Goal: Task Accomplishment & Management: Manage account settings

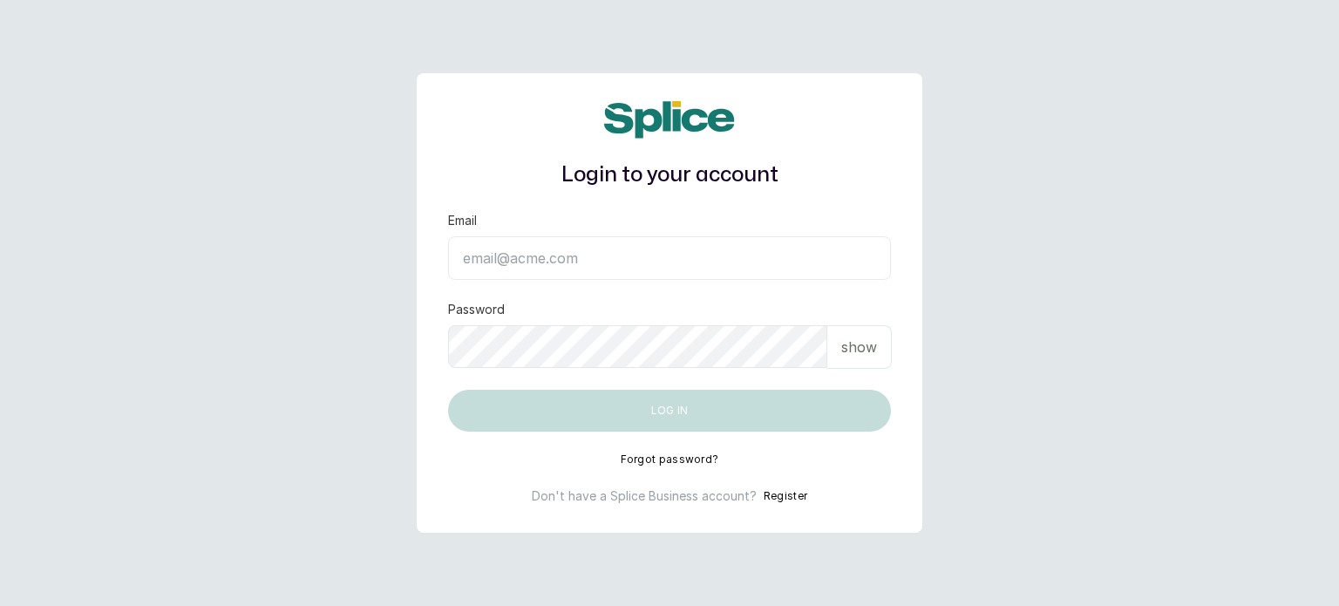
type input "[EMAIL_ADDRESS][DOMAIN_NAME]"
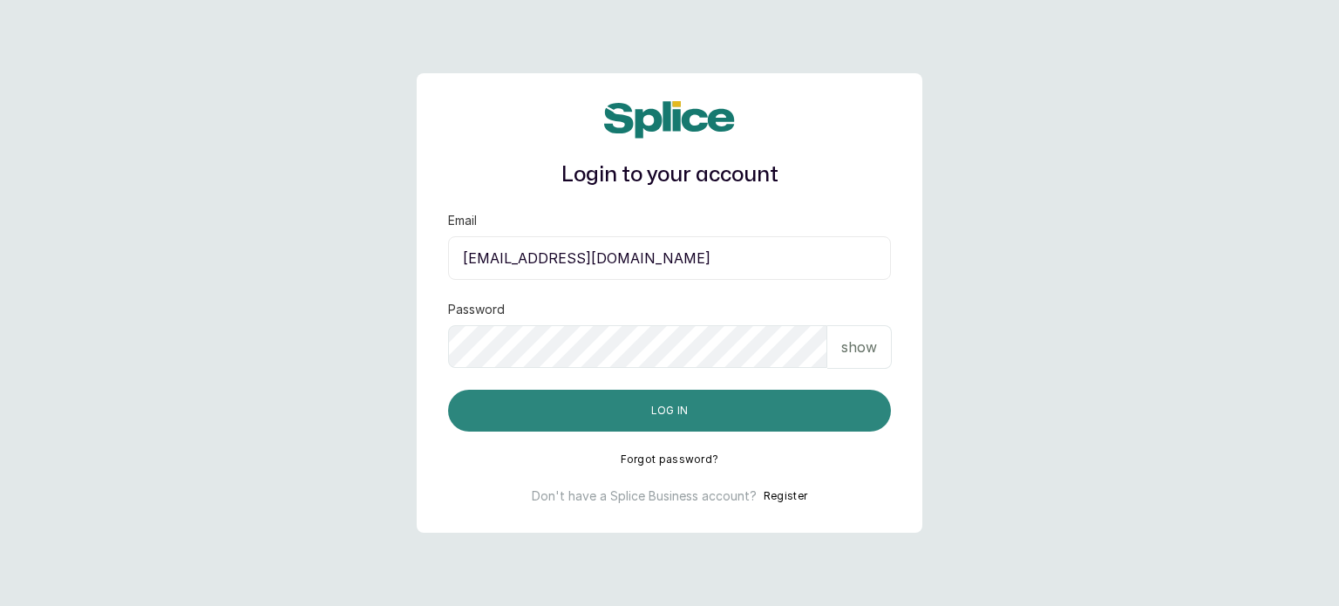
click at [656, 427] on button "Log in" at bounding box center [669, 411] width 443 height 42
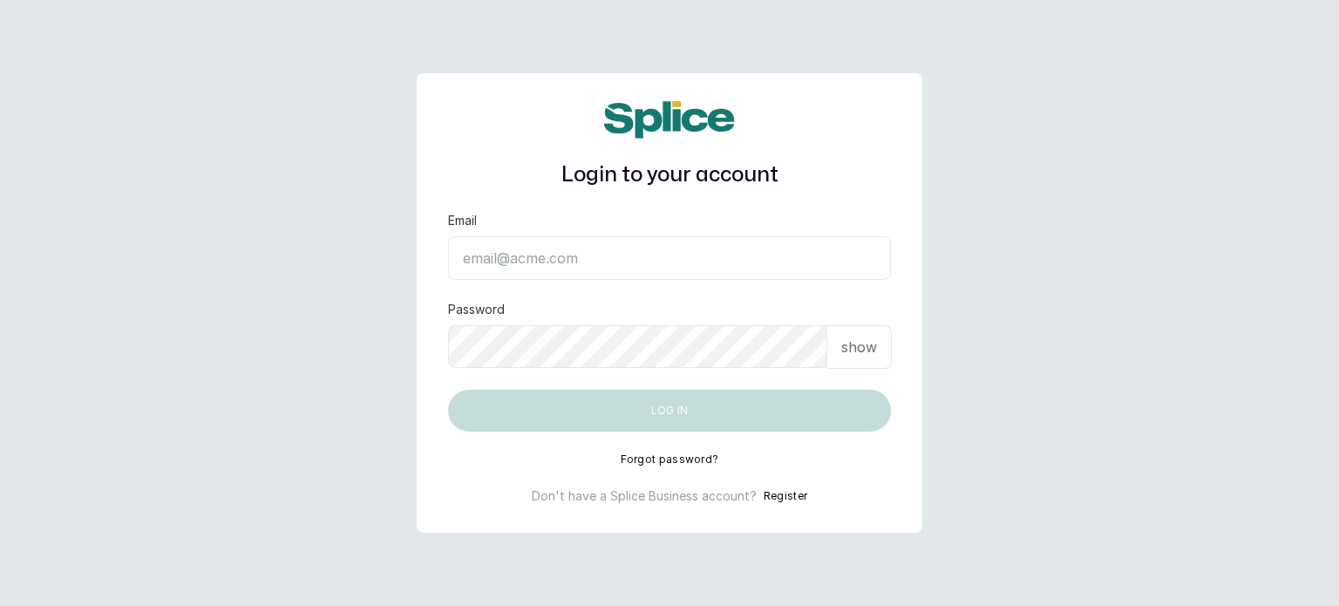
type input "sanctuarybywh@gmail.com"
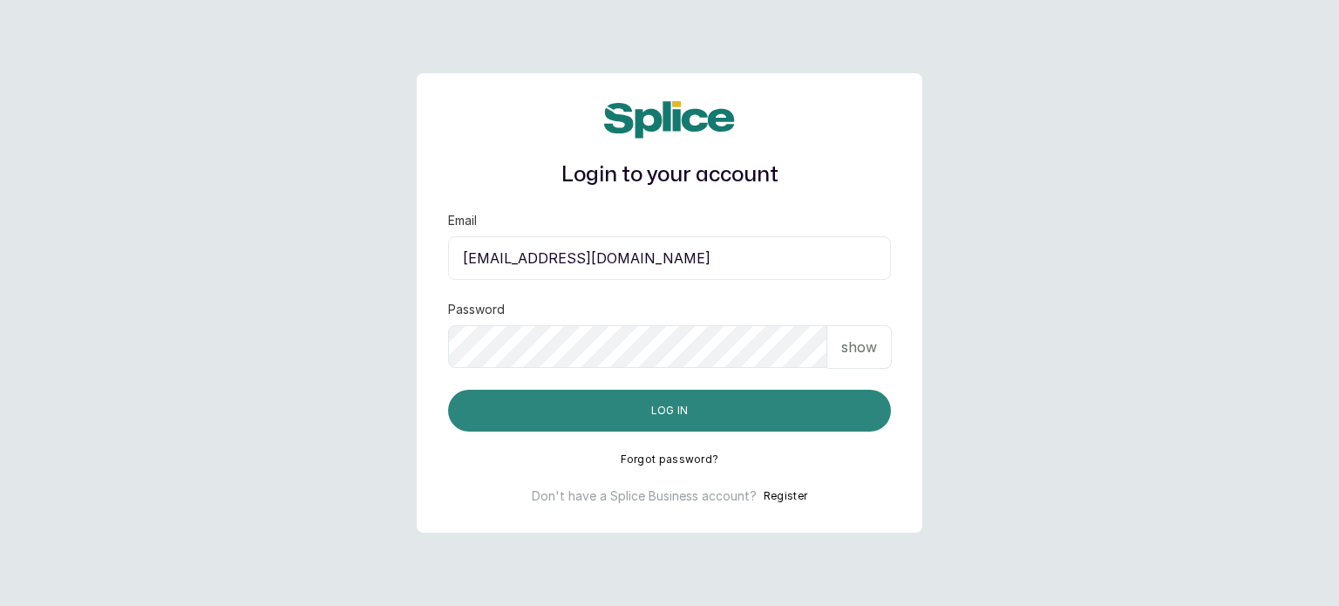
click at [702, 414] on button "Log in" at bounding box center [669, 411] width 443 height 42
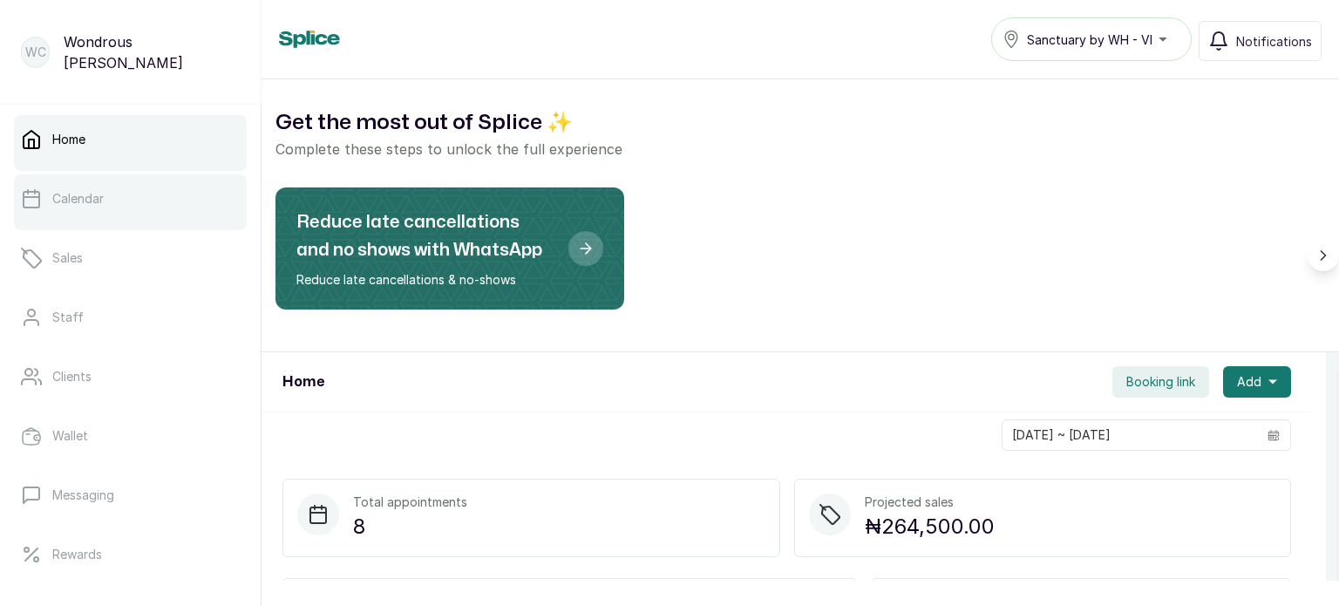
click at [217, 211] on link "Calendar" at bounding box center [130, 198] width 233 height 49
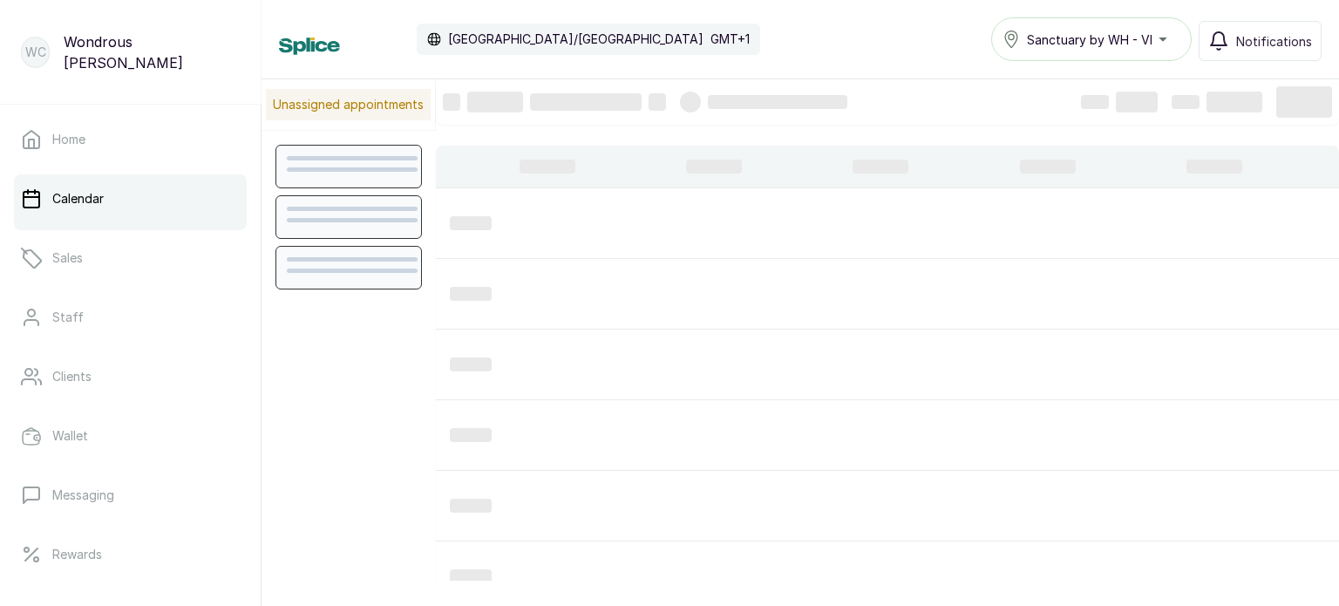
scroll to position [586, 0]
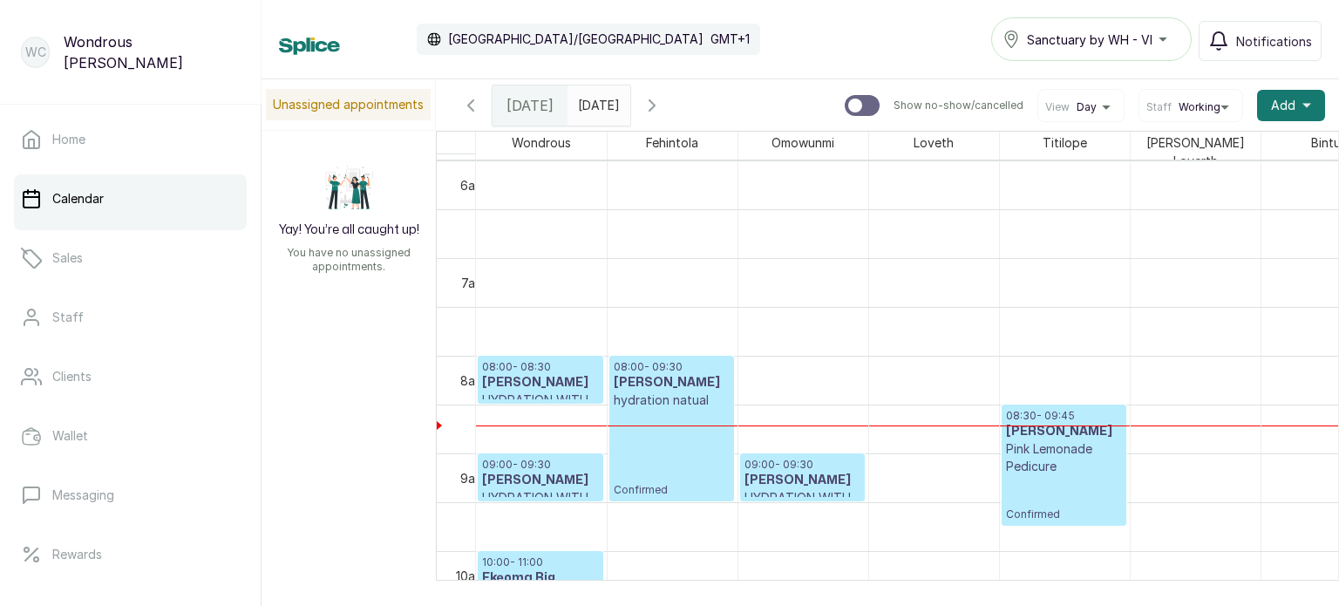
click at [524, 374] on h3 "Ama Annan" at bounding box center [540, 382] width 117 height 17
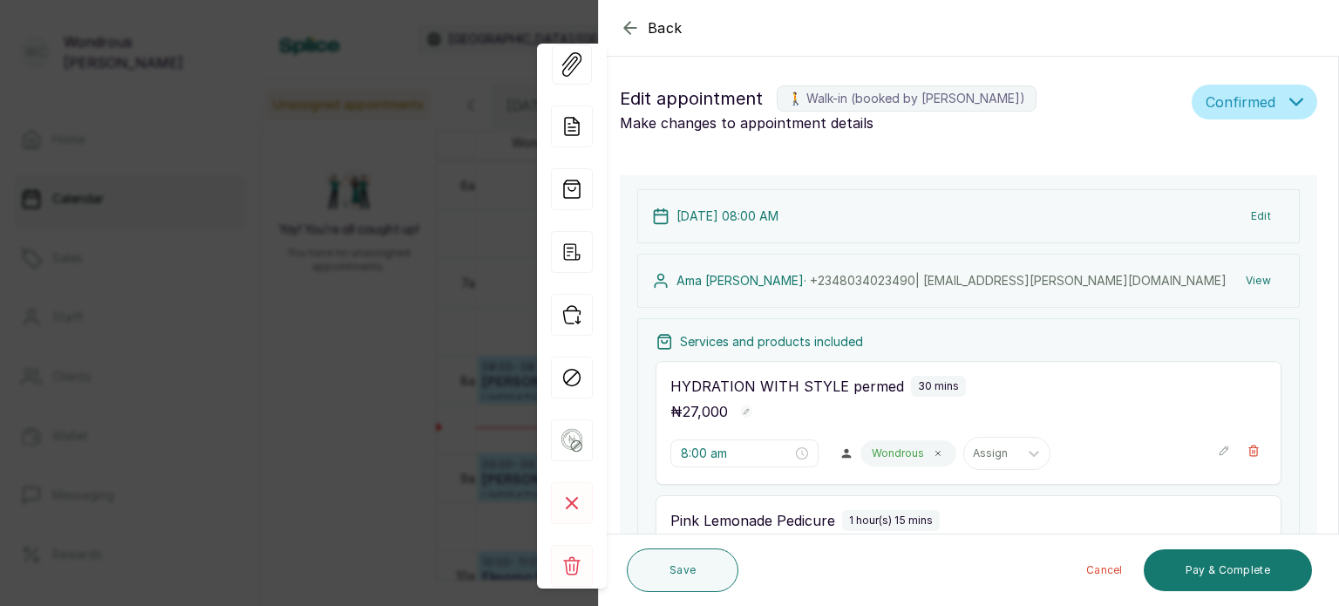
click at [1241, 285] on button "View" at bounding box center [1258, 280] width 53 height 31
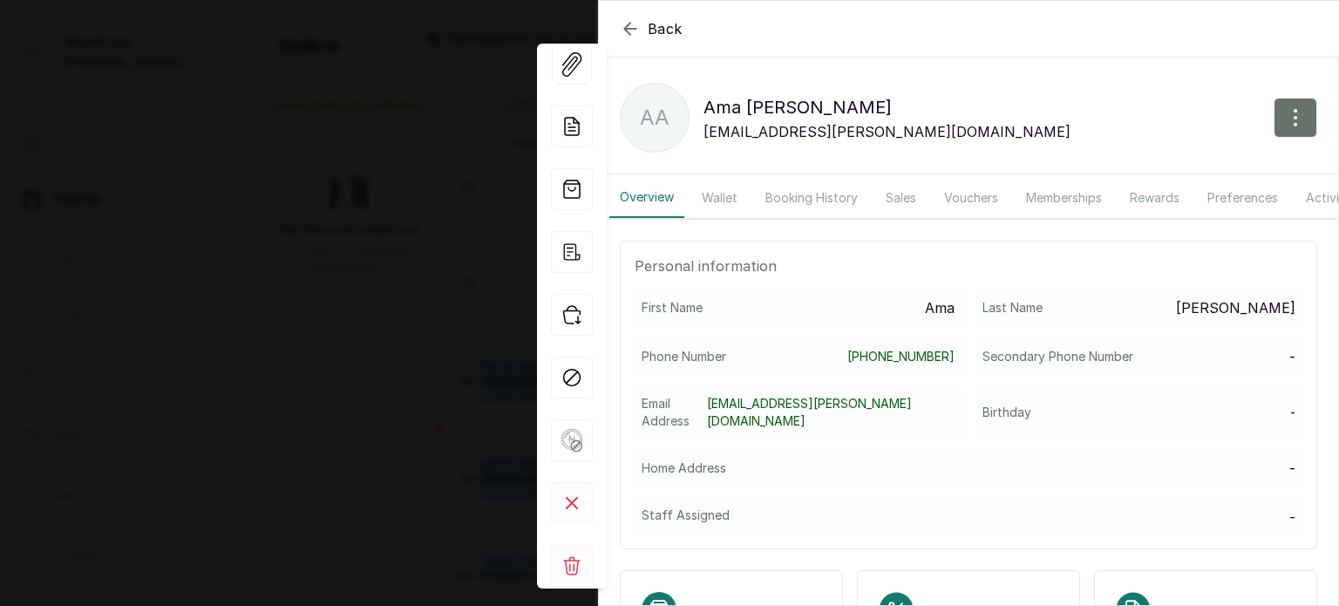
click at [806, 194] on button "Booking History" at bounding box center [811, 198] width 113 height 40
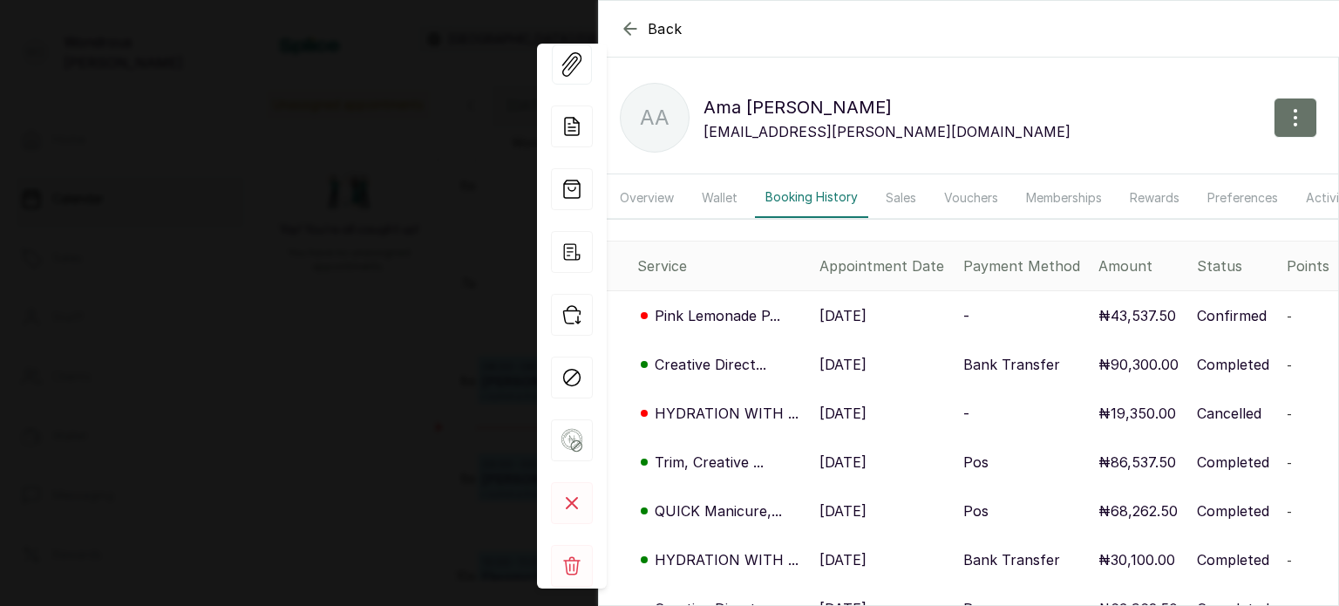
click at [846, 375] on p "2 Sep, 2025" at bounding box center [842, 364] width 47 height 21
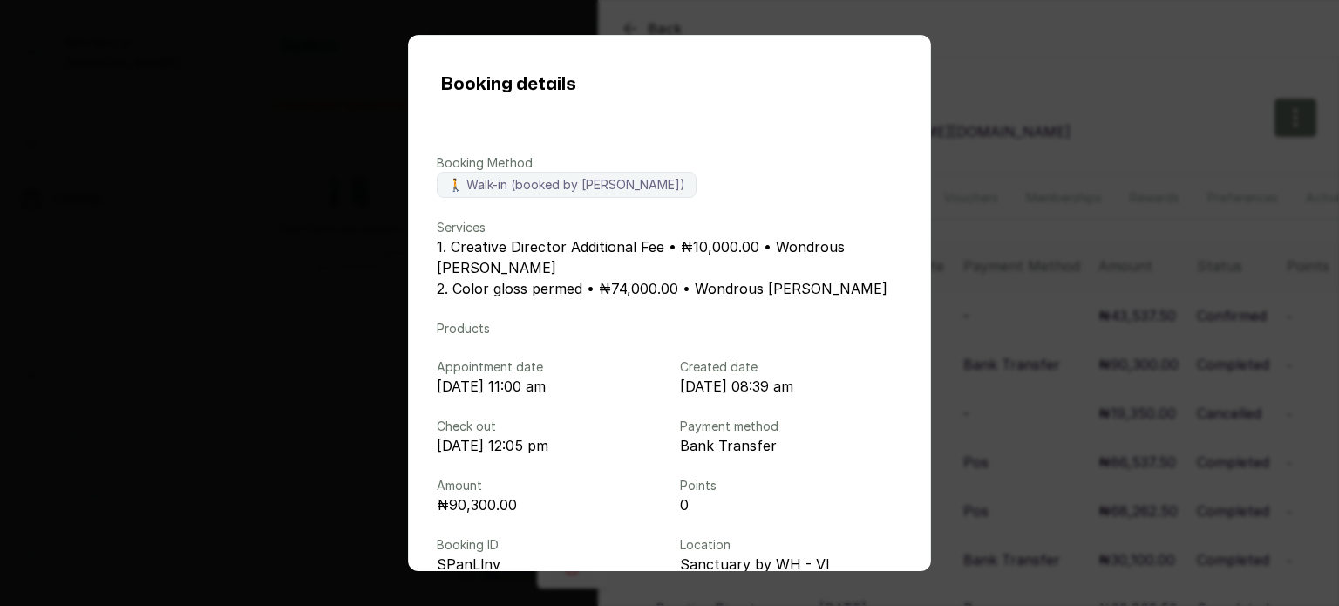
click at [1172, 158] on div "Booking details Booking Method 🚶 Walk-in (booked by Wondrous Carter) Services 1…" at bounding box center [669, 303] width 1339 height 606
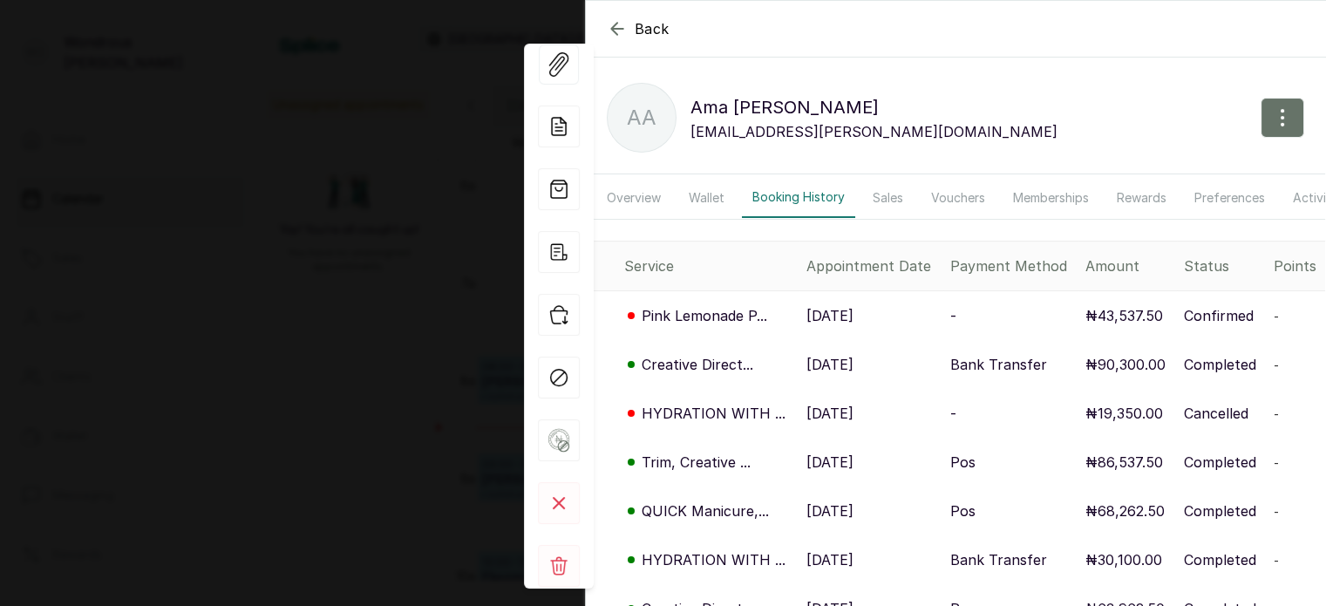
click at [611, 20] on icon "button" at bounding box center [617, 28] width 21 height 21
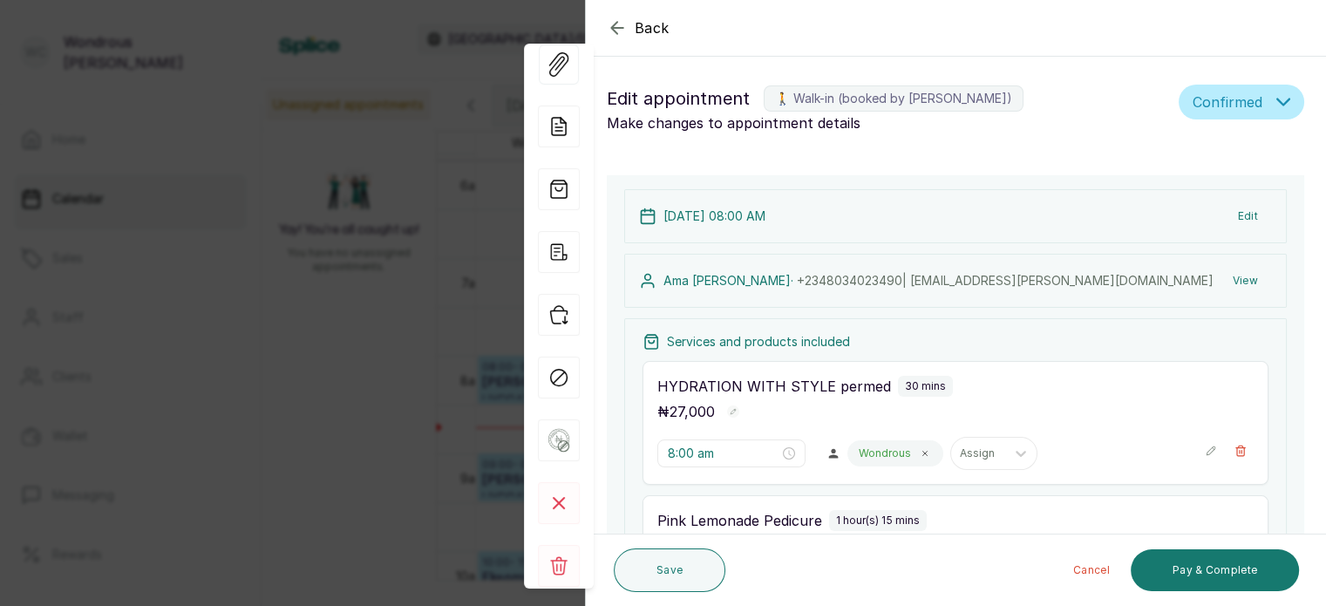
click at [608, 21] on icon "button" at bounding box center [617, 27] width 21 height 21
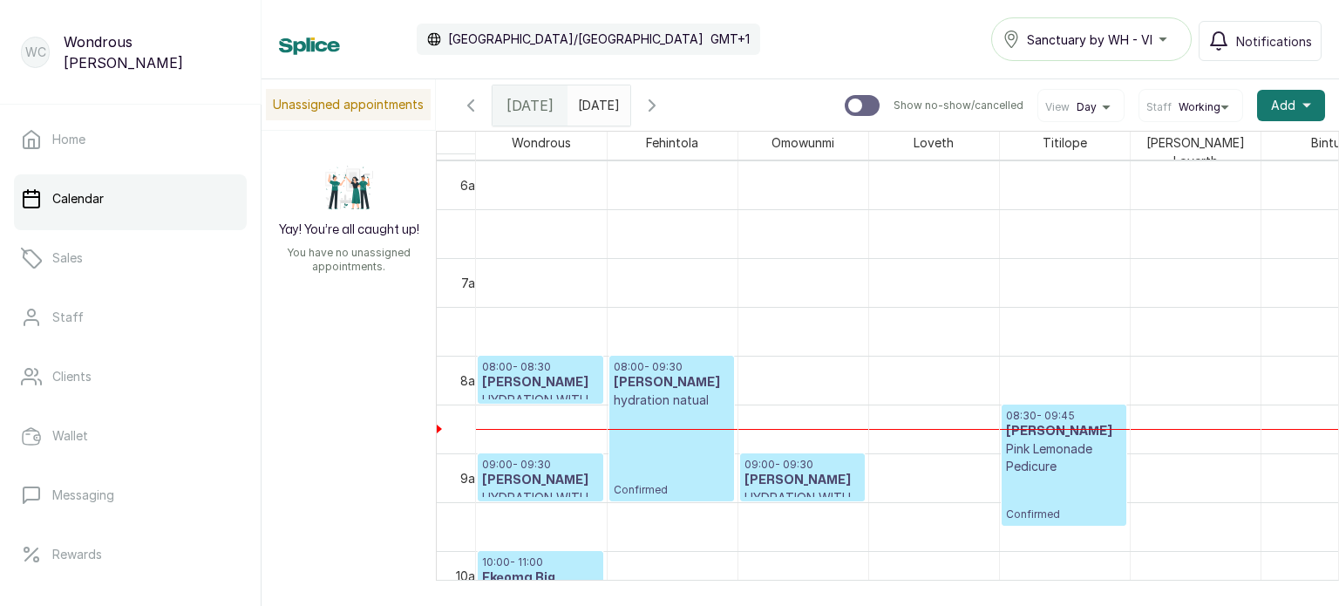
click at [513, 472] on h3 "Cathy Necheozo" at bounding box center [540, 480] width 117 height 17
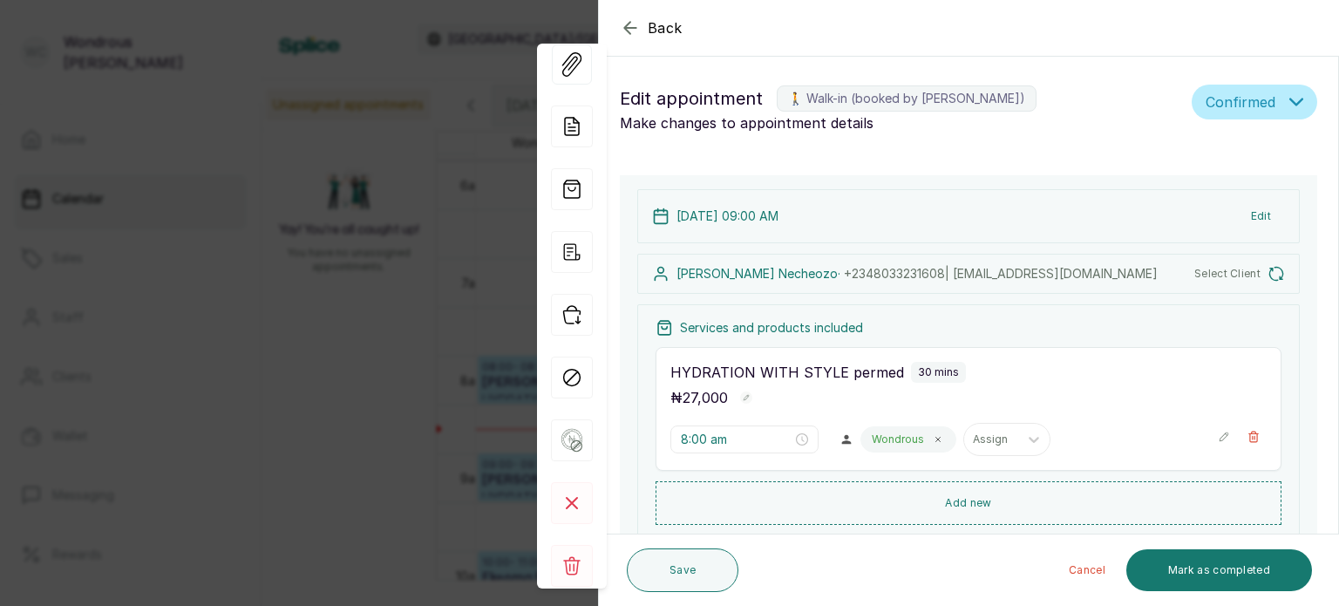
type input "9:00 am"
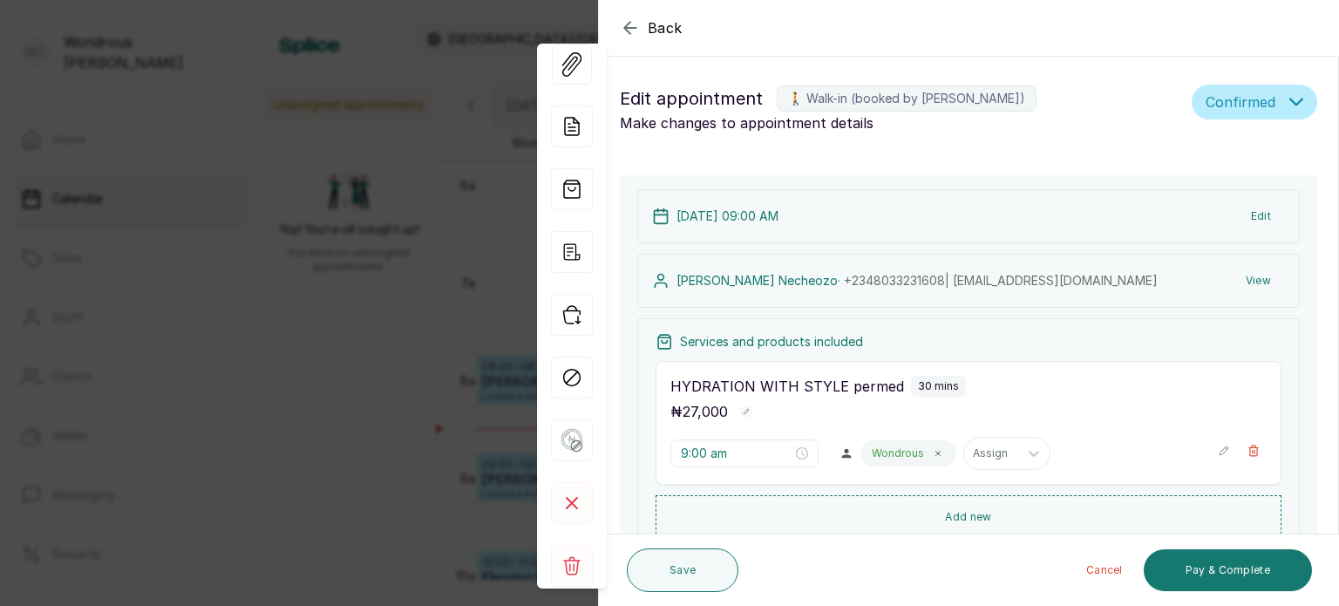
click at [1247, 276] on button "View" at bounding box center [1258, 280] width 53 height 31
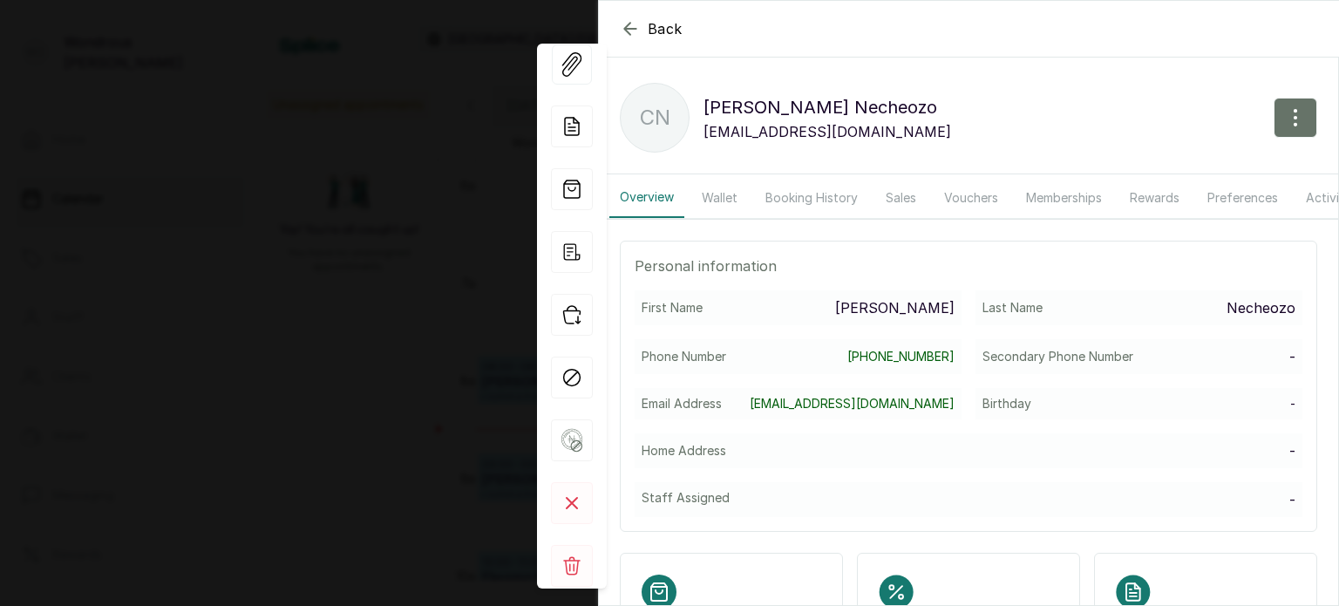
click at [805, 187] on button "Booking History" at bounding box center [811, 198] width 113 height 40
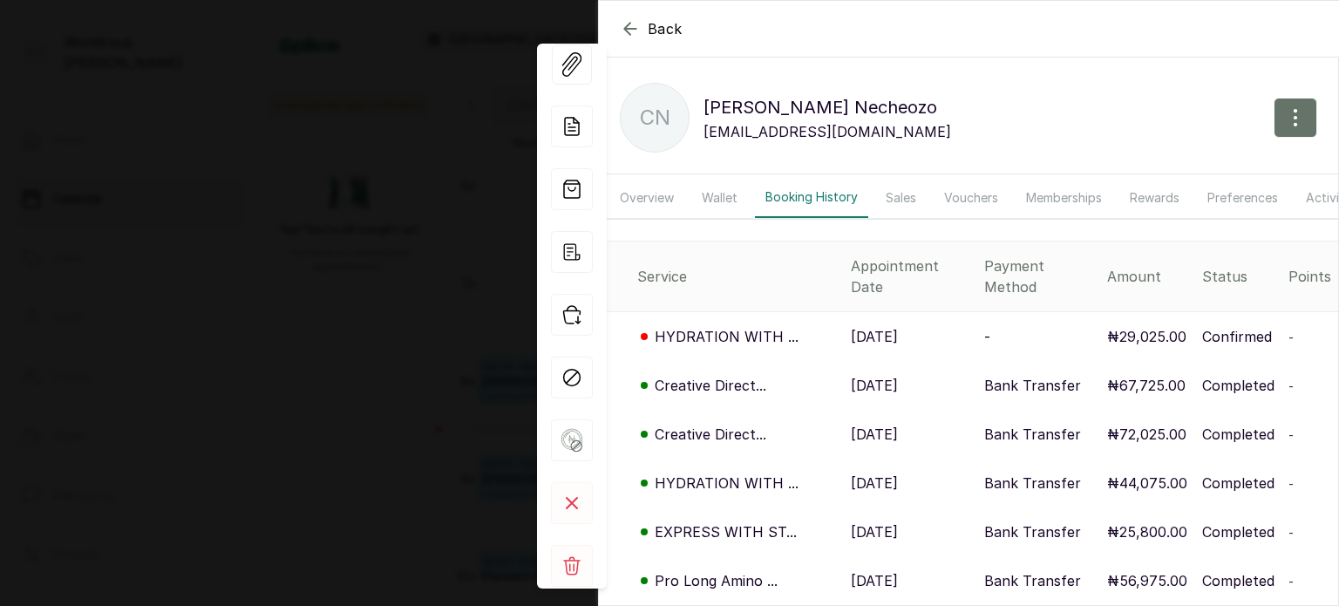
click at [867, 375] on p "9 Sep, 2025" at bounding box center [874, 385] width 47 height 21
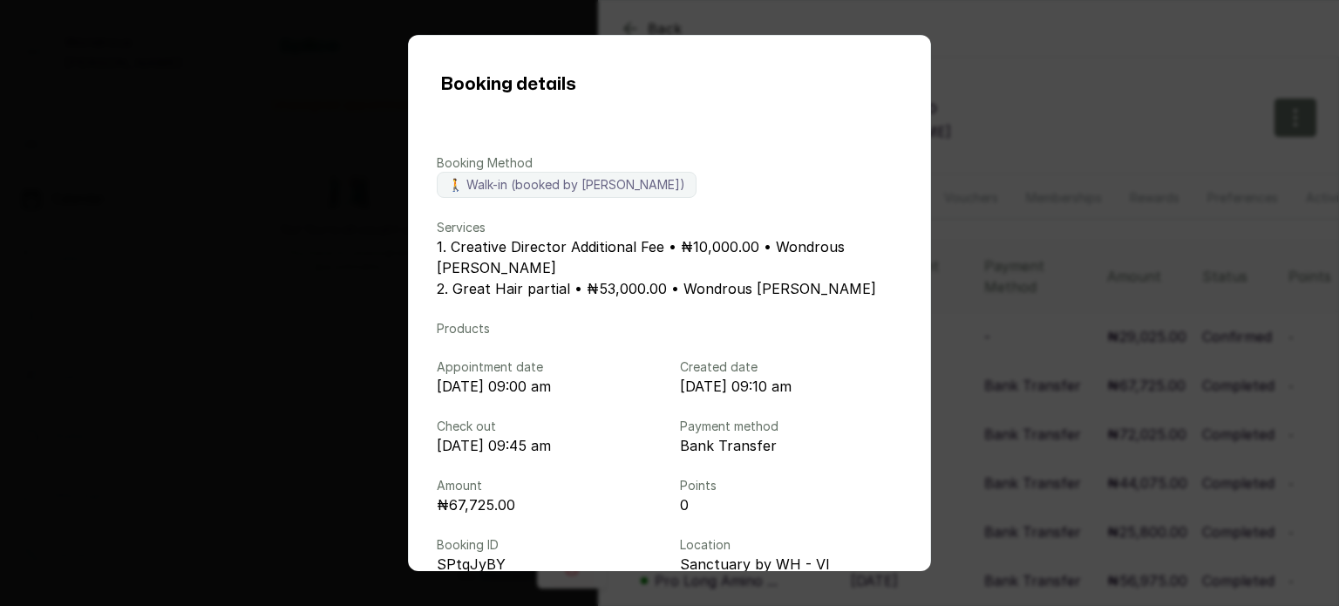
click at [995, 74] on div "Booking details Booking Method 🚶 Walk-in (booked by Wondrous Carter) Services 1…" at bounding box center [669, 303] width 1339 height 606
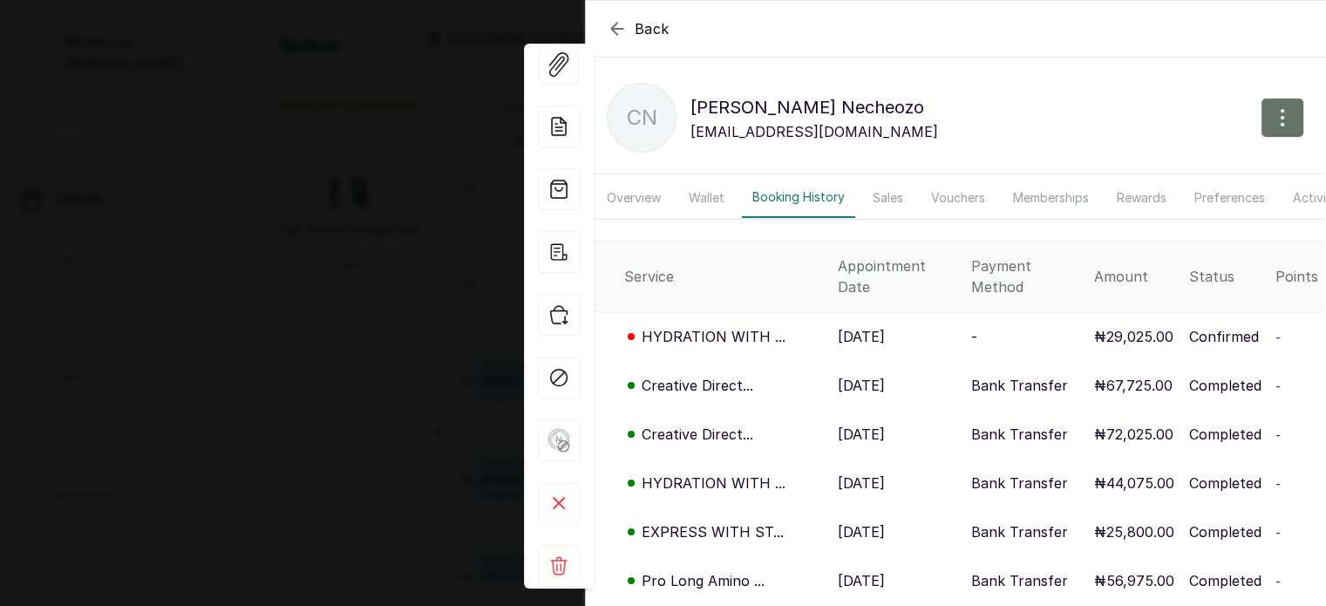
click at [617, 24] on icon "button" at bounding box center [617, 28] width 21 height 21
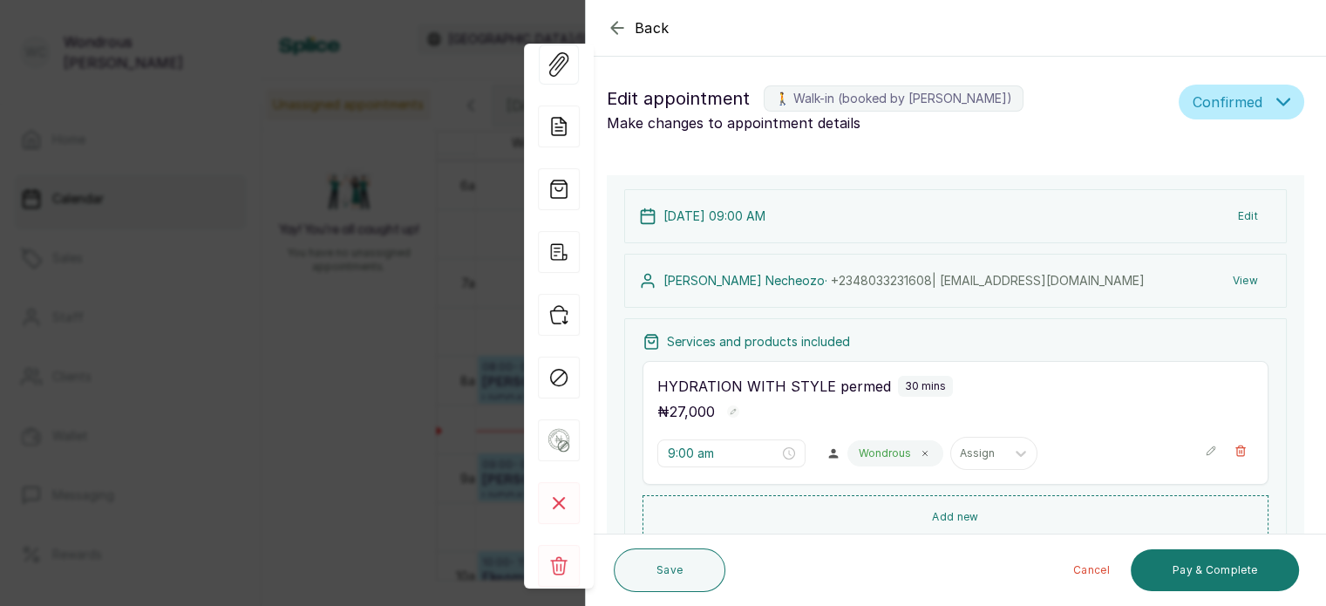
click at [611, 24] on icon "button" at bounding box center [617, 27] width 21 height 21
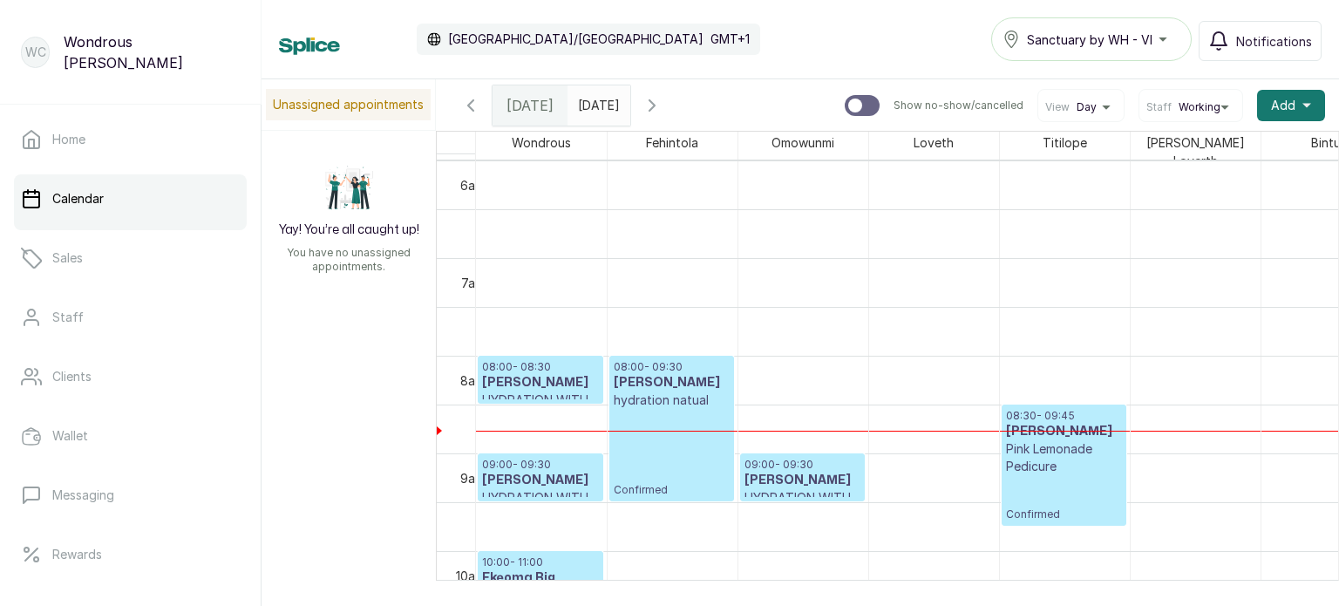
click at [516, 374] on h3 "Ama Annan" at bounding box center [540, 382] width 117 height 17
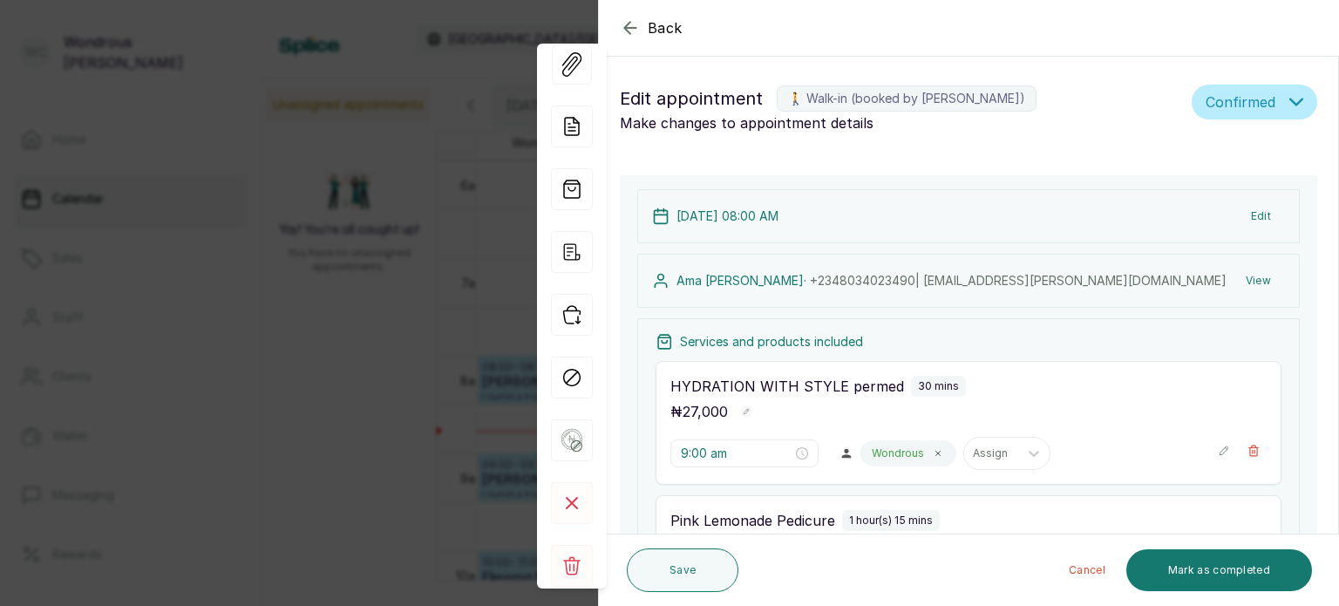
type input "8:00 am"
click at [1241, 278] on button "View" at bounding box center [1258, 280] width 53 height 31
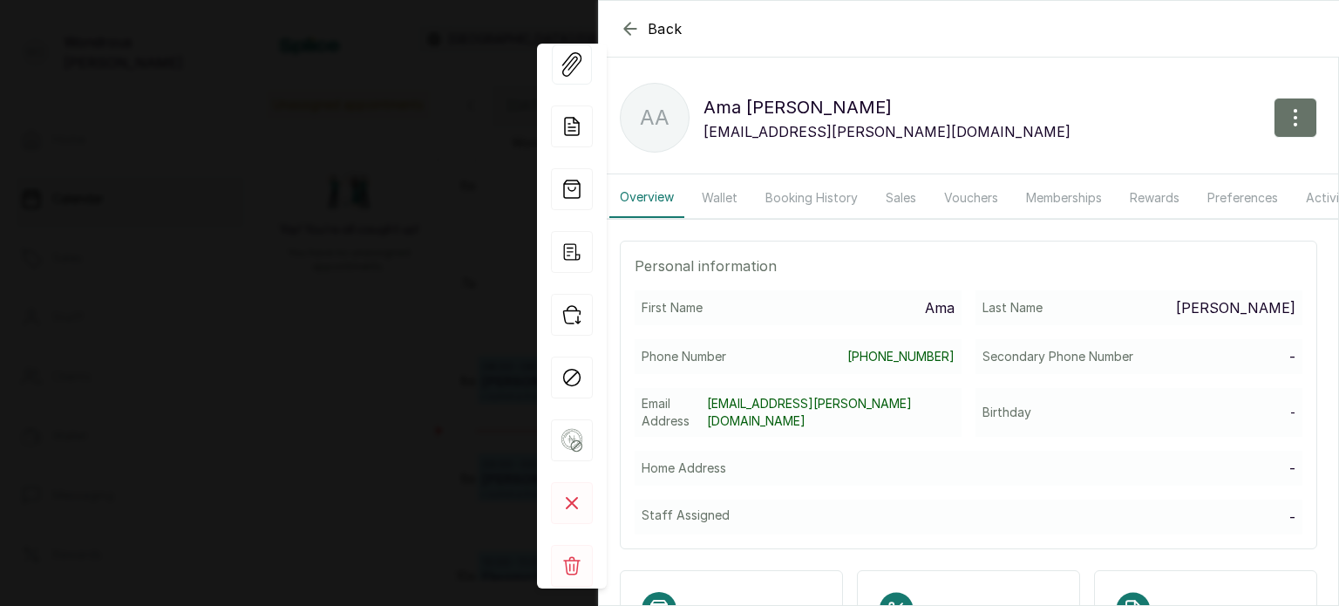
click at [799, 198] on button "Booking History" at bounding box center [811, 198] width 113 height 40
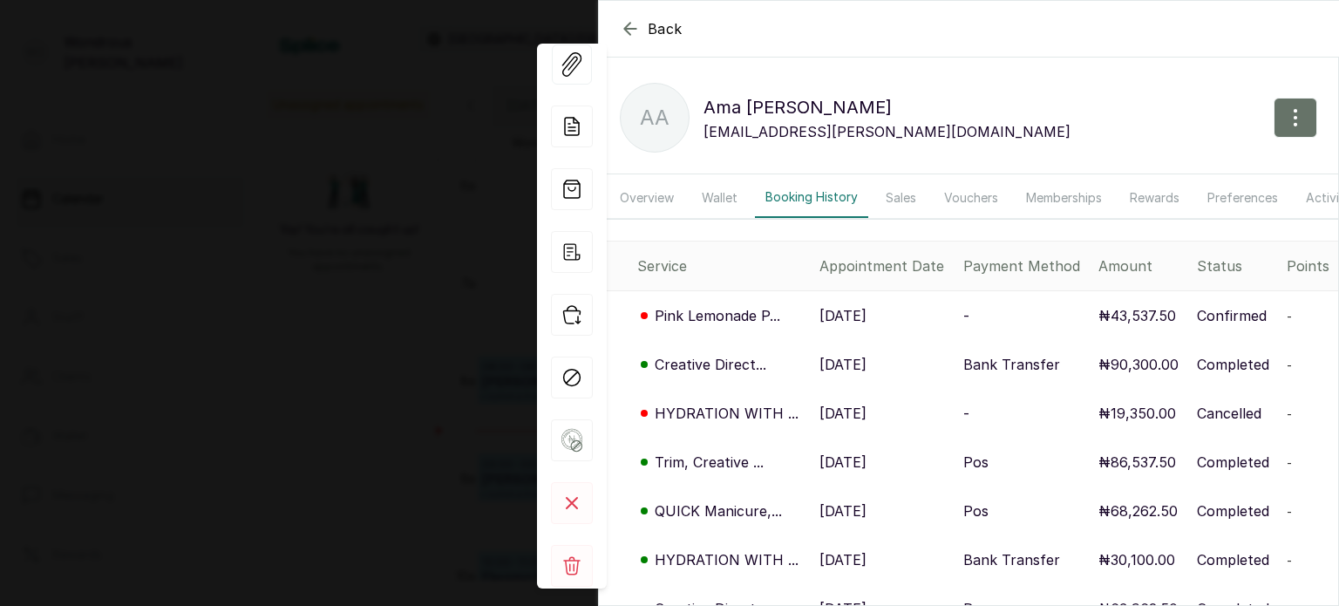
click at [867, 470] on p "11 Jul, 2025" at bounding box center [842, 462] width 47 height 21
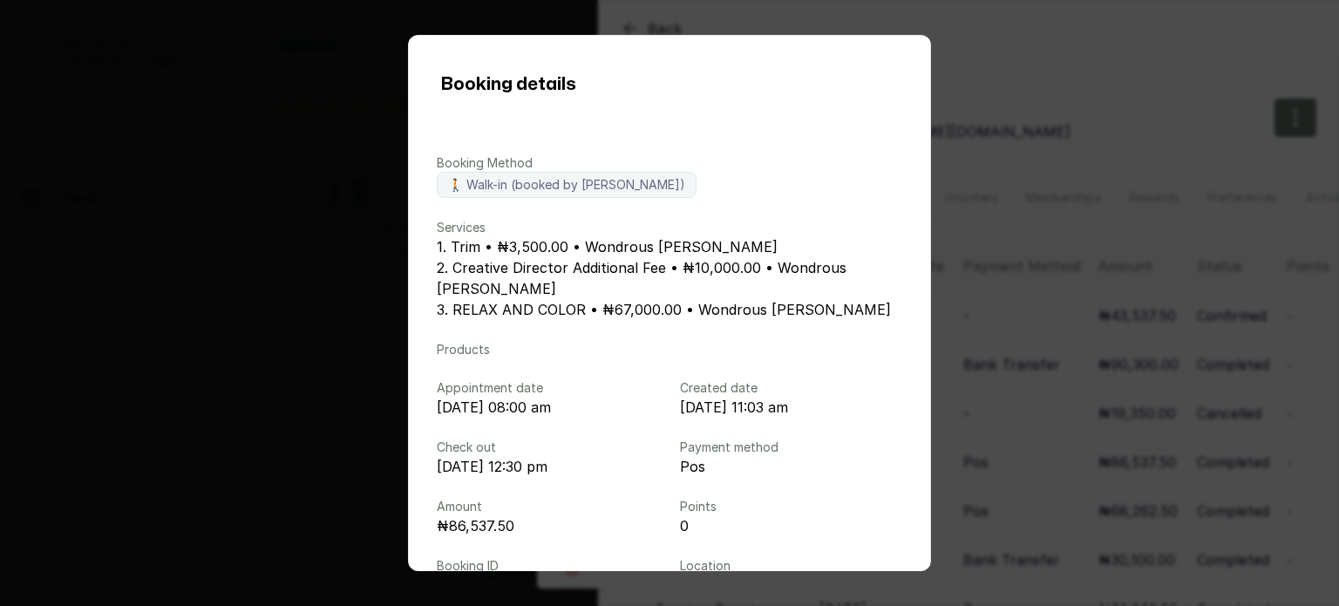
click at [1139, 113] on div "Booking details Booking Method 🚶 Walk-in (booked by Wondrous Carter) Services 1…" at bounding box center [669, 303] width 1339 height 606
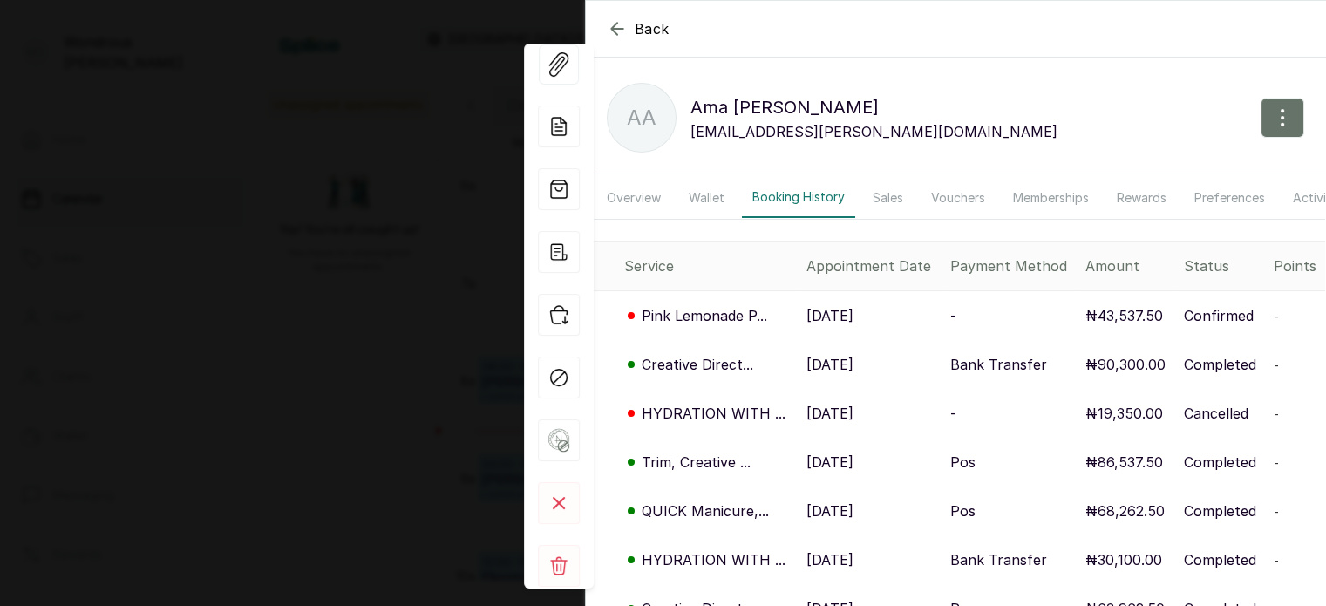
click at [617, 24] on icon "button" at bounding box center [617, 28] width 21 height 21
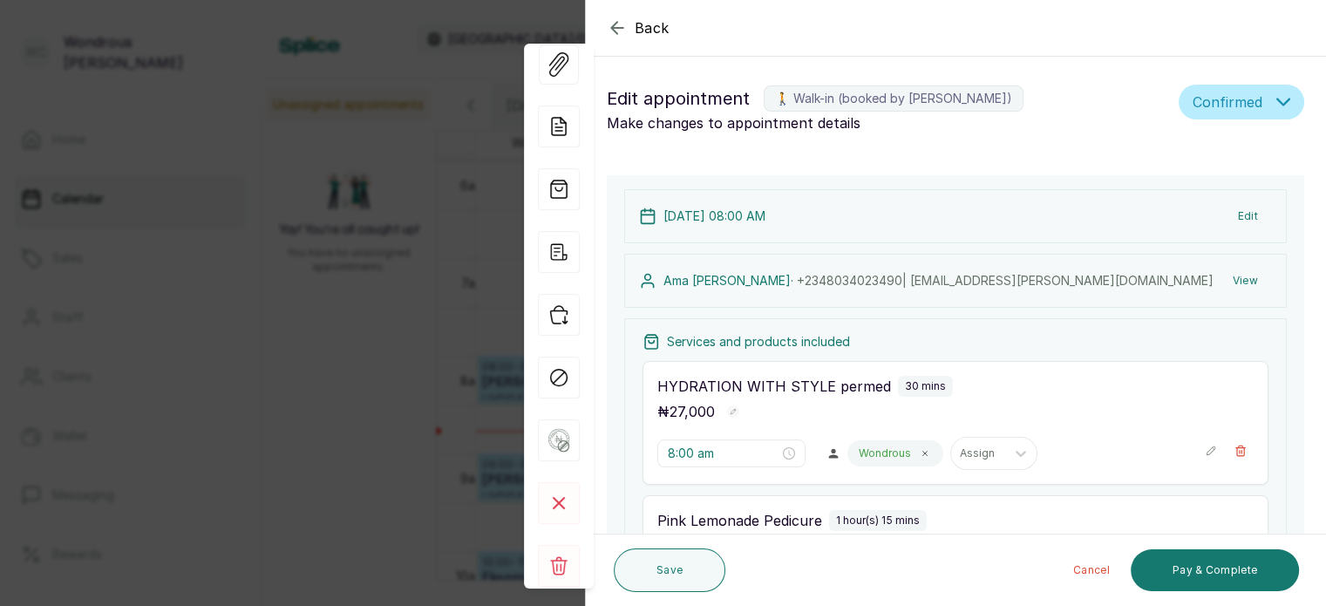
click at [617, 24] on icon "button" at bounding box center [617, 27] width 21 height 21
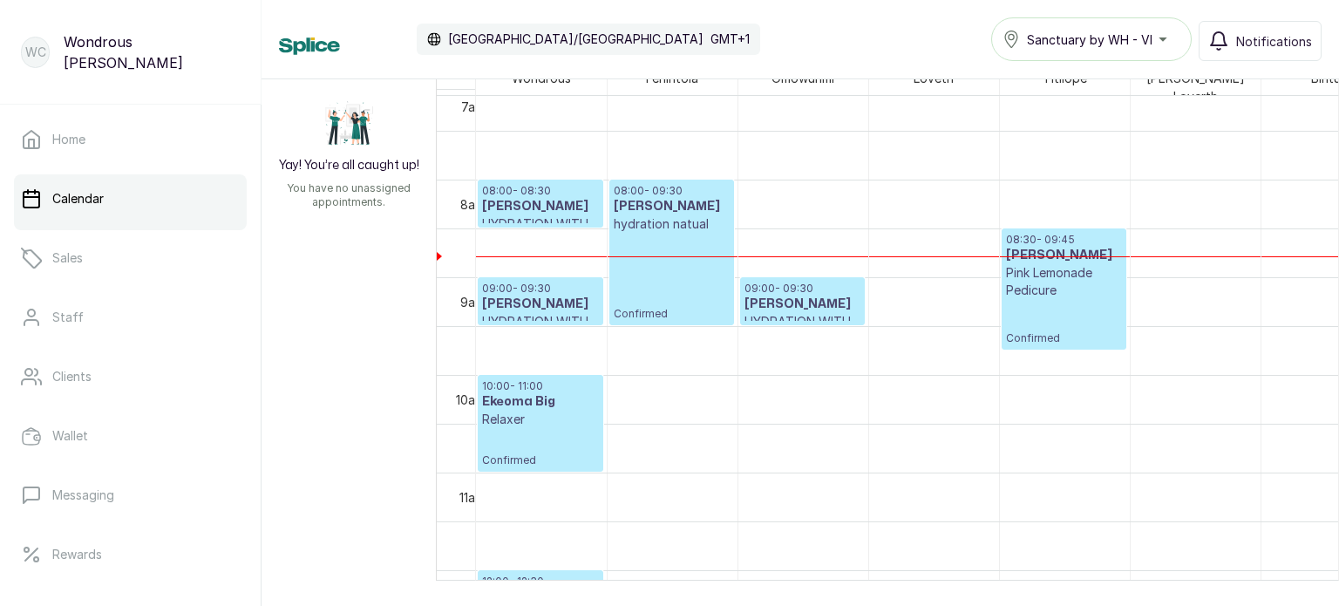
scroll to position [725, 0]
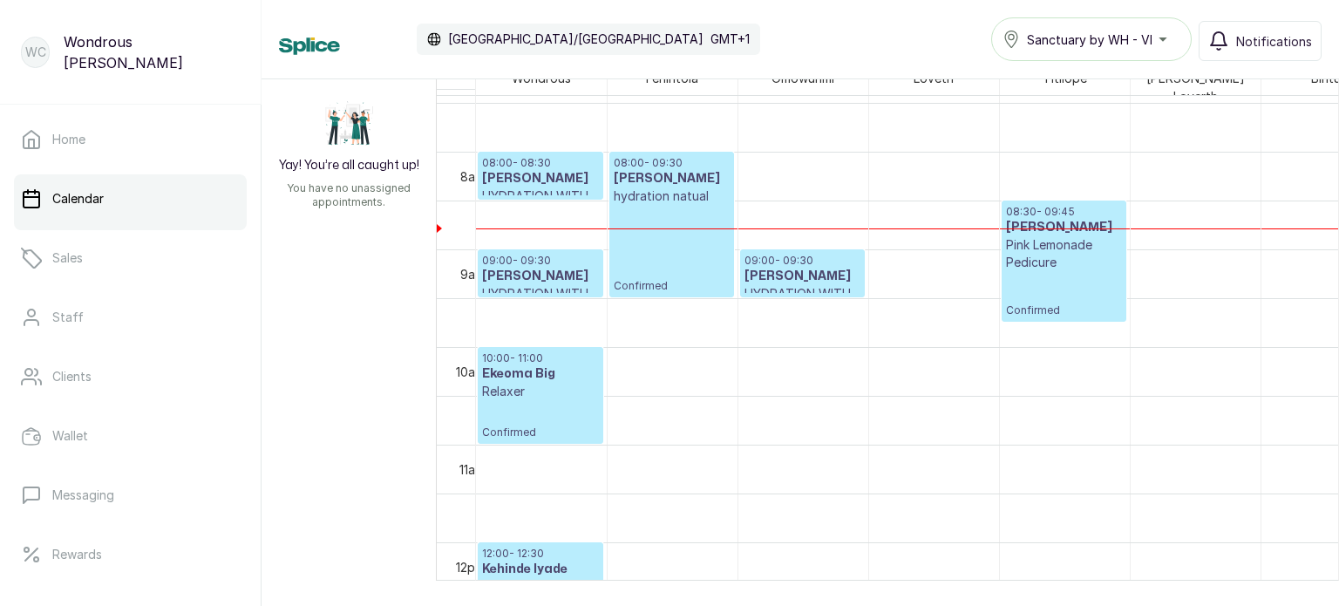
click at [523, 374] on h3 "Ekeoma Big" at bounding box center [540, 373] width 117 height 17
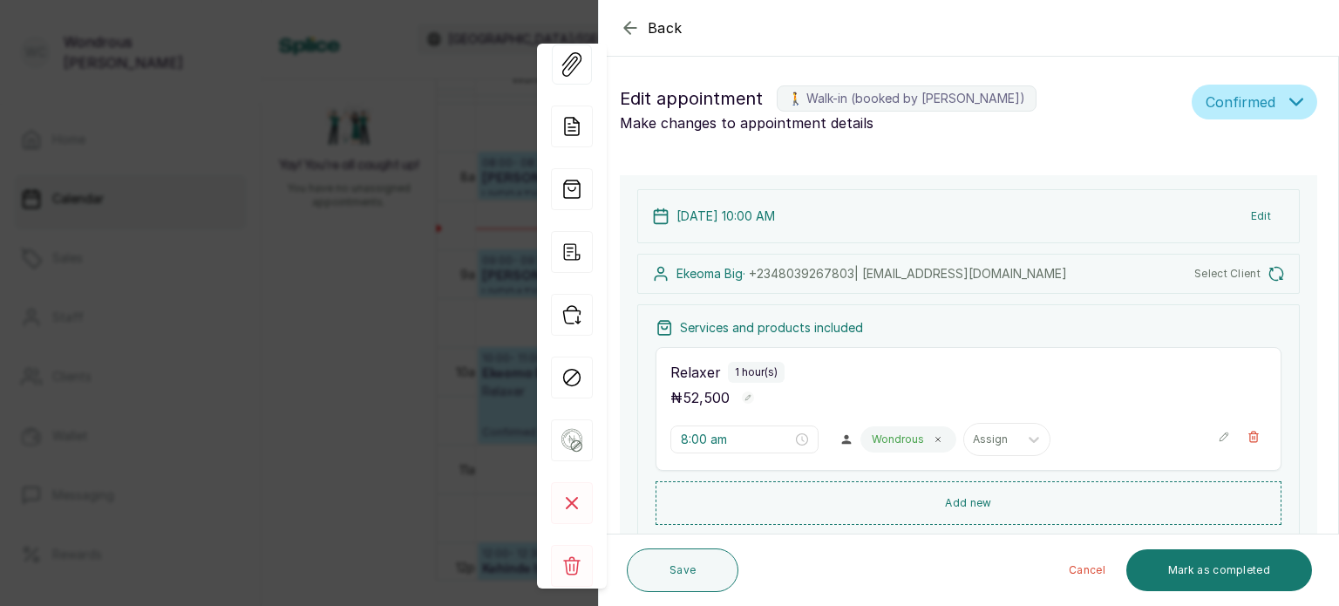
type input "10:00 am"
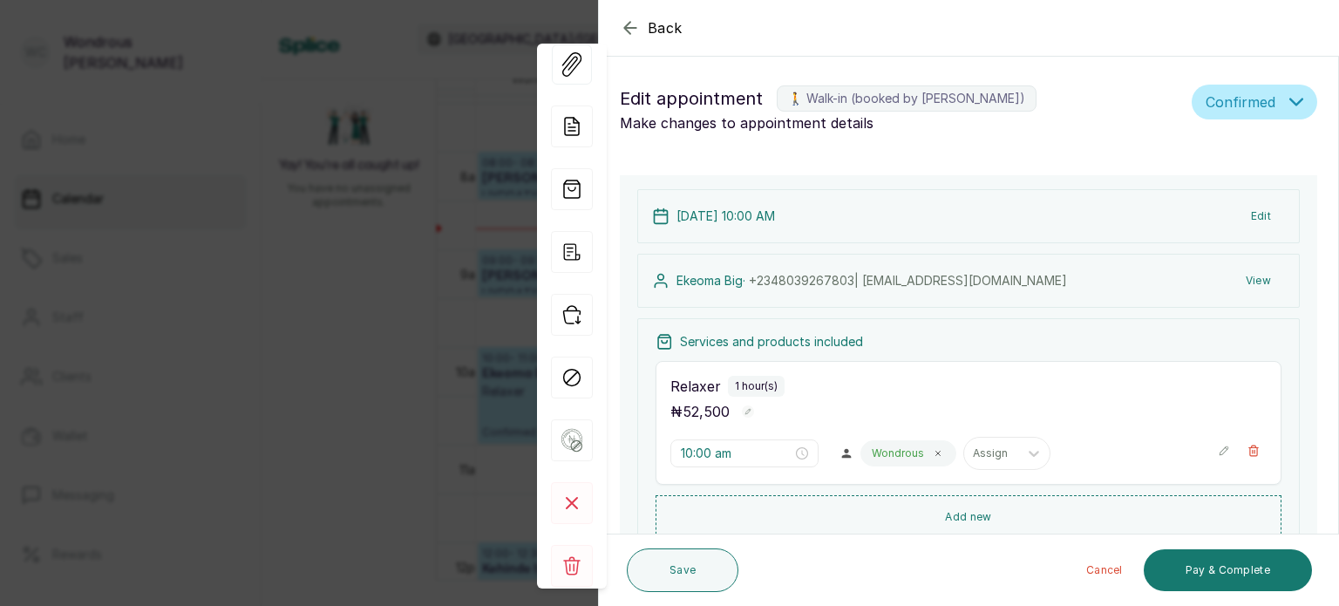
click at [1242, 273] on button "View" at bounding box center [1258, 280] width 53 height 31
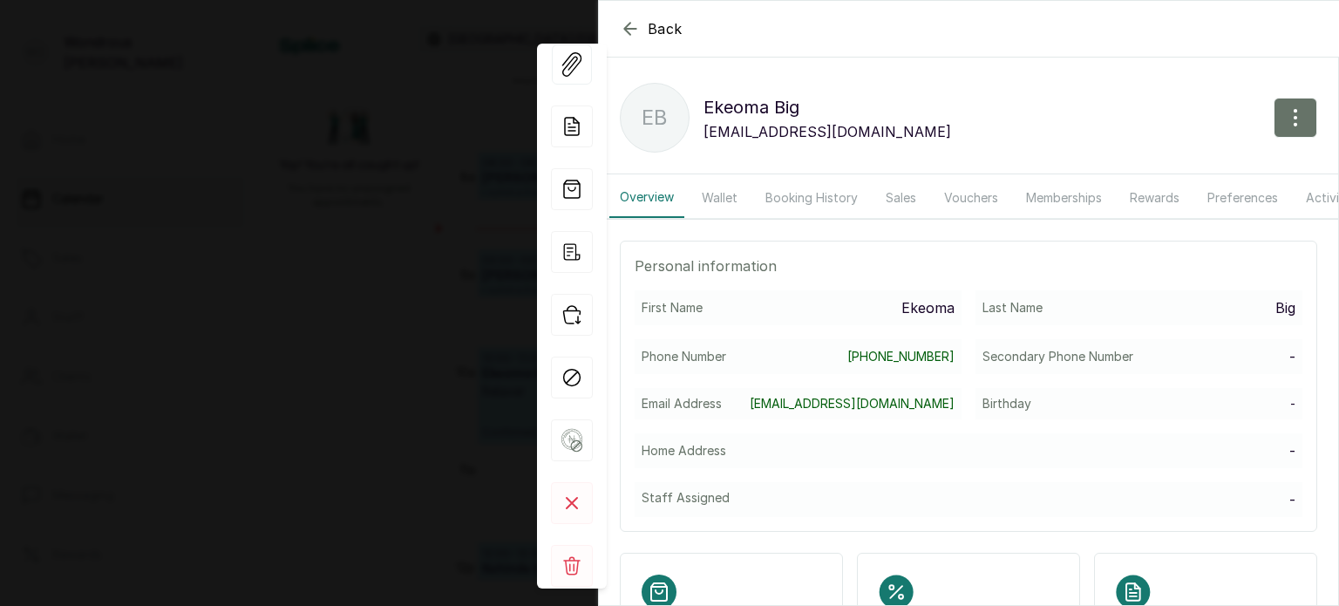
click at [819, 187] on button "Booking History" at bounding box center [811, 198] width 113 height 40
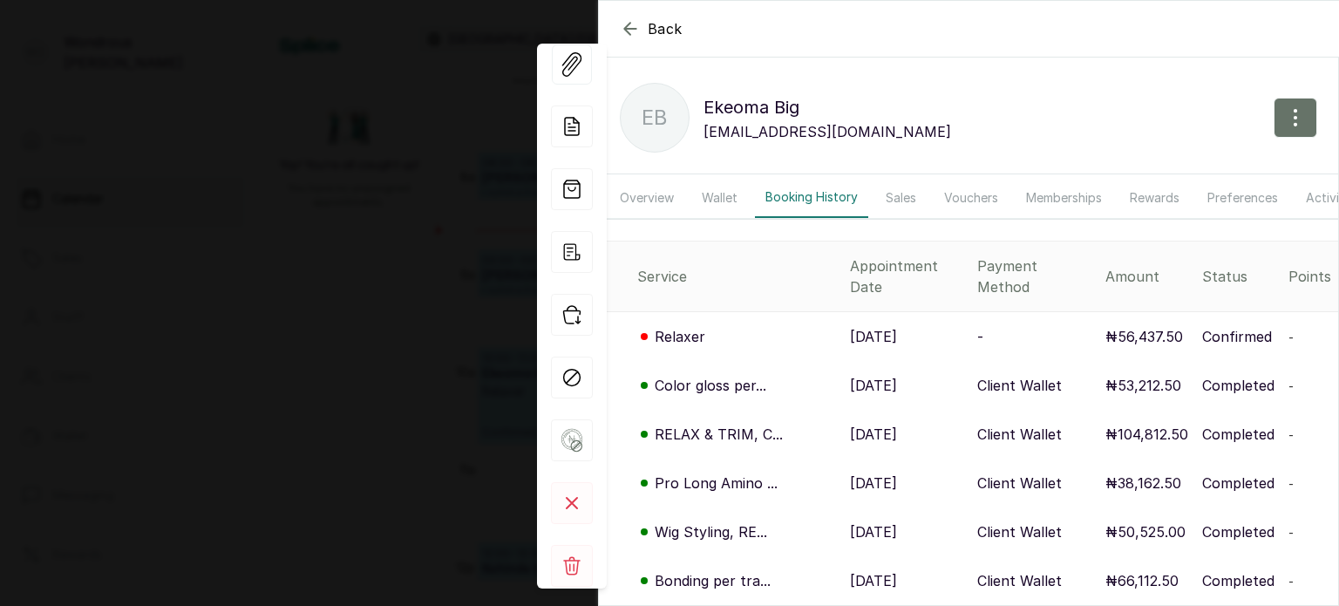
click at [627, 28] on icon "button" at bounding box center [629, 28] width 11 height 11
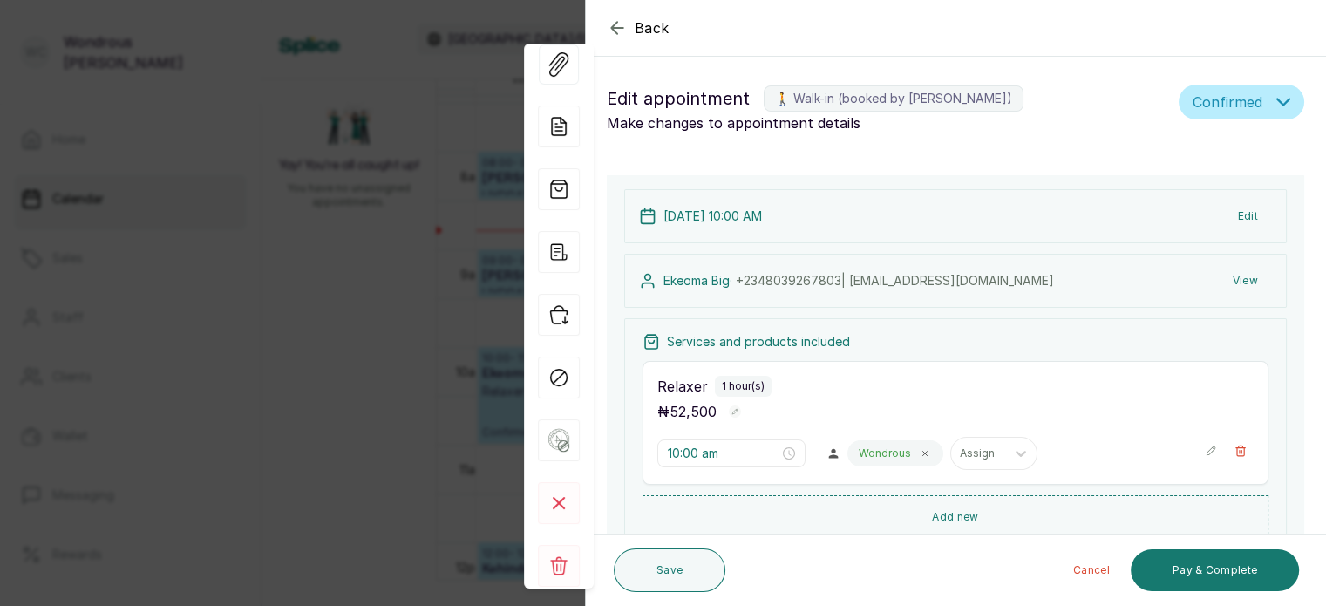
click at [614, 24] on icon "button" at bounding box center [616, 27] width 11 height 11
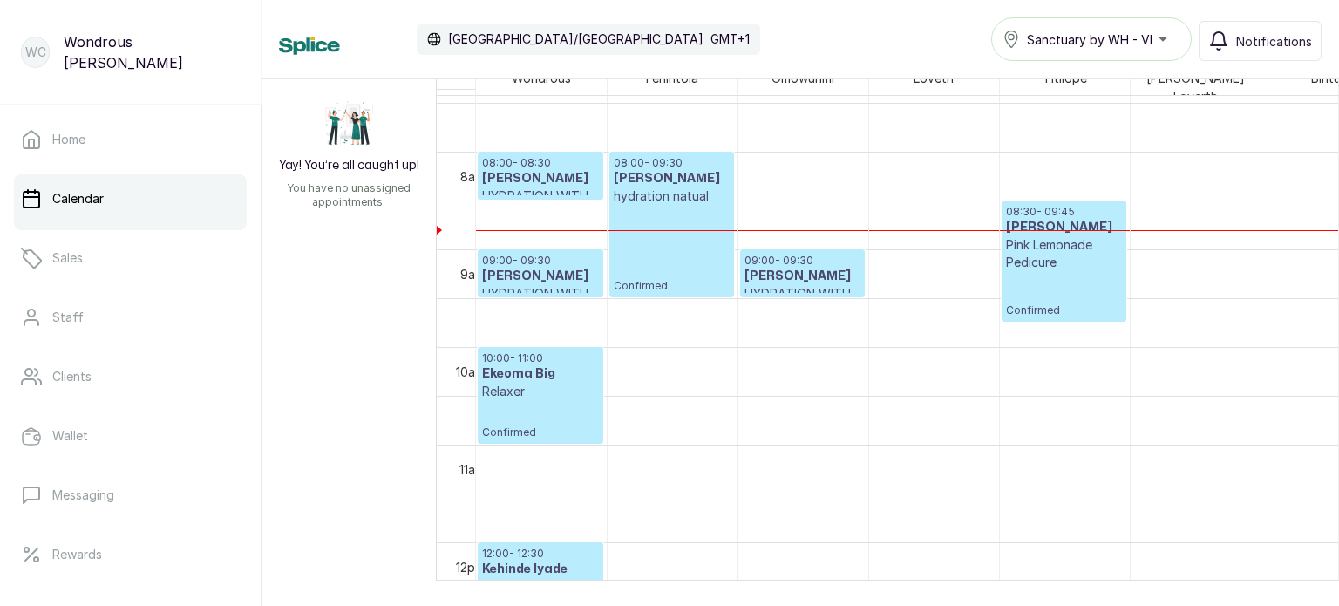
click at [561, 561] on h3 "Kehinde Iyade" at bounding box center [540, 569] width 117 height 17
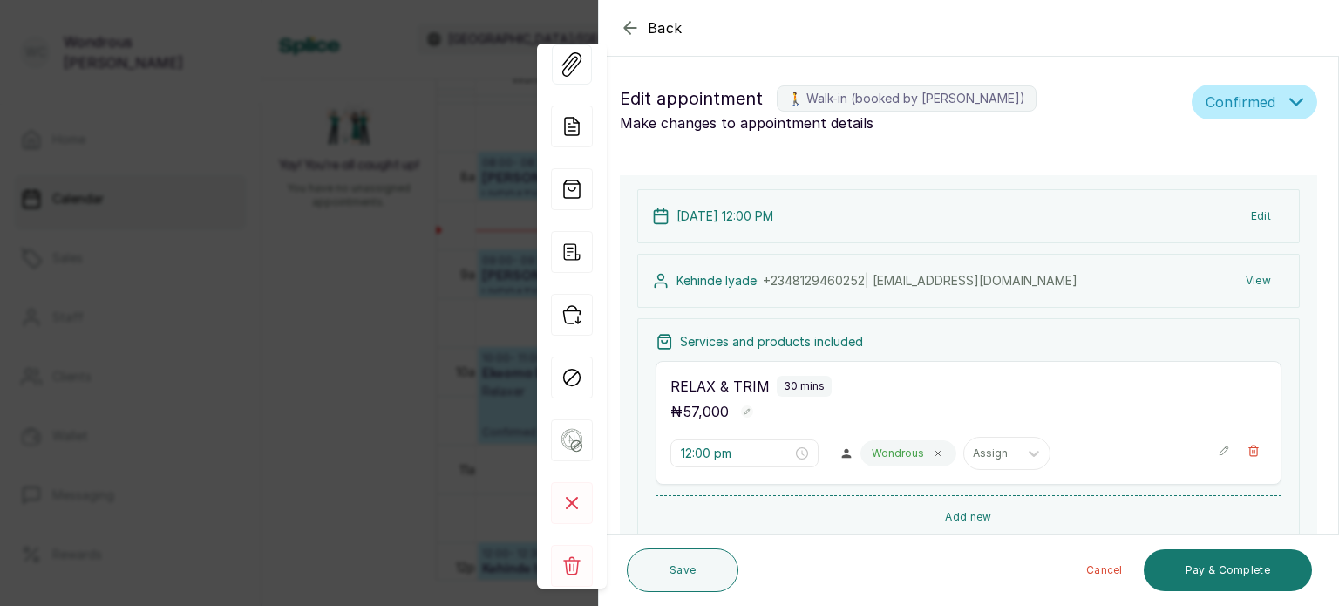
click at [627, 19] on icon "button" at bounding box center [630, 27] width 21 height 21
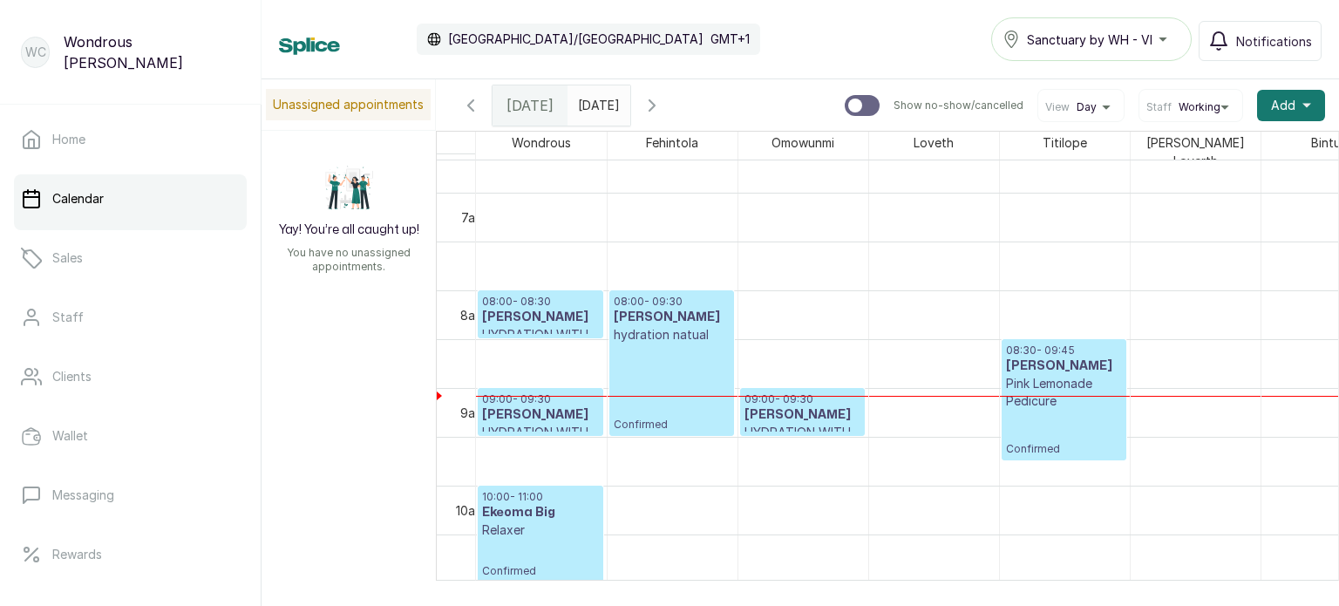
scroll to position [652, 0]
click at [694, 365] on p "Confirmed" at bounding box center [672, 387] width 116 height 88
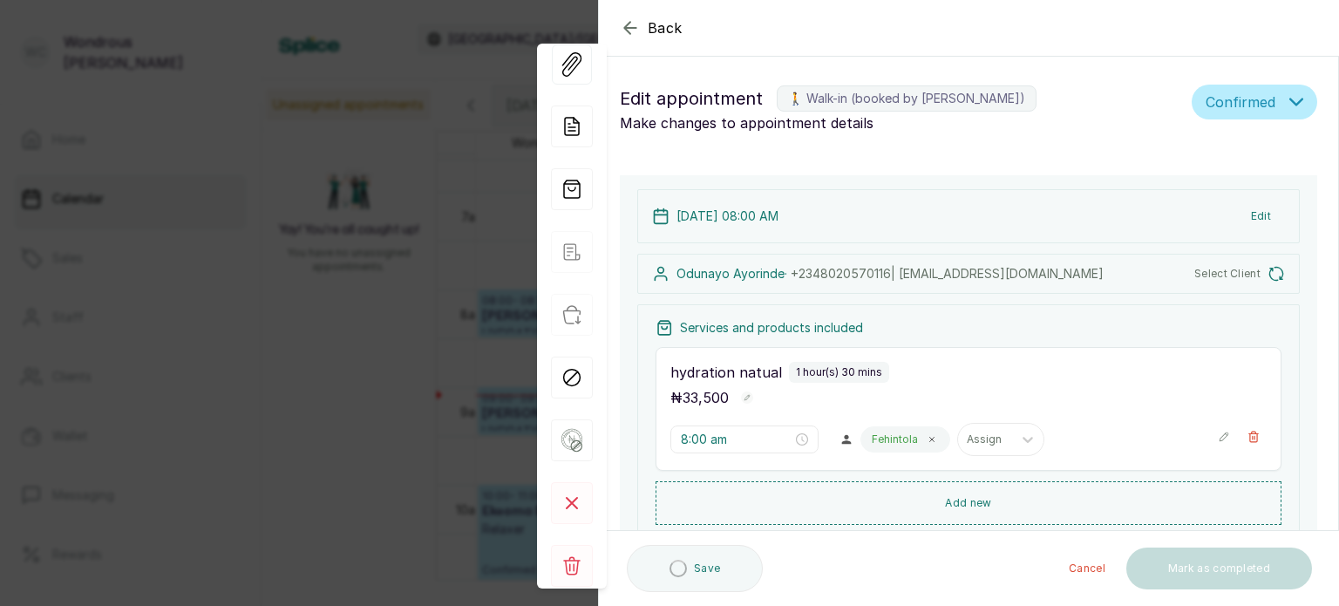
type input "8:00 am"
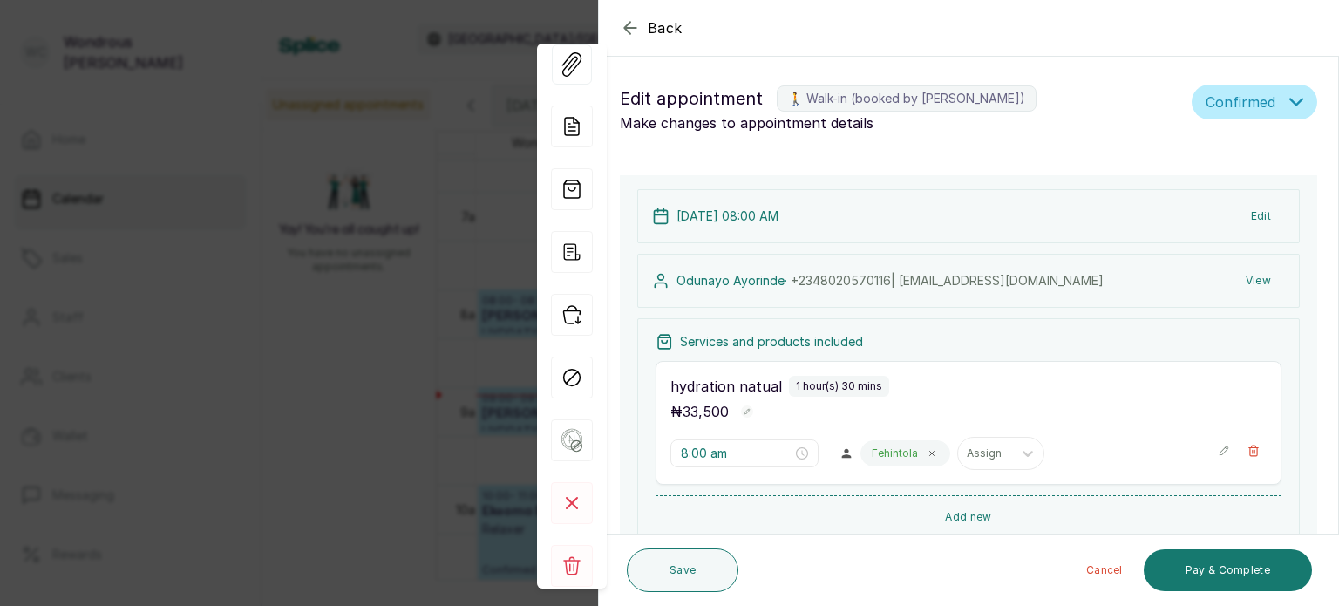
click at [1240, 280] on button "View" at bounding box center [1258, 280] width 53 height 31
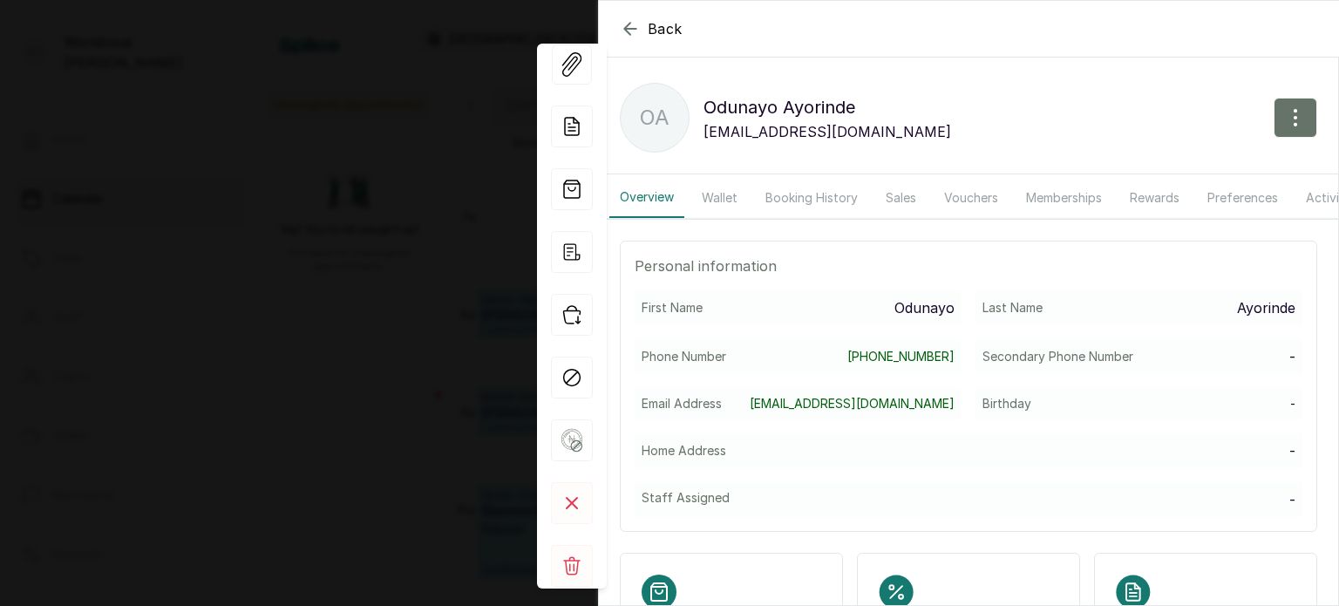
click at [805, 205] on button "Booking History" at bounding box center [811, 198] width 113 height 40
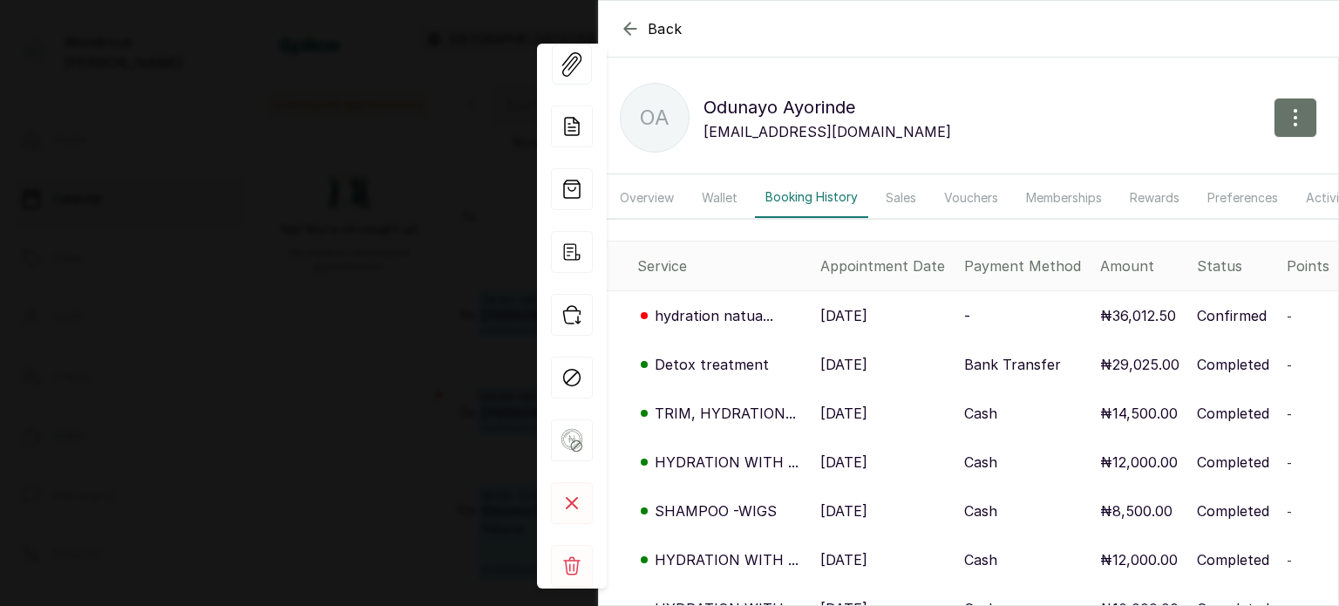
click at [757, 323] on p "hydration natua..." at bounding box center [714, 315] width 119 height 21
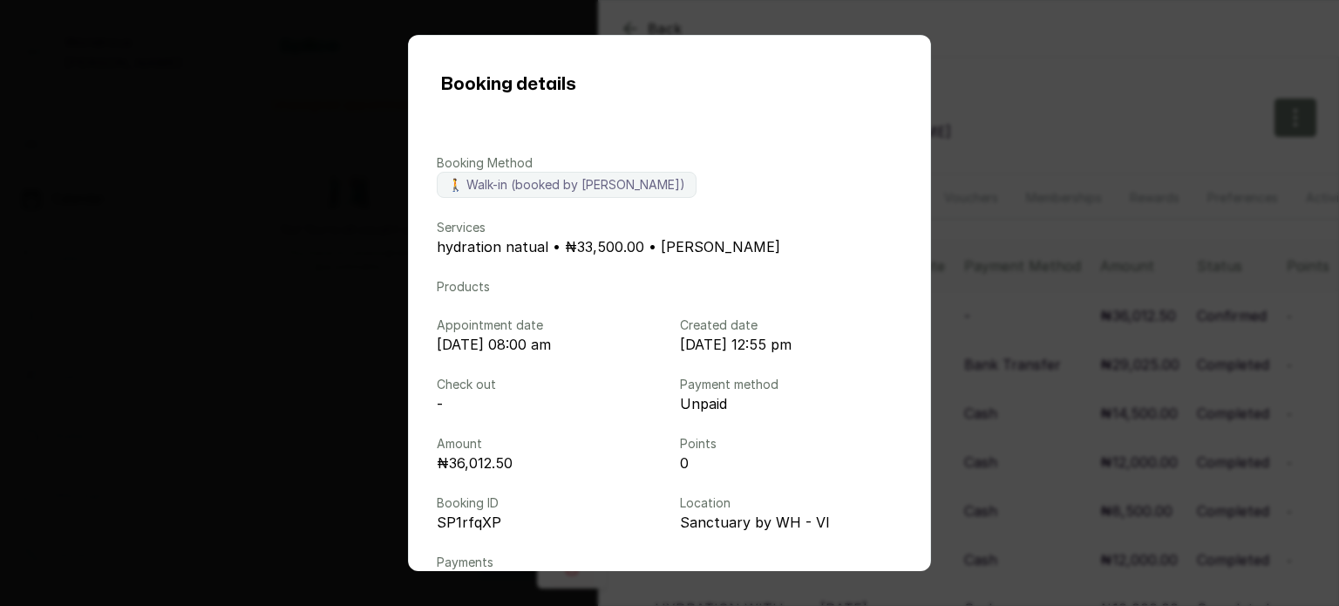
click at [259, 254] on div "Booking details Booking Method 🚶 Walk-in (booked by Wondrous Carter) Services h…" at bounding box center [669, 303] width 1339 height 606
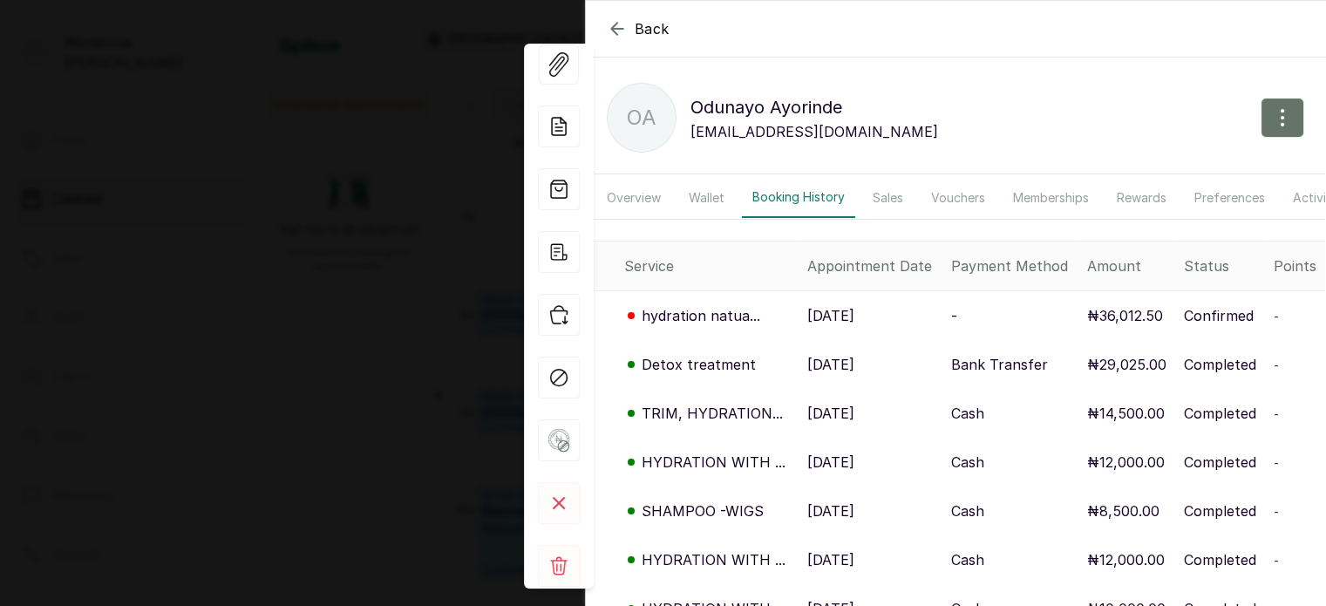
click at [259, 254] on div "Back Odunayo Ayorinde OA Odunayo Ayorinde odunayoayorinde@yahoo.com Overview Wa…" at bounding box center [663, 303] width 1326 height 606
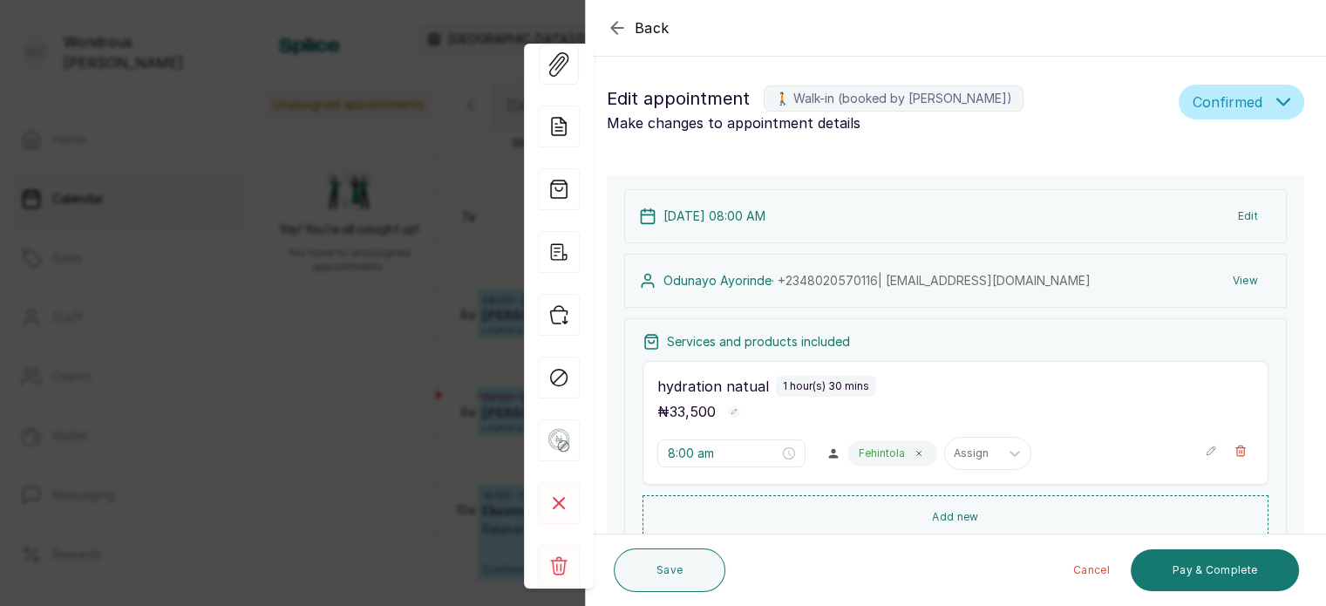
click at [388, 147] on div "Back Appointment Details Edit appointment 🚶 Walk-in (booked by Wondrous Carter)…" at bounding box center [663, 303] width 1326 height 606
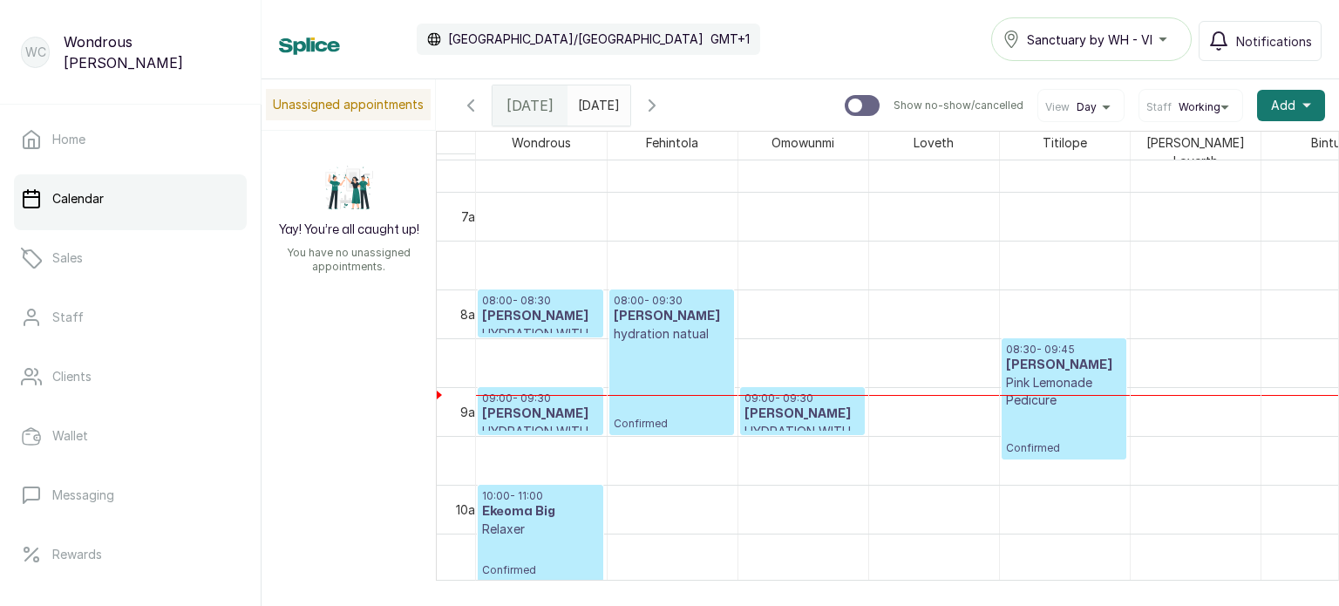
type input "dd/MM/yyyy"
click at [582, 93] on input "dd/MM/yyyy" at bounding box center [582, 101] width 28 height 30
click at [710, 331] on p "hydration natual" at bounding box center [672, 333] width 116 height 17
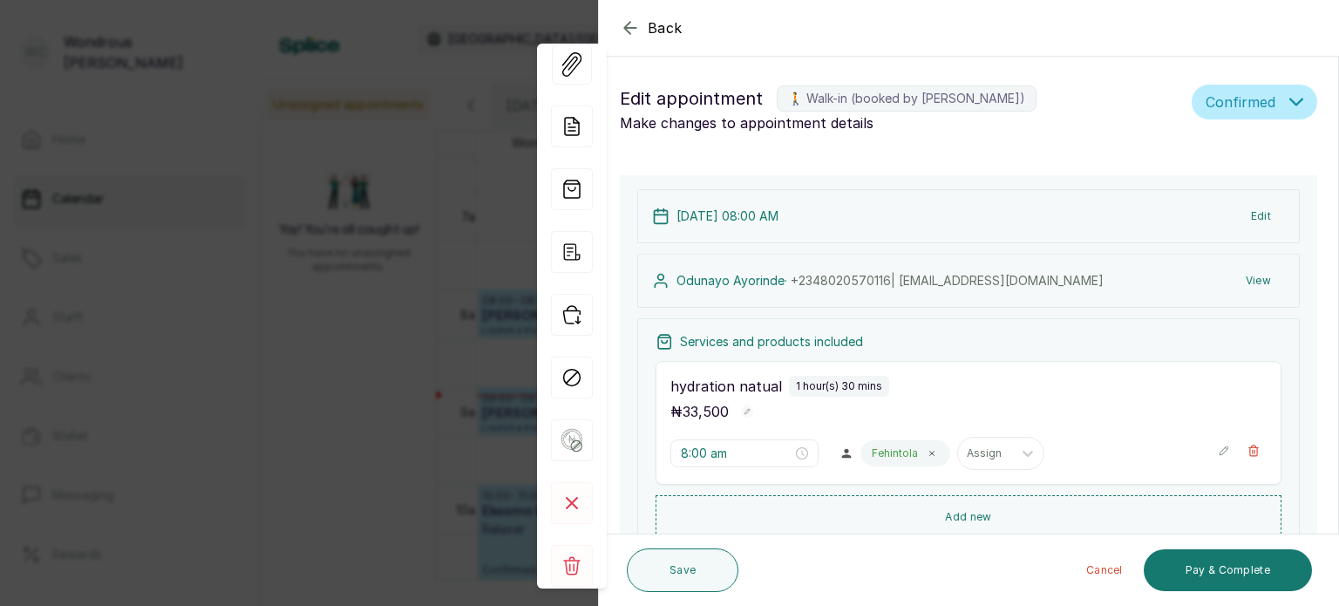
click at [1243, 284] on button "View" at bounding box center [1258, 280] width 53 height 31
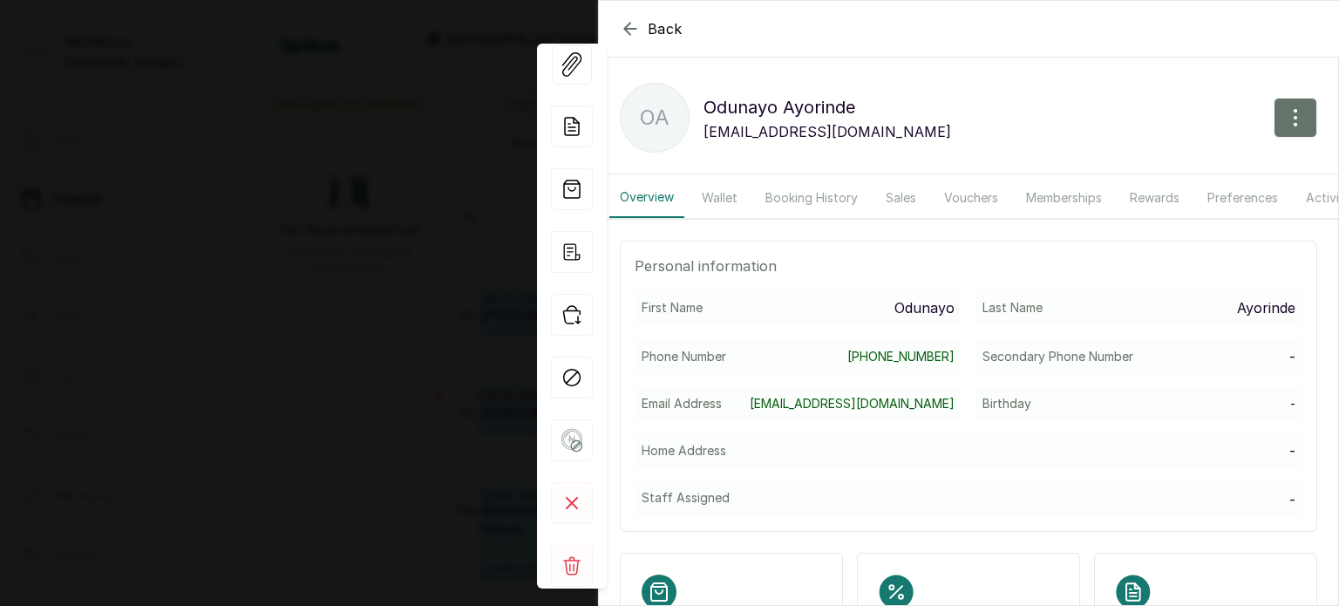
click at [795, 194] on button "Booking History" at bounding box center [811, 198] width 113 height 40
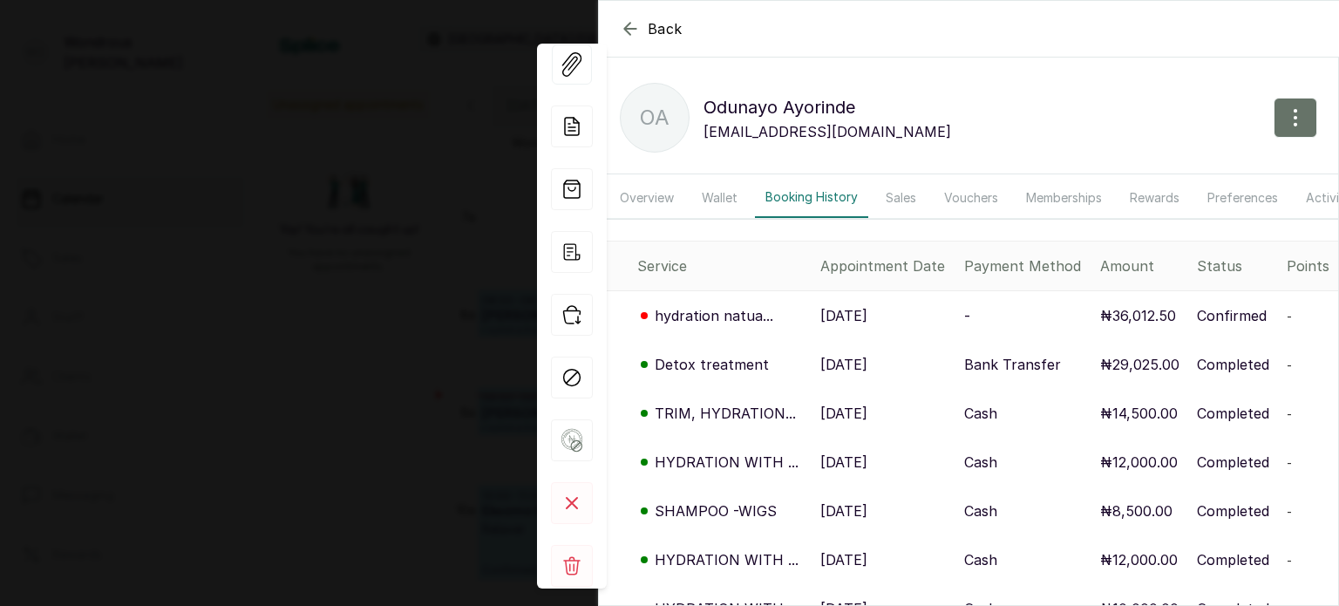
click at [838, 317] on p "16 Sep, 2025" at bounding box center [843, 315] width 47 height 21
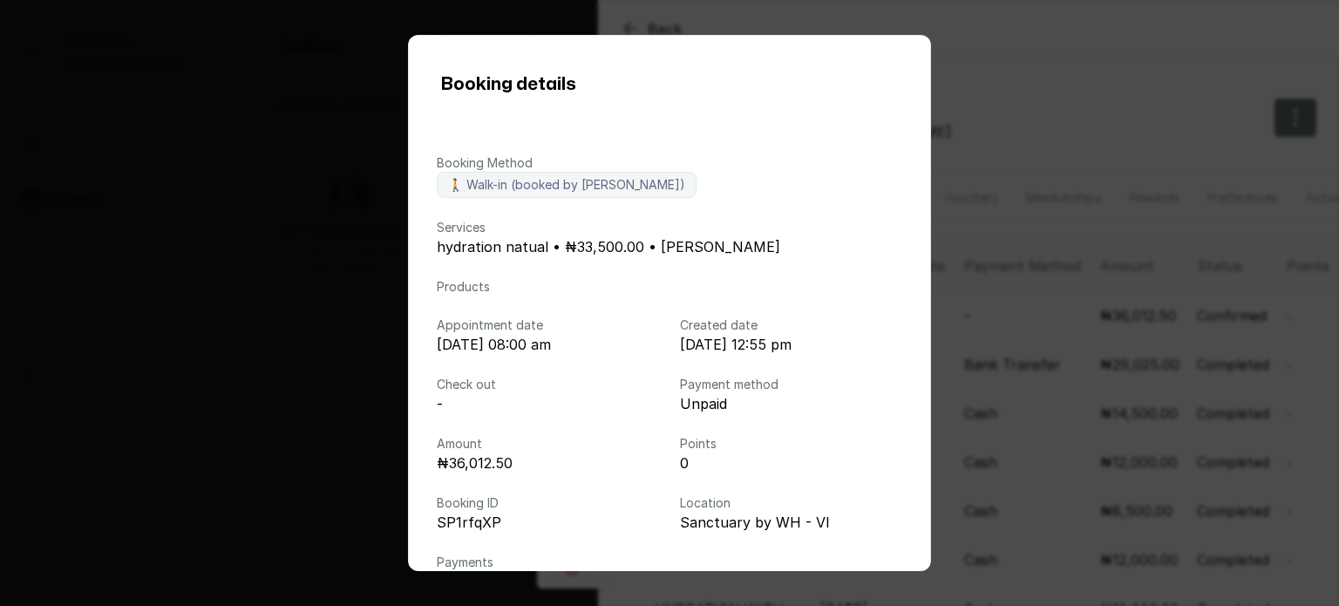
click at [1043, 300] on div "Booking details Booking Method 🚶 Walk-in (booked by Wondrous Carter) Services h…" at bounding box center [669, 303] width 1339 height 606
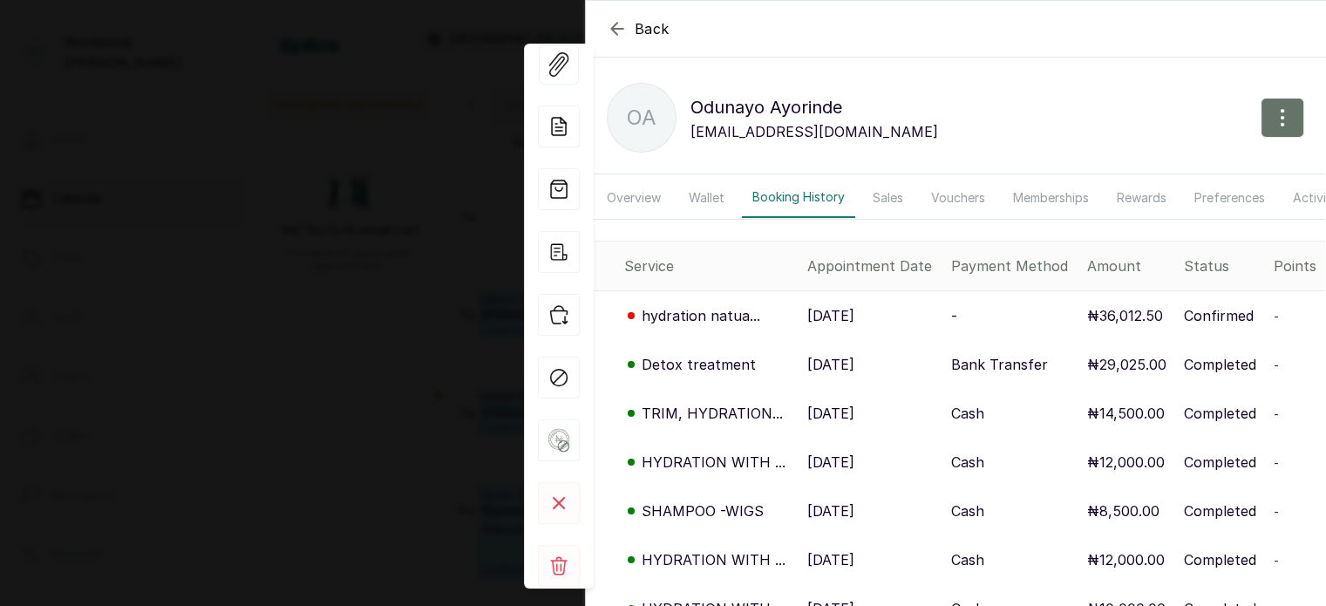
click at [297, 258] on div "Back Odunayo Ayorinde OA Odunayo Ayorinde odunayoayorinde@yahoo.com Overview Wa…" at bounding box center [663, 303] width 1326 height 606
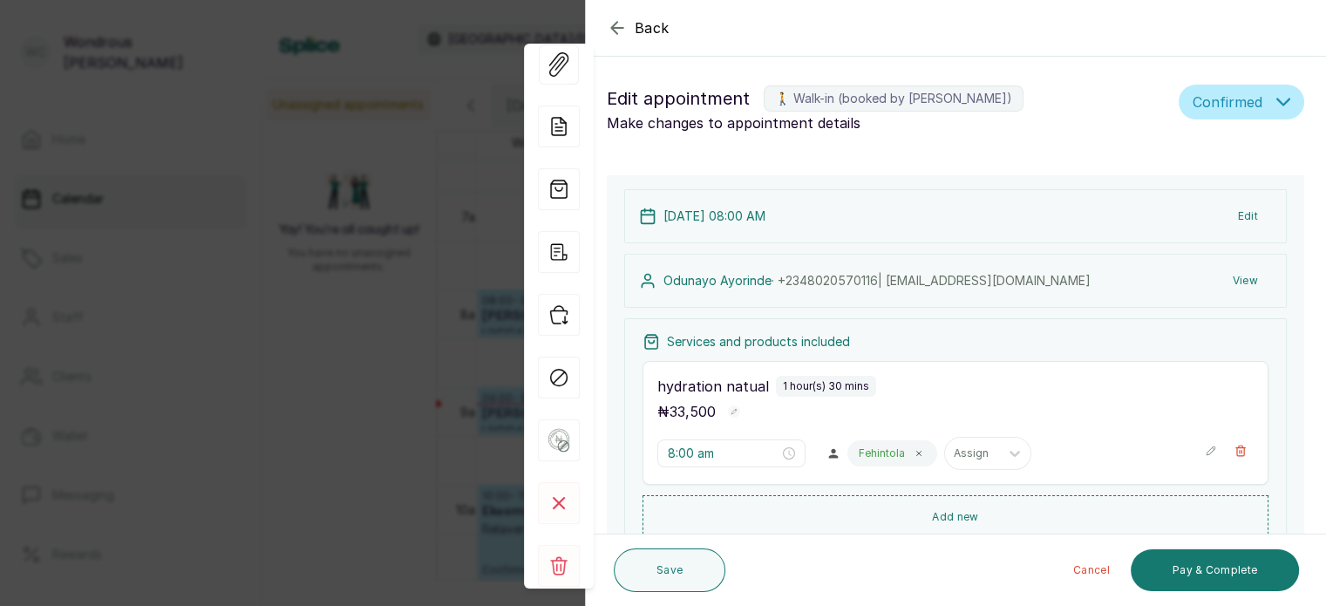
click at [297, 258] on div "Back Appointment Details Edit appointment 🚶 Walk-in (booked by Wondrous Carter)…" at bounding box center [663, 303] width 1326 height 606
type input "dd/MM/yyyy"
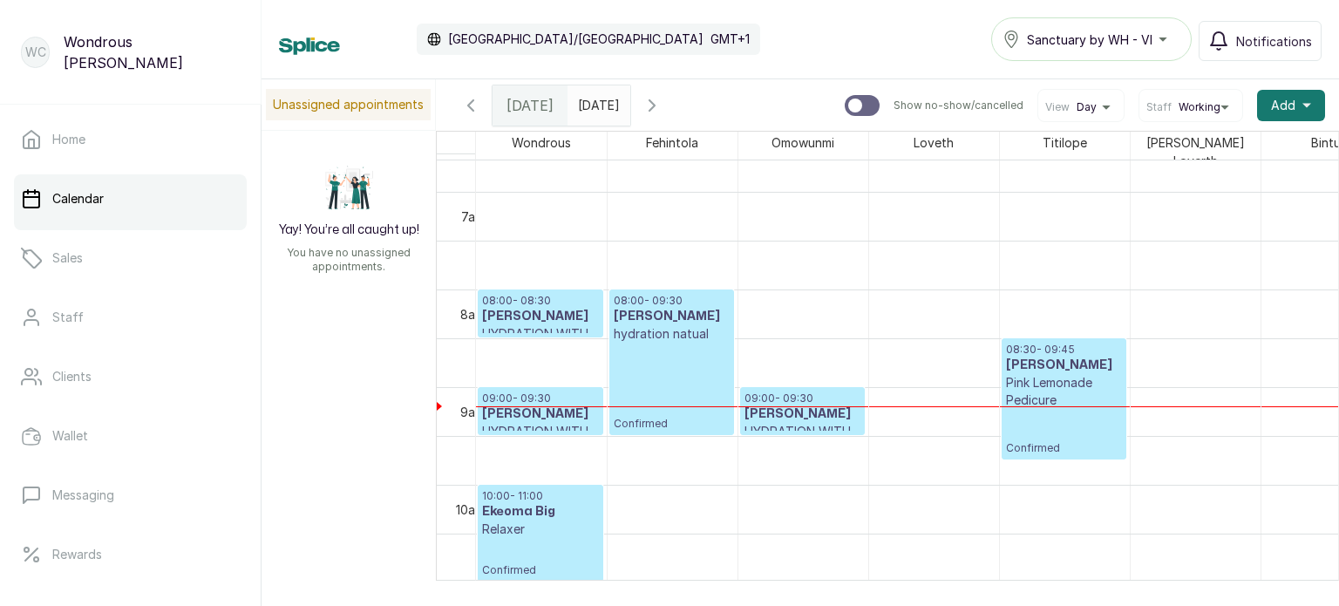
click at [798, 405] on h3 "Veronica Odeka" at bounding box center [802, 413] width 116 height 17
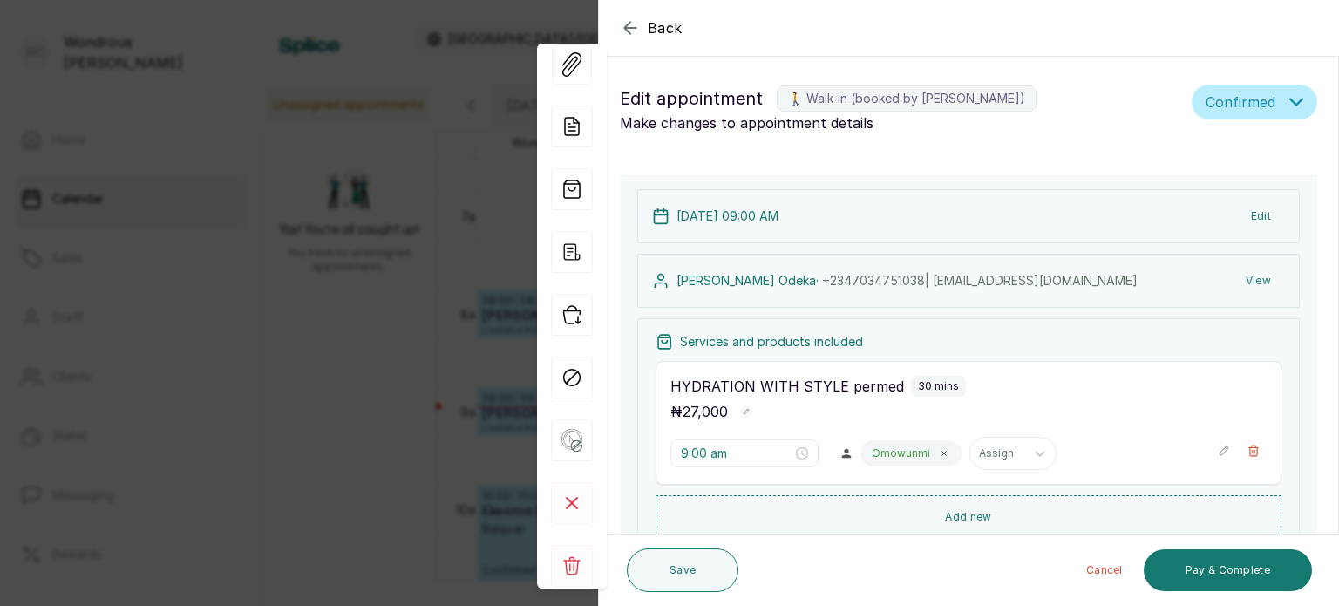
click at [1234, 281] on button "View" at bounding box center [1258, 280] width 53 height 31
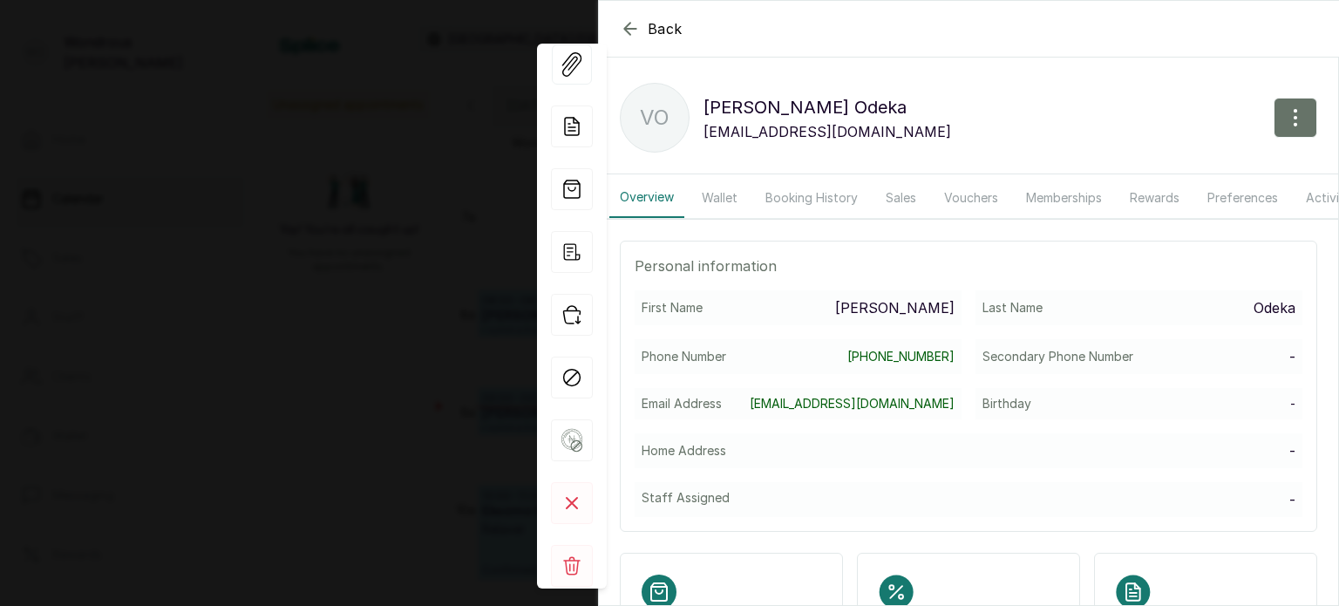
click at [802, 214] on button "Booking History" at bounding box center [811, 198] width 113 height 40
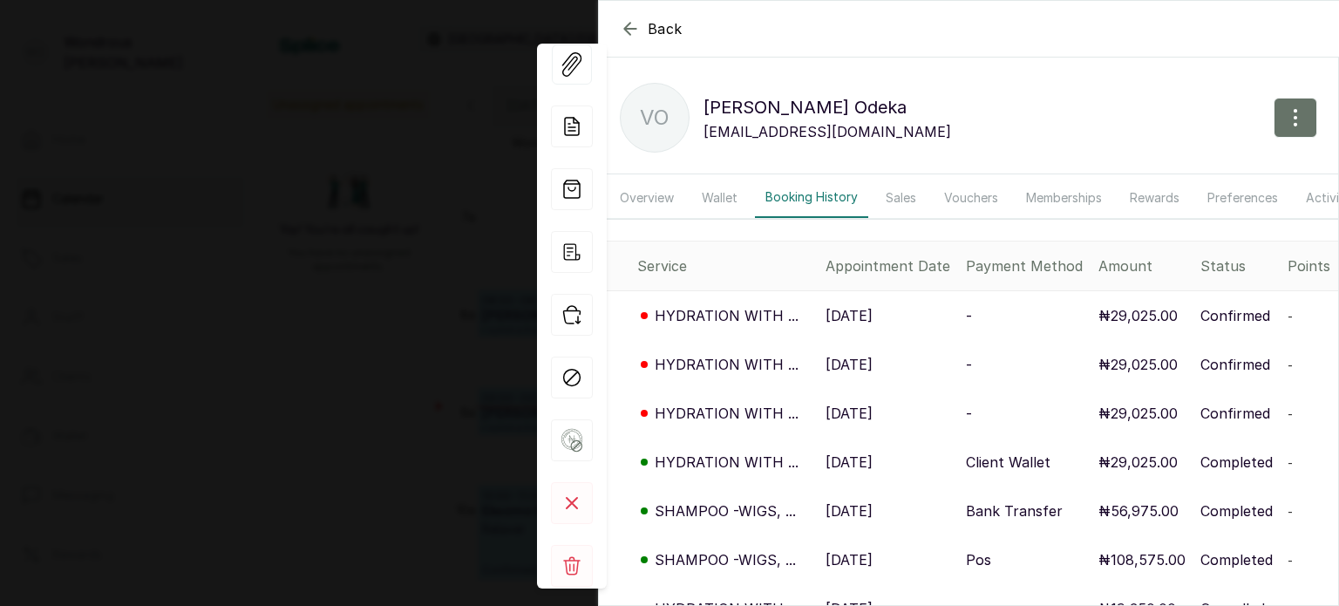
click at [853, 424] on p "16 Sep, 2025" at bounding box center [849, 413] width 47 height 21
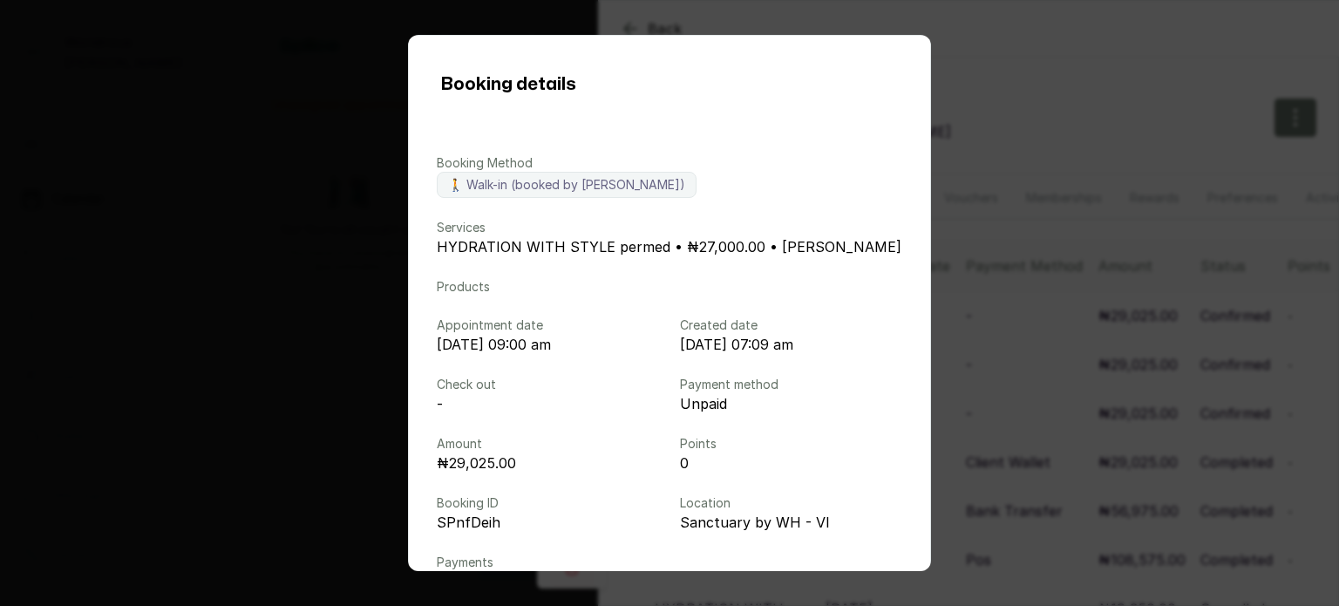
click at [962, 415] on div "Booking details Booking Method 🚶 Walk-in (booked by Wondrous Carter) Services H…" at bounding box center [669, 303] width 1339 height 606
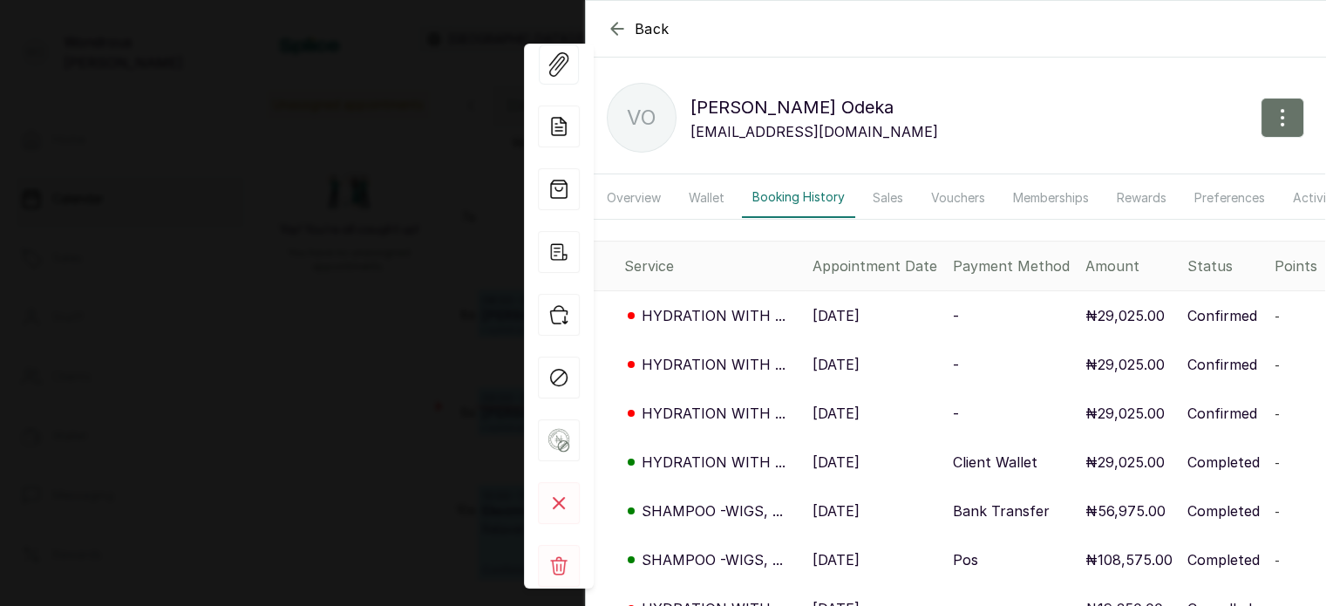
click at [231, 318] on div "Back Veronica Odeka VO Veronica Odeka vebie@hotmail.com Overview Wallet Booking…" at bounding box center [663, 303] width 1326 height 606
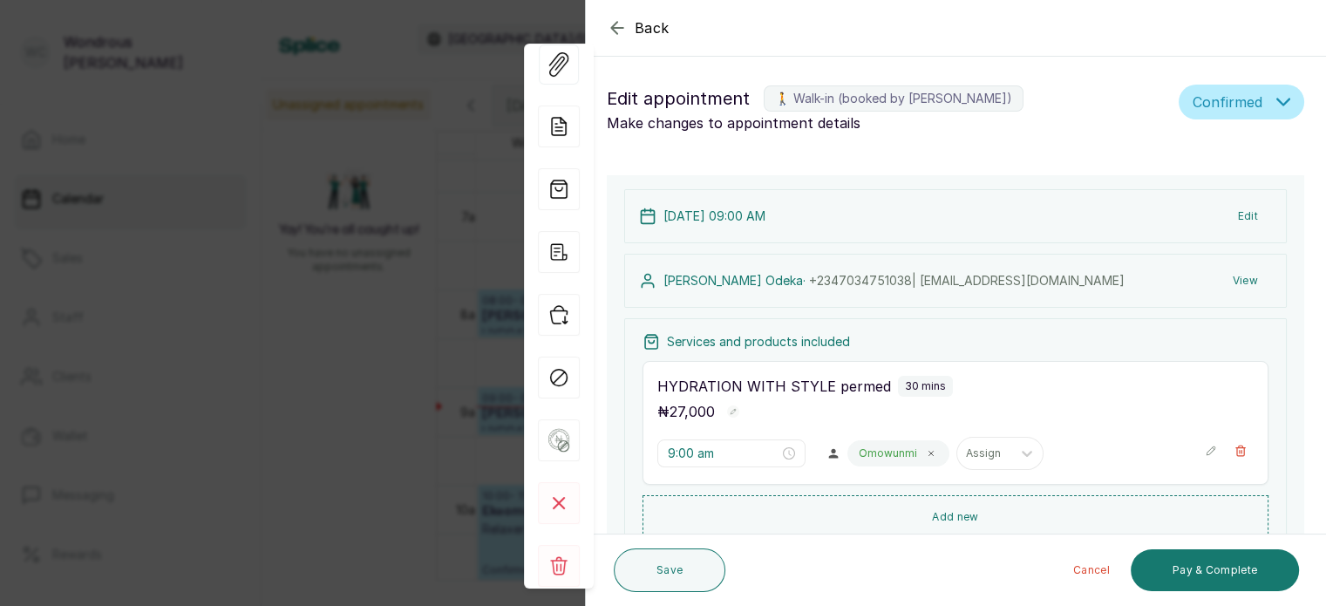
click at [408, 45] on div "Back Appointment Details Edit appointment 🚶 Walk-in (booked by Wondrous Carter)…" at bounding box center [663, 303] width 1326 height 606
type input "dd/MM/yyyy"
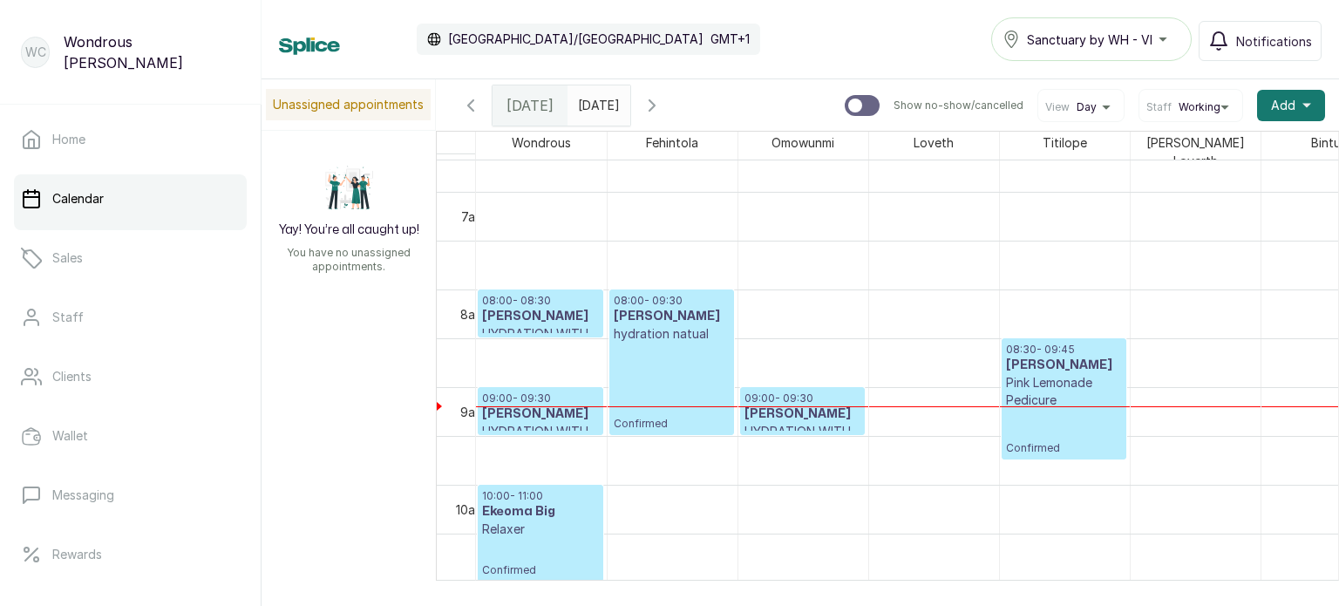
click at [596, 97] on input "dd/MM/yyyy" at bounding box center [582, 101] width 28 height 30
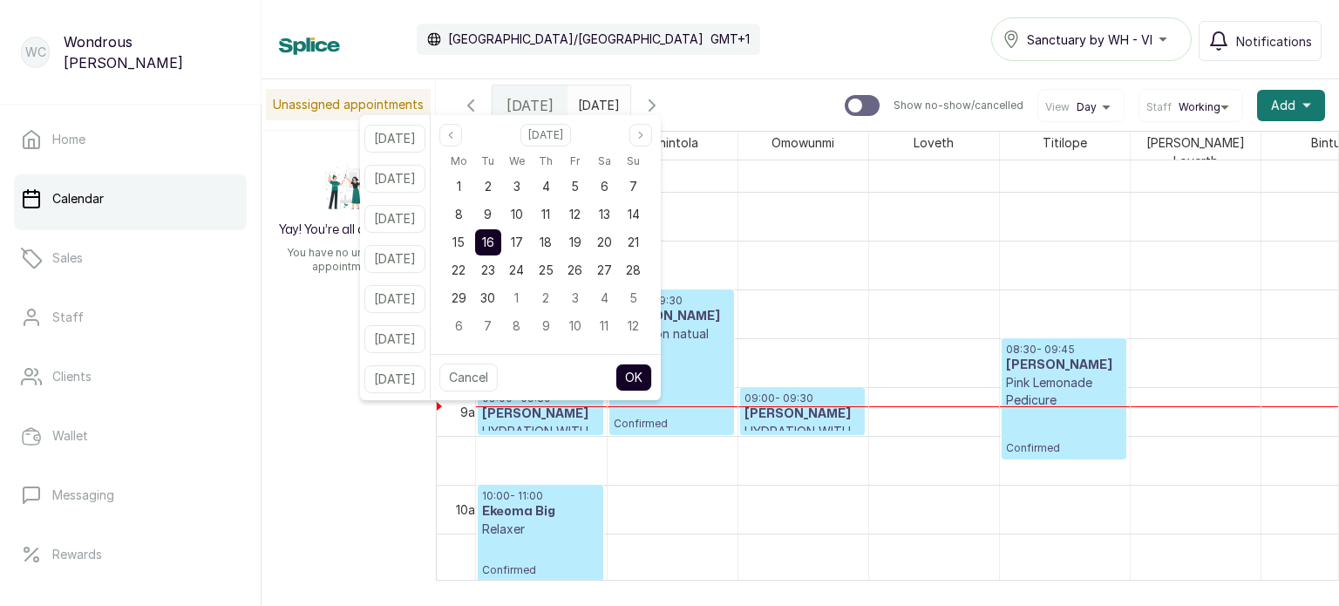
click at [652, 370] on button "OK" at bounding box center [633, 378] width 37 height 28
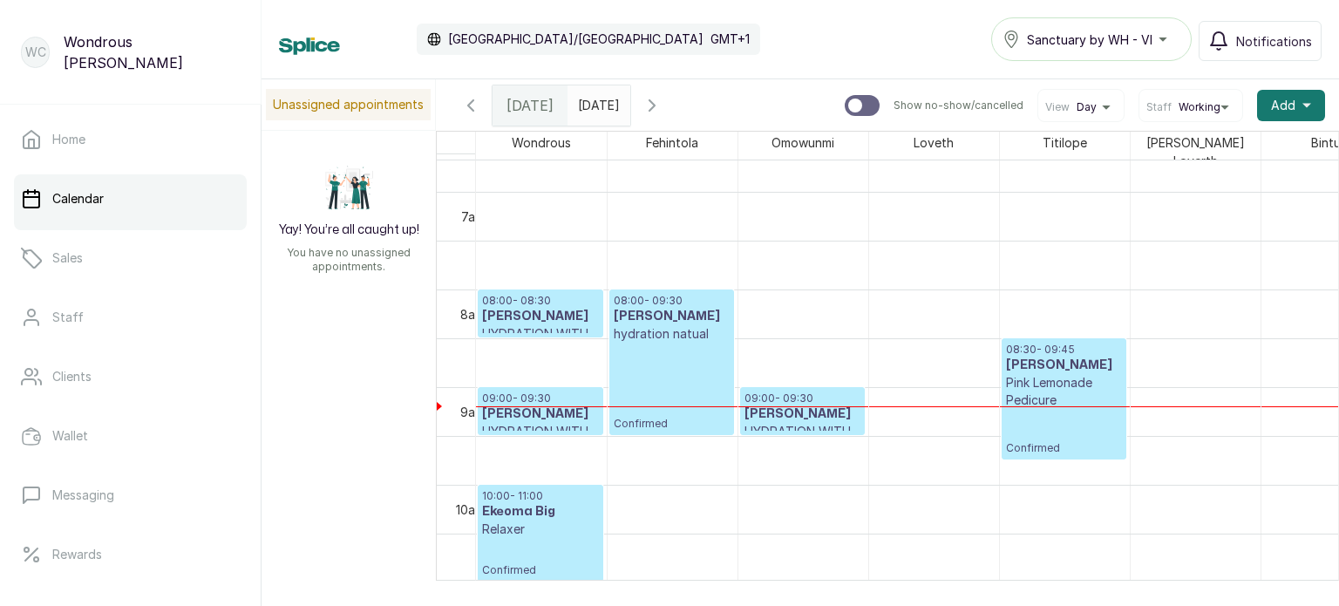
scroll to position [586, 0]
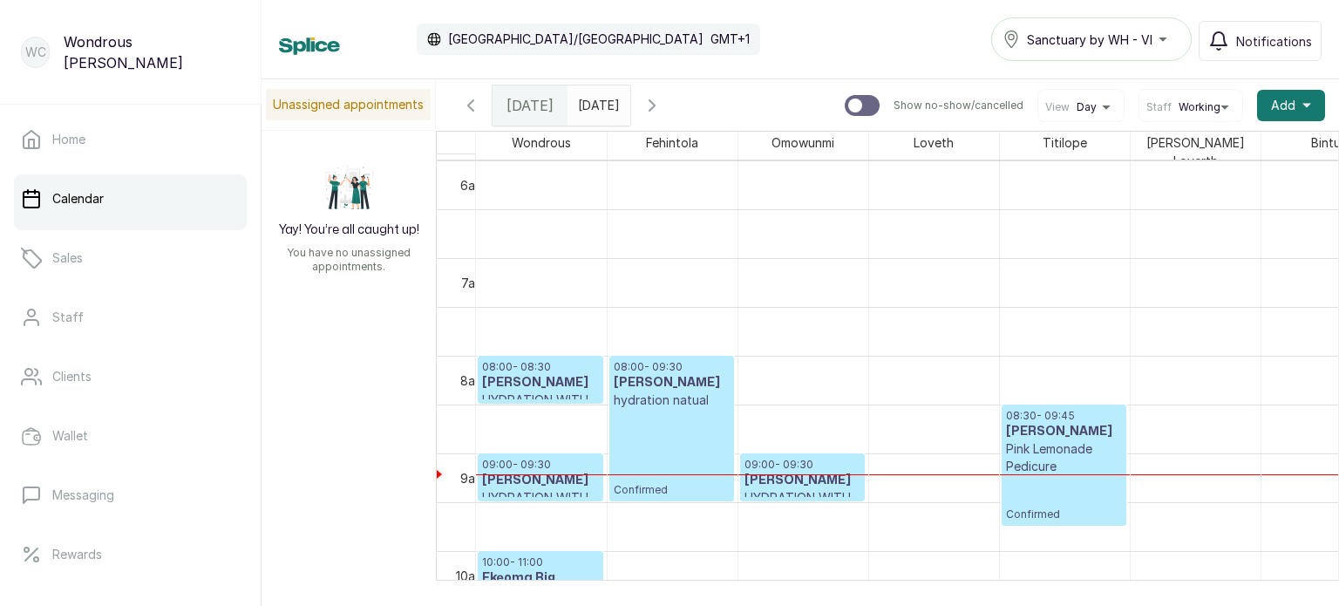
click at [786, 458] on p "09:00 - 09:30" at bounding box center [802, 465] width 116 height 14
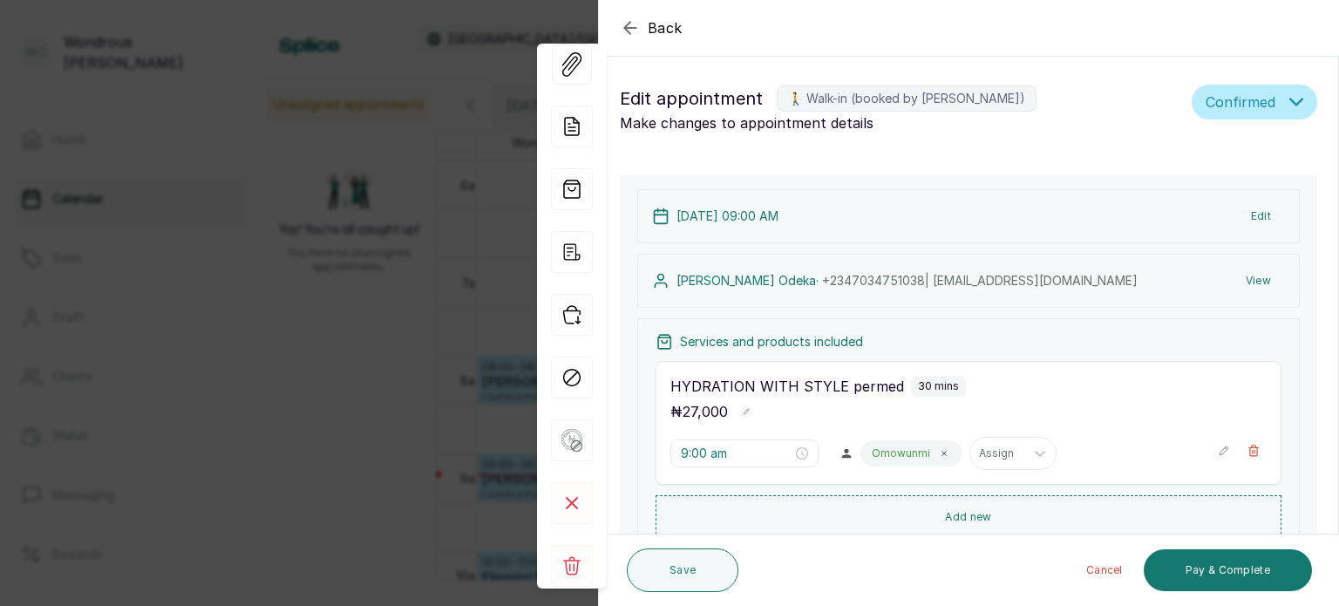
click at [1248, 275] on button "View" at bounding box center [1258, 280] width 53 height 31
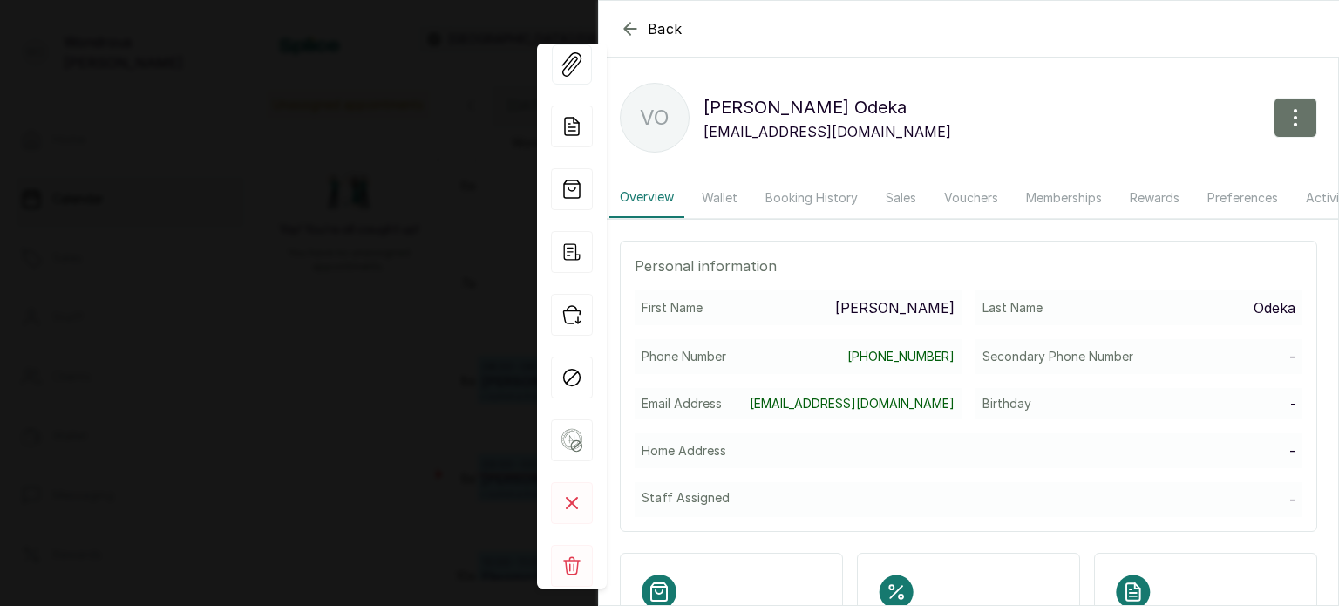
click at [802, 191] on button "Booking History" at bounding box center [811, 198] width 113 height 40
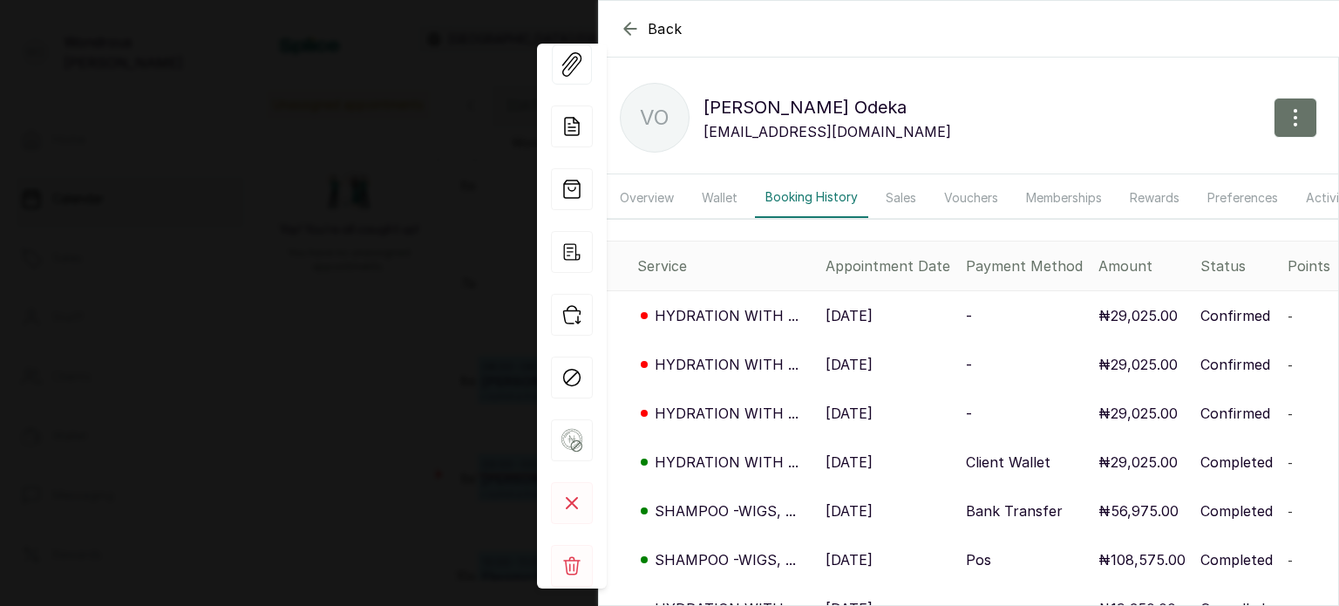
click at [851, 375] on p "23 Sep, 2025" at bounding box center [849, 364] width 47 height 21
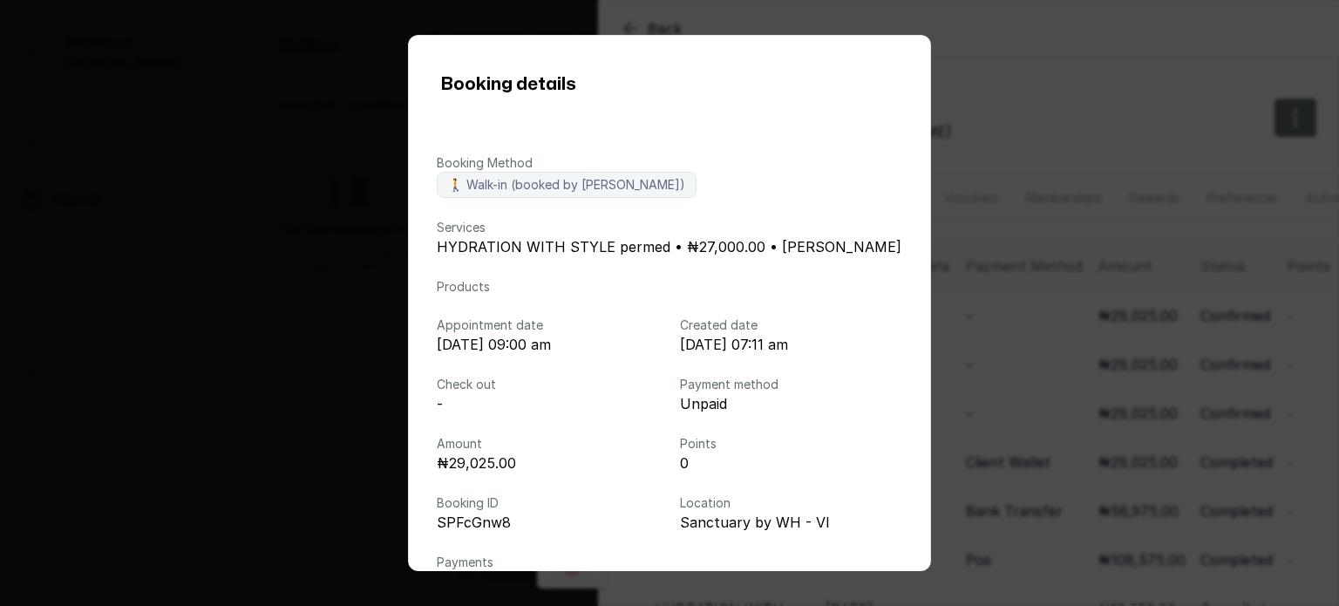
click at [988, 268] on div "Booking details Booking Method 🚶 Walk-in (booked by Wondrous Carter) Services H…" at bounding box center [669, 303] width 1339 height 606
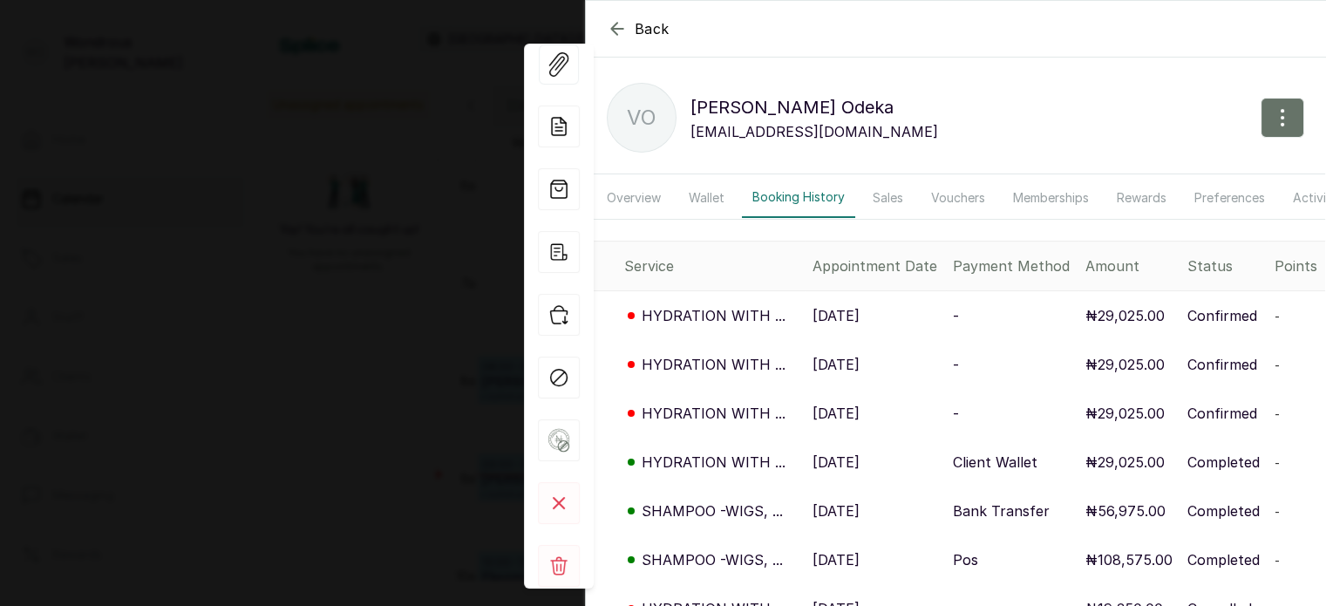
click at [616, 23] on icon "button" at bounding box center [616, 28] width 11 height 11
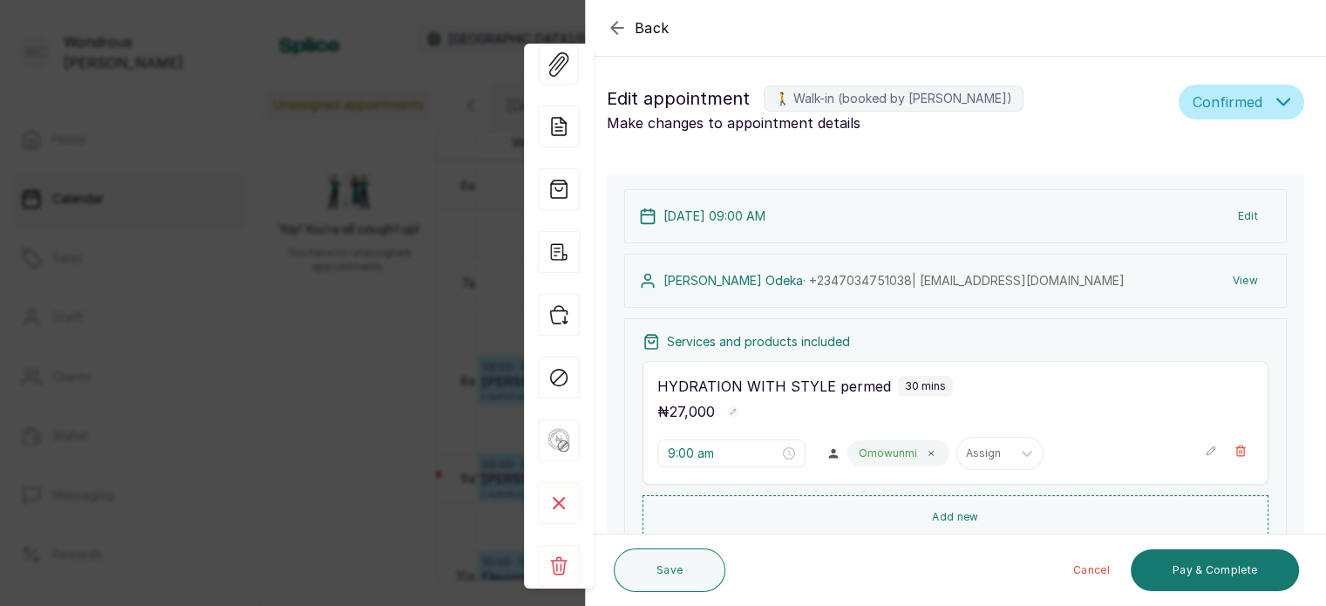
click at [616, 24] on icon "button" at bounding box center [617, 27] width 21 height 21
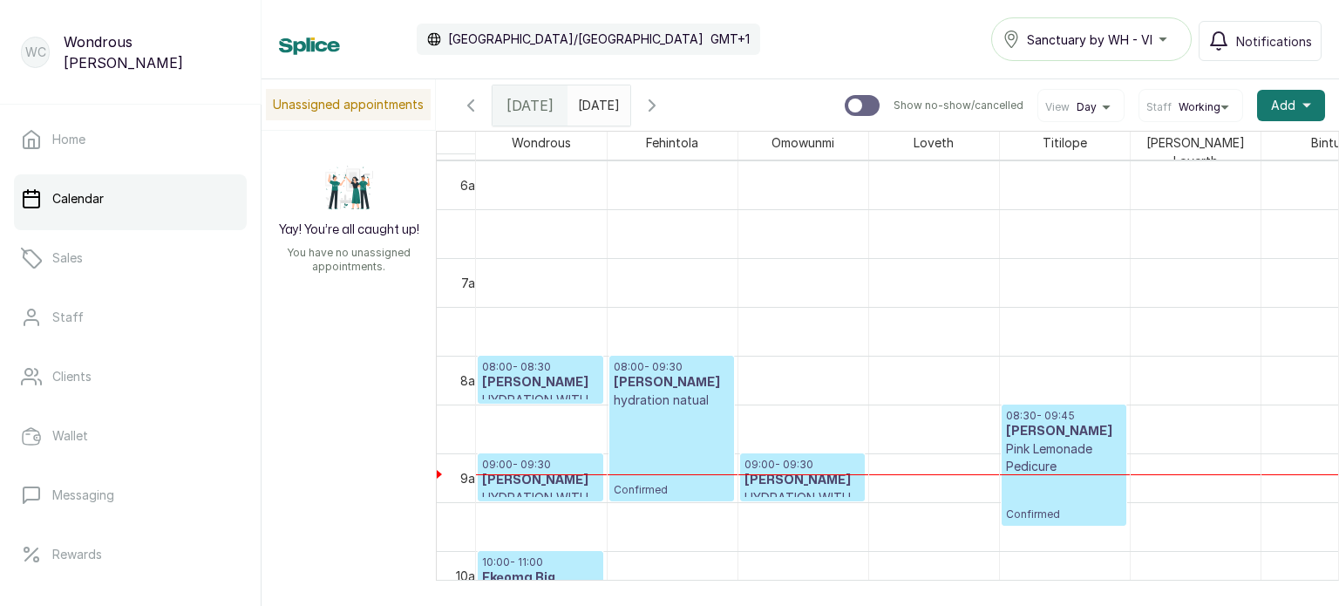
click at [596, 105] on input "16/09/2025" at bounding box center [582, 101] width 28 height 30
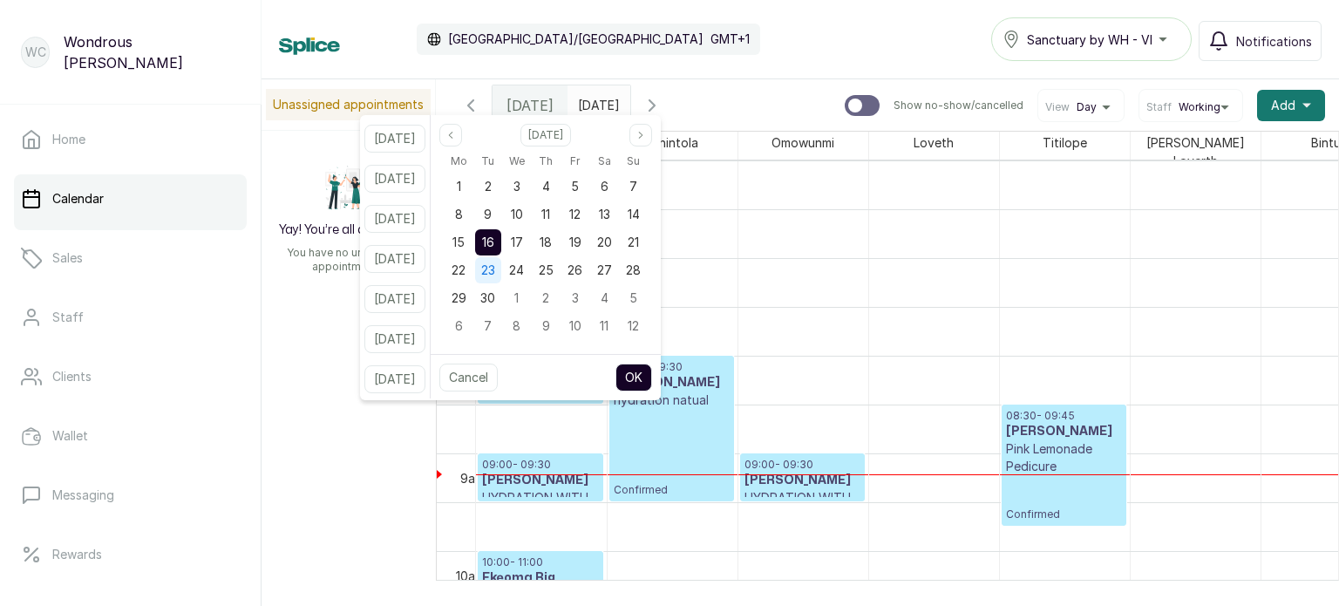
click at [495, 275] on span "23" at bounding box center [488, 269] width 14 height 15
click at [652, 374] on button "OK" at bounding box center [633, 378] width 37 height 28
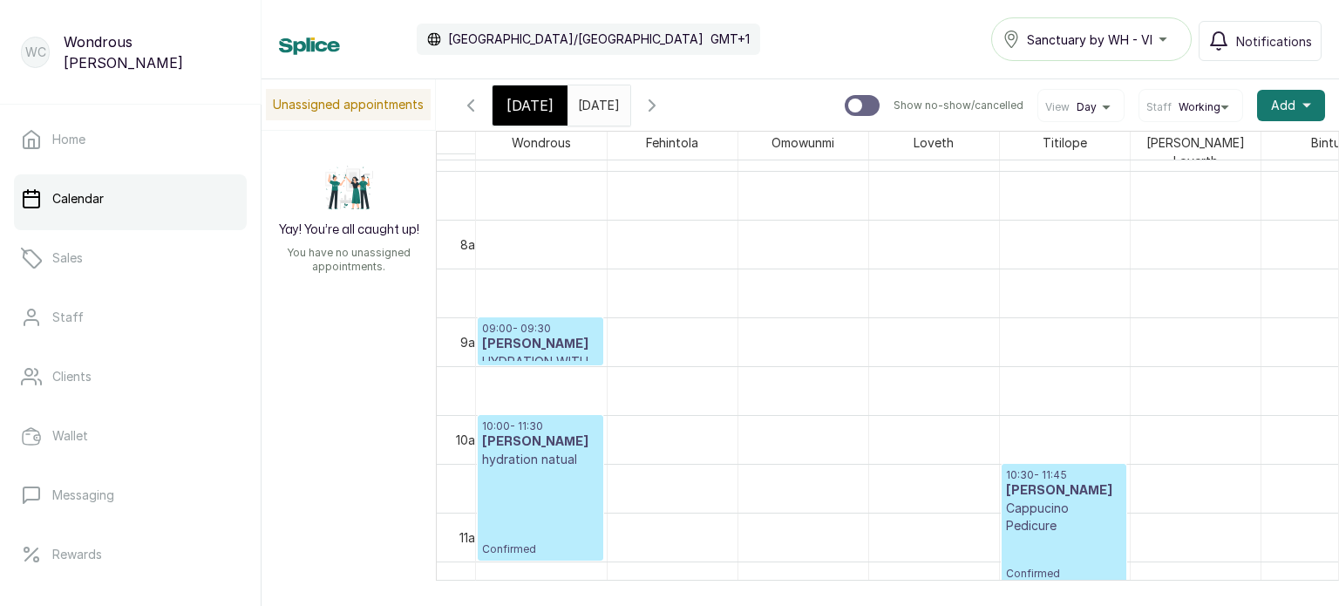
scroll to position [704, 0]
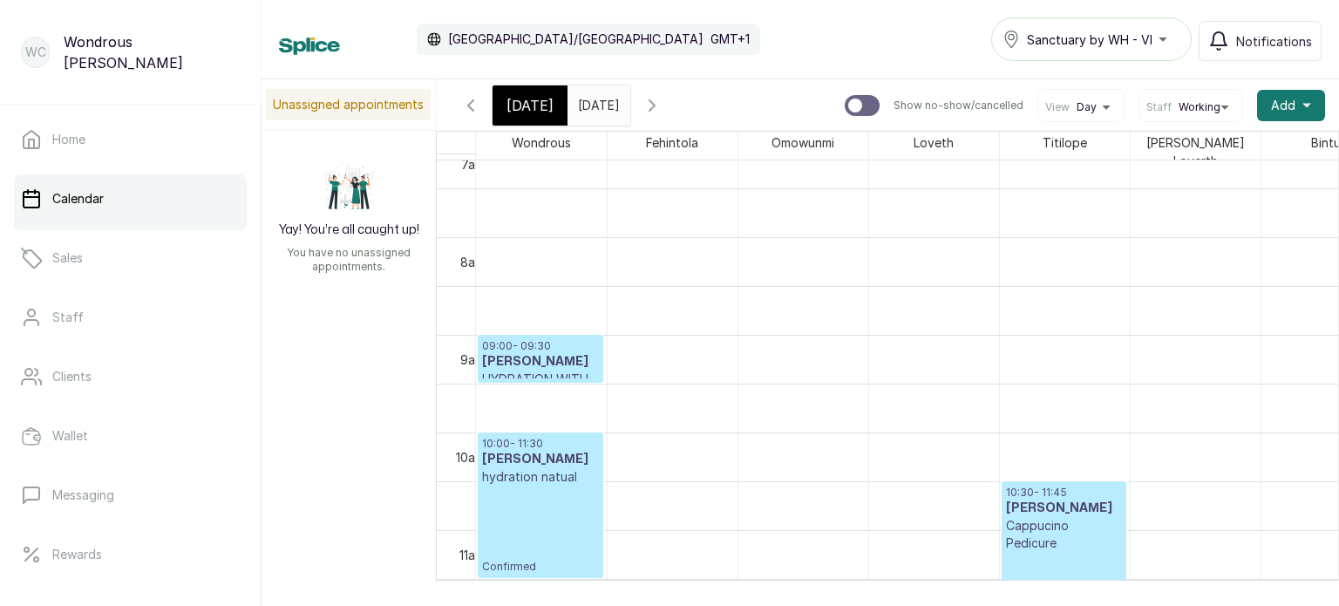
click at [596, 102] on input "23/09/2025" at bounding box center [582, 101] width 28 height 30
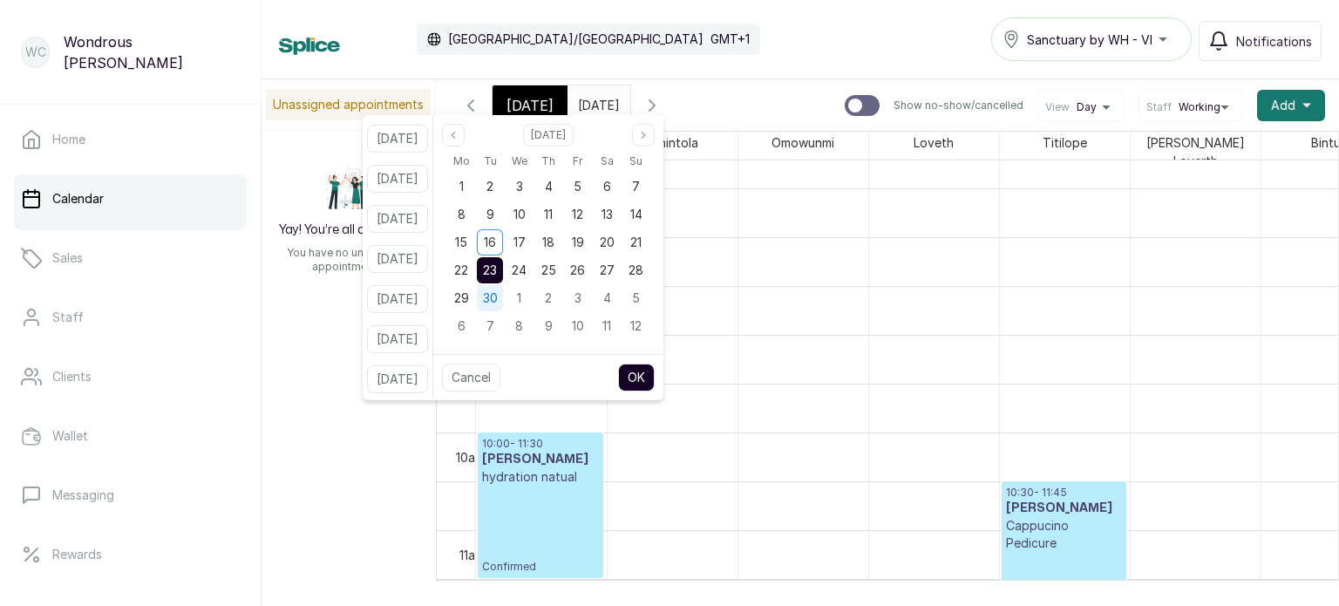
click at [498, 296] on span "30" at bounding box center [490, 297] width 15 height 15
click at [655, 375] on button "OK" at bounding box center [636, 378] width 37 height 28
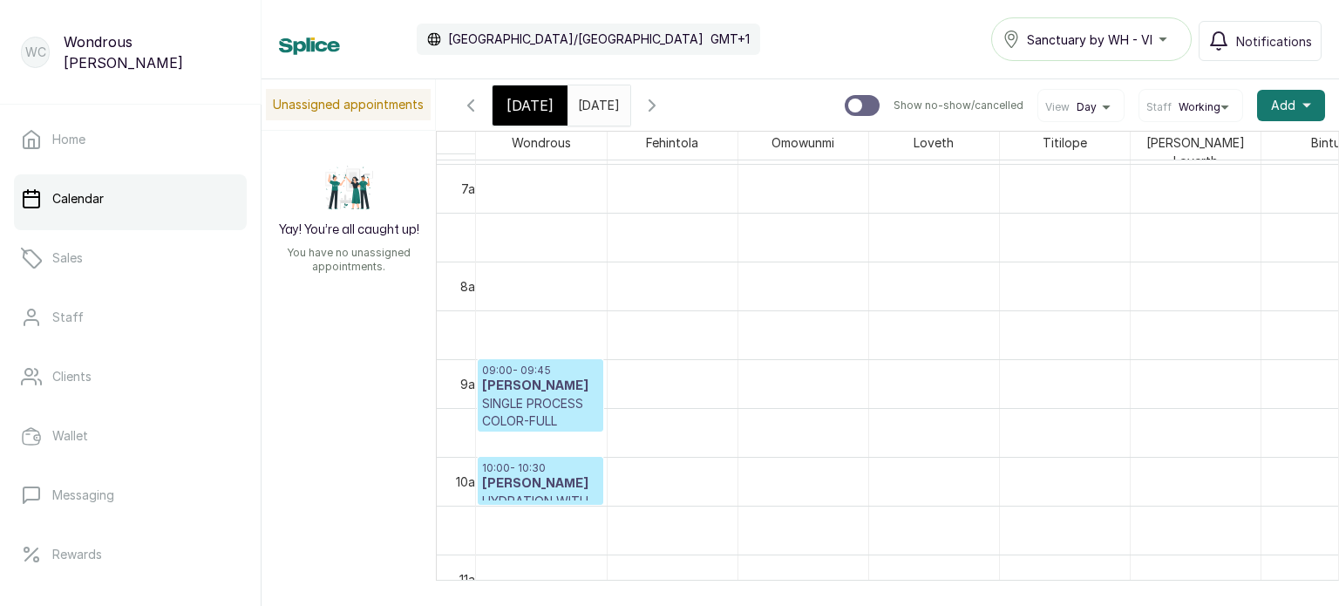
scroll to position [705, 0]
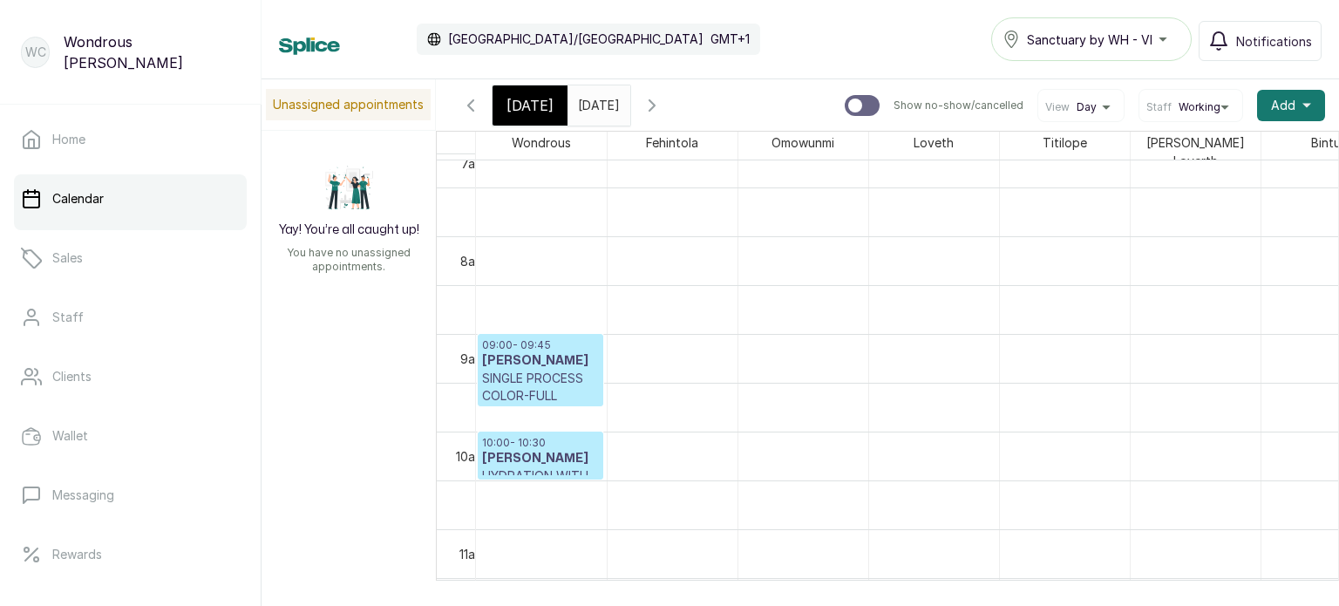
click at [596, 104] on input "30/09/2025" at bounding box center [582, 101] width 28 height 30
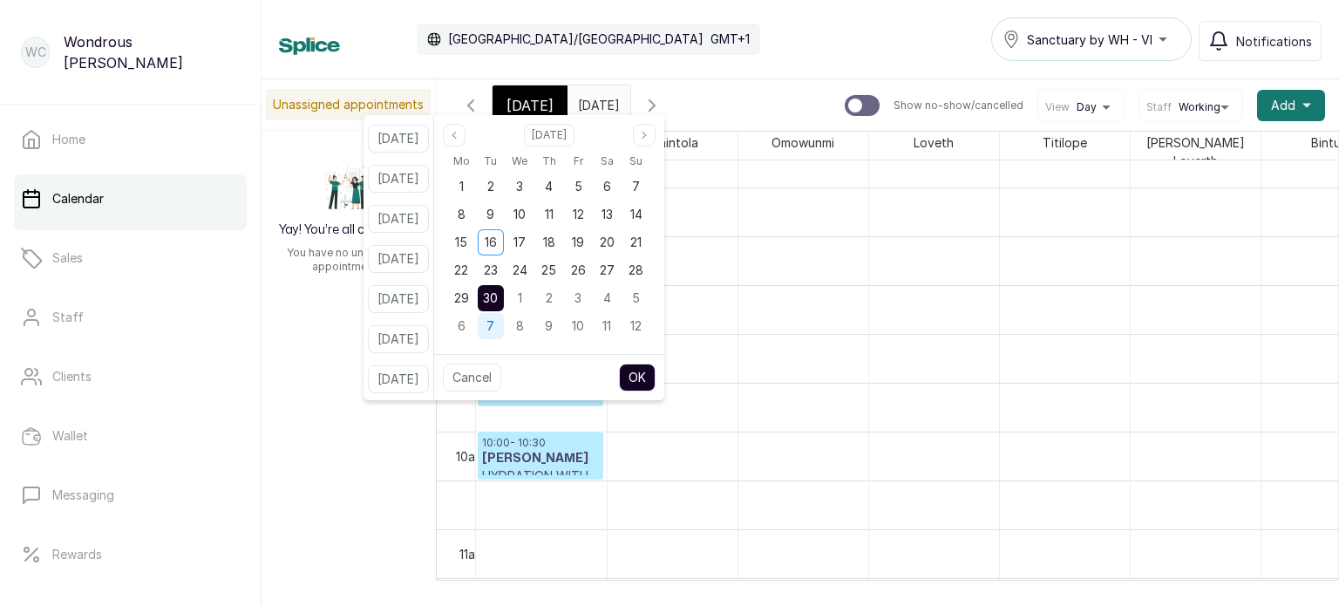
click at [494, 323] on span "7" at bounding box center [490, 325] width 8 height 15
click at [655, 379] on button "OK" at bounding box center [637, 378] width 37 height 28
type input "07/10/2025"
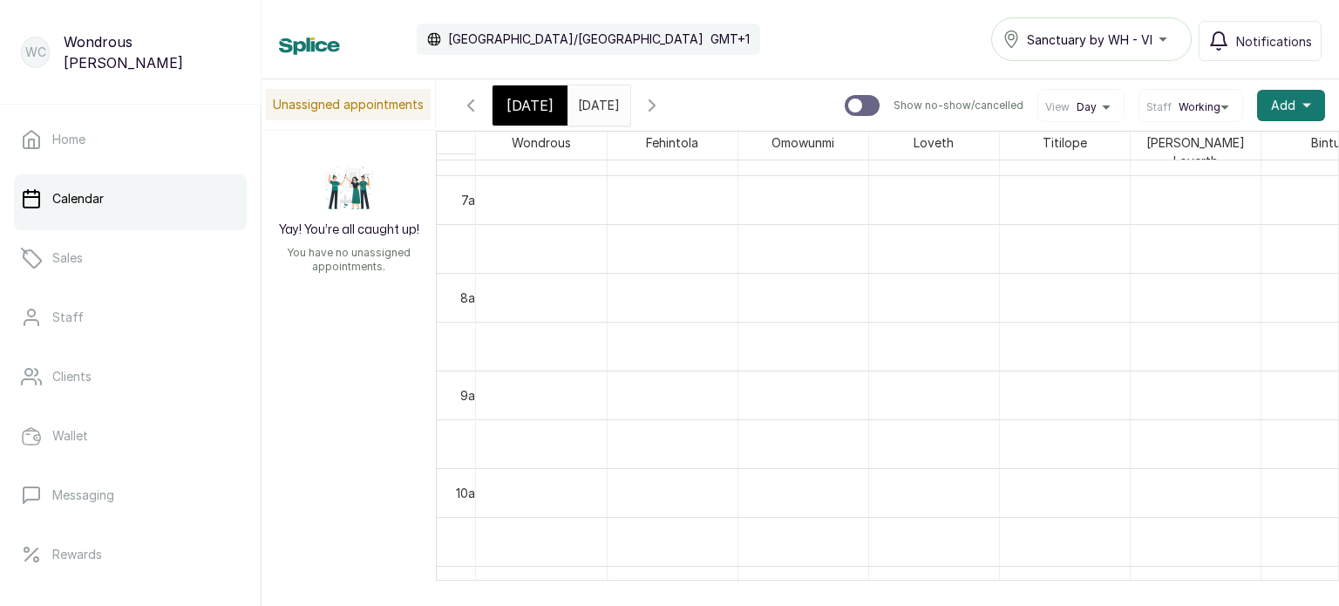
scroll to position [670, 0]
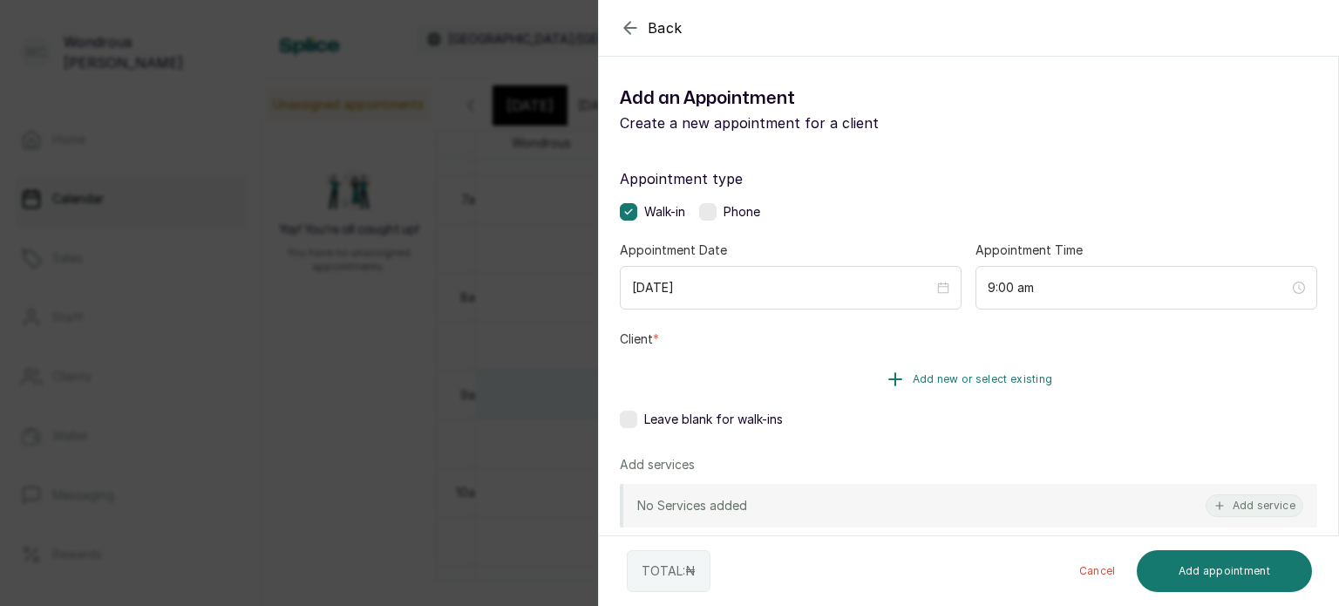
click at [730, 372] on button "Add new or select existing" at bounding box center [968, 379] width 697 height 49
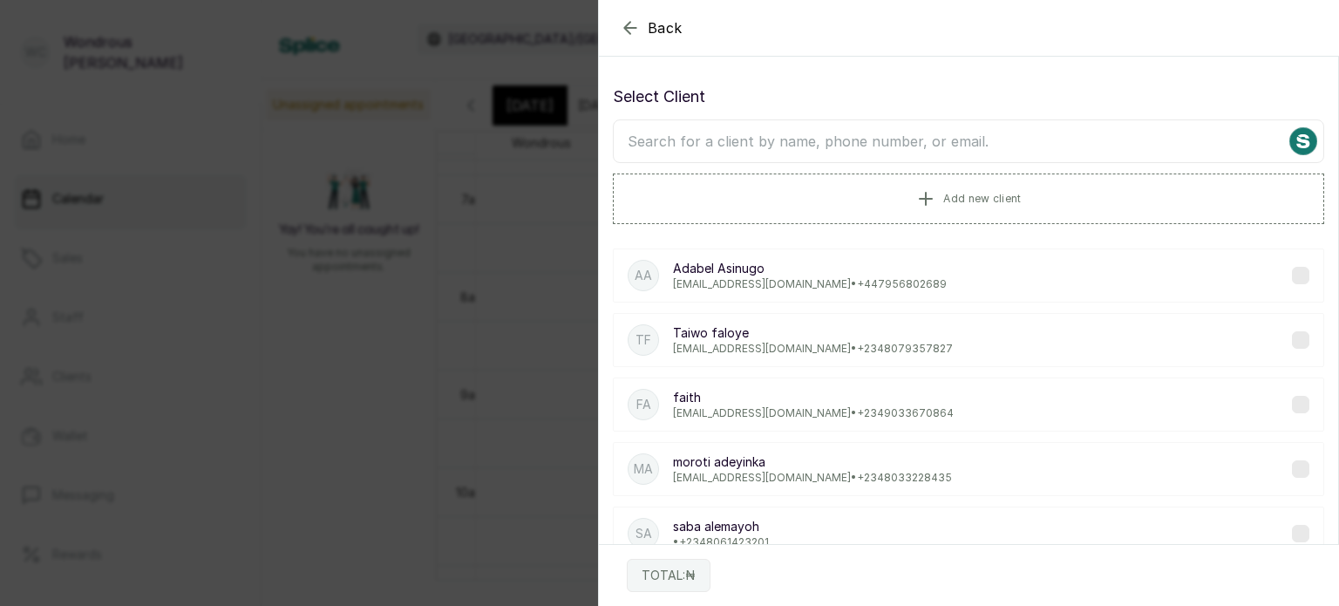
click at [688, 146] on input "text" at bounding box center [968, 141] width 711 height 44
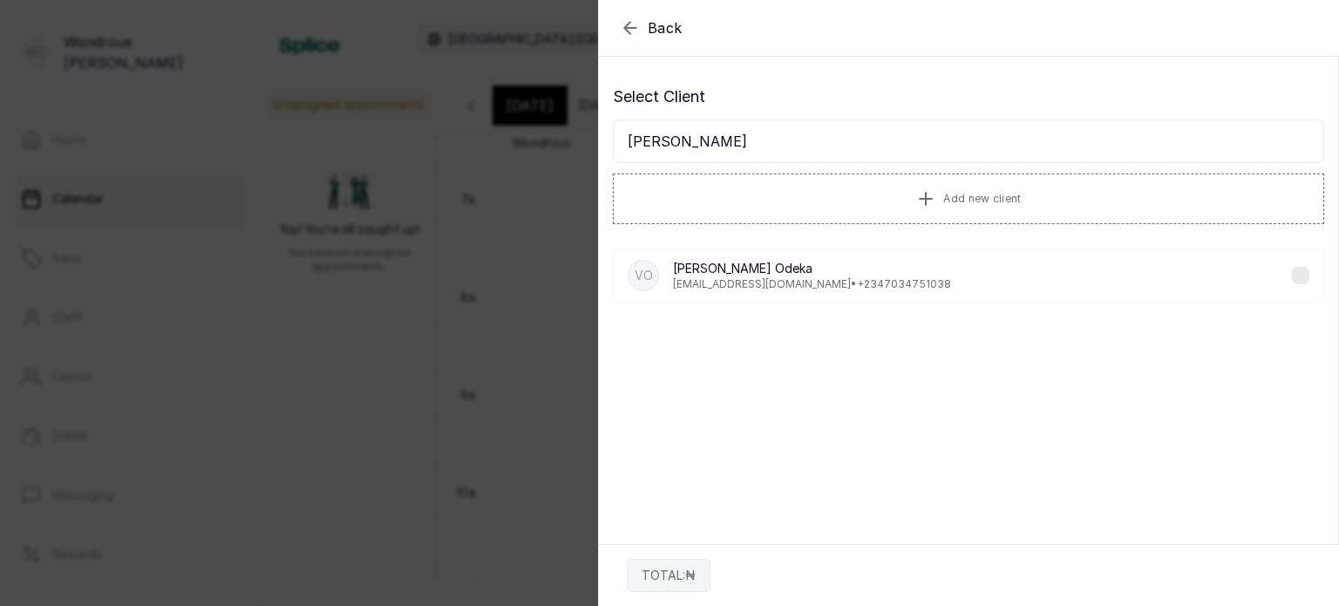
type input "veronica"
click at [764, 277] on p "vebie@hotmail.com • +234 7034751038" at bounding box center [812, 284] width 278 height 14
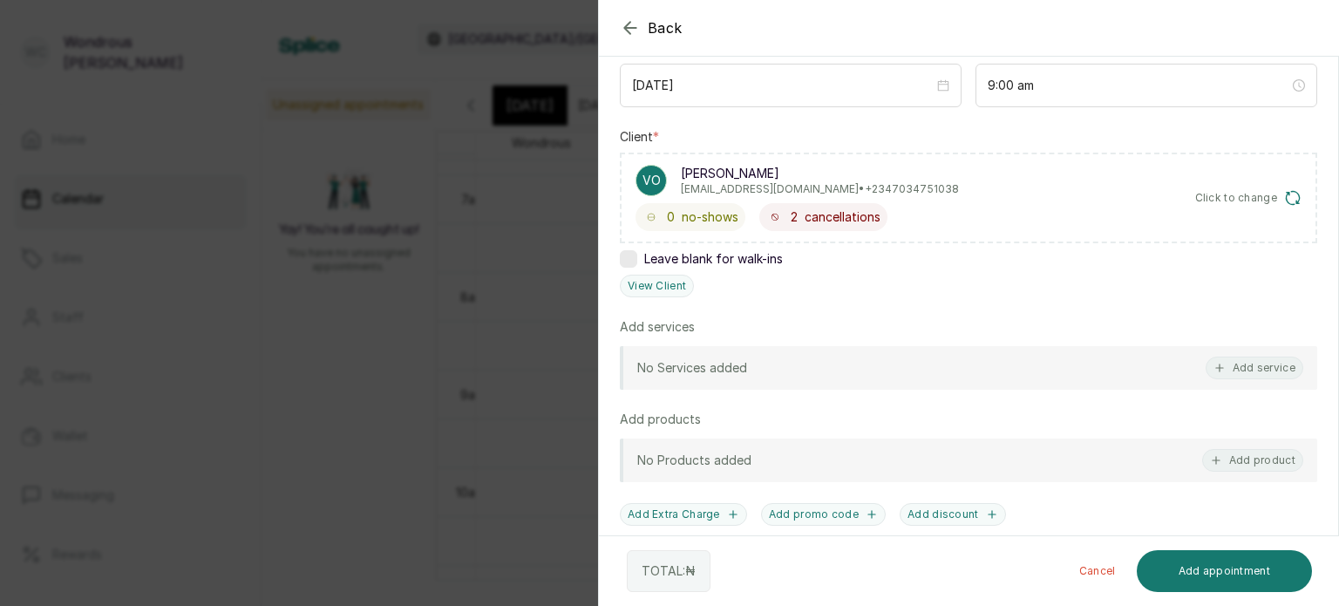
scroll to position [207, 0]
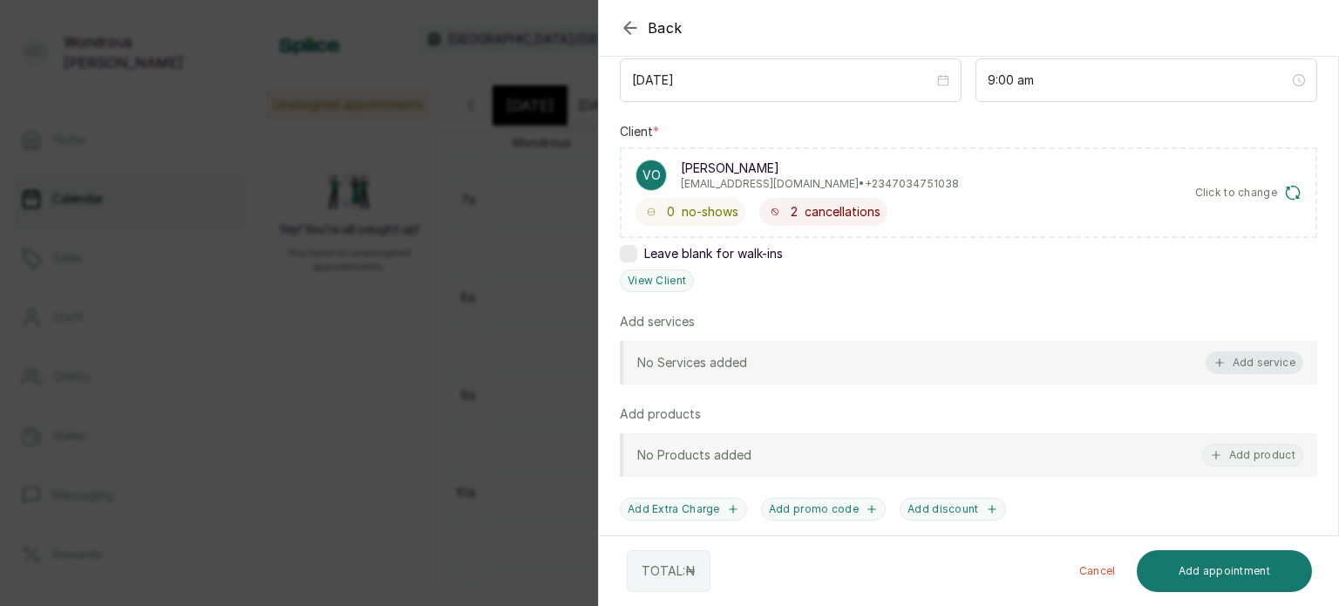
click at [1253, 355] on button "Add service" at bounding box center [1255, 362] width 98 height 23
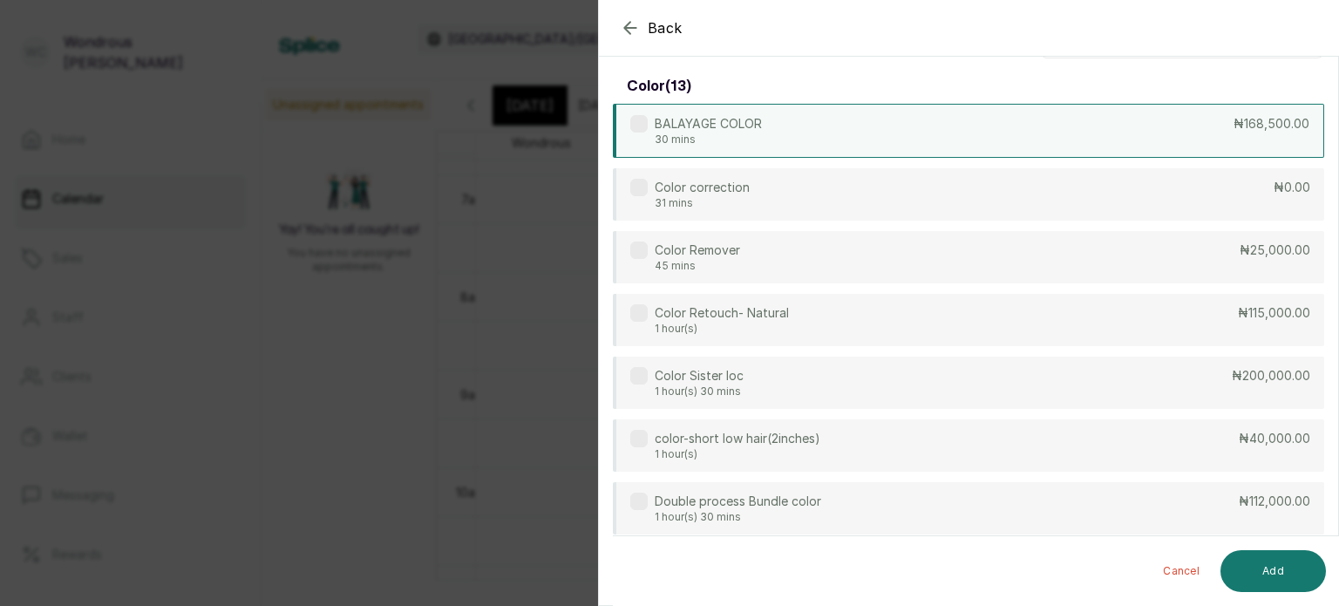
scroll to position [0, 0]
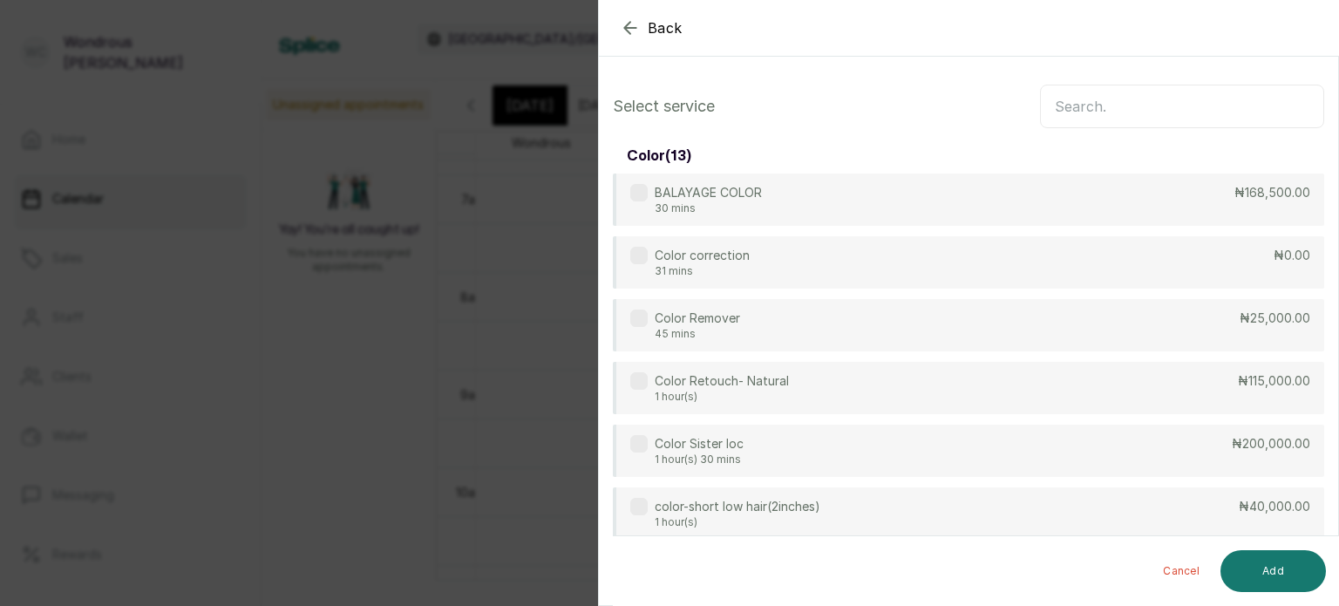
click at [1051, 103] on input "text" at bounding box center [1182, 107] width 284 height 44
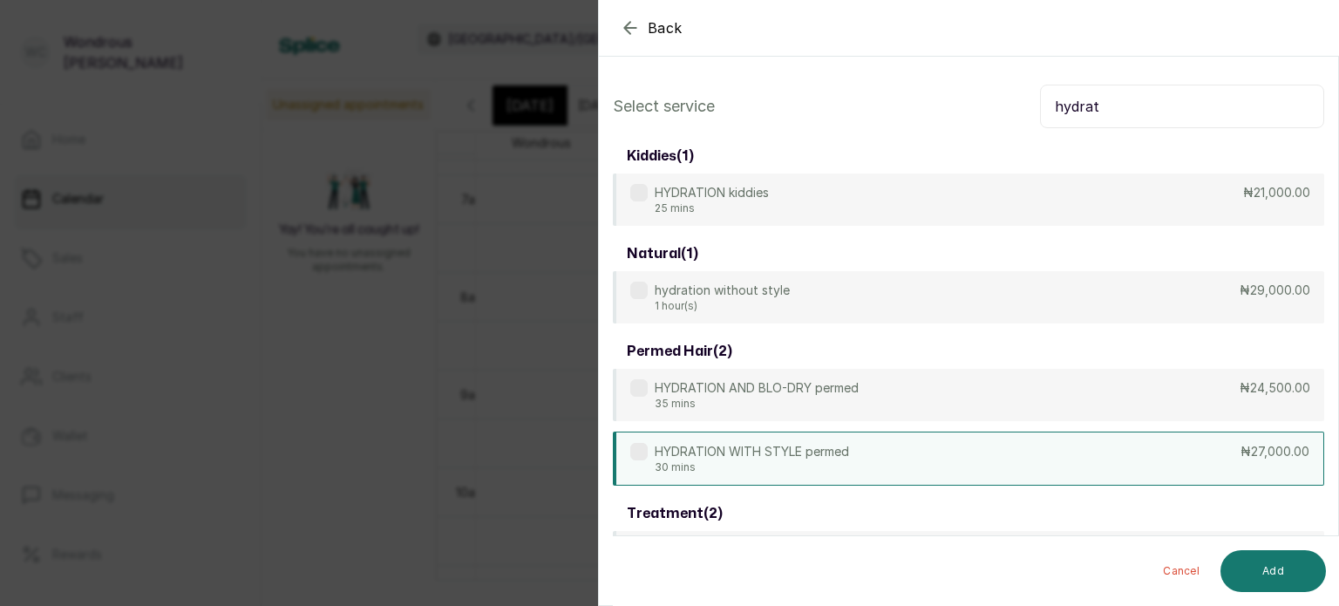
type input "hydrat"
click at [846, 452] on p "HYDRATION WITH STYLE permed" at bounding box center [752, 451] width 194 height 17
click at [1268, 568] on button "Add" at bounding box center [1272, 571] width 105 height 42
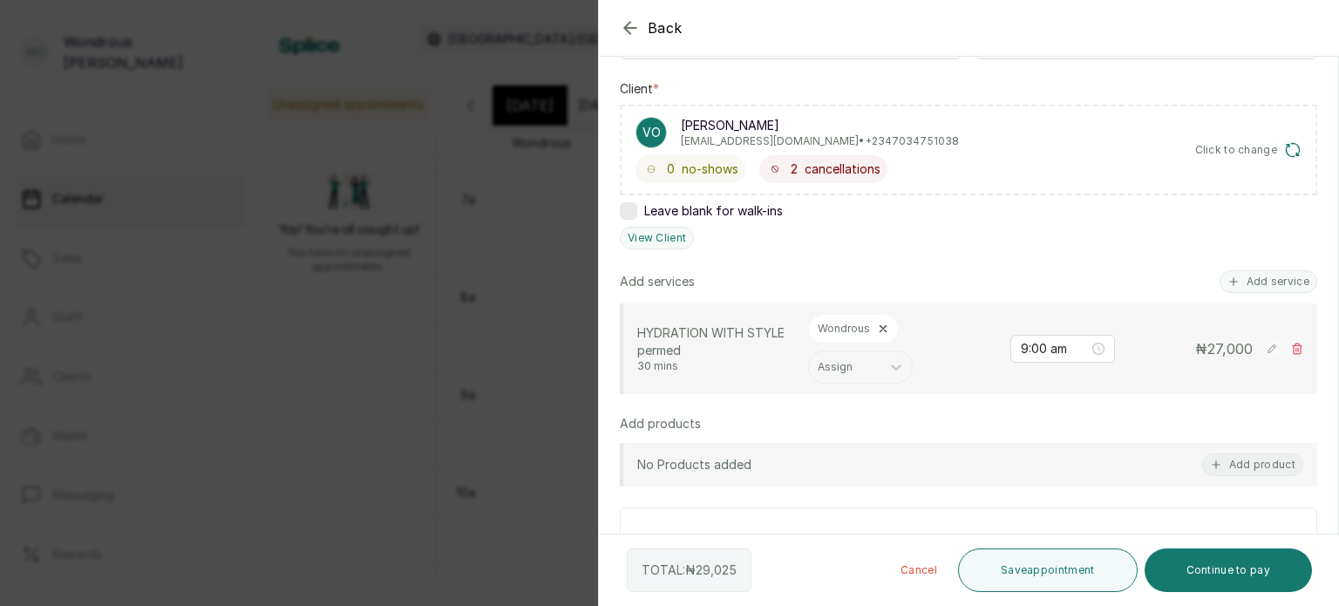
scroll to position [251, 0]
click at [1064, 574] on button "Save appointment" at bounding box center [1048, 570] width 180 height 44
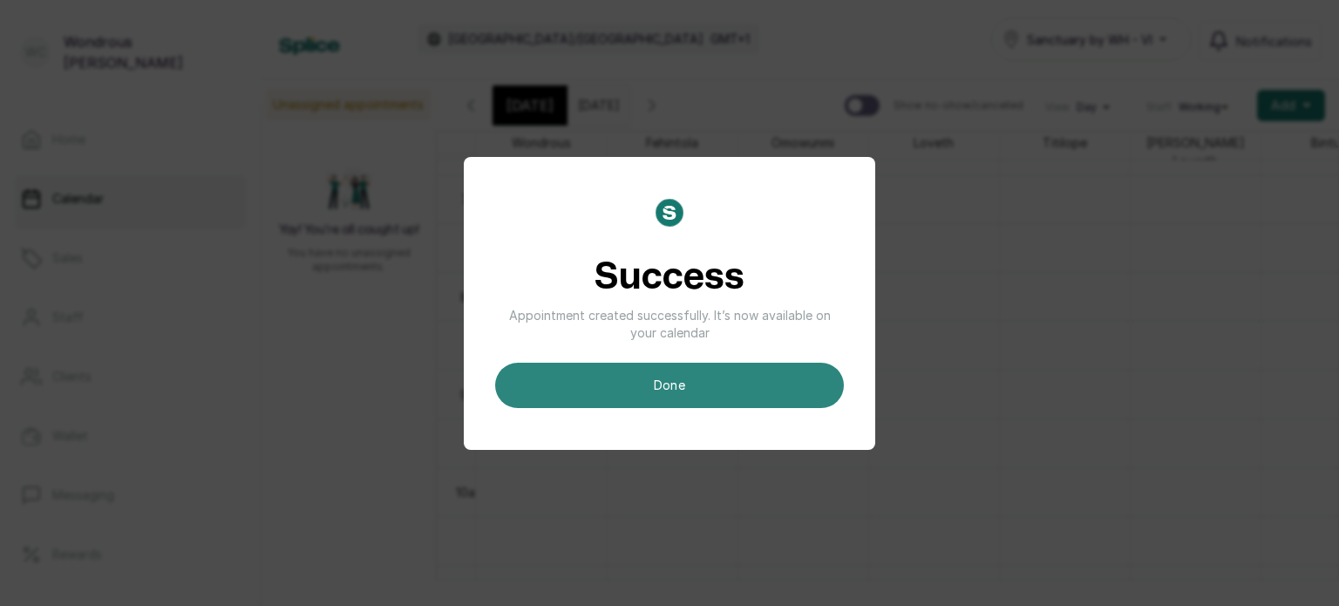
click at [772, 384] on button "done" at bounding box center [669, 385] width 349 height 45
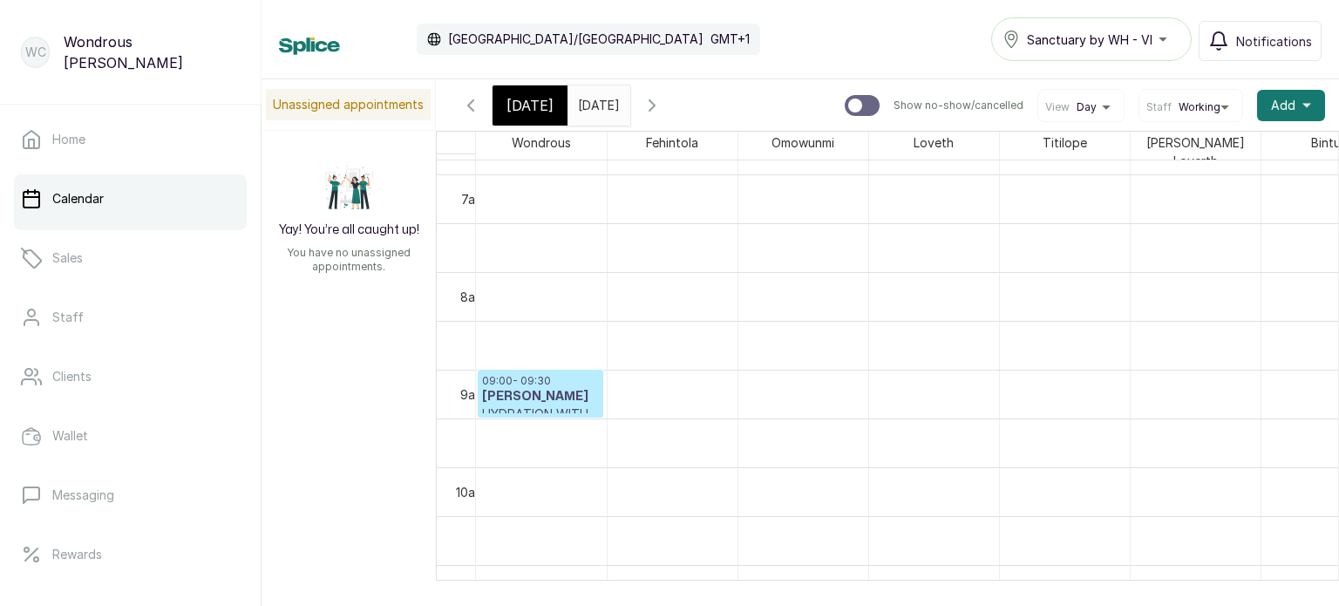
click at [596, 101] on input "07/10/2025" at bounding box center [582, 101] width 28 height 30
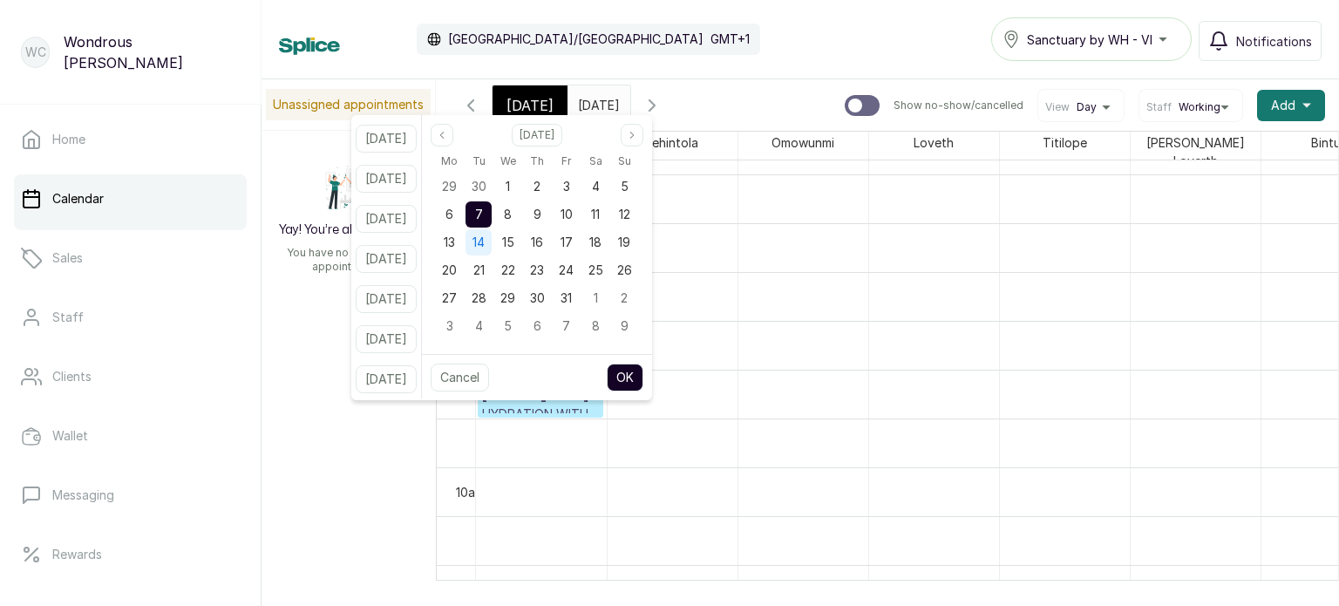
click at [485, 242] on span "14" at bounding box center [478, 242] width 12 height 15
click at [642, 384] on button "OK" at bounding box center [625, 378] width 37 height 28
type input "14/10/2025"
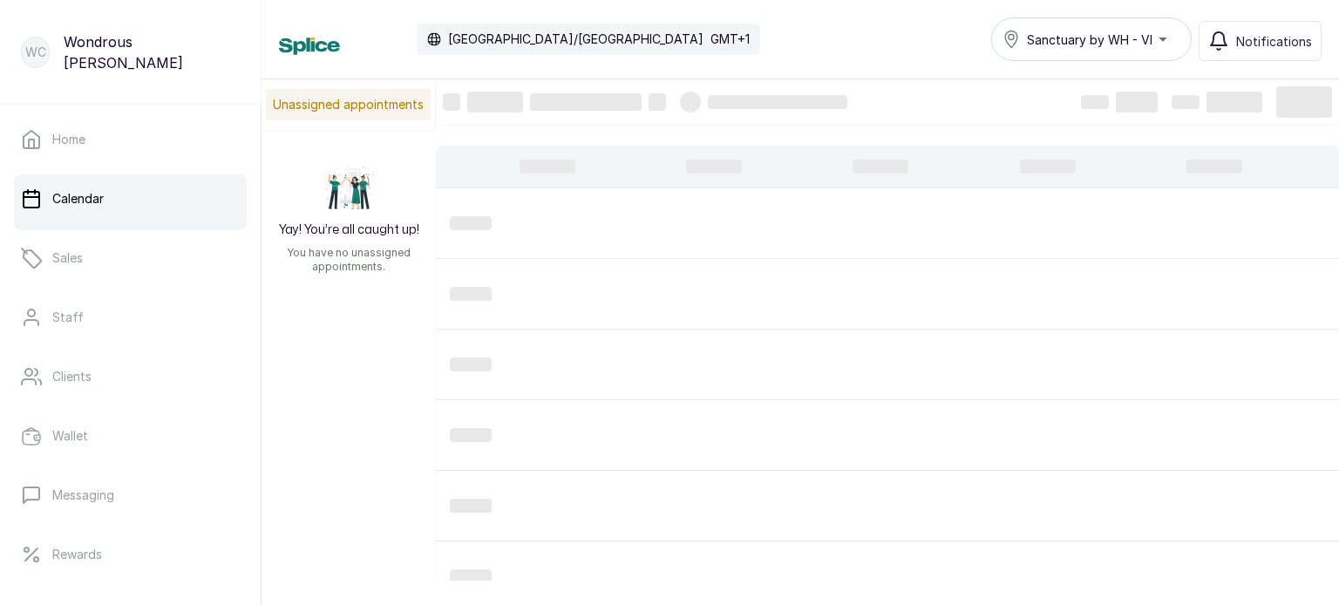
scroll to position [588, 0]
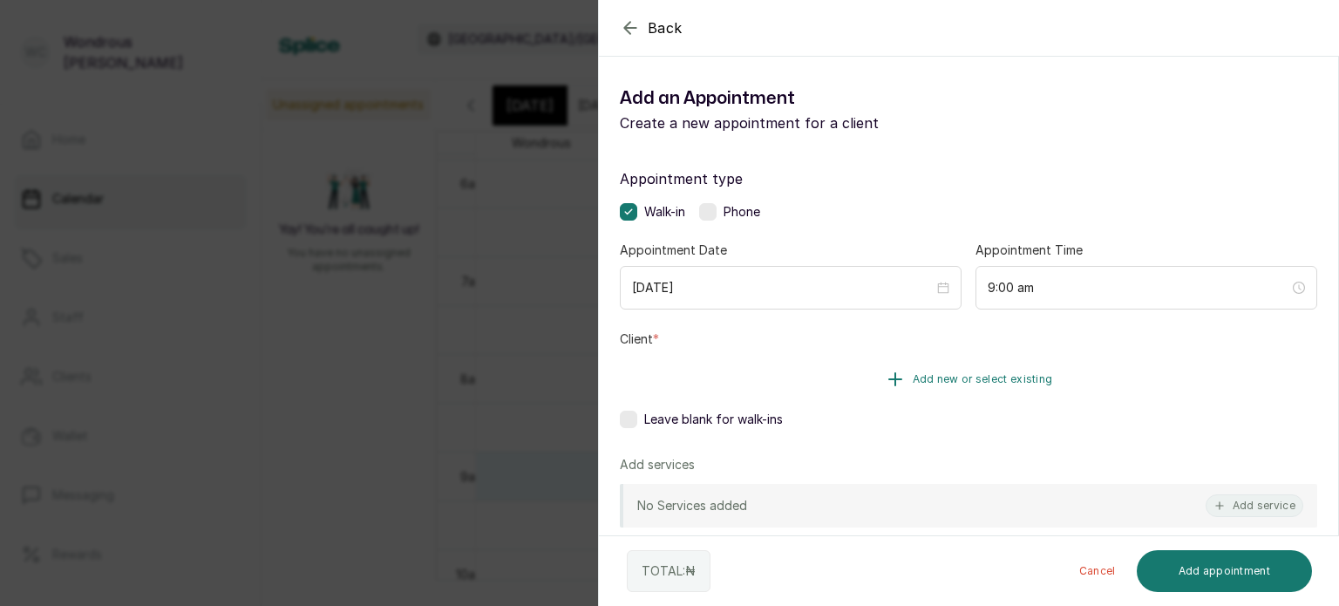
click at [794, 379] on button "Add new or select existing" at bounding box center [968, 379] width 697 height 49
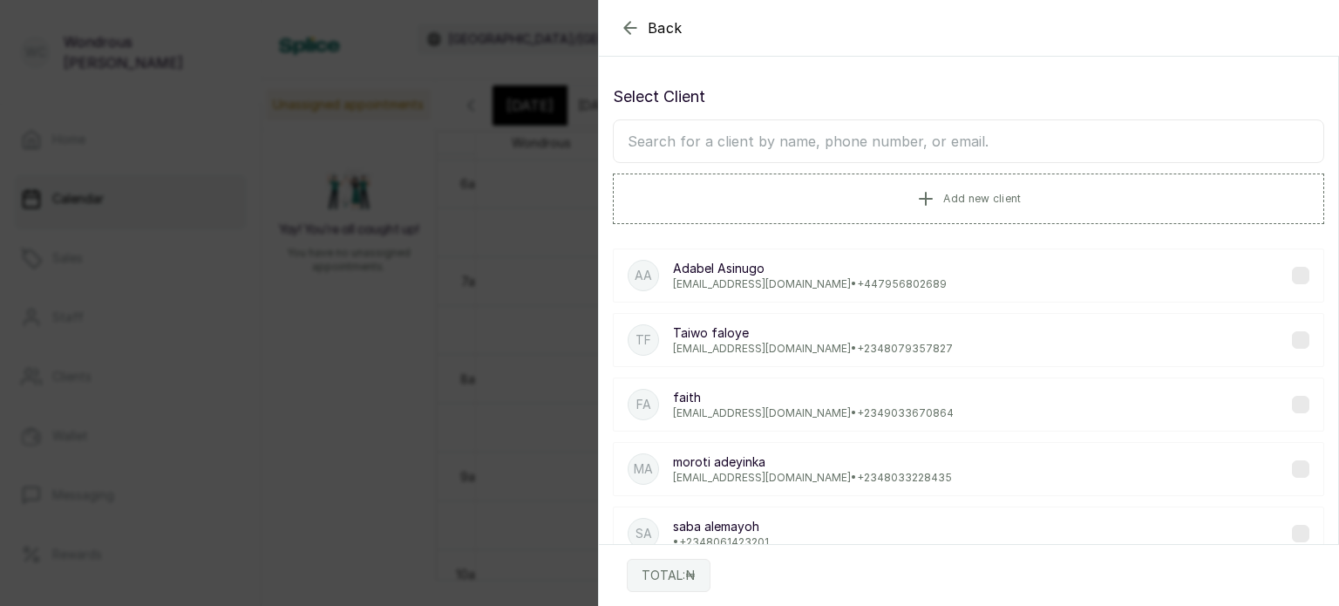
click at [683, 134] on input "text" at bounding box center [968, 141] width 711 height 44
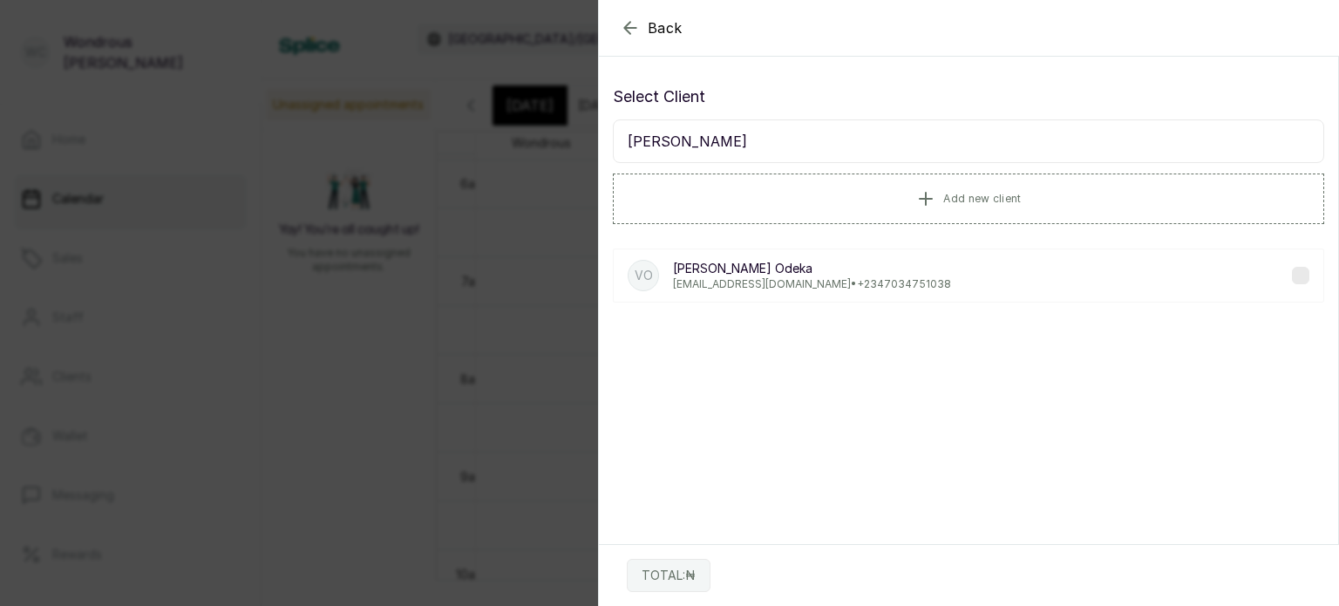
type input "veronica"
click at [745, 277] on p "vebie@hotmail.com • +234 7034751038" at bounding box center [812, 284] width 278 height 14
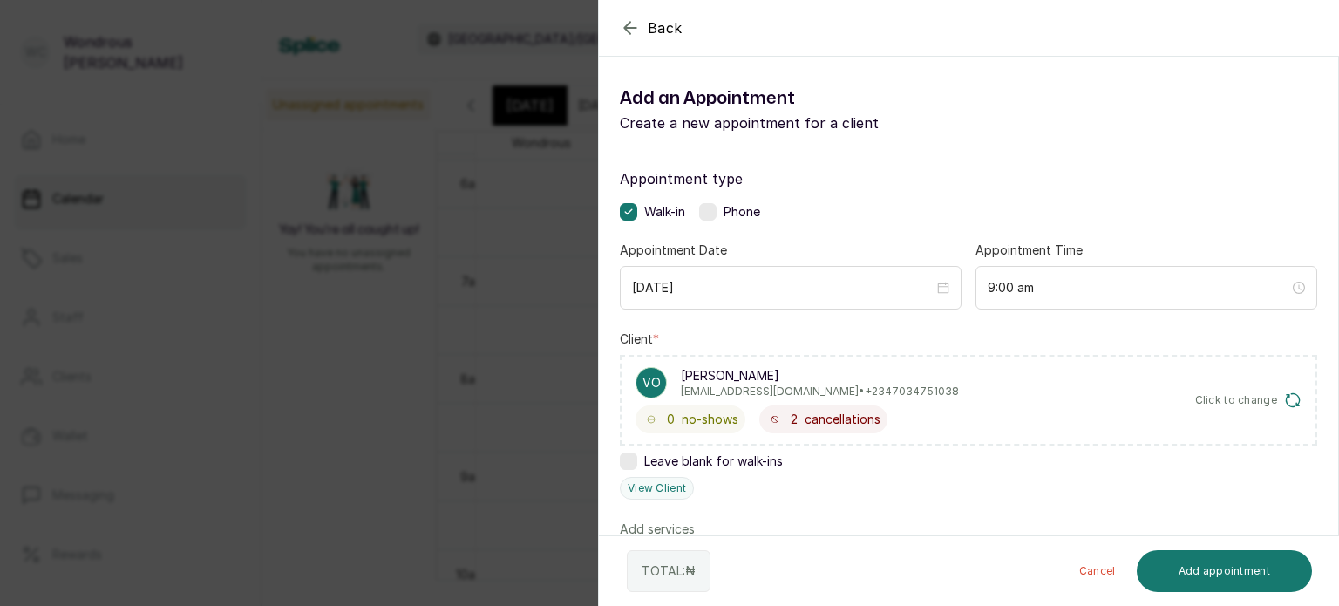
scroll to position [126, 0]
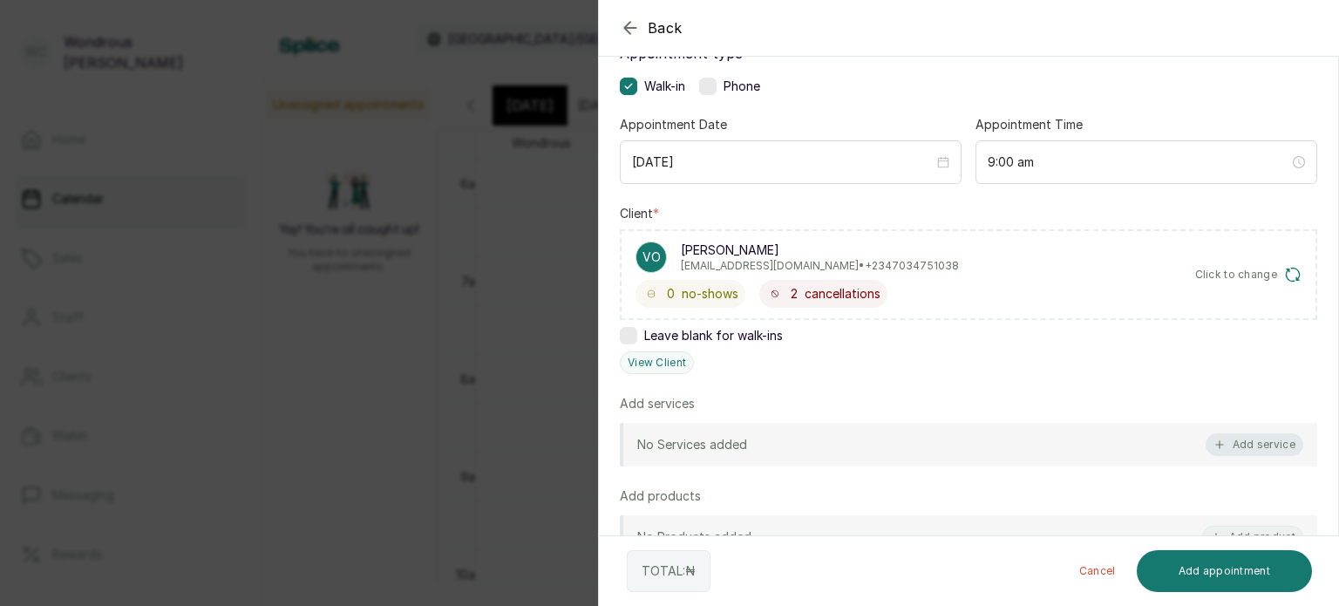
click at [1254, 448] on button "Add service" at bounding box center [1255, 444] width 98 height 23
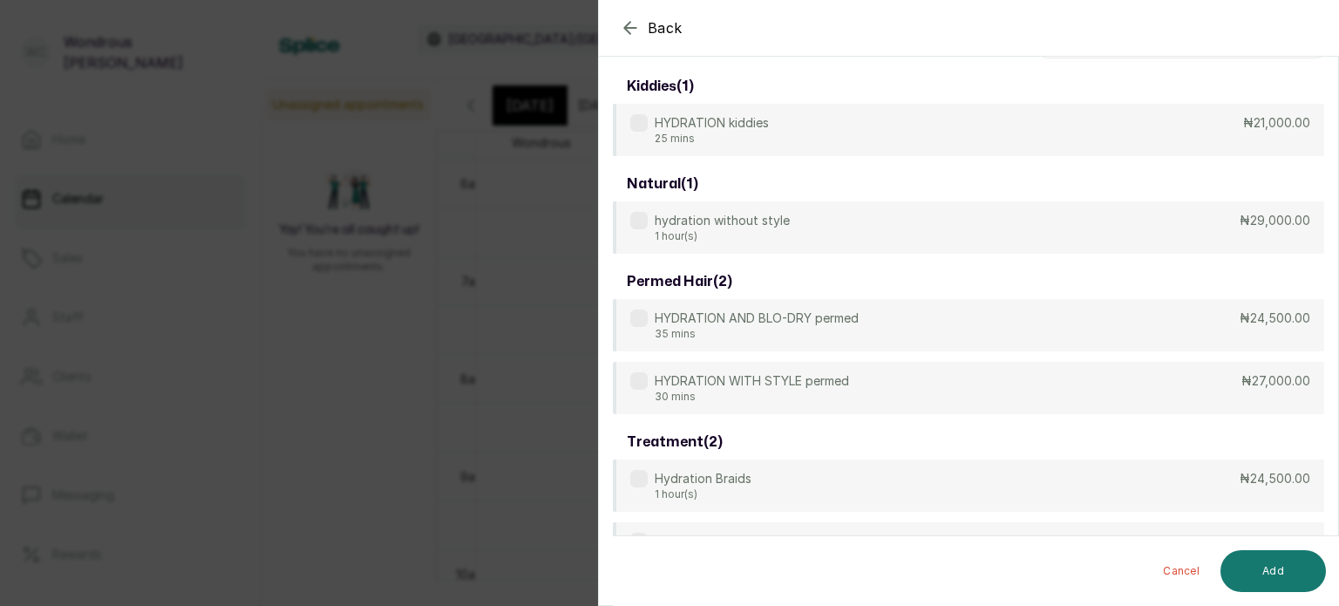
scroll to position [0, 0]
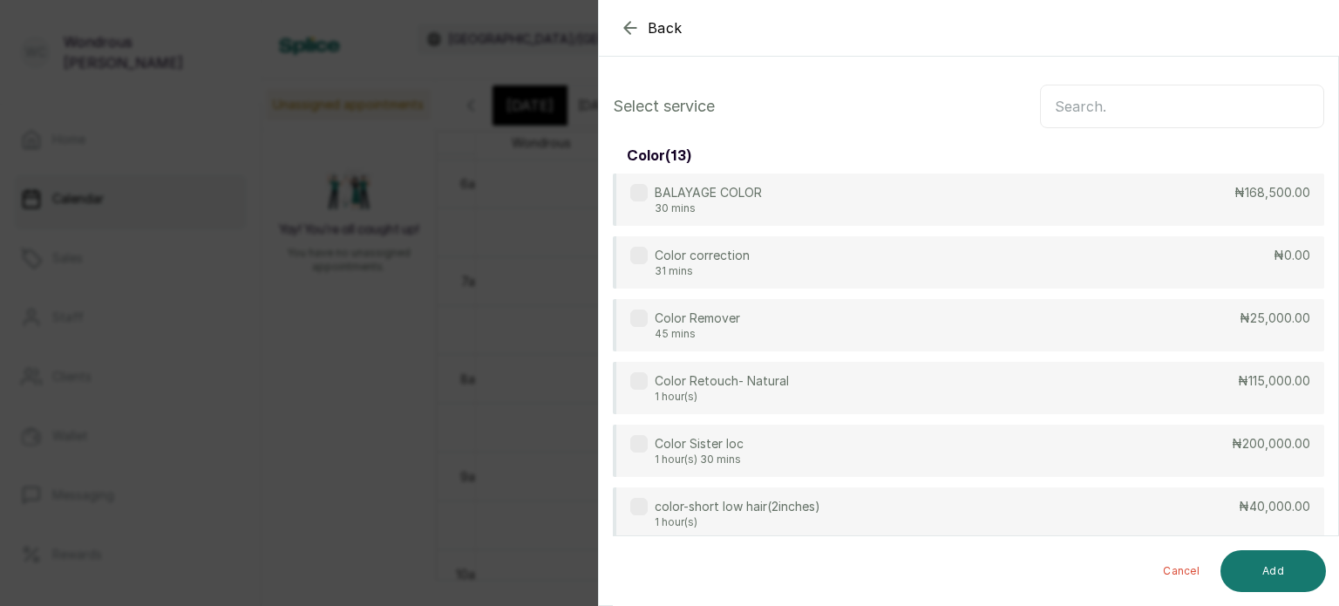
click at [1139, 101] on input "text" at bounding box center [1182, 107] width 284 height 44
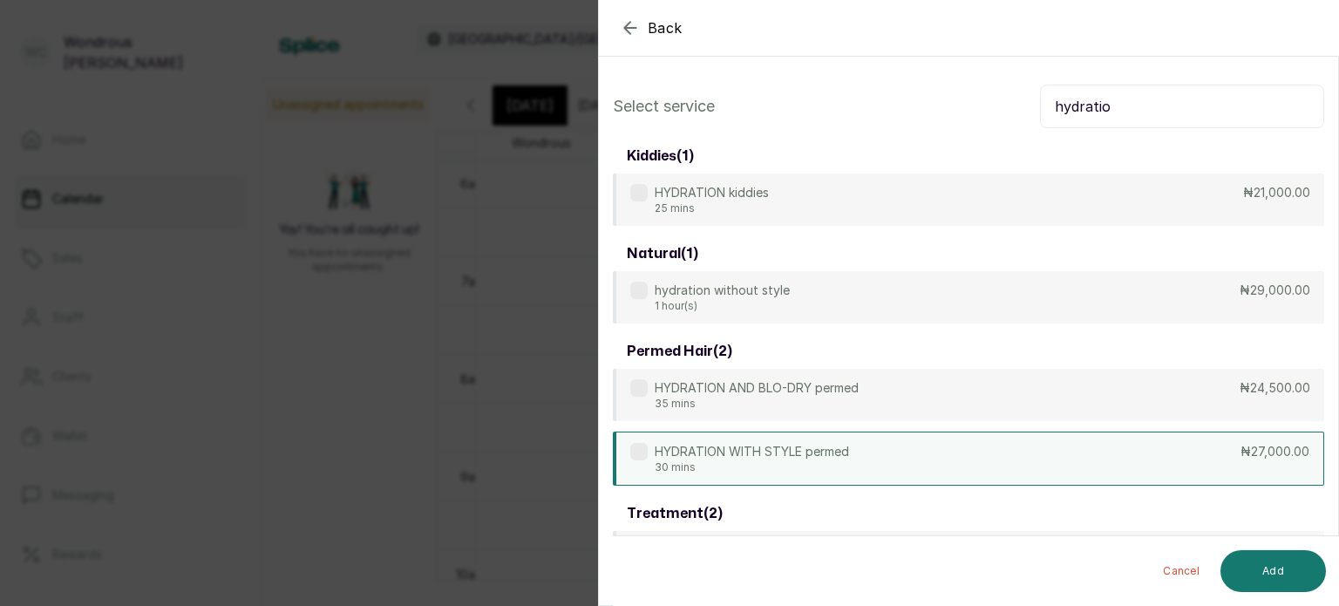
type input "hydratio"
click at [886, 451] on div "HYDRATION WITH STYLE permed 30 mins ₦27,000.00" at bounding box center [968, 459] width 711 height 54
click at [1301, 568] on button "Add" at bounding box center [1272, 571] width 105 height 42
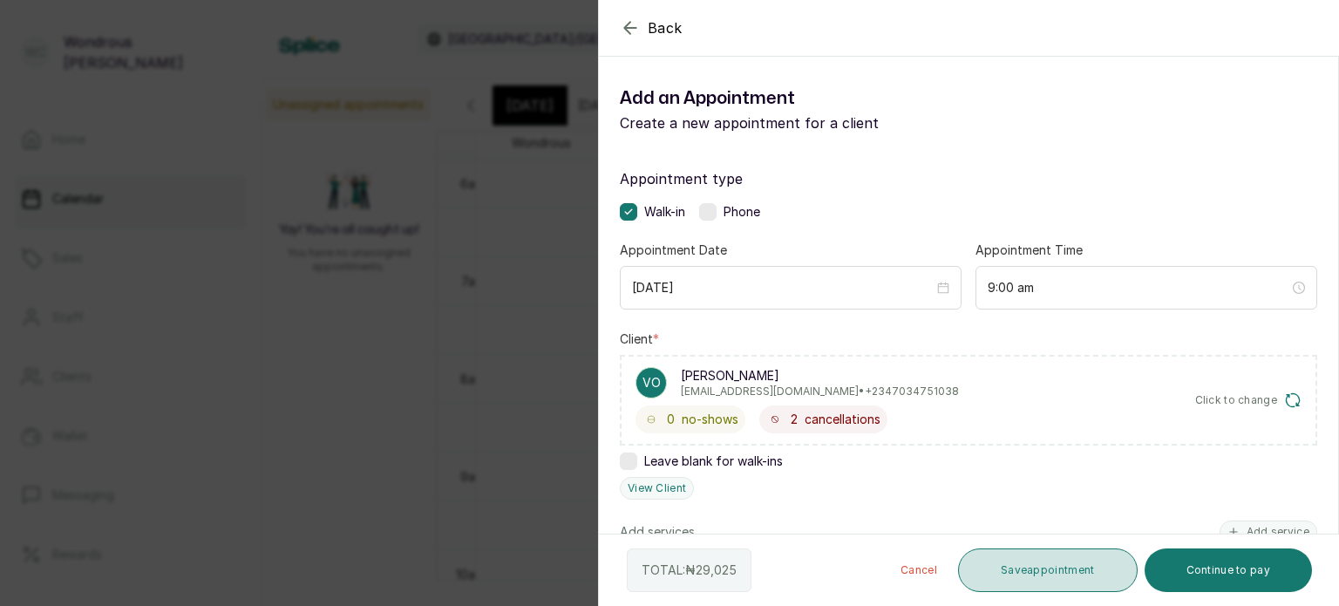
click at [1025, 570] on button "Save appointment" at bounding box center [1048, 570] width 180 height 44
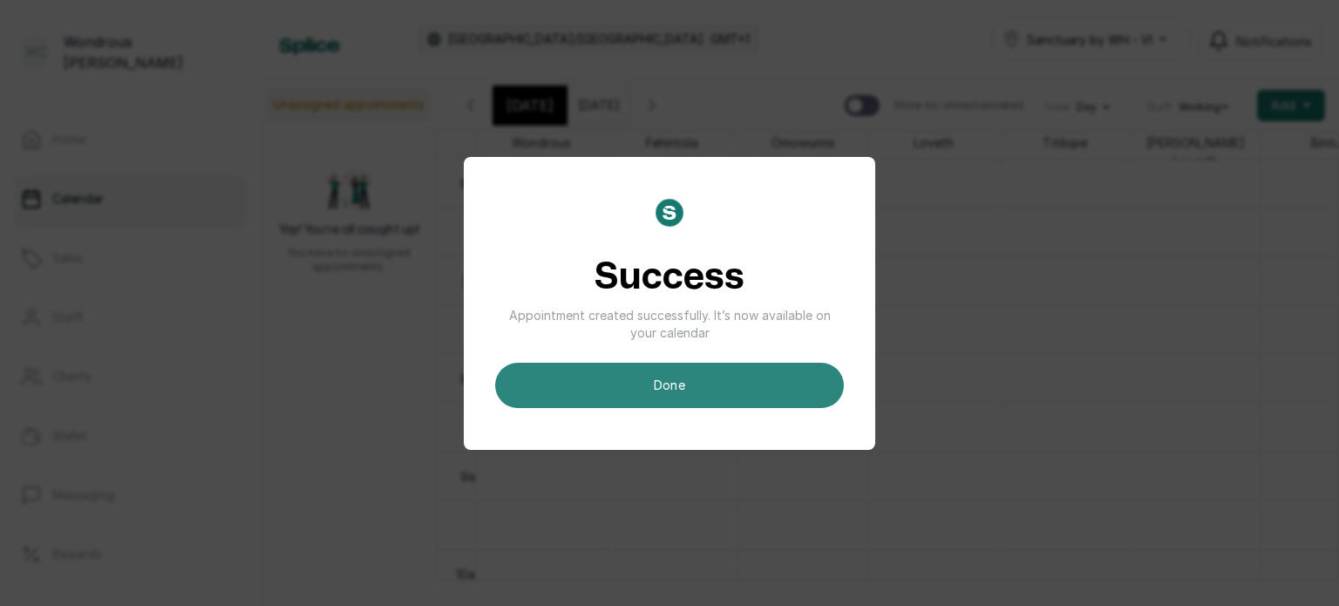
click at [739, 385] on button "done" at bounding box center [669, 385] width 349 height 45
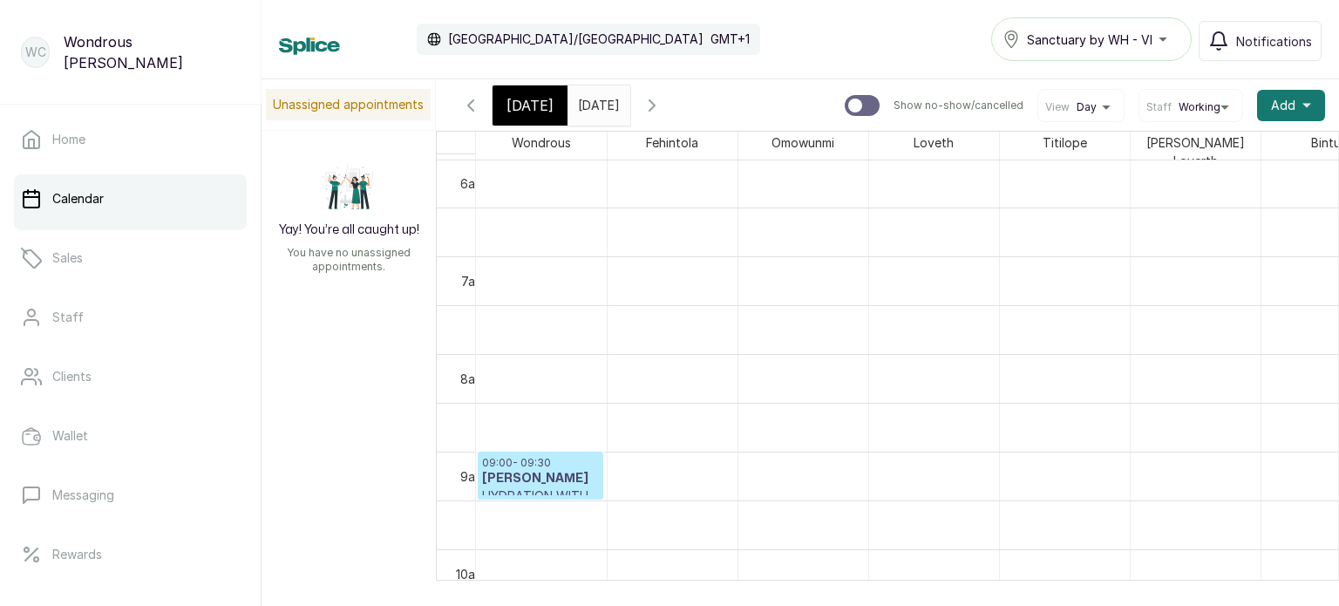
click at [596, 110] on input "14/10/2025" at bounding box center [582, 101] width 28 height 30
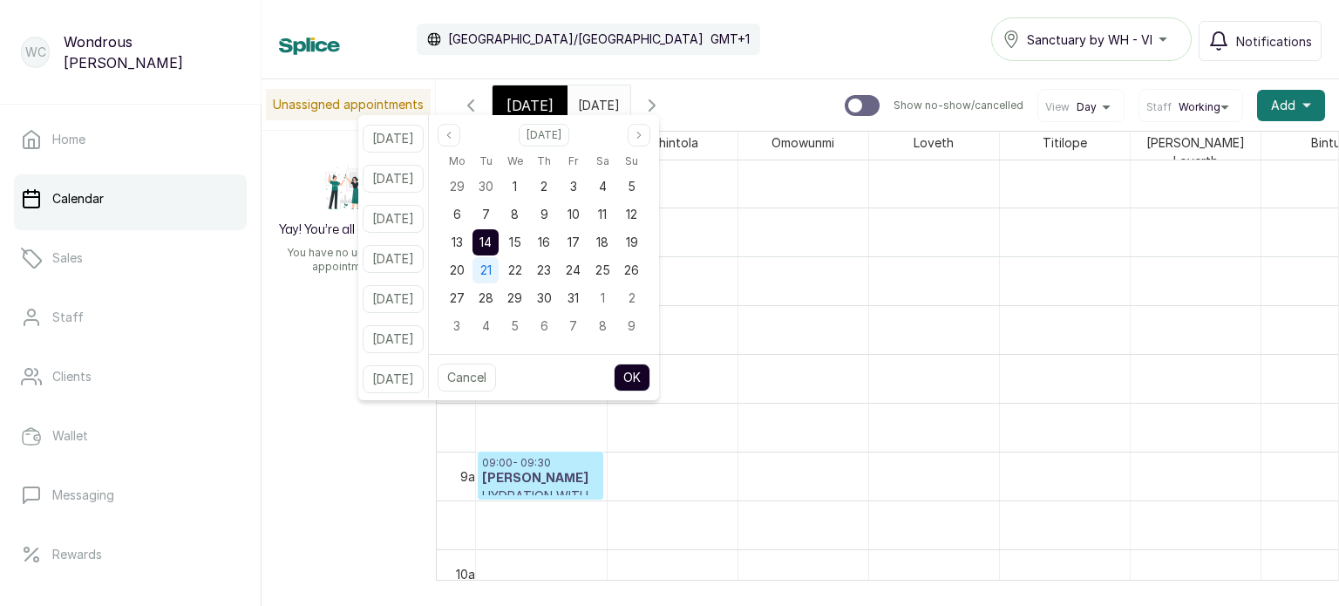
click at [492, 271] on span "21" at bounding box center [485, 269] width 11 height 15
click at [650, 375] on button "OK" at bounding box center [632, 378] width 37 height 28
type input "21/10/2025"
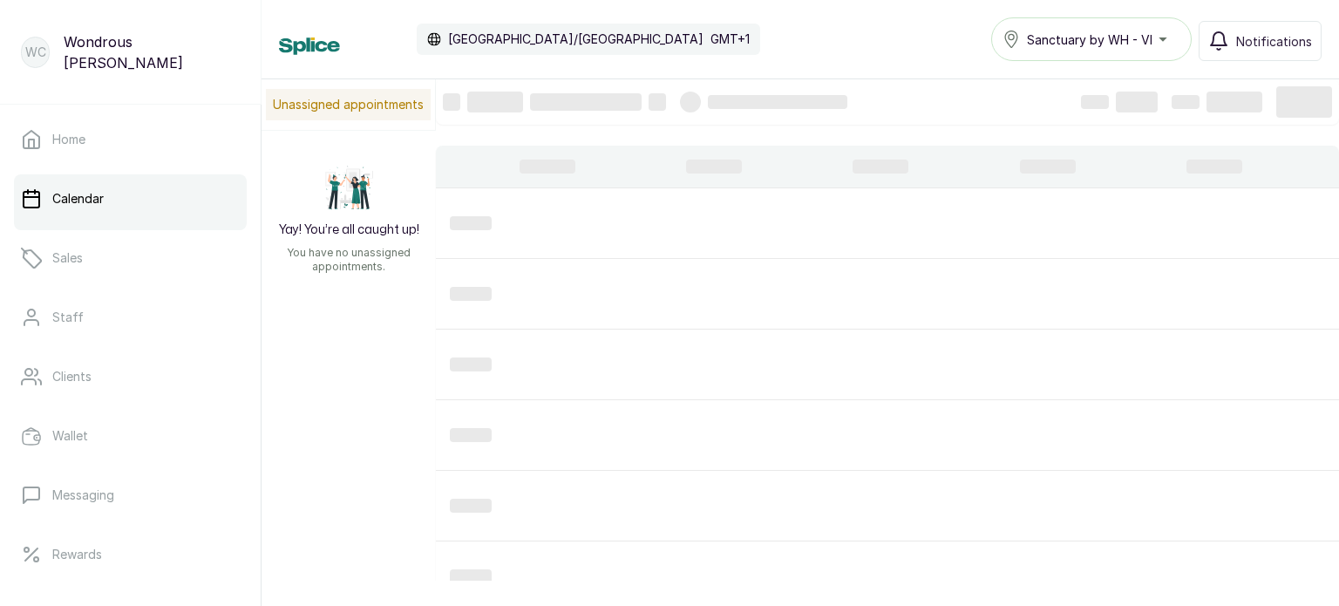
scroll to position [588, 0]
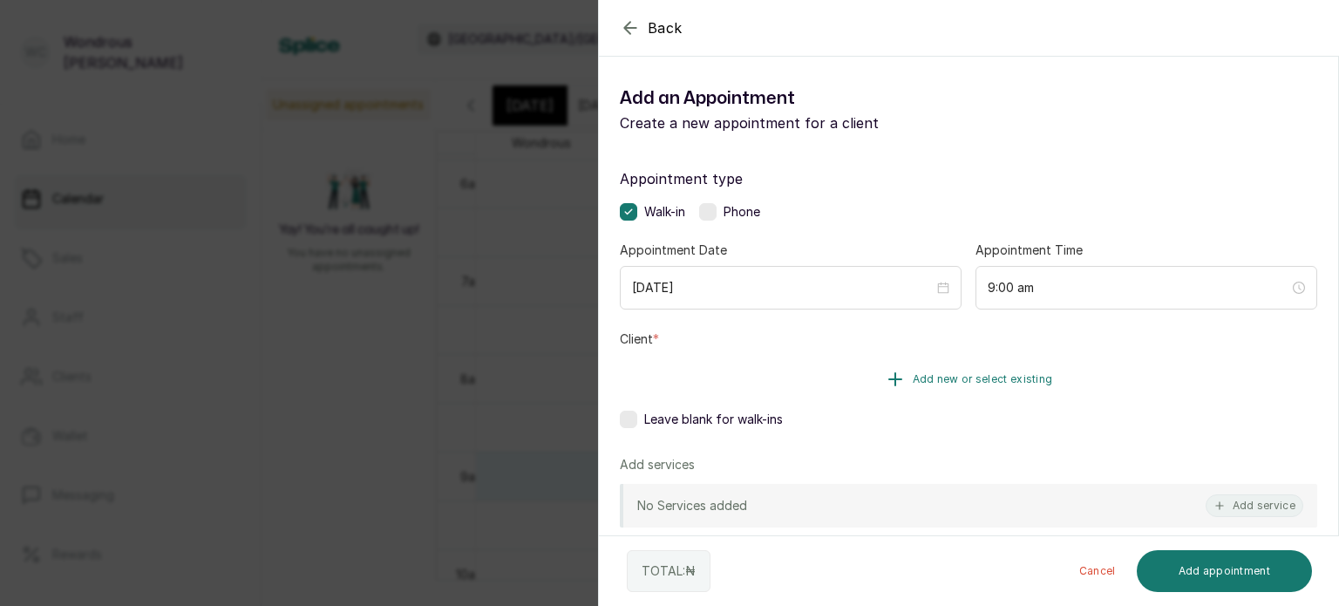
click at [844, 383] on button "Add new or select existing" at bounding box center [968, 379] width 697 height 49
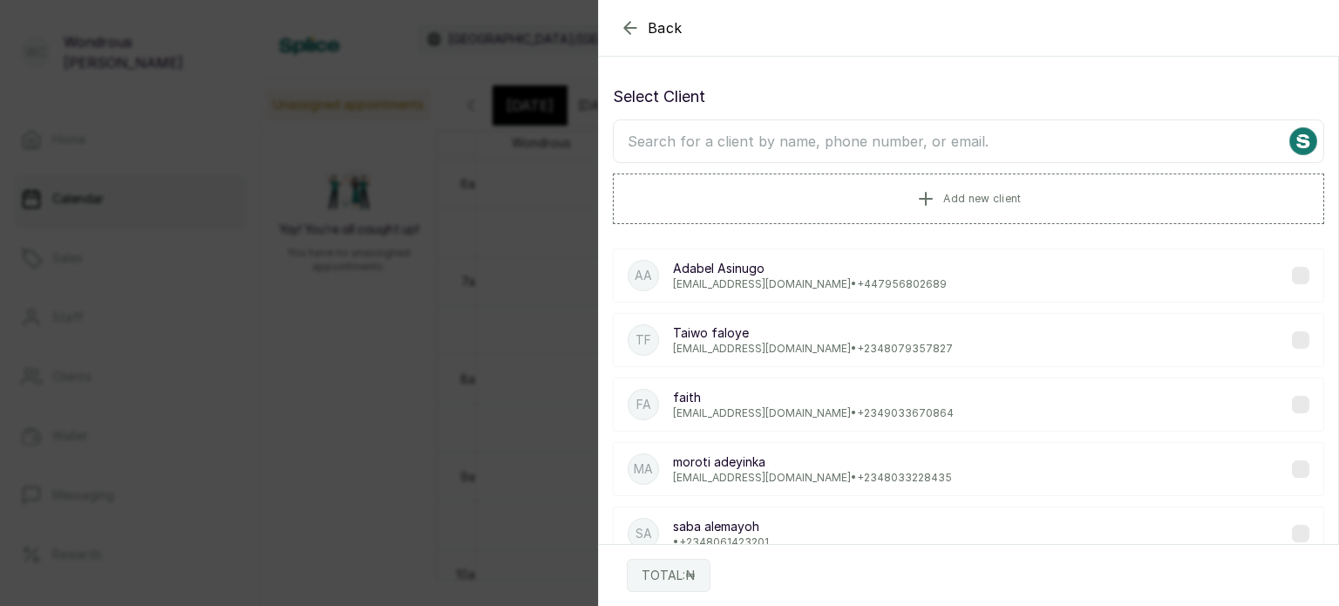
click at [731, 135] on input "text" at bounding box center [968, 141] width 711 height 44
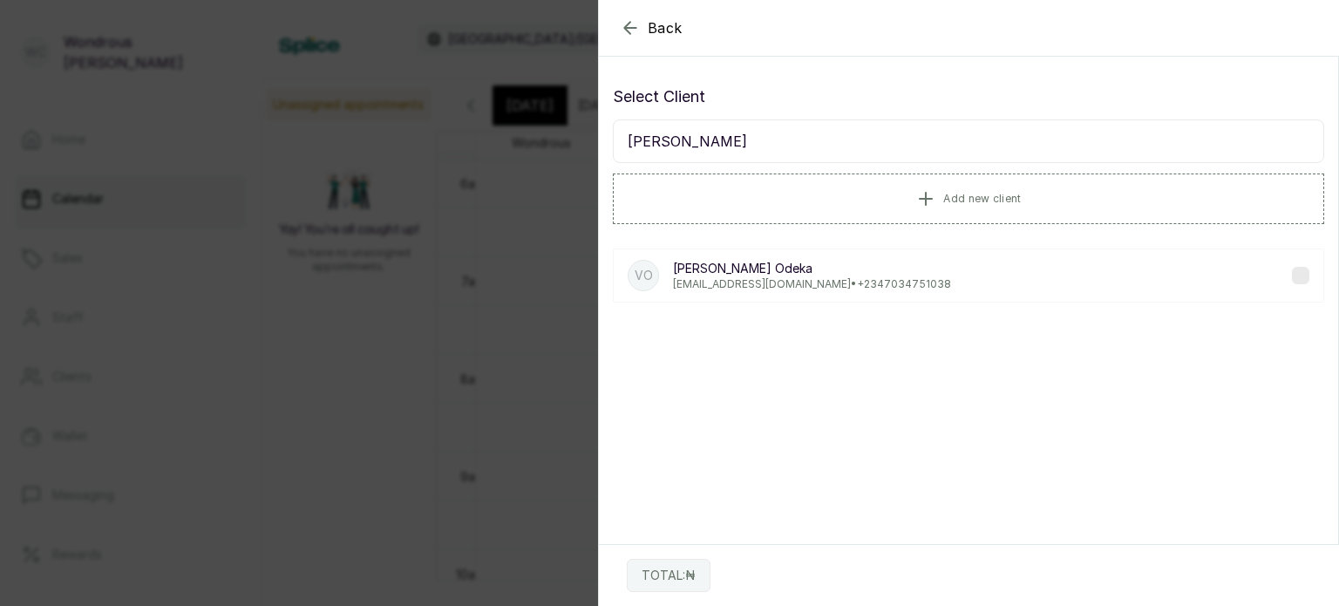
type input "veronica"
click at [754, 278] on p "vebie@hotmail.com • +234 7034751038" at bounding box center [812, 284] width 278 height 14
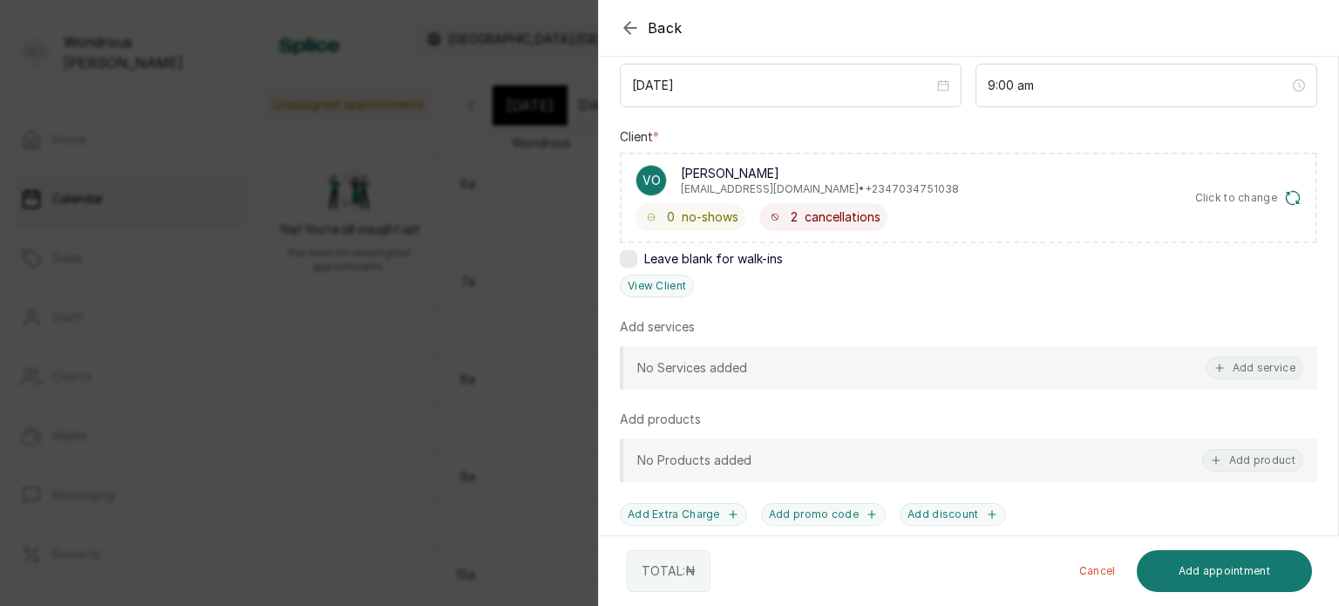
scroll to position [208, 0]
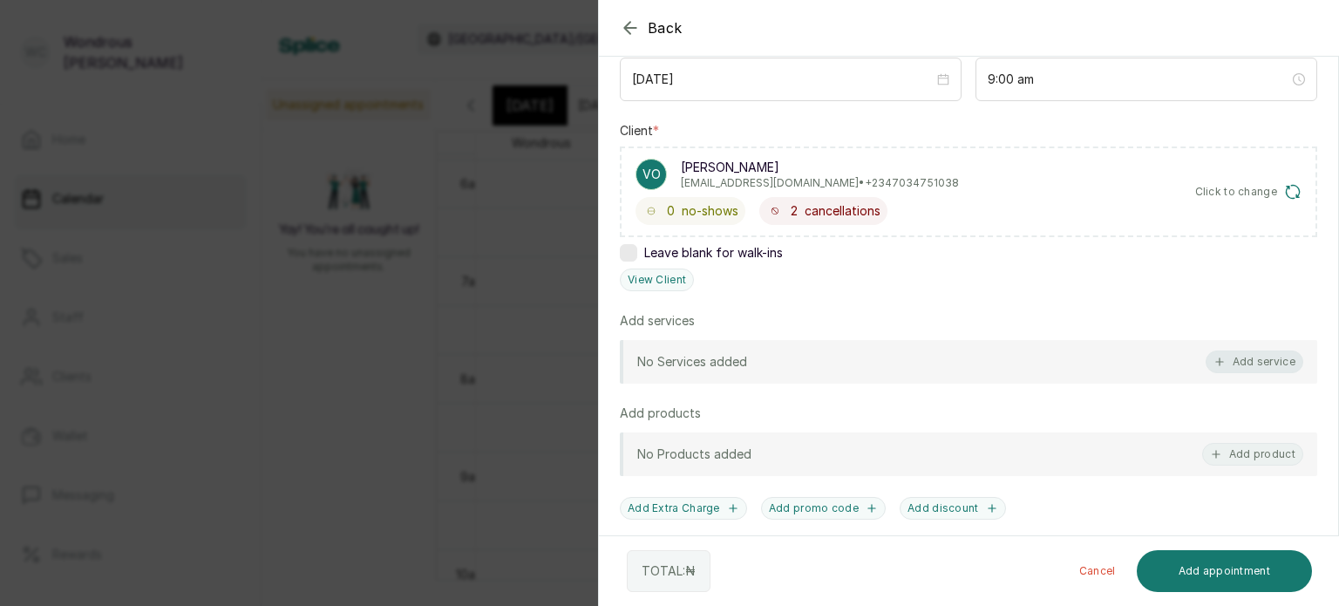
click at [1240, 358] on button "Add service" at bounding box center [1255, 361] width 98 height 23
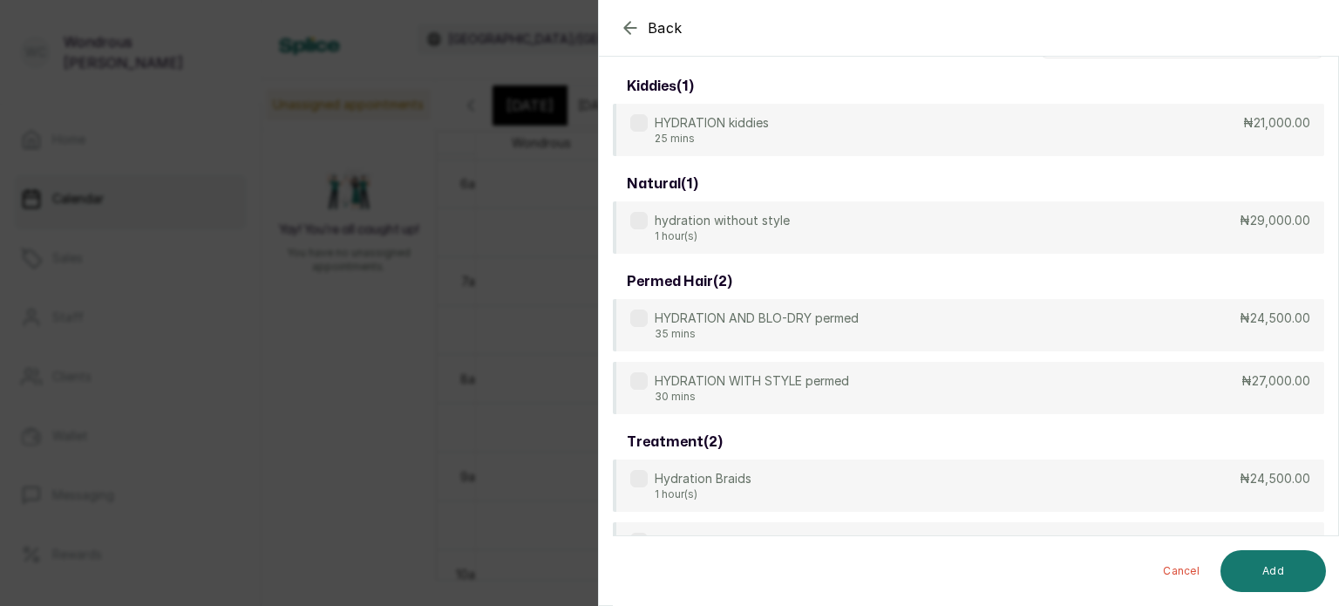
scroll to position [0, 0]
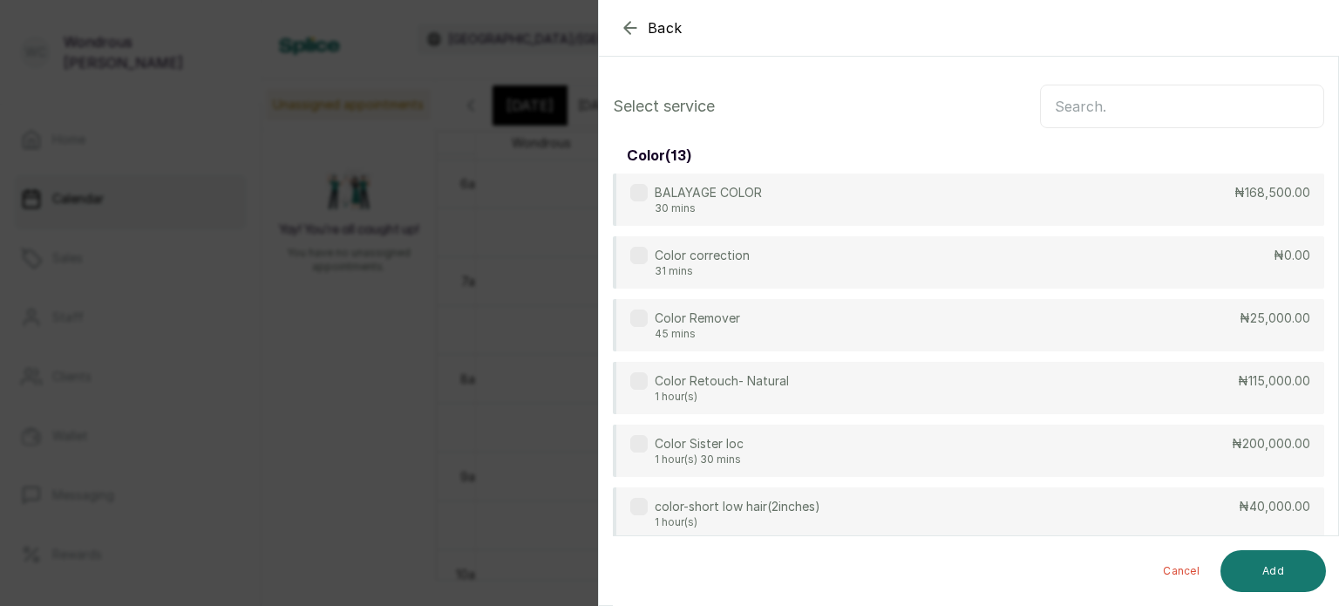
click at [1064, 102] on input "text" at bounding box center [1182, 107] width 284 height 44
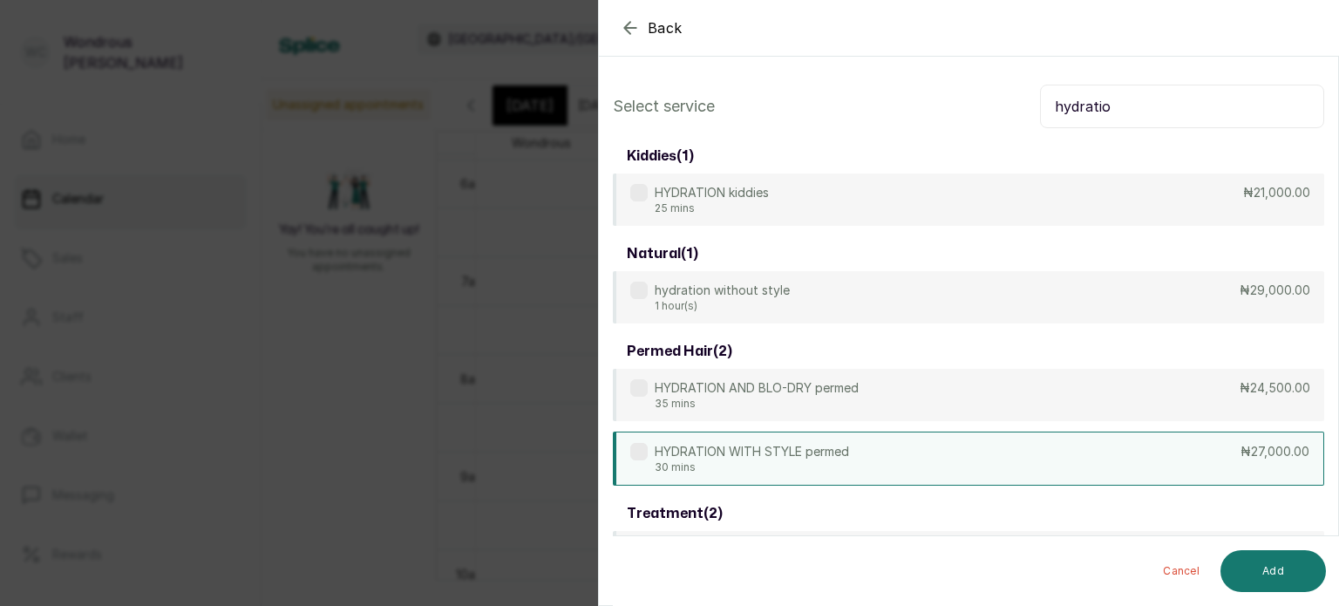
type input "hydratio"
click at [894, 470] on div "HYDRATION WITH STYLE permed 30 mins ₦27,000.00" at bounding box center [968, 459] width 711 height 54
click at [1267, 567] on button "Add" at bounding box center [1272, 571] width 105 height 42
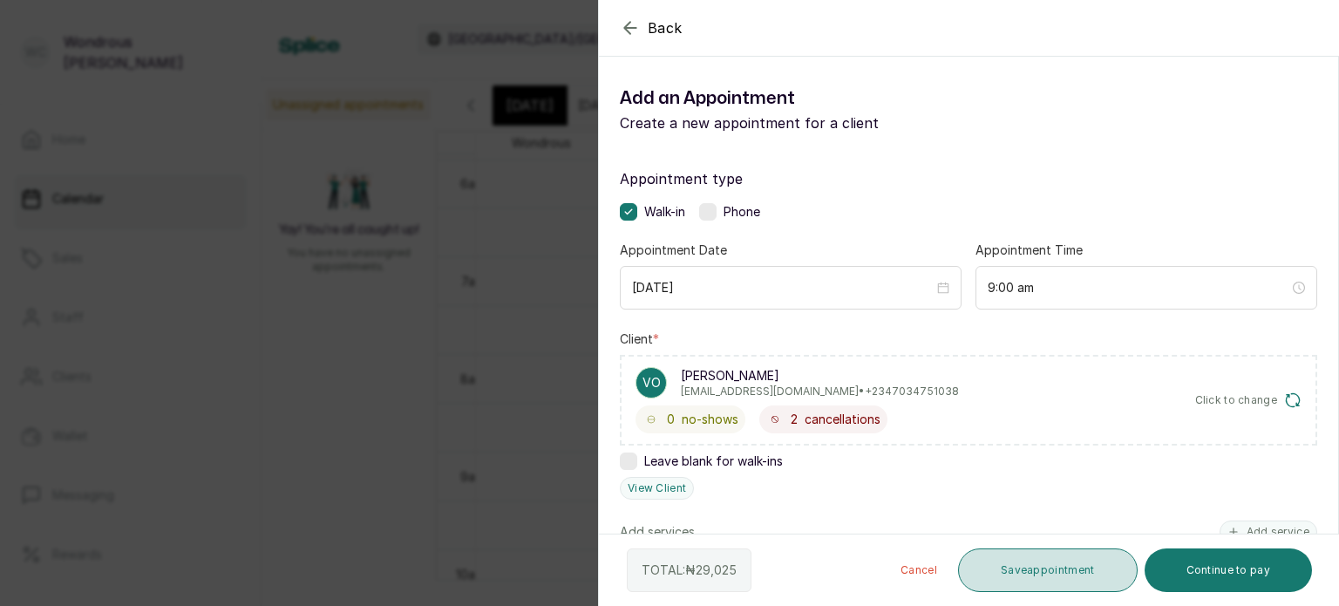
click at [1046, 577] on button "Save appointment" at bounding box center [1048, 570] width 180 height 44
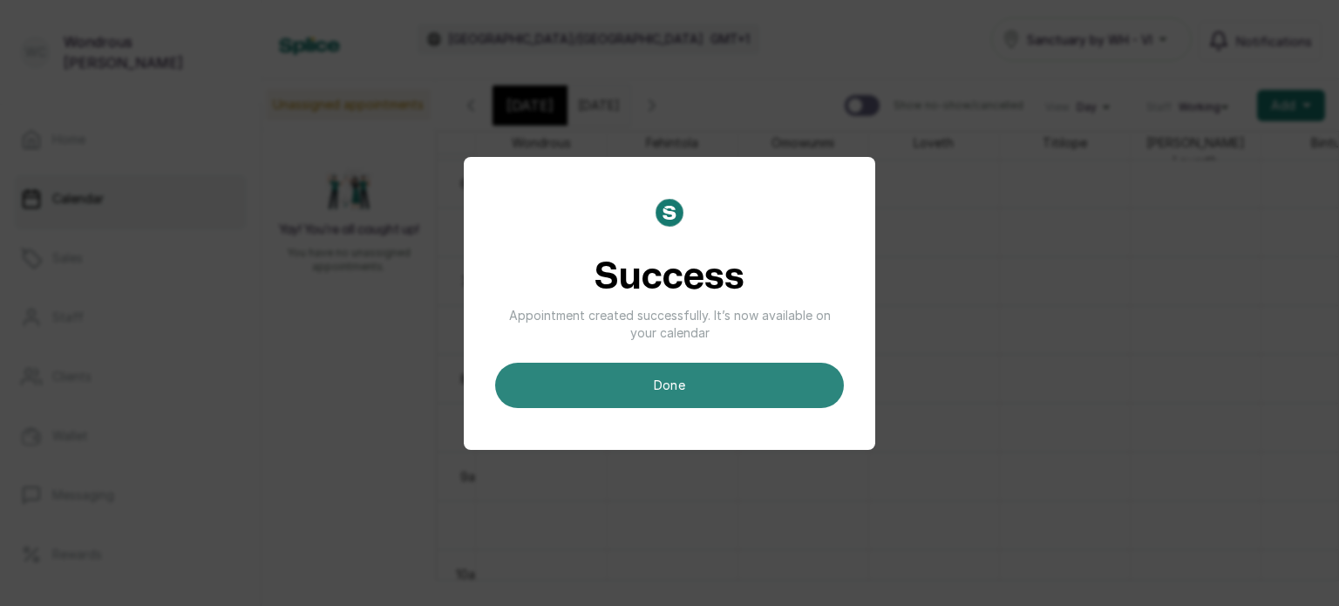
click at [756, 370] on button "done" at bounding box center [669, 385] width 349 height 45
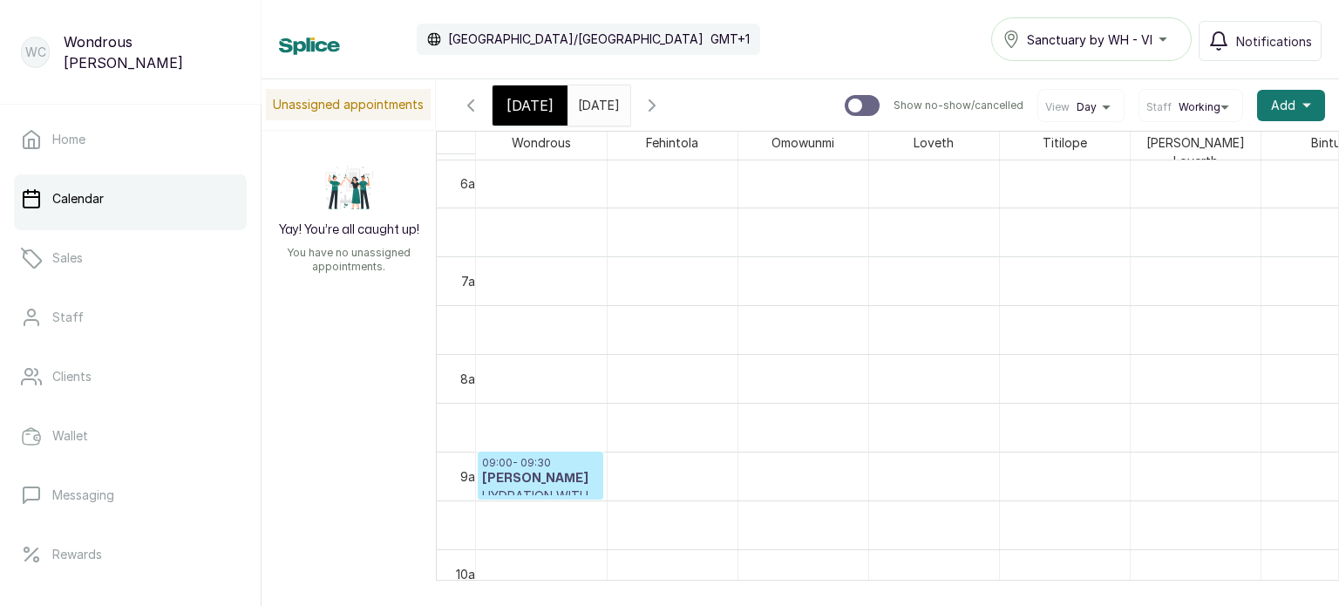
click at [596, 106] on input "21/10/2025" at bounding box center [582, 101] width 28 height 30
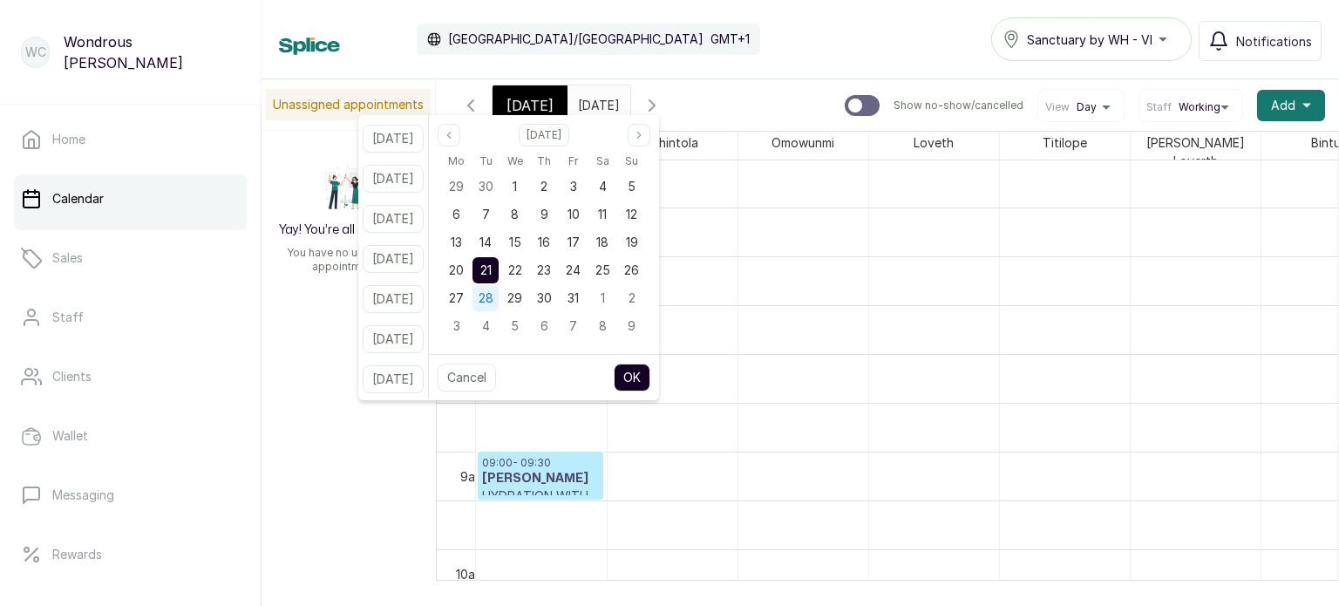
click at [493, 299] on span "28" at bounding box center [486, 297] width 15 height 15
click at [649, 378] on button "OK" at bounding box center [632, 378] width 37 height 28
type input "28/10/2025"
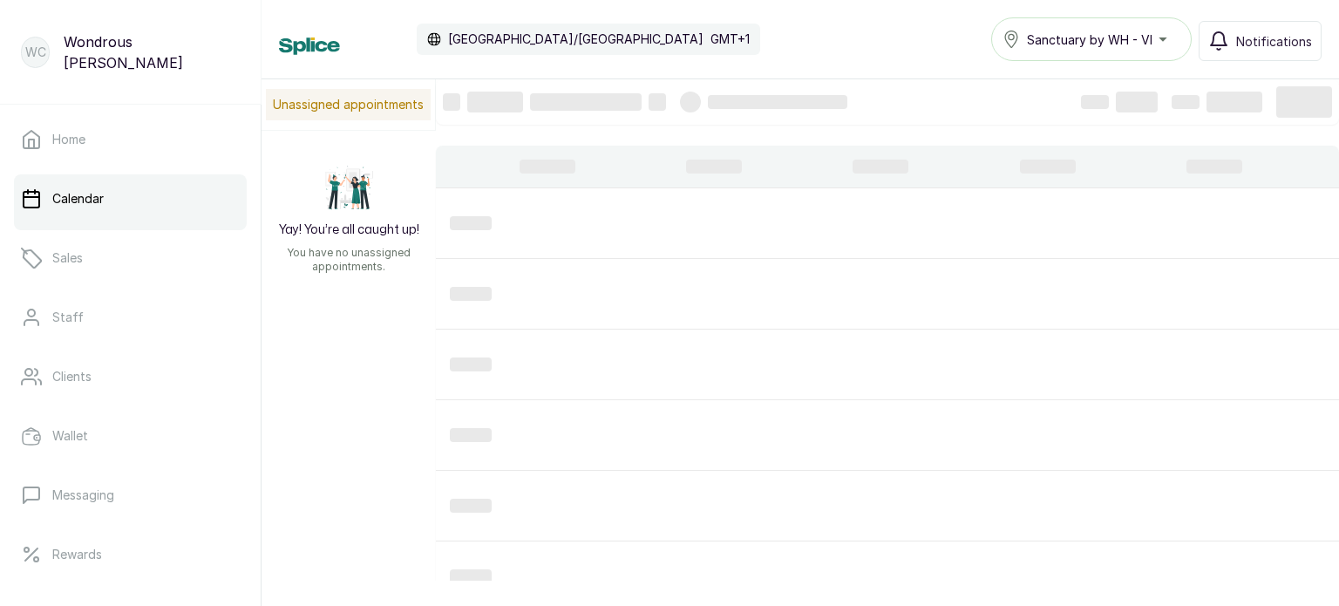
scroll to position [588, 0]
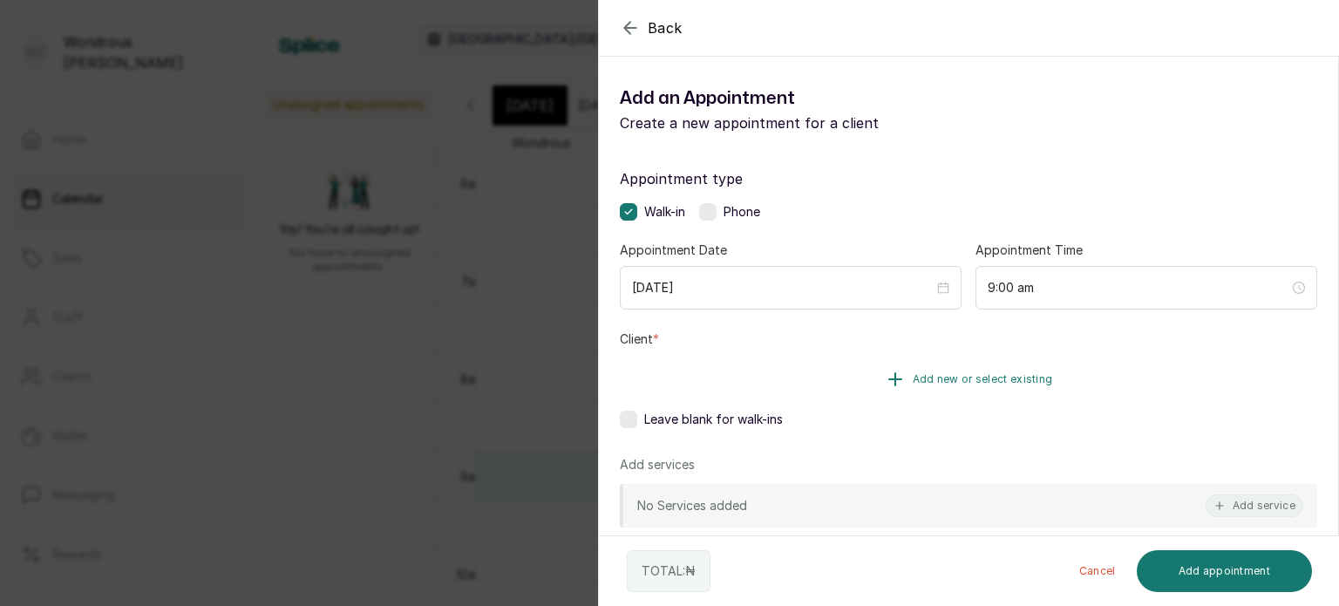
click at [801, 380] on button "Add new or select existing" at bounding box center [968, 379] width 697 height 49
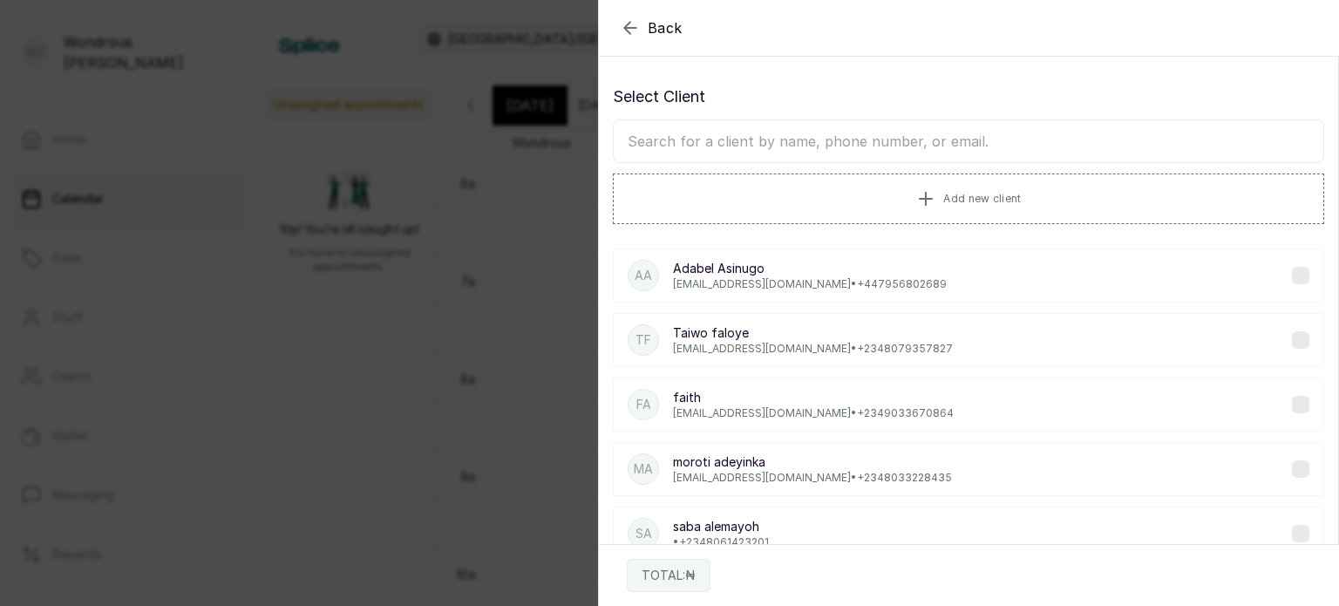
click at [722, 139] on input "text" at bounding box center [968, 141] width 711 height 44
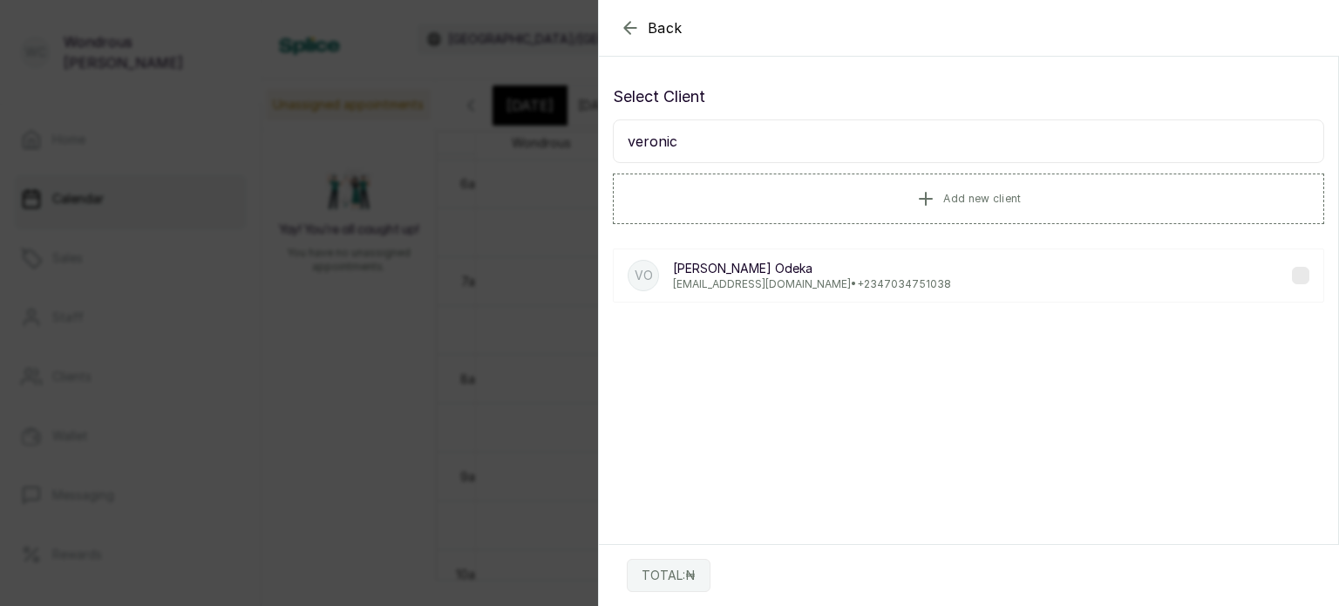
type input "veronic"
click at [741, 280] on p "vebie@hotmail.com • +234 7034751038" at bounding box center [812, 284] width 278 height 14
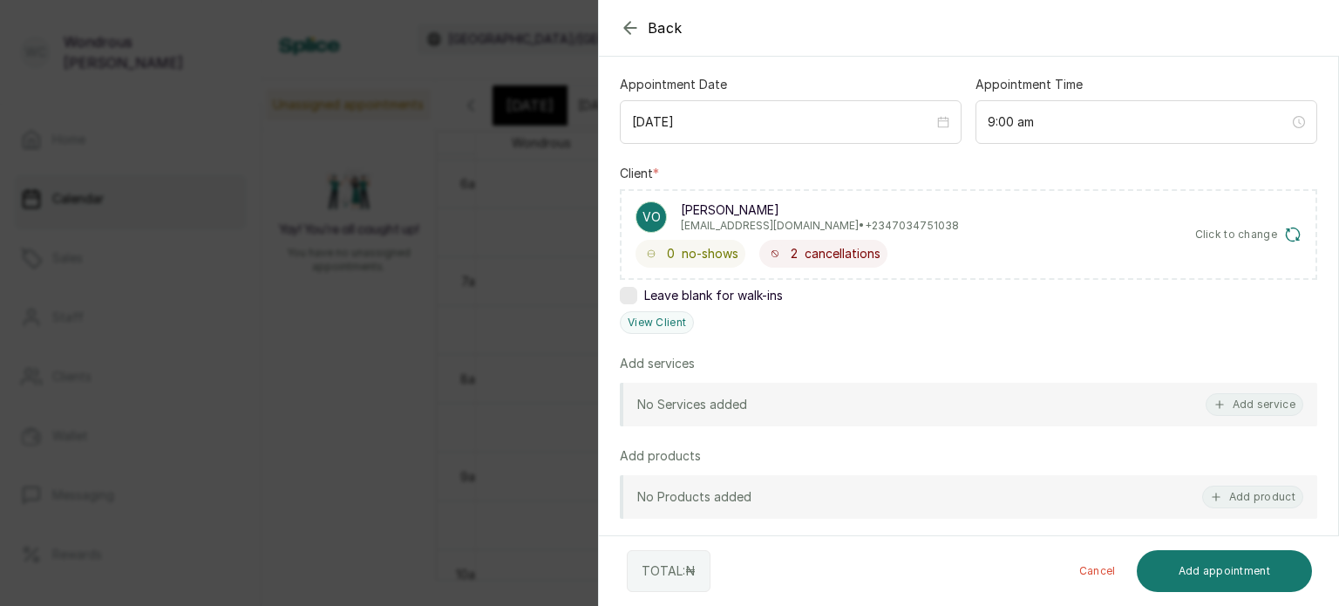
scroll to position [167, 0]
click at [1260, 398] on button "Add service" at bounding box center [1255, 402] width 98 height 23
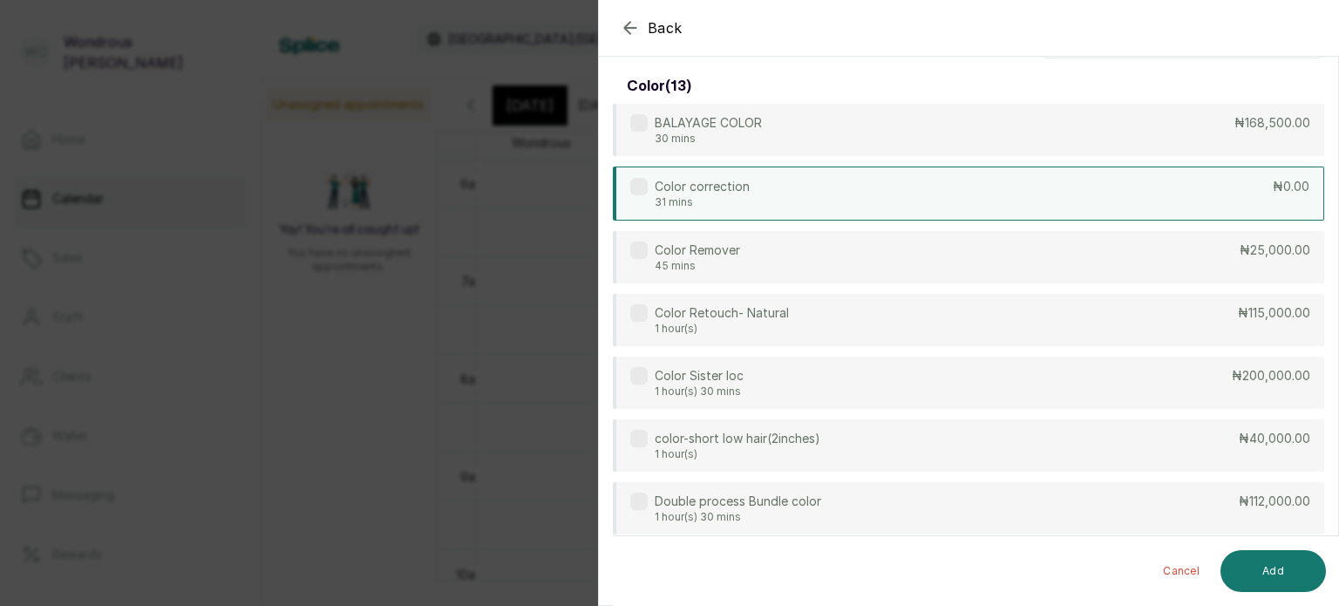
scroll to position [0, 0]
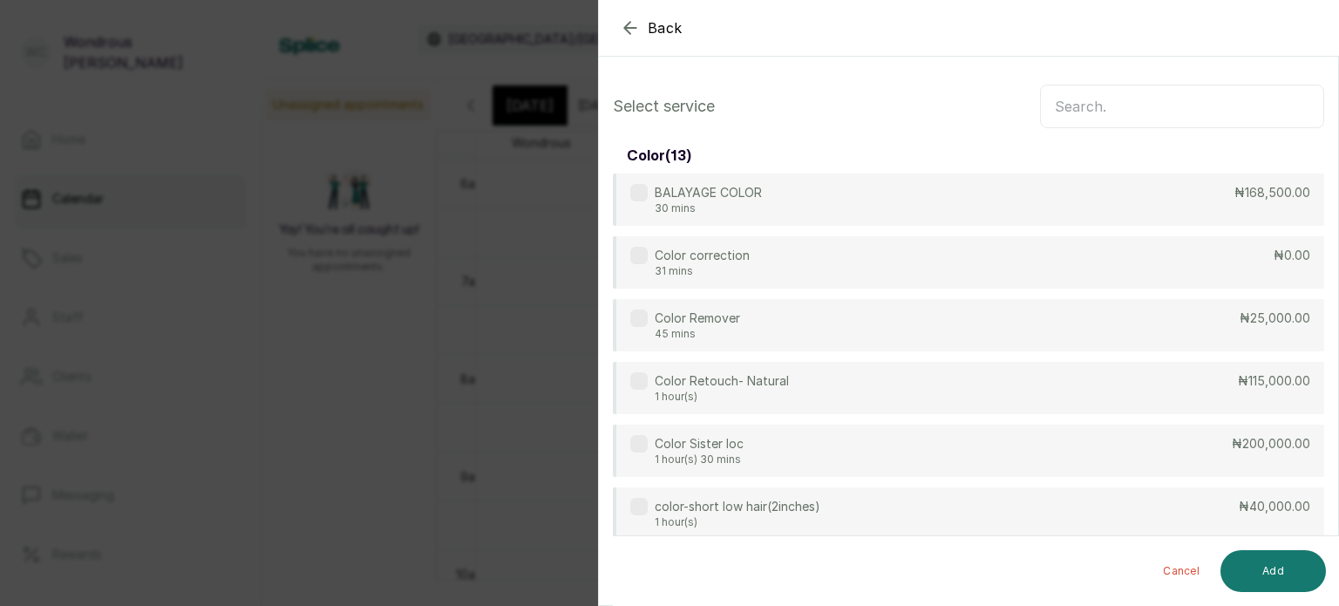
click at [1063, 106] on input "text" at bounding box center [1182, 107] width 284 height 44
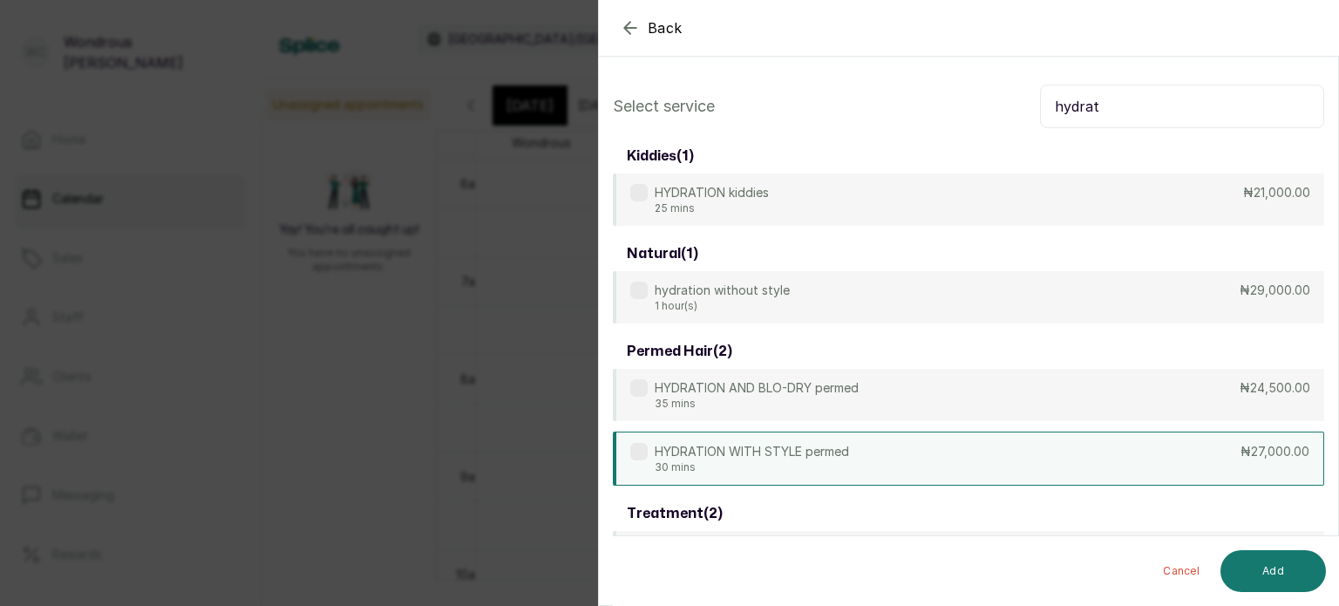
type input "hydrat"
click at [858, 458] on div "HYDRATION WITH STYLE permed 30 mins ₦27,000.00" at bounding box center [968, 459] width 711 height 54
click at [1266, 568] on button "Add" at bounding box center [1272, 571] width 105 height 42
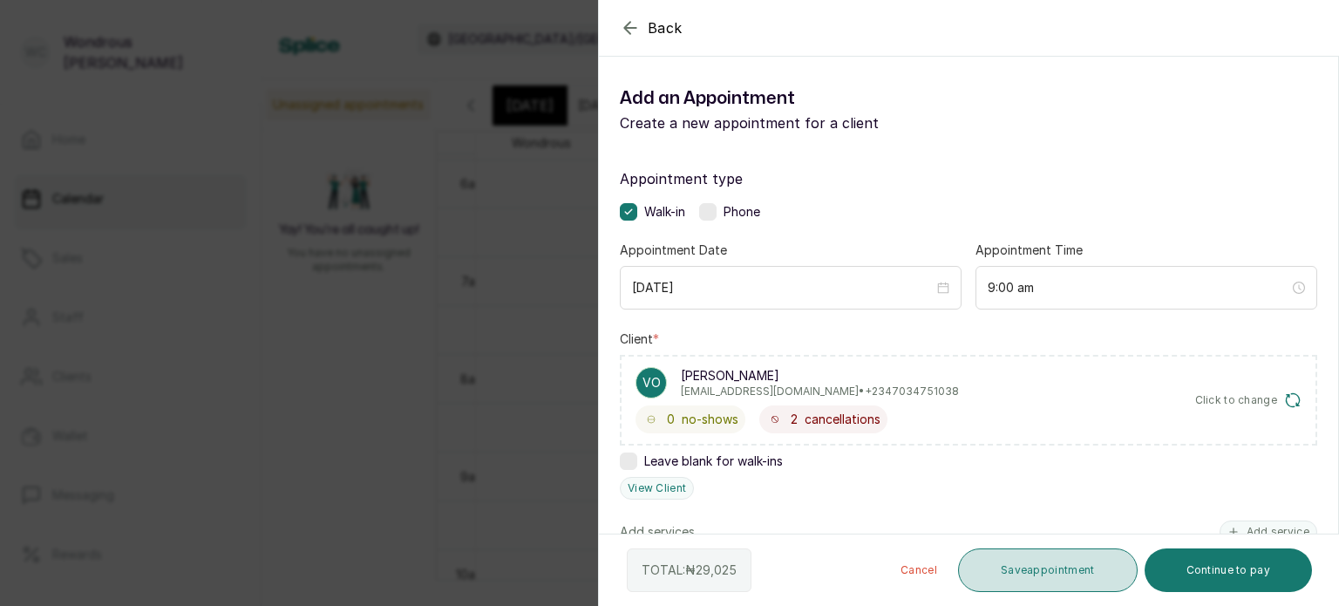
click at [1018, 561] on button "Save appointment" at bounding box center [1048, 570] width 180 height 44
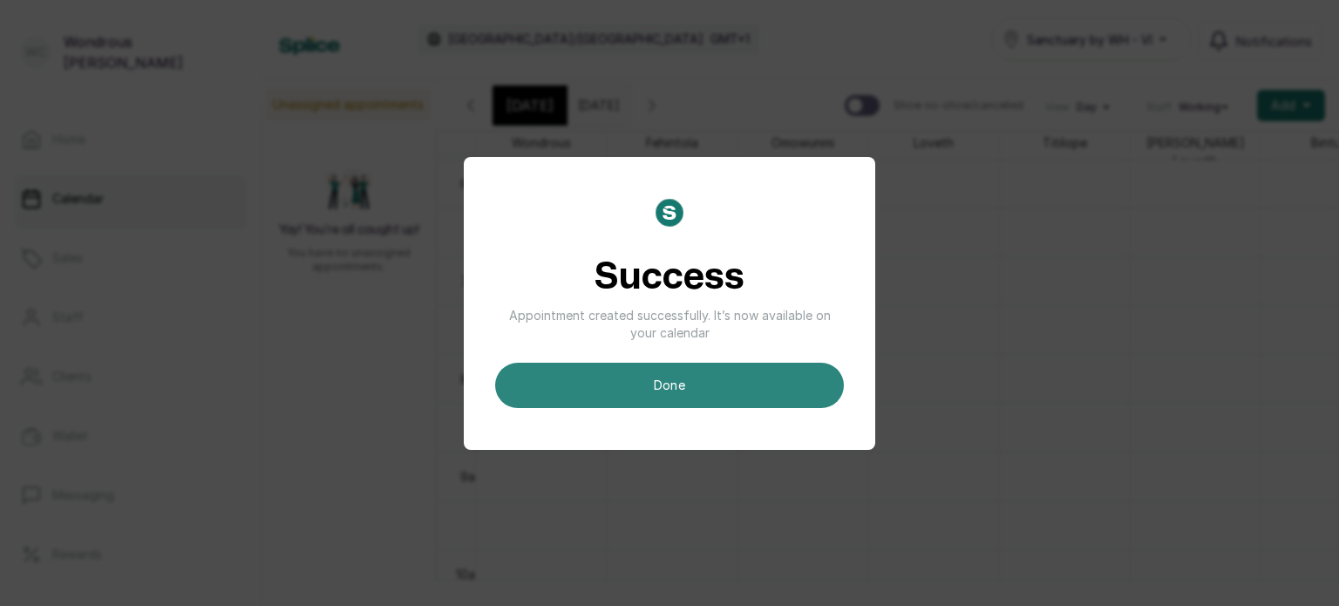
click at [677, 398] on button "done" at bounding box center [669, 385] width 349 height 45
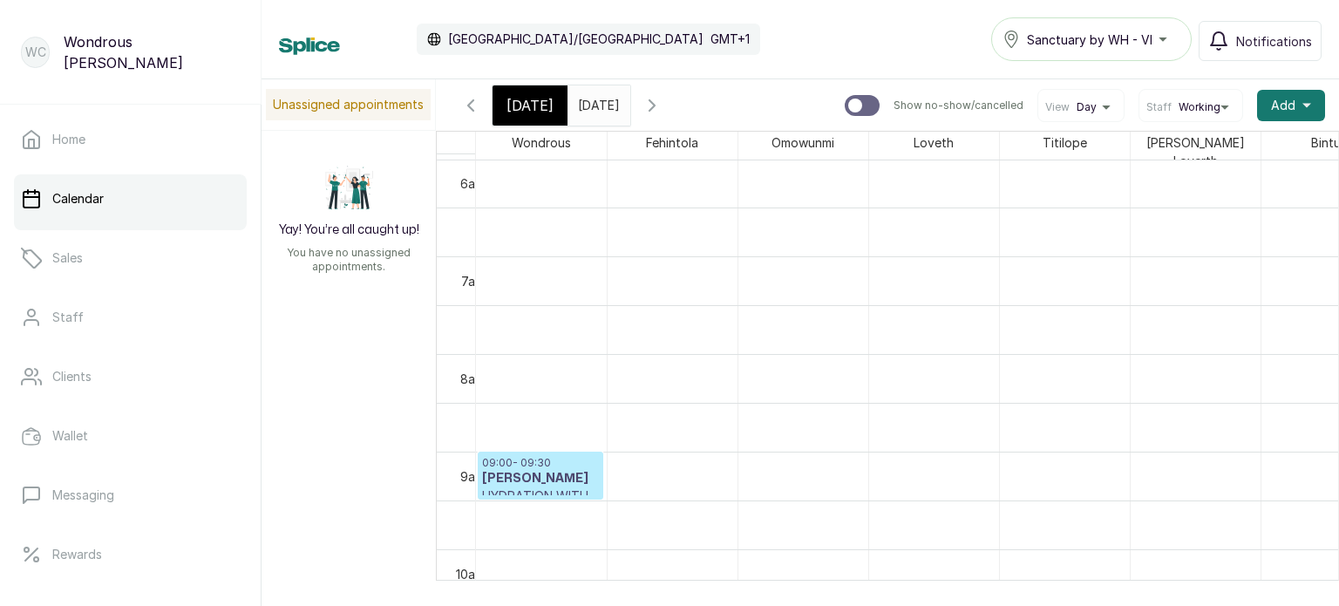
click at [525, 97] on span "Today" at bounding box center [529, 105] width 47 height 21
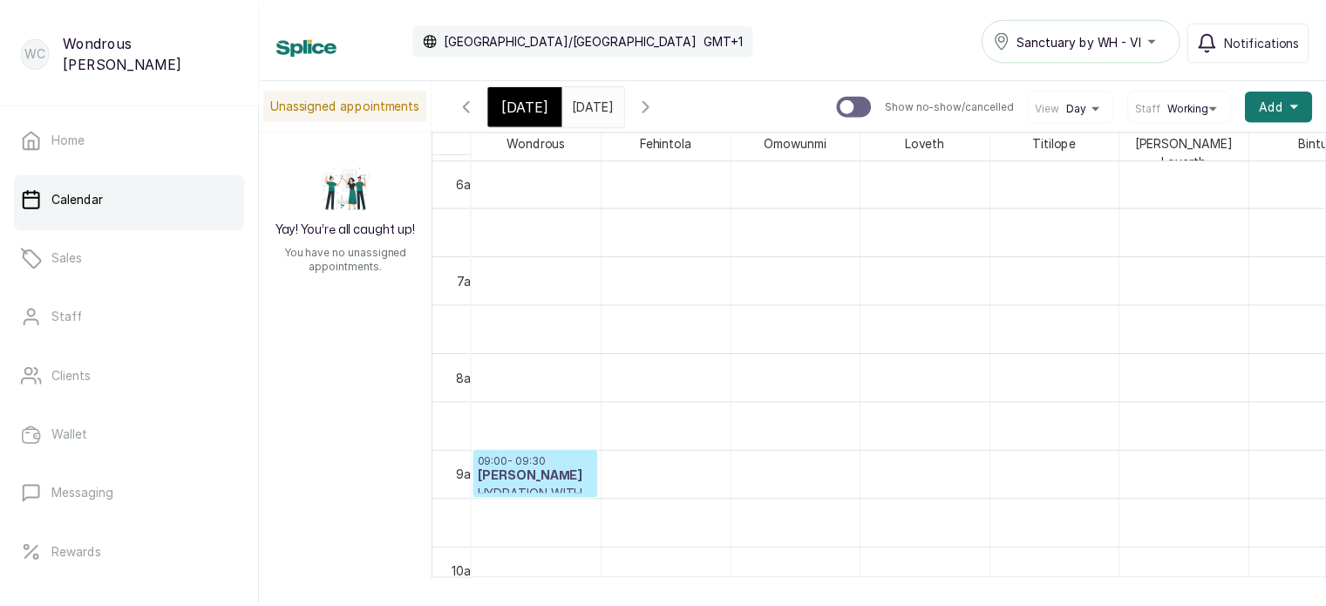
scroll to position [588, 0]
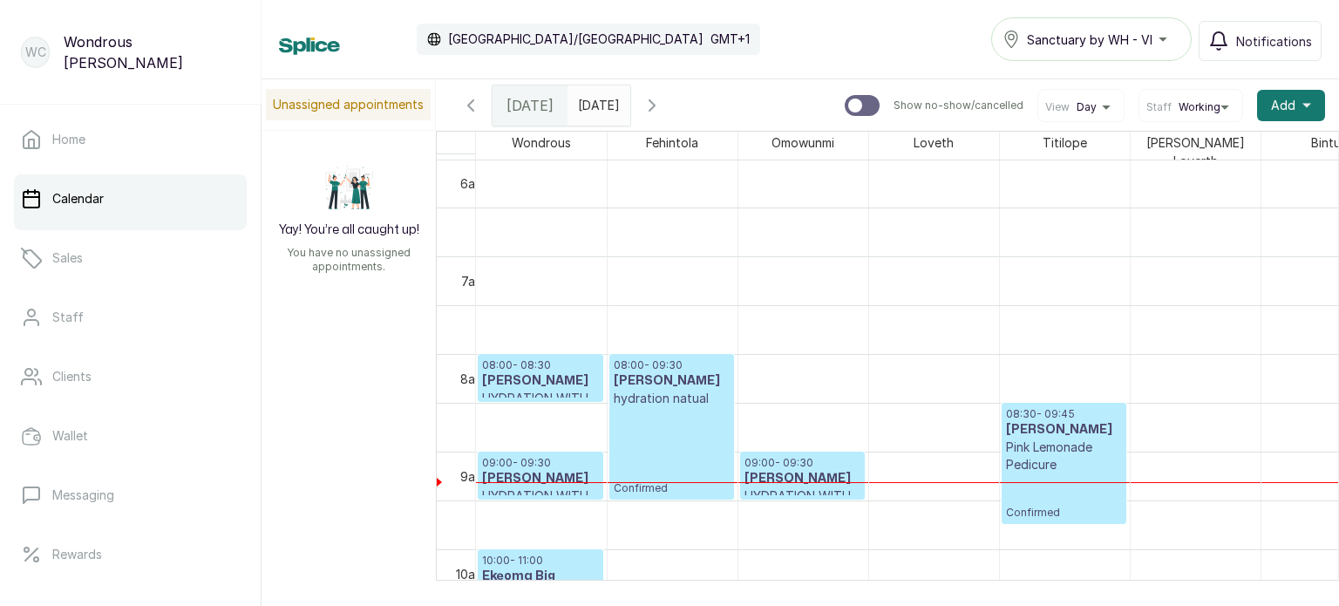
click at [637, 415] on p "Confirmed" at bounding box center [672, 451] width 116 height 88
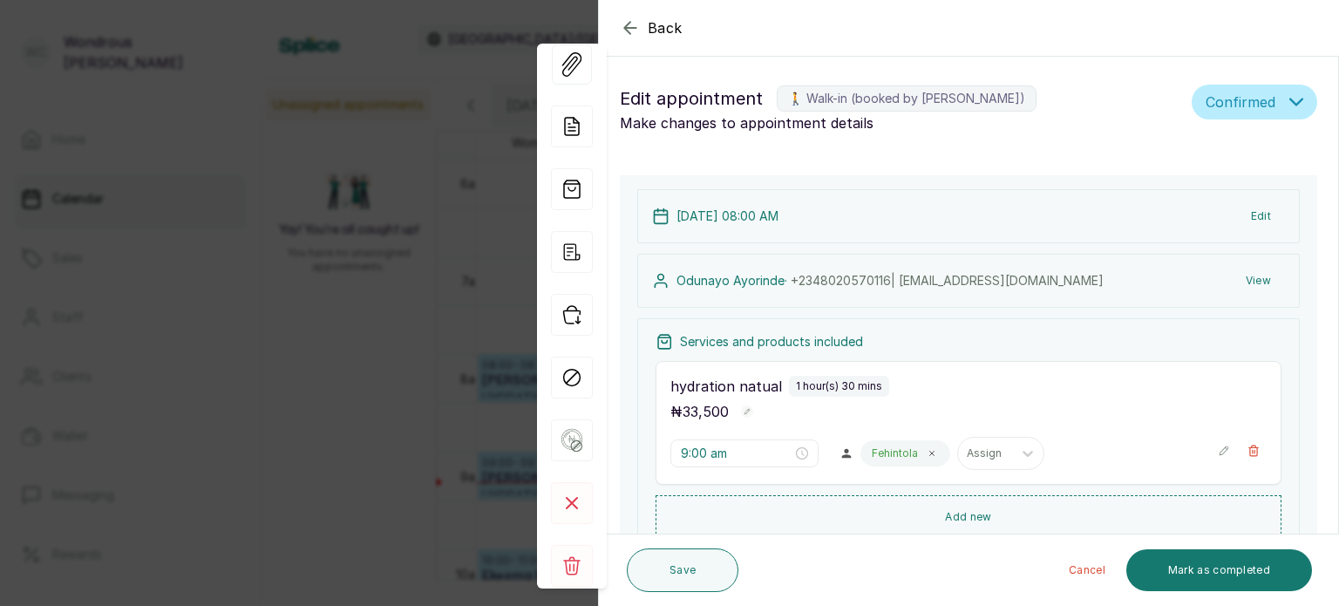
type input "8:00 am"
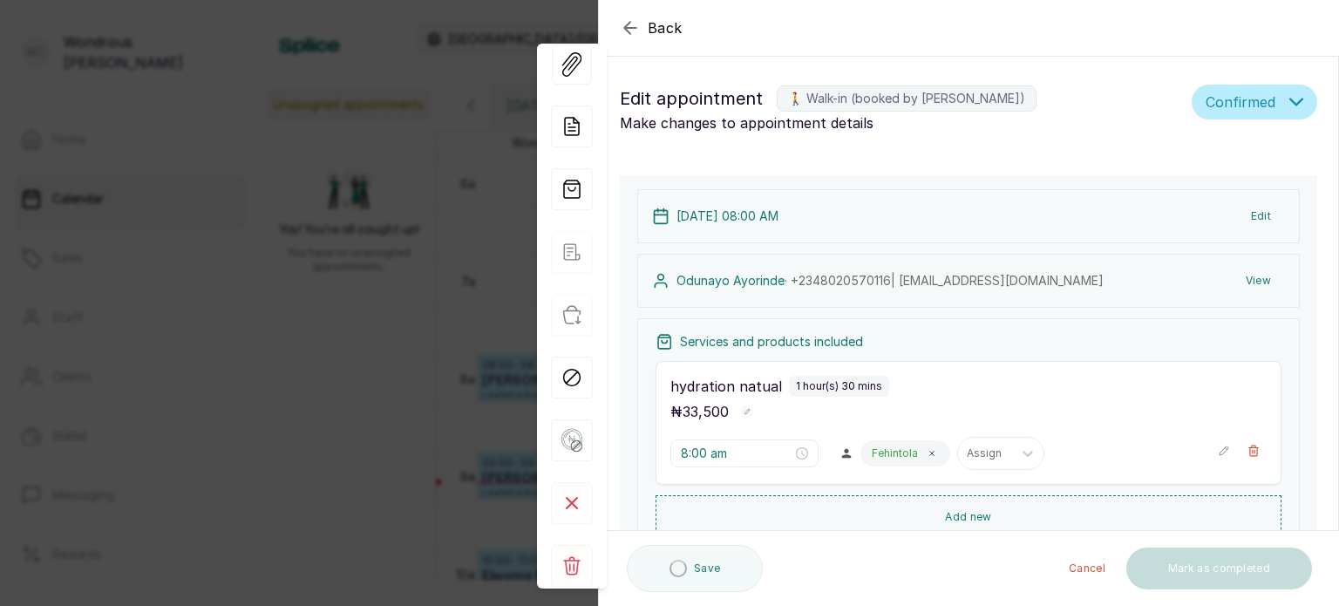
click at [1241, 279] on button "View" at bounding box center [1258, 280] width 53 height 31
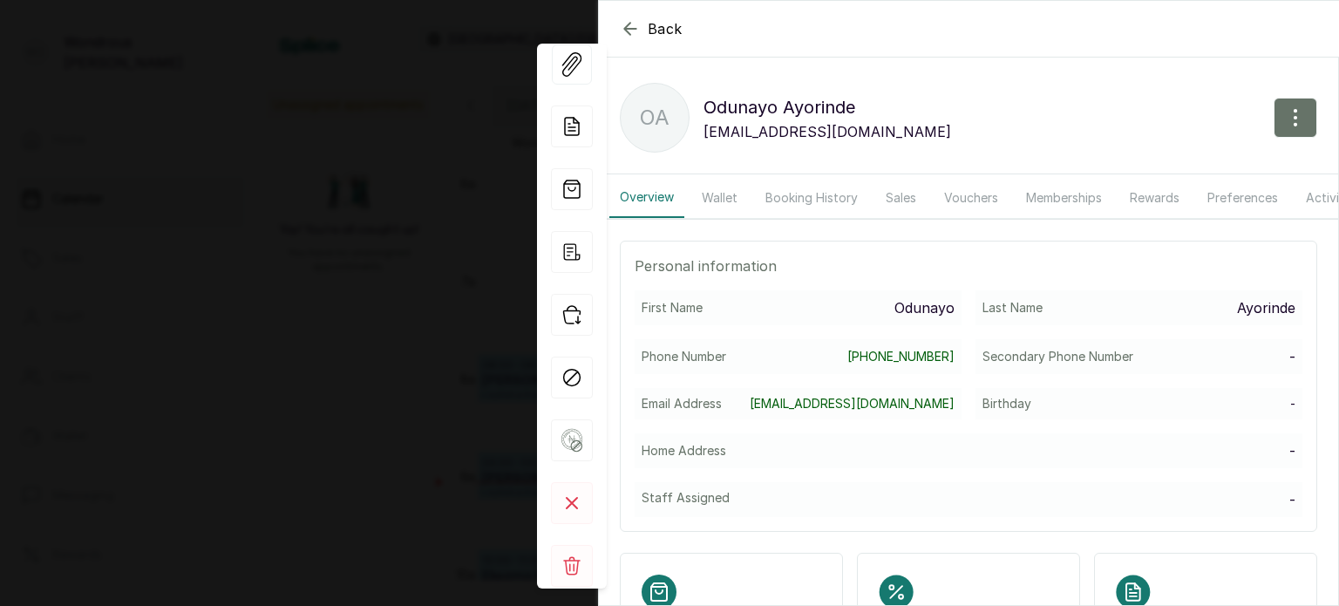
click at [829, 196] on button "Booking History" at bounding box center [811, 198] width 113 height 40
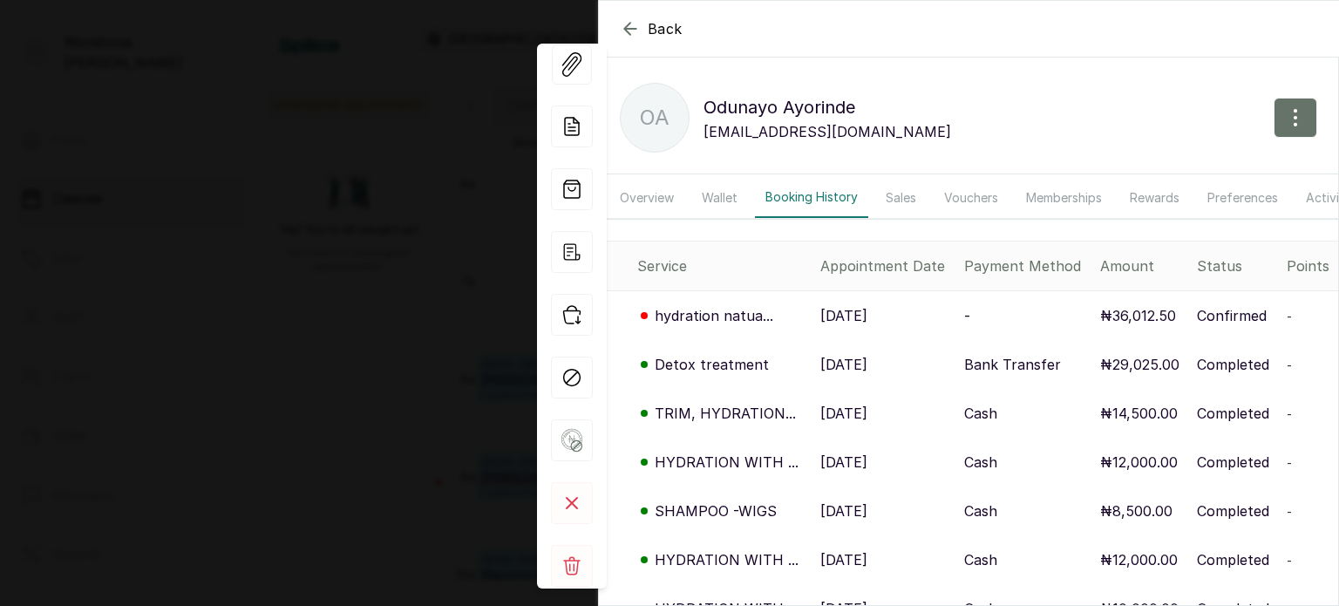
click at [839, 375] on p "1 Jul, 2025" at bounding box center [843, 364] width 47 height 21
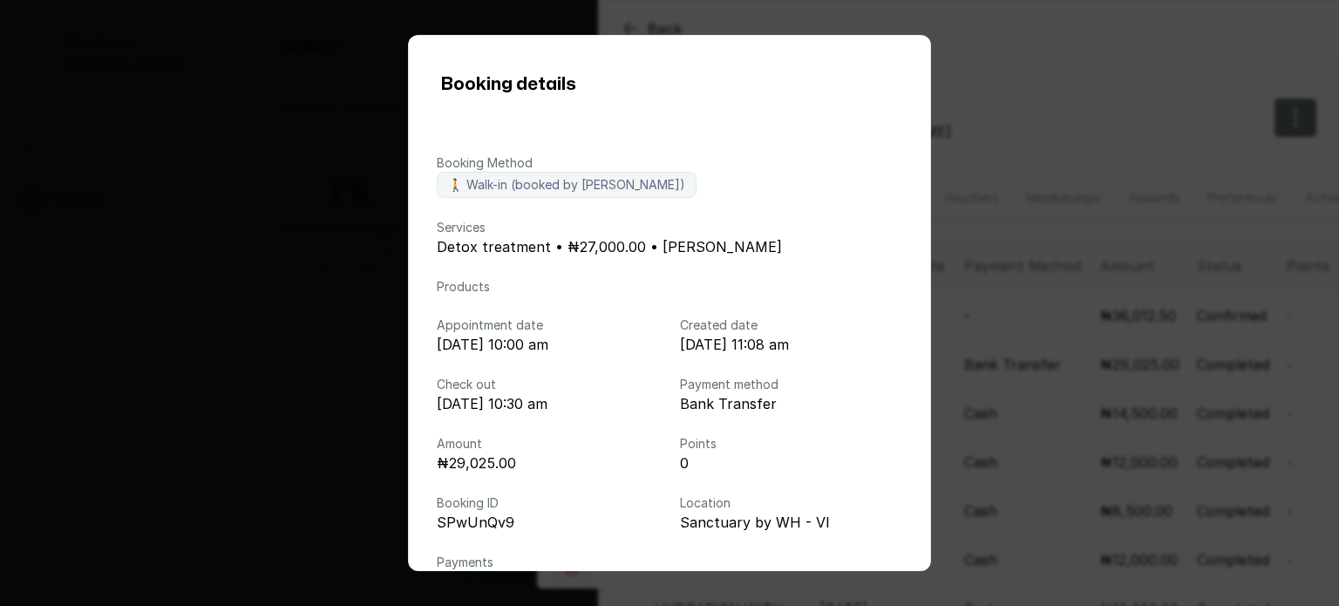
click at [1045, 264] on div "Booking details Booking Method 🚶 Walk-in (booked by Wondrous Carter) Services D…" at bounding box center [669, 303] width 1339 height 606
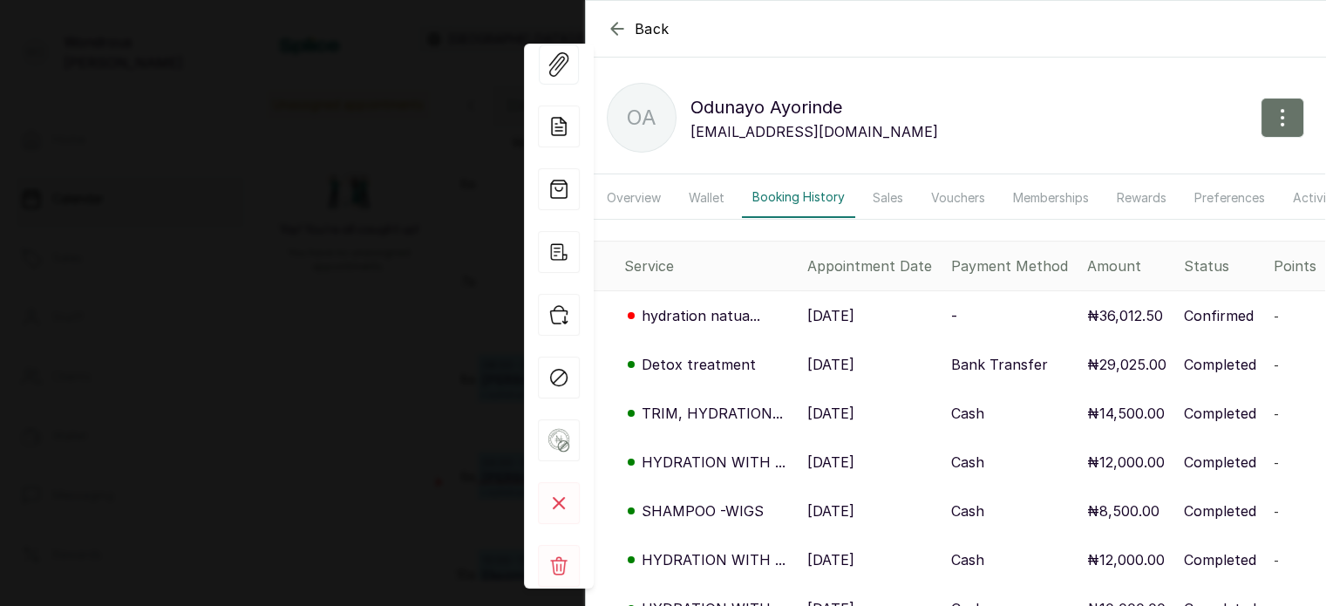
click at [854, 419] on p "10 May, 2023" at bounding box center [830, 413] width 47 height 21
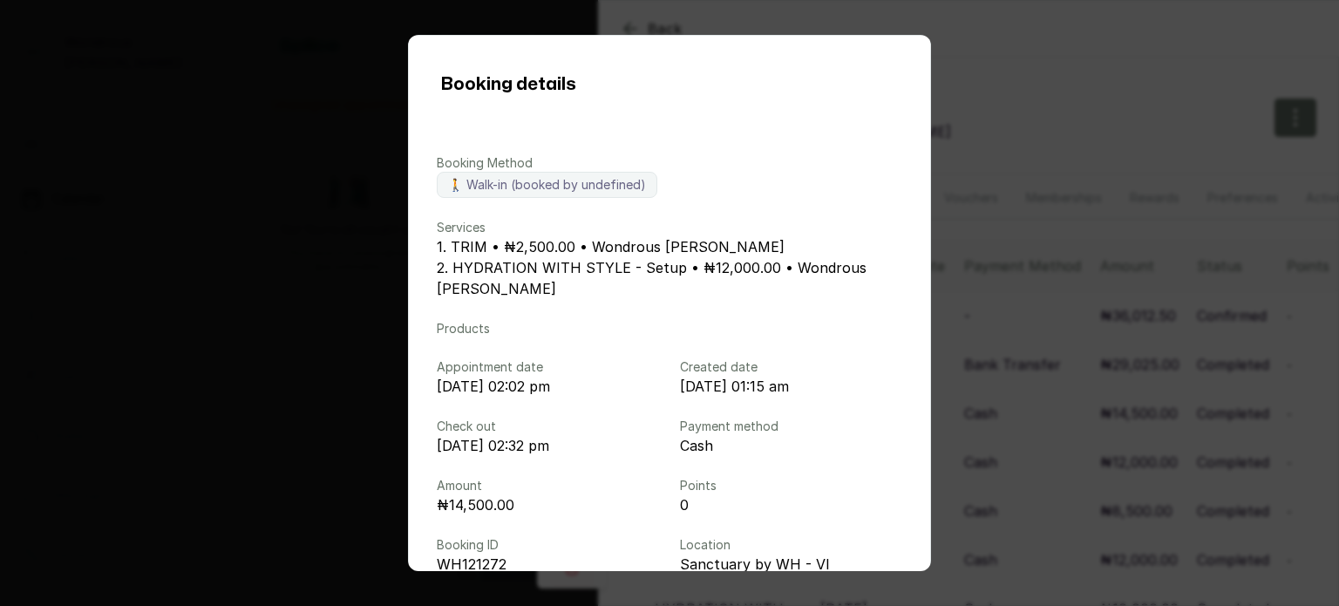
click at [1023, 362] on div "Booking details Booking Method 🚶 Walk-in (booked by undefined) Services 1. TRIM…" at bounding box center [669, 303] width 1339 height 606
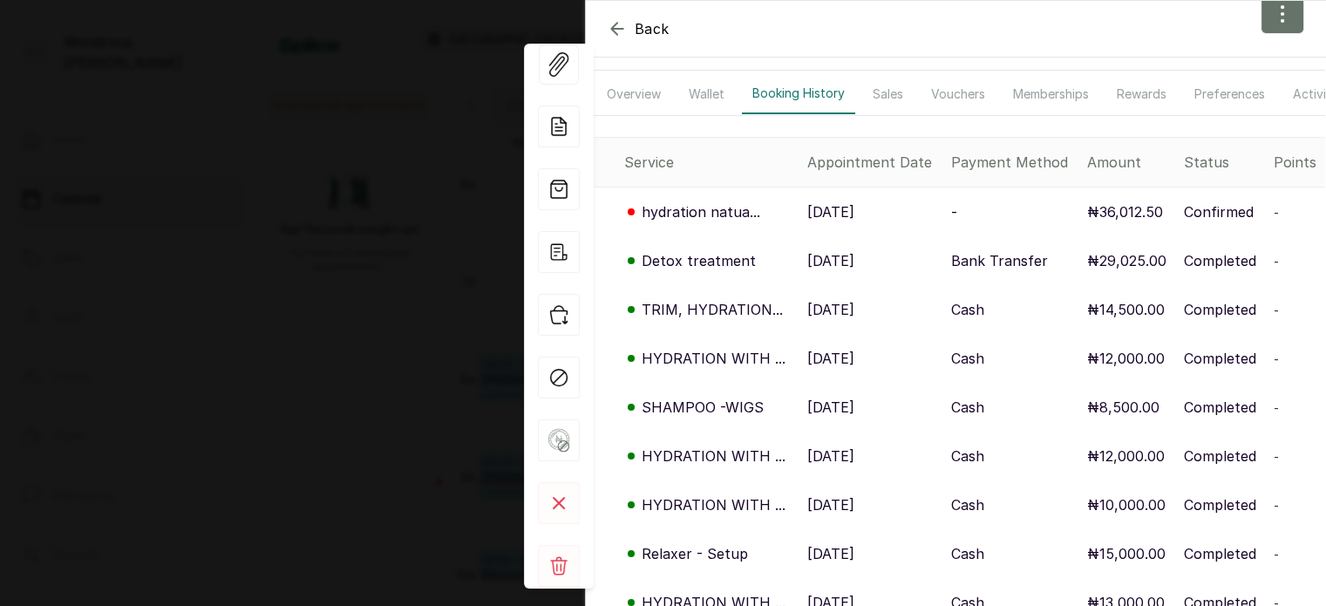
scroll to position [121, 0]
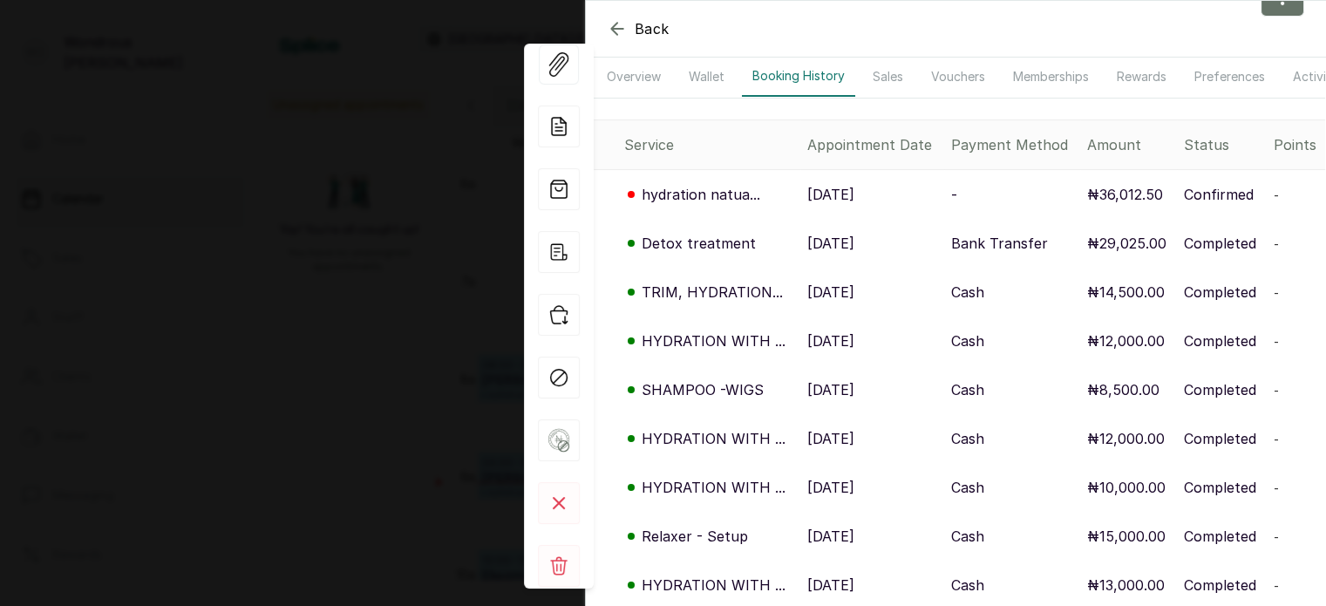
click at [840, 342] on p "17 Feb, 2023" at bounding box center [830, 340] width 47 height 21
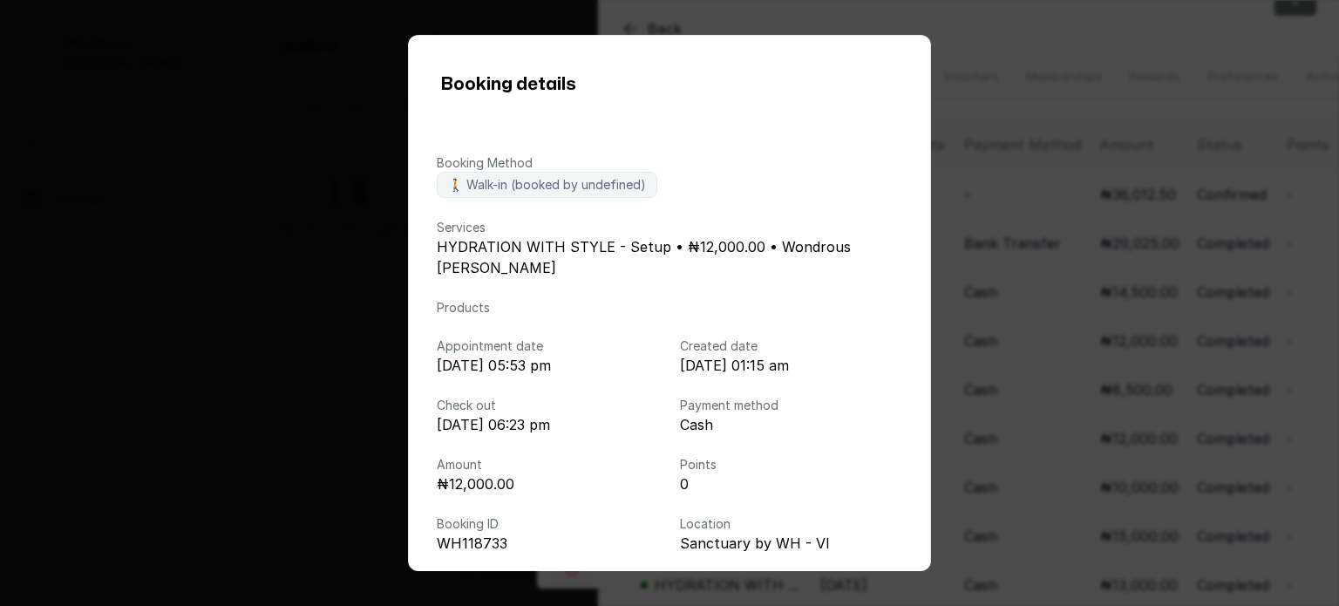
click at [1081, 268] on div "Booking details Booking Method 🚶 Walk-in (booked by undefined) Services HYDRATI…" at bounding box center [669, 303] width 1339 height 606
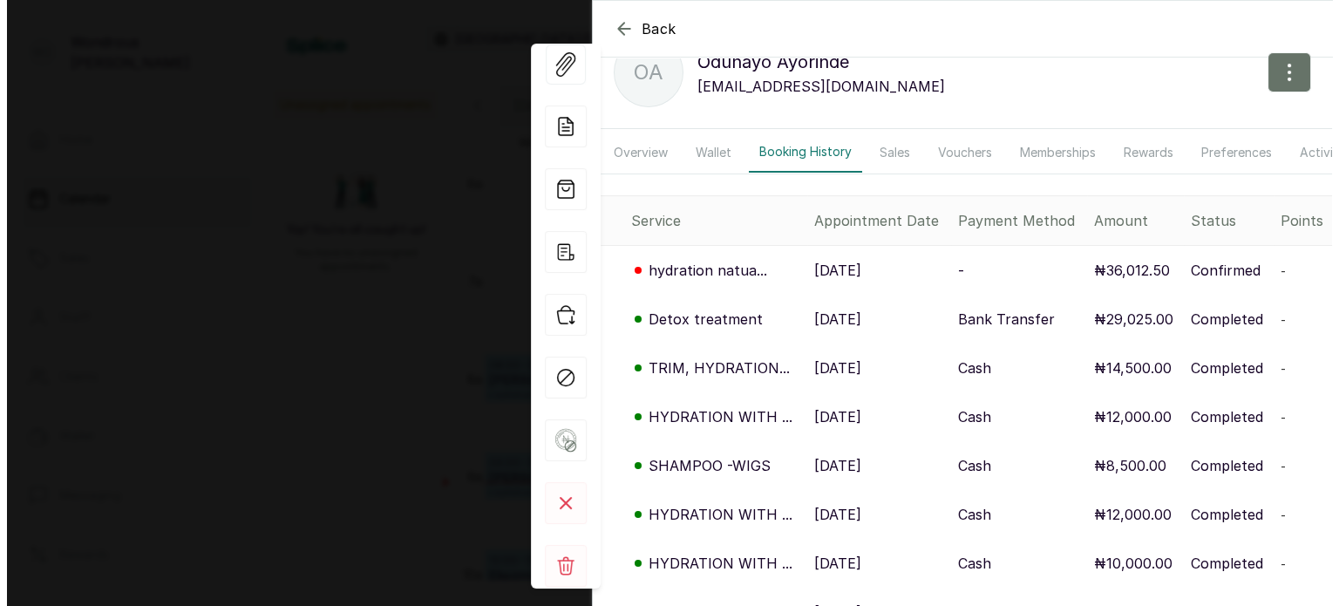
scroll to position [0, 0]
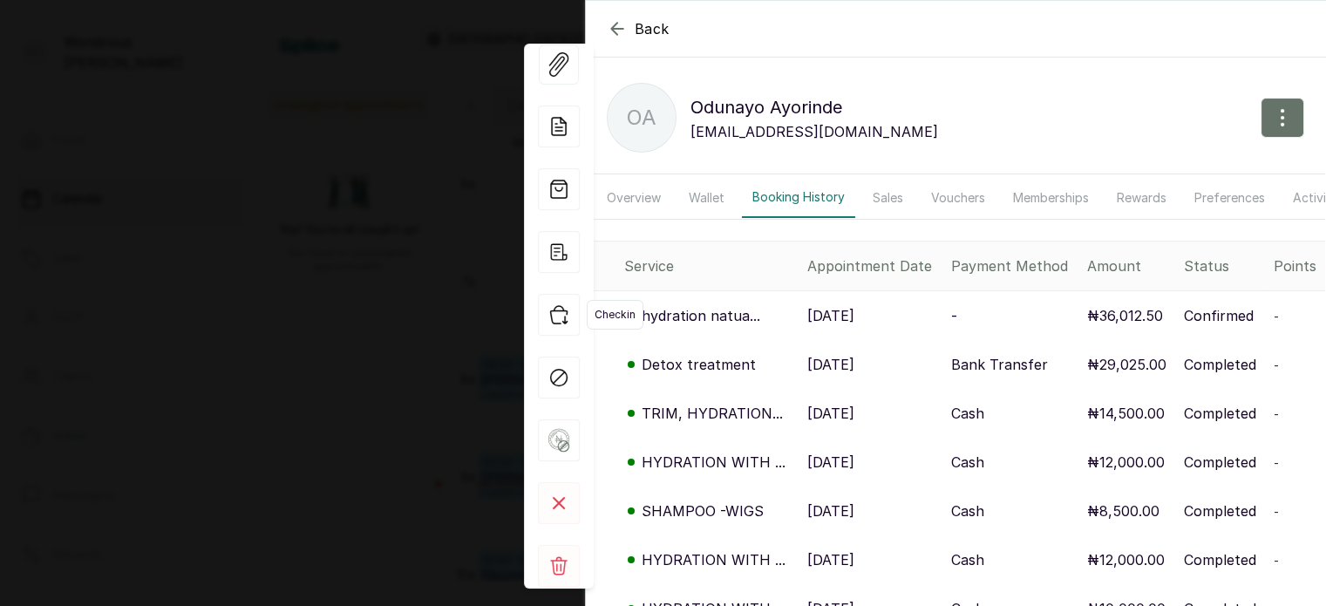
click at [562, 318] on icon "button" at bounding box center [559, 315] width 42 height 42
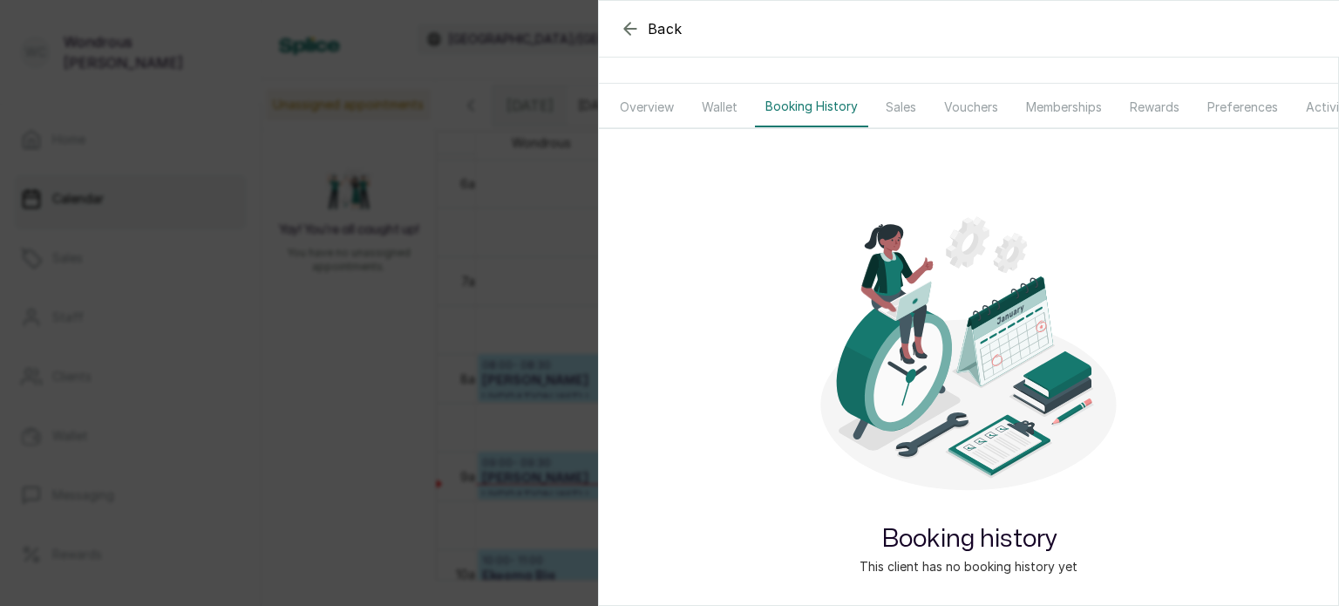
click at [452, 425] on div "Back Overview Wallet Booking History Sales Vouchers Memberships Rewards Prefere…" at bounding box center [669, 303] width 1339 height 606
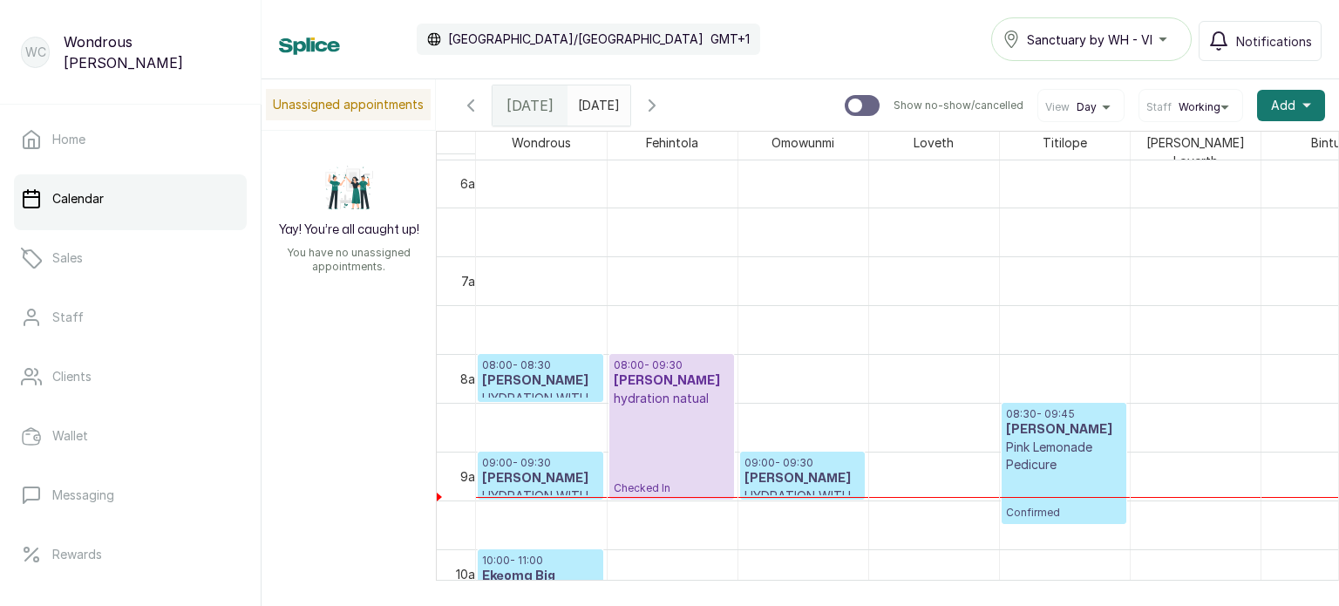
click at [593, 105] on input "28/10/2025" at bounding box center [582, 101] width 28 height 30
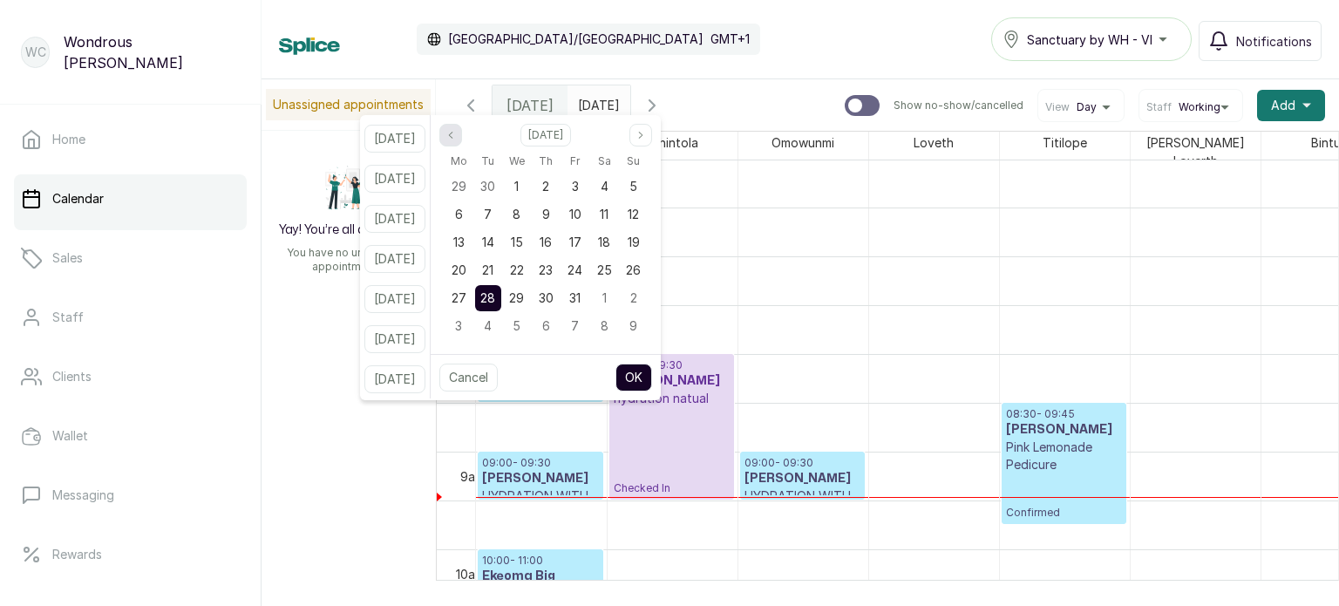
click at [456, 136] on icon "page previous" at bounding box center [450, 135] width 10 height 10
click at [495, 264] on span "23" at bounding box center [488, 269] width 14 height 15
click at [642, 372] on button "OK" at bounding box center [633, 378] width 37 height 28
type input "23/09/2025"
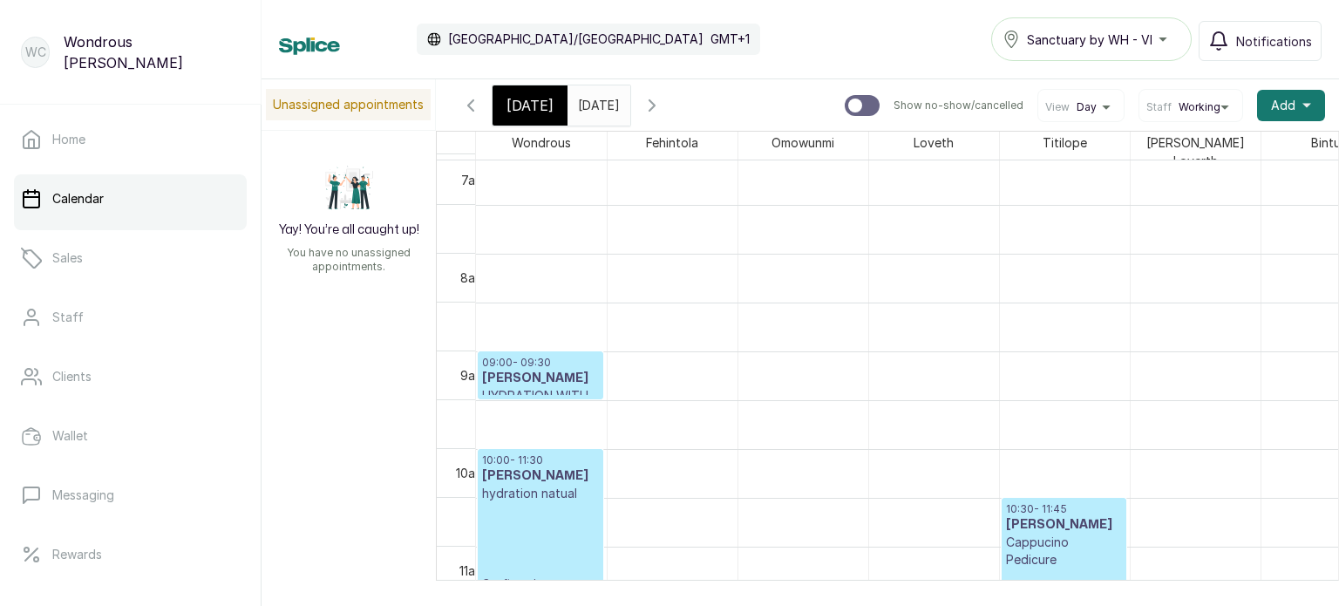
scroll to position [688, 0]
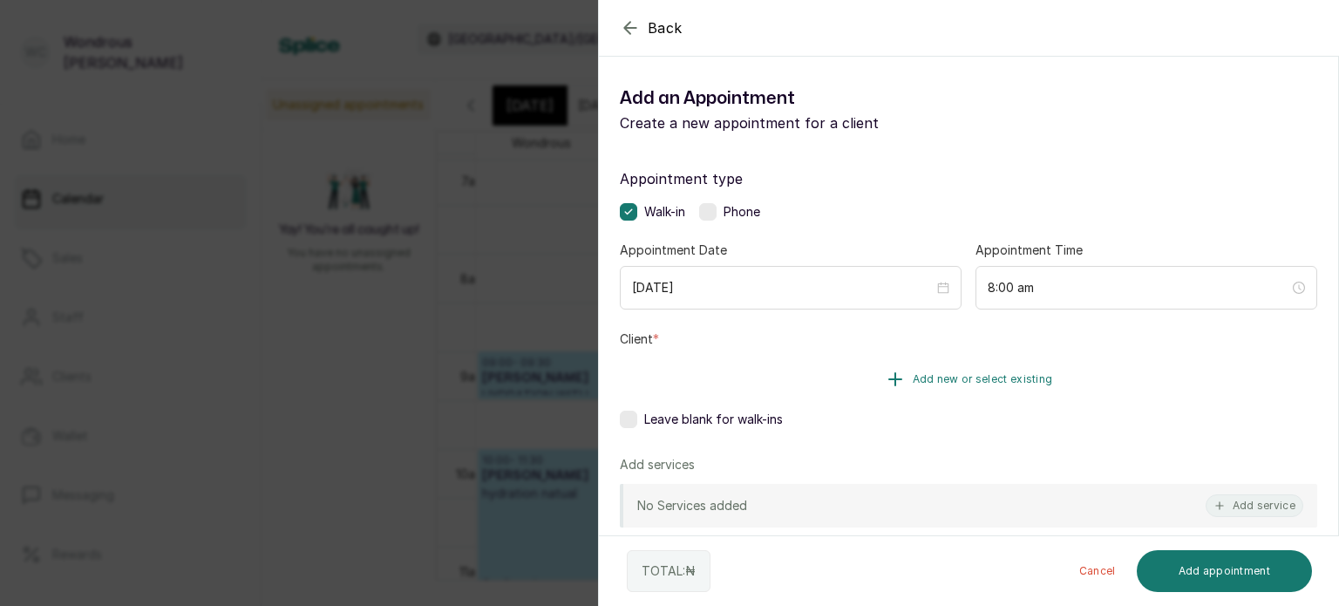
click at [727, 391] on button "Add new or select existing" at bounding box center [968, 379] width 697 height 49
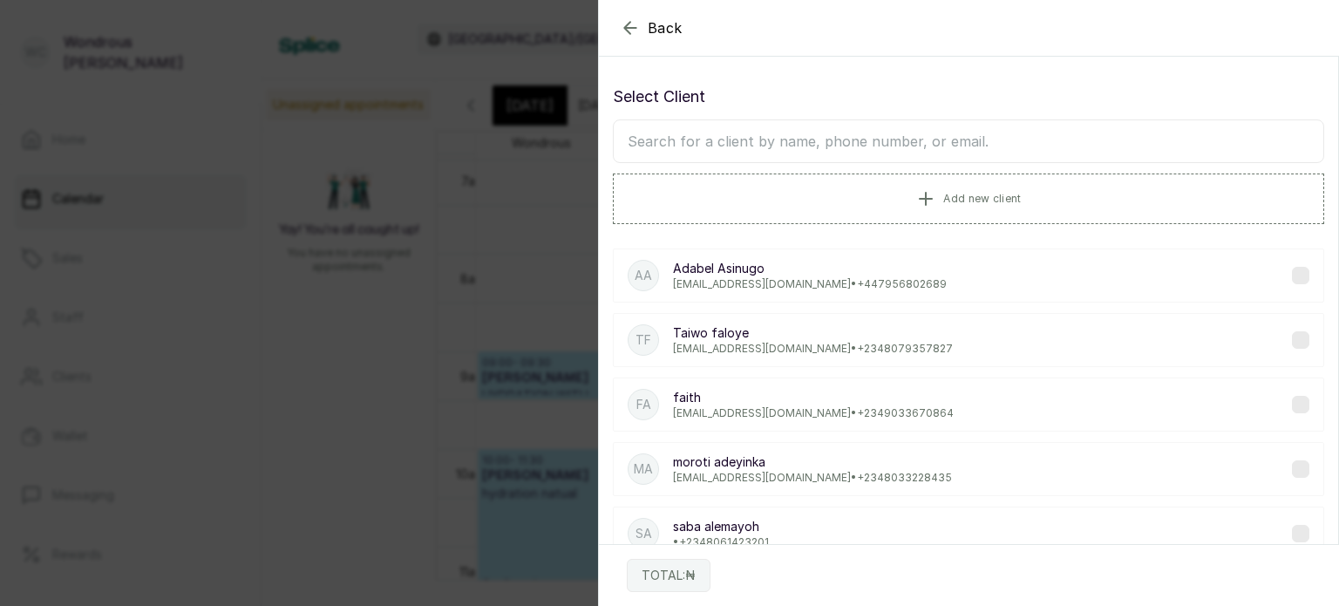
click at [382, 233] on div "Back Add Appointment Select Client Add new client AA Adabel Asinugo adabeloki@y…" at bounding box center [669, 303] width 1339 height 606
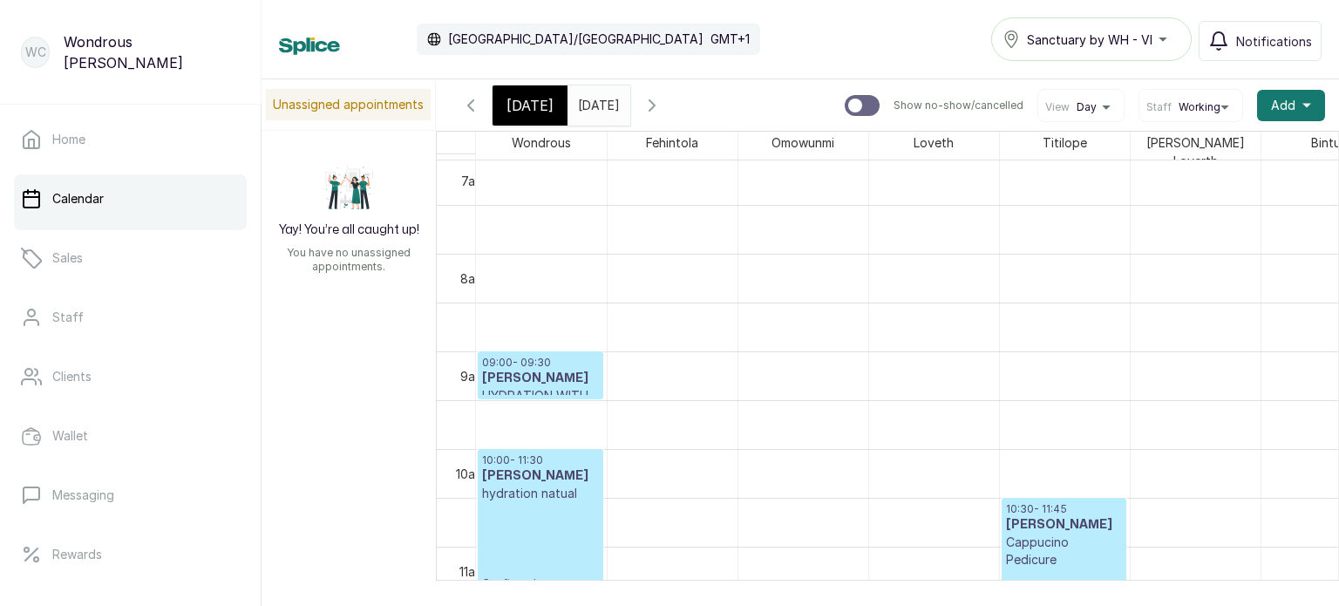
click at [466, 101] on icon "button" at bounding box center [470, 105] width 21 height 21
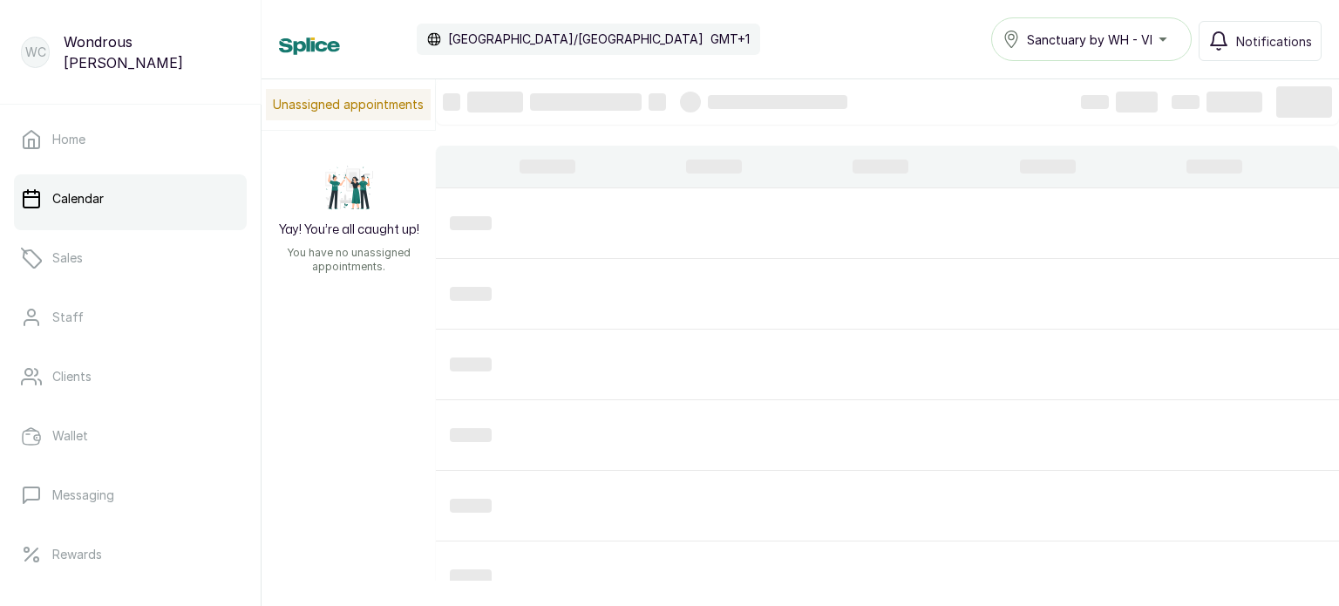
scroll to position [586, 0]
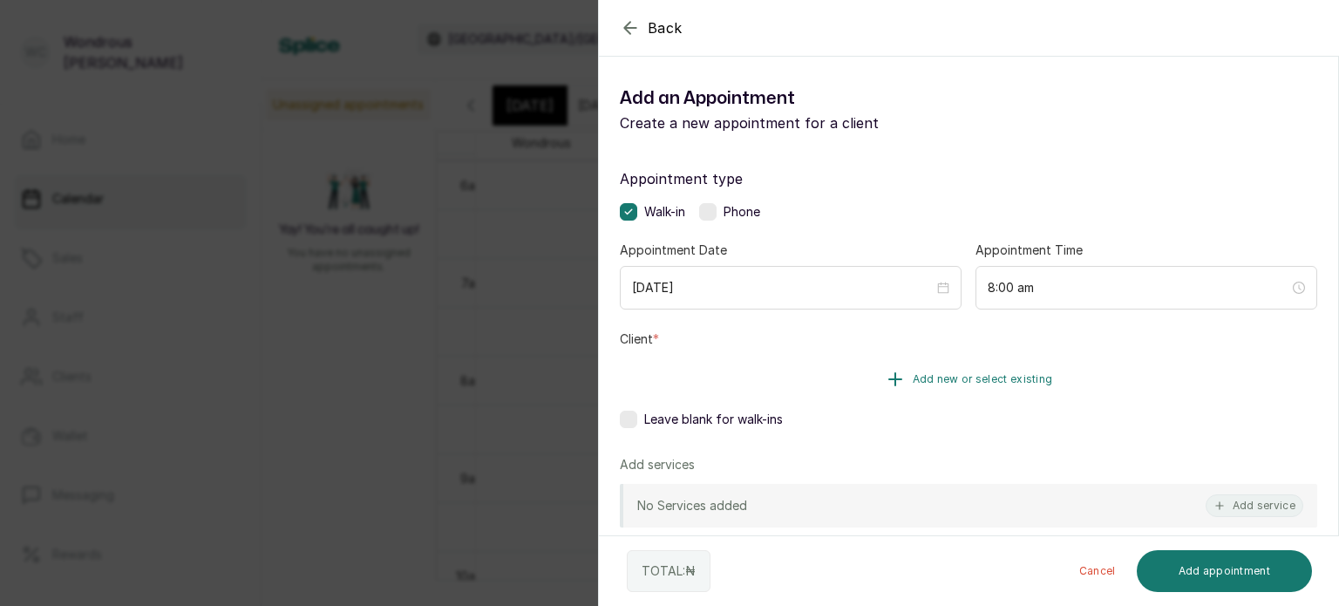
click at [790, 372] on button "Add new or select existing" at bounding box center [968, 379] width 697 height 49
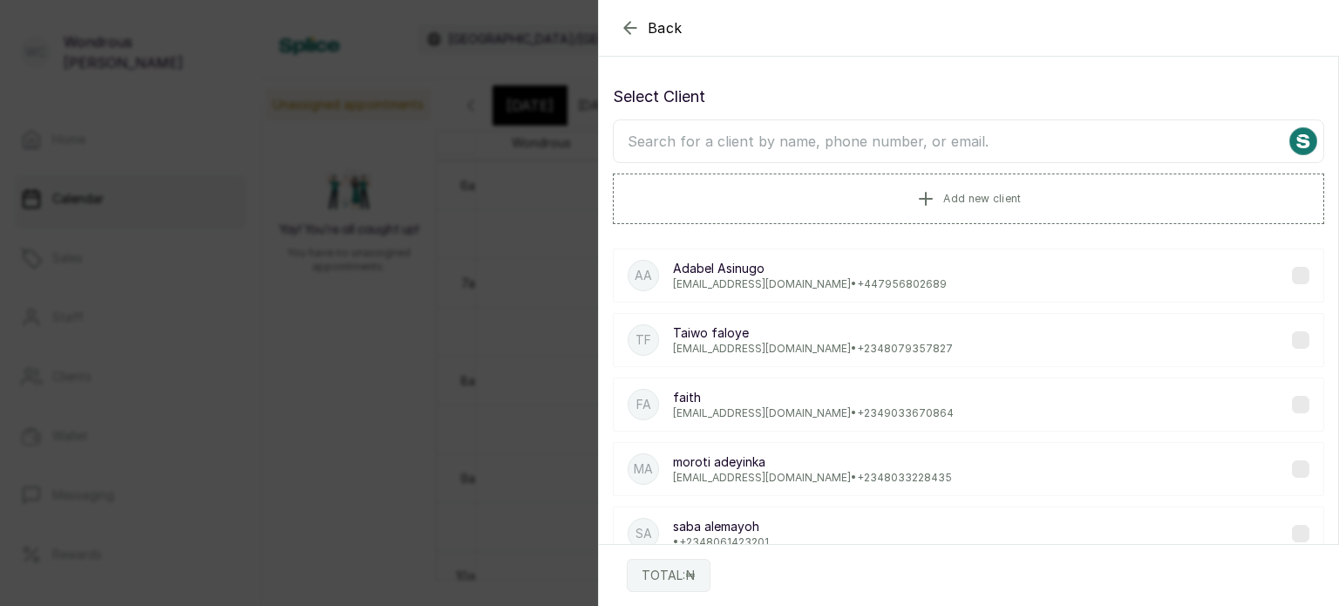
click at [683, 147] on input "text" at bounding box center [968, 141] width 711 height 44
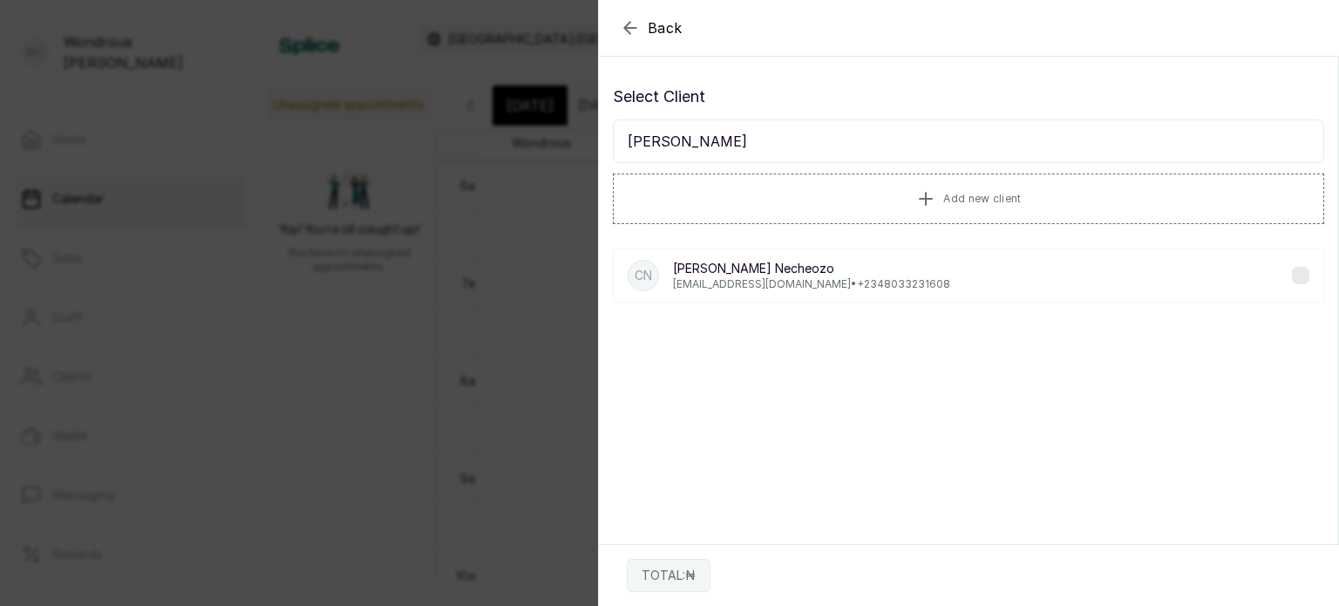
type input "cathy nech"
click at [718, 275] on p "Cathy Necheozo" at bounding box center [811, 268] width 277 height 17
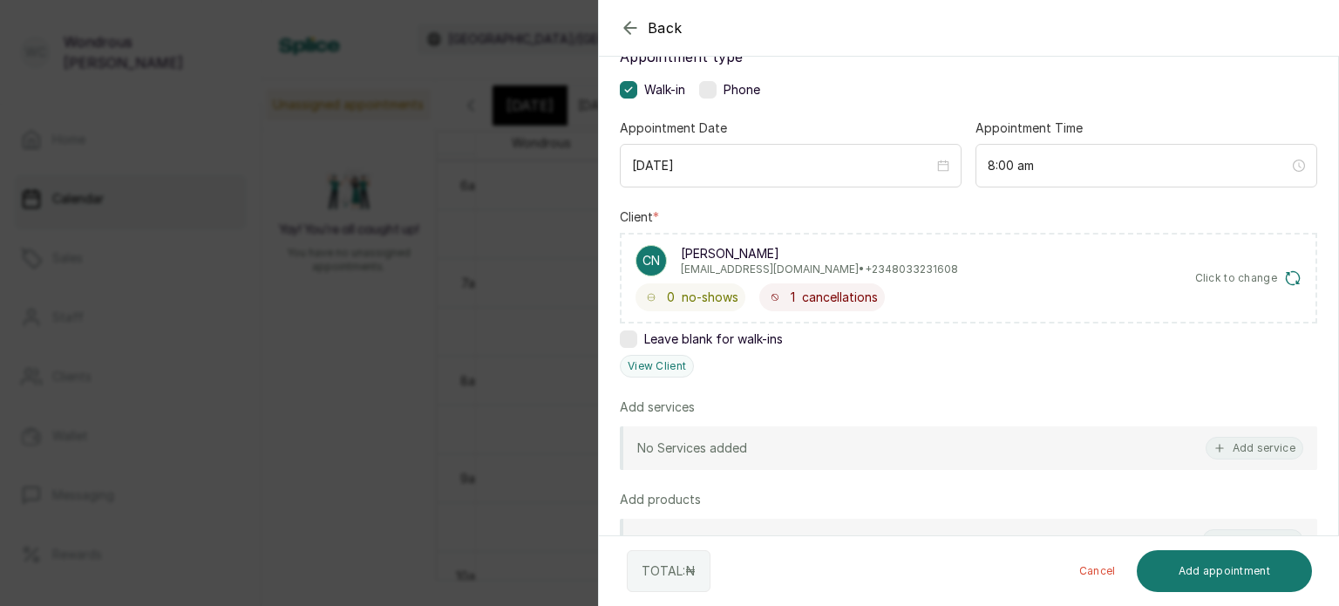
scroll to position [127, 0]
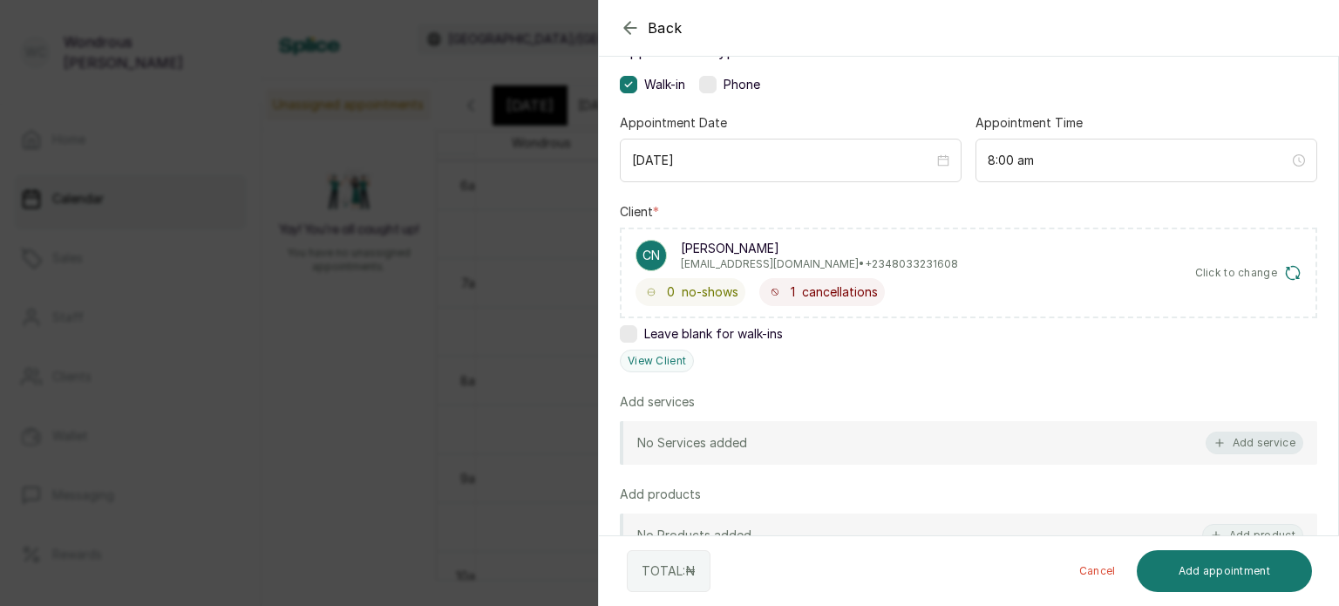
click at [1245, 438] on button "Add service" at bounding box center [1255, 443] width 98 height 23
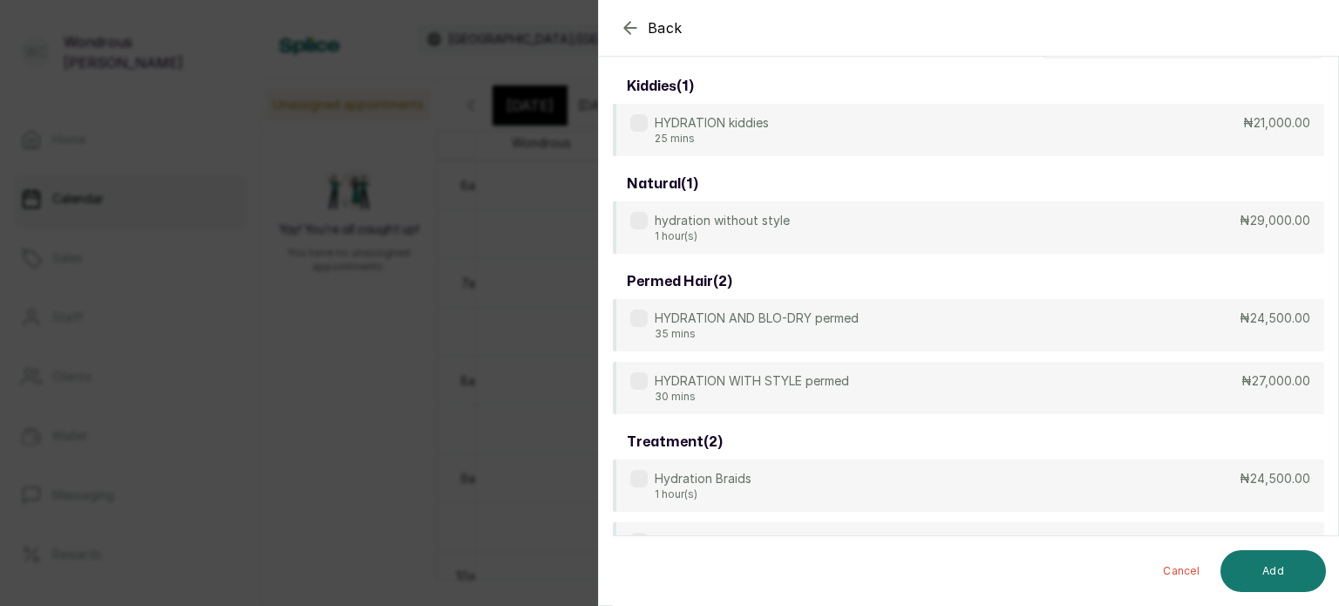
scroll to position [0, 0]
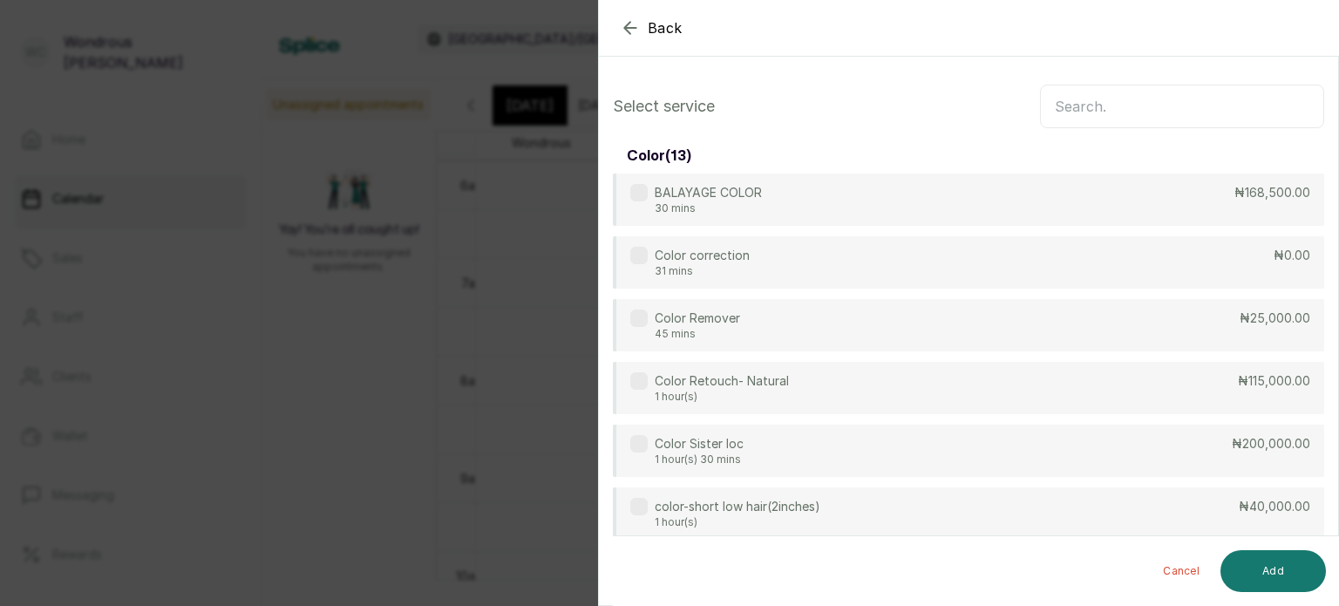
click at [1083, 104] on input "text" at bounding box center [1182, 107] width 284 height 44
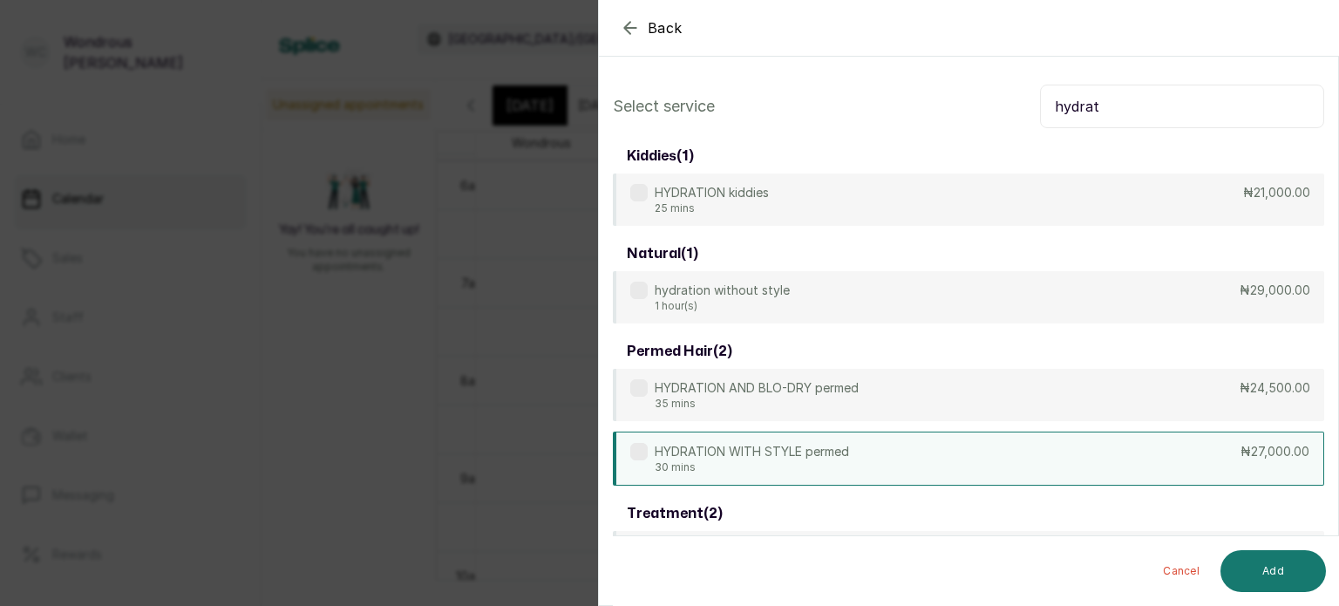
type input "hydrat"
click at [878, 470] on div "HYDRATION WITH STYLE permed 30 mins ₦27,000.00" at bounding box center [968, 459] width 711 height 54
click at [1273, 571] on button "Add" at bounding box center [1272, 571] width 105 height 42
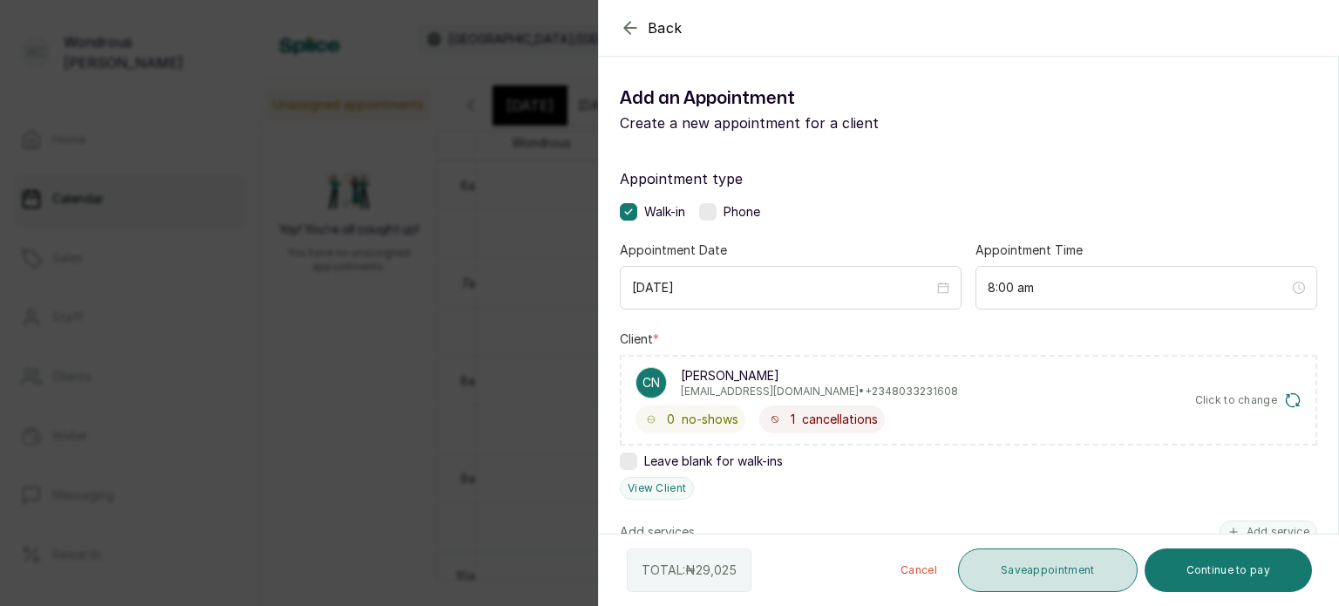
click at [1064, 550] on button "Save appointment" at bounding box center [1048, 570] width 180 height 44
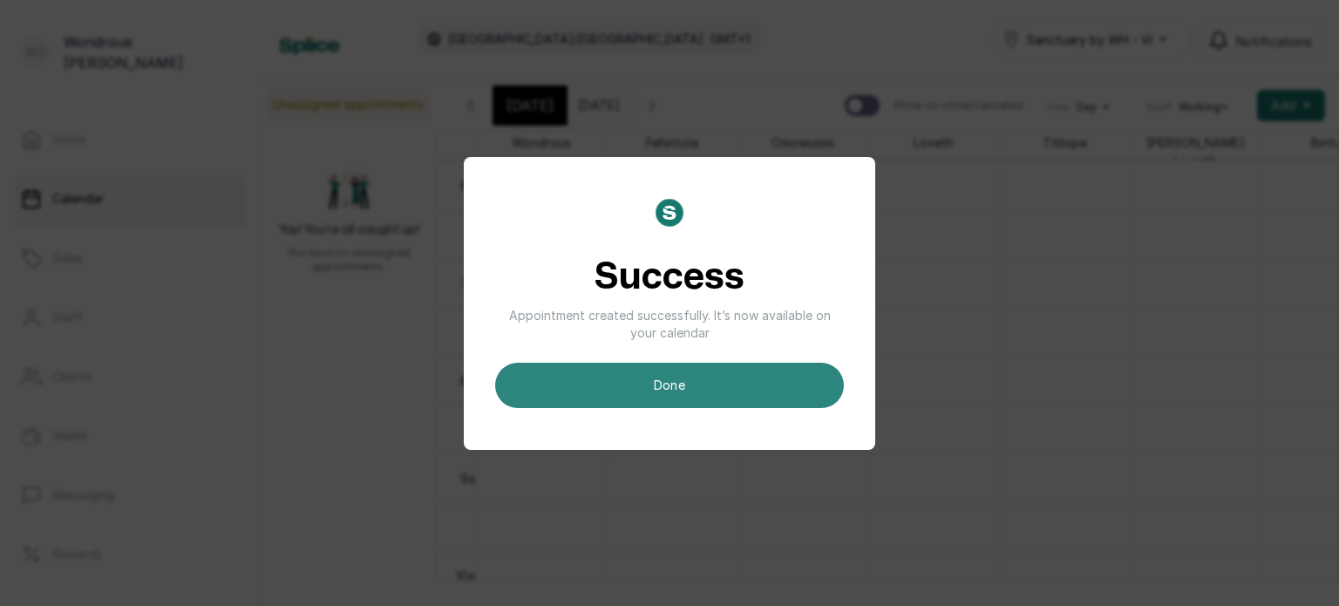
click at [758, 376] on button "done" at bounding box center [669, 385] width 349 height 45
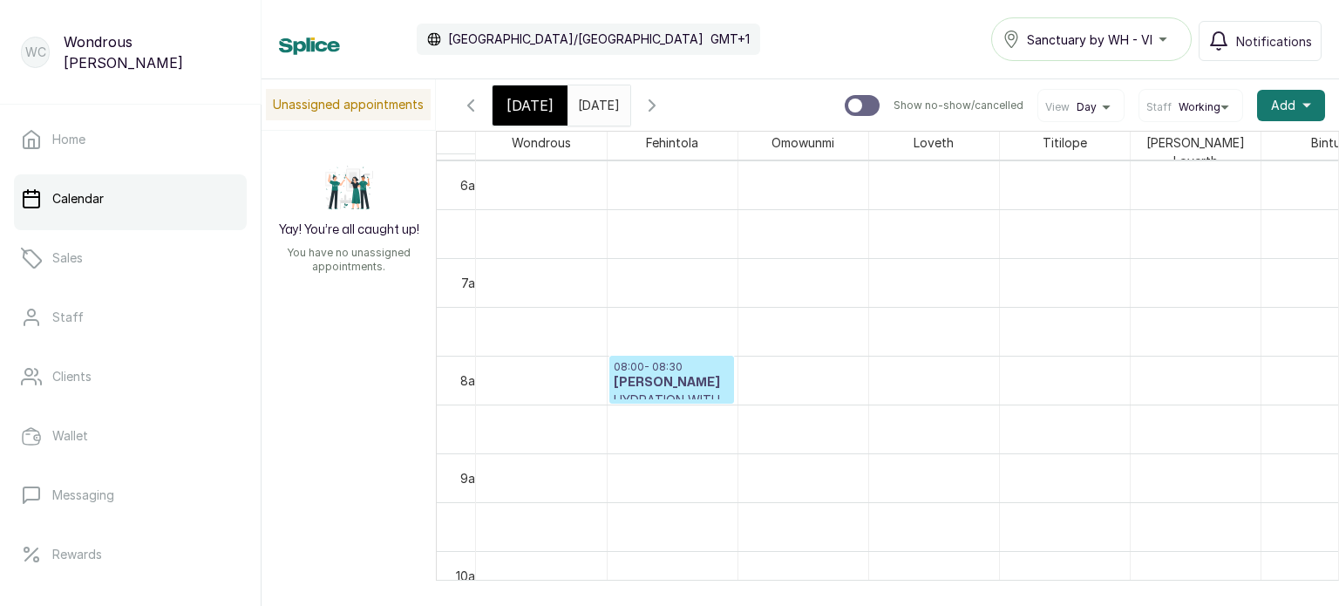
click at [596, 99] on input "23/09/2025" at bounding box center [582, 101] width 28 height 30
click at [517, 99] on span "Today" at bounding box center [529, 105] width 47 height 21
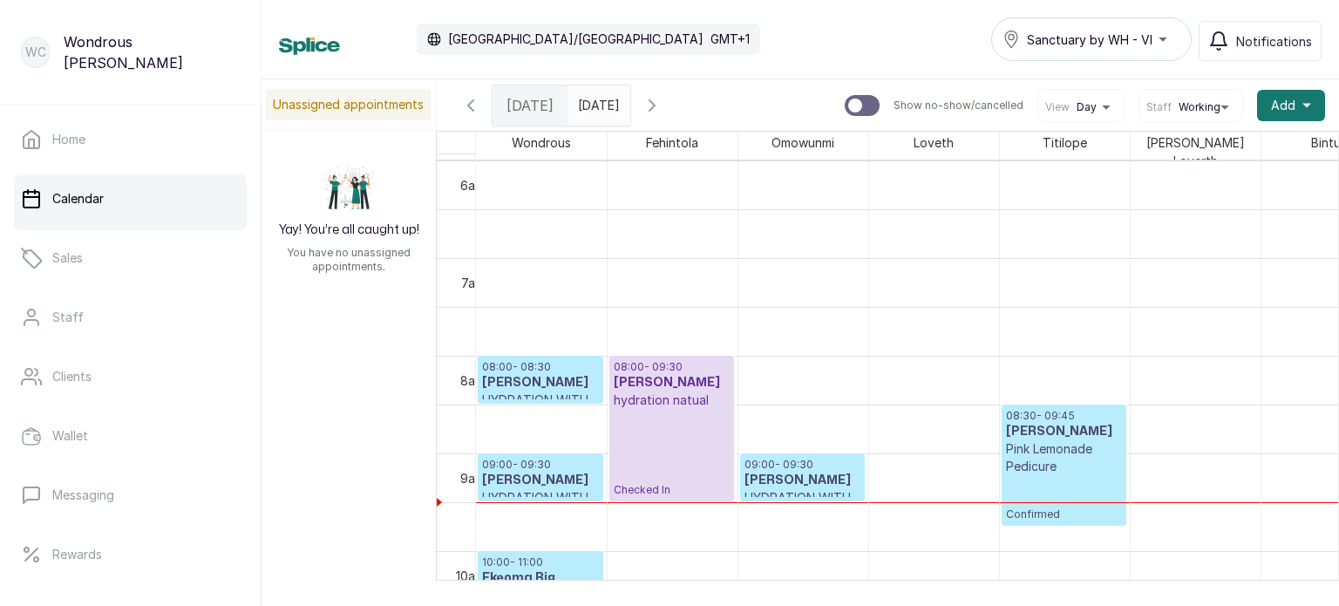
scroll to position [586, 0]
click at [596, 105] on input "23/09/2025" at bounding box center [582, 101] width 28 height 30
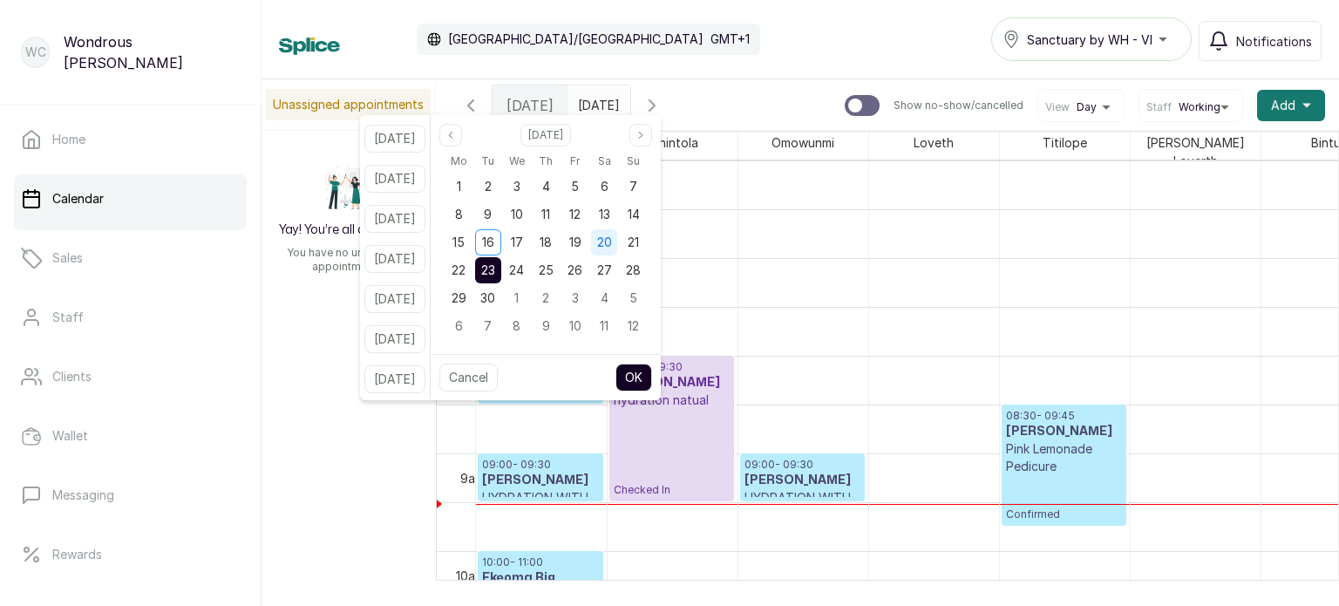
click at [612, 240] on span "20" at bounding box center [604, 242] width 15 height 15
click at [652, 378] on button "OK" at bounding box center [633, 378] width 37 height 28
type input "20/09/2025"
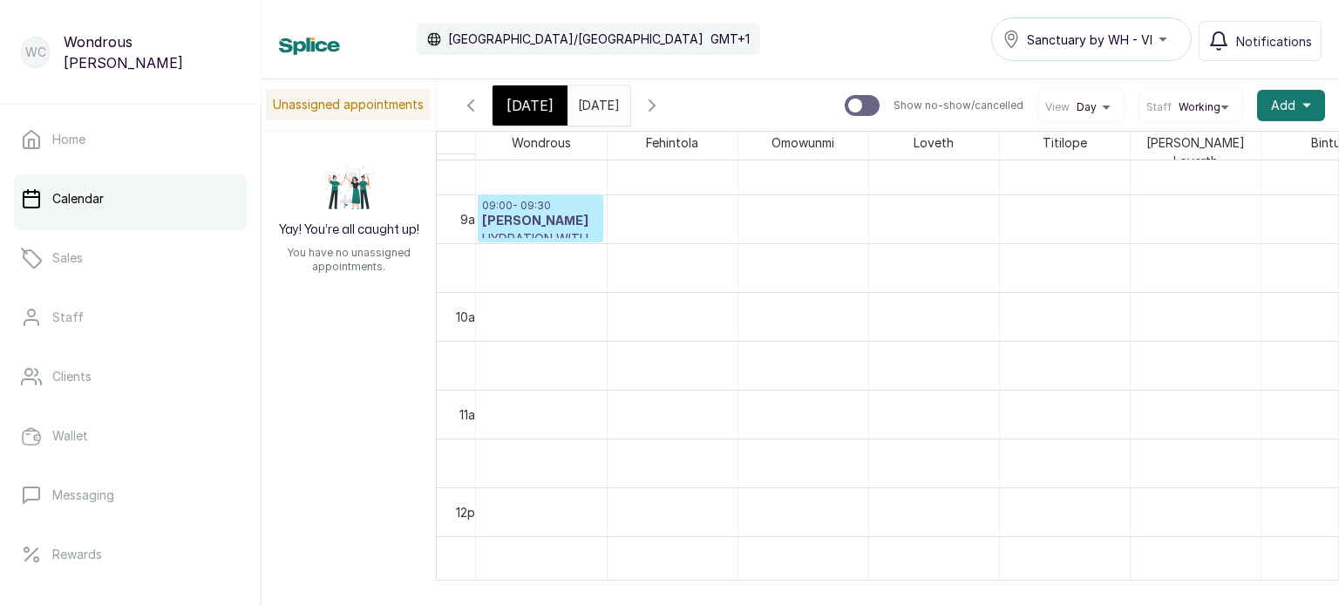
scroll to position [900, 0]
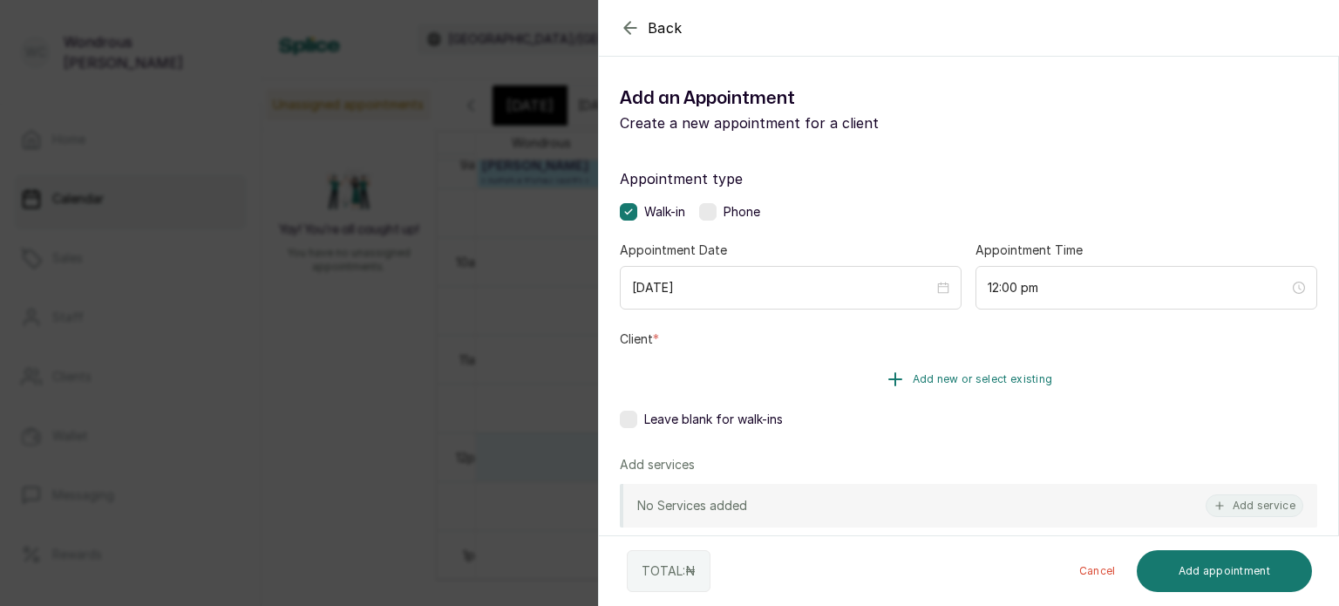
click at [811, 386] on button "Add new or select existing" at bounding box center [968, 379] width 697 height 49
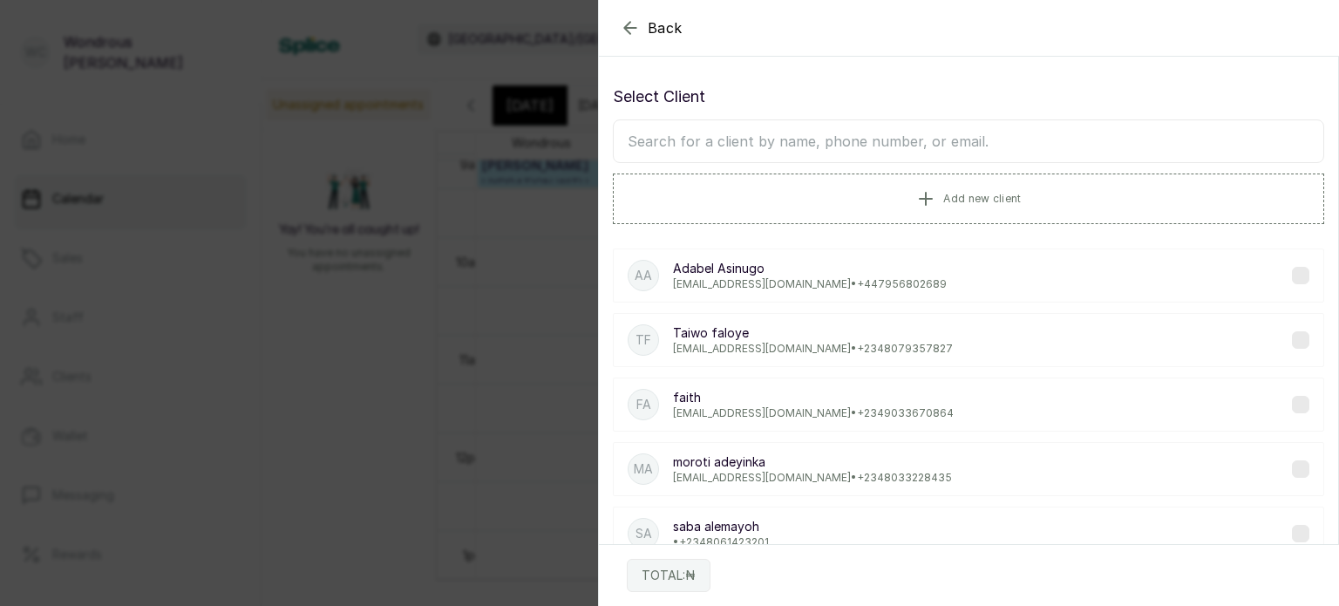
click at [728, 141] on input "text" at bounding box center [968, 141] width 711 height 44
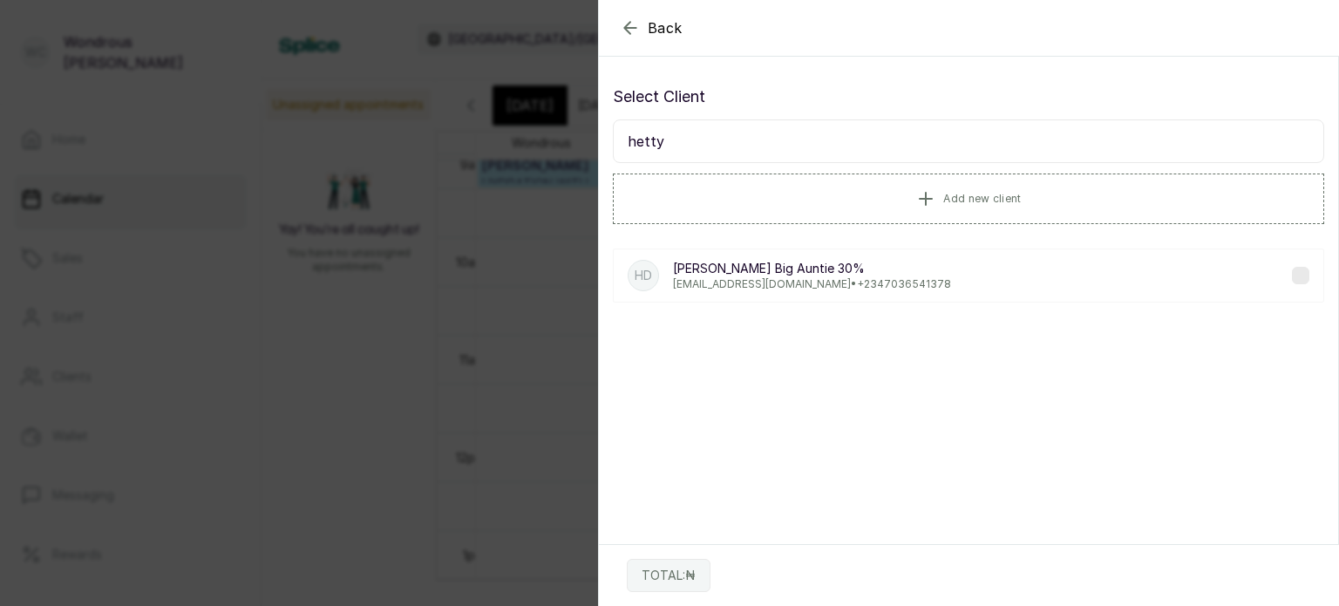
type input "hetty"
click at [809, 282] on p "ebiesogio@yahoo.com • +234 7036541378" at bounding box center [812, 284] width 278 height 14
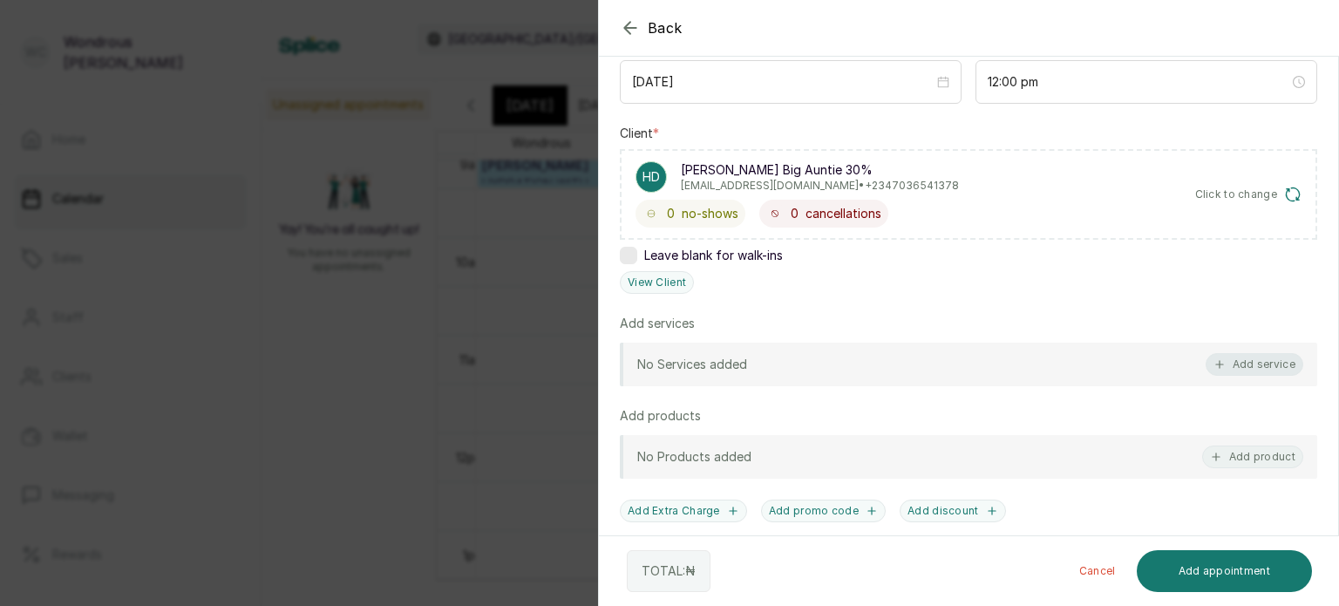
click at [1241, 362] on button "Add service" at bounding box center [1255, 364] width 98 height 23
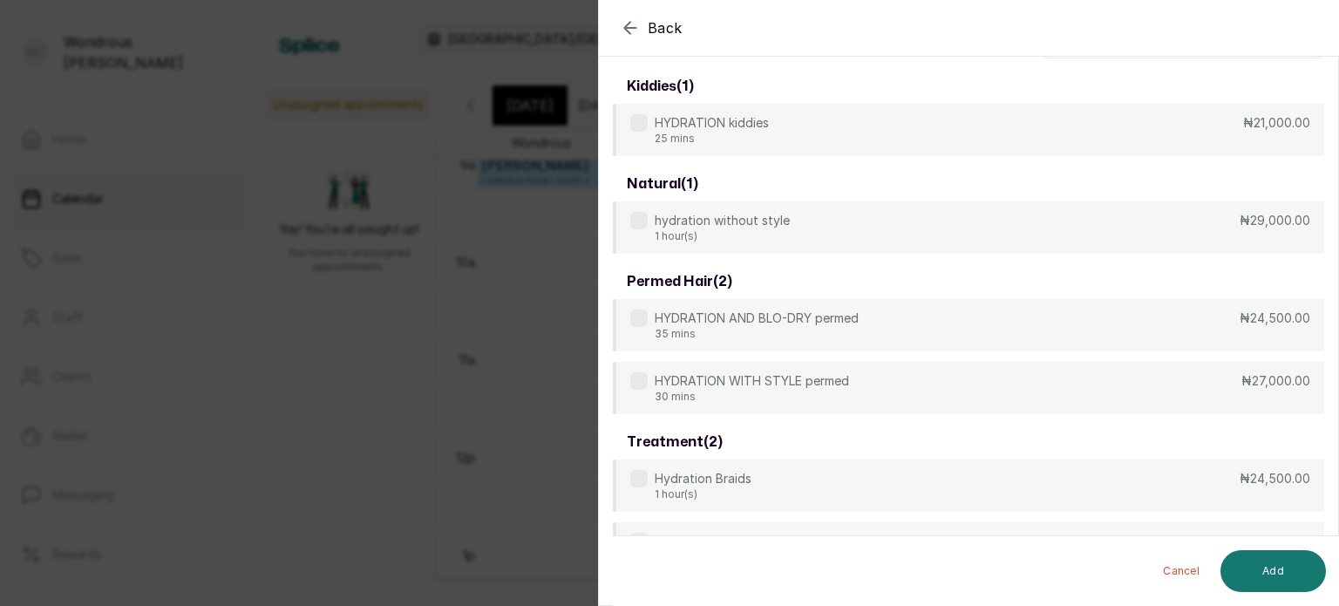
scroll to position [0, 0]
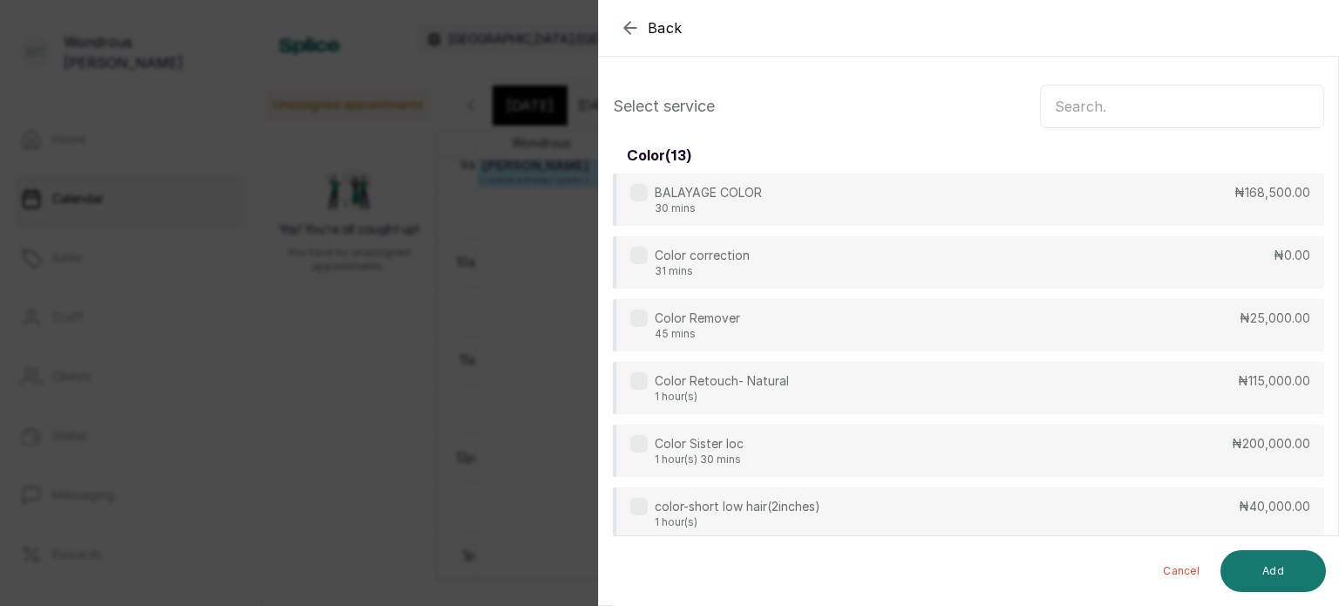
click at [1118, 94] on input "text" at bounding box center [1182, 107] width 284 height 44
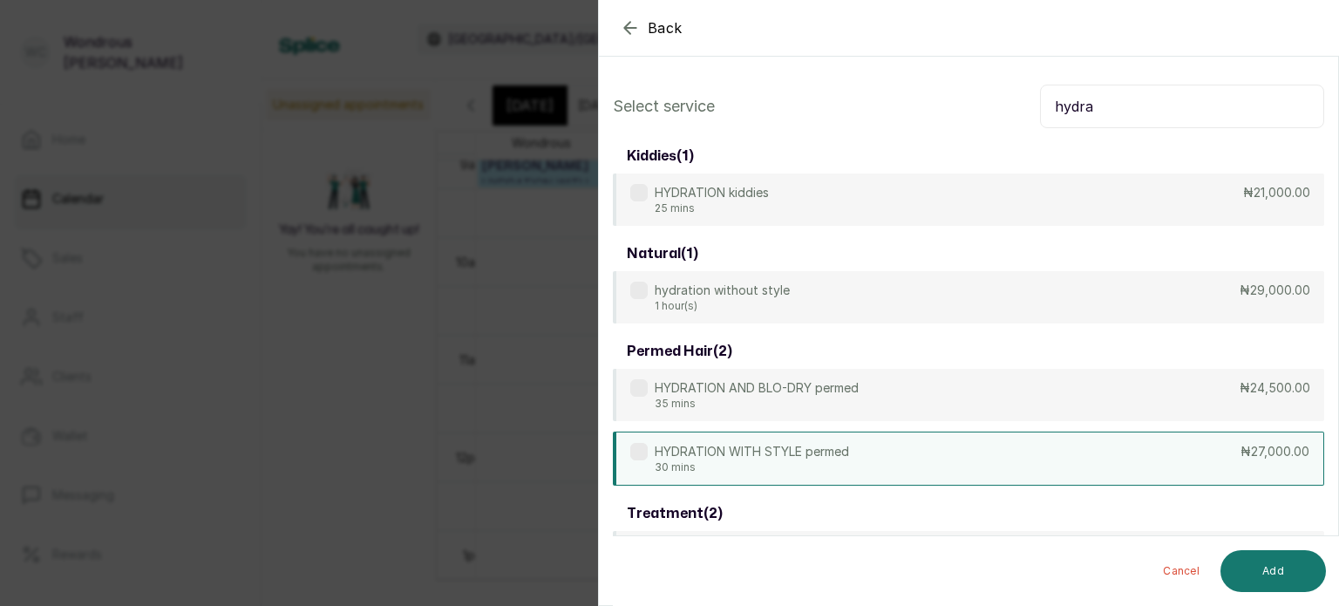
click at [869, 469] on div "HYDRATION WITH STYLE permed 30 mins ₦27,000.00" at bounding box center [968, 459] width 711 height 54
click at [1107, 90] on input "hydra" at bounding box center [1182, 107] width 284 height 44
type input "h"
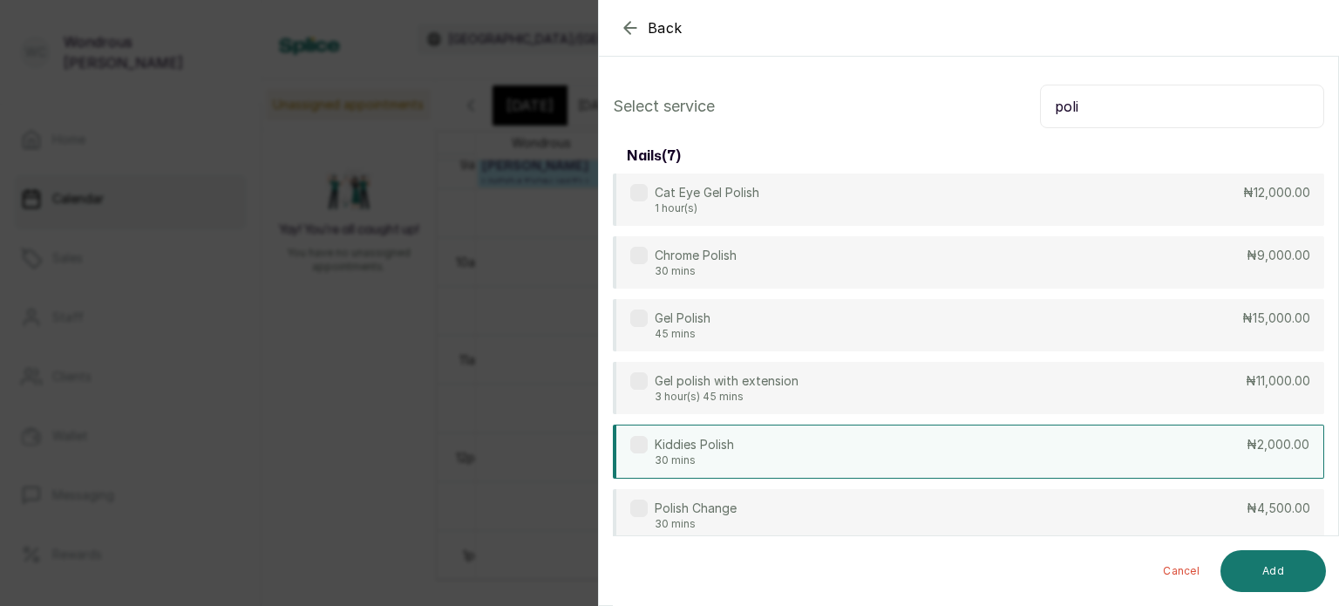
scroll to position [81, 0]
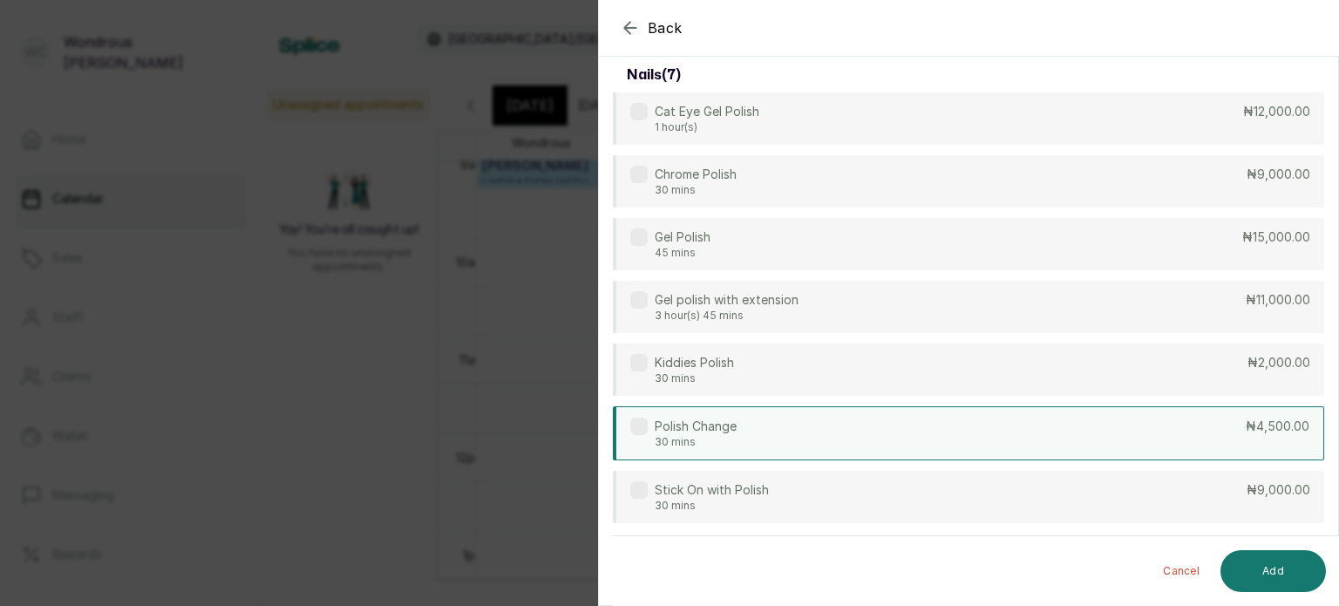
type input "poli"
click at [837, 451] on div "Polish Change 30 mins ₦4,500.00" at bounding box center [968, 433] width 711 height 54
click at [1288, 566] on button "Add" at bounding box center [1272, 571] width 105 height 42
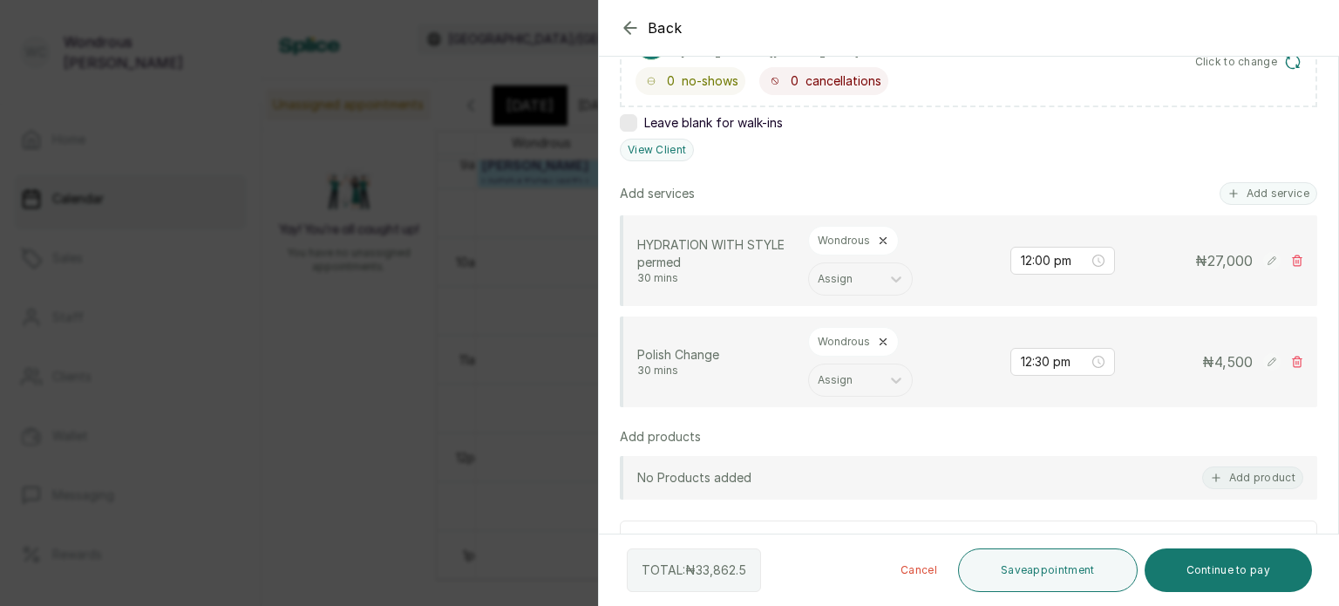
scroll to position [338, 0]
click at [1023, 578] on button "Save appointment" at bounding box center [1048, 570] width 180 height 44
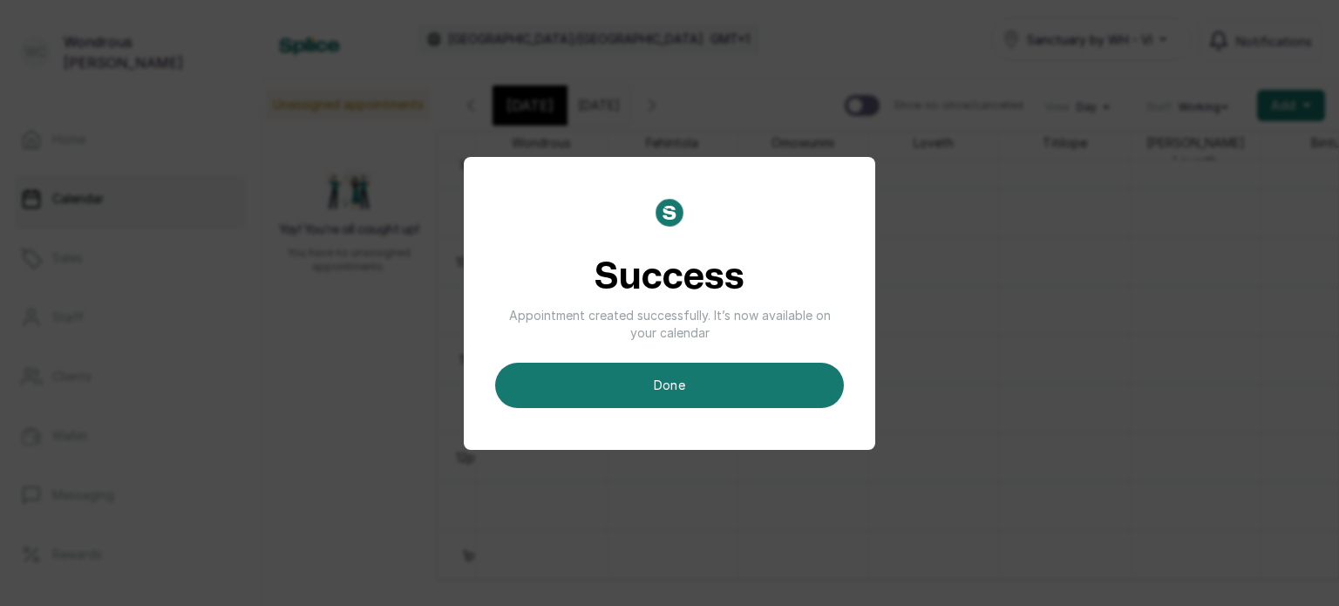
click at [875, 345] on div "Success Appointment created successfully. It’s now available on your calendar d…" at bounding box center [669, 303] width 1339 height 606
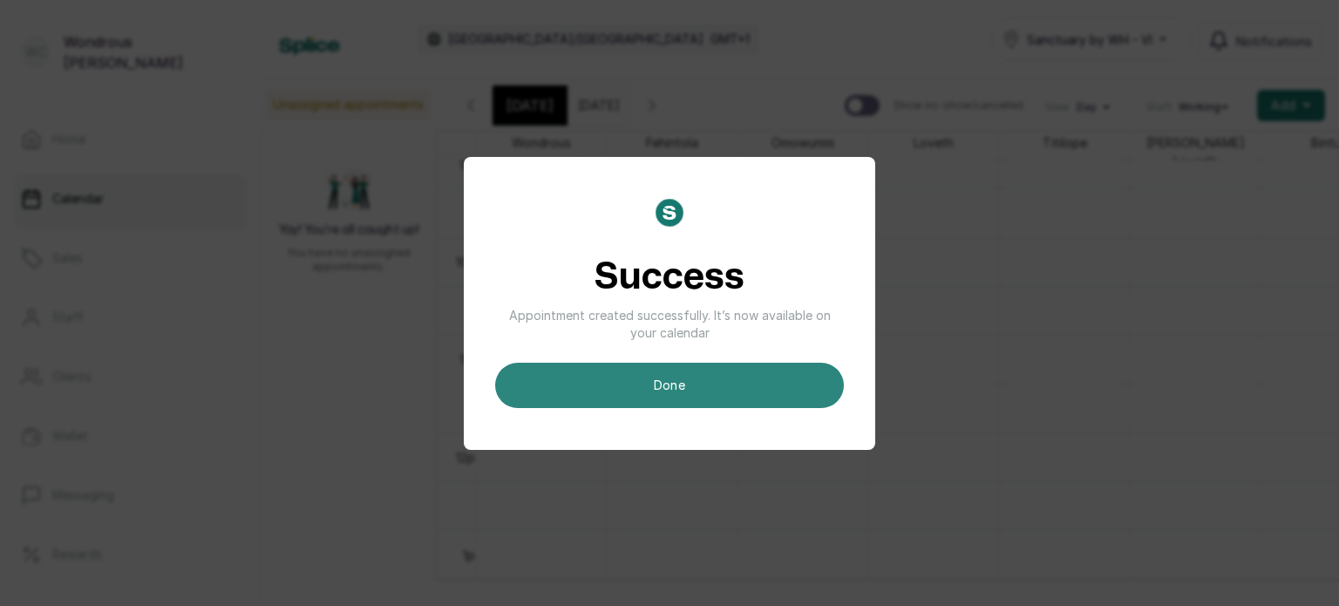
click at [795, 365] on button "done" at bounding box center [669, 385] width 349 height 45
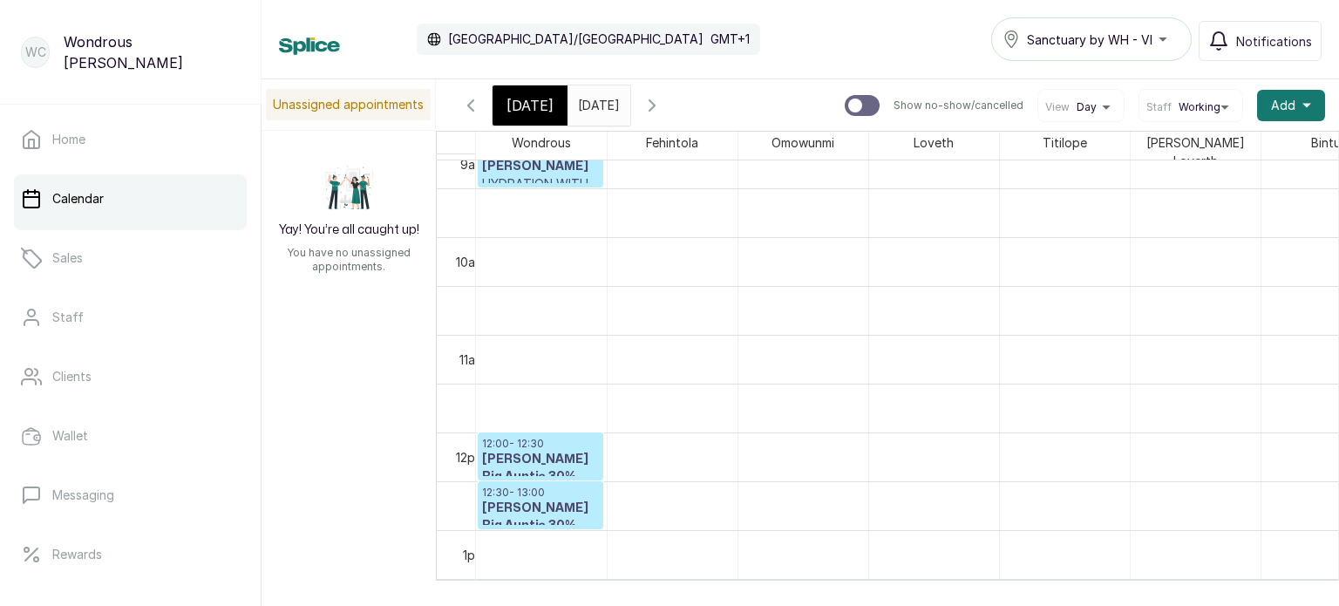
click at [536, 465] on h3 "Hetty Dambo Big Auntie 30%" at bounding box center [540, 468] width 117 height 35
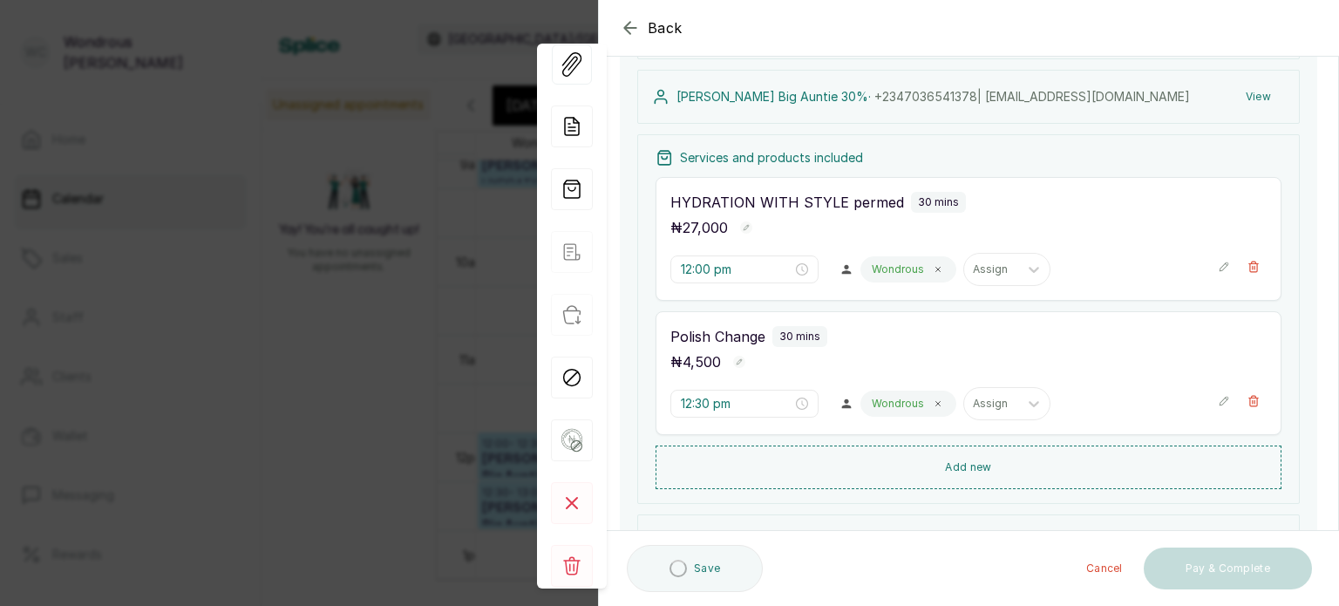
scroll to position [187, 0]
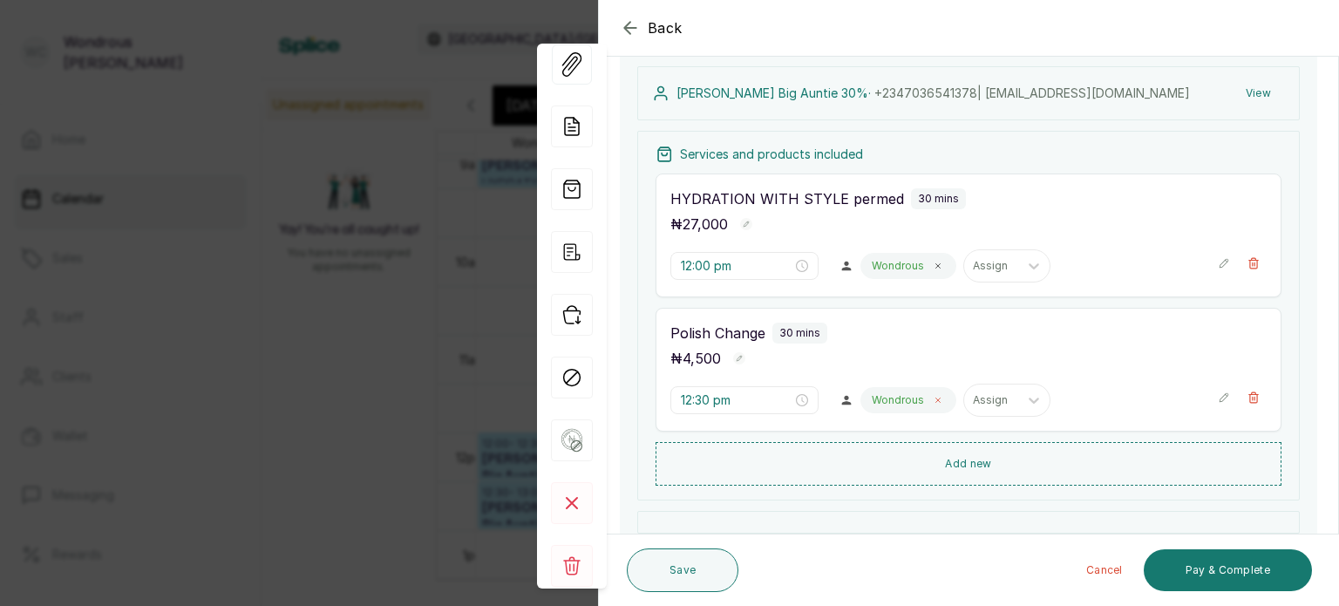
click at [934, 398] on icon at bounding box center [938, 400] width 9 height 9
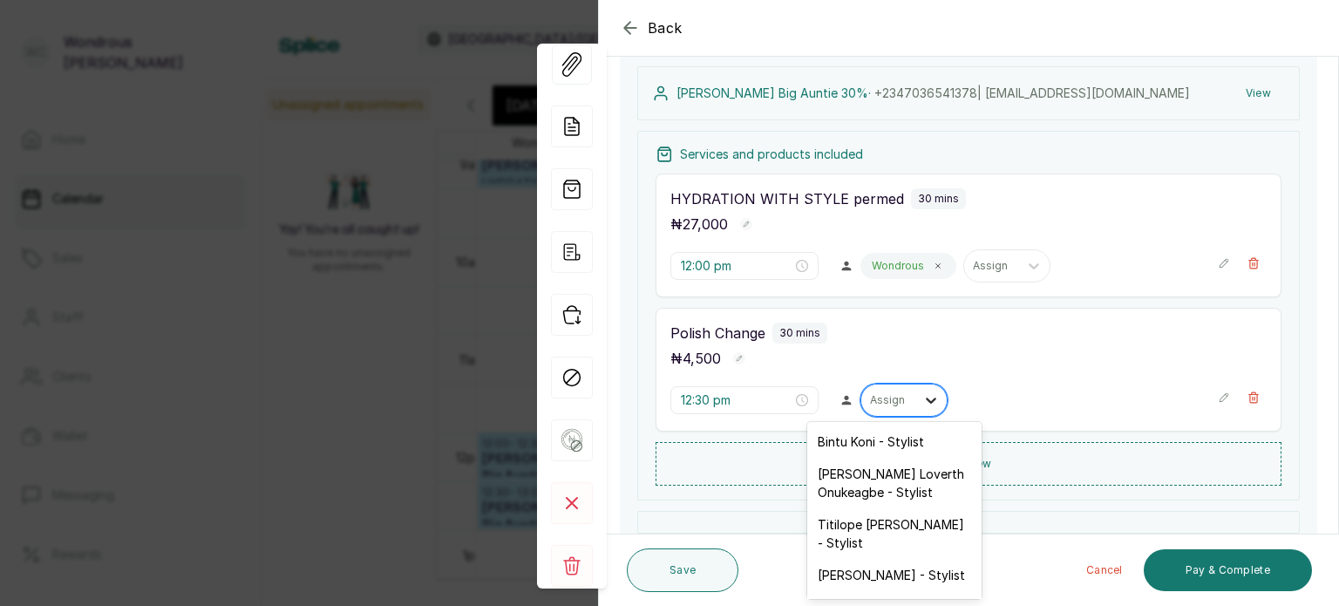
click at [915, 396] on div at bounding box center [930, 399] width 31 height 31
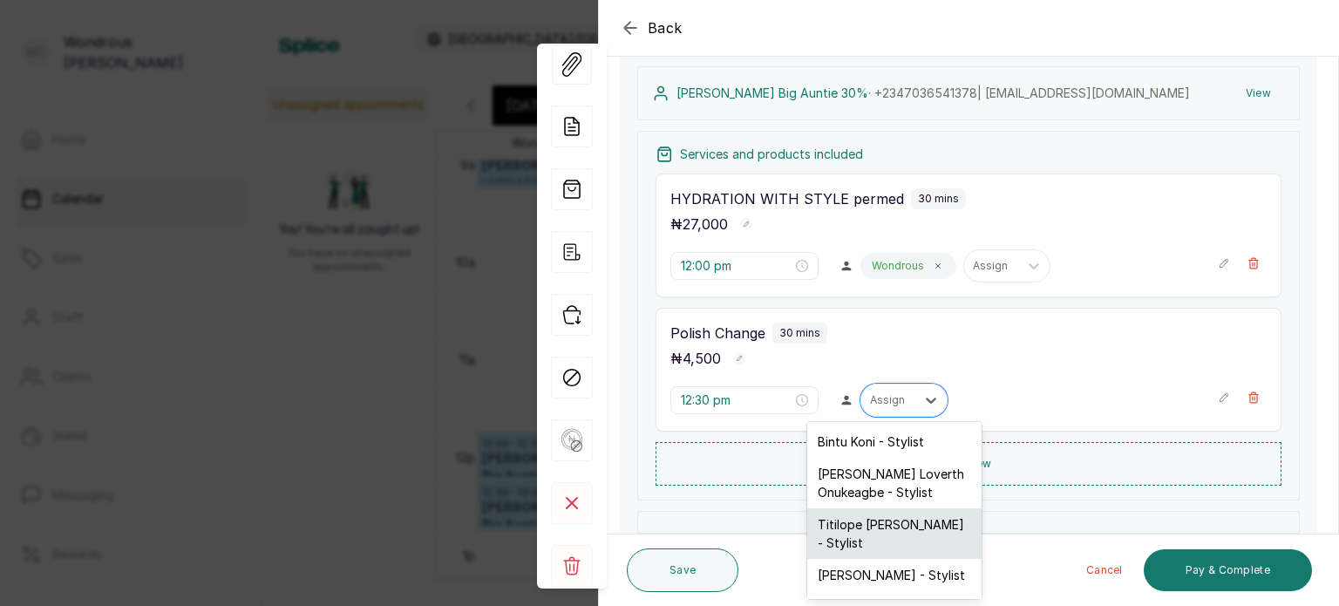
click at [872, 536] on div "Titilope Sarah - Stylist" at bounding box center [894, 533] width 174 height 51
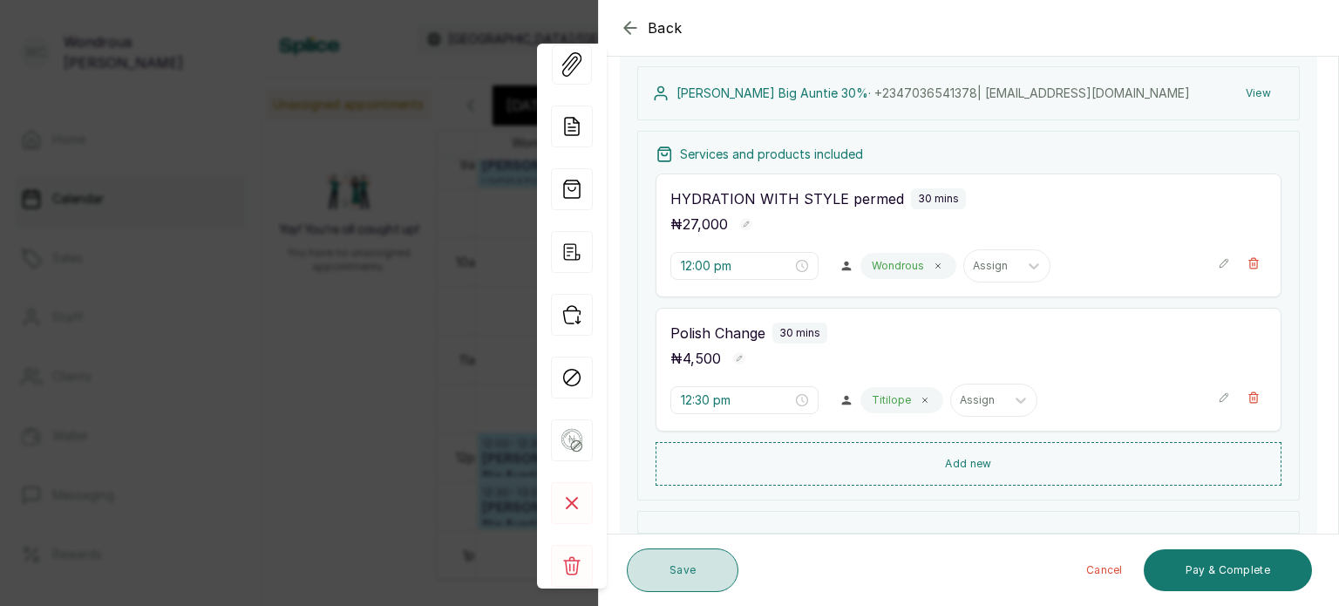
click at [697, 571] on button "Save" at bounding box center [683, 570] width 112 height 44
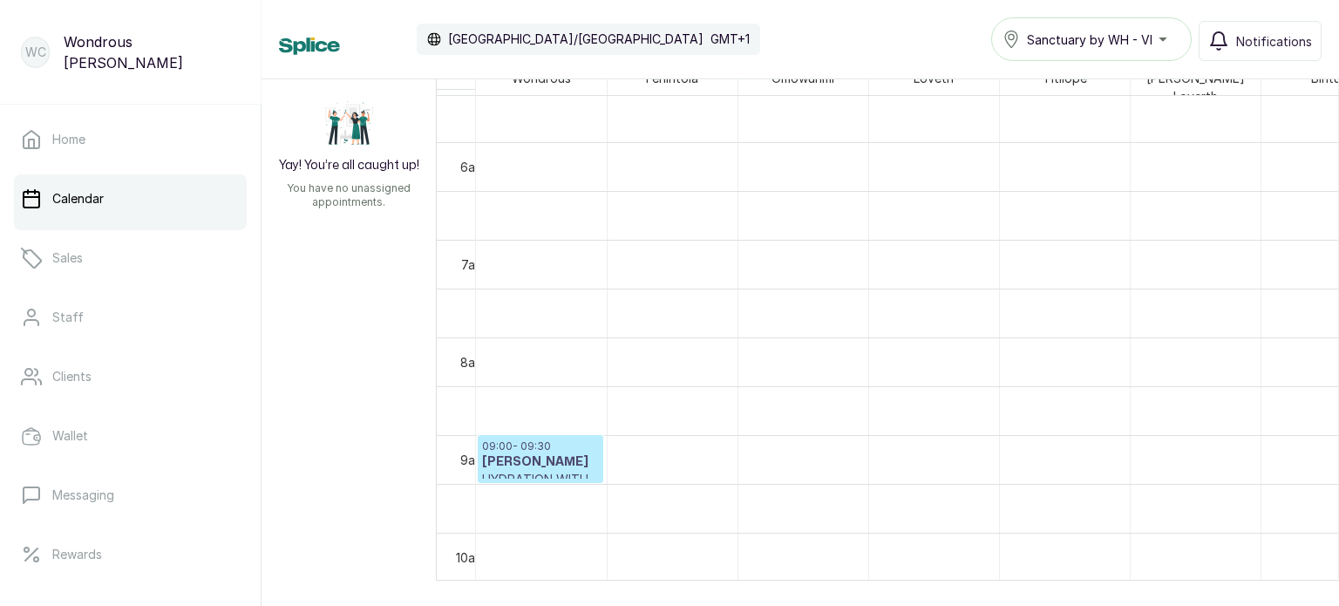
scroll to position [514, 0]
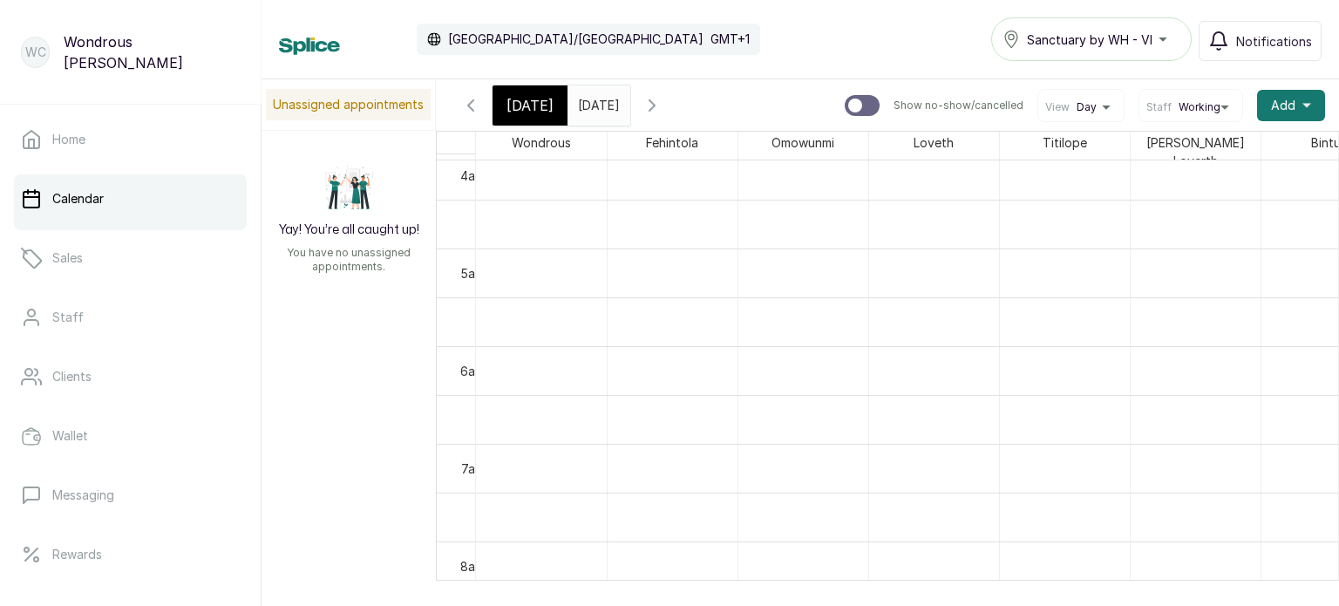
click at [663, 105] on icon "button" at bounding box center [652, 105] width 21 height 21
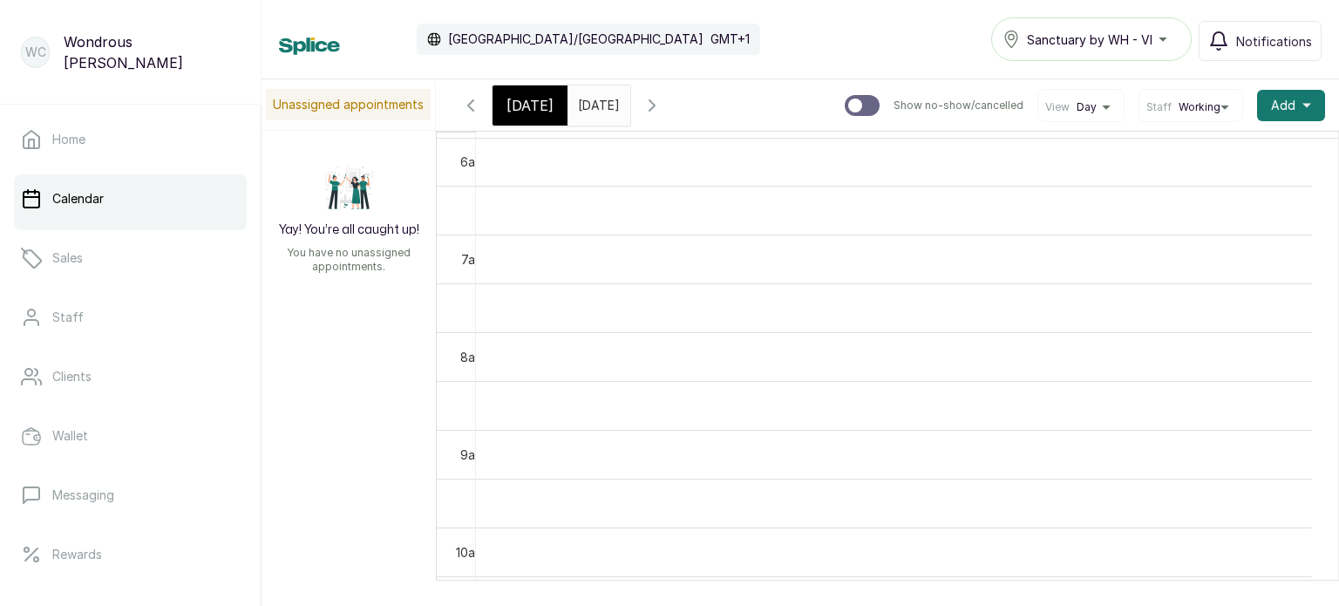
click at [629, 102] on span at bounding box center [612, 101] width 33 height 30
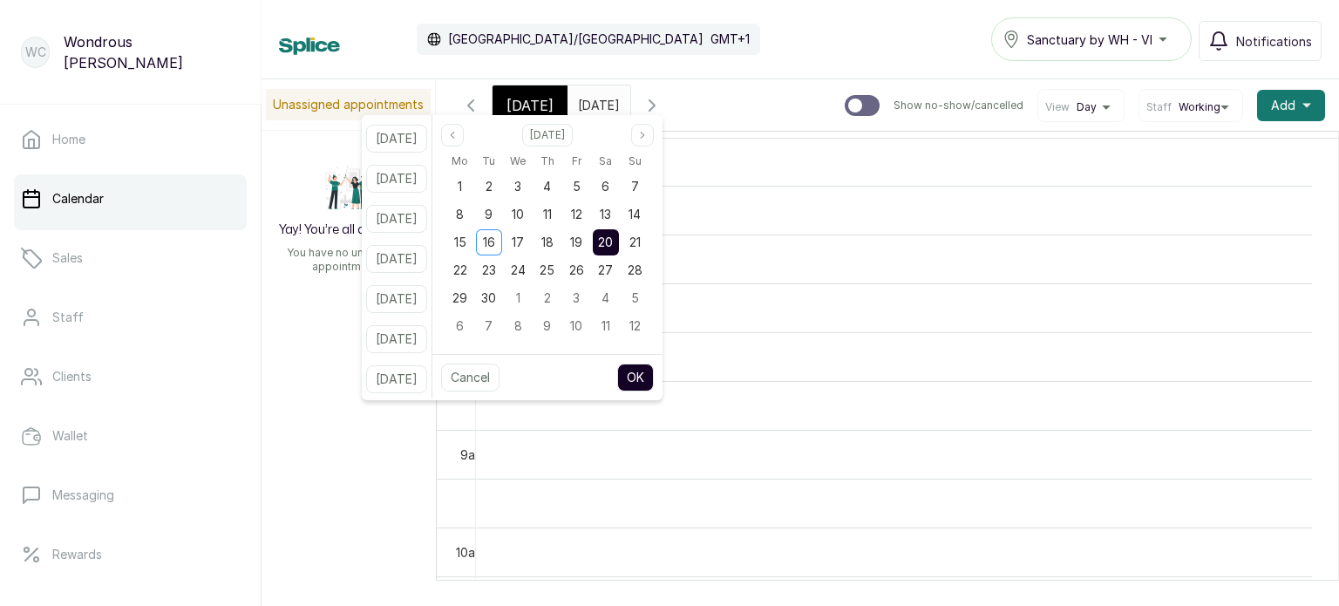
drag, startPoint x: 649, startPoint y: 102, endPoint x: 525, endPoint y: 152, distance: 134.2
click at [525, 152] on body "WC Wondrous Carter Home Calendar Sales Staff Clients Wallet Messaging Rewards C…" at bounding box center [669, 303] width 1339 height 606
click at [495, 240] on span "16" at bounding box center [489, 242] width 12 height 15
click at [654, 381] on button "OK" at bounding box center [635, 378] width 37 height 28
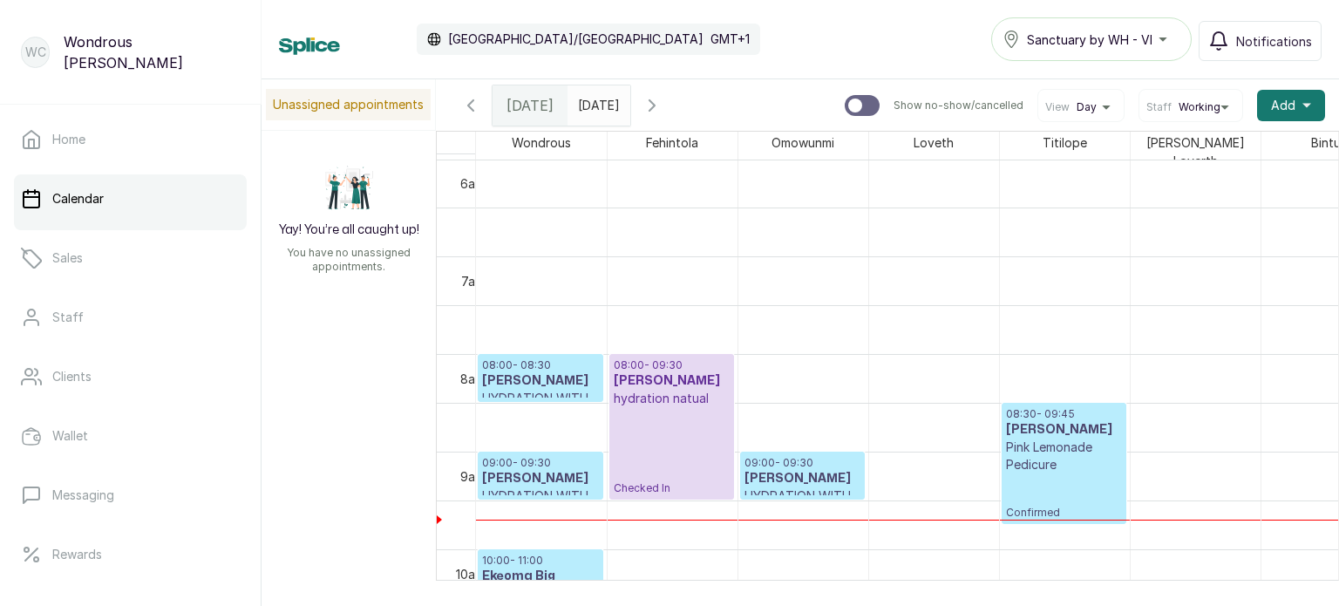
click at [1071, 456] on p "Pink Lemonade Pedicure" at bounding box center [1064, 455] width 116 height 35
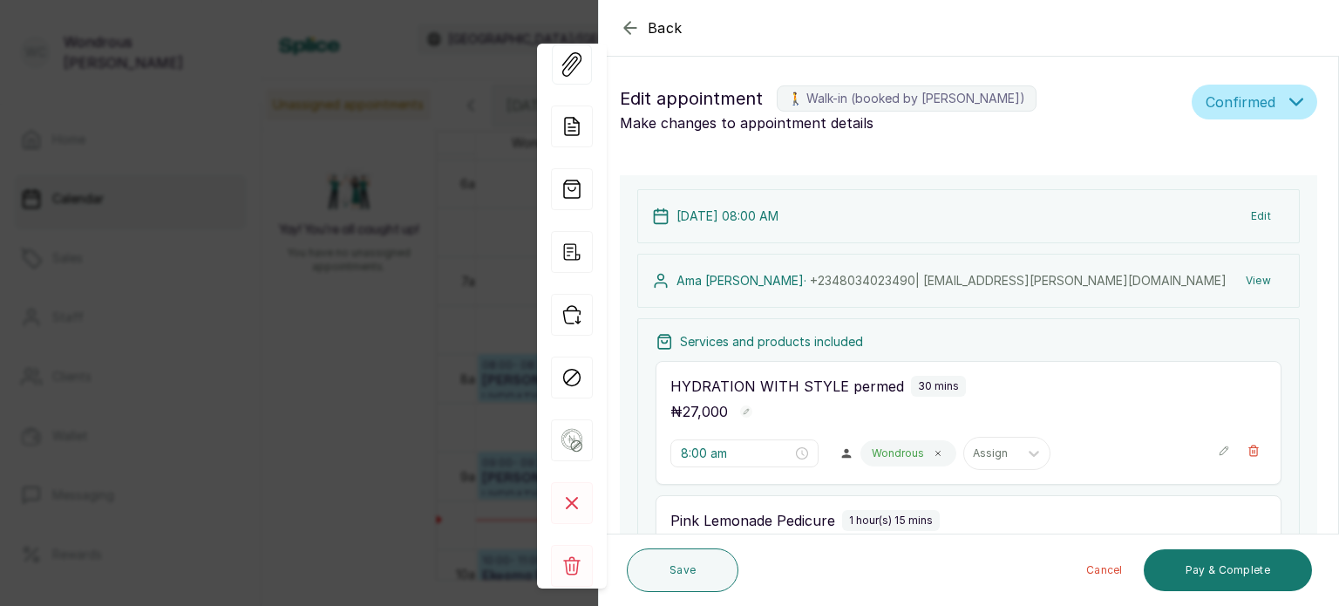
click at [1071, 456] on div "Wondrous Assign" at bounding box center [1031, 453] width 343 height 33
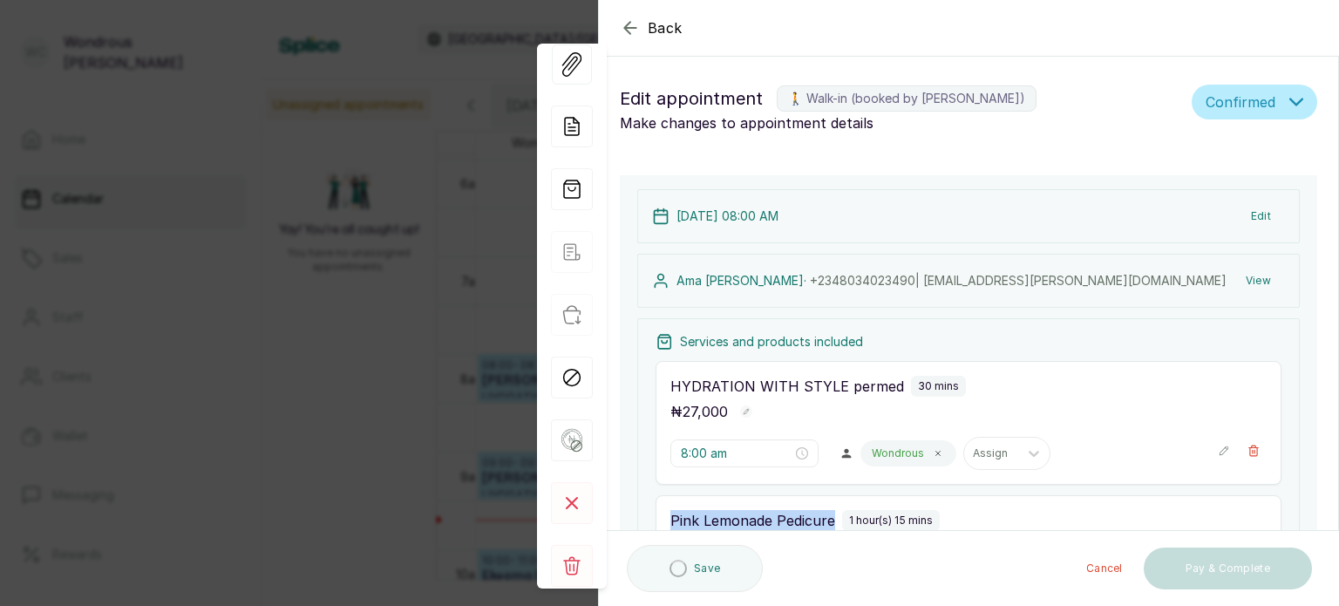
click at [1071, 456] on div "Wondrous Assign" at bounding box center [1031, 453] width 343 height 33
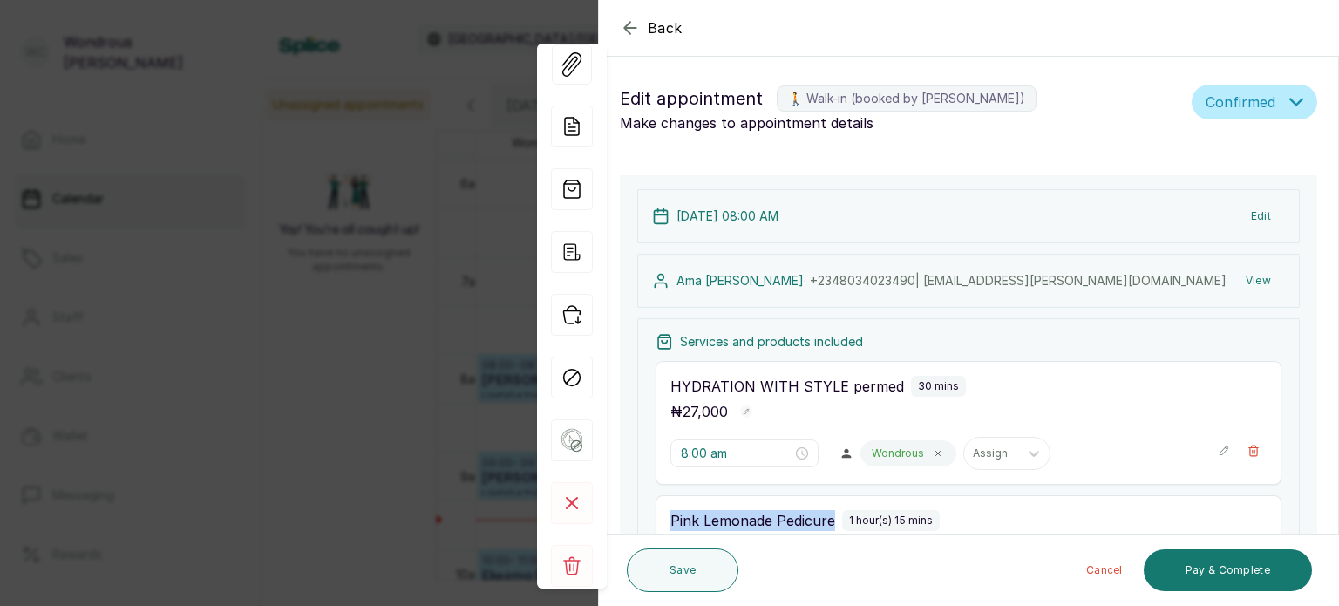
click at [811, 524] on p "Pink Lemonade Pedicure" at bounding box center [752, 520] width 165 height 21
drag, startPoint x: 811, startPoint y: 524, endPoint x: 861, endPoint y: 520, distance: 50.7
click at [861, 520] on div "Pink Lemonade Pedicure 1 hour(s) 15 mins" at bounding box center [968, 520] width 596 height 21
click at [952, 522] on div "Pink Lemonade Pedicure 1 hour(s) 15 mins" at bounding box center [968, 520] width 596 height 21
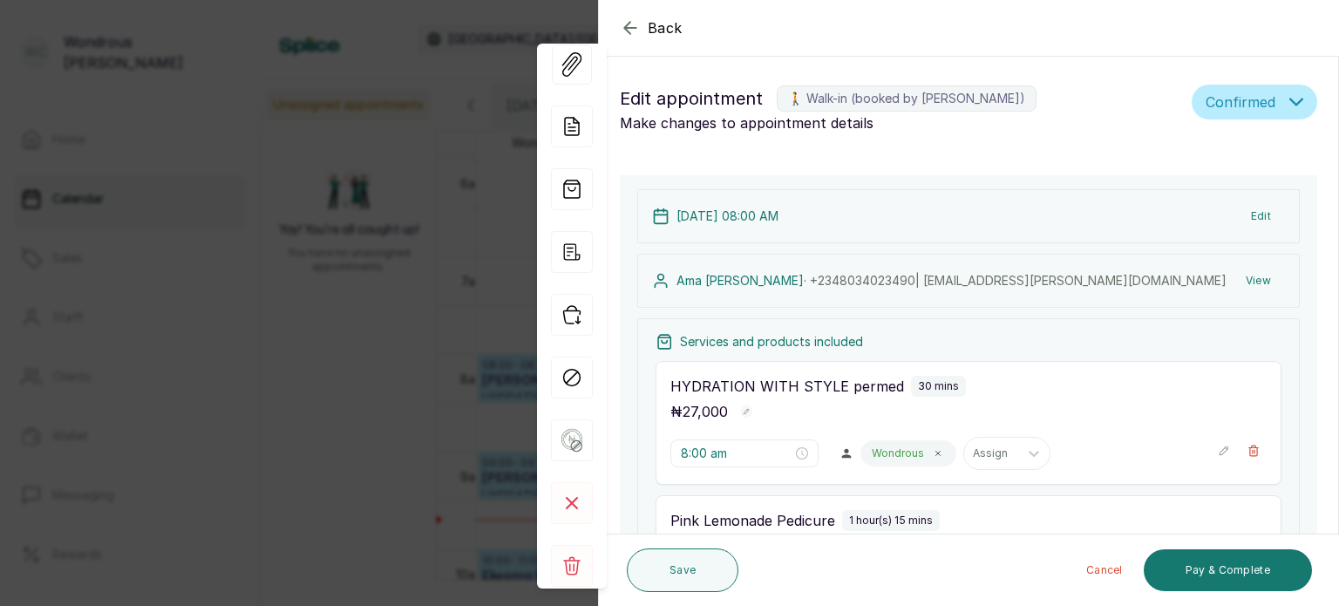
click at [956, 518] on div "Pink Lemonade Pedicure 1 hour(s) 15 mins" at bounding box center [968, 520] width 596 height 21
click at [1281, 93] on button "Confirmed" at bounding box center [1255, 102] width 126 height 35
click at [257, 588] on div "Back Appointment Details Edit appointment 🚶 Walk-in (booked by Wondrous Carter)…" at bounding box center [669, 303] width 1339 height 606
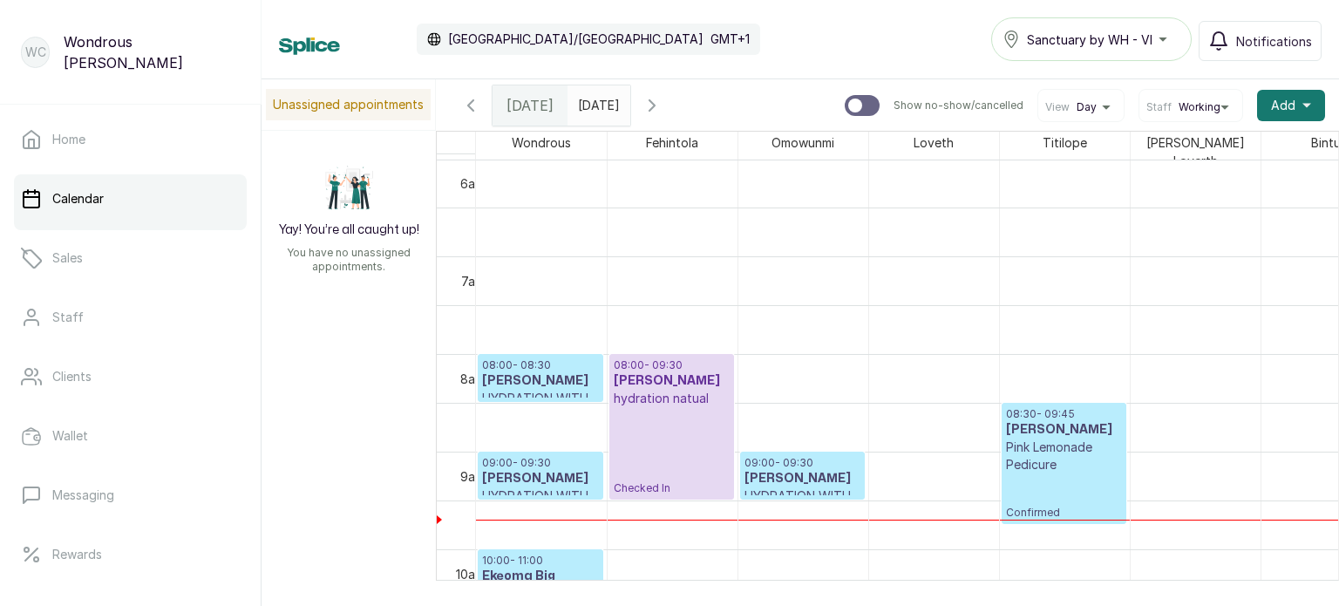
click at [596, 106] on input "16/09/2025" at bounding box center [582, 101] width 28 height 30
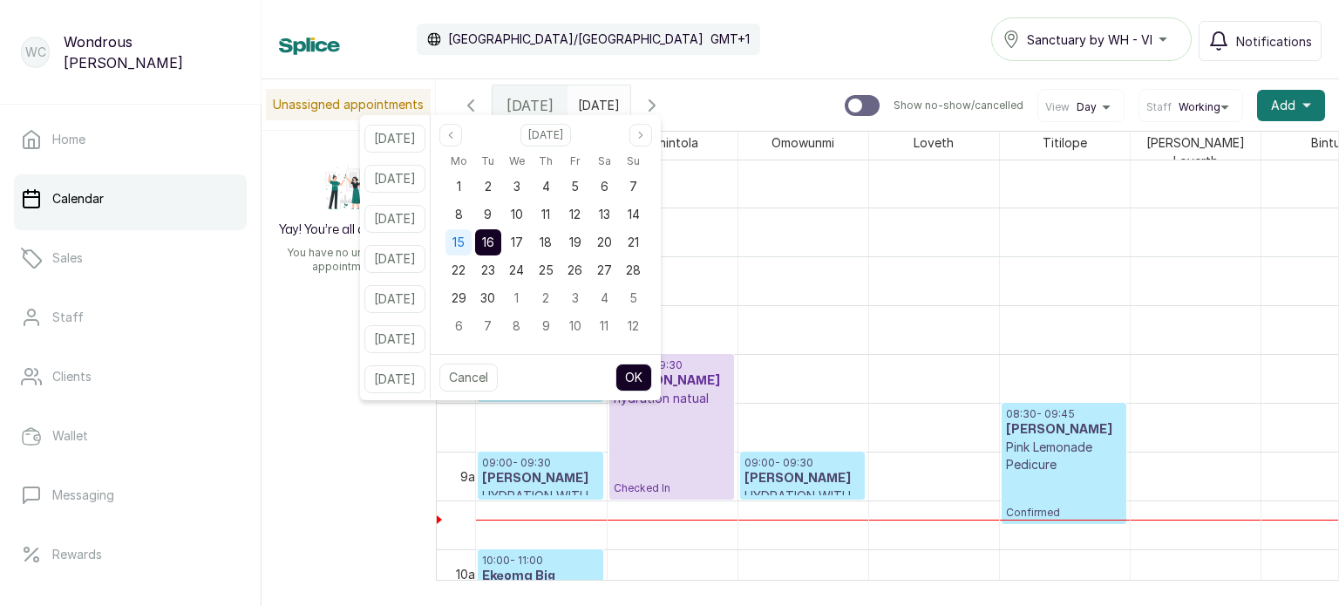
click at [465, 247] on span "15" at bounding box center [458, 242] width 12 height 15
click at [642, 369] on button "OK" at bounding box center [633, 378] width 37 height 28
type input "15/09/2025"
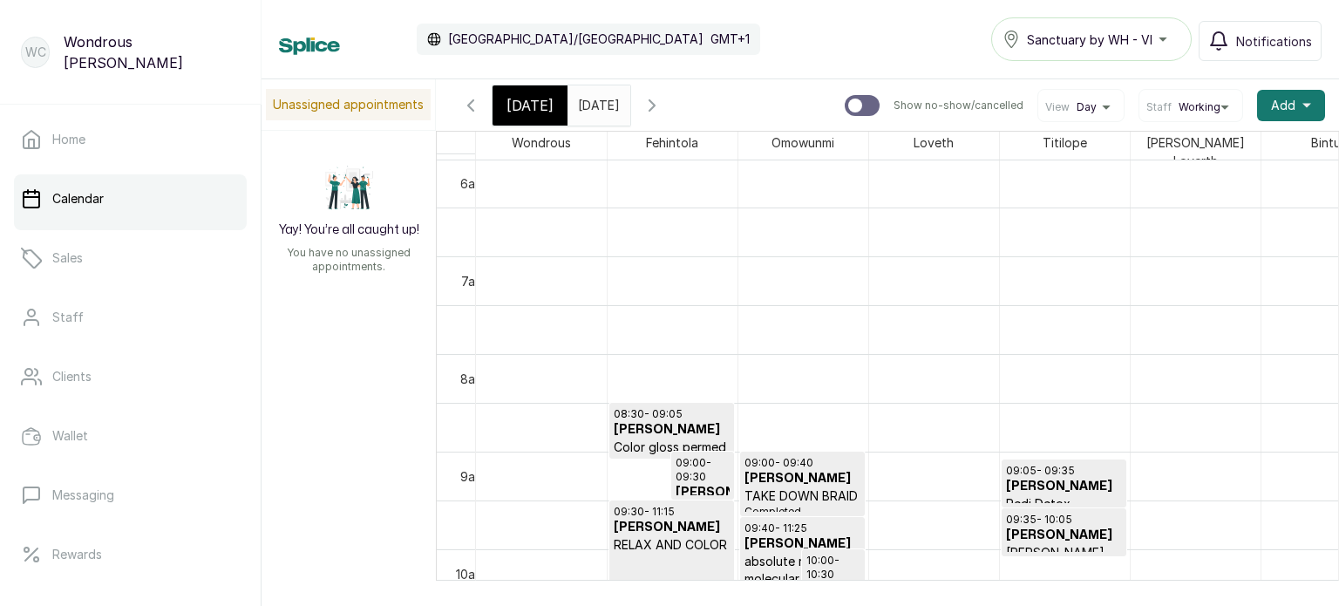
click at [1057, 529] on h3 "Nike Oshinowo" at bounding box center [1064, 535] width 116 height 17
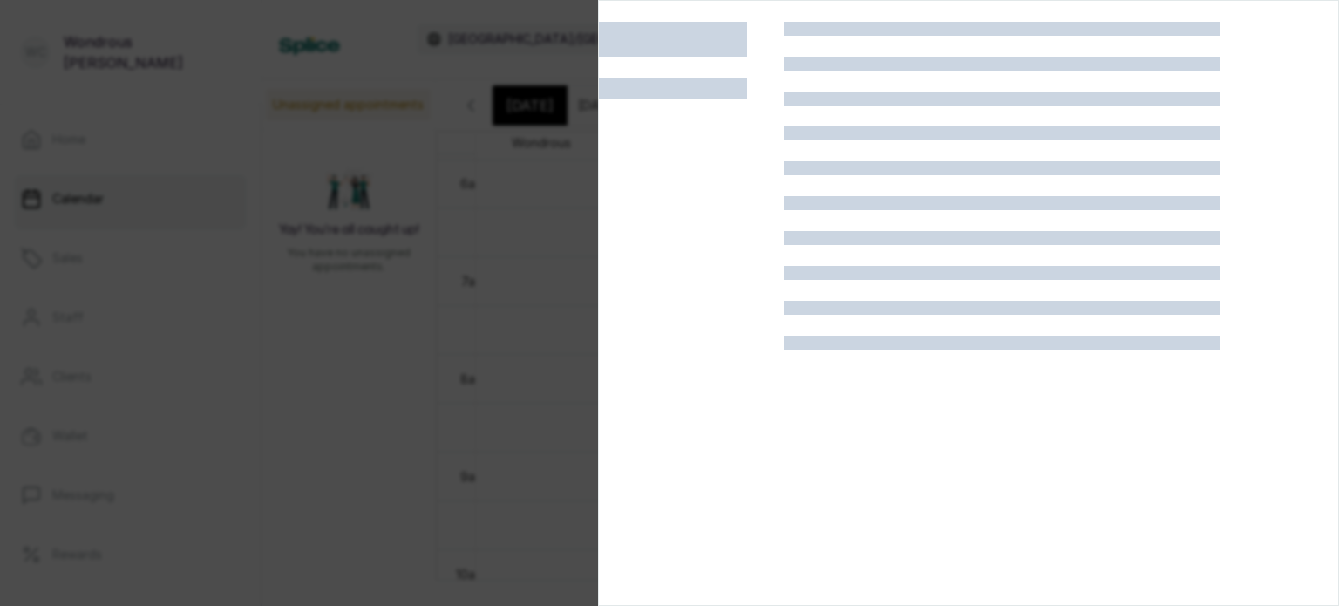
click at [1057, 529] on div at bounding box center [1002, 325] width 436 height 606
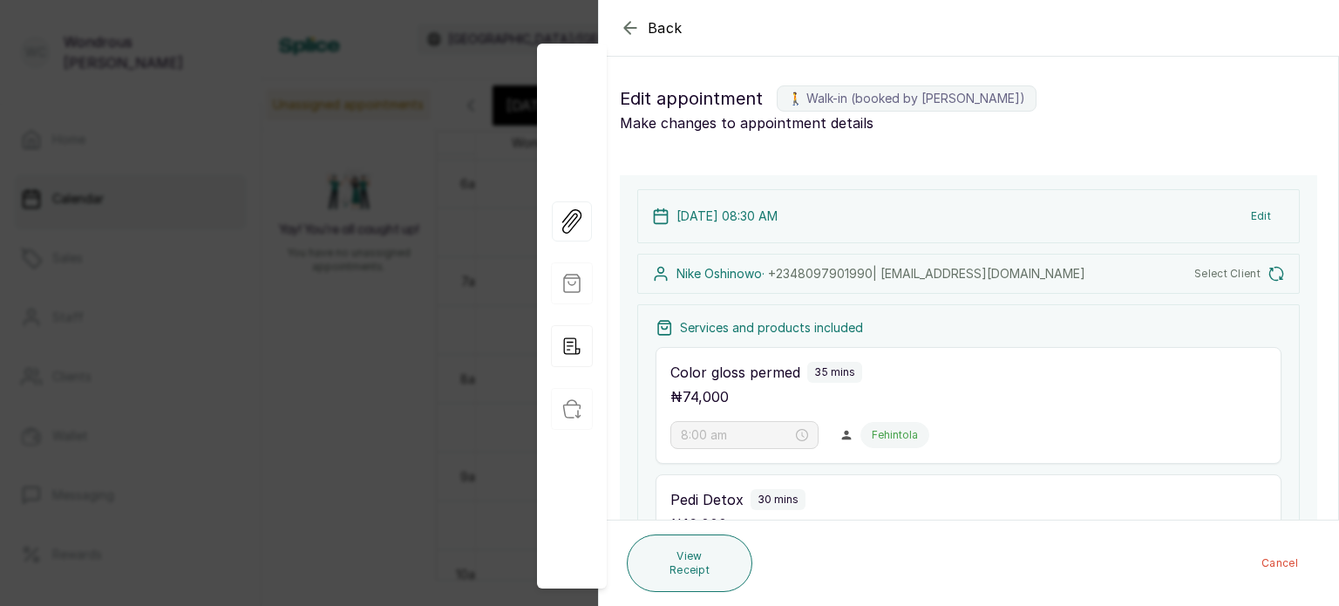
type input "8:30 am"
type input "9:05 am"
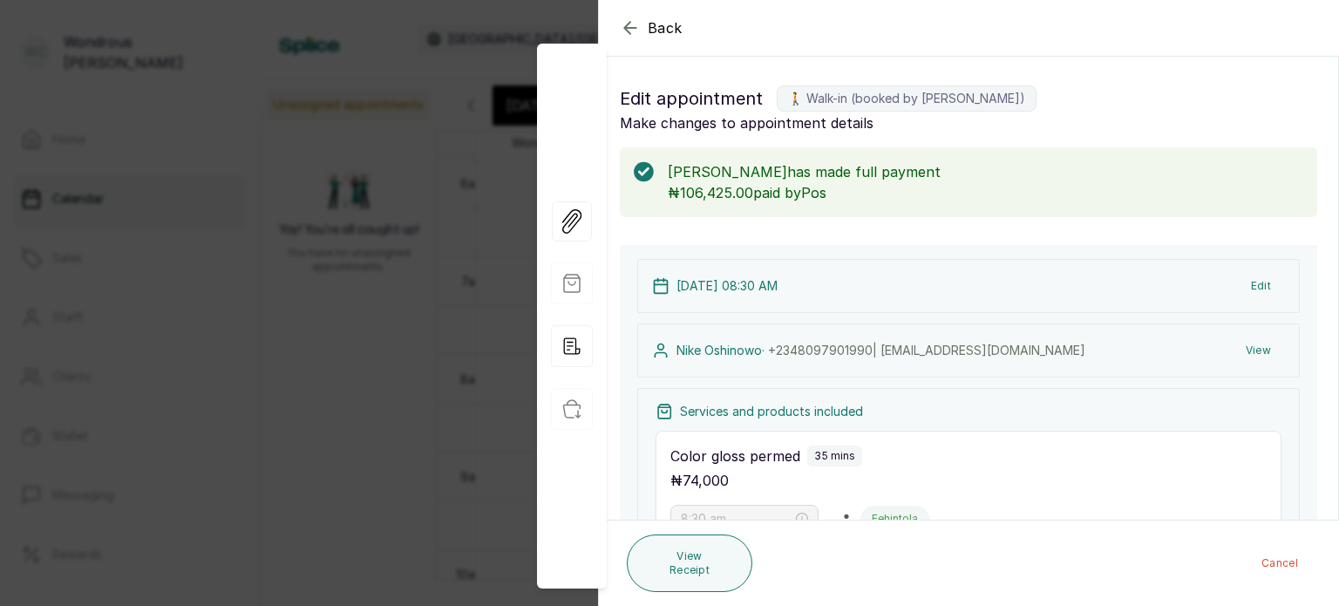
click at [1271, 530] on div "View Receipt Cancel" at bounding box center [969, 562] width 741 height 85
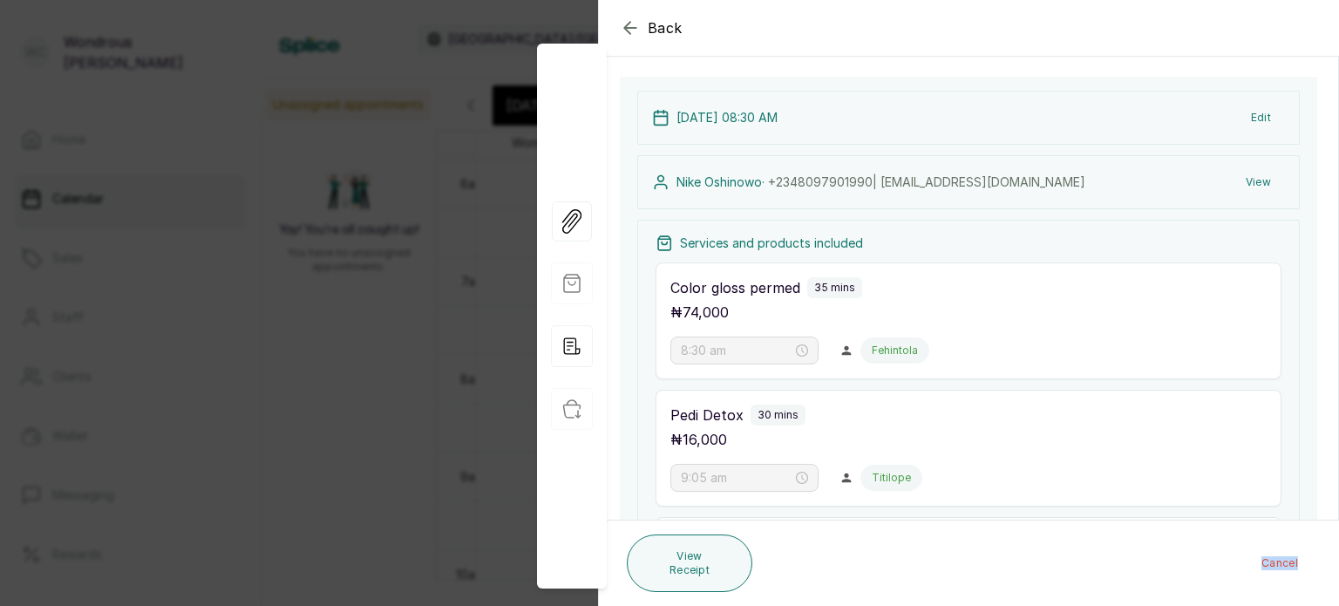
scroll to position [275, 0]
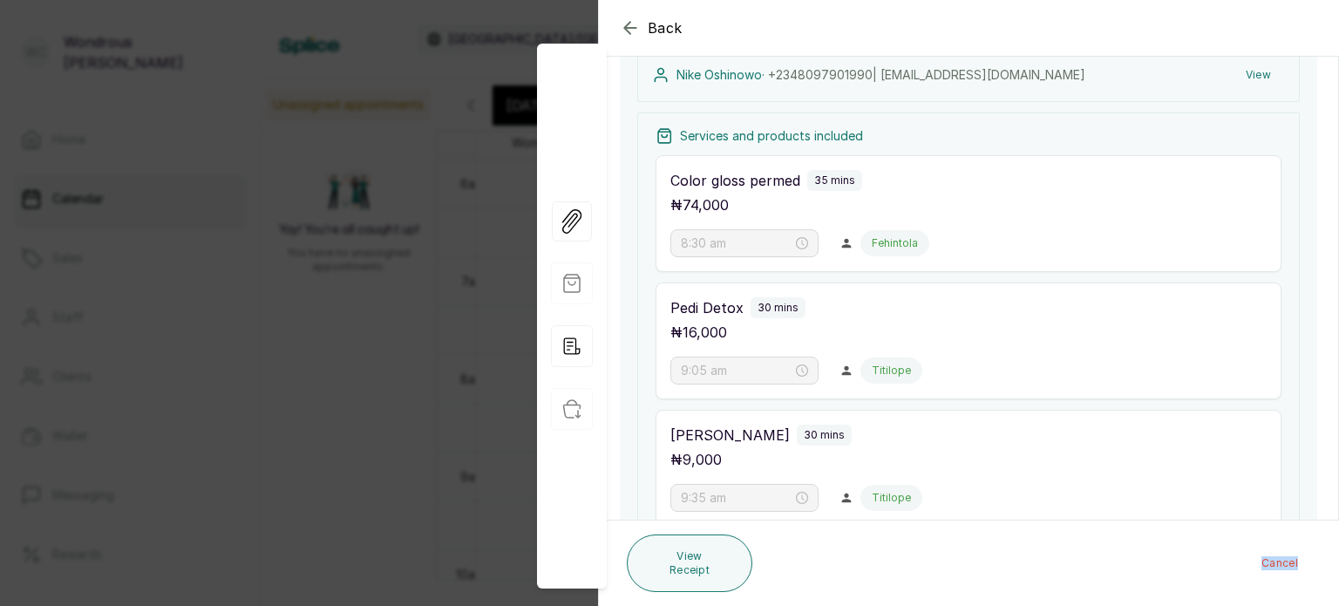
drag, startPoint x: 1271, startPoint y: 530, endPoint x: 954, endPoint y: 598, distance: 324.5
click at [954, 598] on div "View Receipt Cancel" at bounding box center [969, 562] width 741 height 85
click at [364, 564] on div "Back Appointment Details Edit appointment 🚶 Walk-in (booked by Wondrous Carter)…" at bounding box center [669, 303] width 1339 height 606
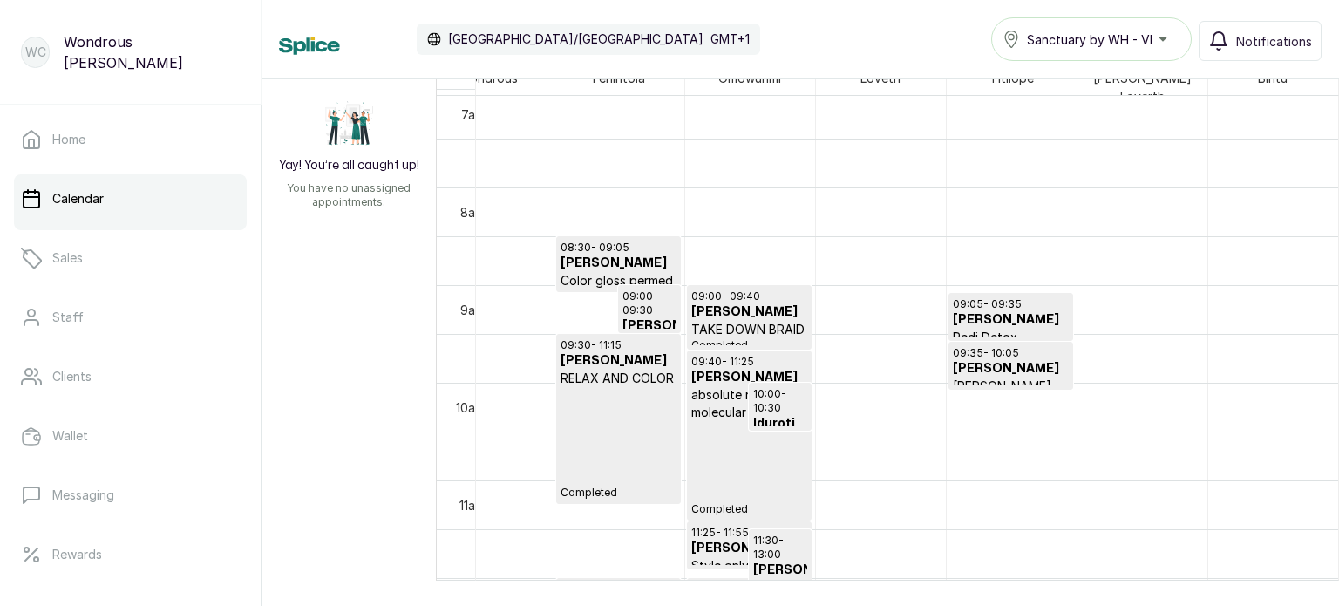
scroll to position [702, 0]
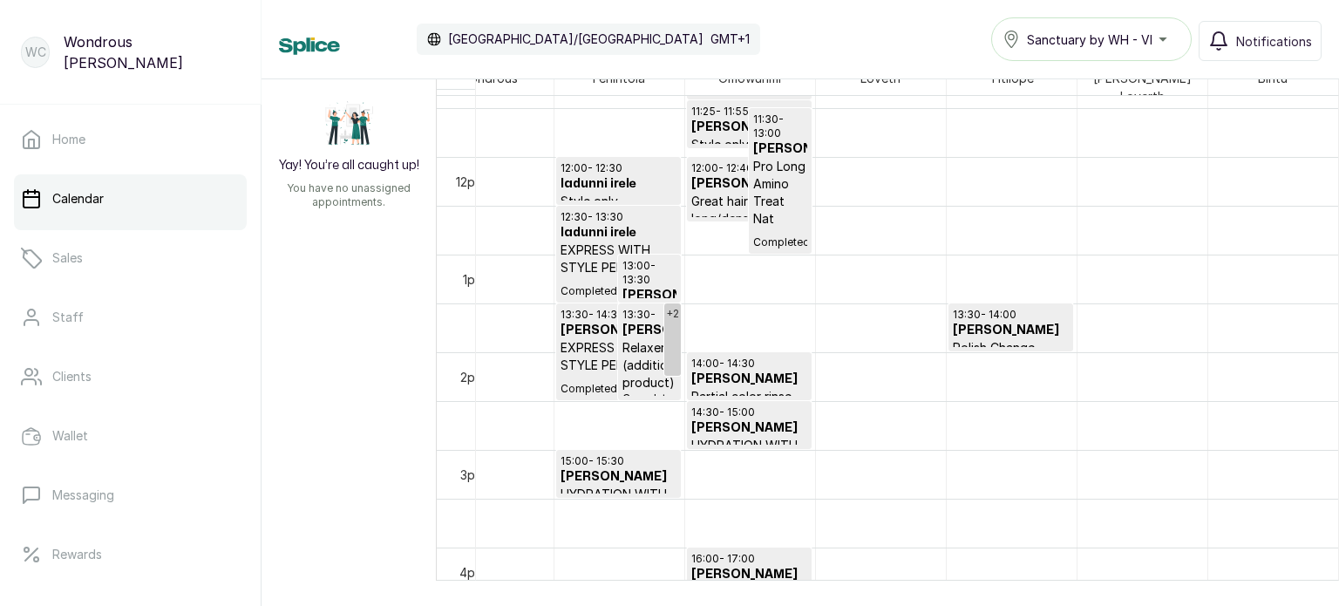
click at [967, 339] on p "Polish Change" at bounding box center [1011, 347] width 116 height 17
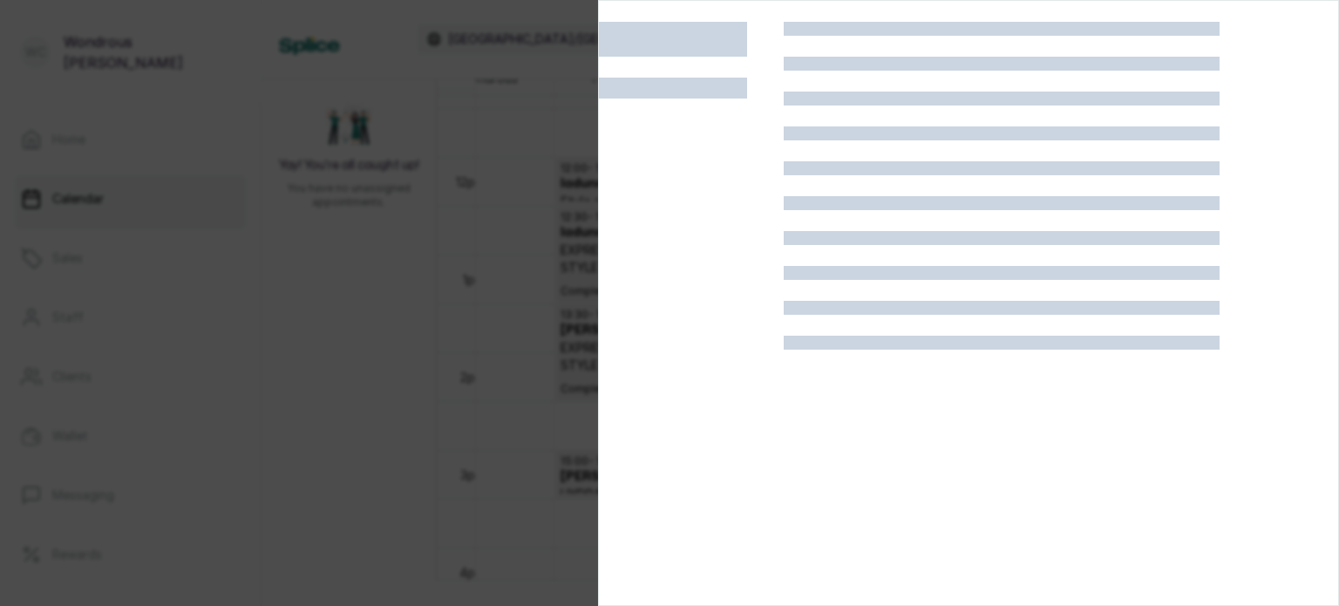
click at [967, 331] on div at bounding box center [1002, 325] width 436 height 606
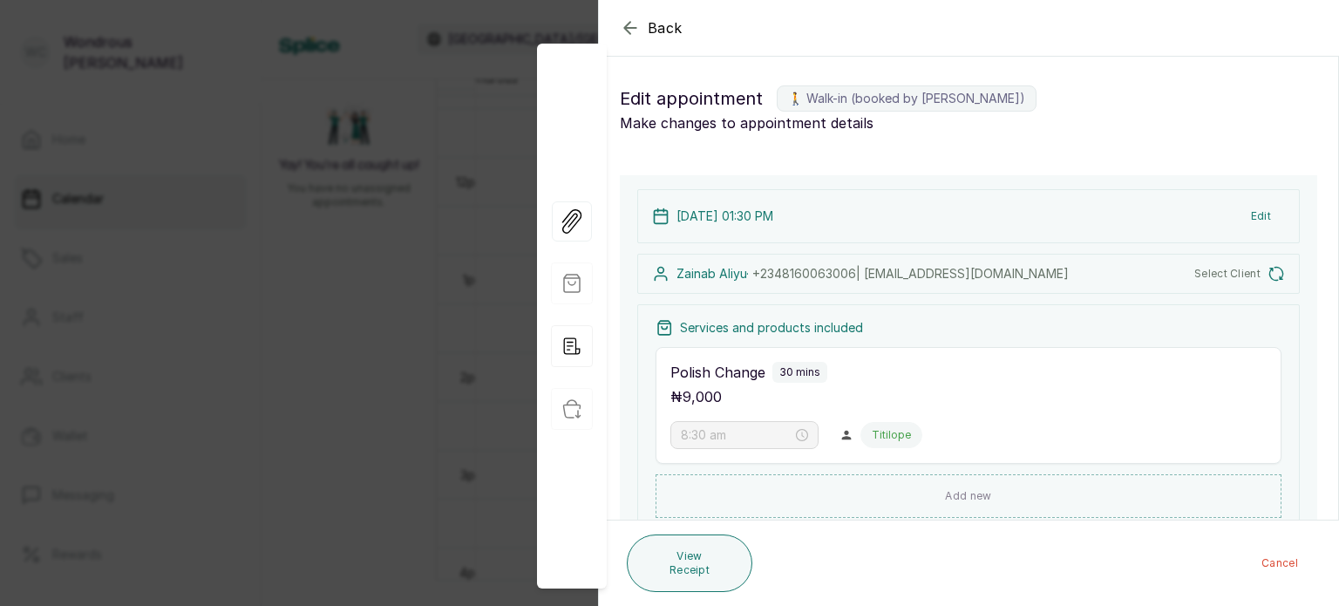
type input "1:30 pm"
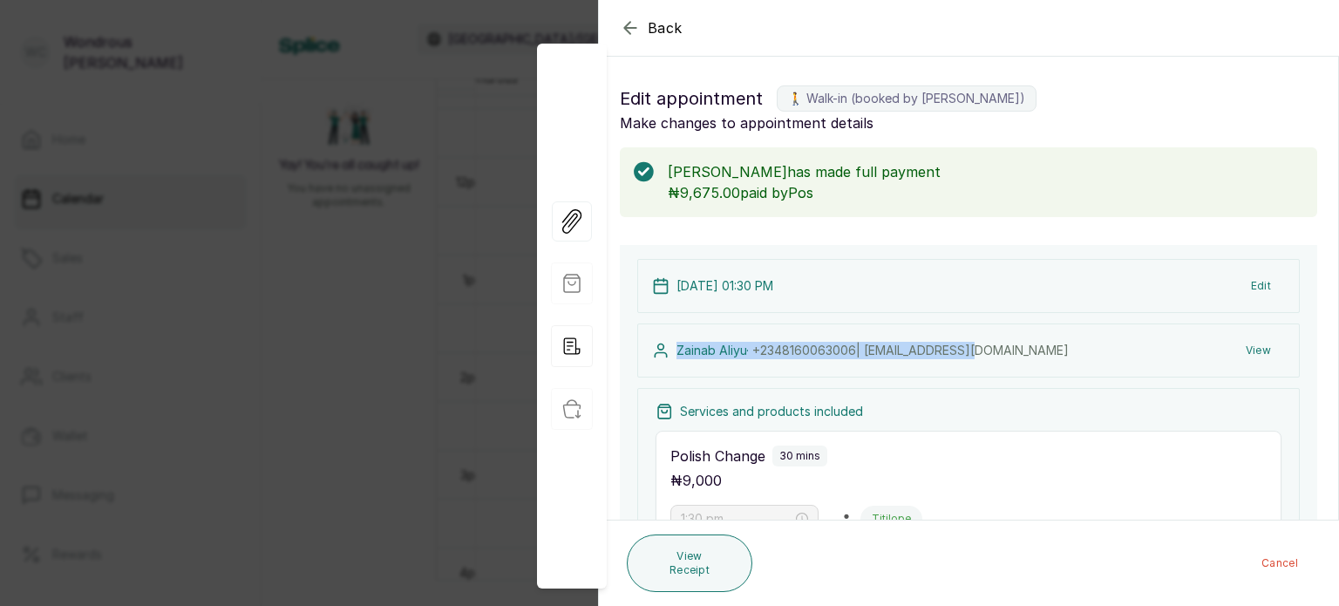
drag, startPoint x: 967, startPoint y: 331, endPoint x: 317, endPoint y: 390, distance: 652.1
click at [317, 390] on div "Back Appointment Details Edit appointment 🚶 Walk-in (booked by Wondrous Carter)…" at bounding box center [669, 303] width 1339 height 606
click at [207, 369] on div "Back Appointment Details Edit appointment 🚶 Walk-in (booked by Wondrous Carter)…" at bounding box center [669, 303] width 1339 height 606
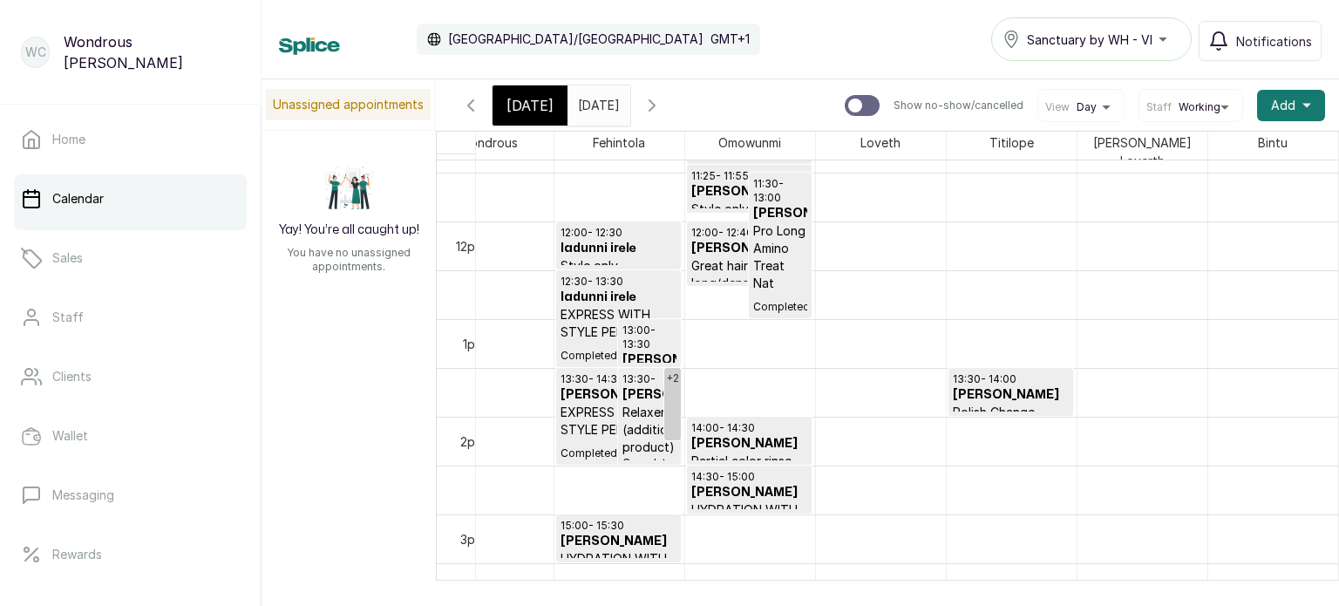
click at [596, 100] on input "15/09/2025" at bounding box center [582, 101] width 28 height 30
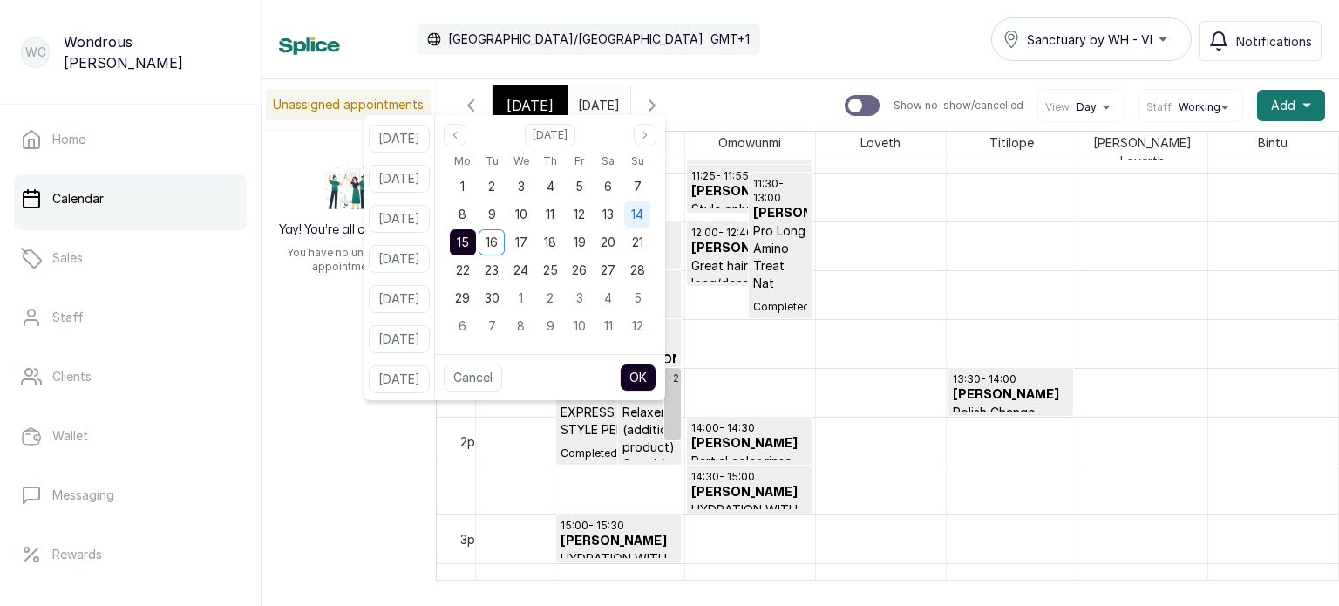
click at [643, 214] on span "14" at bounding box center [637, 214] width 12 height 15
click at [656, 376] on button "OK" at bounding box center [638, 378] width 37 height 28
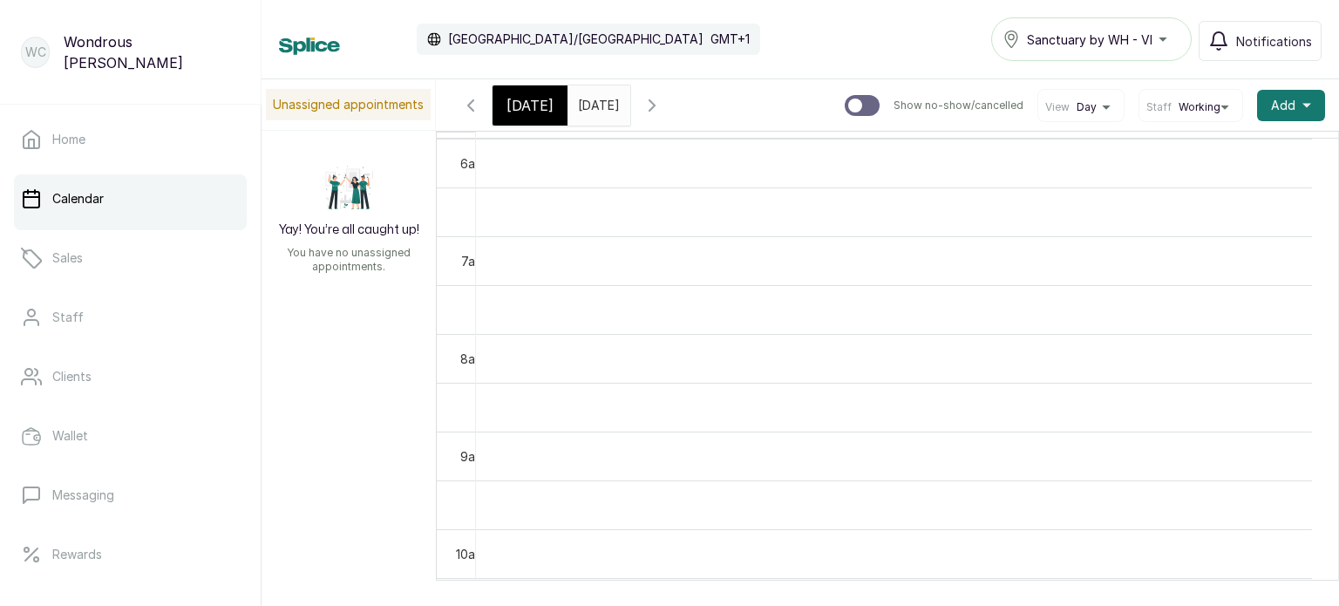
type input "14/09/2025"
click at [534, 110] on span "Today" at bounding box center [529, 105] width 47 height 21
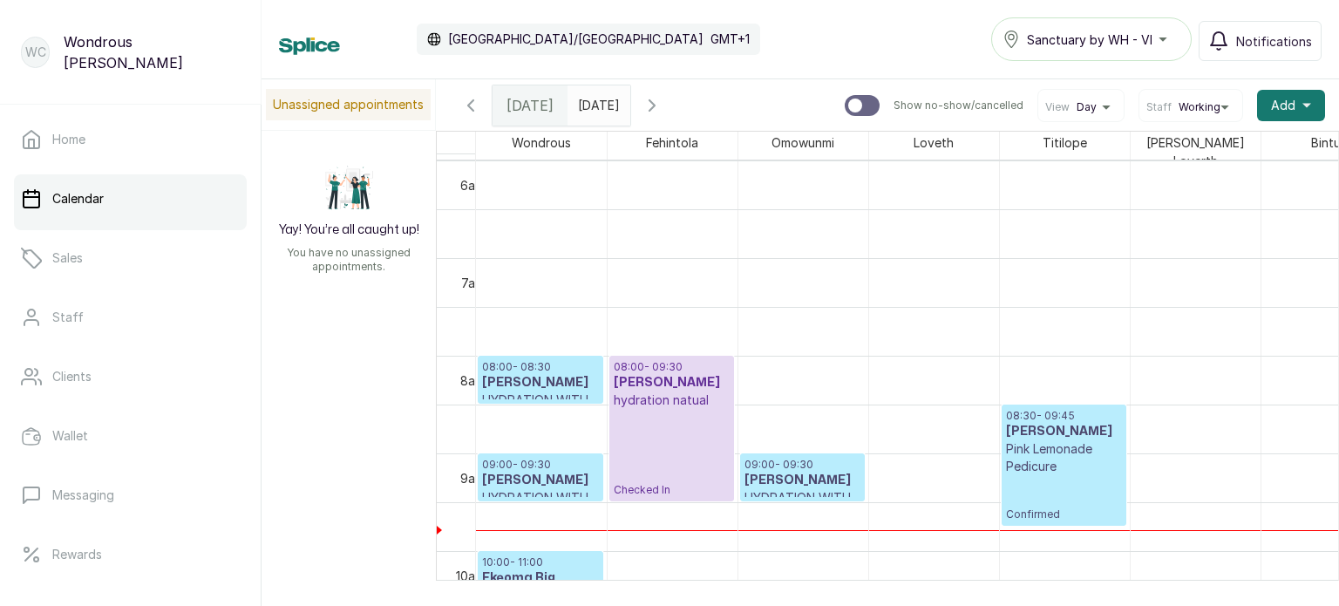
click at [521, 374] on h3 "Ama Annan" at bounding box center [540, 382] width 117 height 17
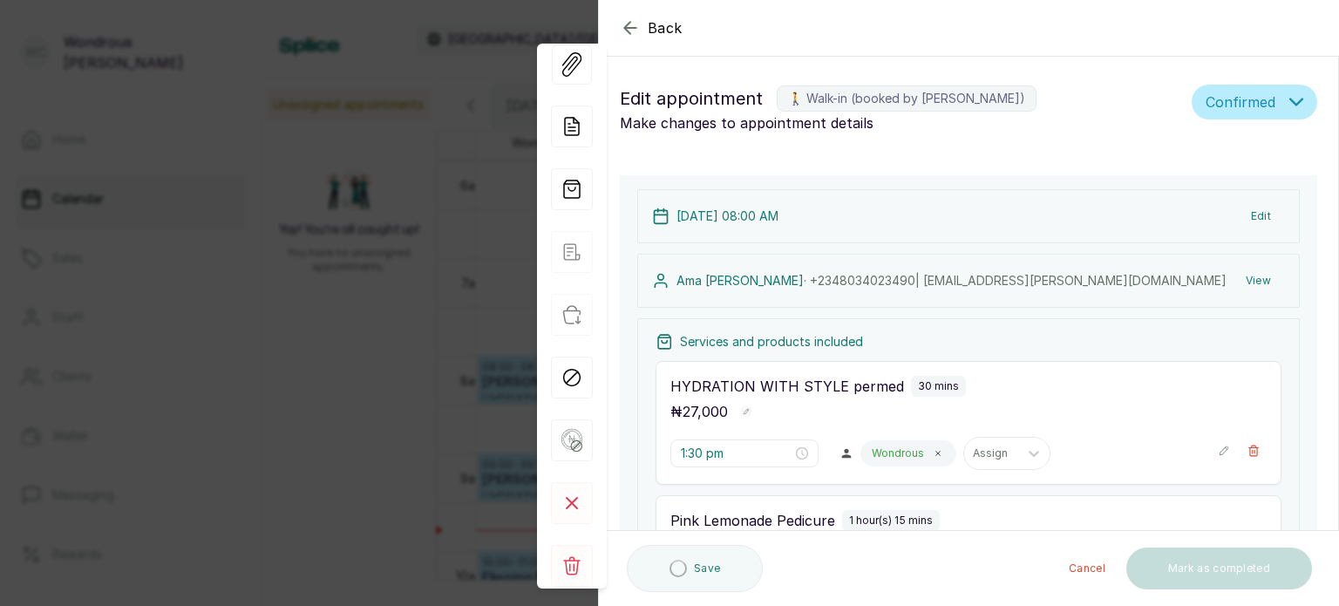
type input "8:00 am"
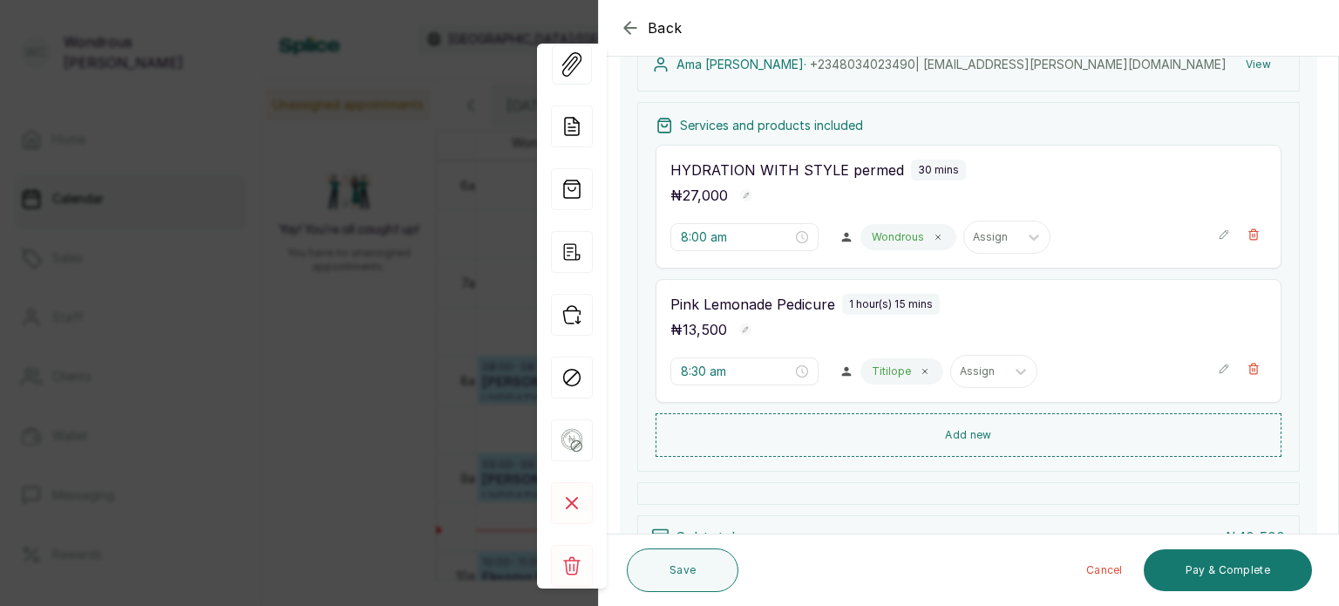
scroll to position [216, 0]
click at [1249, 364] on icon "button" at bounding box center [1254, 369] width 10 height 10
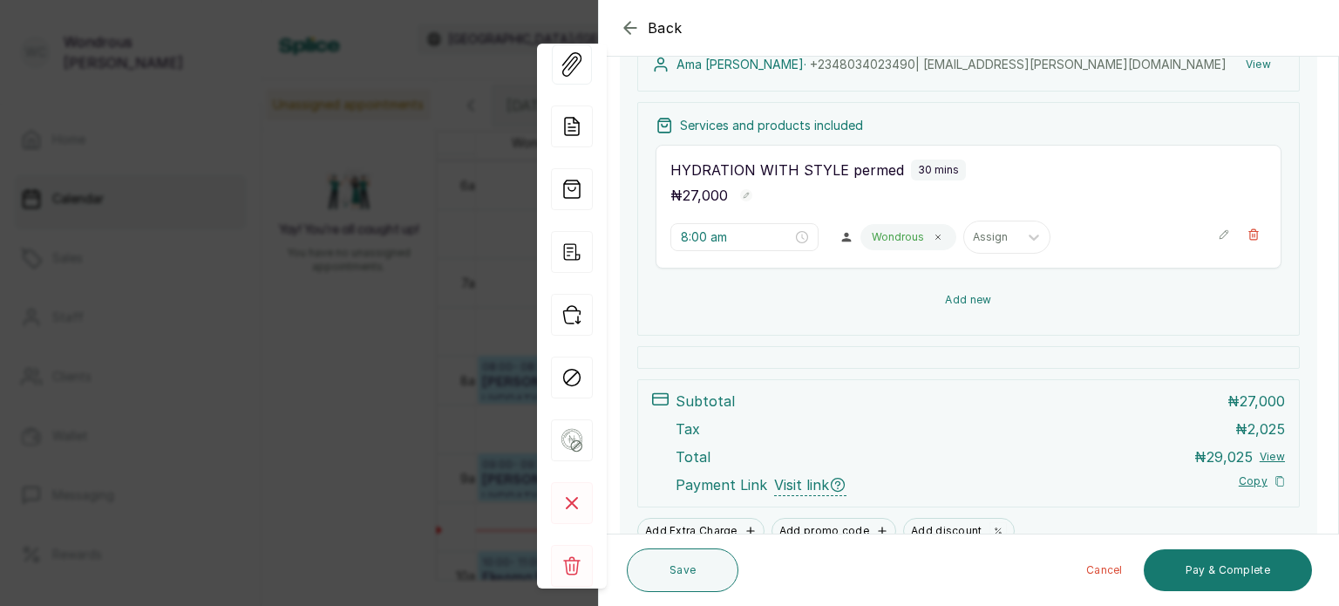
click at [985, 290] on button "Add new" at bounding box center [969, 300] width 626 height 42
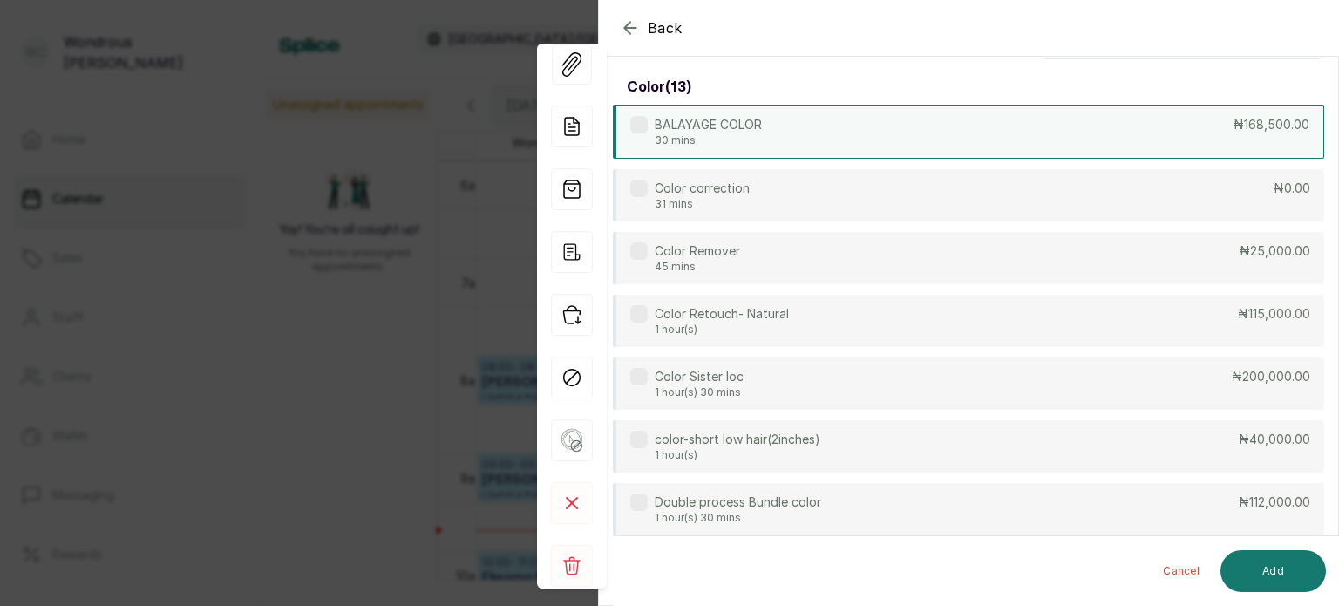
scroll to position [0, 0]
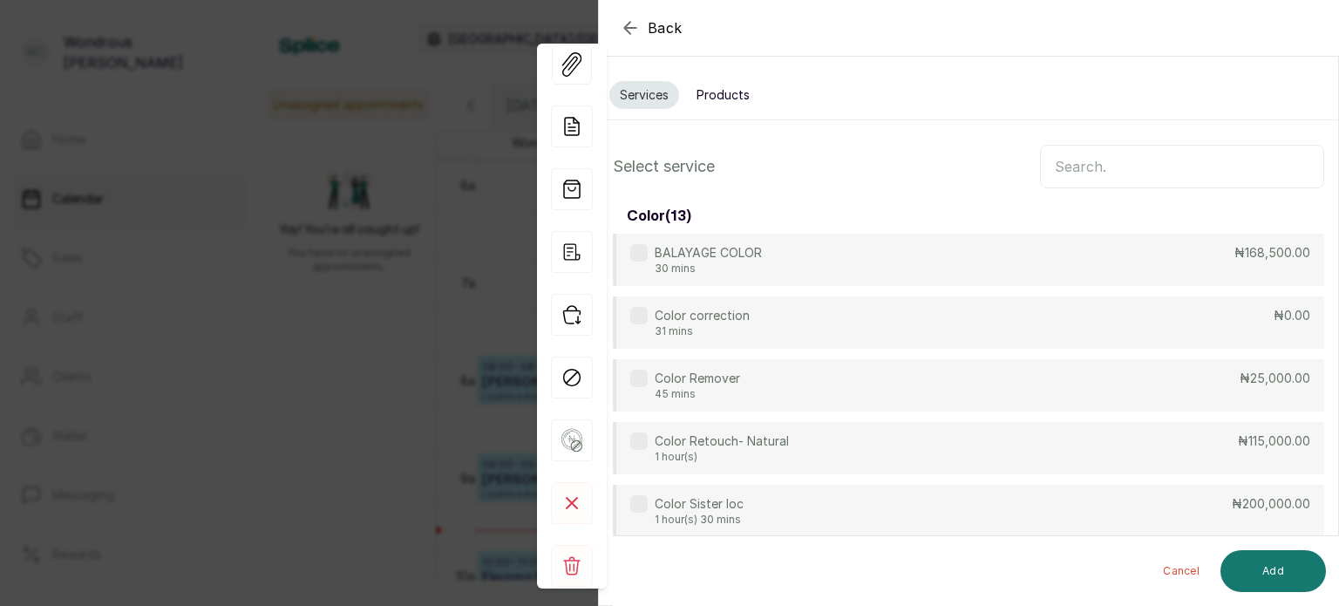
click at [1136, 170] on input "text" at bounding box center [1182, 167] width 284 height 44
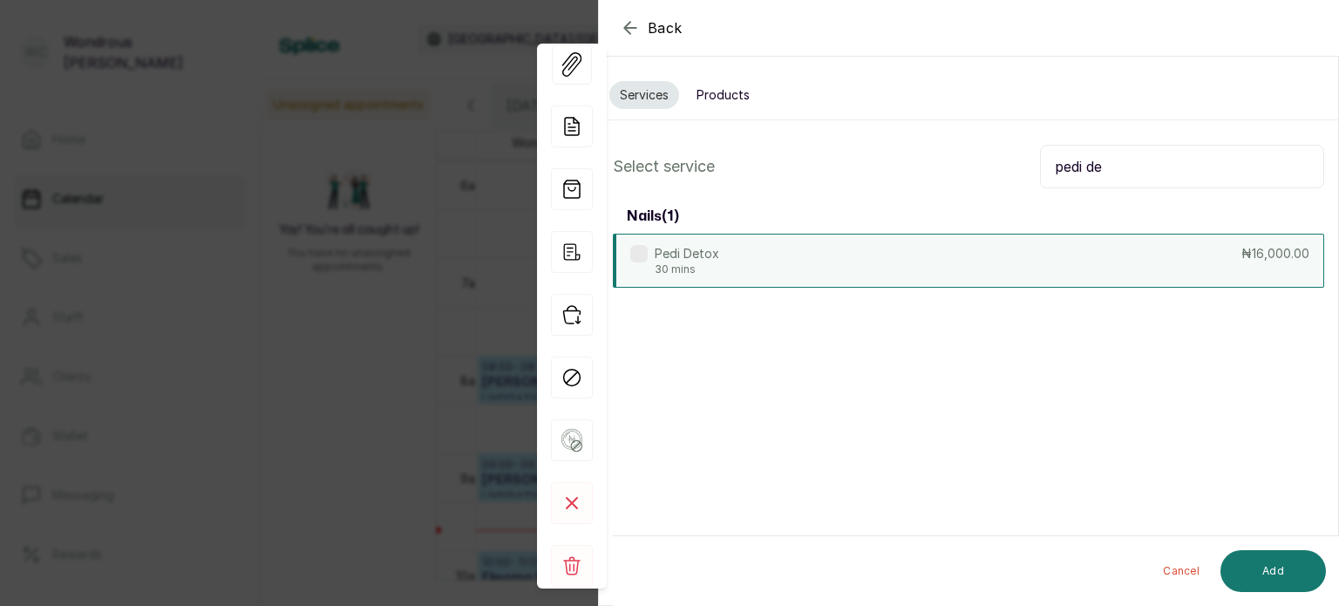
click at [866, 262] on div "Pedi Detox 30 mins ₦16,000.00" at bounding box center [968, 261] width 711 height 54
click at [1147, 173] on input "pedi de" at bounding box center [1182, 167] width 284 height 44
type input "p"
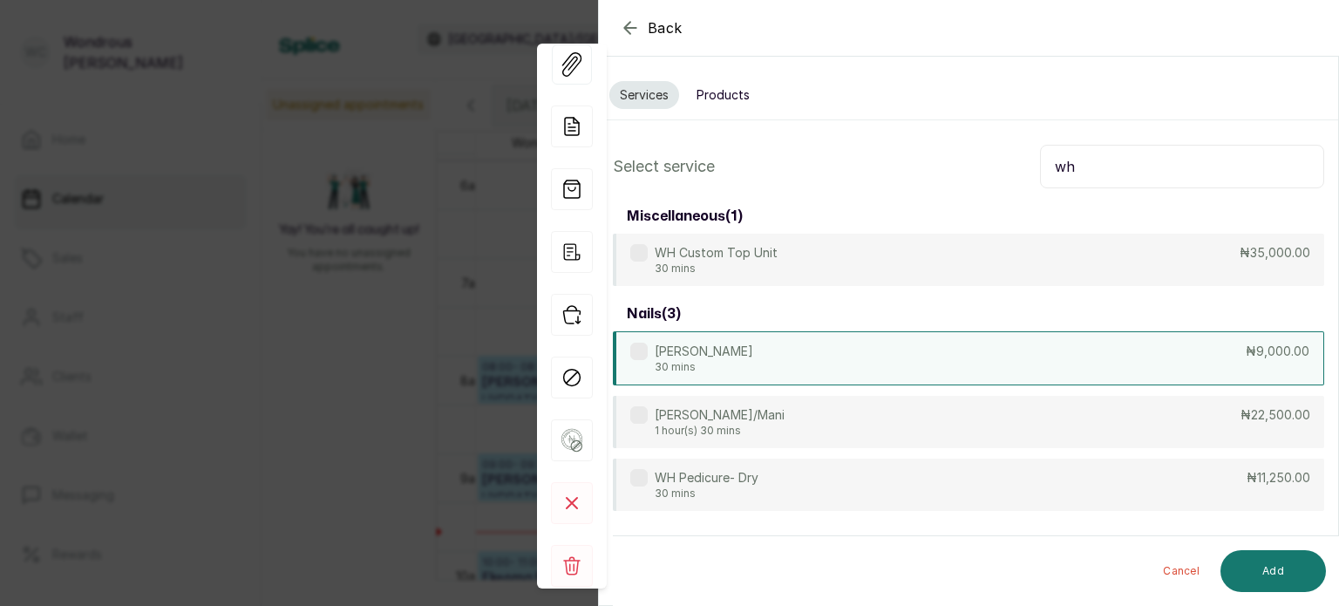
type input "wh"
click at [810, 370] on div "WH MANI 30 mins ₦9,000.00" at bounding box center [968, 358] width 711 height 54
click at [1280, 574] on button "Add" at bounding box center [1272, 571] width 105 height 42
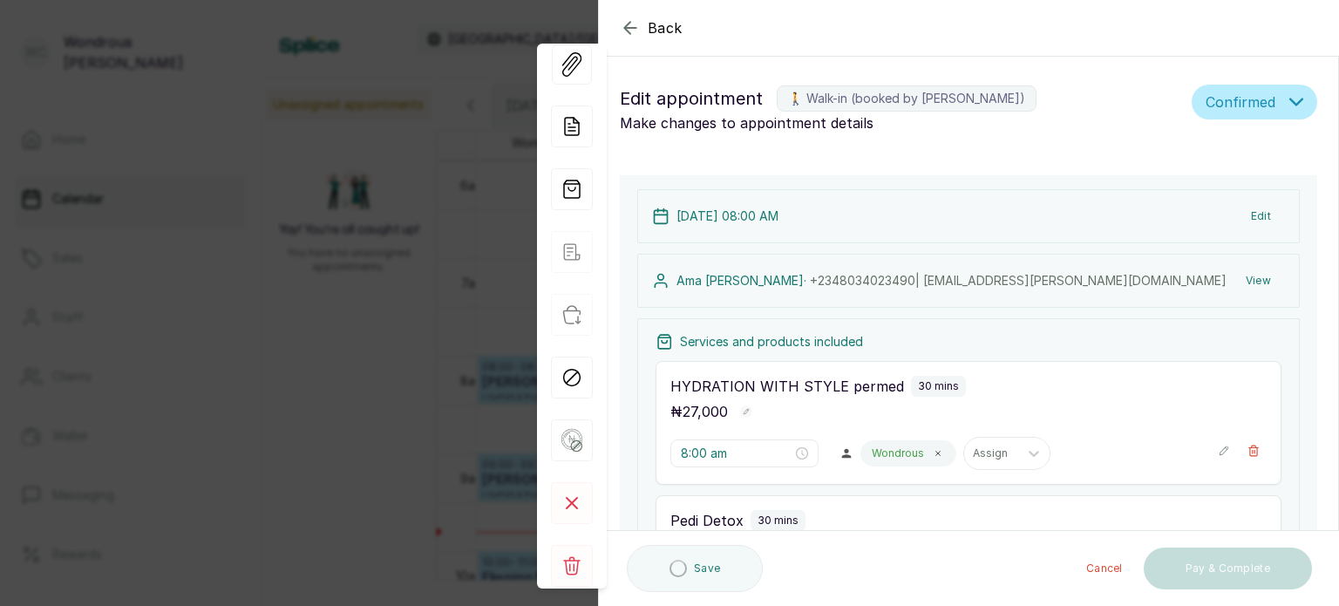
type input "8:30 am"
type input "9:00 am"
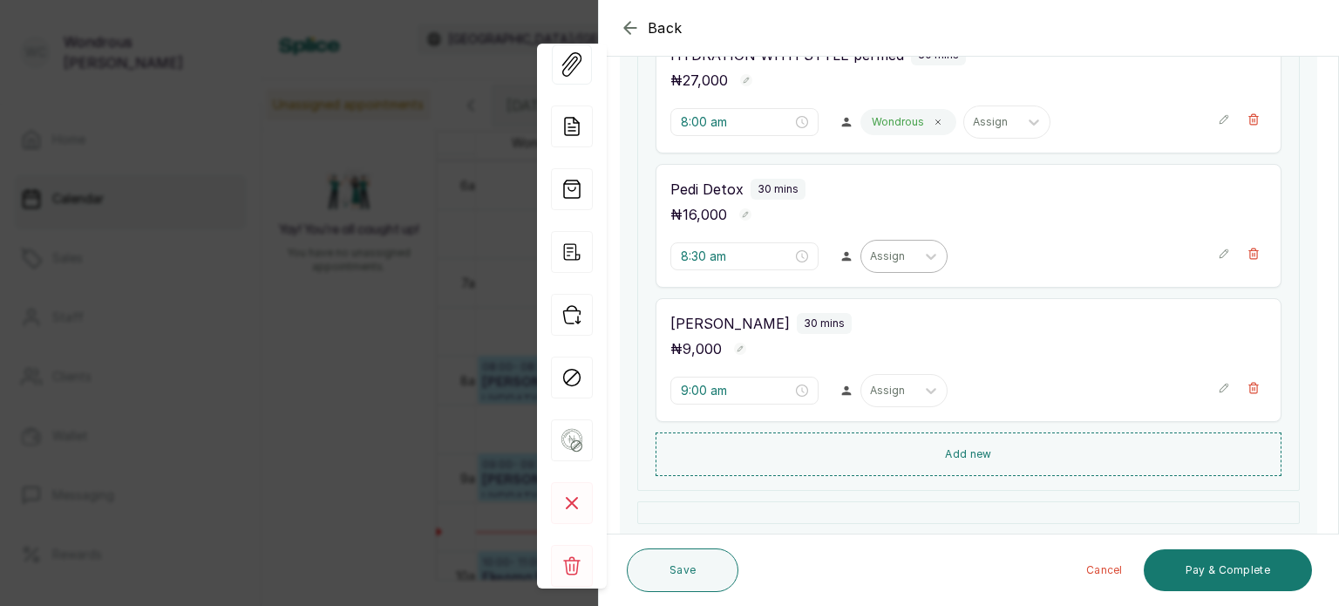
scroll to position [335, 0]
click at [887, 245] on div at bounding box center [888, 253] width 37 height 16
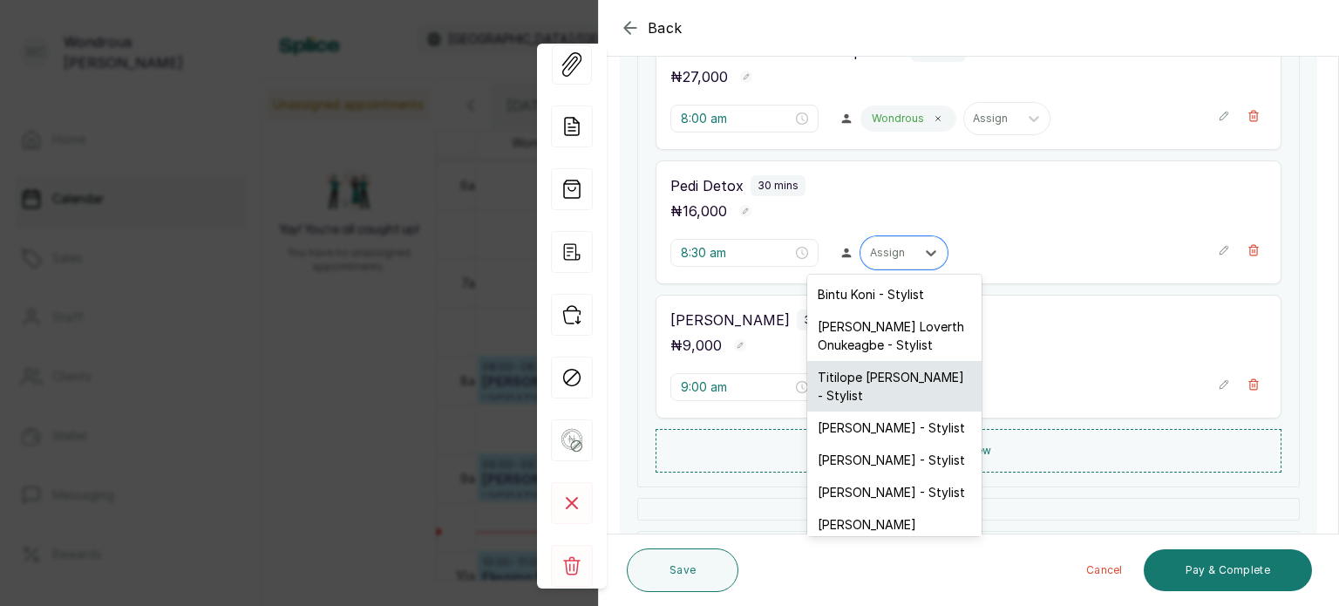
click at [877, 389] on div "Titilope Sarah - Stylist" at bounding box center [894, 386] width 174 height 51
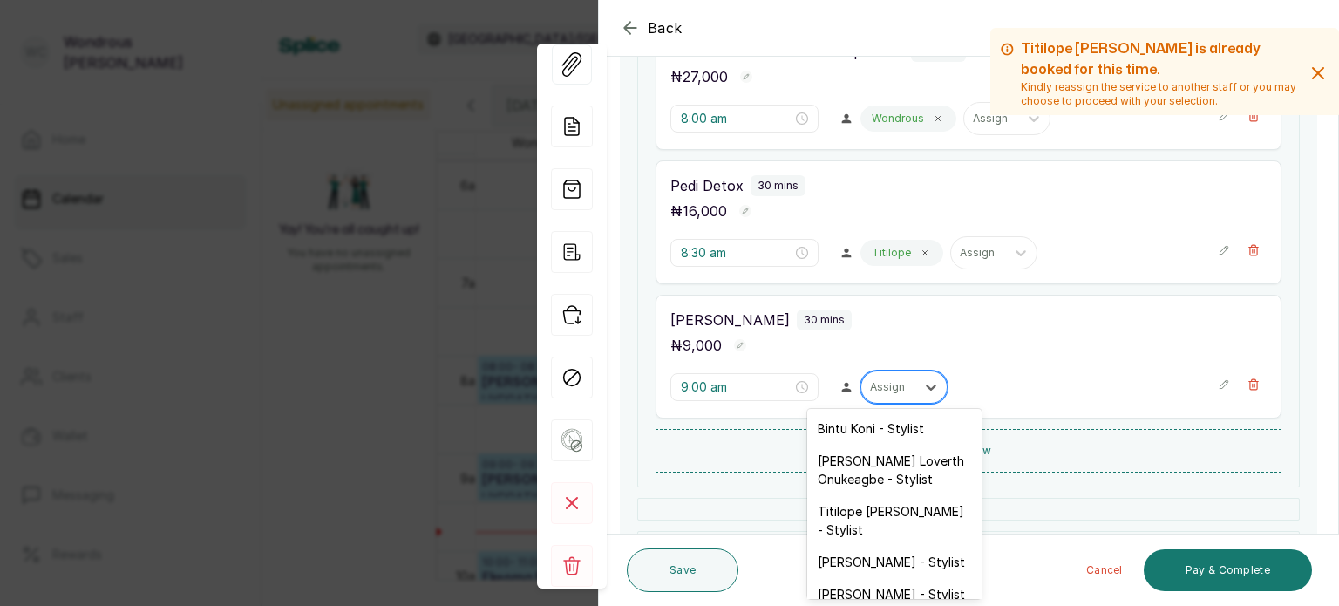
click at [877, 386] on div at bounding box center [888, 387] width 37 height 16
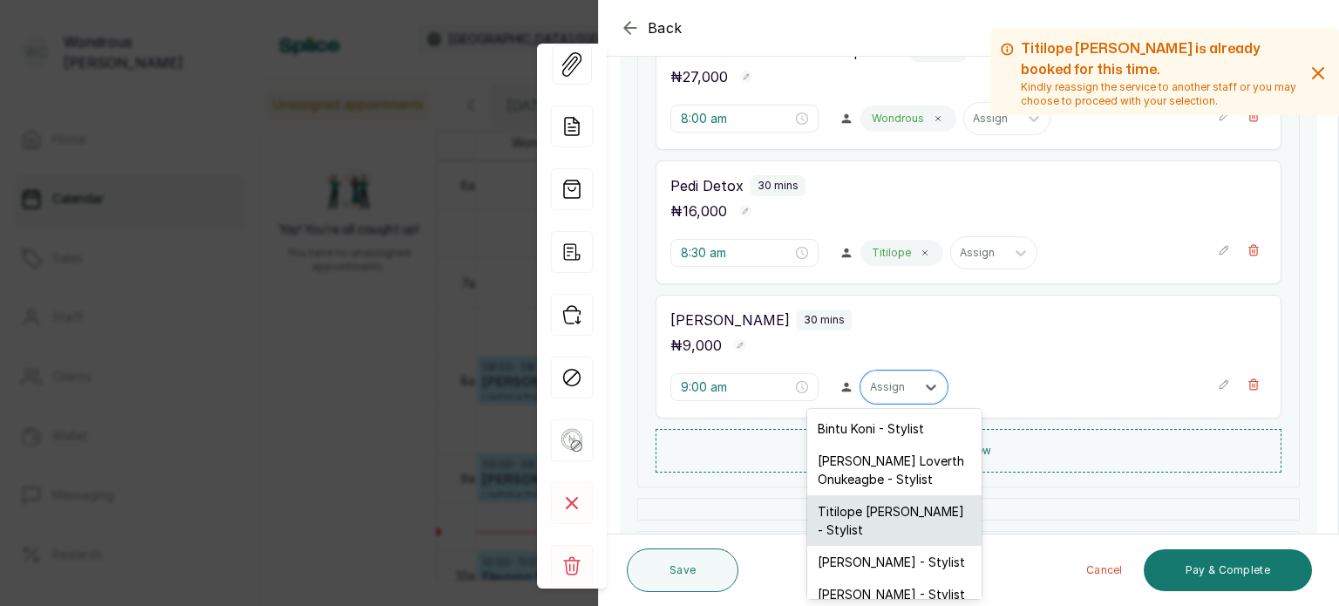
click at [876, 512] on div "Titilope Sarah - Stylist" at bounding box center [894, 520] width 174 height 51
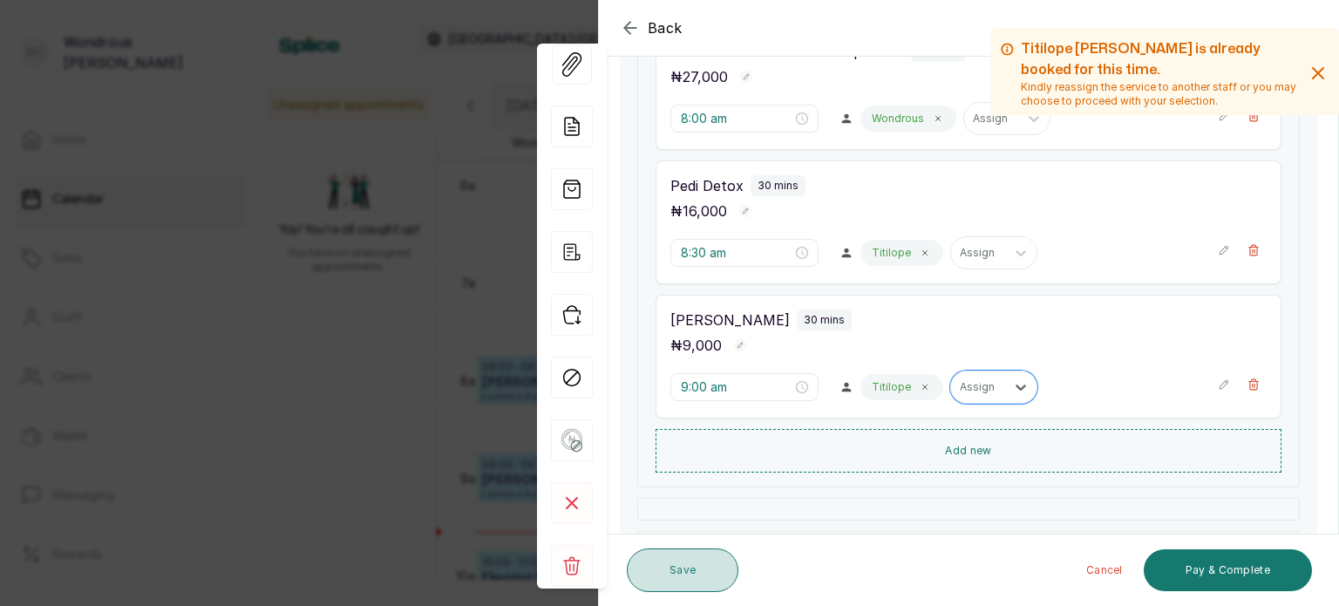
click at [689, 554] on button "Save" at bounding box center [683, 570] width 112 height 44
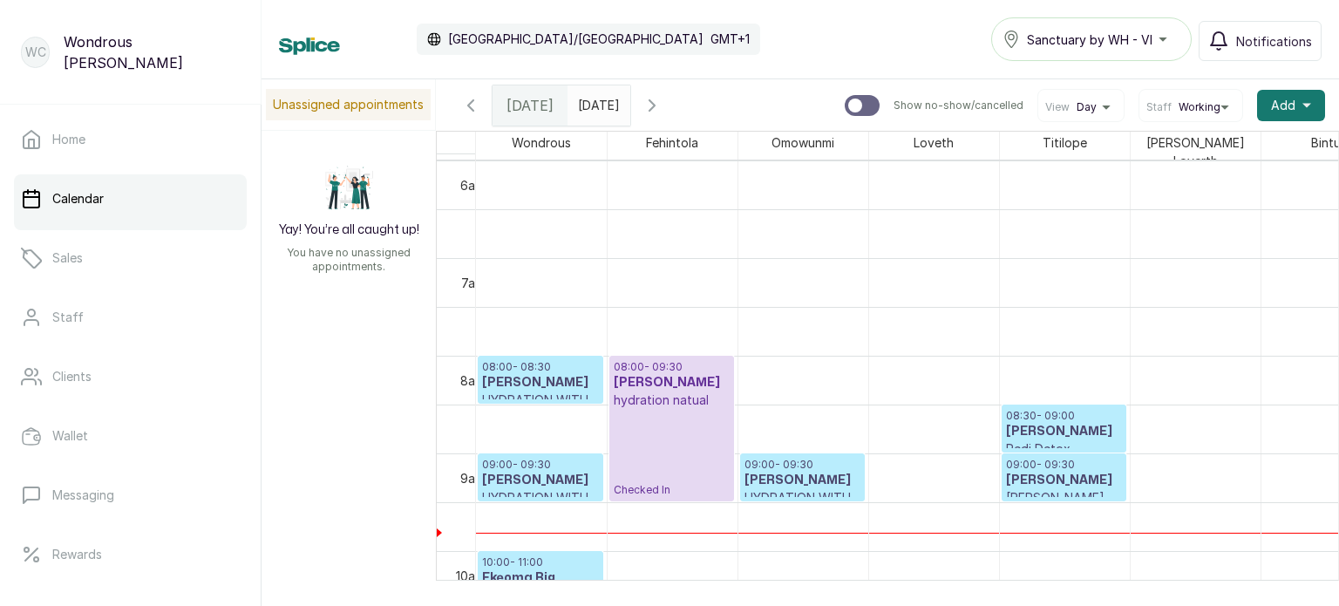
click at [562, 374] on h3 "Ama Annan" at bounding box center [540, 382] width 117 height 17
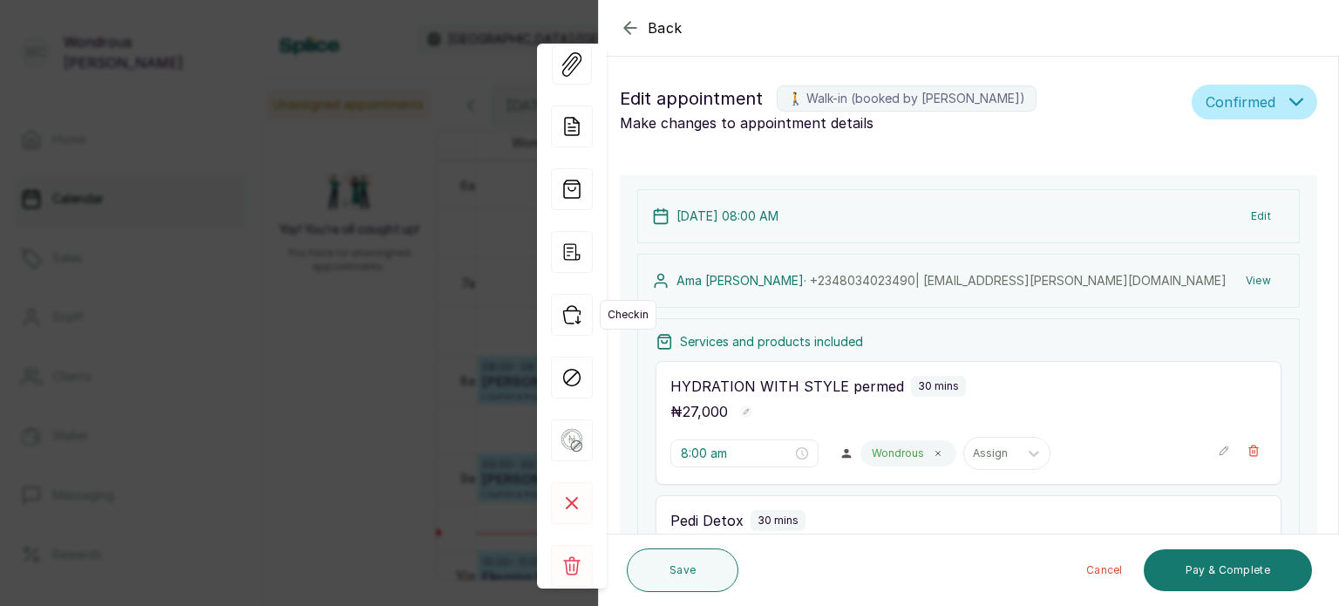
click at [582, 316] on icon "button" at bounding box center [572, 315] width 42 height 42
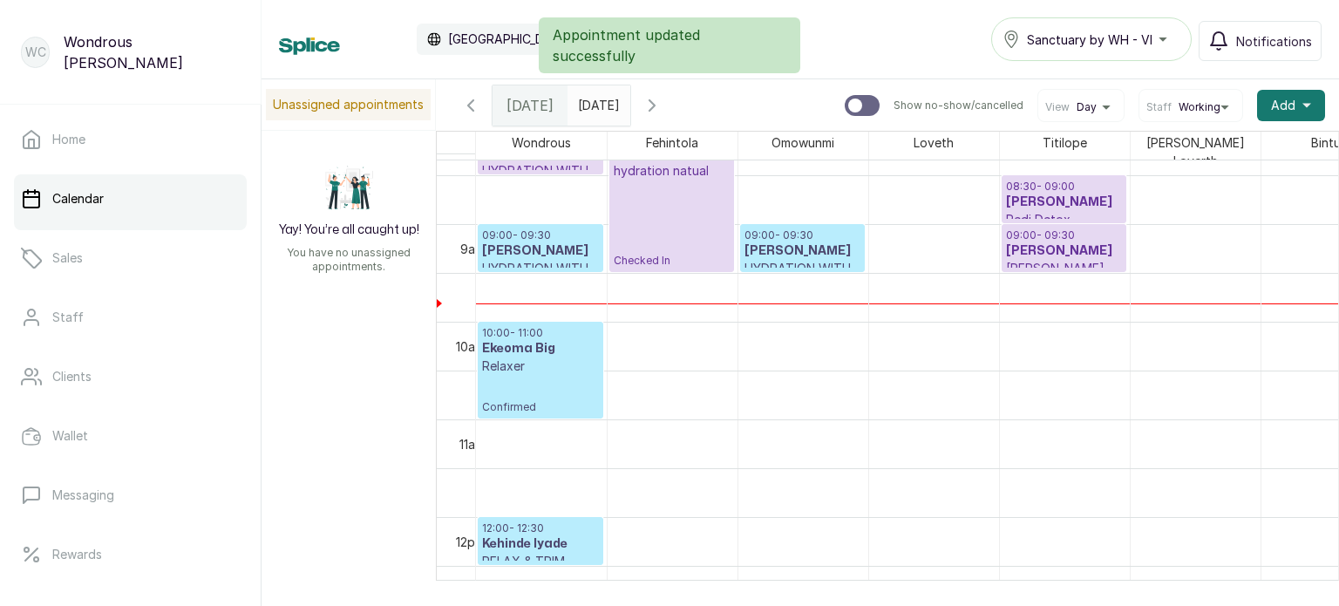
scroll to position [819, 0]
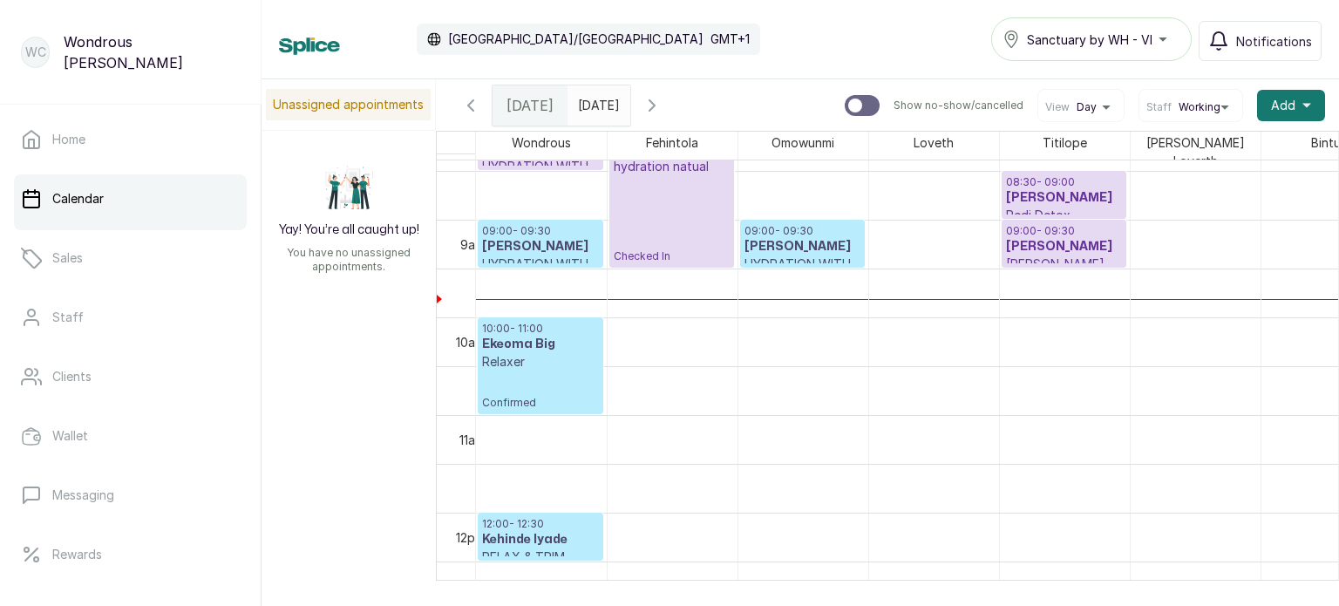
click at [567, 238] on h3 "Cathy Necheozo" at bounding box center [540, 246] width 117 height 17
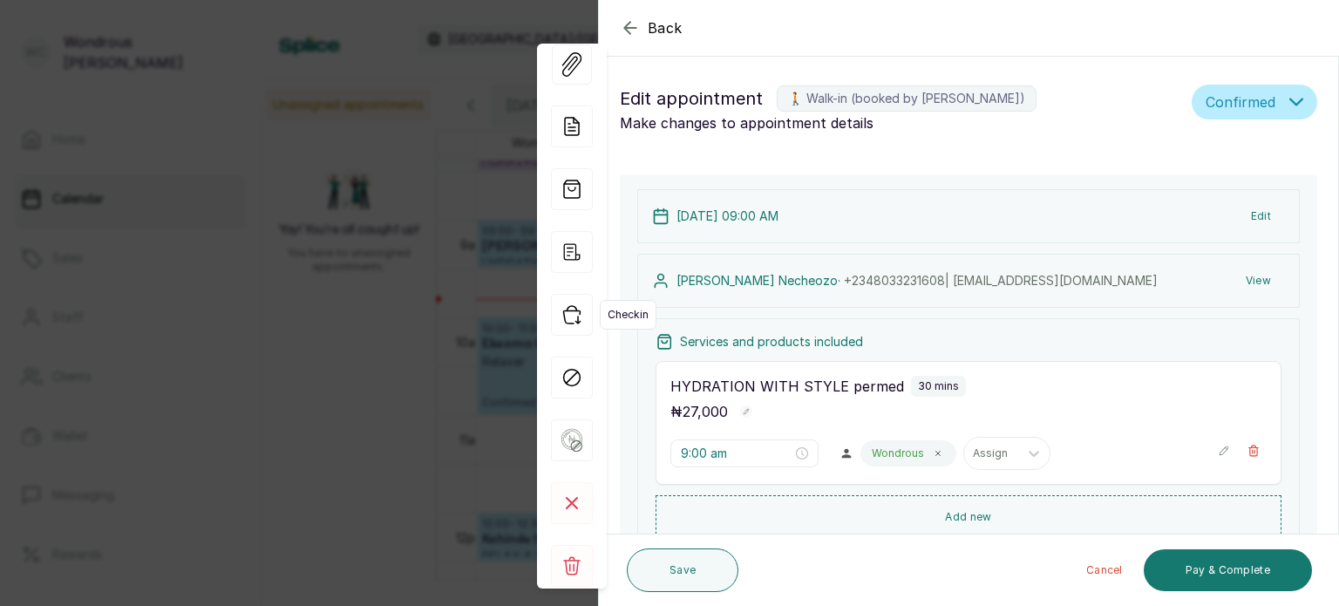
click at [573, 319] on icon "button" at bounding box center [572, 315] width 42 height 42
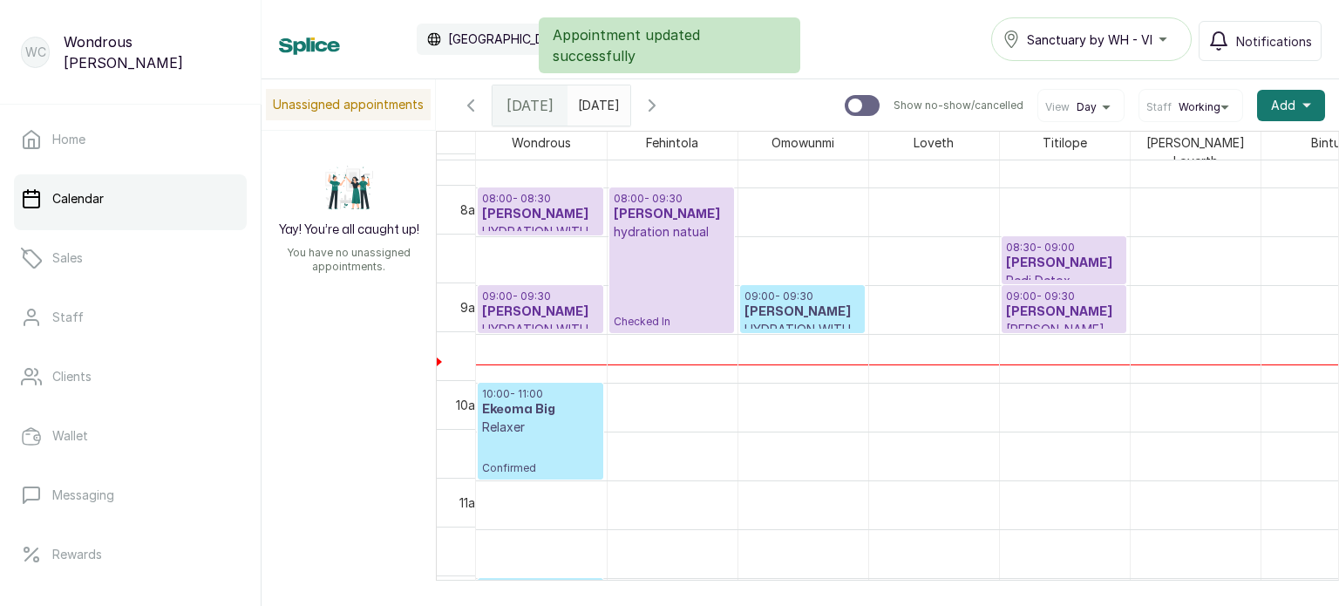
scroll to position [754, 0]
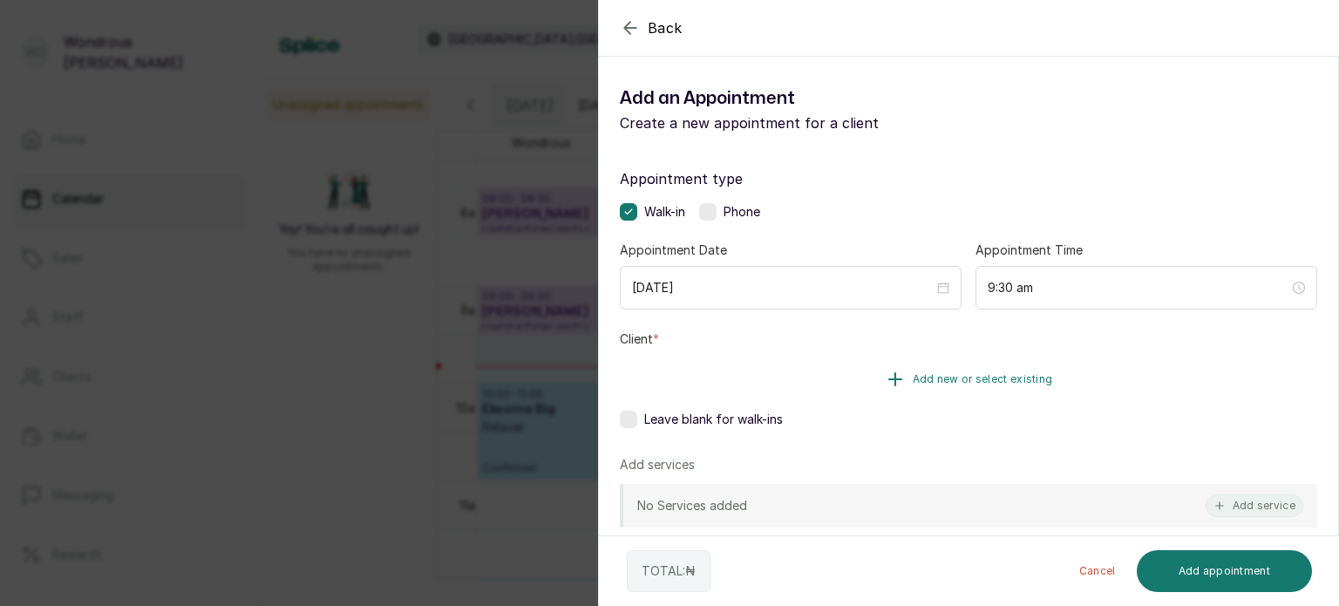
click at [816, 383] on button "Add new or select existing" at bounding box center [968, 379] width 697 height 49
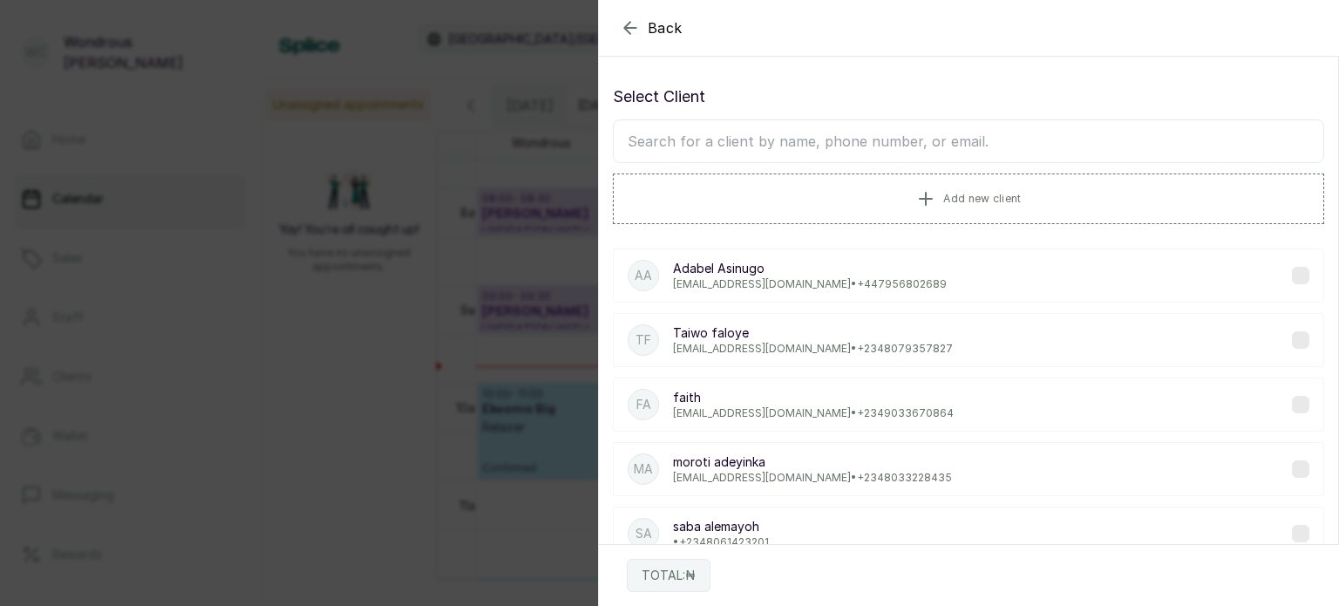
click at [765, 146] on input "text" at bounding box center [968, 141] width 711 height 44
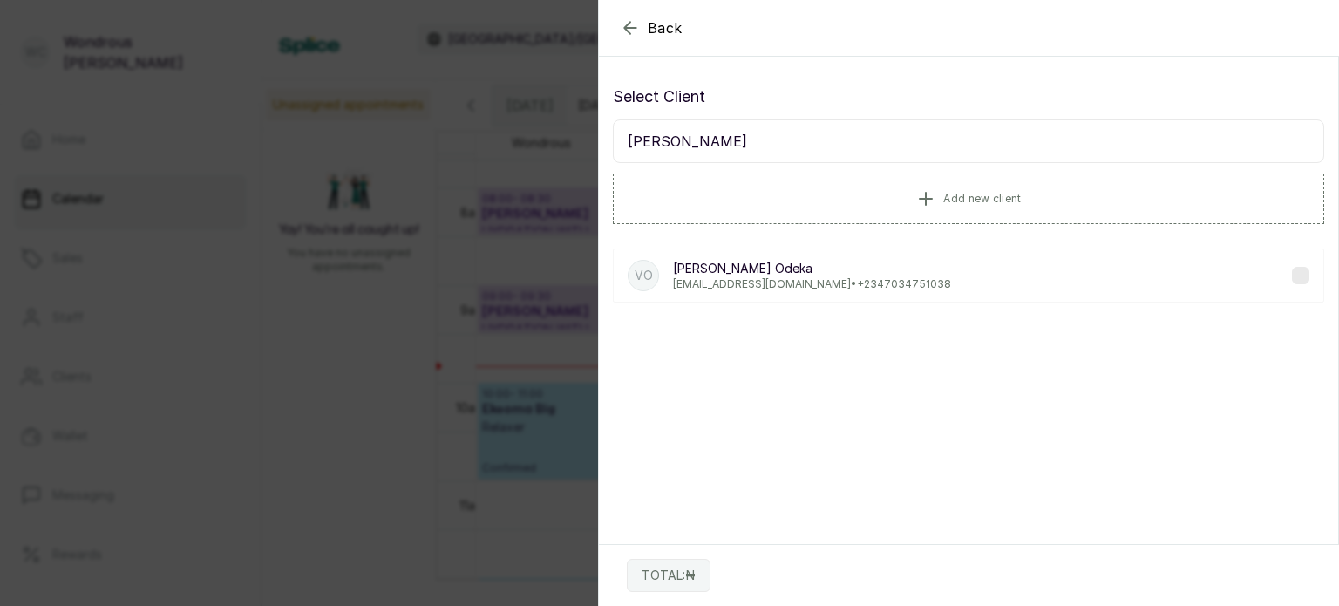
type input "veronica"
click at [754, 268] on p "Veronica Odeka" at bounding box center [812, 268] width 278 height 17
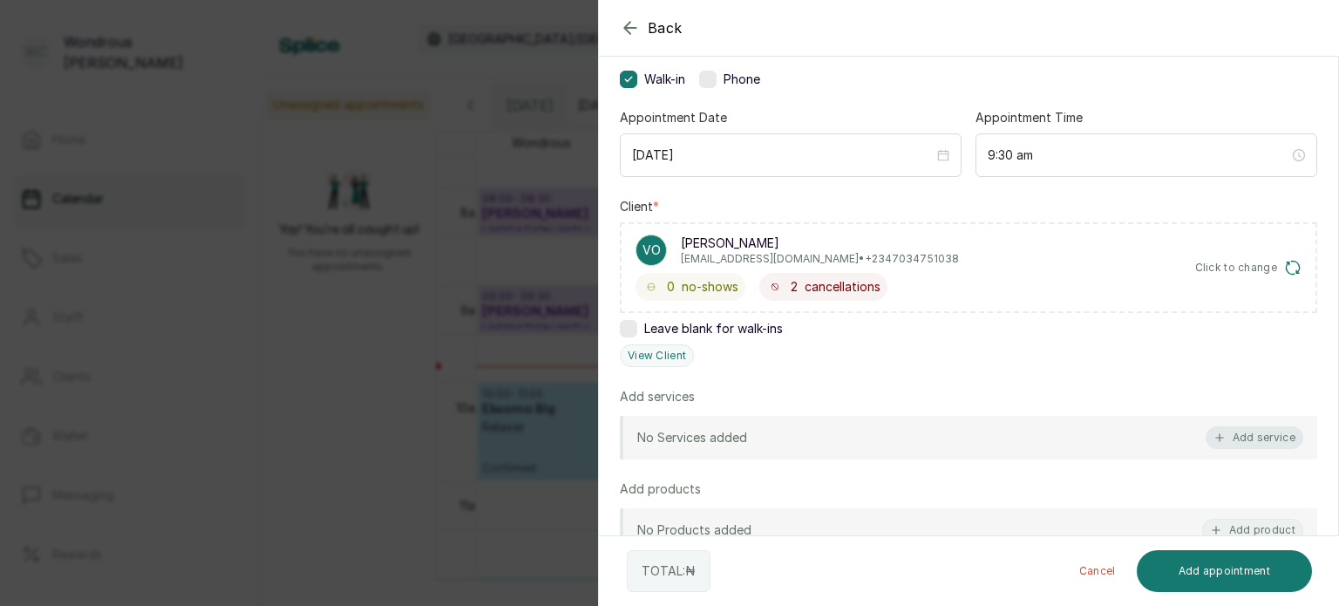
click at [1228, 430] on button "Add service" at bounding box center [1255, 437] width 98 height 23
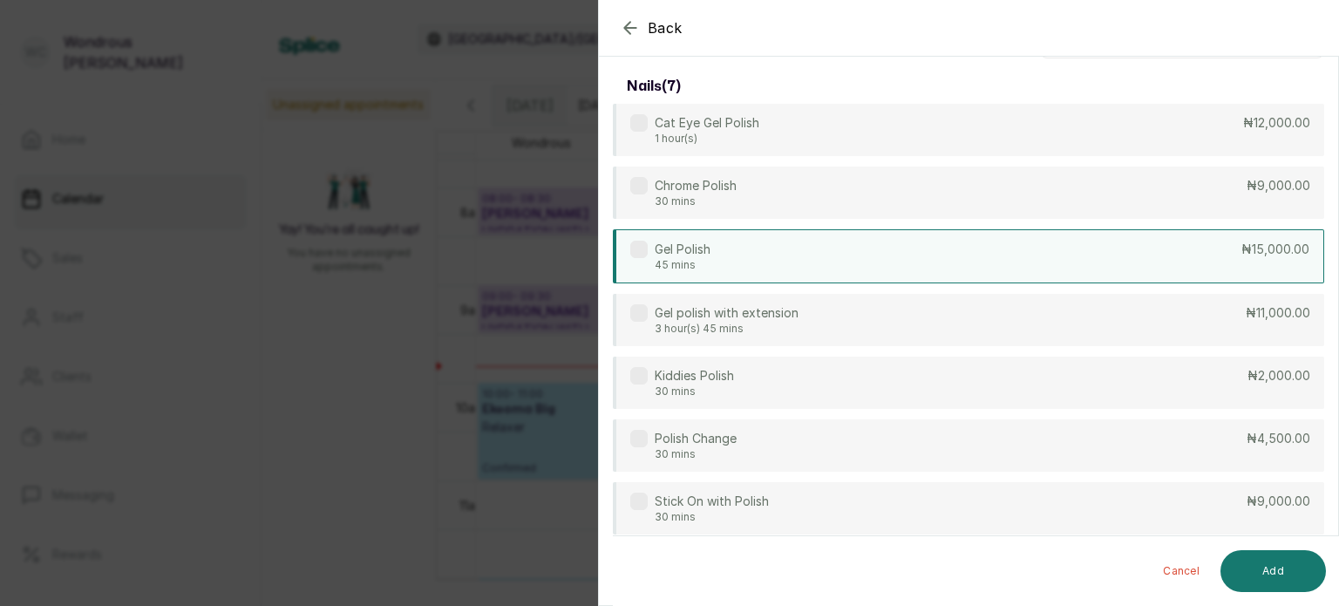
scroll to position [0, 0]
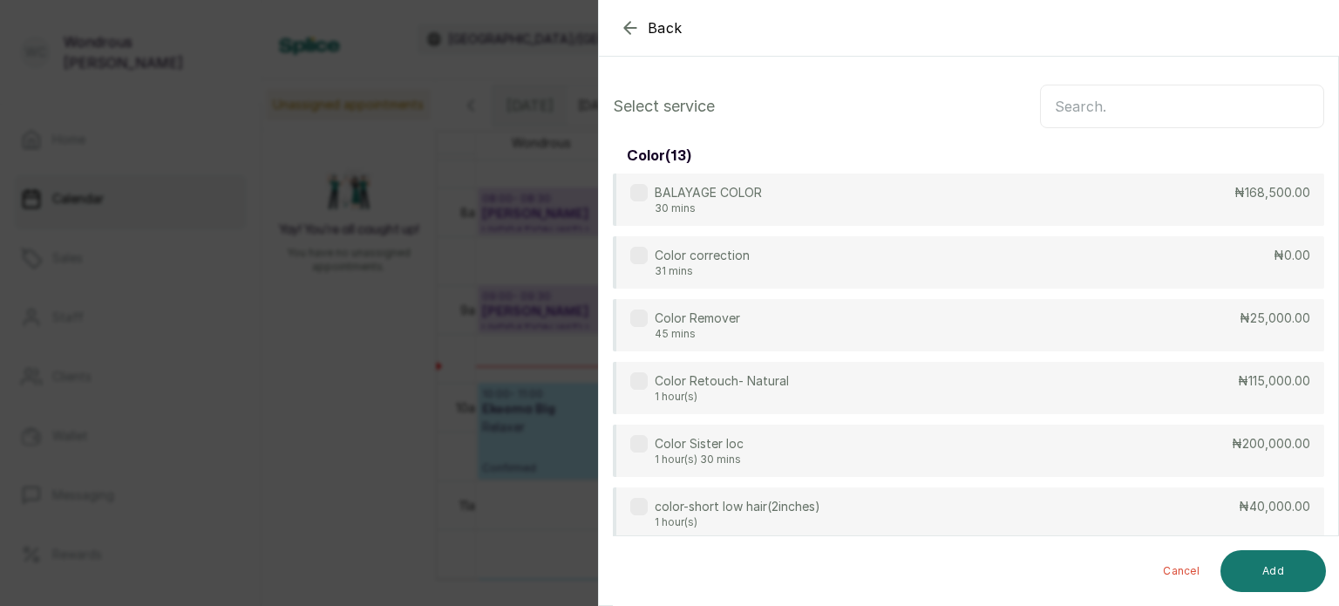
click at [1063, 92] on input "text" at bounding box center [1182, 107] width 284 height 44
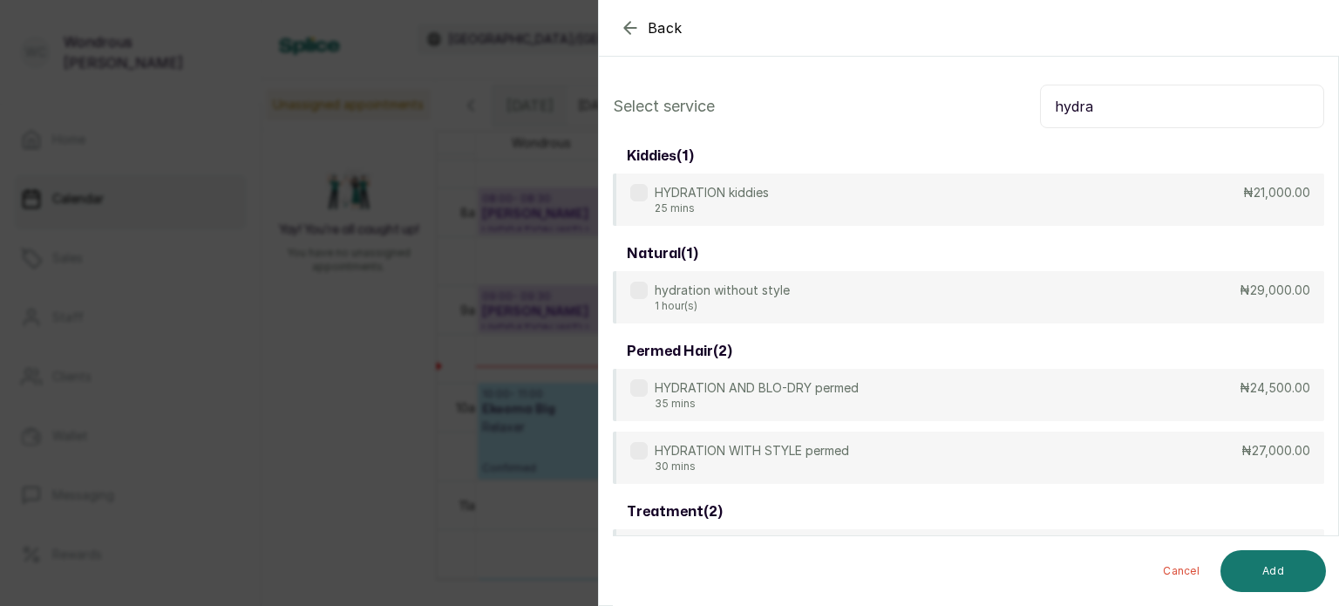
click at [1063, 92] on input "hydra" at bounding box center [1182, 107] width 284 height 44
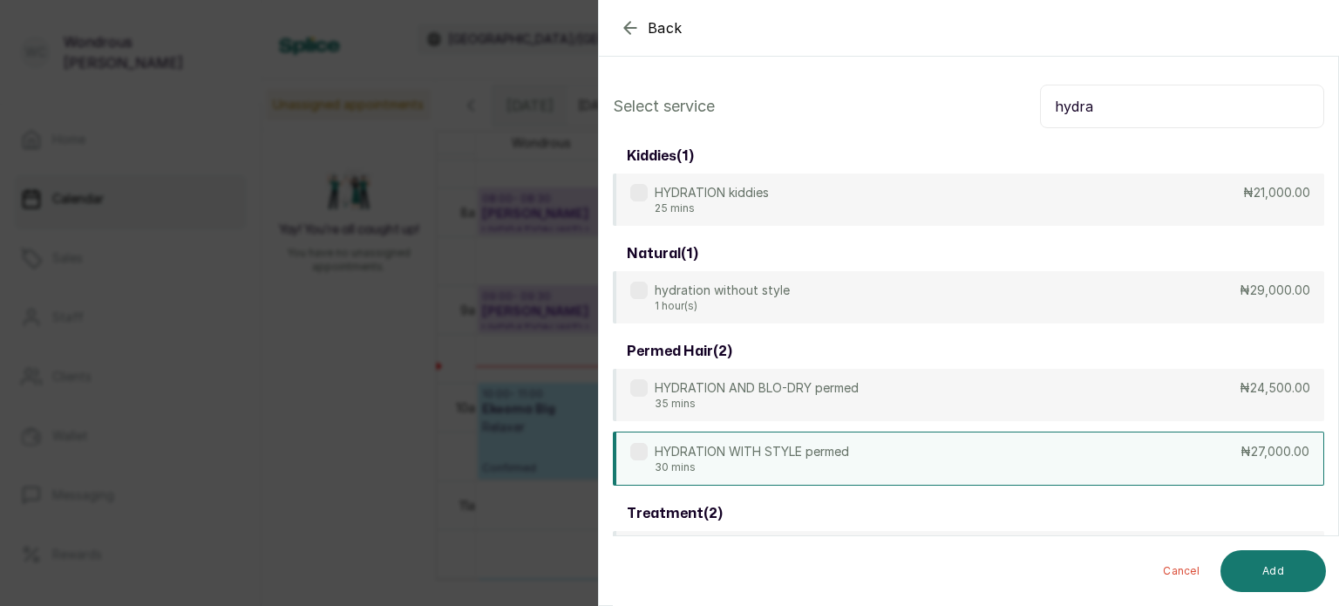
type input "hydra"
click at [1000, 472] on div "HYDRATION WITH STYLE permed 30 mins ₦27,000.00" at bounding box center [968, 459] width 711 height 54
click at [1252, 574] on button "Add" at bounding box center [1272, 571] width 105 height 42
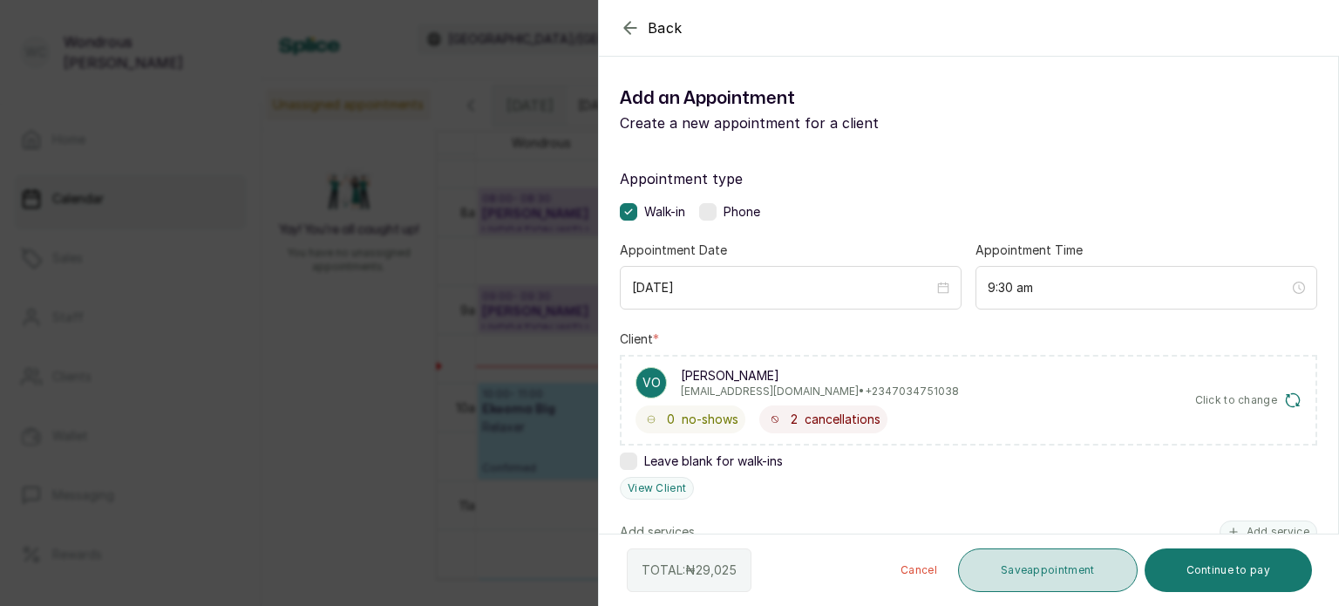
click at [1020, 576] on button "Save appointment" at bounding box center [1048, 570] width 180 height 44
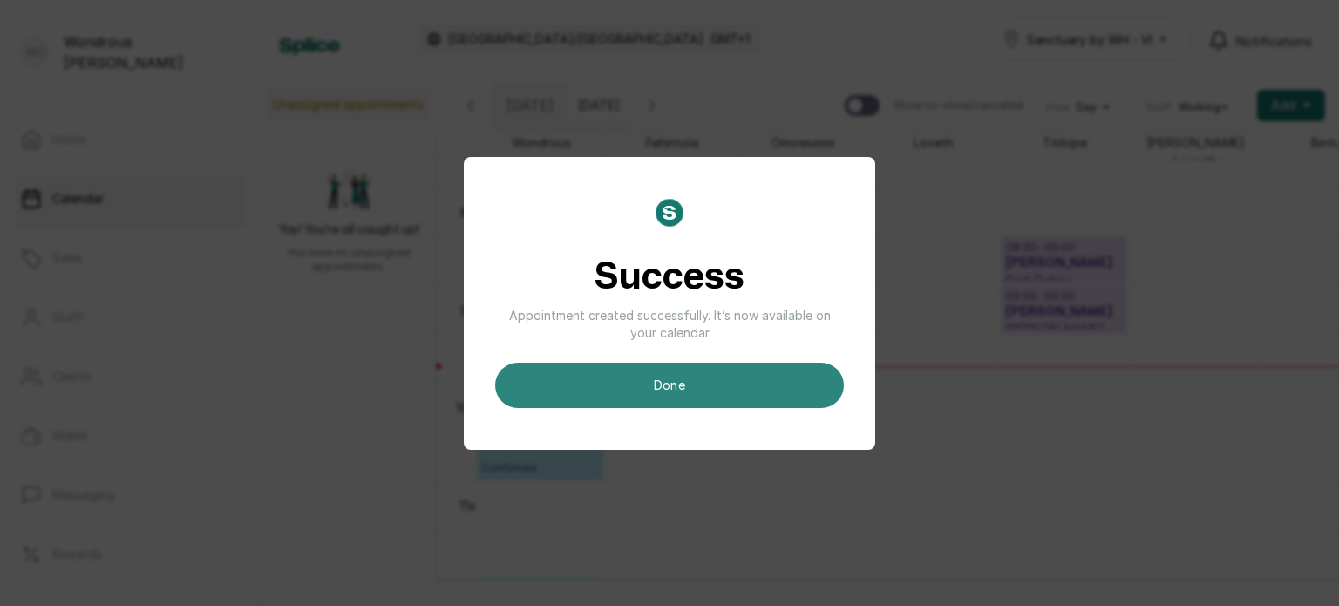
click at [780, 380] on button "done" at bounding box center [669, 385] width 349 height 45
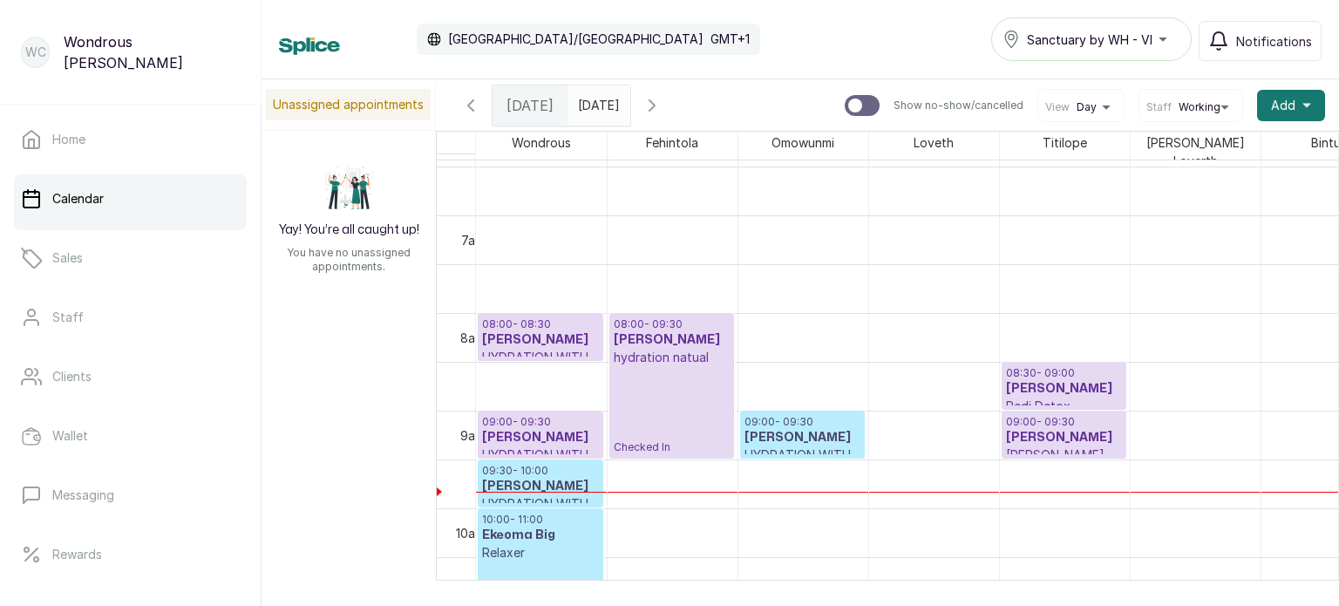
scroll to position [677, 0]
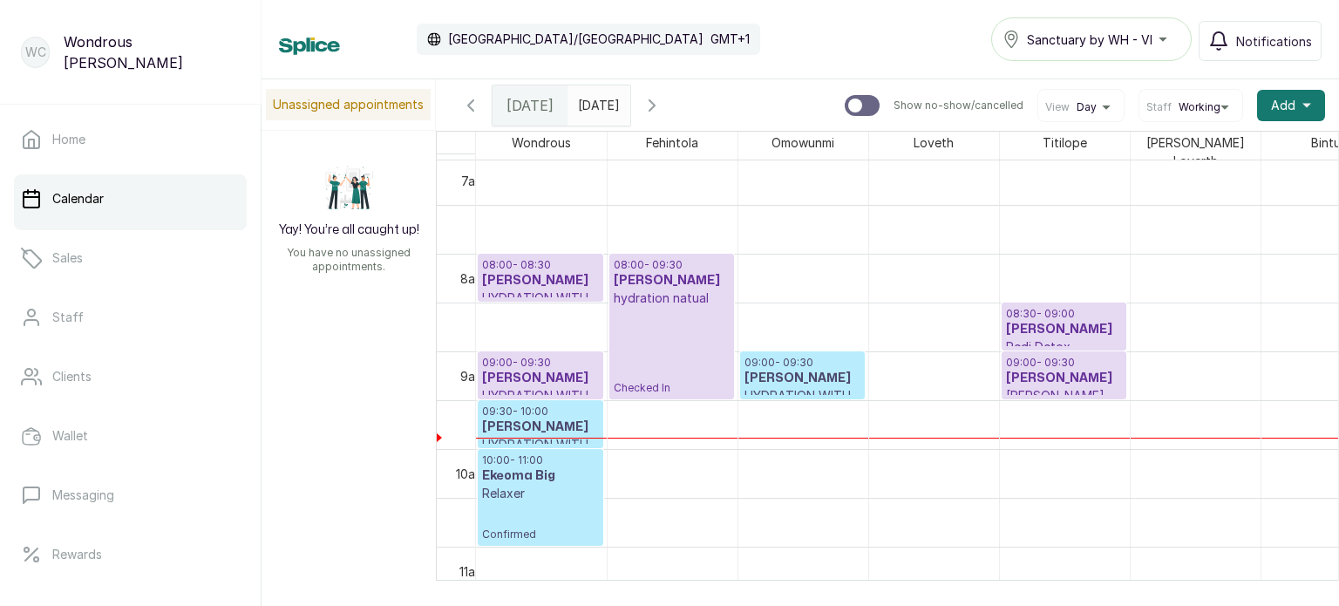
click at [655, 107] on icon "button" at bounding box center [651, 105] width 5 height 10
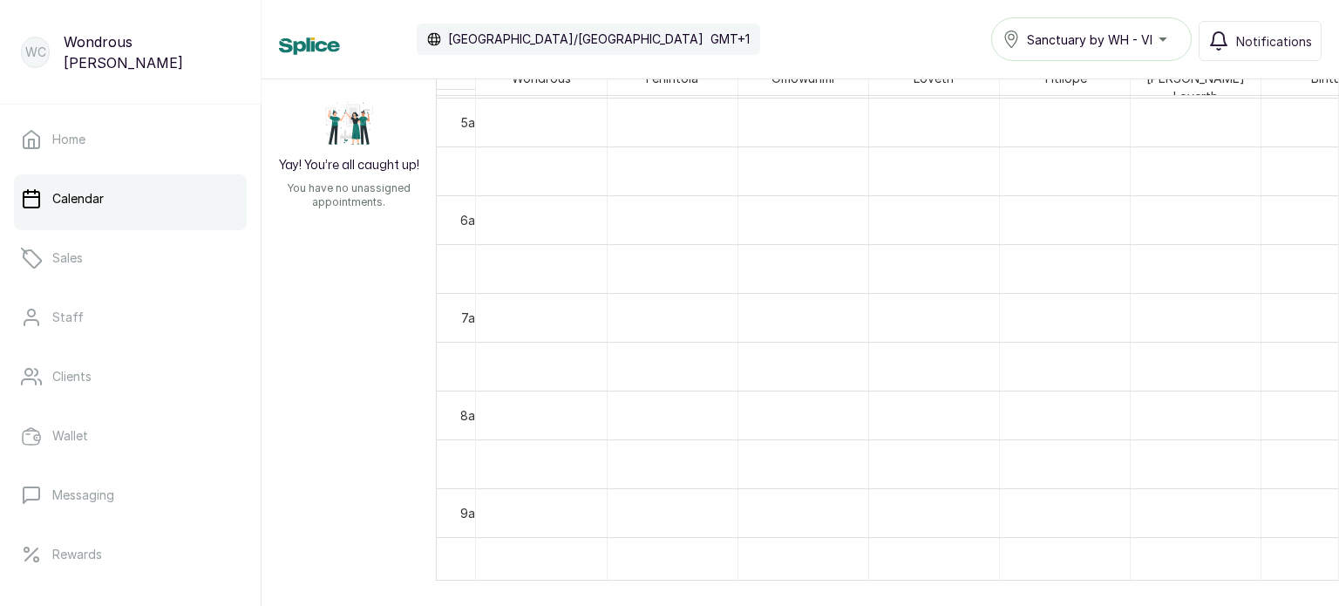
scroll to position [457, 0]
click at [712, 82] on div "Fehintola" at bounding box center [673, 78] width 130 height 22
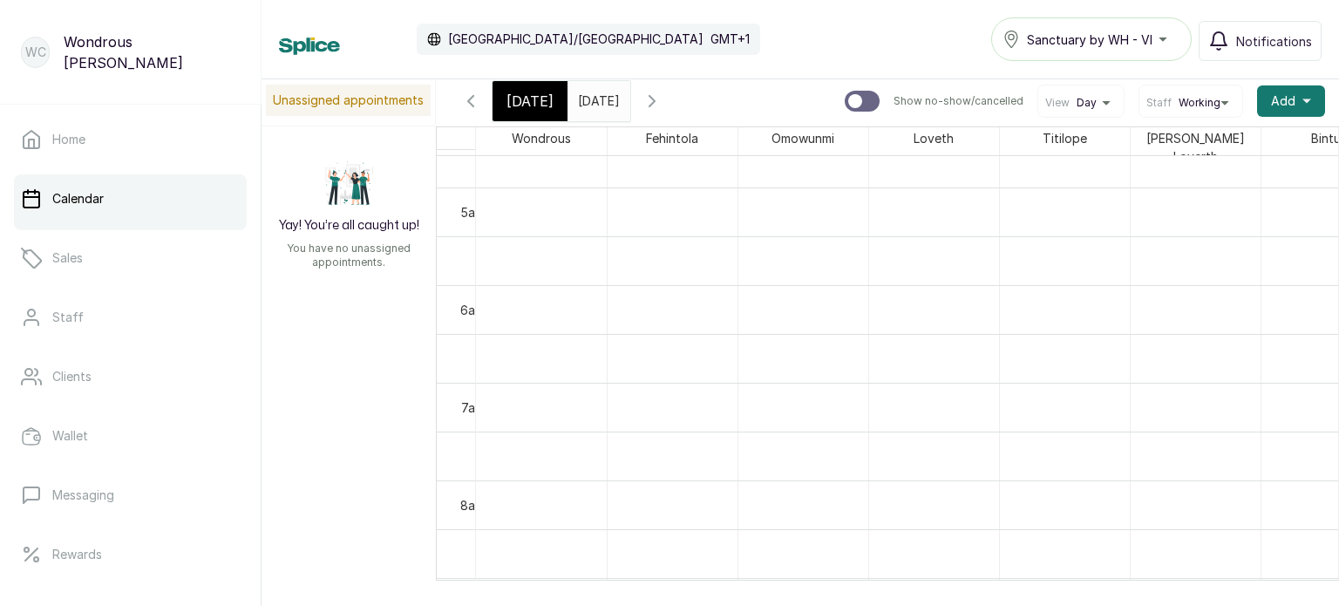
scroll to position [5, 0]
click at [629, 98] on span at bounding box center [612, 96] width 33 height 30
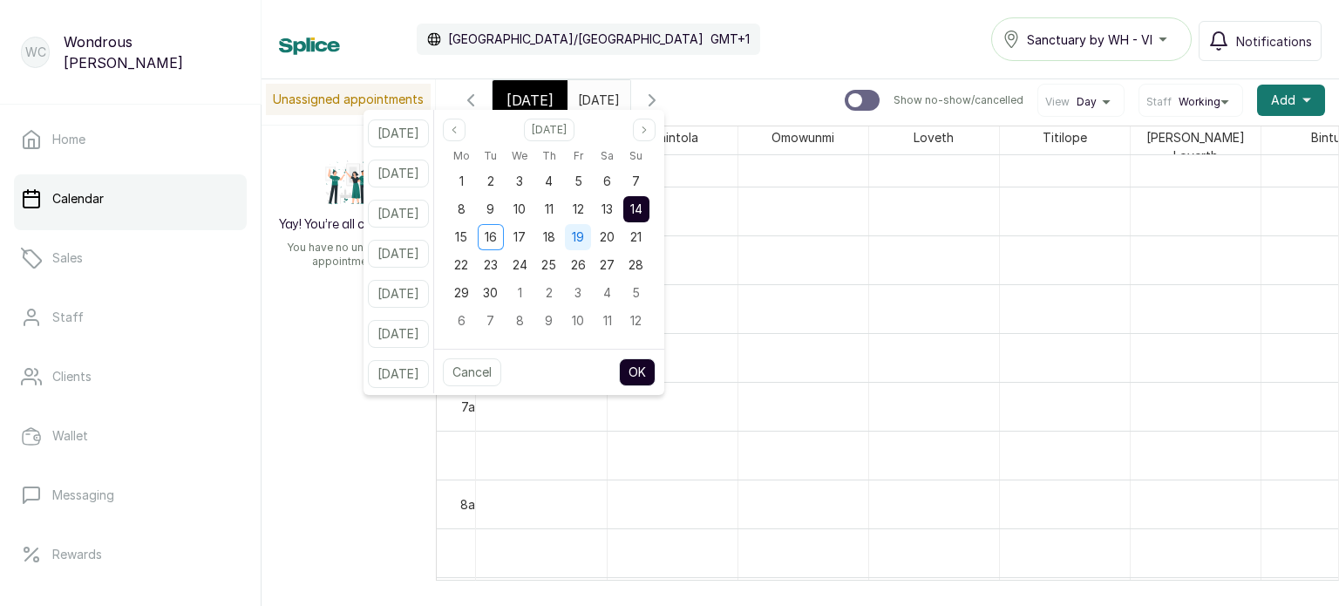
click at [591, 244] on div "19" at bounding box center [578, 237] width 26 height 26
click at [656, 375] on button "OK" at bounding box center [637, 372] width 37 height 28
type input "19/09/2025"
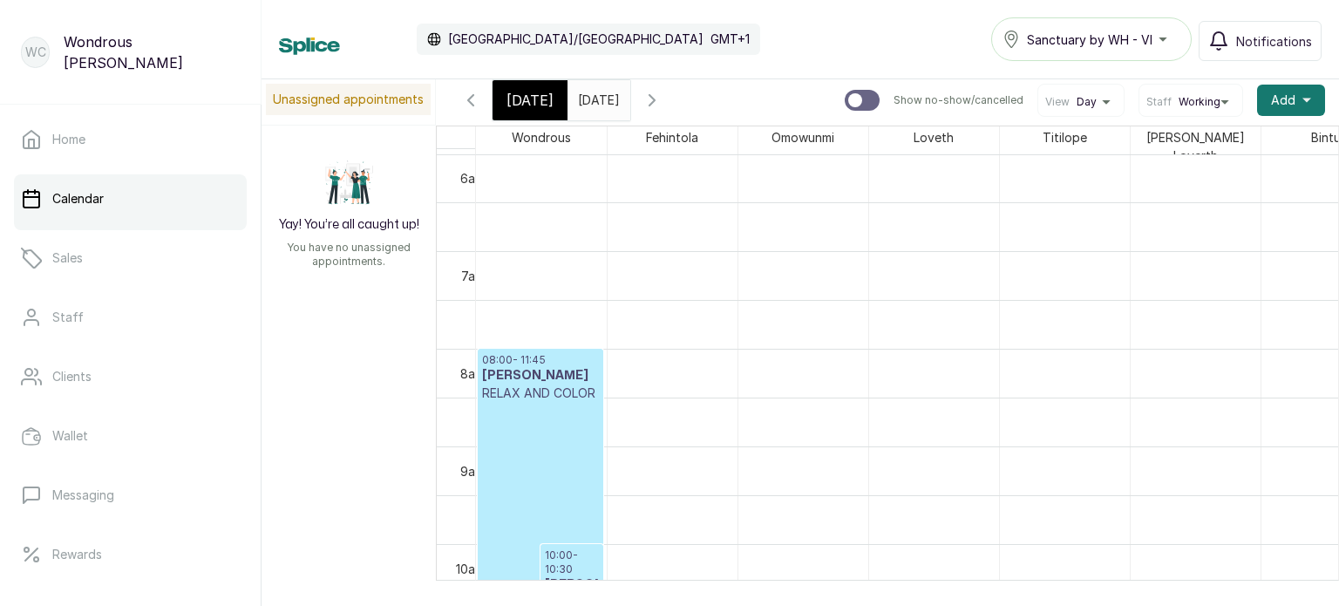
click at [520, 94] on span "Today" at bounding box center [529, 100] width 47 height 21
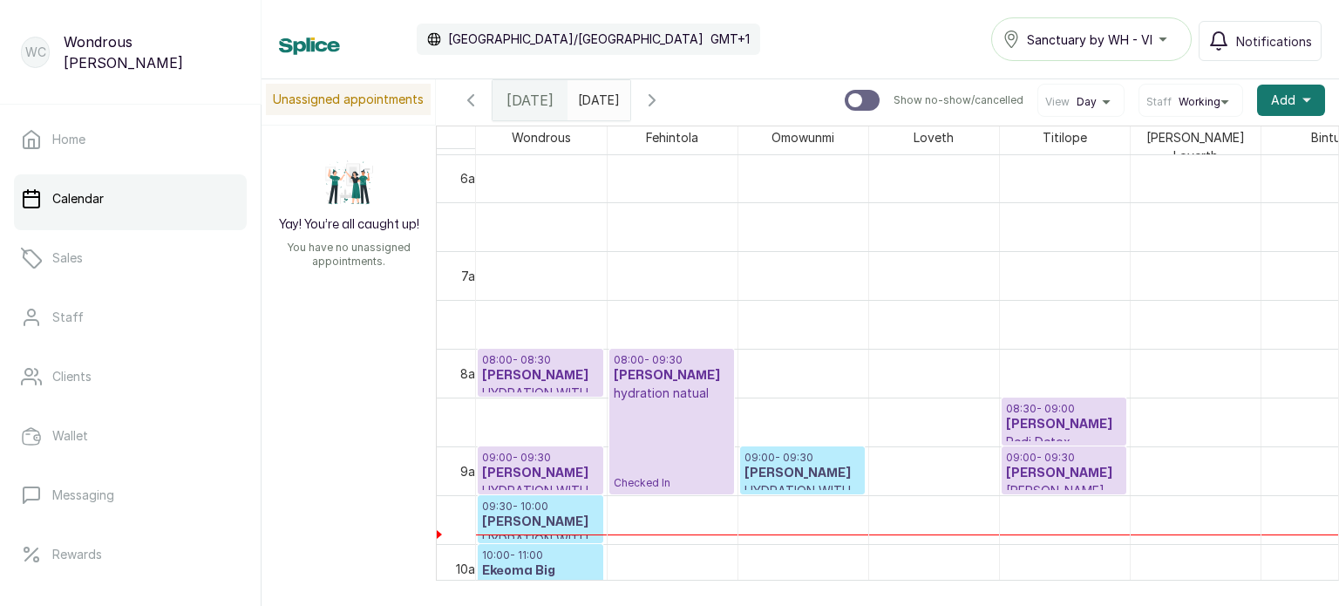
click at [553, 357] on p "08:00 - 08:30" at bounding box center [540, 360] width 117 height 14
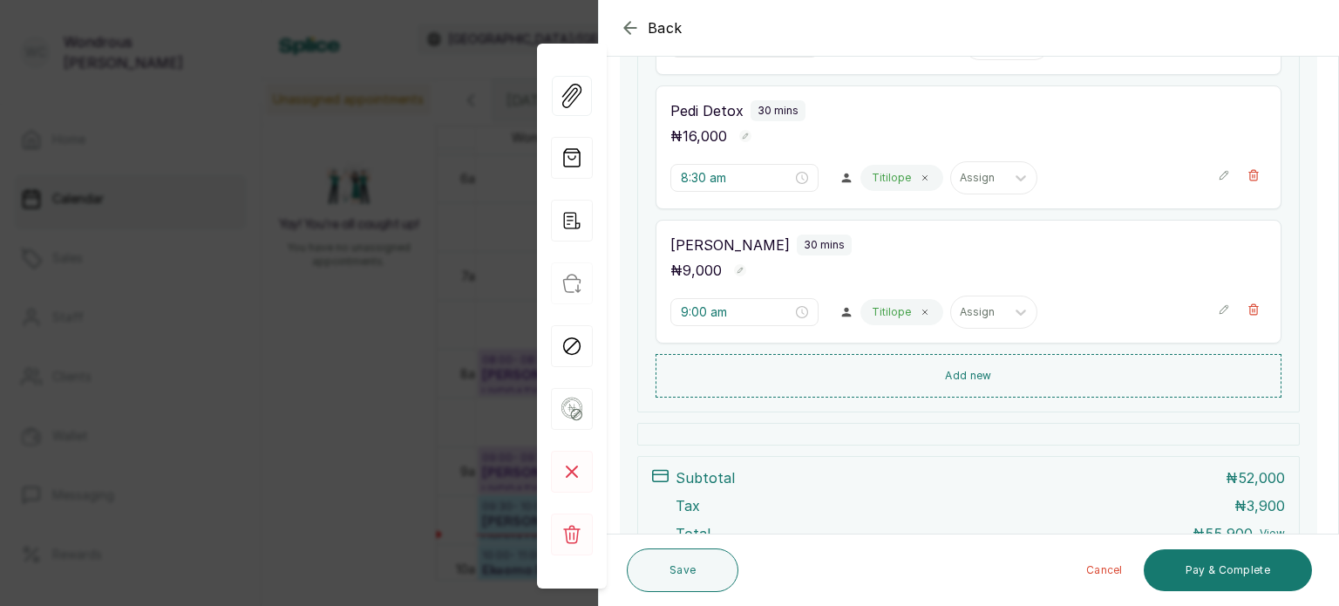
scroll to position [411, 0]
click at [887, 374] on button "Add new" at bounding box center [969, 373] width 626 height 42
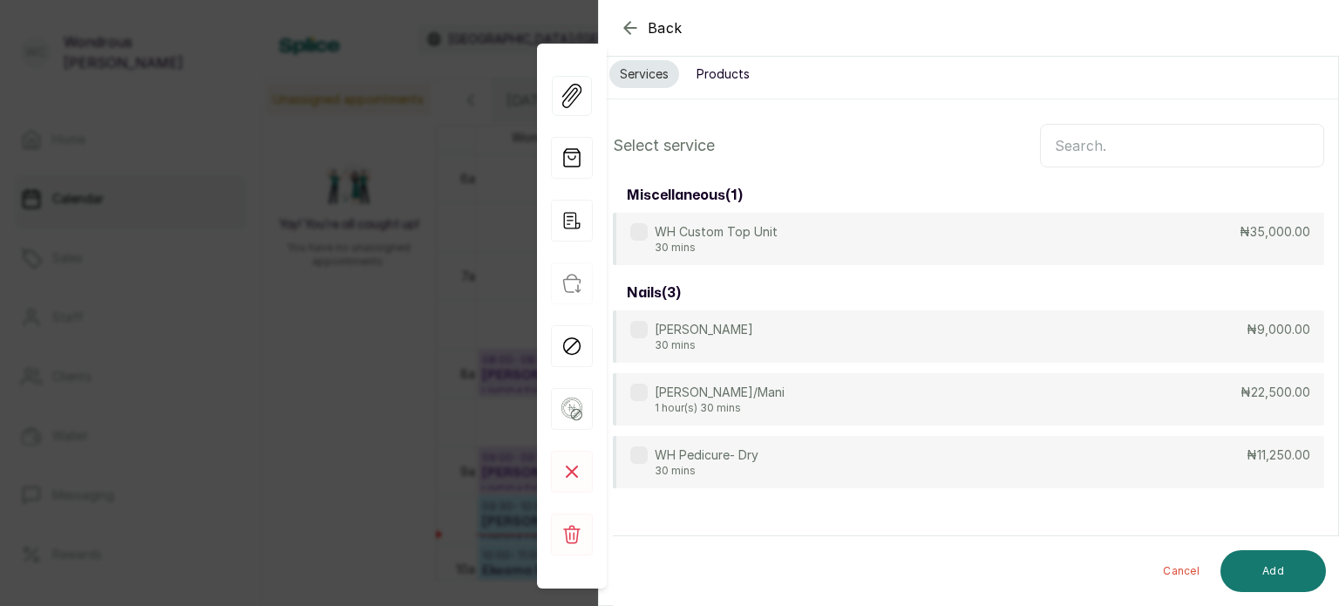
scroll to position [0, 0]
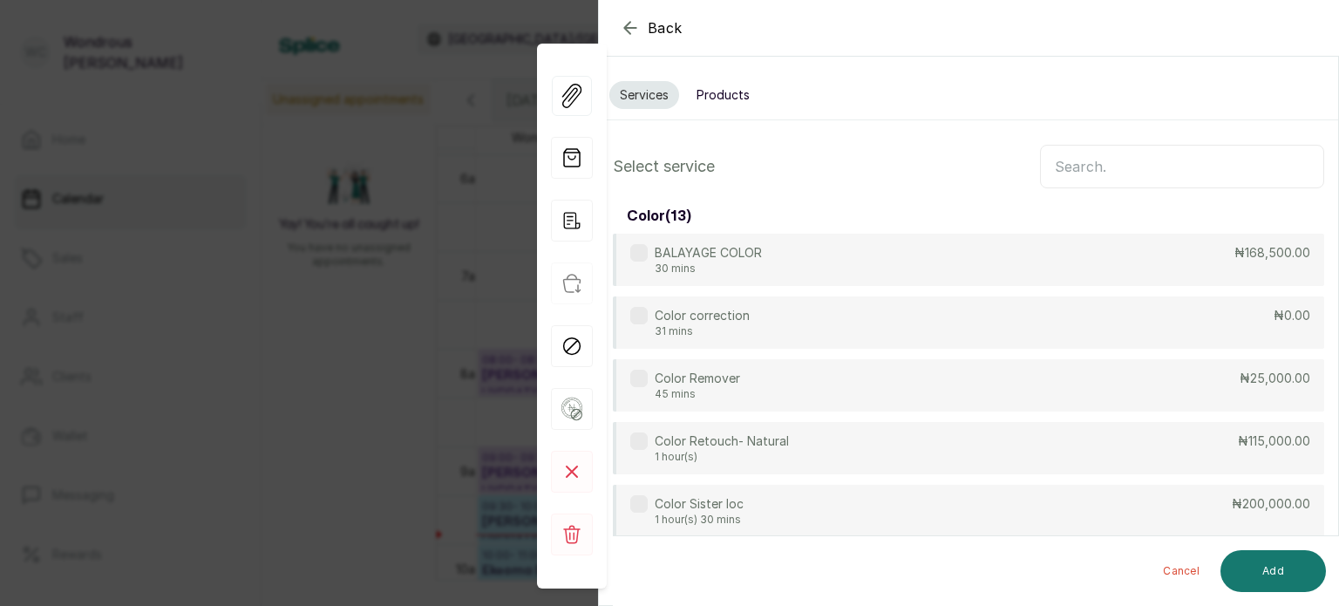
click at [1100, 154] on input "text" at bounding box center [1182, 167] width 284 height 44
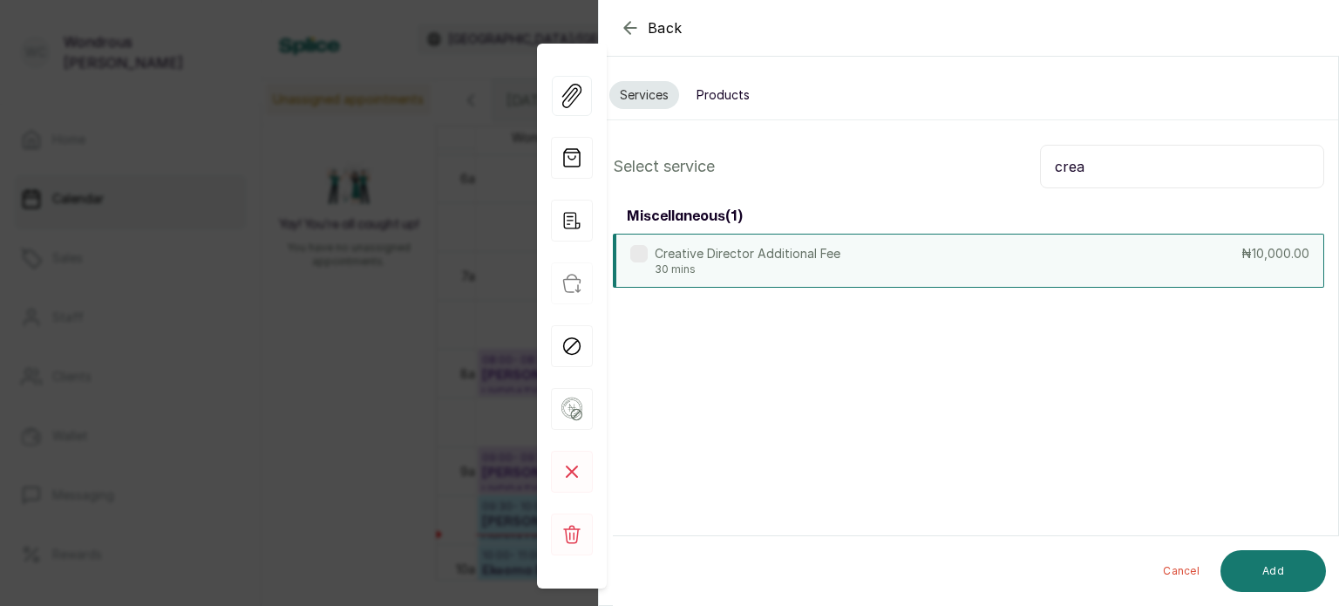
type input "crea"
click at [822, 245] on p "Creative Director Additional Fee" at bounding box center [748, 253] width 186 height 17
click at [1274, 570] on button "Add" at bounding box center [1272, 571] width 105 height 42
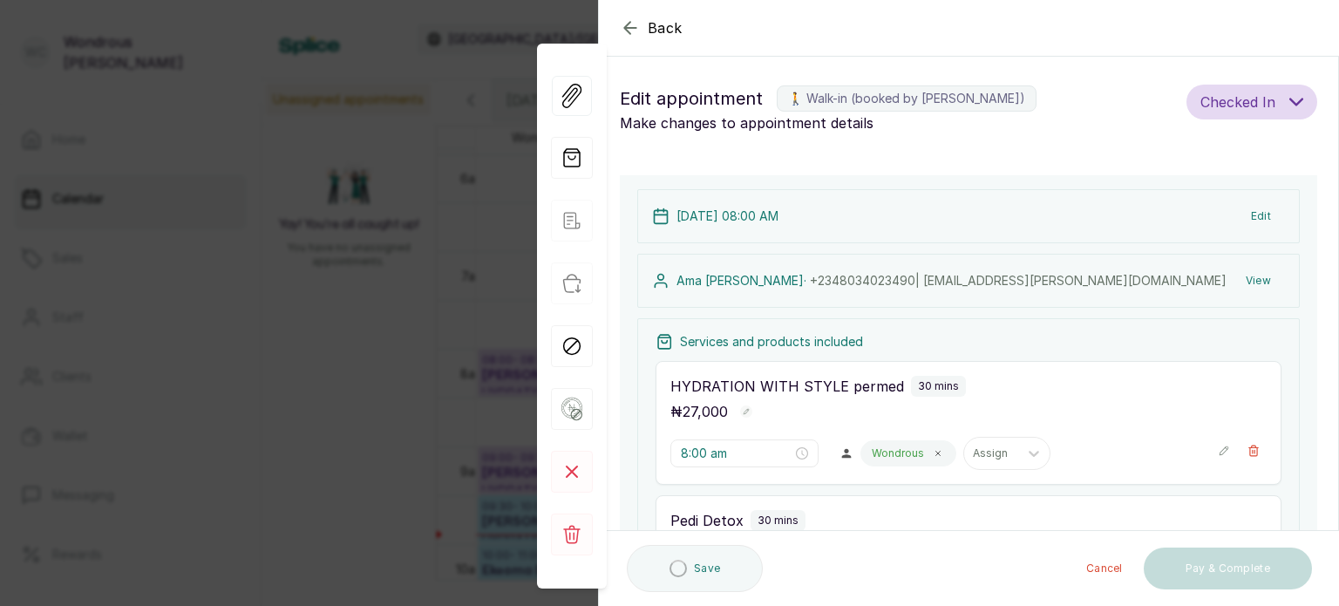
type input "9:30 am"
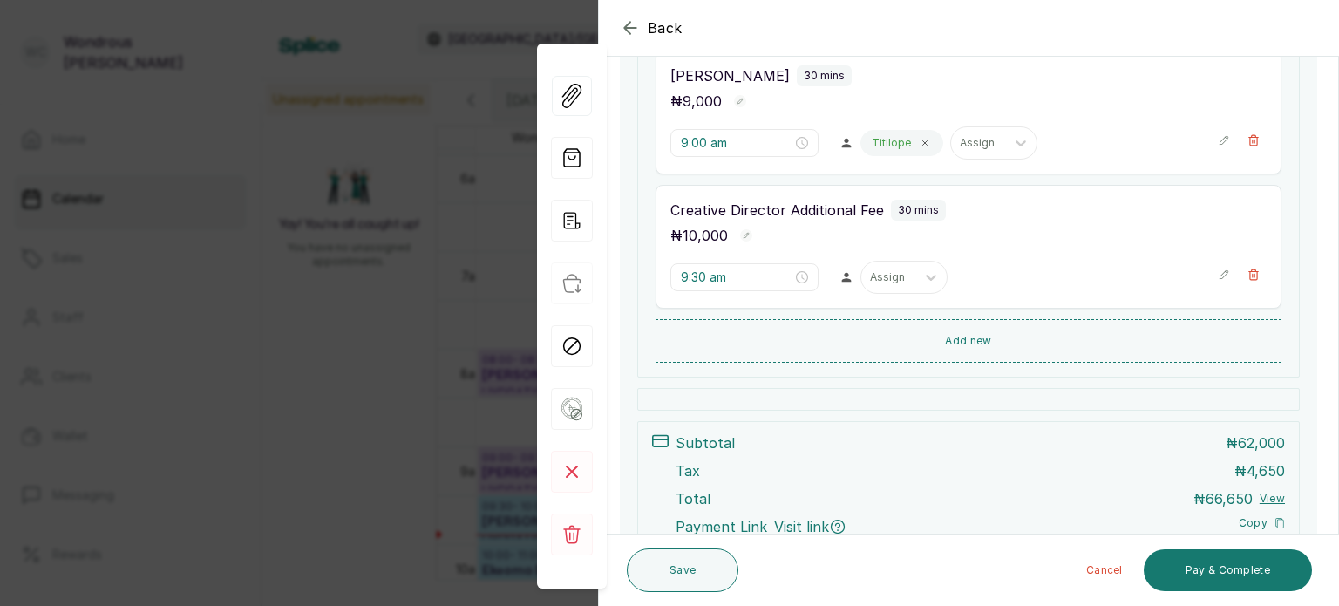
scroll to position [581, 0]
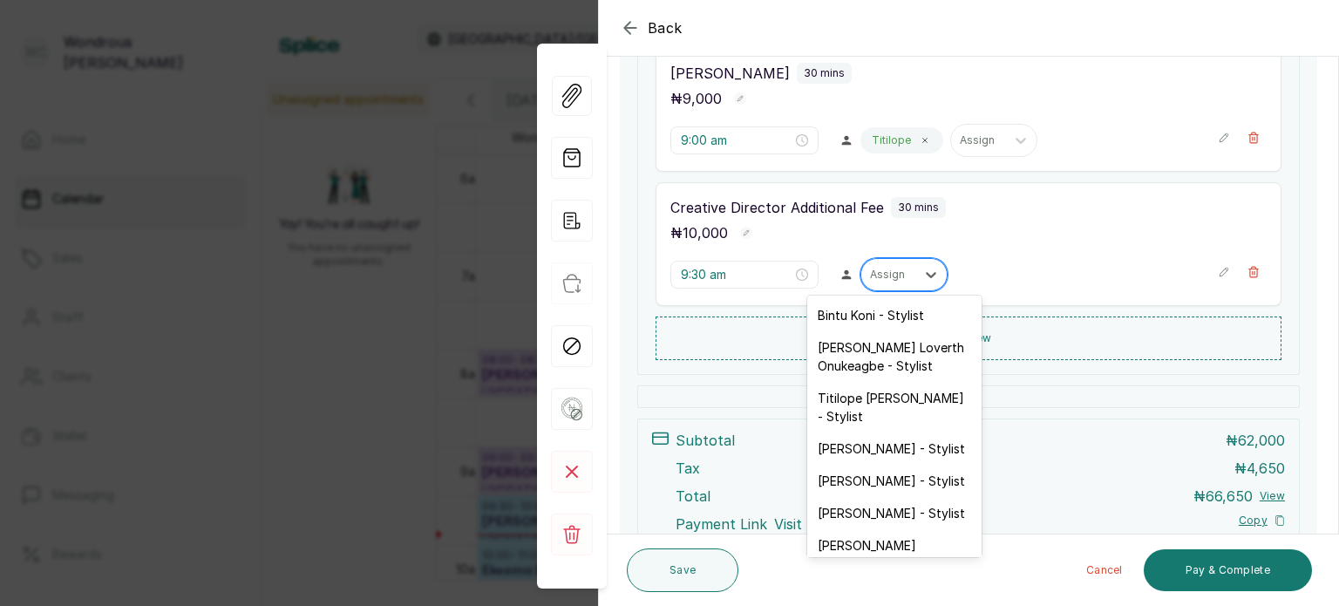
click at [901, 268] on div "Assign" at bounding box center [888, 274] width 54 height 23
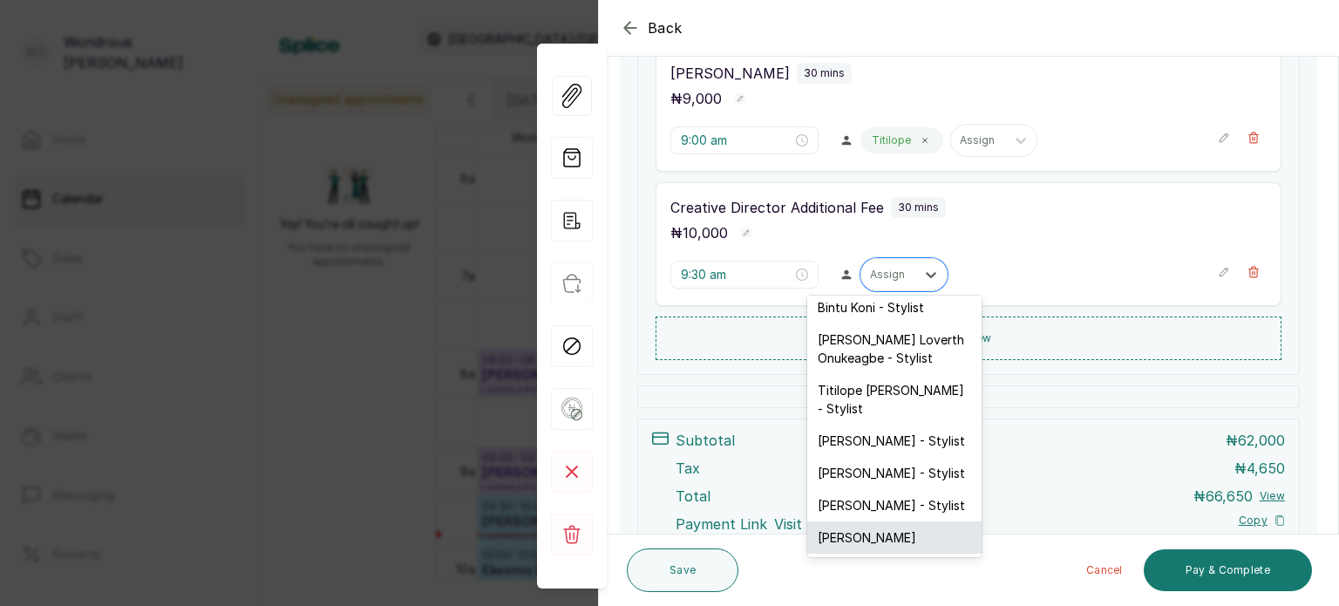
click at [880, 529] on div "Wondrous Carter" at bounding box center [894, 537] width 174 height 32
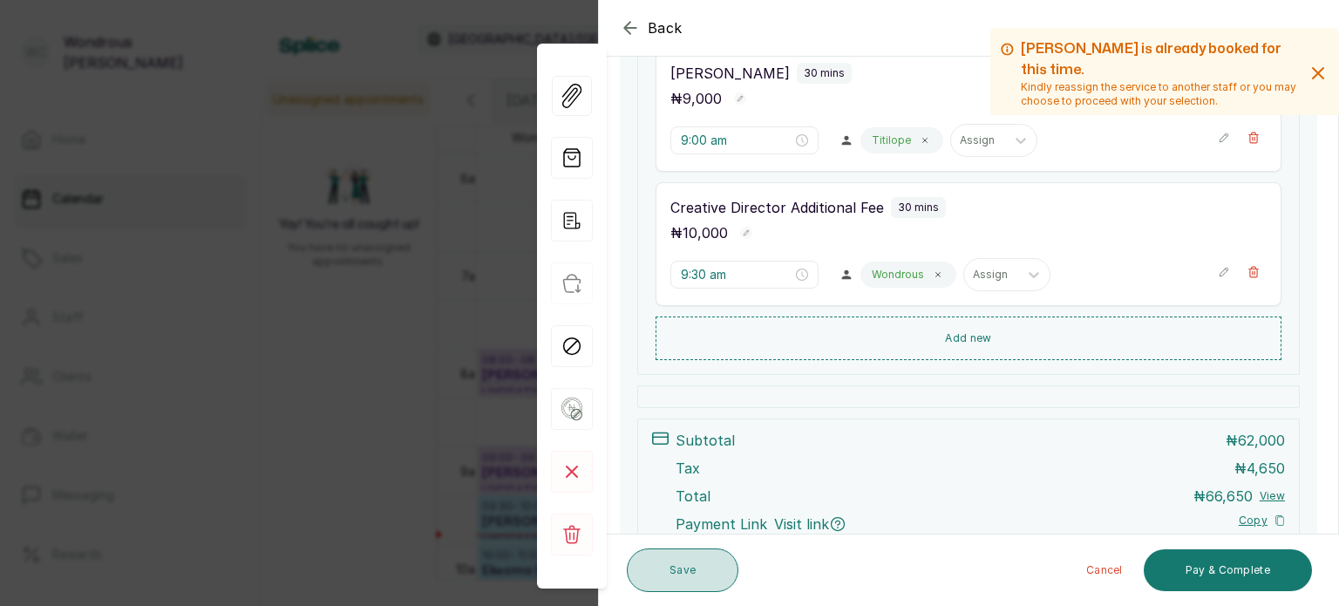
click at [679, 561] on button "Save" at bounding box center [683, 570] width 112 height 44
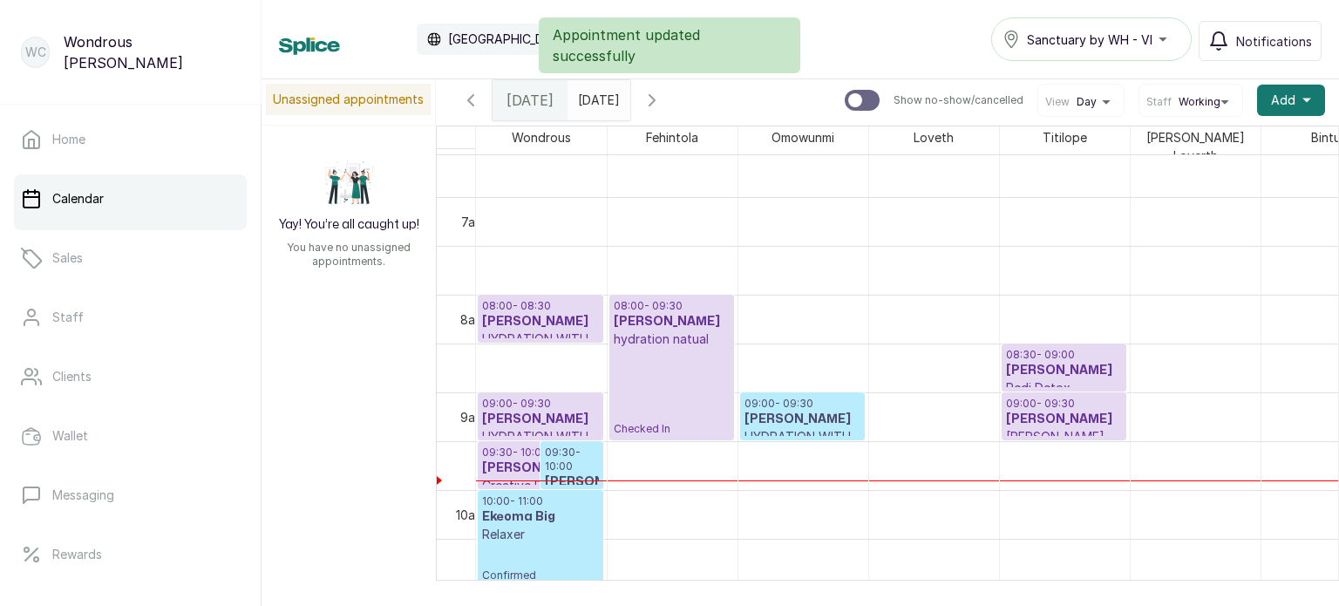
scroll to position [640, 0]
click at [557, 315] on h3 "Ama Annan" at bounding box center [540, 323] width 117 height 17
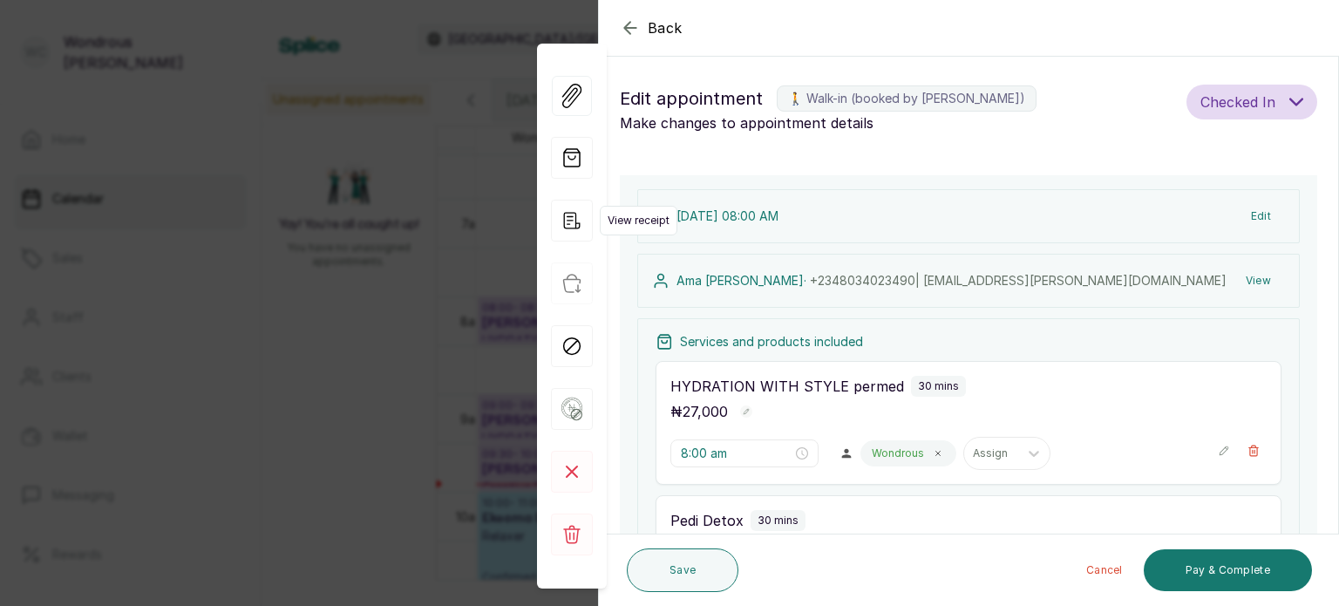
click at [581, 222] on icon "button" at bounding box center [572, 221] width 42 height 42
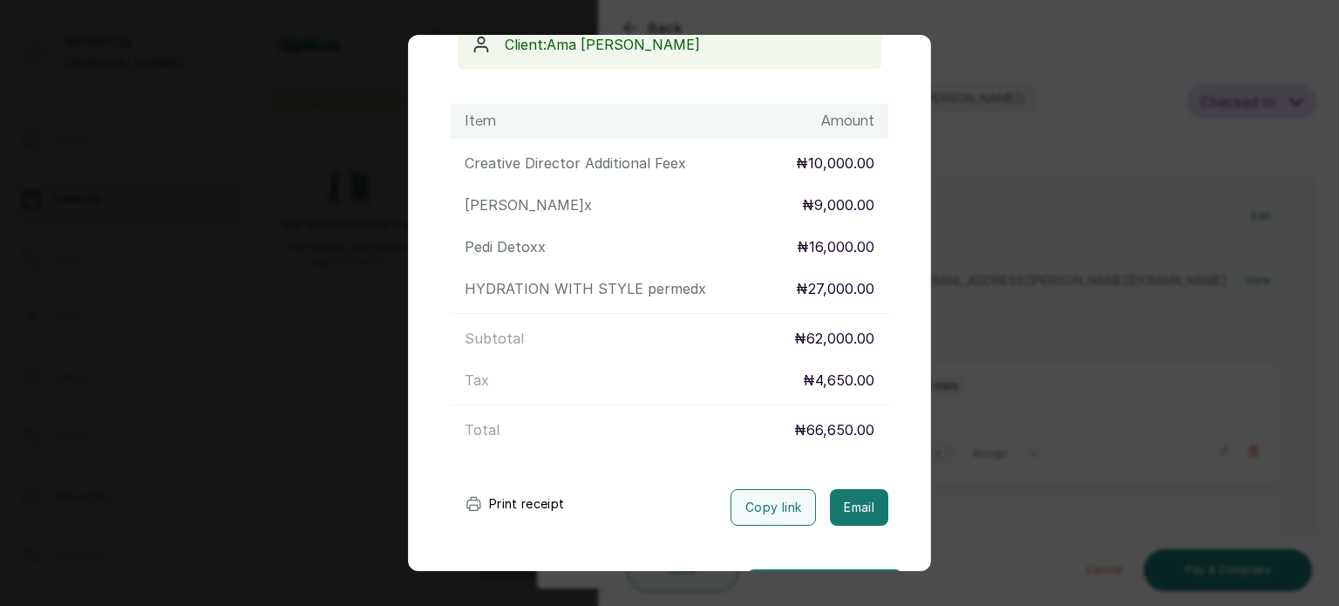
scroll to position [252, 0]
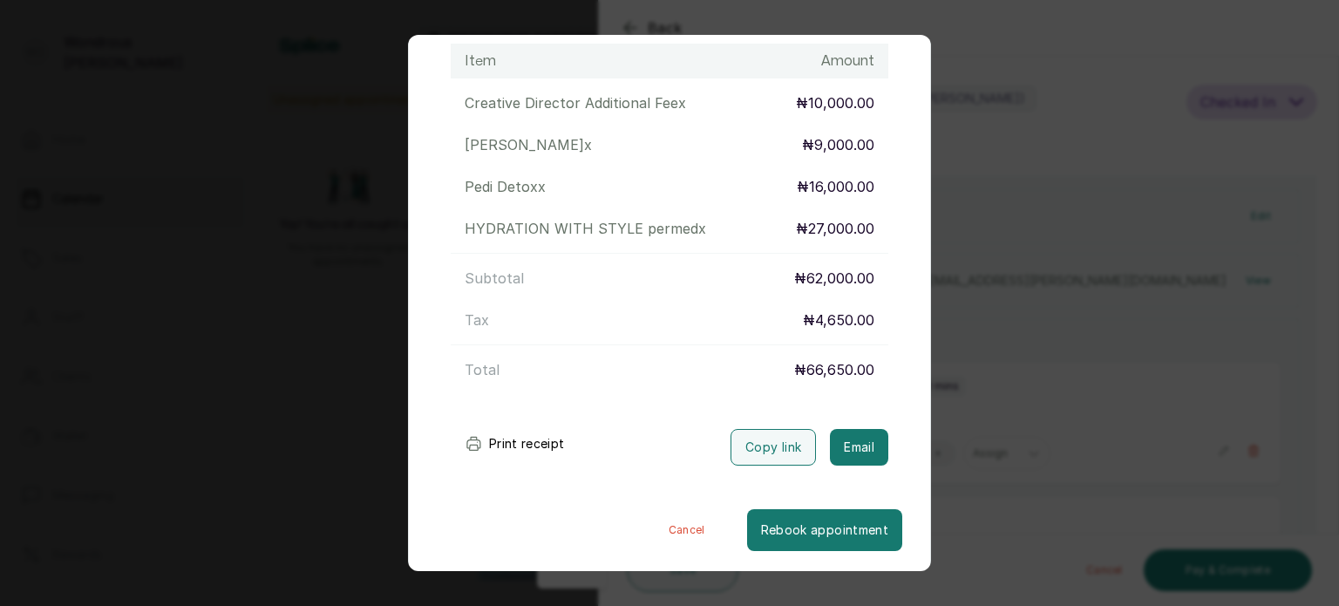
click at [514, 440] on button "Print receipt" at bounding box center [515, 443] width 128 height 35
click at [1022, 433] on div "Transaction Details Booking ID: # SPHoO5j1 Date: 16 Sep, 2025 ・ 8:00 AM Billed …" at bounding box center [669, 303] width 1339 height 606
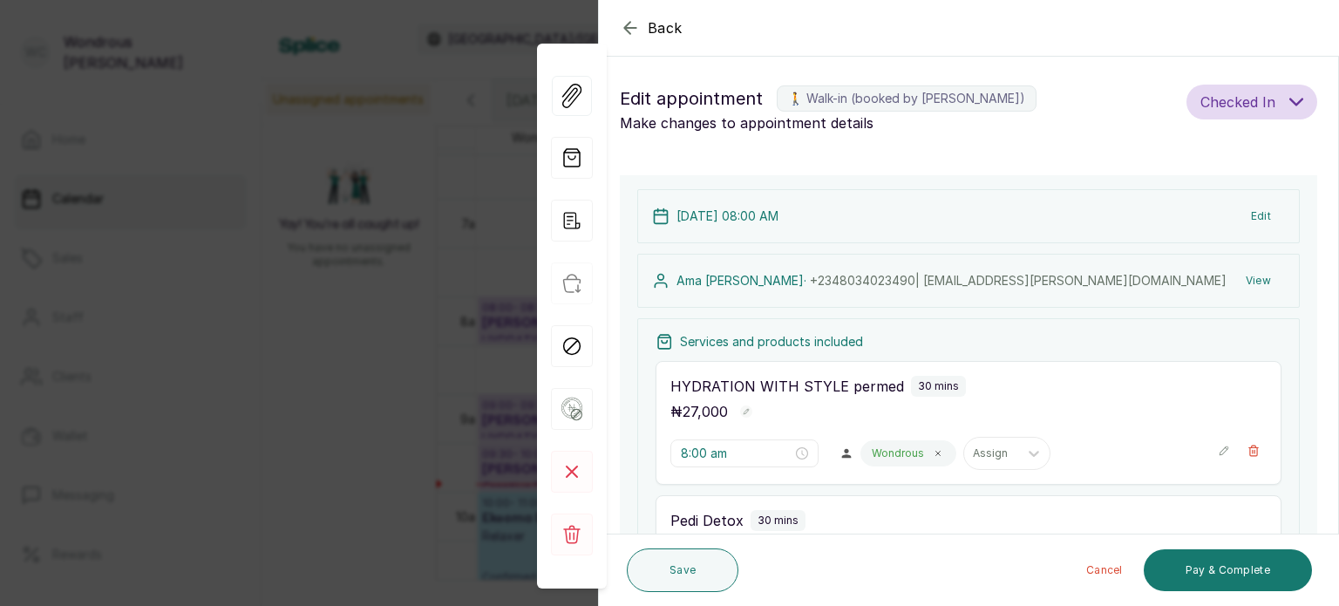
click at [0, 183] on div "Back Appointment Details Edit appointment 🚶 Walk-in (booked by Wondrous Carter)…" at bounding box center [669, 303] width 1339 height 606
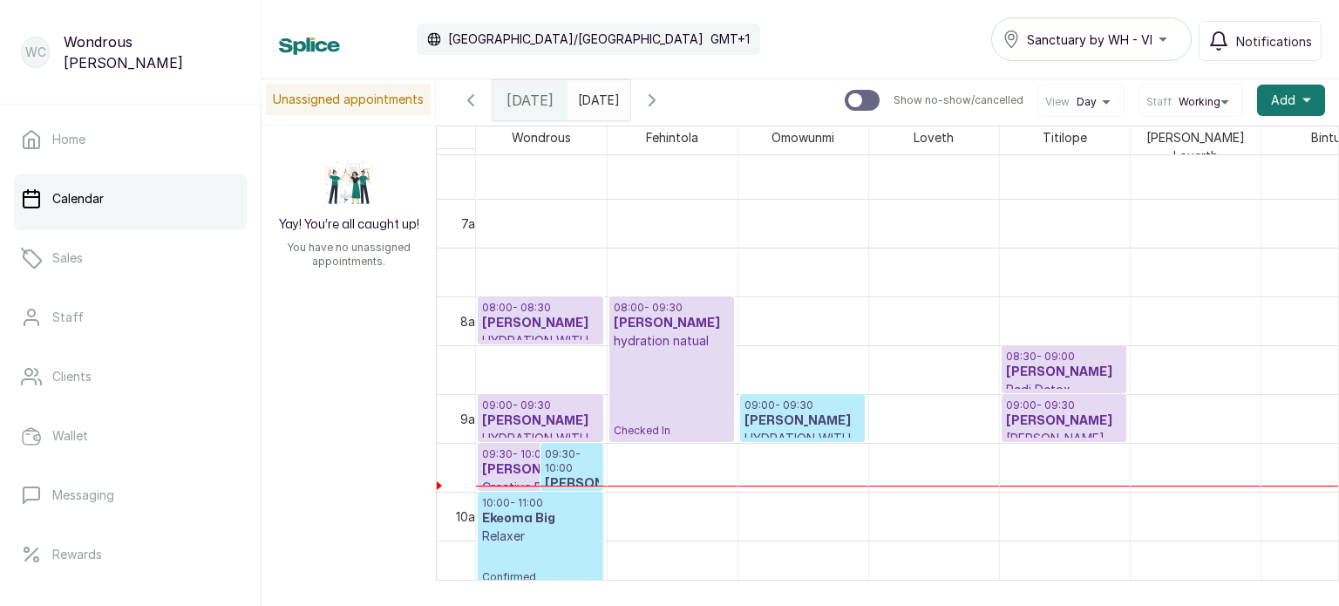
click at [568, 315] on h3 "Ama Annan" at bounding box center [540, 323] width 117 height 17
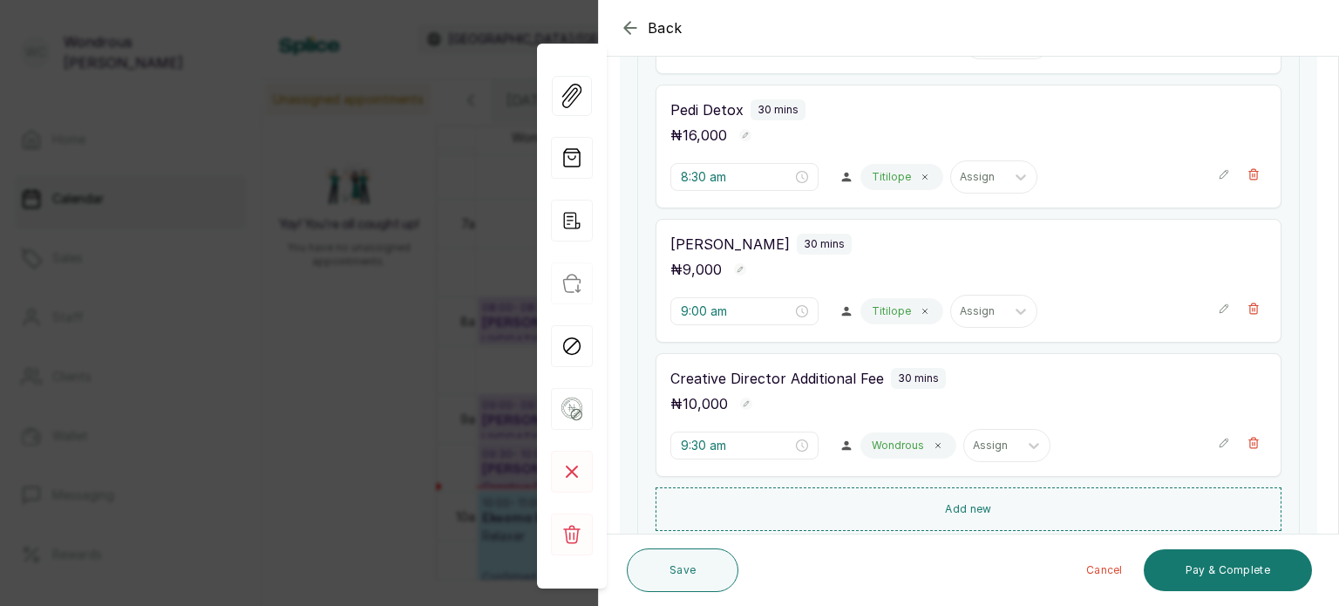
scroll to position [408, 0]
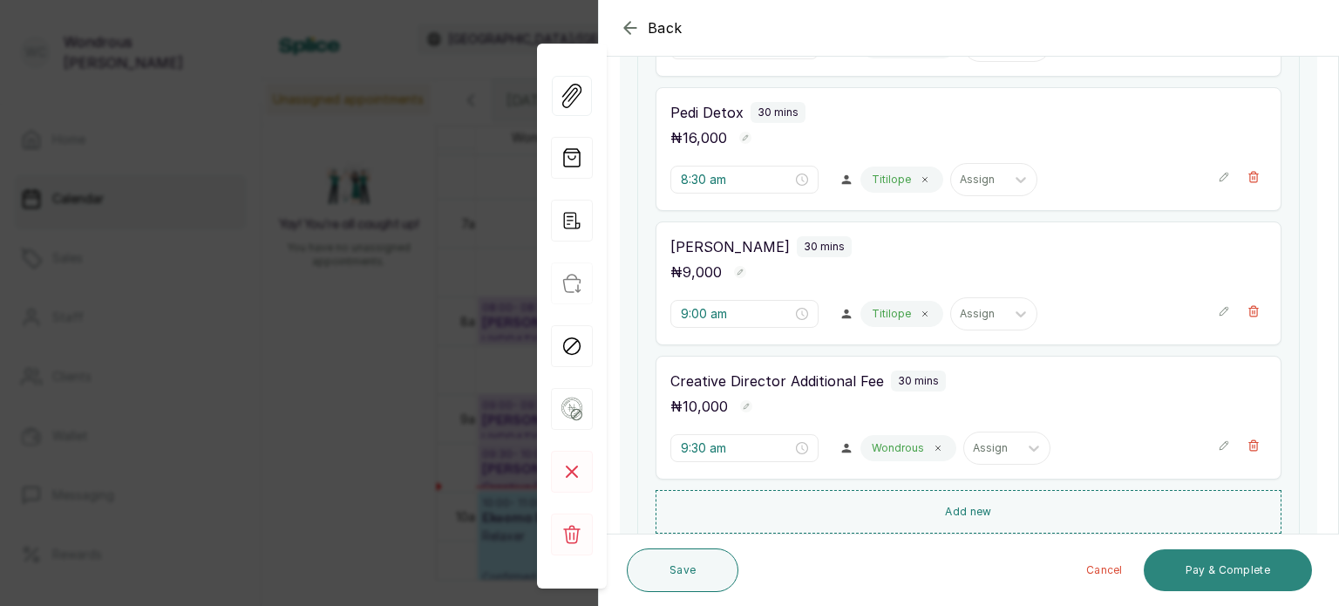
click at [1217, 575] on button "Pay & Complete" at bounding box center [1228, 570] width 168 height 42
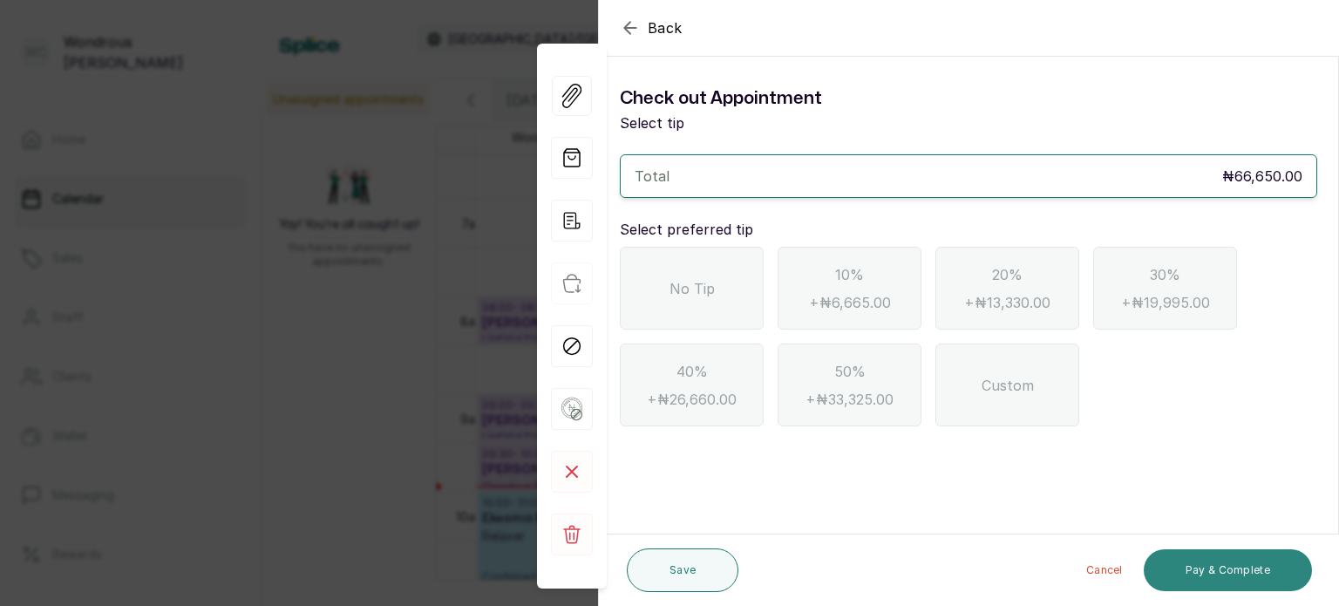
scroll to position [0, 0]
click at [662, 268] on div "No Tip" at bounding box center [692, 288] width 144 height 83
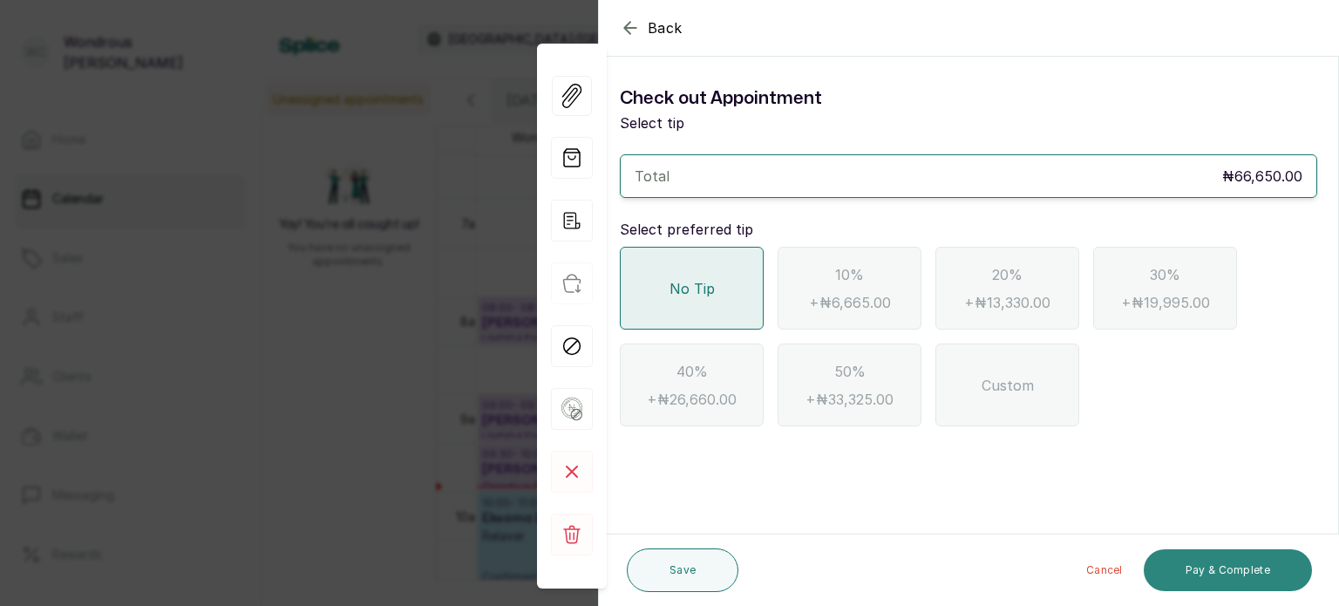
click at [1200, 564] on button "Pay & Complete" at bounding box center [1228, 570] width 168 height 42
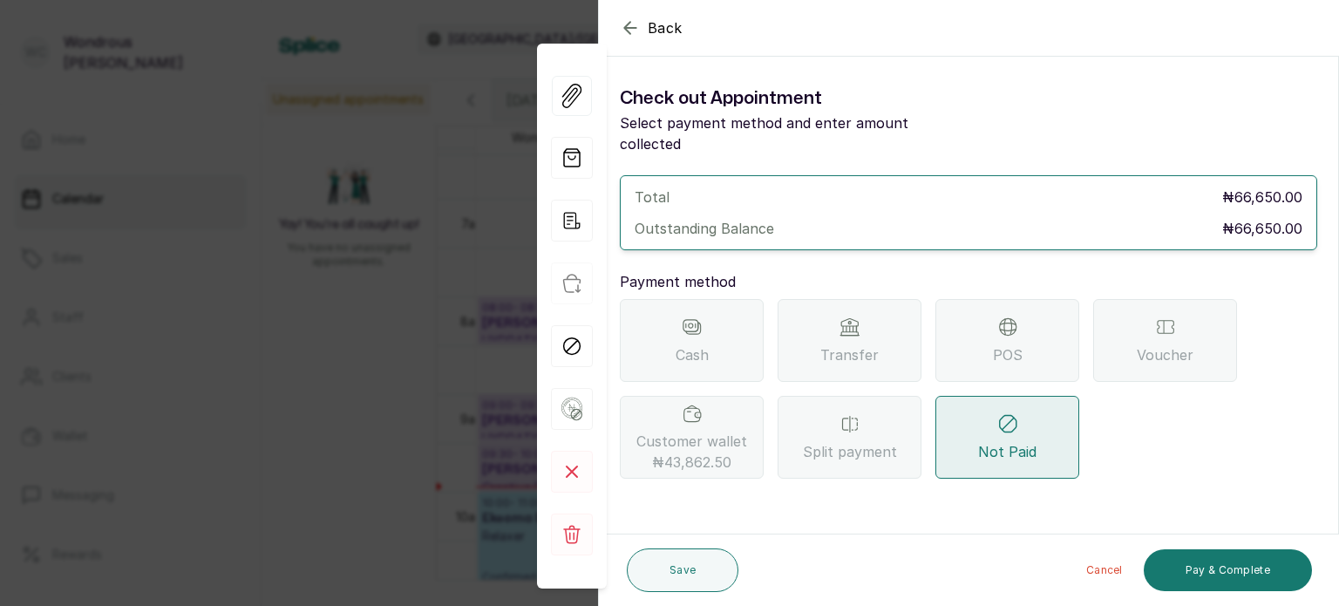
click at [997, 344] on span "POS" at bounding box center [1008, 354] width 30 height 21
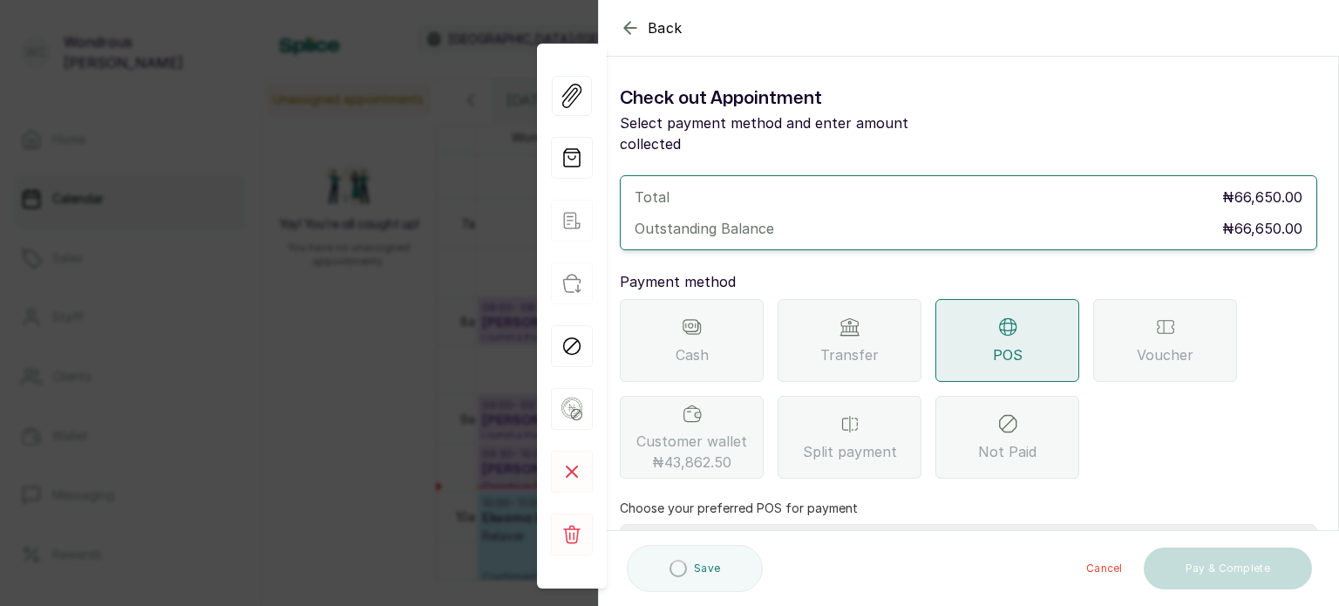
scroll to position [179, 0]
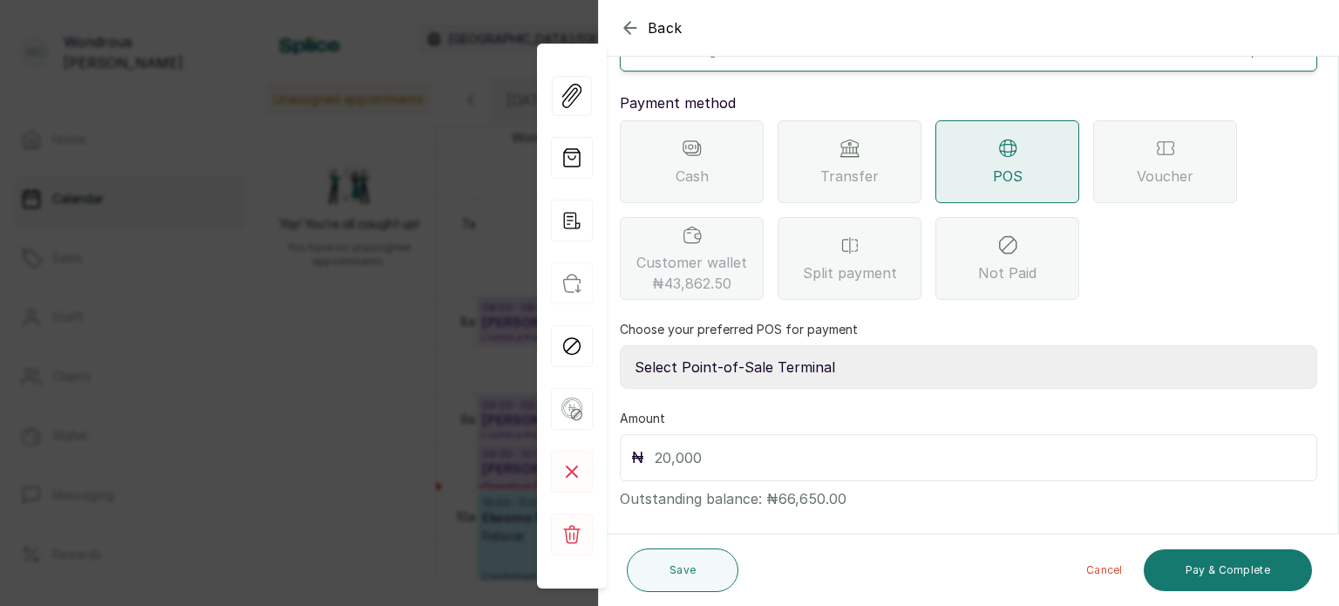
click at [756, 445] on input "text" at bounding box center [980, 457] width 651 height 24
type input "66,650"
click at [1193, 576] on button "Pay & Complete" at bounding box center [1228, 570] width 168 height 42
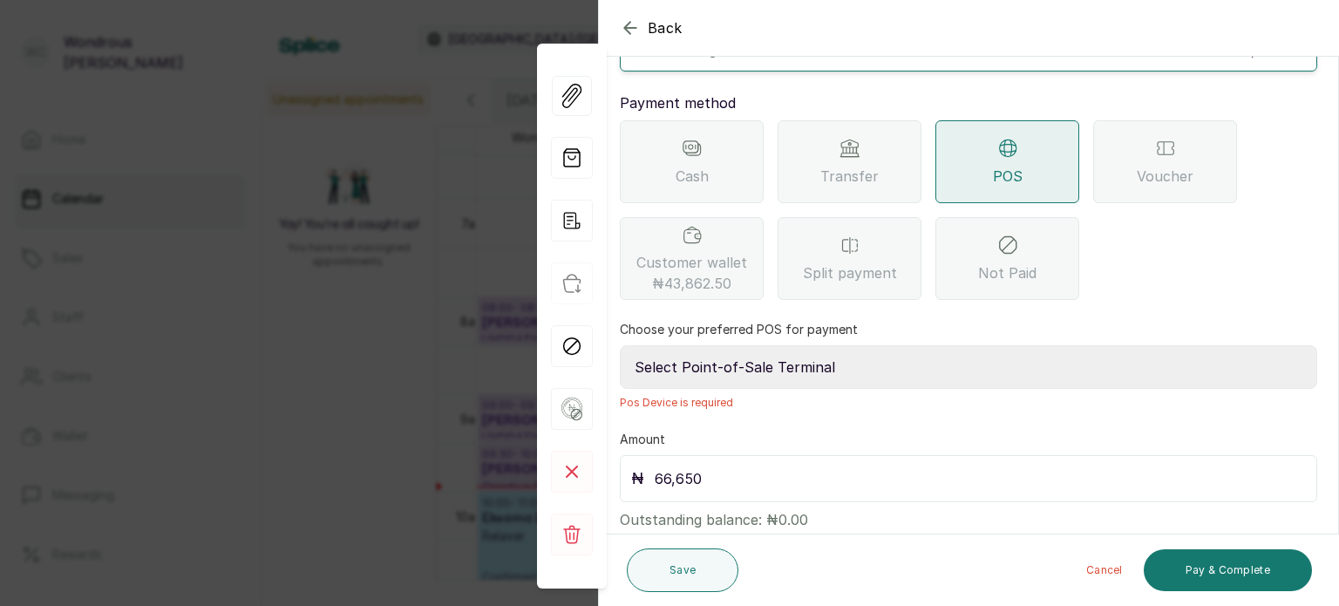
click at [725, 345] on select "Select Point-of-Sale Terminal s by wh enterprise Guaranty Trust Bank Union Bank…" at bounding box center [968, 367] width 697 height 44
select select "aceeee34-48ab-4a8a-8369-545a8d520b0b"
click at [620, 345] on select "Select Point-of-Sale Terminal s by wh enterprise Guaranty Trust Bank Union Bank…" at bounding box center [968, 367] width 697 height 44
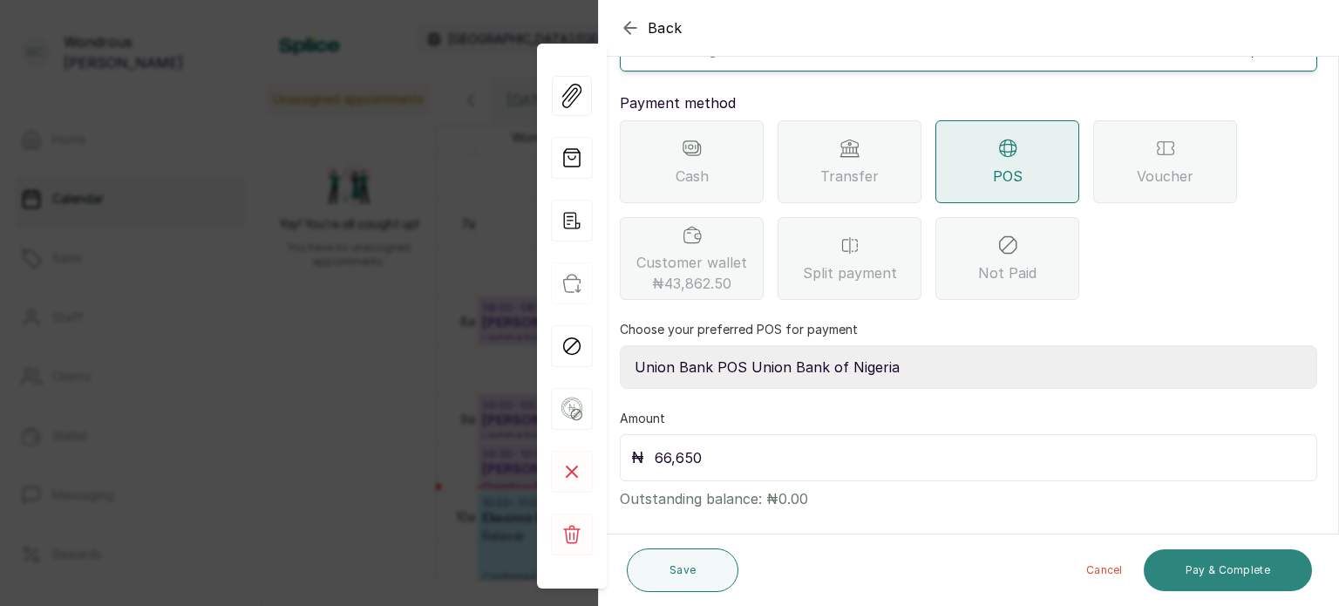
click at [1189, 567] on button "Pay & Complete" at bounding box center [1228, 570] width 168 height 42
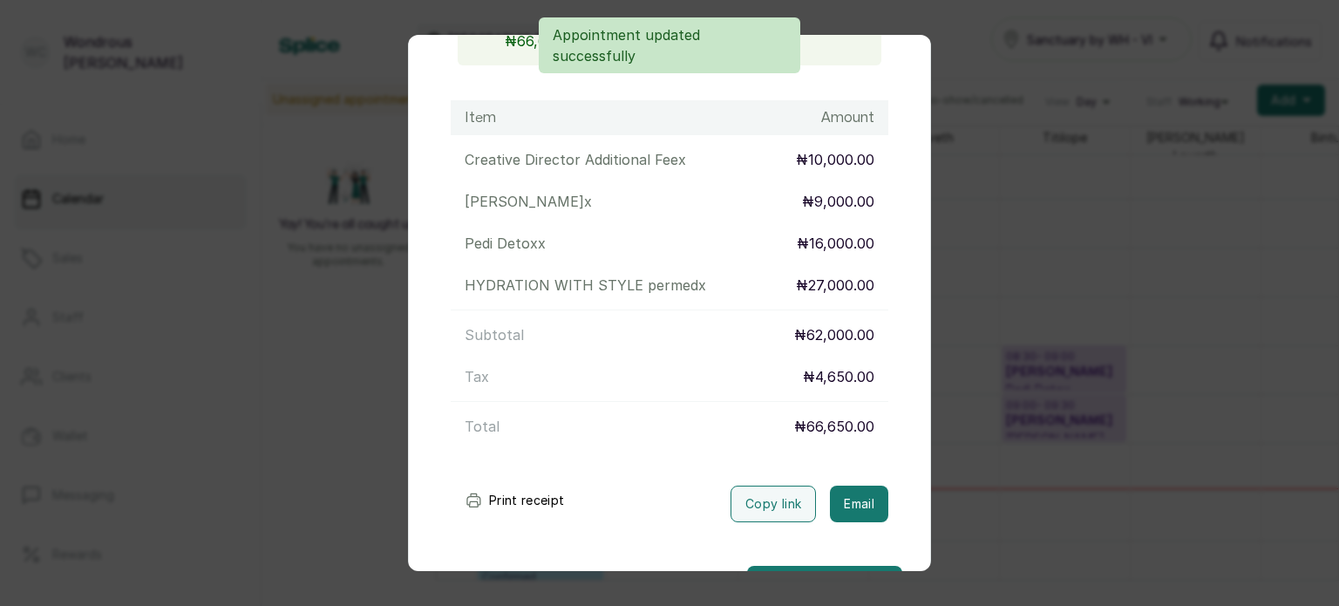
scroll to position [273, 0]
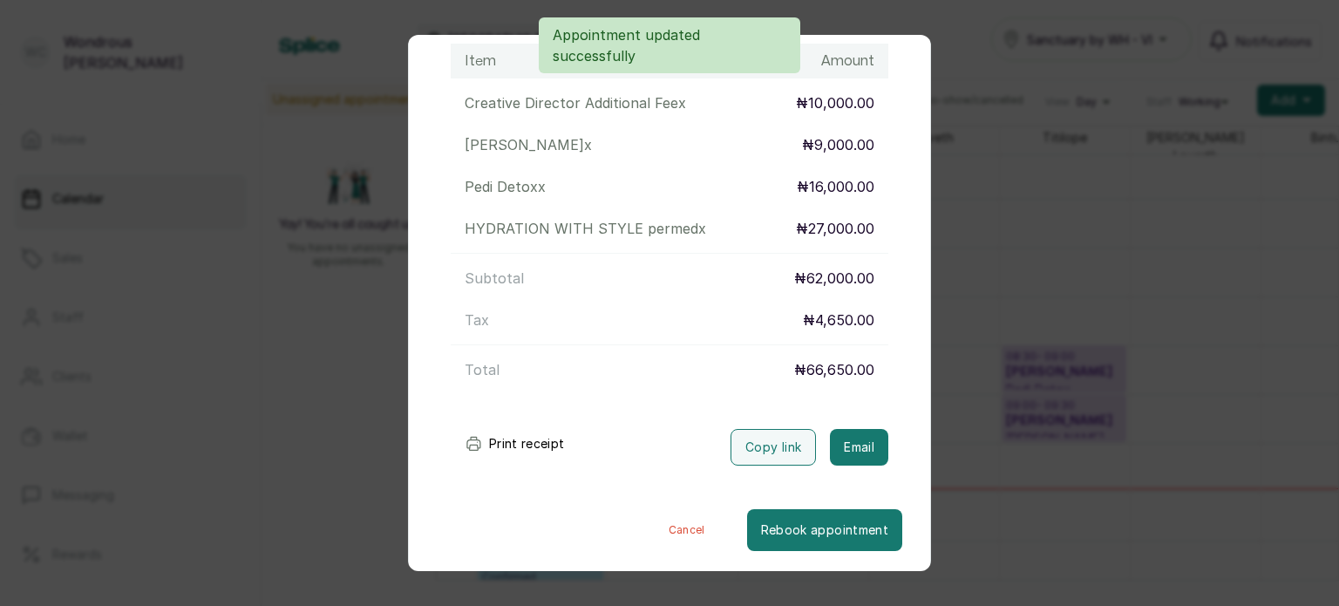
click at [523, 441] on button "Print receipt" at bounding box center [515, 443] width 128 height 35
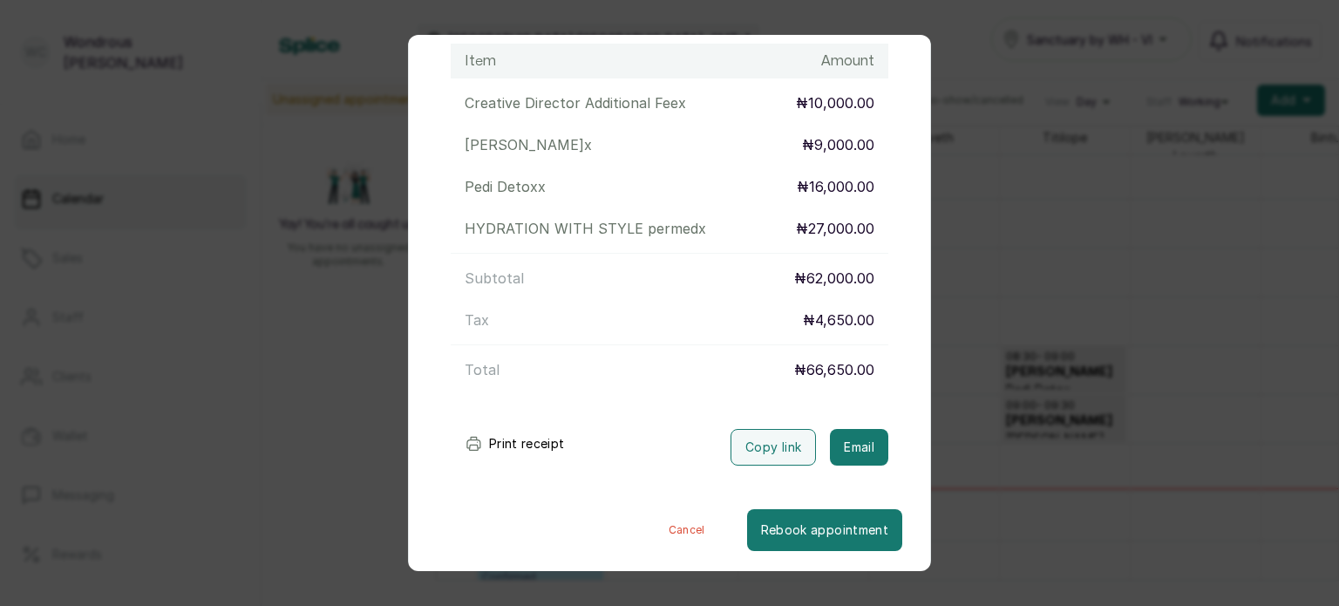
click at [1139, 318] on div "Transaction Details Booking ID: # SPHoO5j1 Date: 16 Sep, 2025 ・ 8:00 AM Billed …" at bounding box center [669, 303] width 1339 height 606
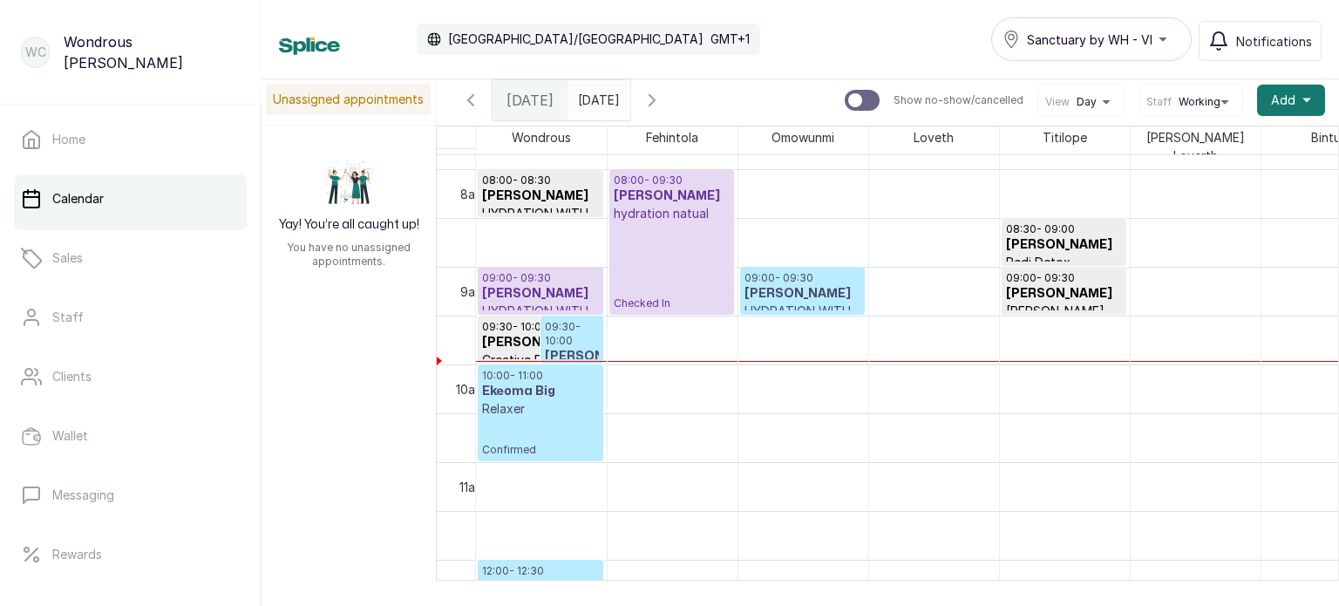
scroll to position [769, 0]
click at [596, 105] on input "19/09/2025" at bounding box center [582, 96] width 28 height 30
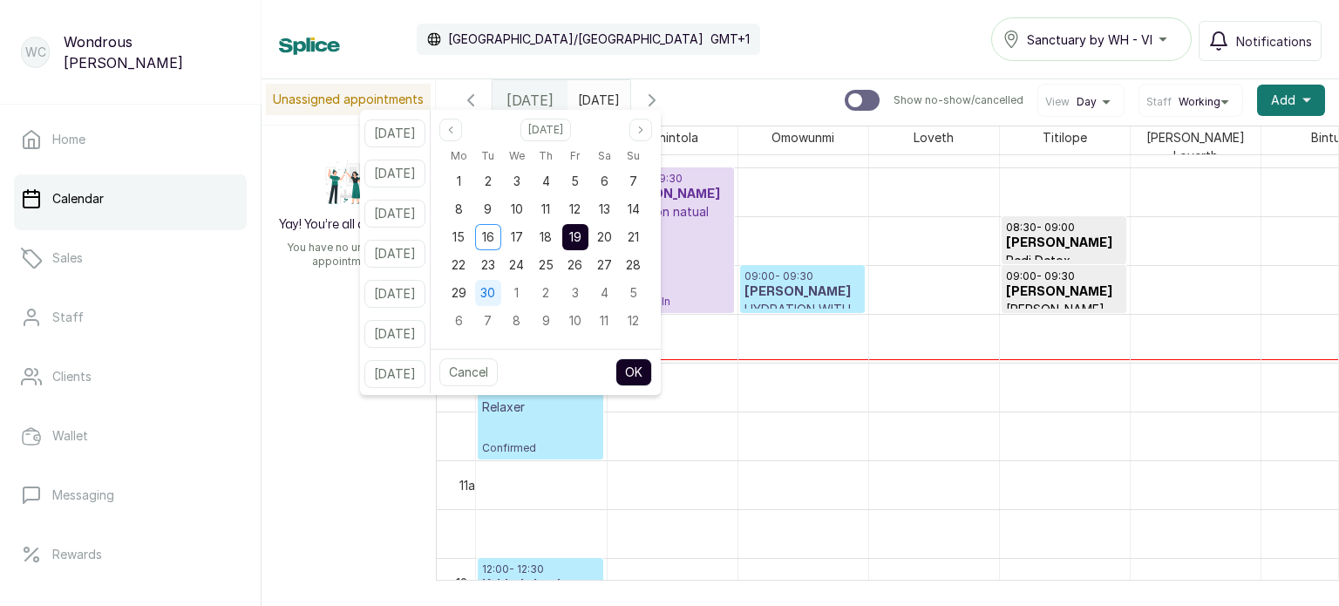
click at [495, 292] on span "30" at bounding box center [487, 292] width 15 height 15
click at [652, 365] on button "OK" at bounding box center [633, 372] width 37 height 28
type input "30/09/2025"
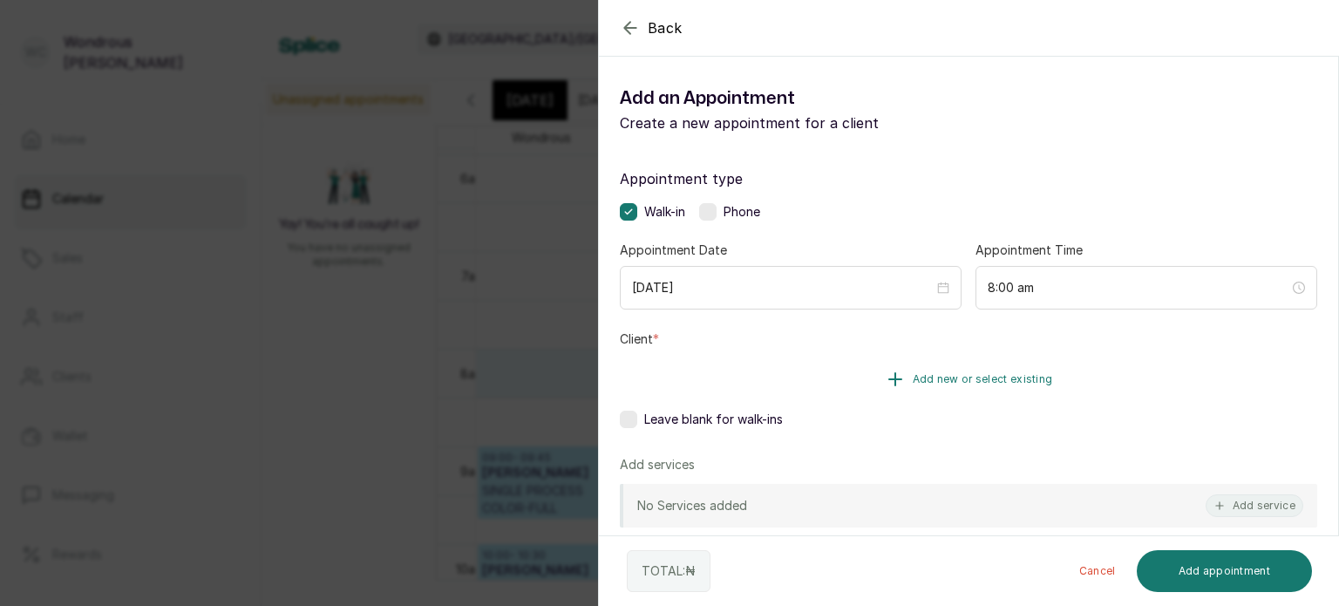
click at [735, 364] on button "Add new or select existing" at bounding box center [968, 379] width 697 height 49
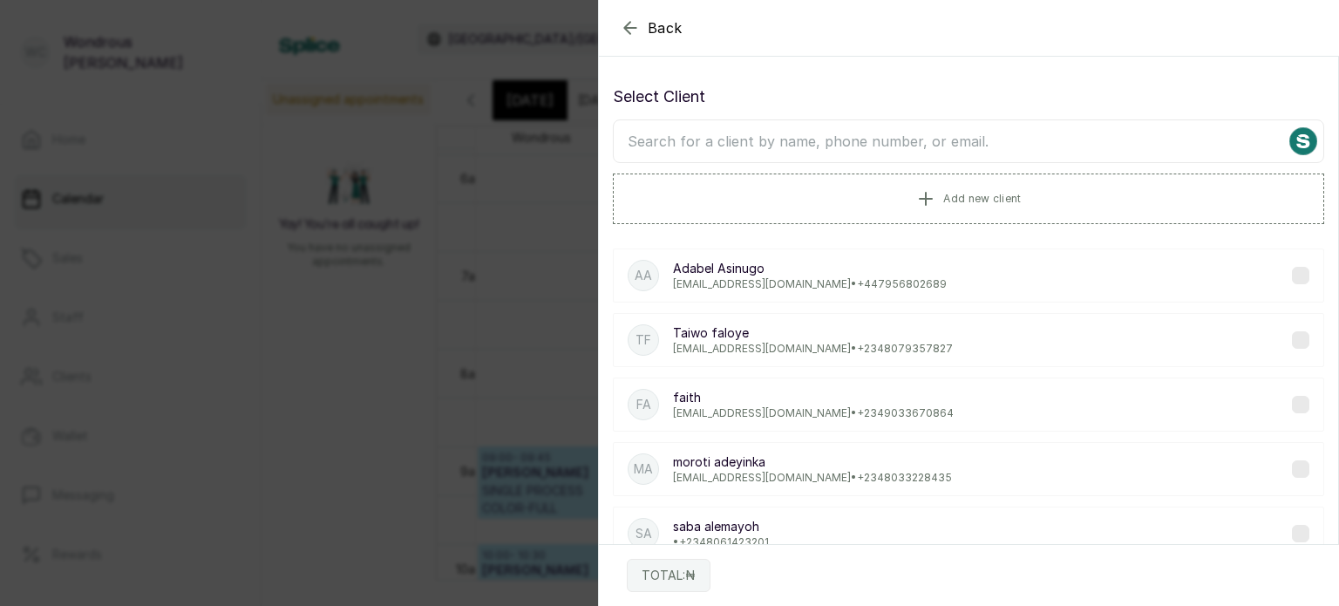
click at [652, 130] on input "text" at bounding box center [968, 141] width 711 height 44
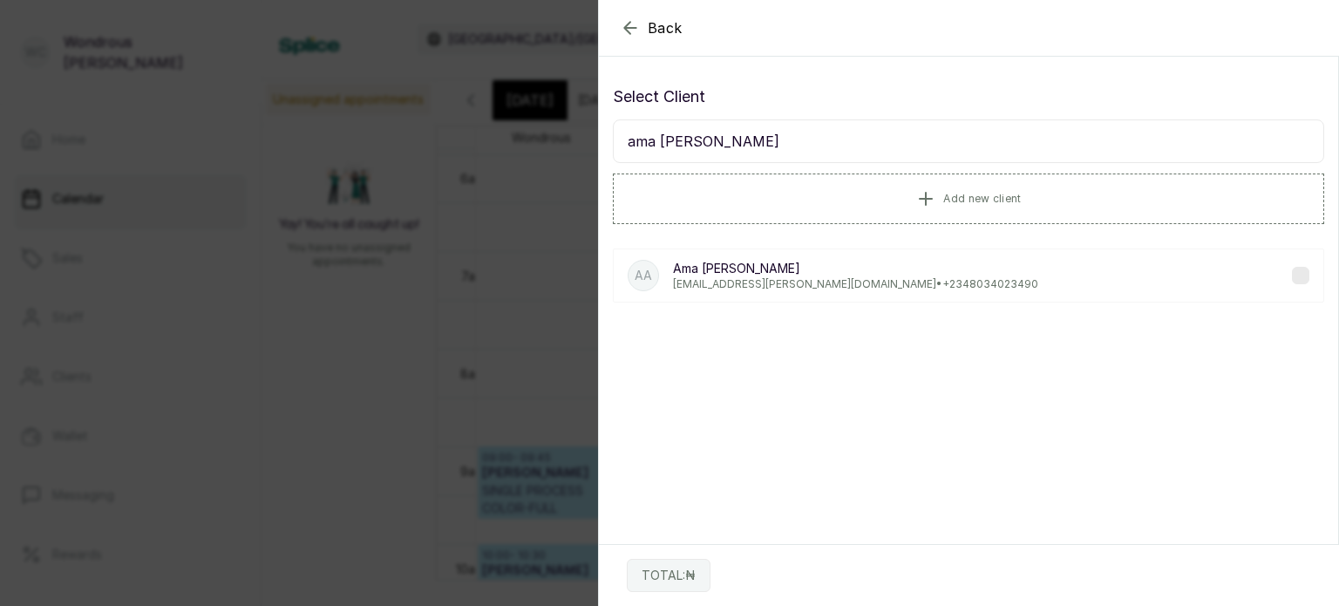
type input "ama anna"
click at [747, 266] on p "Ama Annan" at bounding box center [855, 268] width 365 height 17
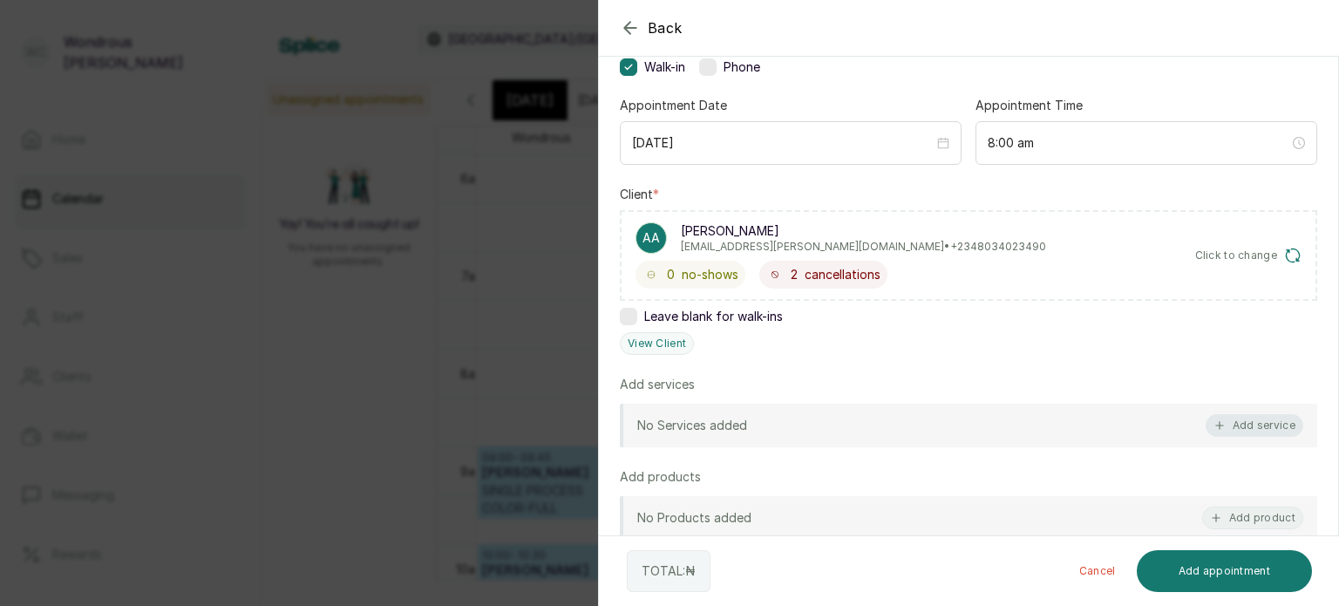
click at [1238, 418] on button "Add service" at bounding box center [1255, 425] width 98 height 23
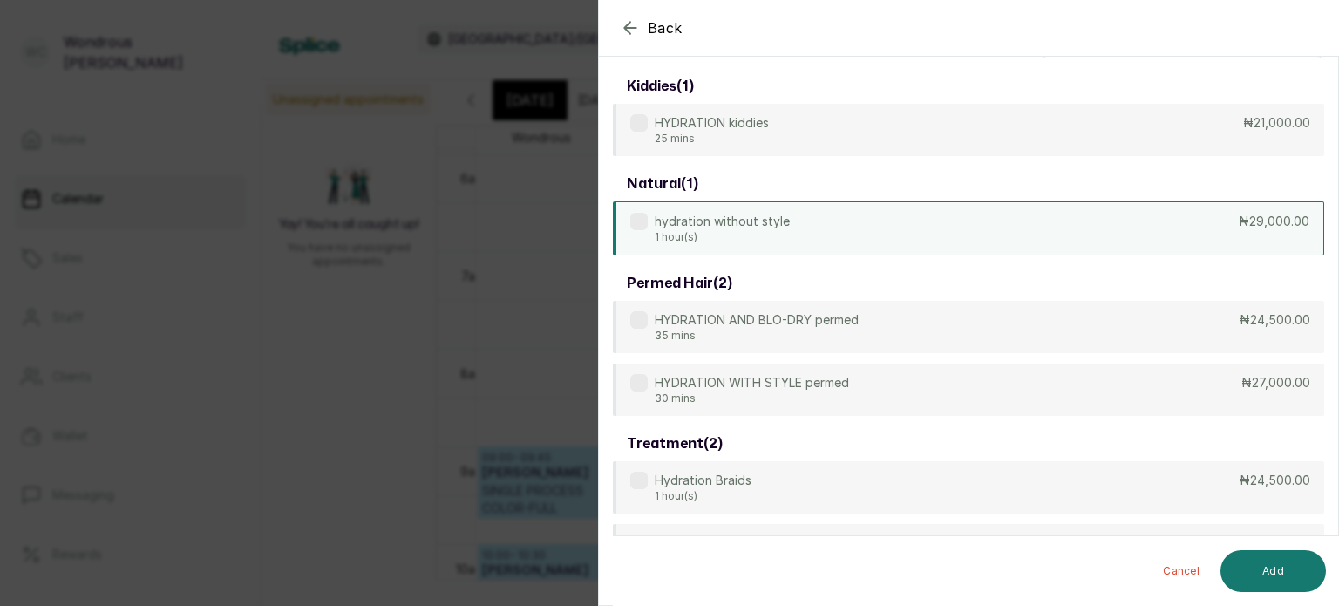
scroll to position [0, 0]
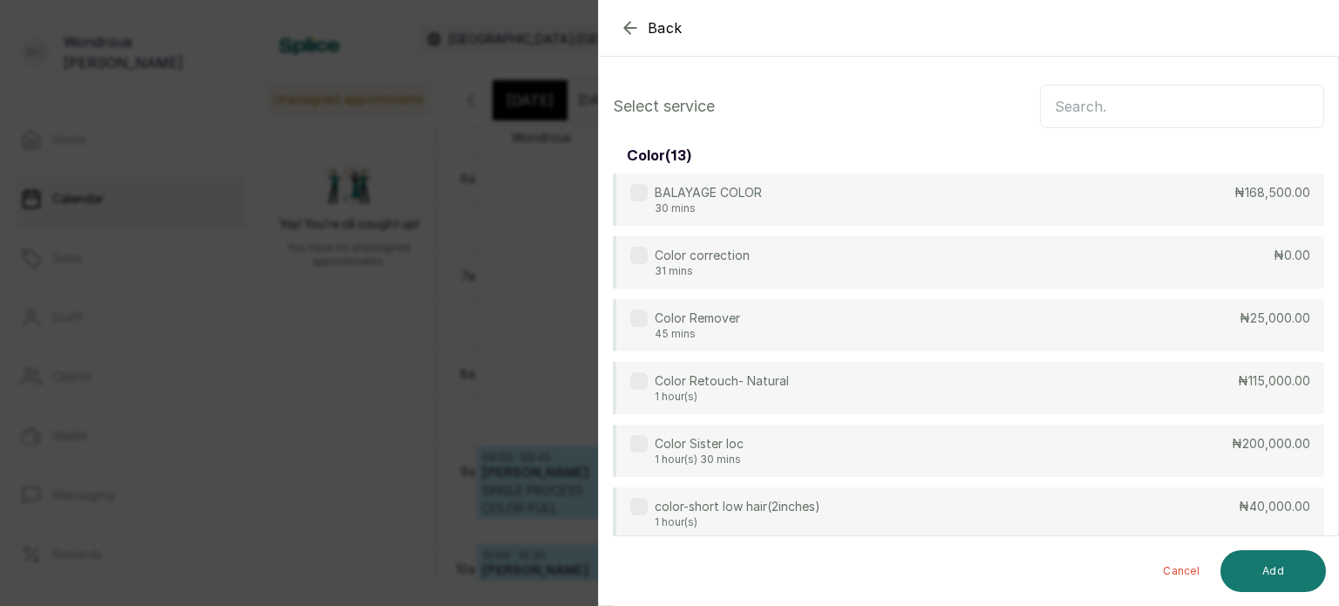
click at [1129, 107] on input "text" at bounding box center [1182, 107] width 284 height 44
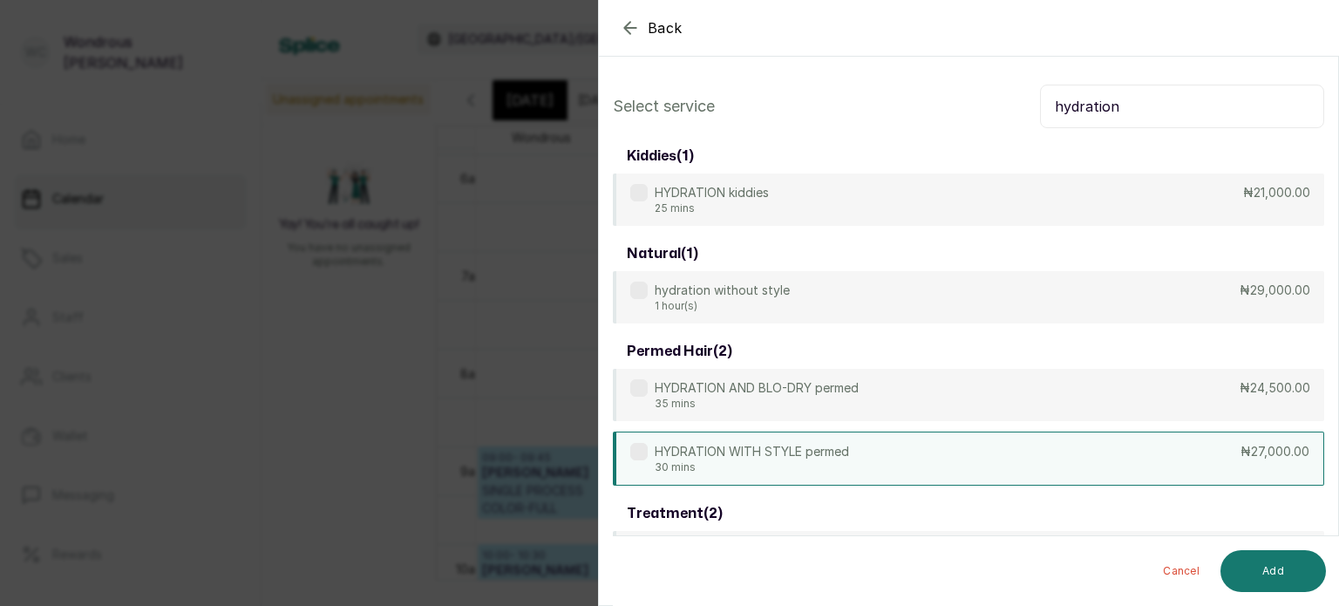
type input "hydration"
click at [817, 448] on p "HYDRATION WITH STYLE permed" at bounding box center [752, 451] width 194 height 17
click at [1245, 561] on button "Add" at bounding box center [1272, 571] width 105 height 42
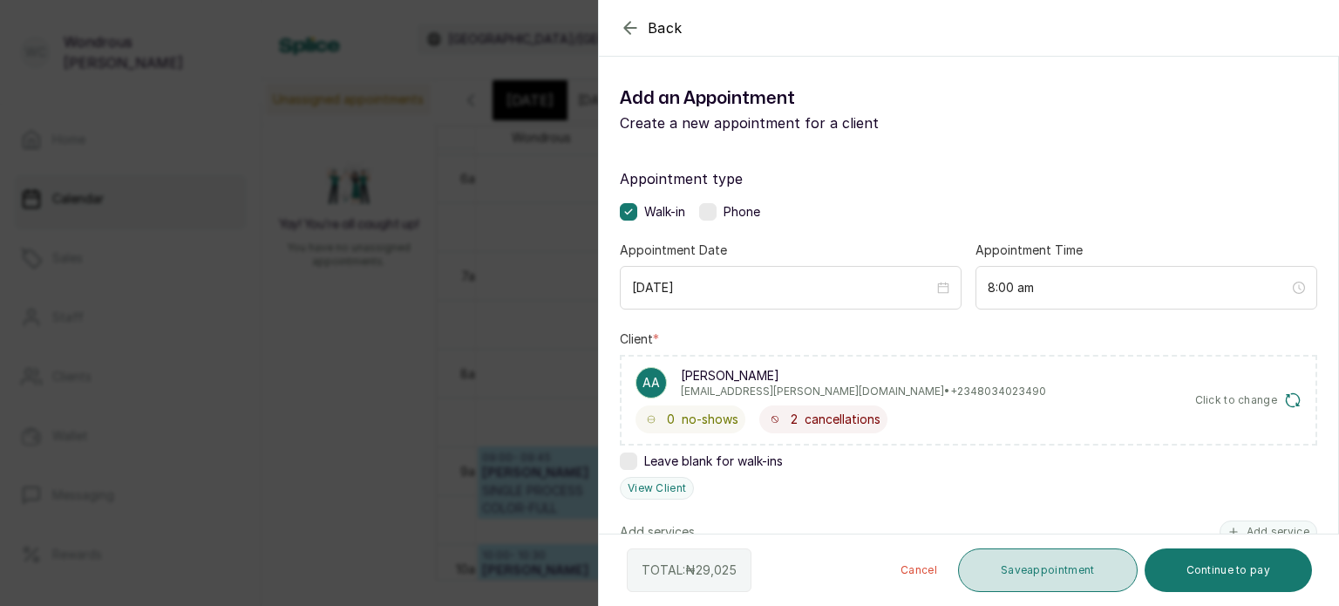
click at [996, 563] on button "Save appointment" at bounding box center [1048, 570] width 180 height 44
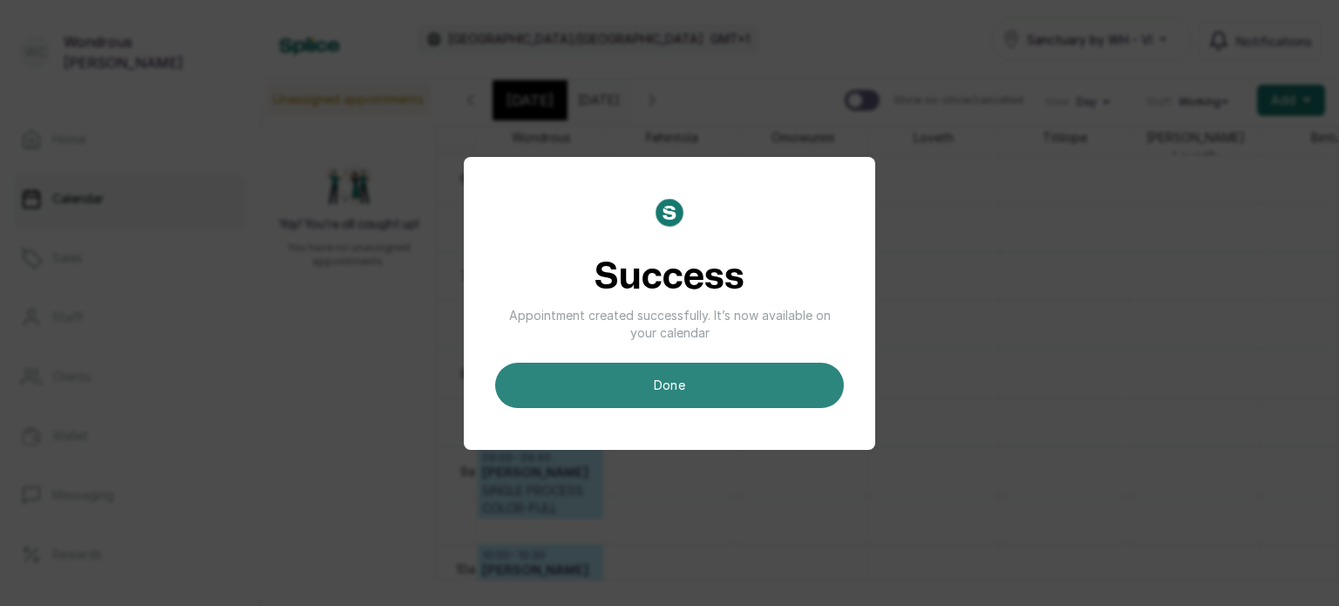
click at [652, 391] on button "done" at bounding box center [669, 385] width 349 height 45
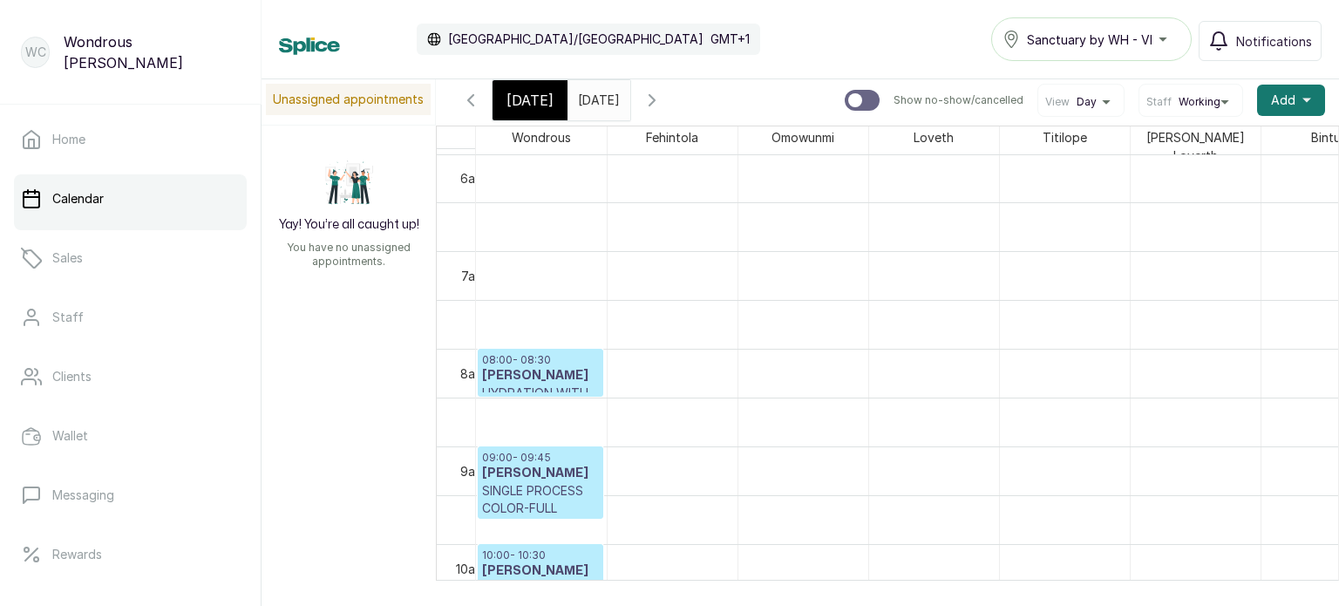
click at [535, 93] on span "Today" at bounding box center [529, 100] width 47 height 21
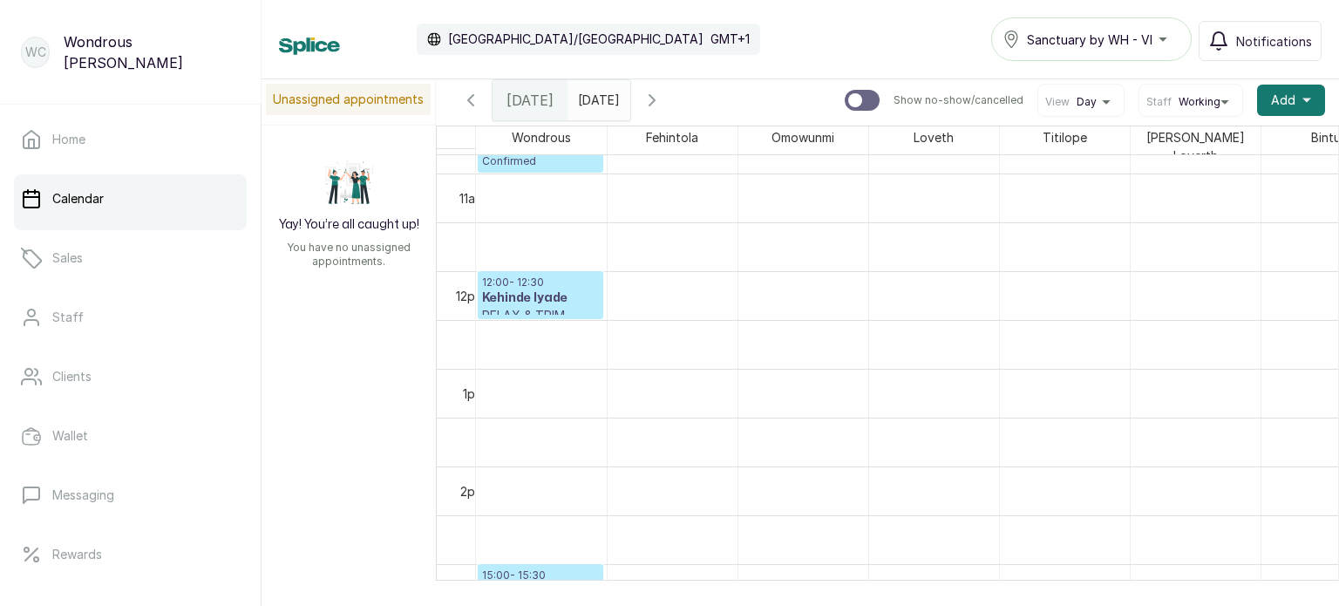
scroll to position [1057, 0]
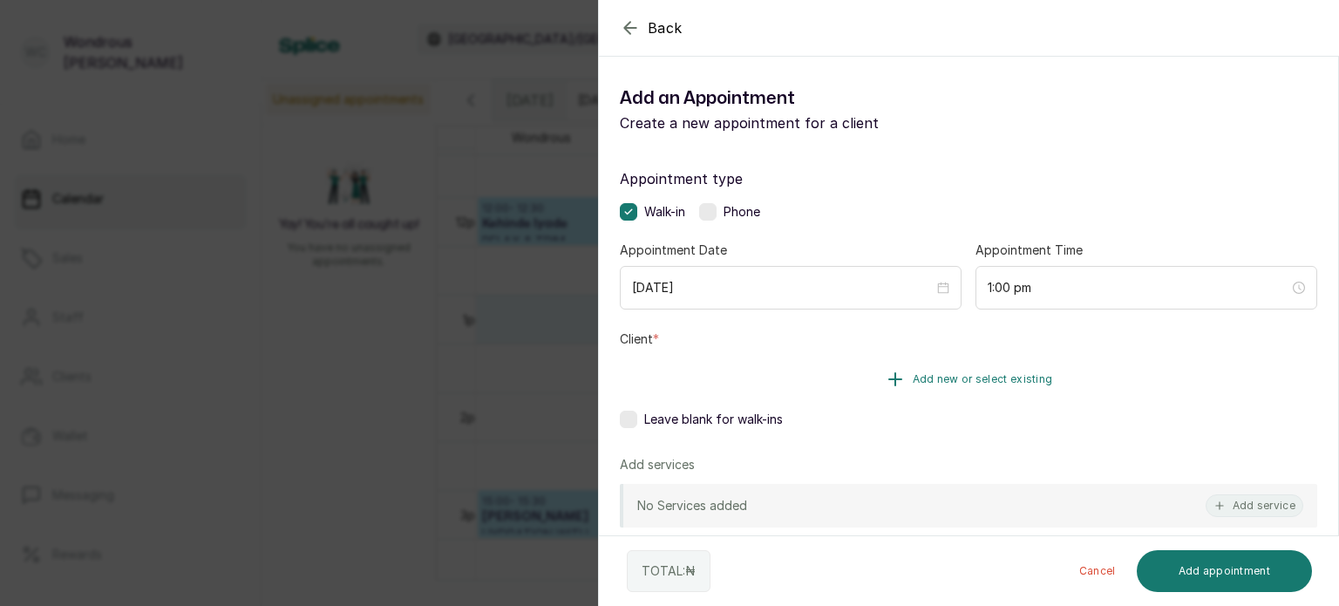
click at [783, 385] on button "Add new or select existing" at bounding box center [968, 379] width 697 height 49
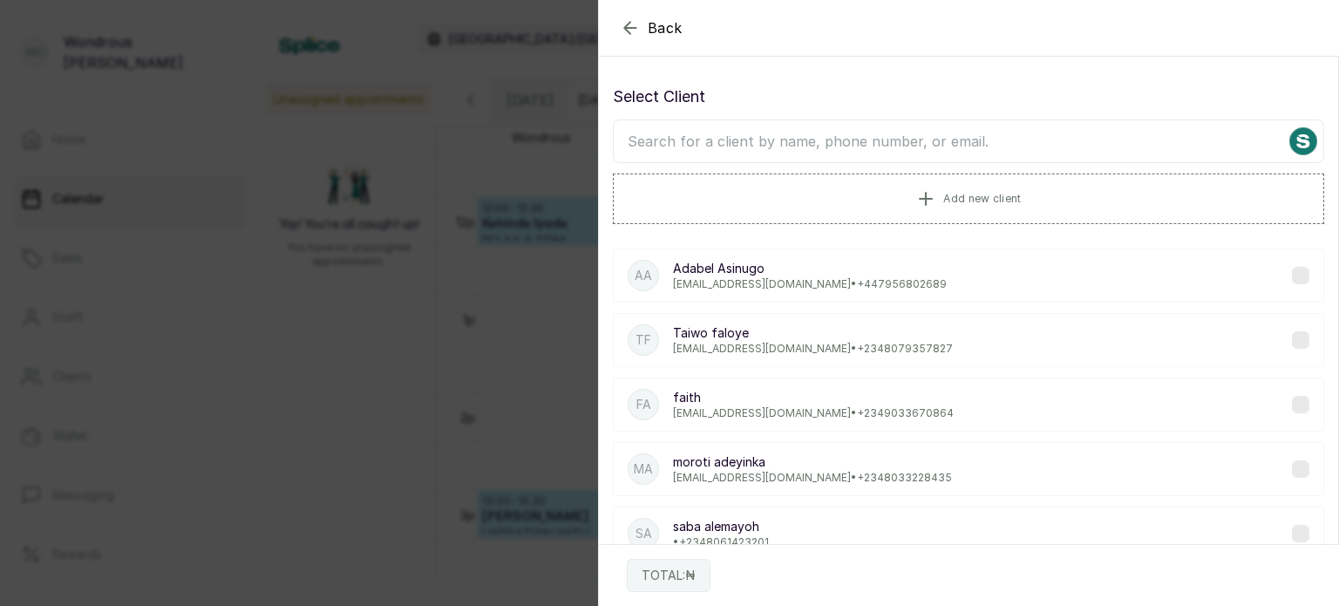
click at [750, 138] on input "text" at bounding box center [968, 141] width 711 height 44
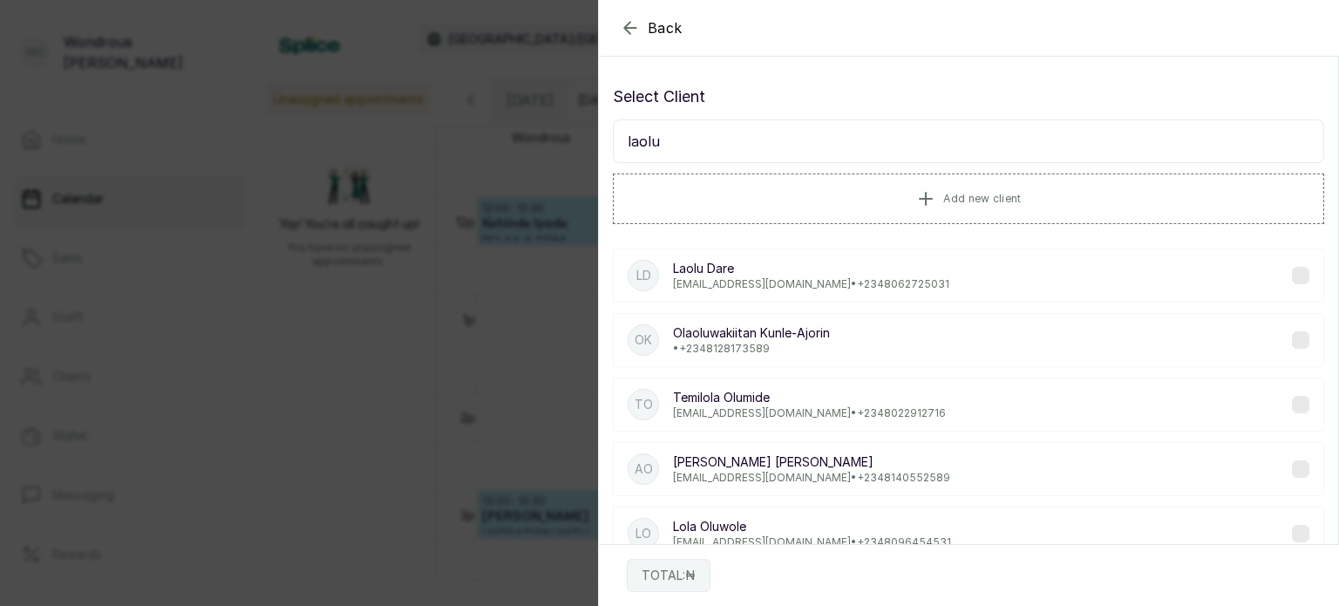
type input "laolu"
click at [800, 269] on p "Laolu Dare" at bounding box center [811, 268] width 276 height 17
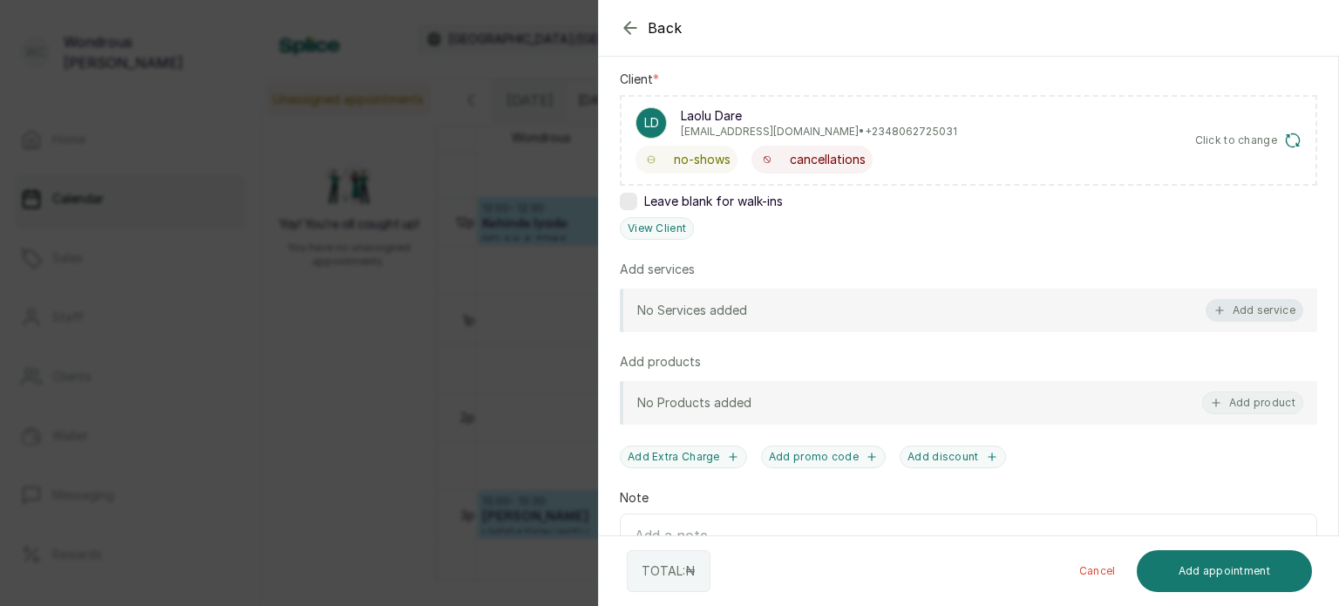
click at [1233, 310] on button "Add service" at bounding box center [1255, 310] width 98 height 23
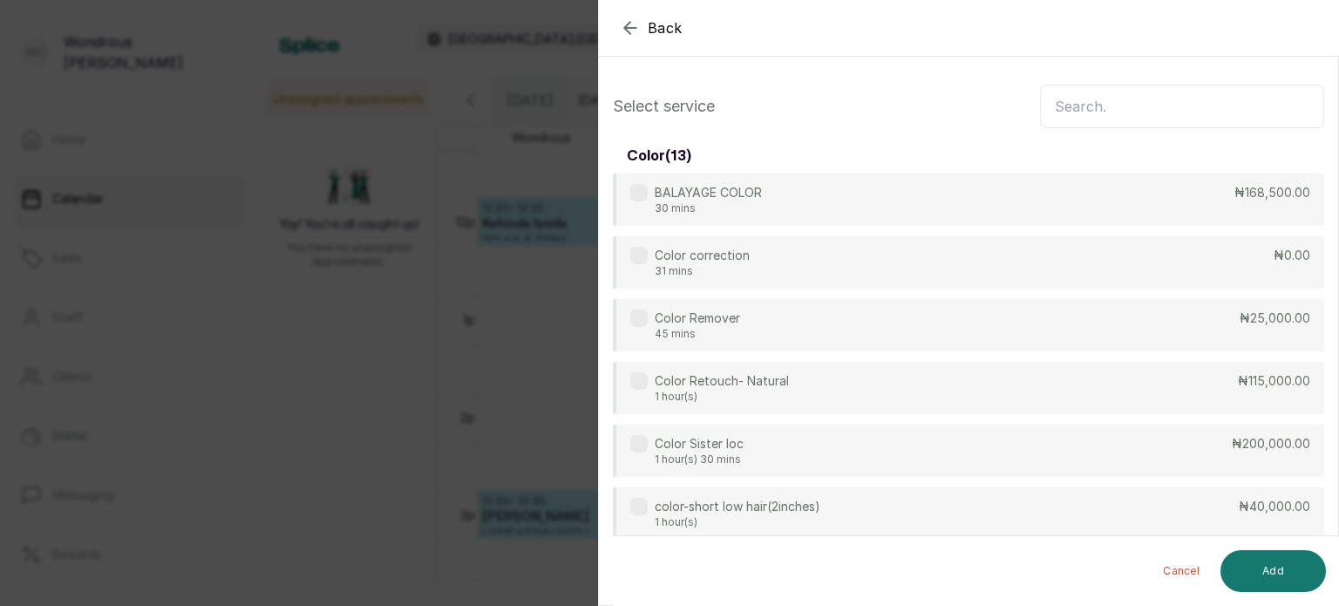
click at [1105, 102] on input "text" at bounding box center [1182, 107] width 284 height 44
type input "h"
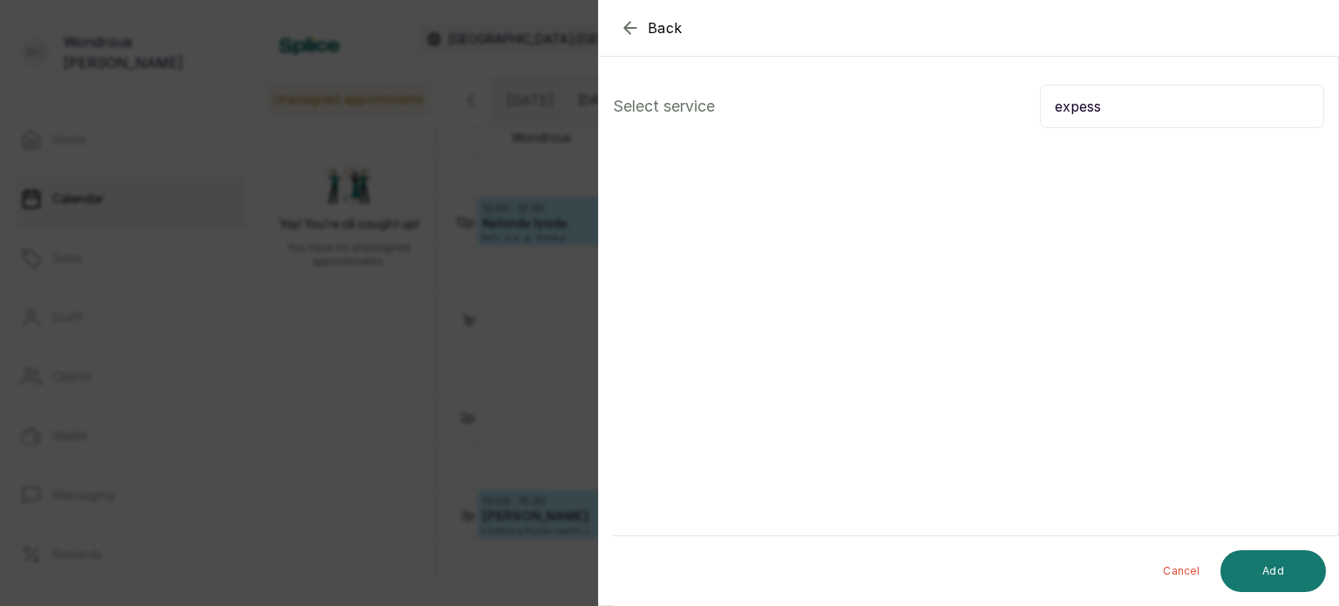
click at [1072, 109] on input "expess" at bounding box center [1182, 107] width 284 height 44
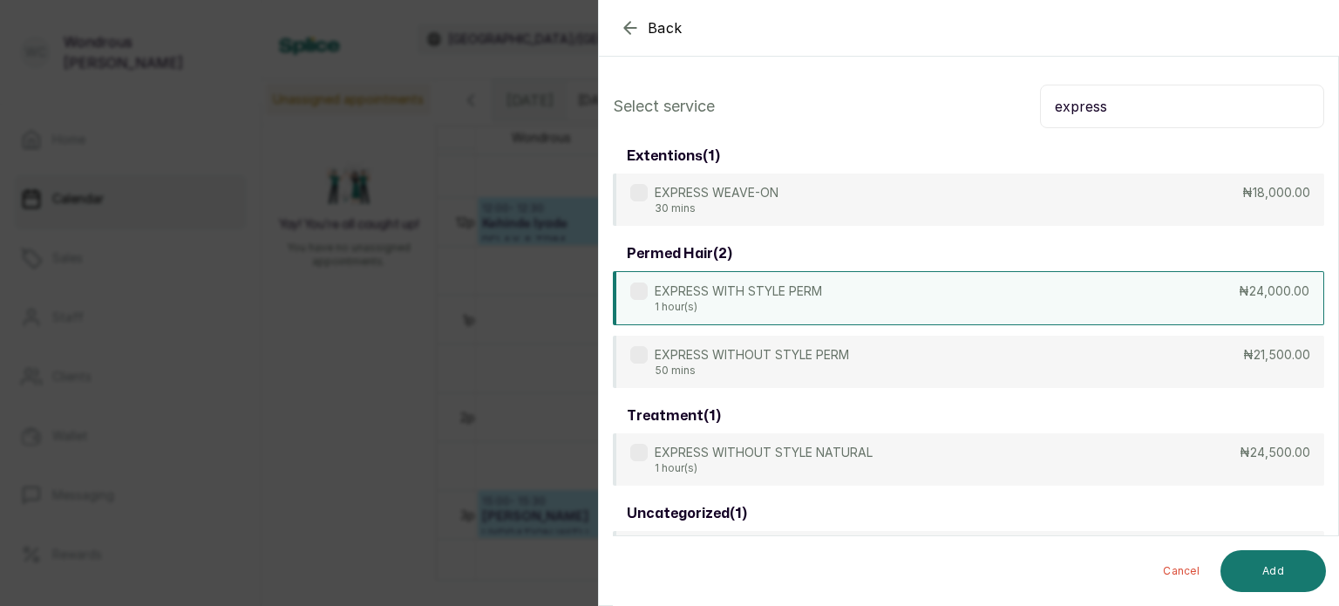
type input "express"
click at [877, 309] on div "EXPRESS WITH STYLE PERM 1 hour(s) ₦24,000.00" at bounding box center [968, 298] width 711 height 54
click at [1253, 561] on button "Add" at bounding box center [1272, 571] width 105 height 42
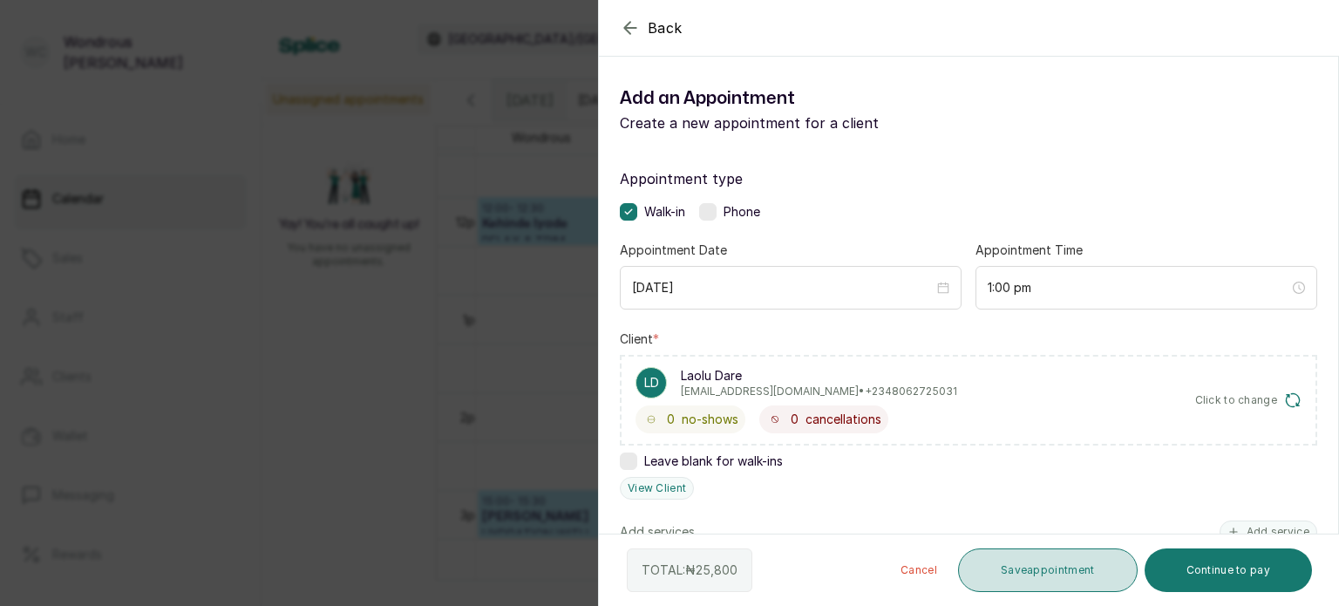
click at [1043, 564] on button "Save appointment" at bounding box center [1048, 570] width 180 height 44
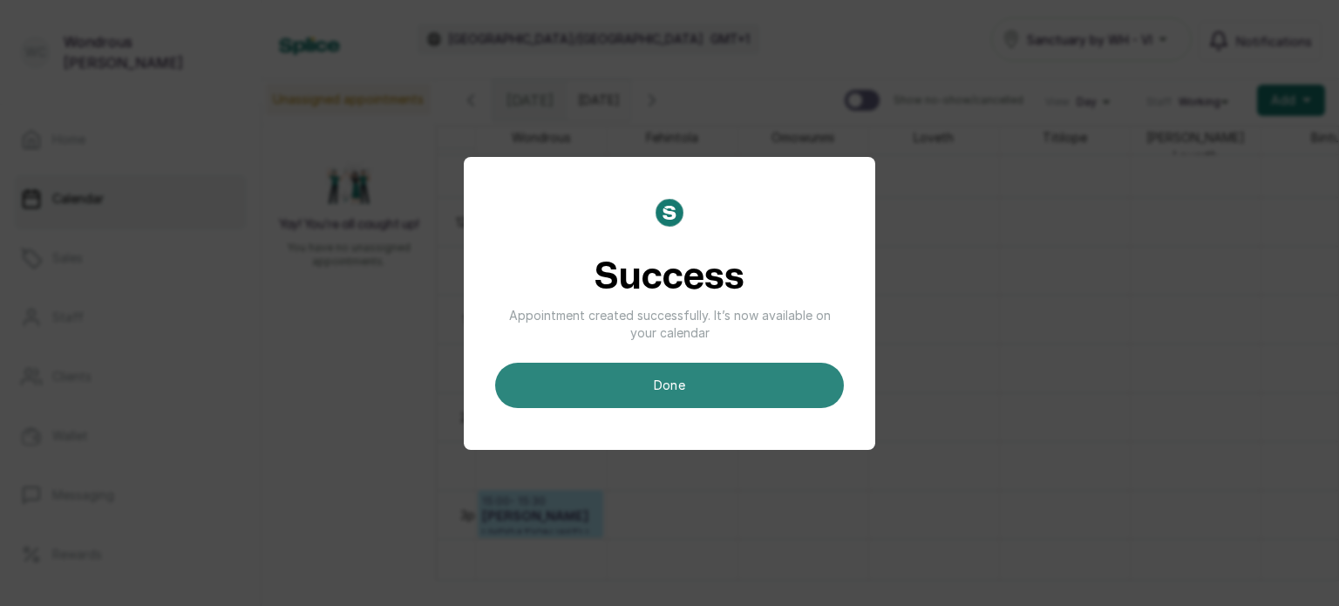
click at [693, 390] on button "done" at bounding box center [669, 385] width 349 height 45
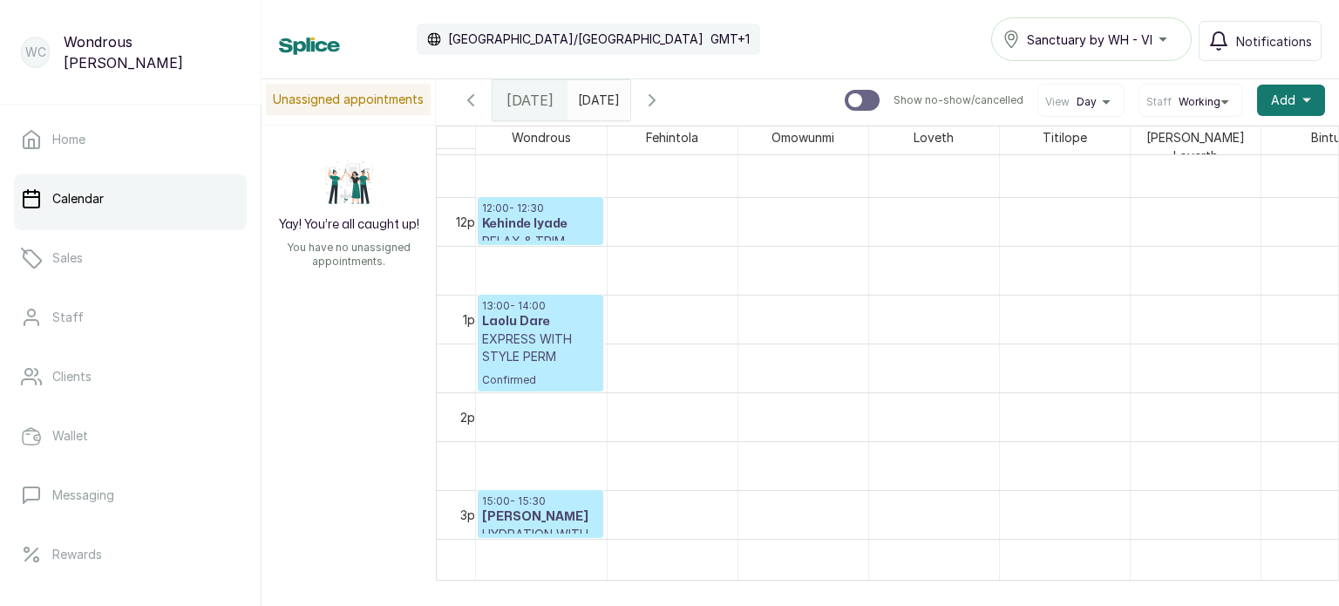
click at [663, 101] on icon "button" at bounding box center [652, 100] width 21 height 21
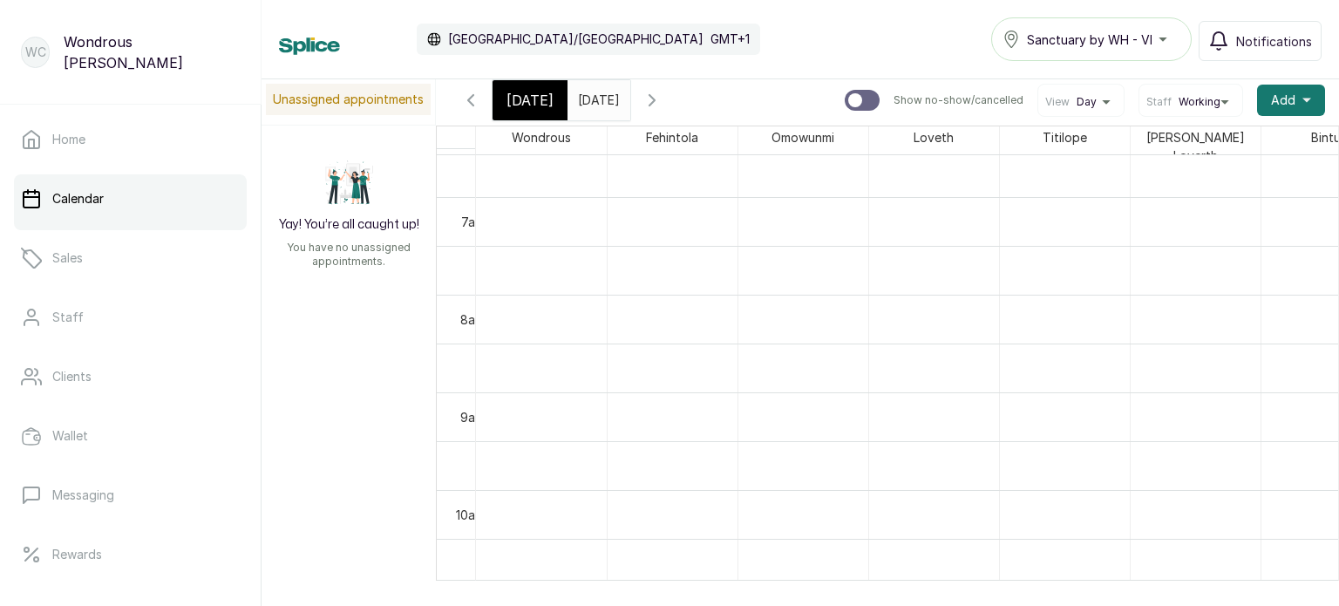
scroll to position [645, 0]
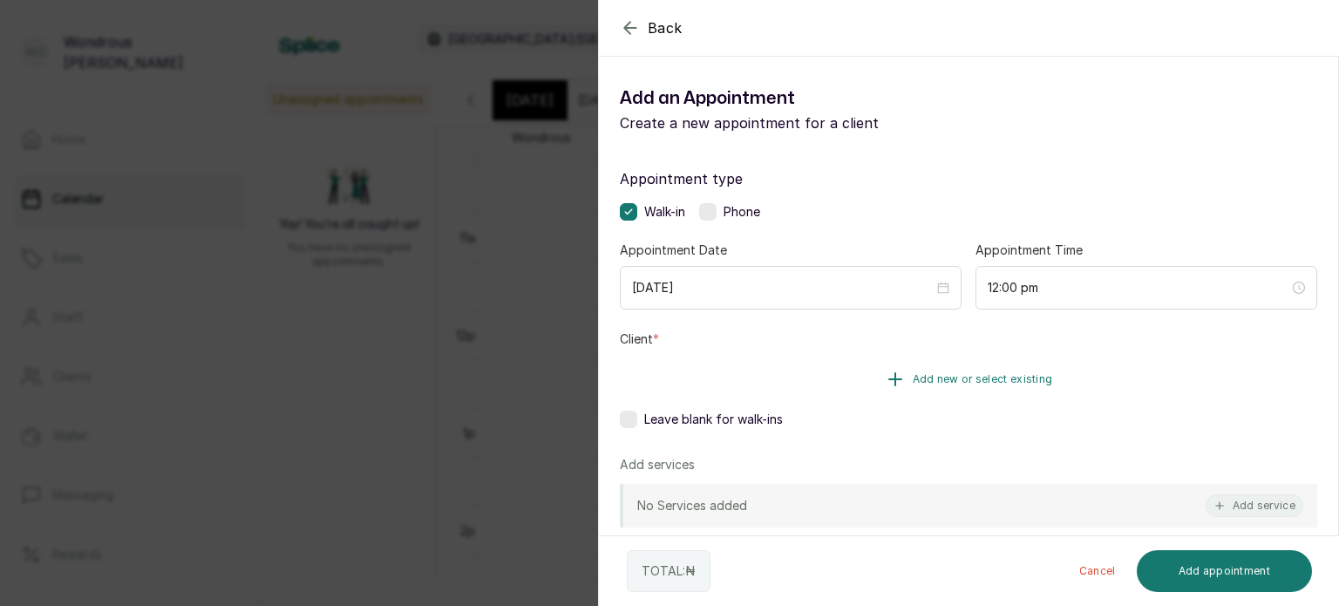
click at [922, 374] on span "Add new or select existing" at bounding box center [983, 379] width 140 height 14
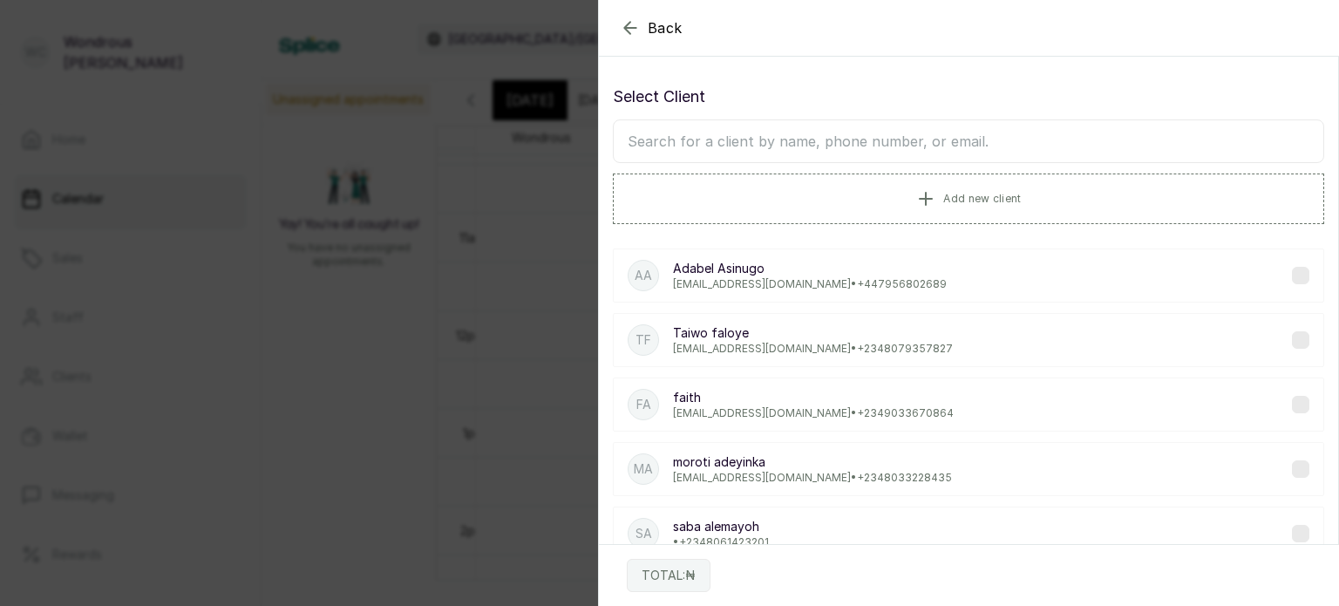
click at [788, 140] on input "text" at bounding box center [968, 141] width 711 height 44
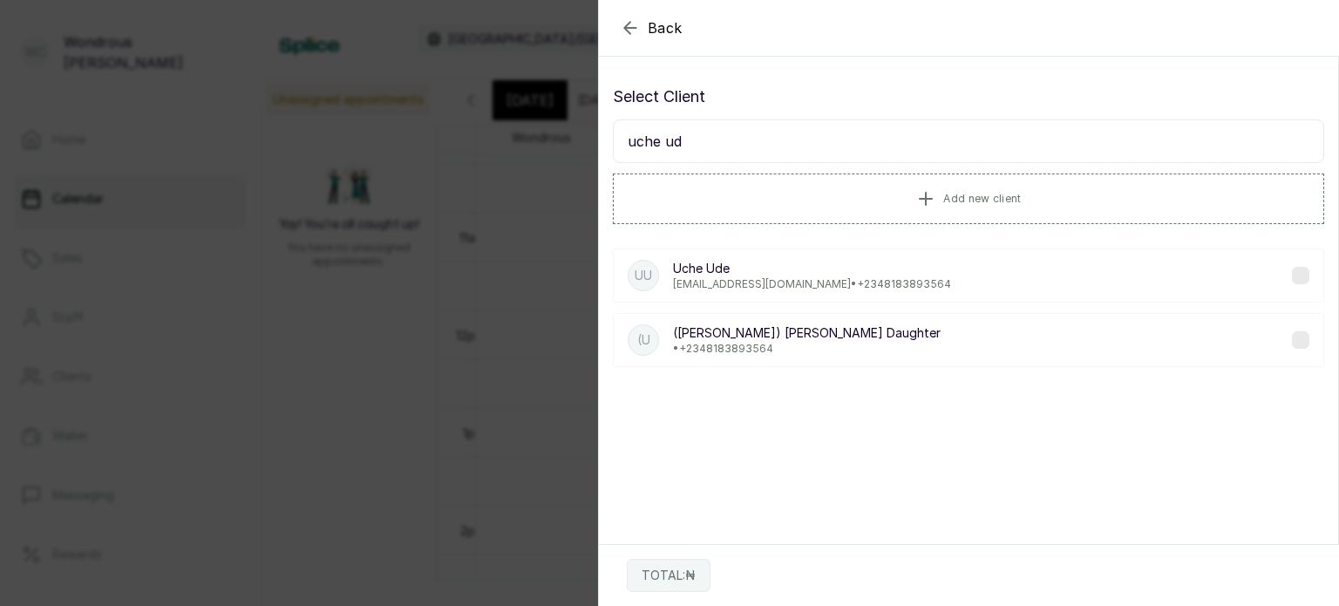
type input "uche ud"
click at [718, 282] on p "uche@ucce.com • +234 8183893564" at bounding box center [812, 284] width 278 height 14
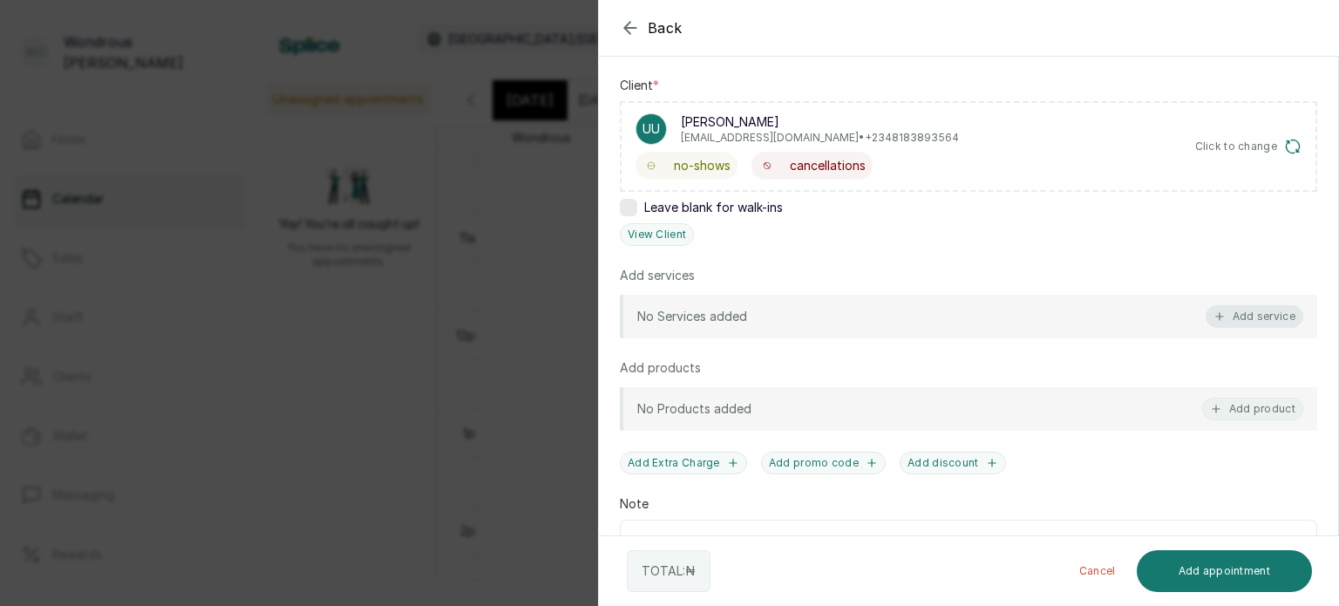
click at [1258, 314] on button "Add service" at bounding box center [1255, 316] width 98 height 23
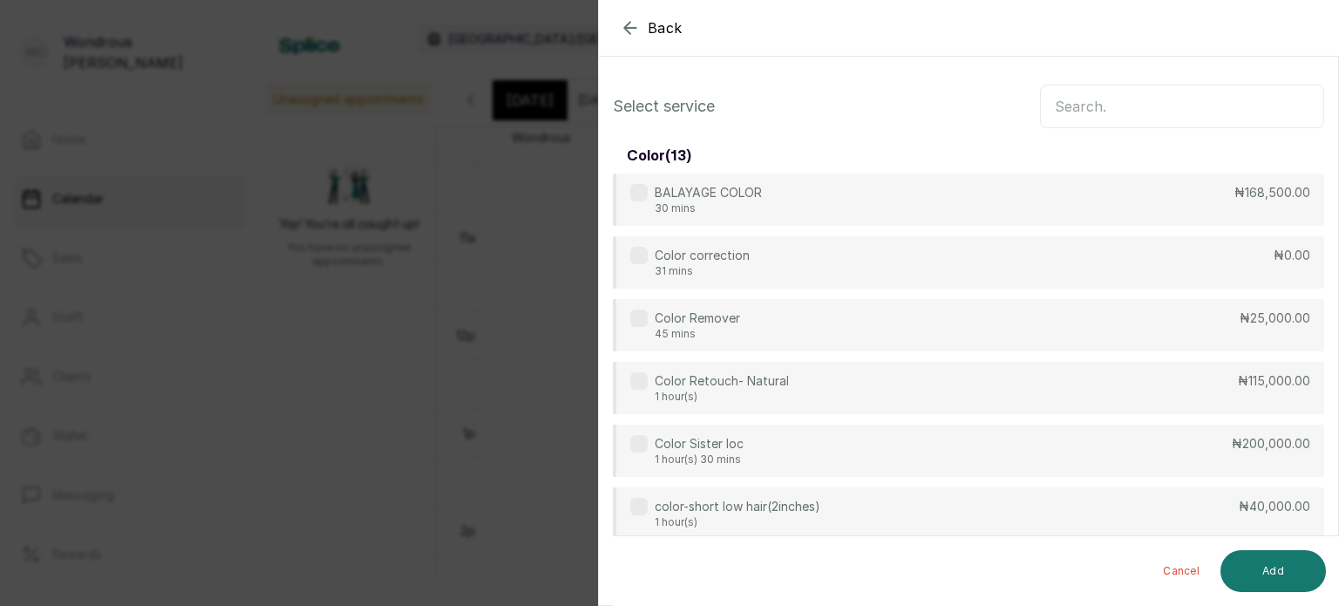
click at [1144, 109] on input "text" at bounding box center [1182, 107] width 284 height 44
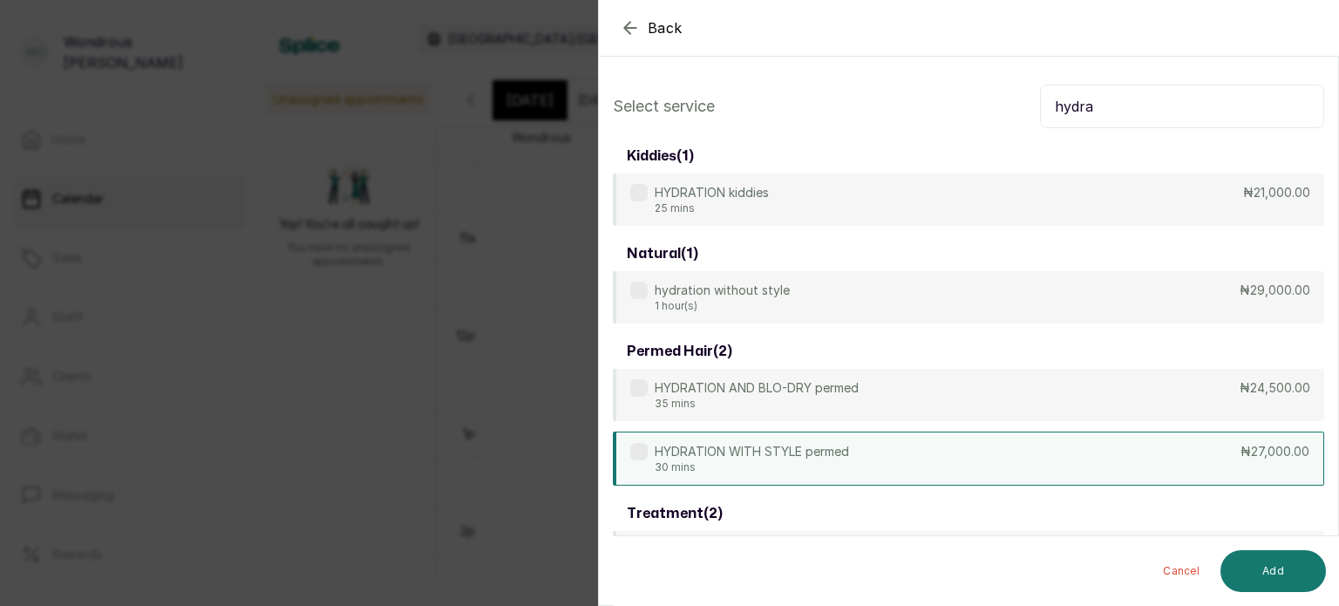
type input "hydra"
click at [842, 460] on p "30 mins" at bounding box center [752, 467] width 194 height 14
click at [1266, 568] on button "Add" at bounding box center [1272, 571] width 105 height 42
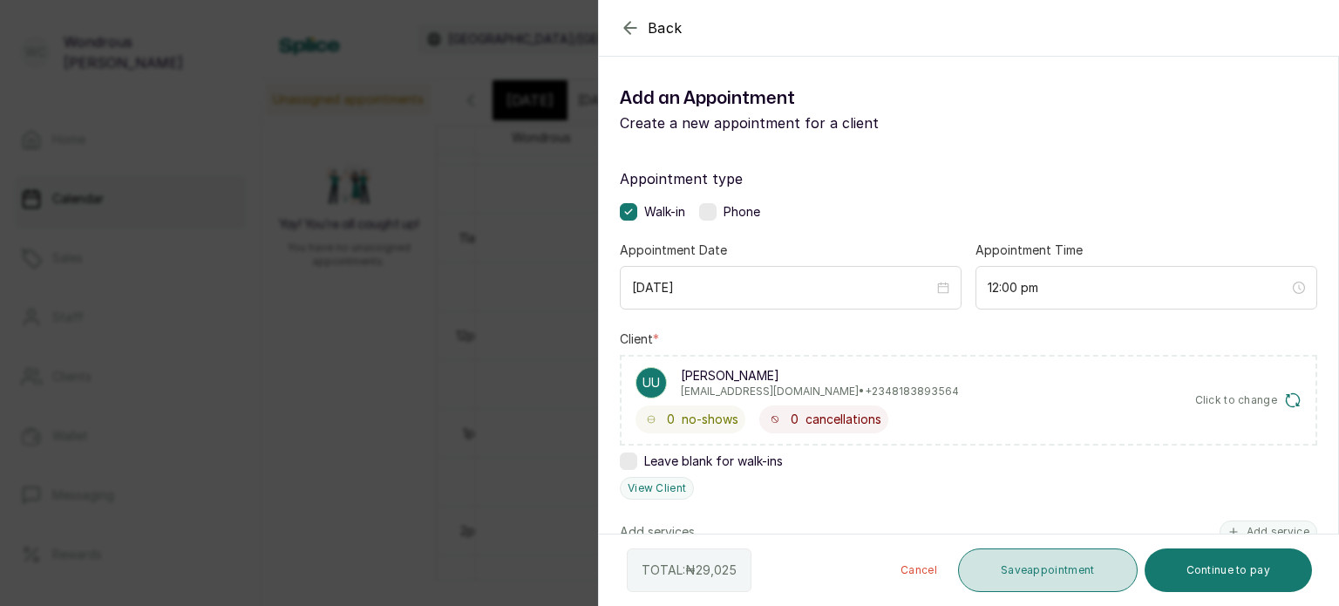
click at [1020, 580] on button "Save appointment" at bounding box center [1048, 570] width 180 height 44
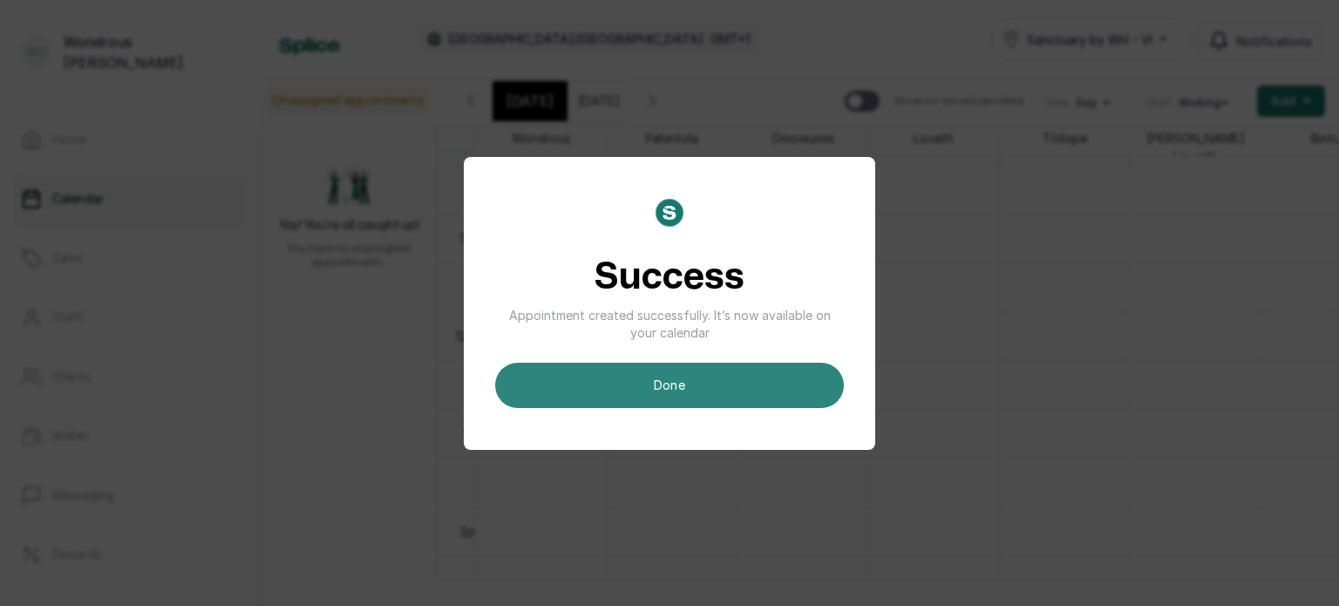
click at [745, 379] on button "done" at bounding box center [669, 385] width 349 height 45
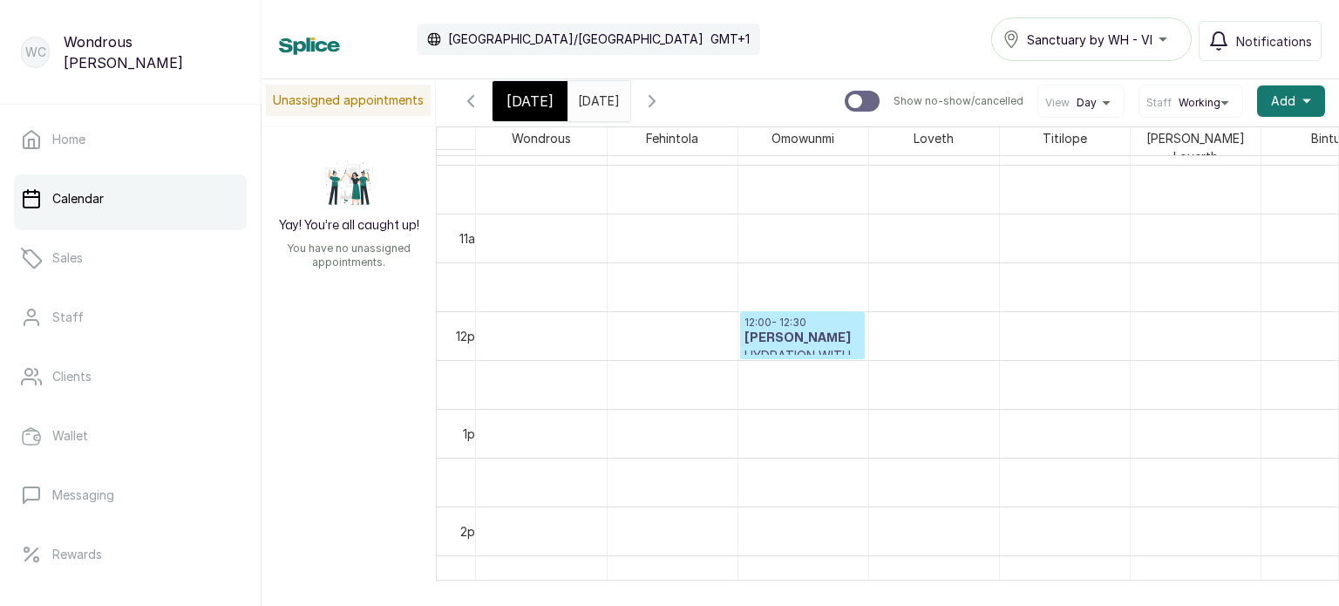
click at [523, 93] on span "Today" at bounding box center [529, 101] width 47 height 21
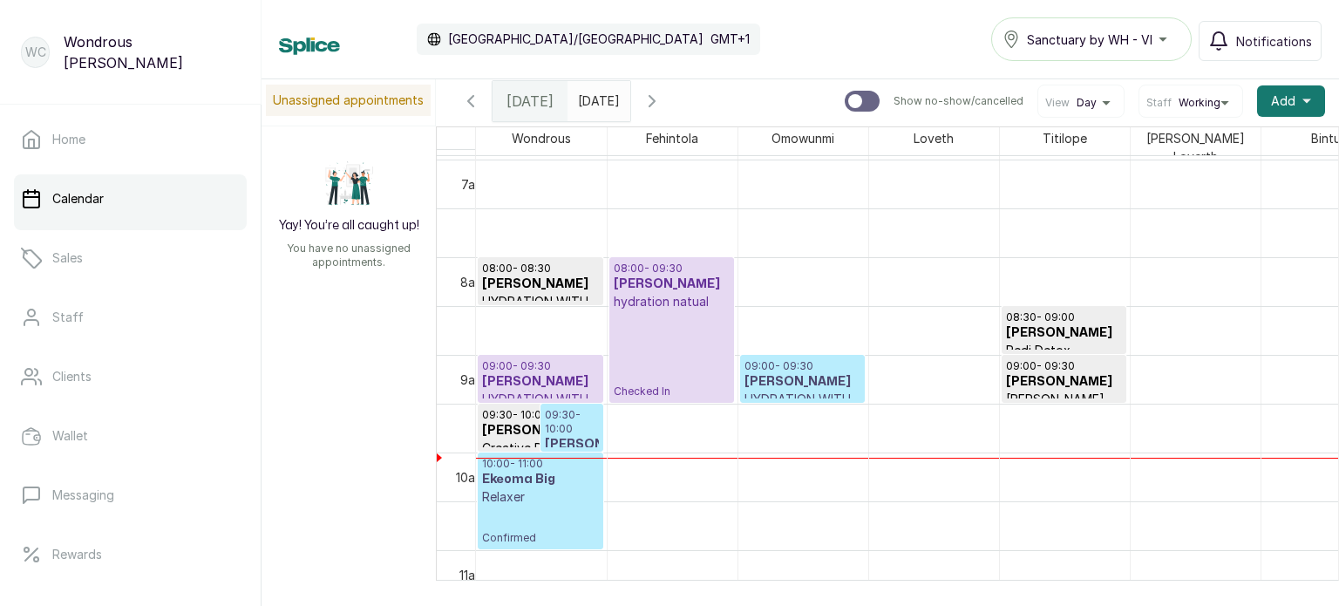
scroll to position [697, 0]
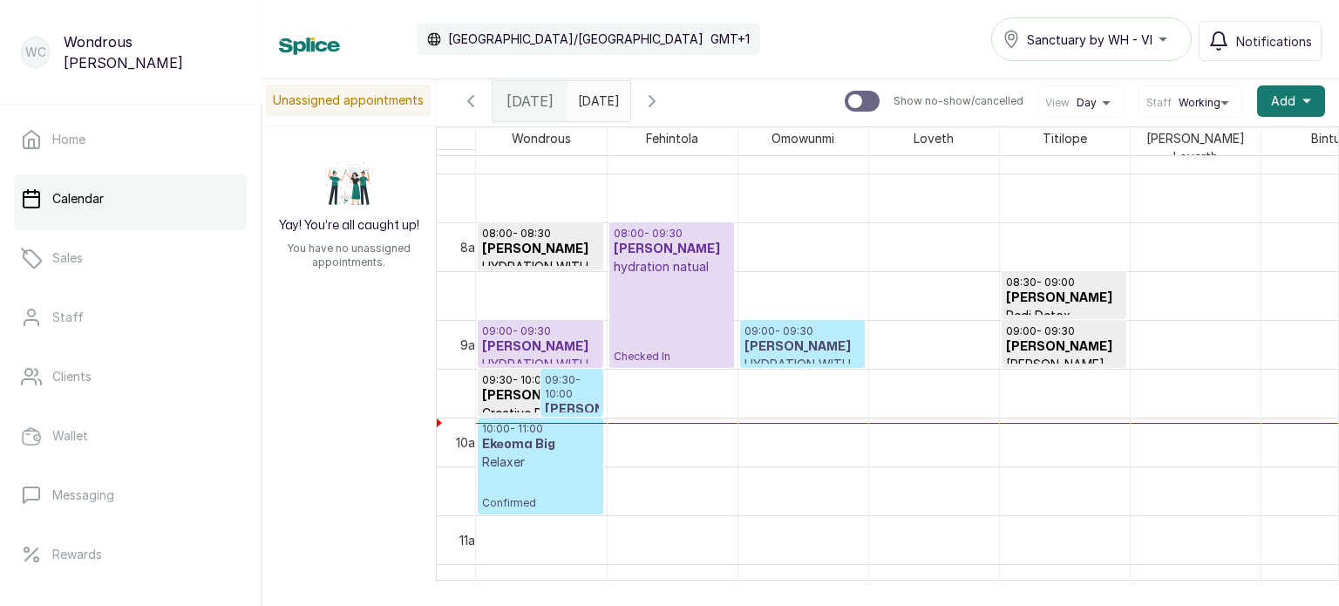
click at [573, 379] on p "09:30 - 10:00" at bounding box center [572, 387] width 54 height 28
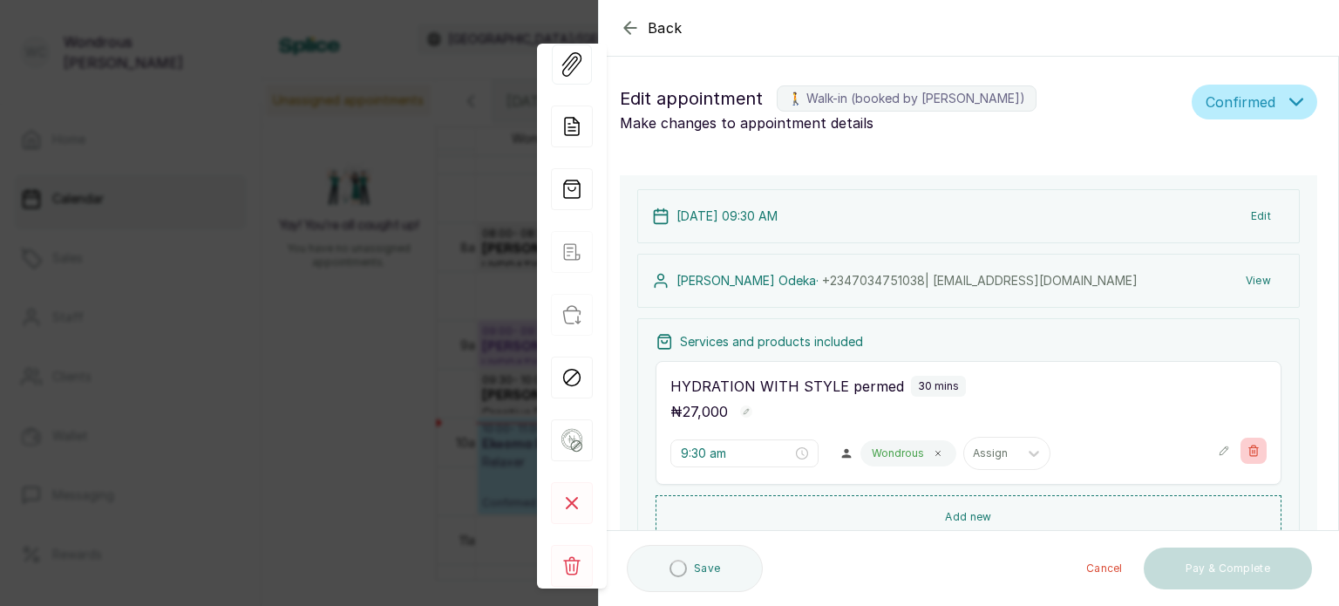
click at [1249, 454] on icon "button" at bounding box center [1254, 450] width 10 height 10
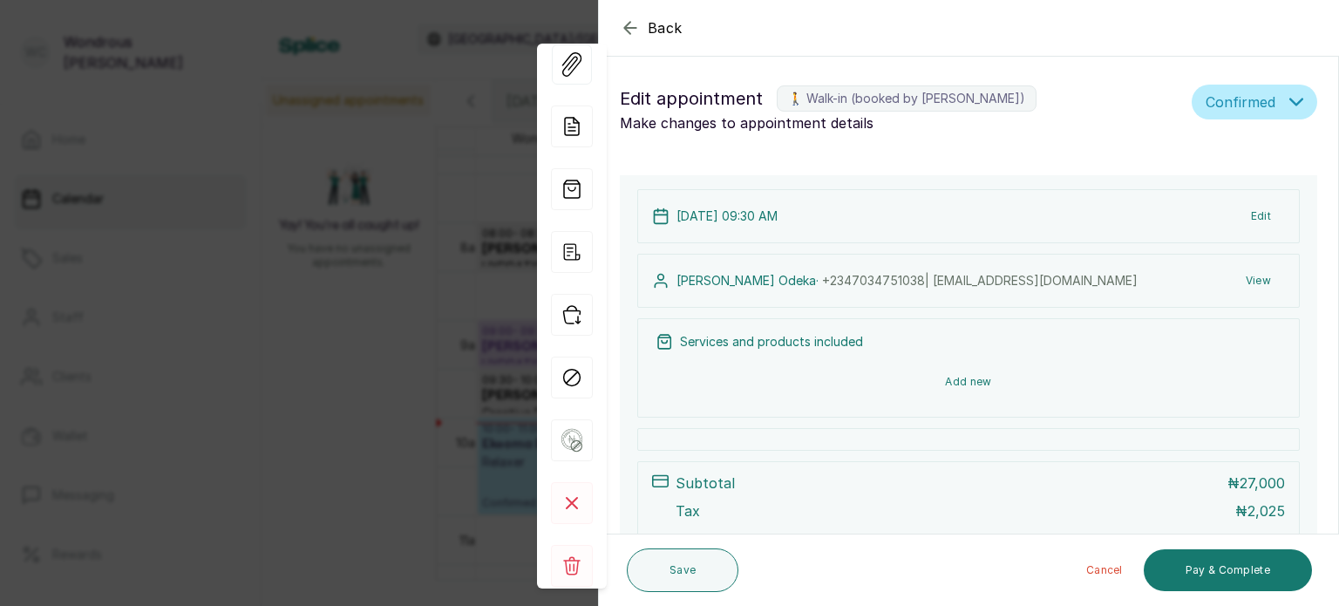
click at [1022, 390] on button "Add new" at bounding box center [969, 382] width 626 height 42
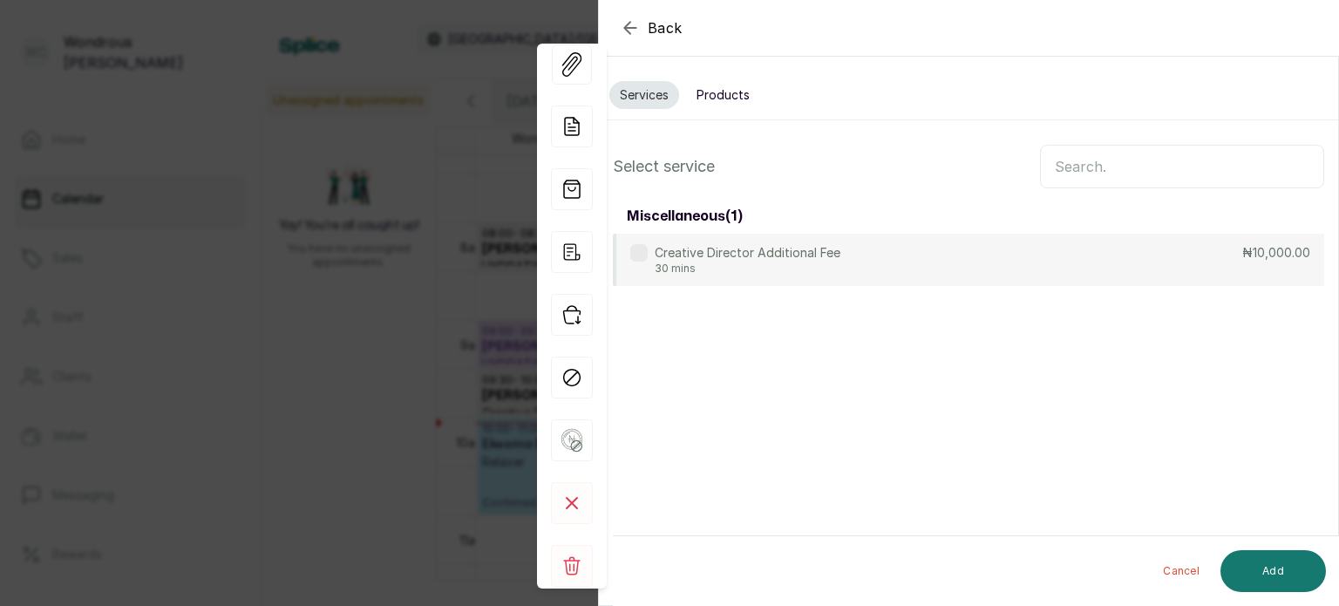
click at [1112, 163] on input "text" at bounding box center [1182, 167] width 284 height 44
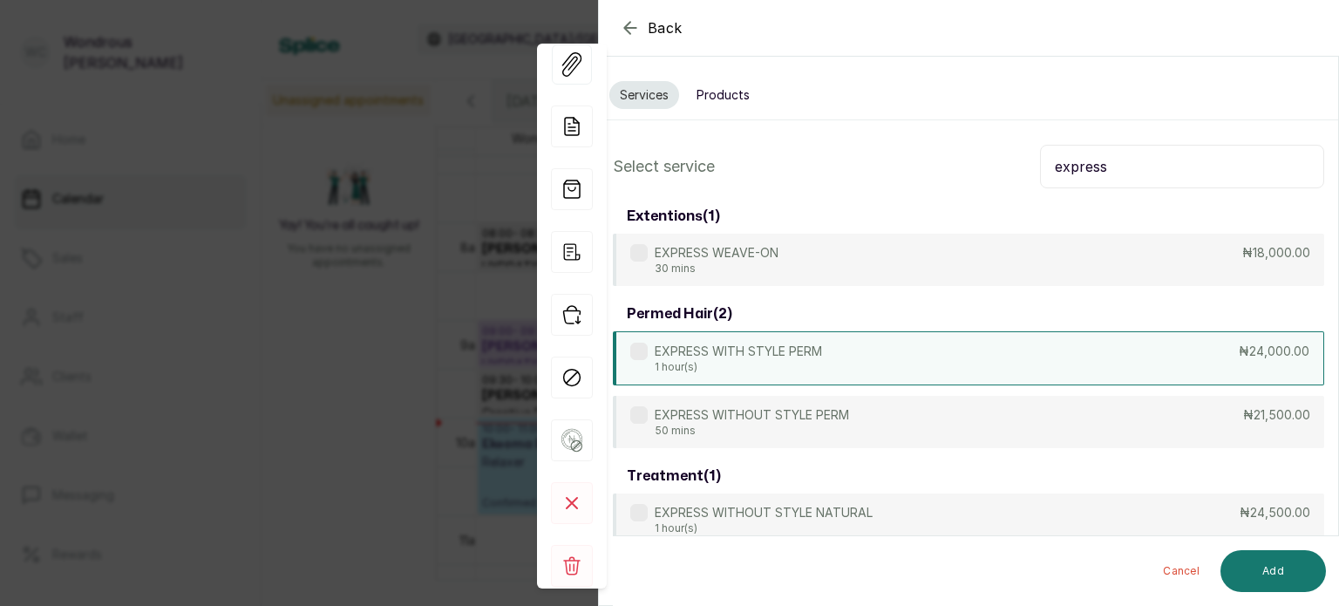
click at [777, 337] on div "EXPRESS WITH STYLE PERM 1 hour(s) ₦24,000.00" at bounding box center [968, 358] width 711 height 54
click at [1105, 174] on input "express" at bounding box center [1182, 167] width 284 height 44
type input "e"
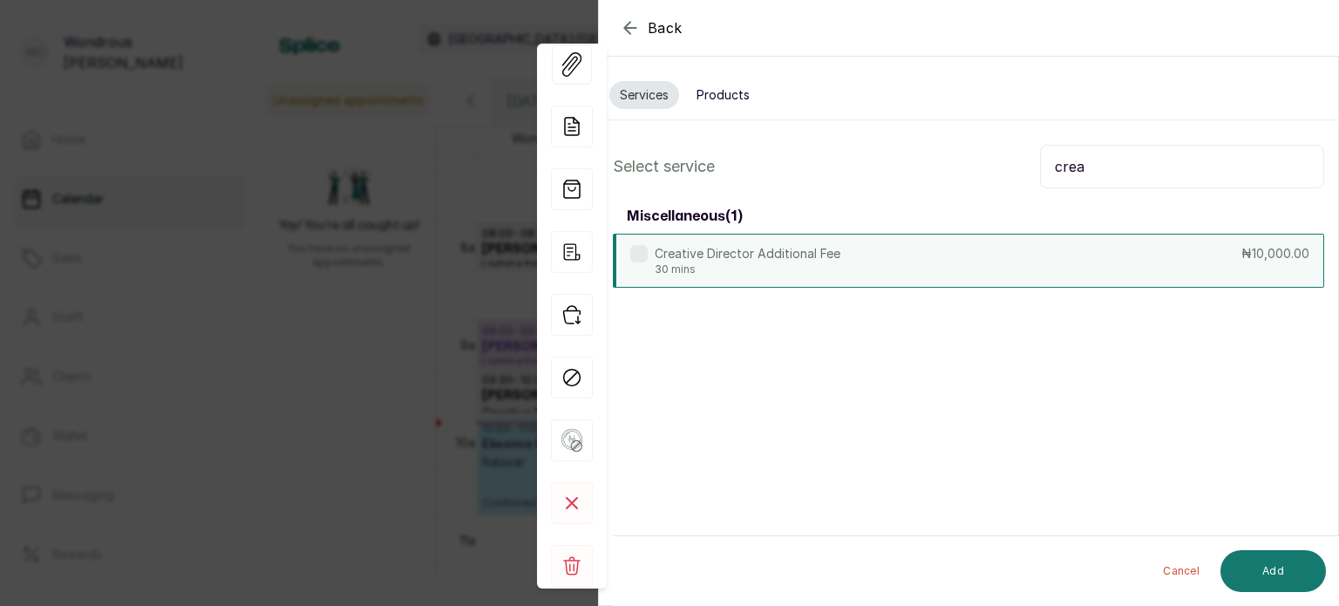
type input "crea"
click at [884, 261] on div "Creative Director Additional Fee 30 mins ₦10,000.00" at bounding box center [968, 261] width 711 height 54
click at [1262, 557] on button "Add" at bounding box center [1272, 571] width 105 height 42
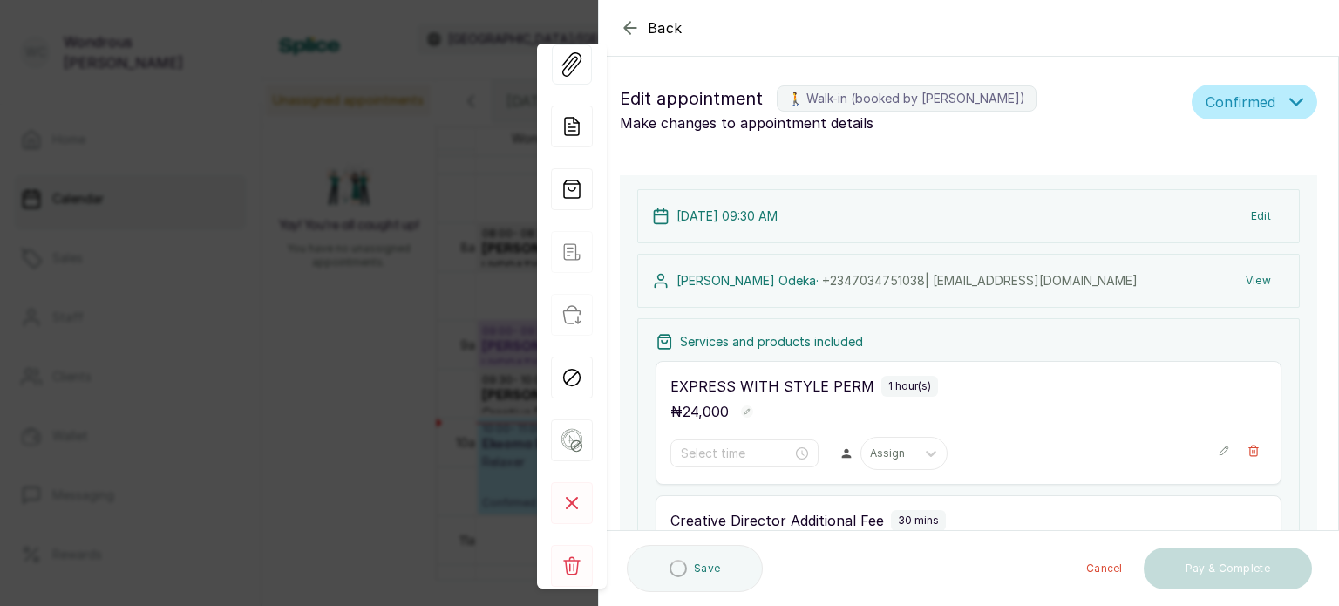
type input "9:30 am"
type input "10:30 am"
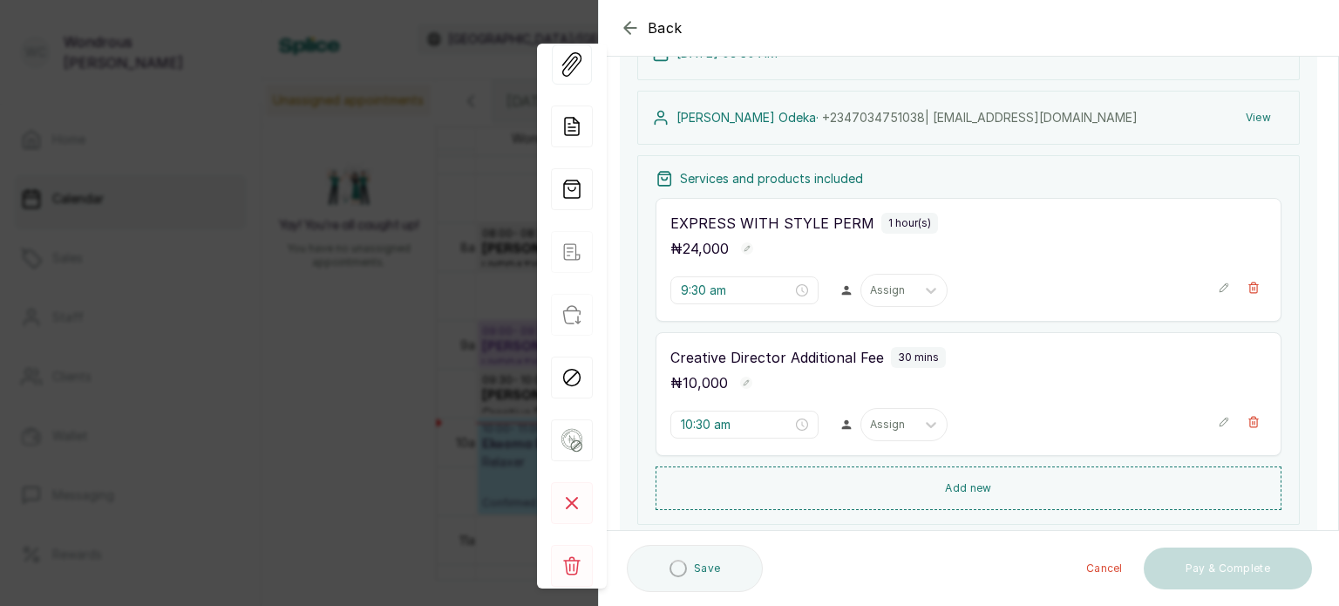
scroll to position [174, 0]
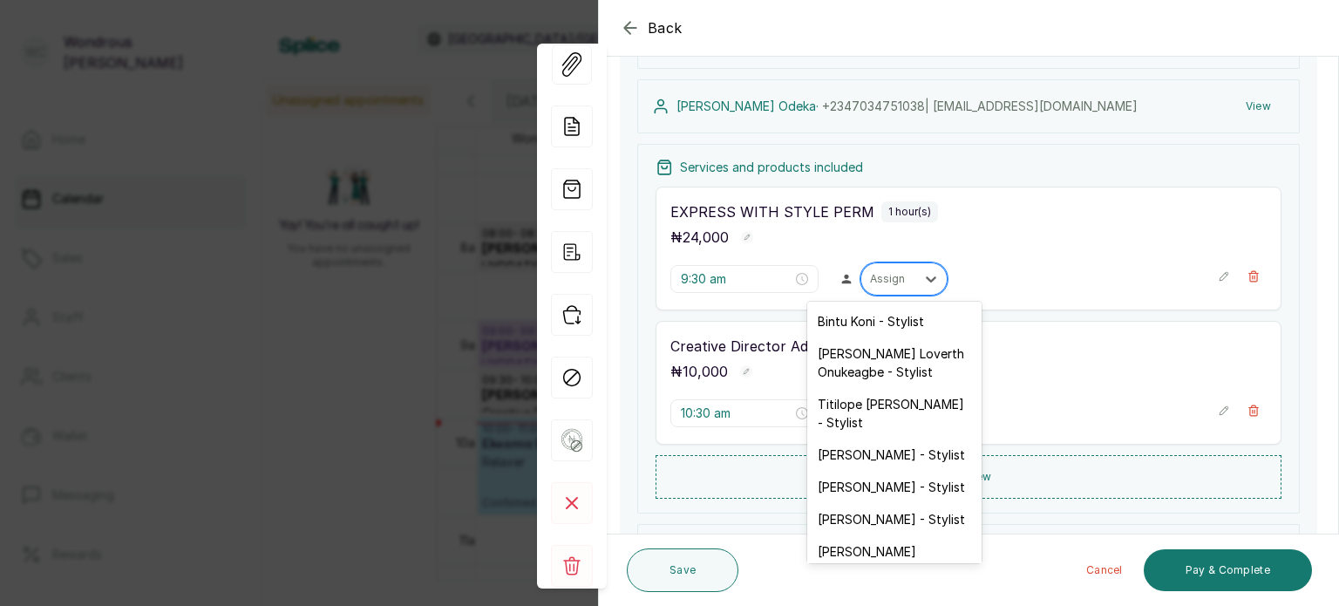
click at [883, 275] on div at bounding box center [888, 279] width 37 height 16
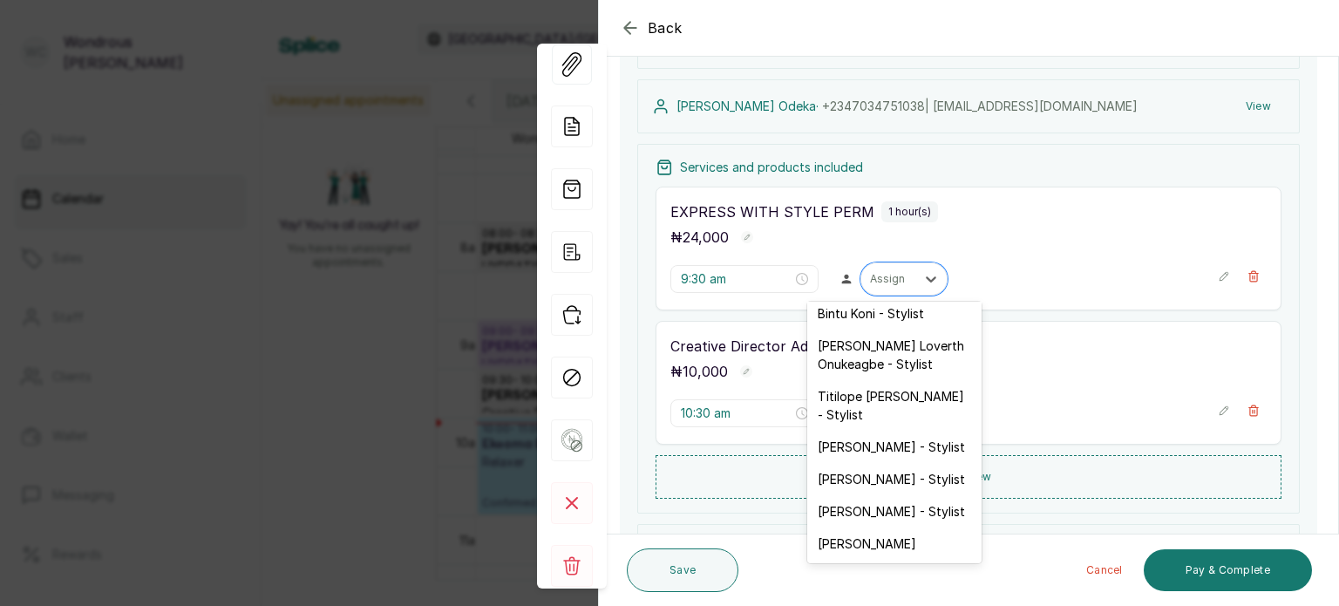
scroll to position [25, 0]
click at [891, 544] on div "Wondrous Carter" at bounding box center [894, 543] width 174 height 32
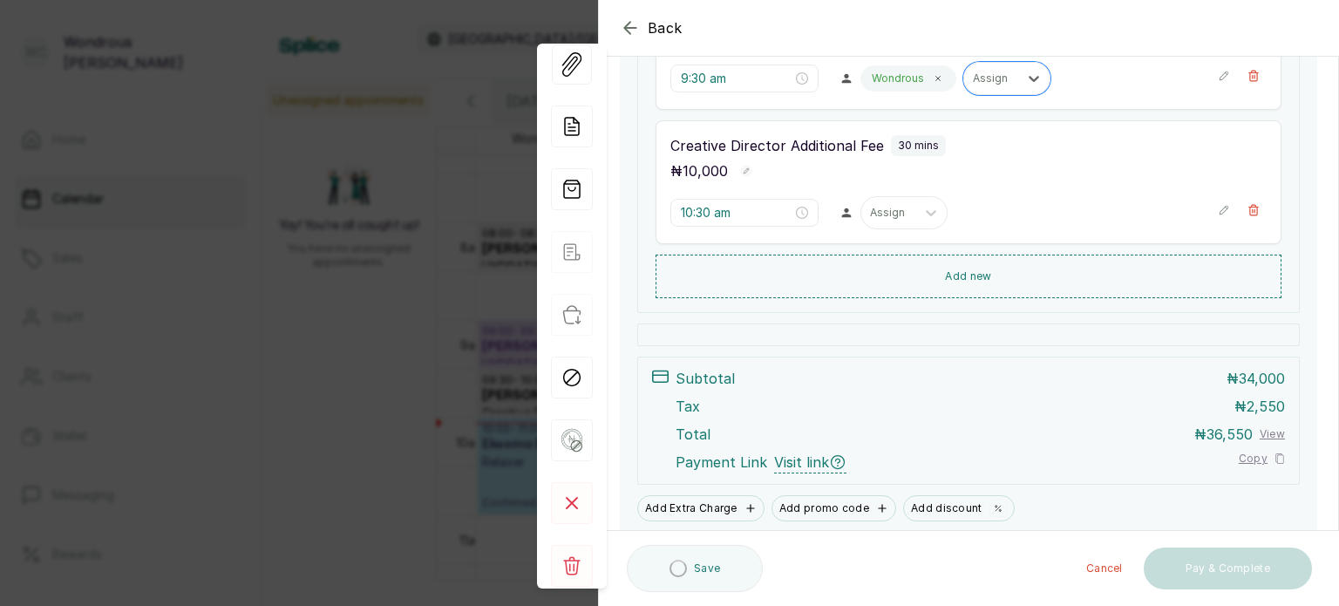
scroll to position [377, 0]
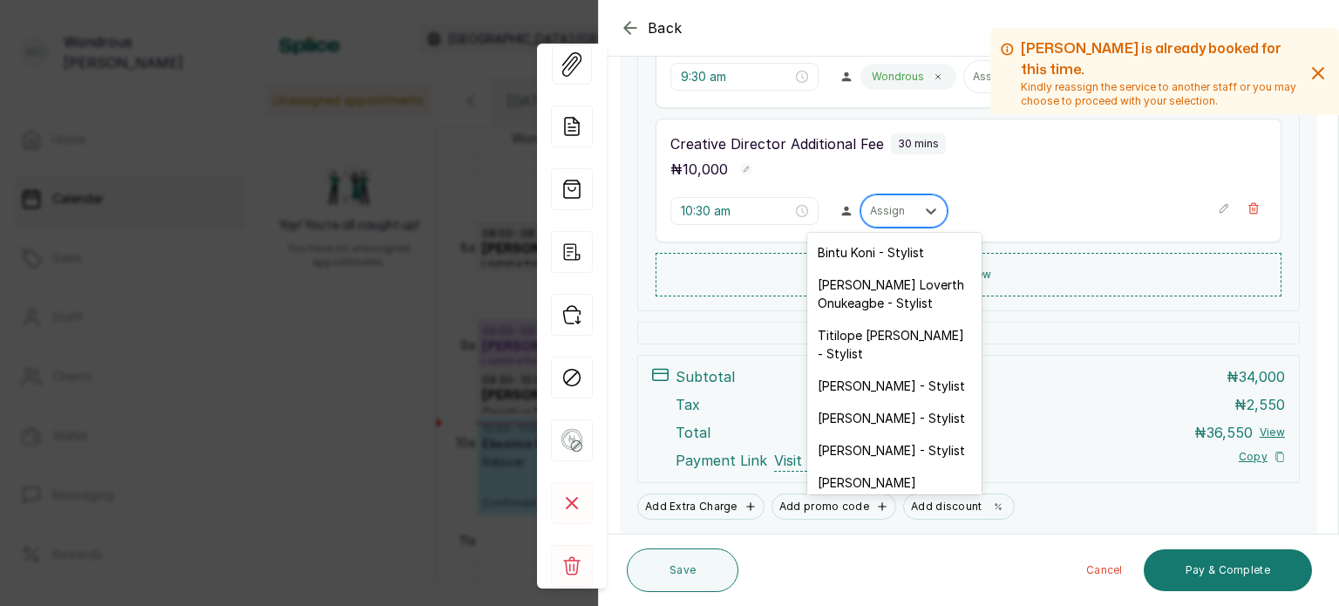
click at [900, 210] on div "Assign" at bounding box center [888, 211] width 54 height 23
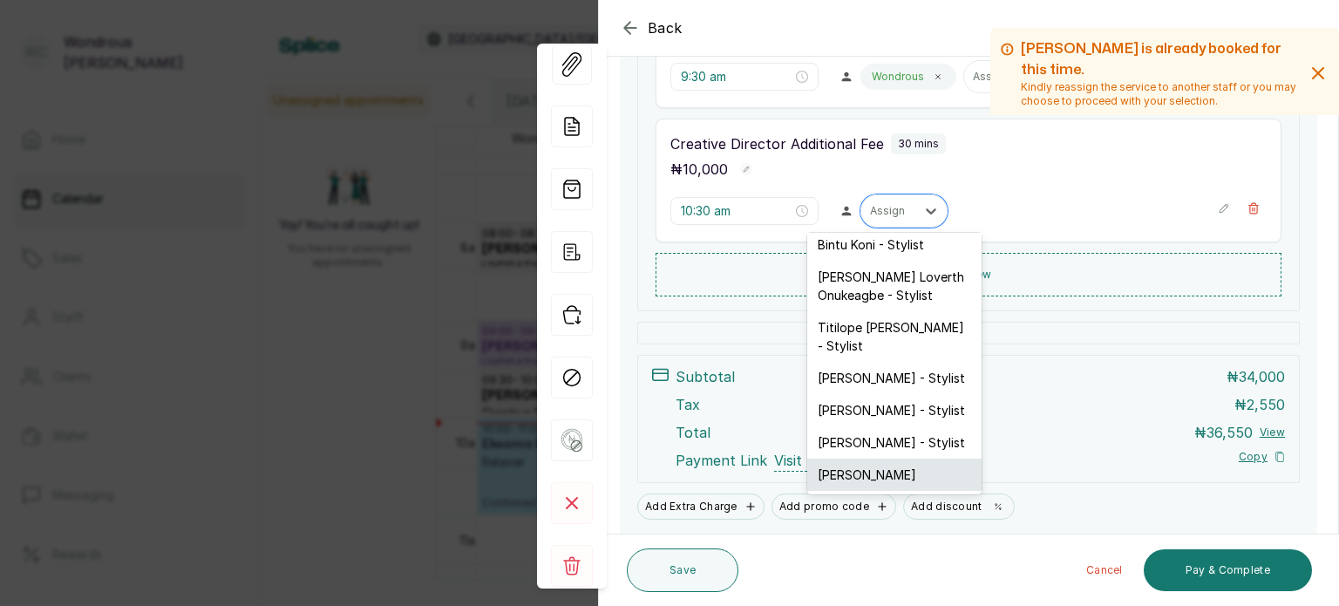
click at [885, 484] on div "Wondrous Carter" at bounding box center [894, 475] width 174 height 32
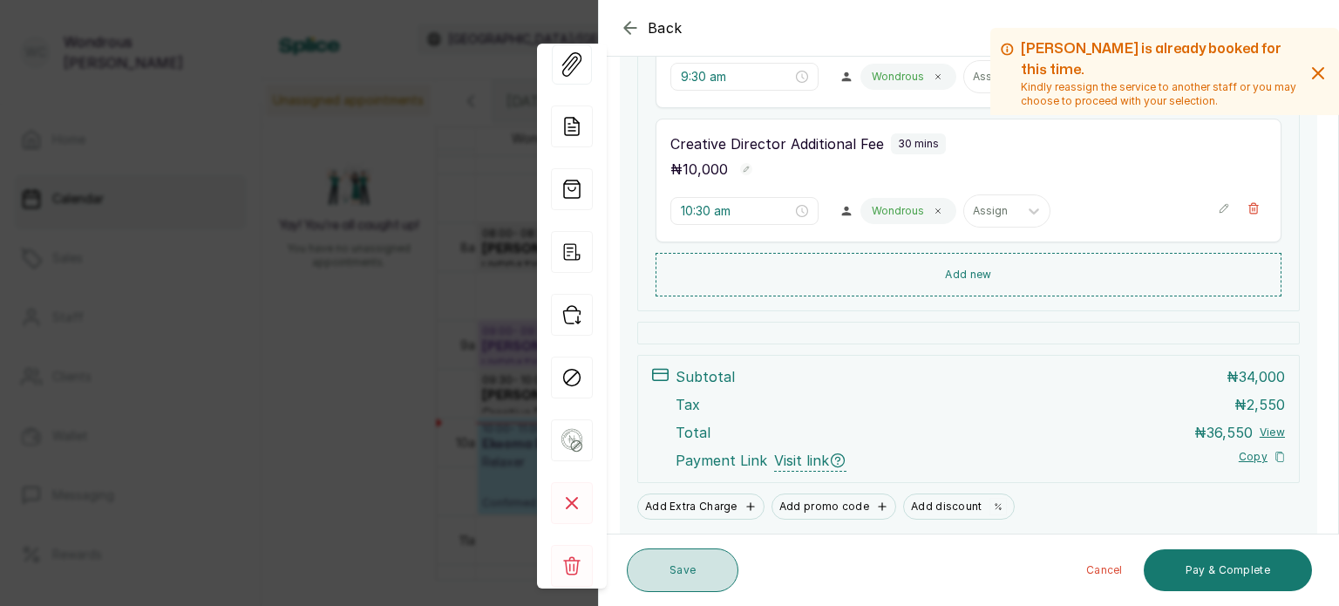
click at [687, 568] on button "Save" at bounding box center [683, 570] width 112 height 44
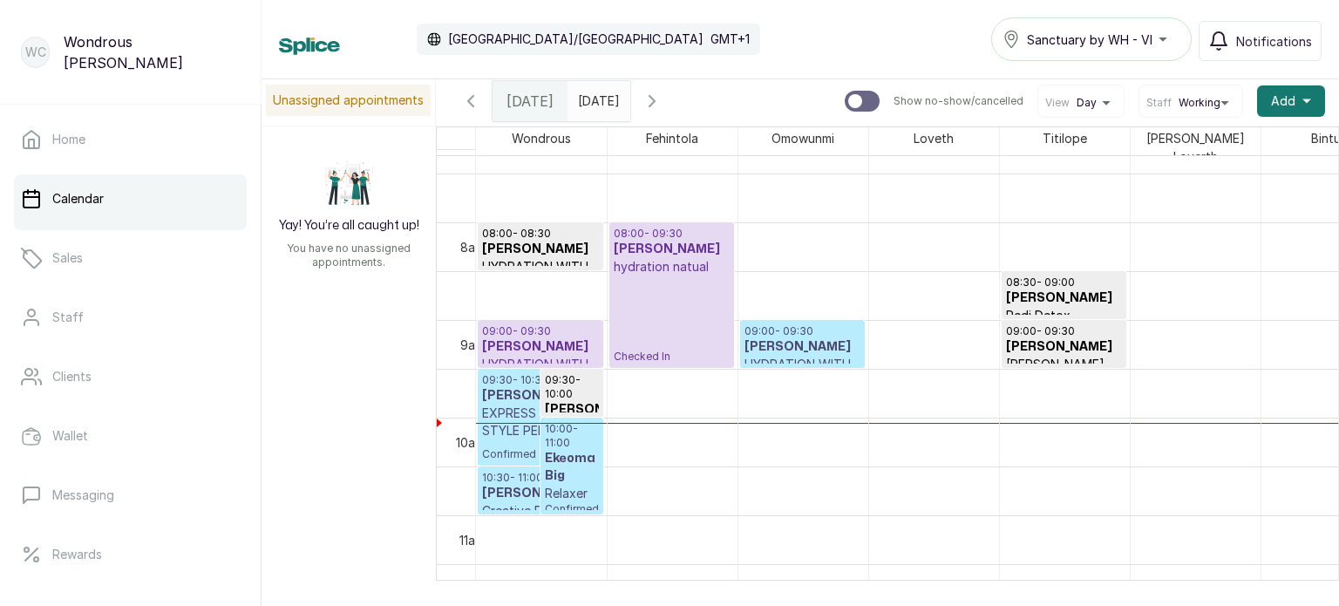
click at [573, 338] on h3 "Cathy Necheozo" at bounding box center [540, 346] width 117 height 17
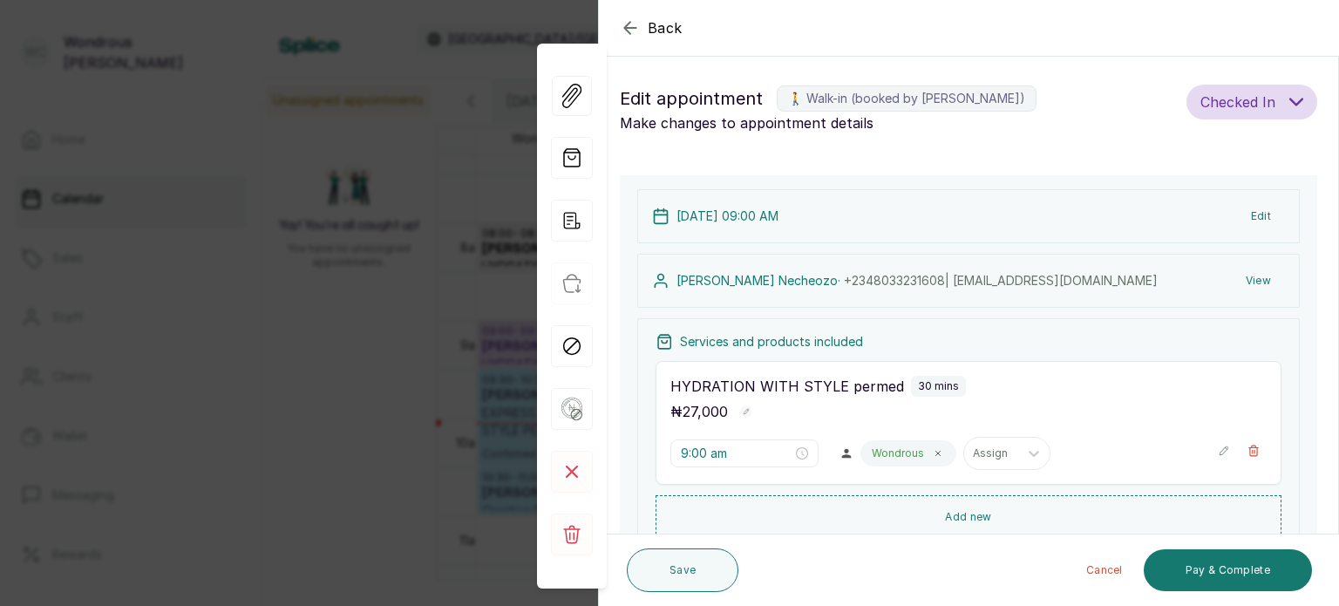
scroll to position [202, 0]
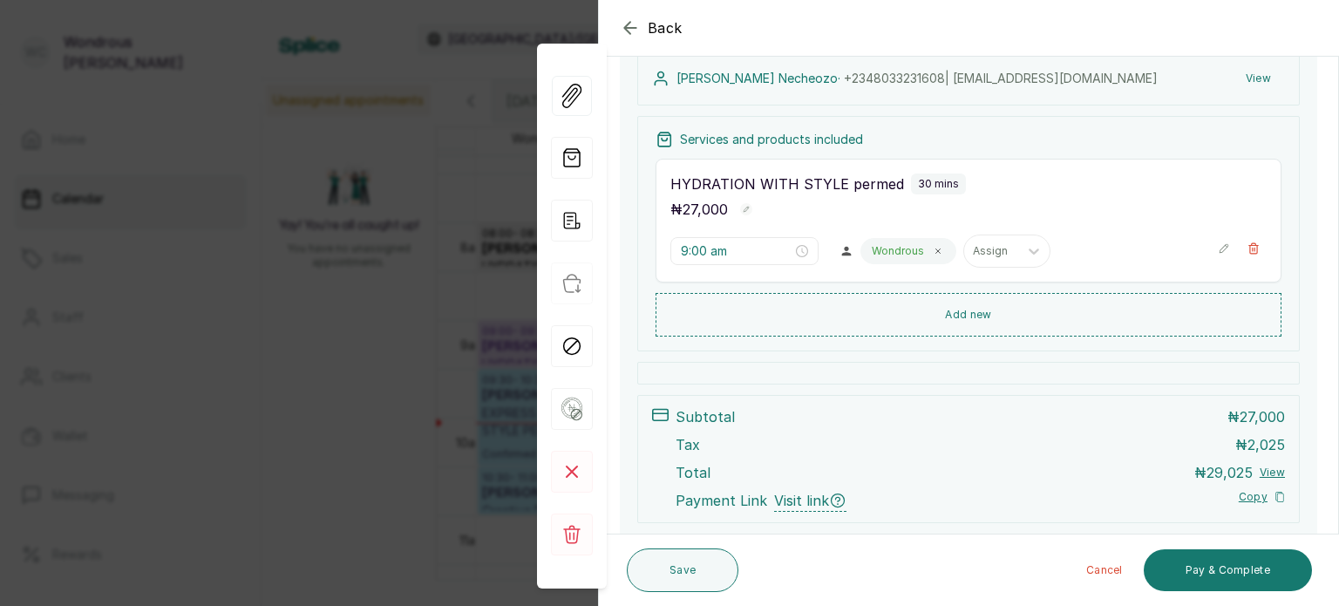
click at [296, 383] on div "Back Appointment Details Edit appointment 🚶 Walk-in (booked by Wondrous Carter)…" at bounding box center [669, 303] width 1339 height 606
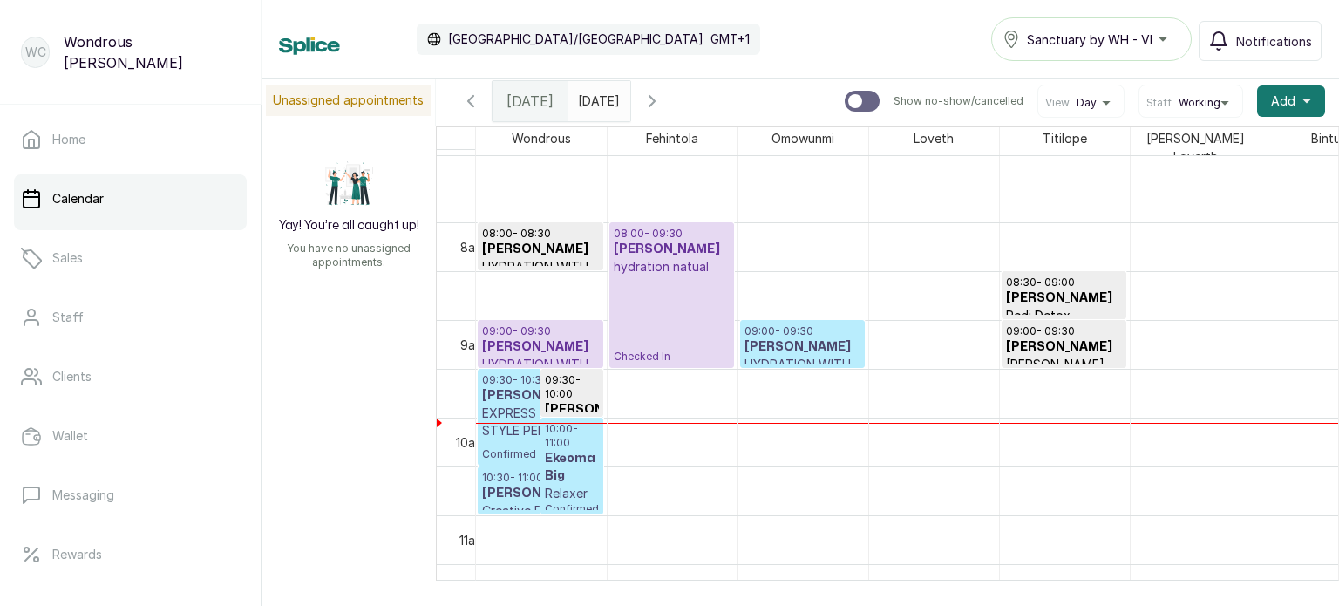
click at [501, 395] on h3 "Veronica Odeka" at bounding box center [540, 395] width 117 height 17
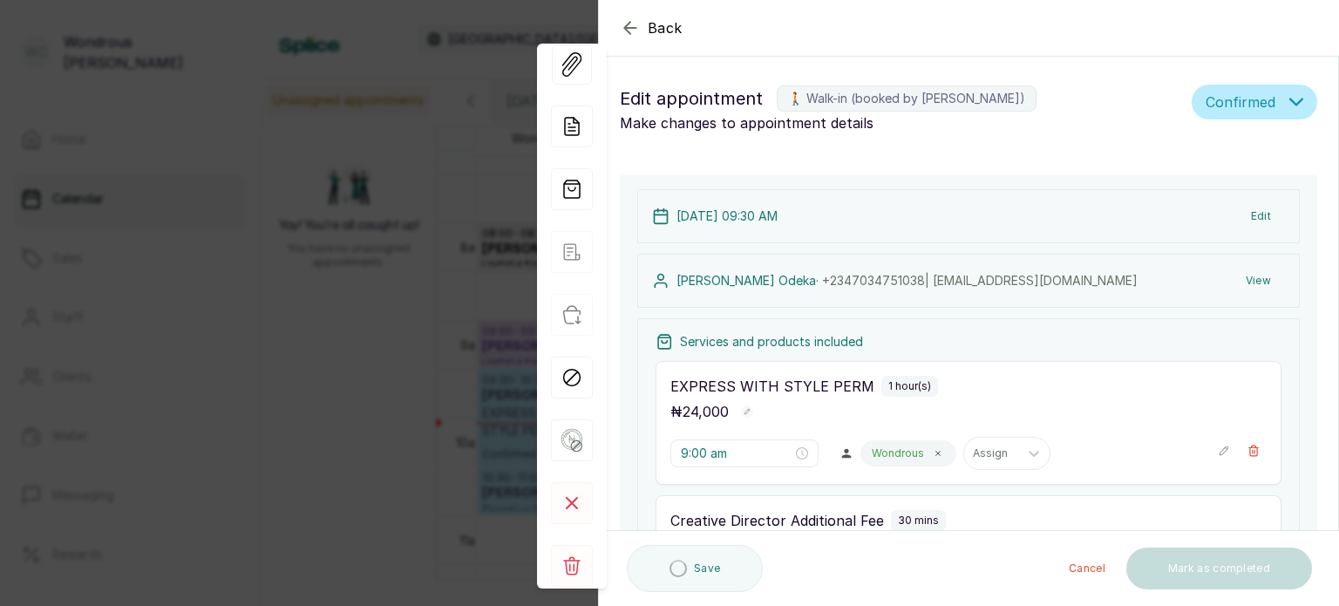
type input "9:30 am"
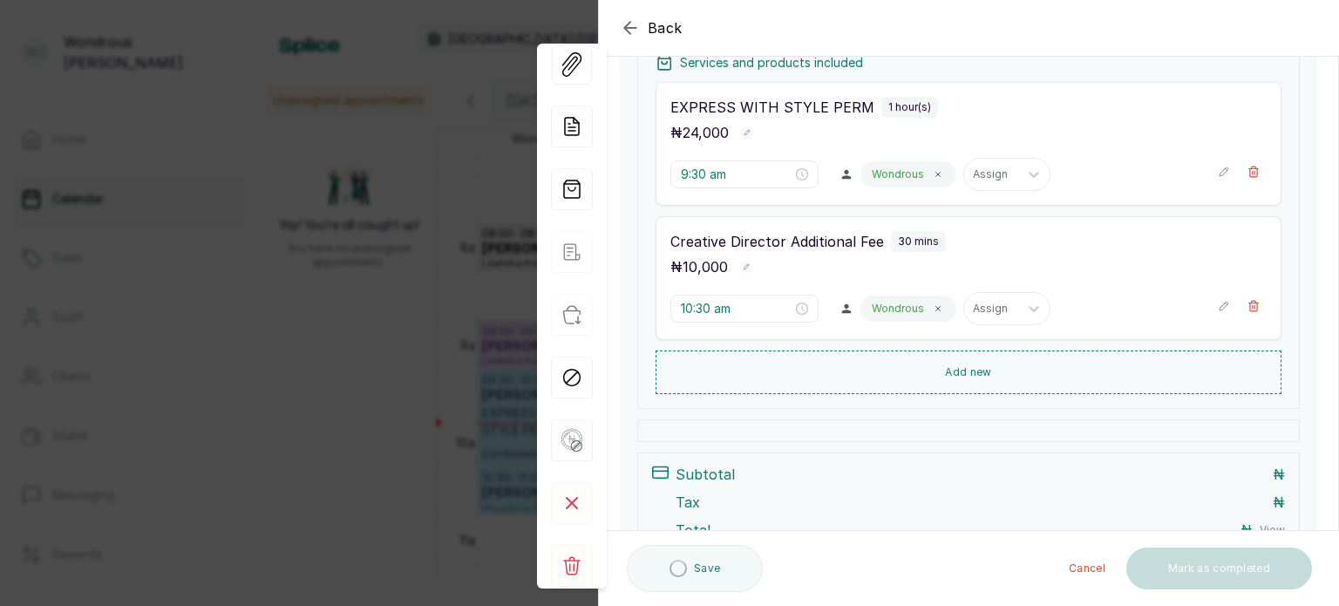
scroll to position [404, 0]
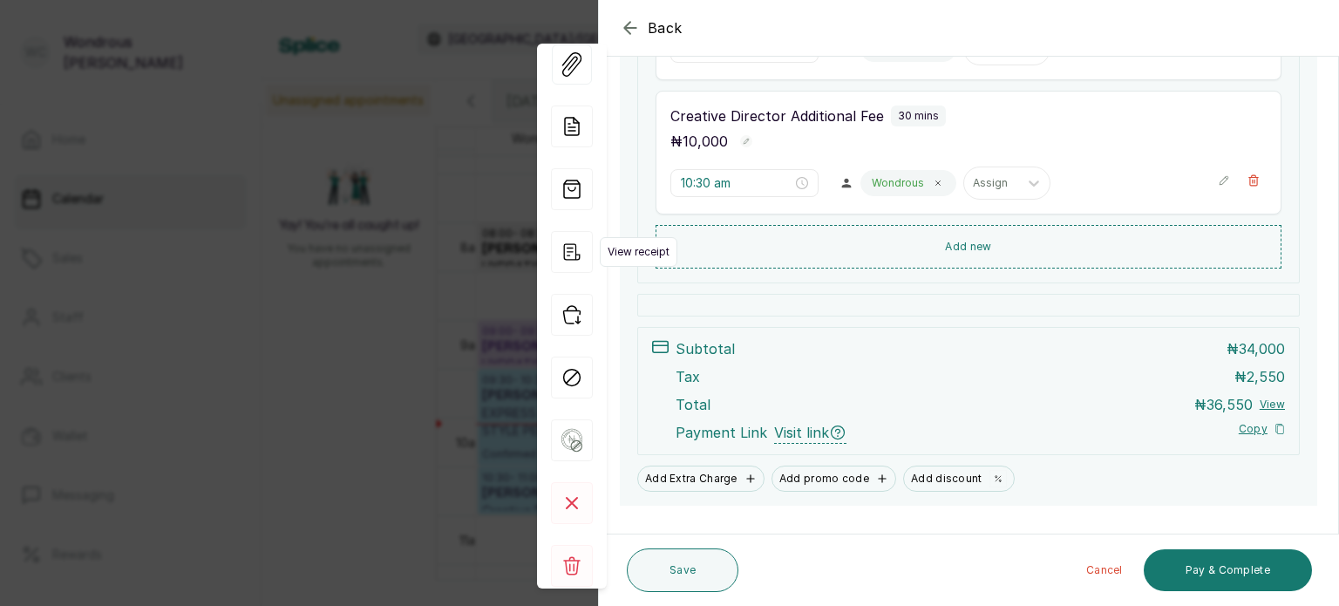
click at [568, 243] on icon "button" at bounding box center [572, 252] width 42 height 42
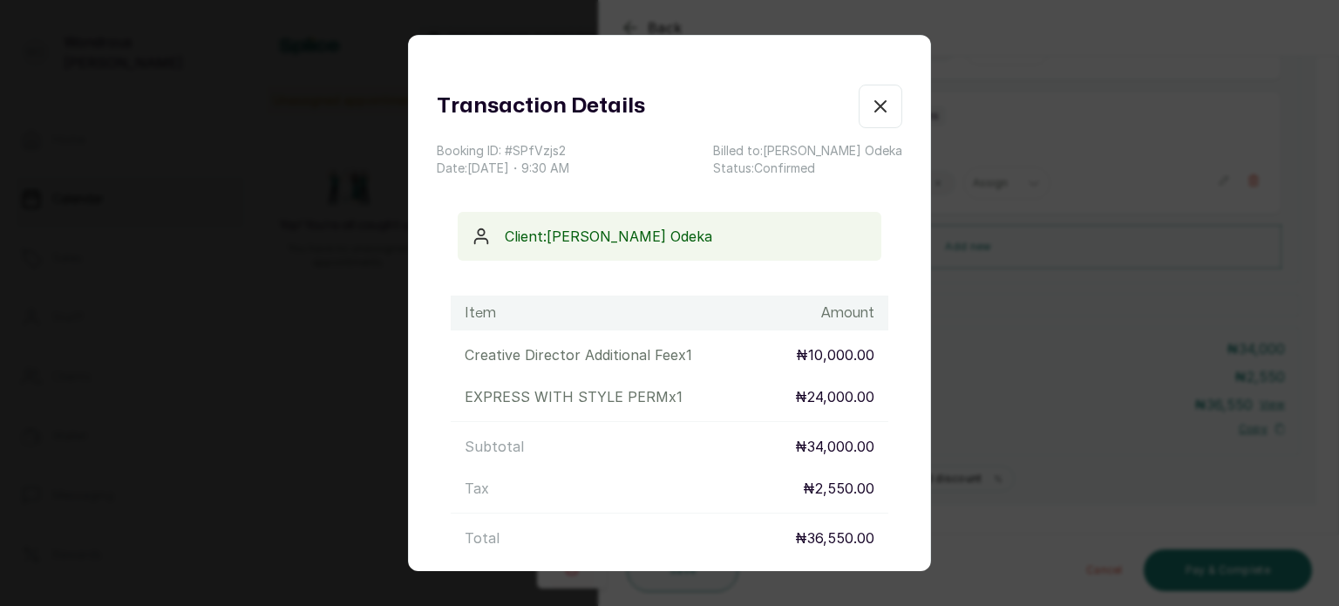
scroll to position [168, 0]
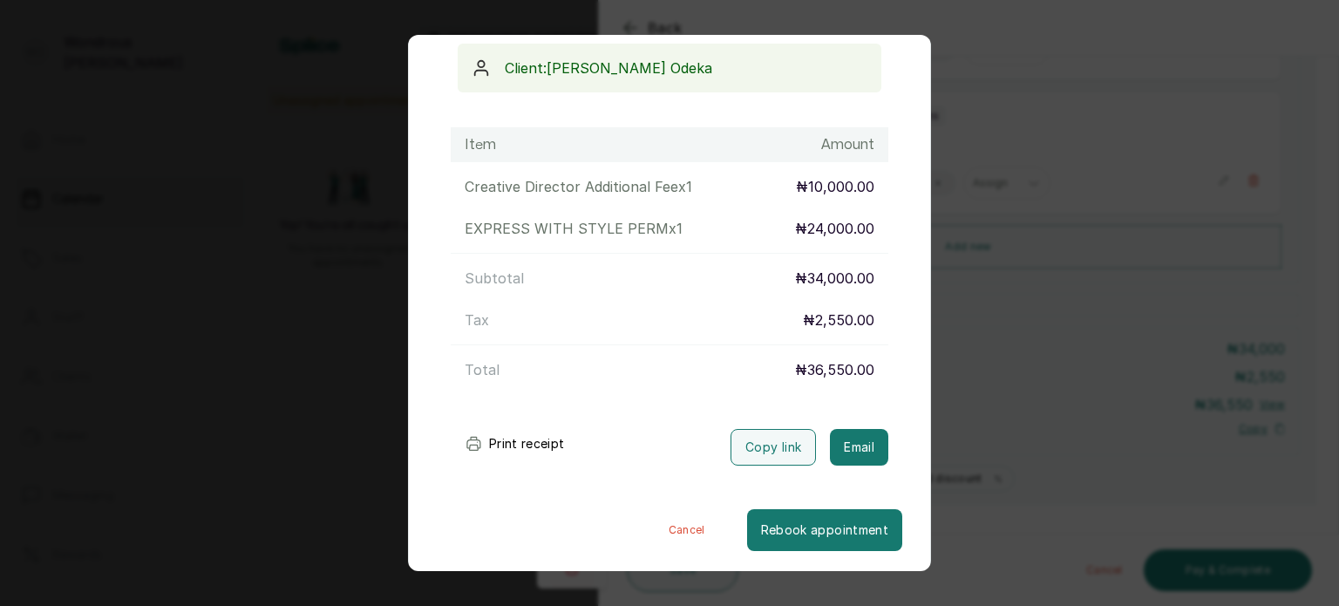
click at [526, 442] on button "Print receipt" at bounding box center [515, 443] width 128 height 35
click at [996, 452] on div "Transaction Details Booking ID: # SPfVzjs2 Date: 16 Sep, 2025 ・ 9:30 AM Billed …" at bounding box center [669, 303] width 1339 height 606
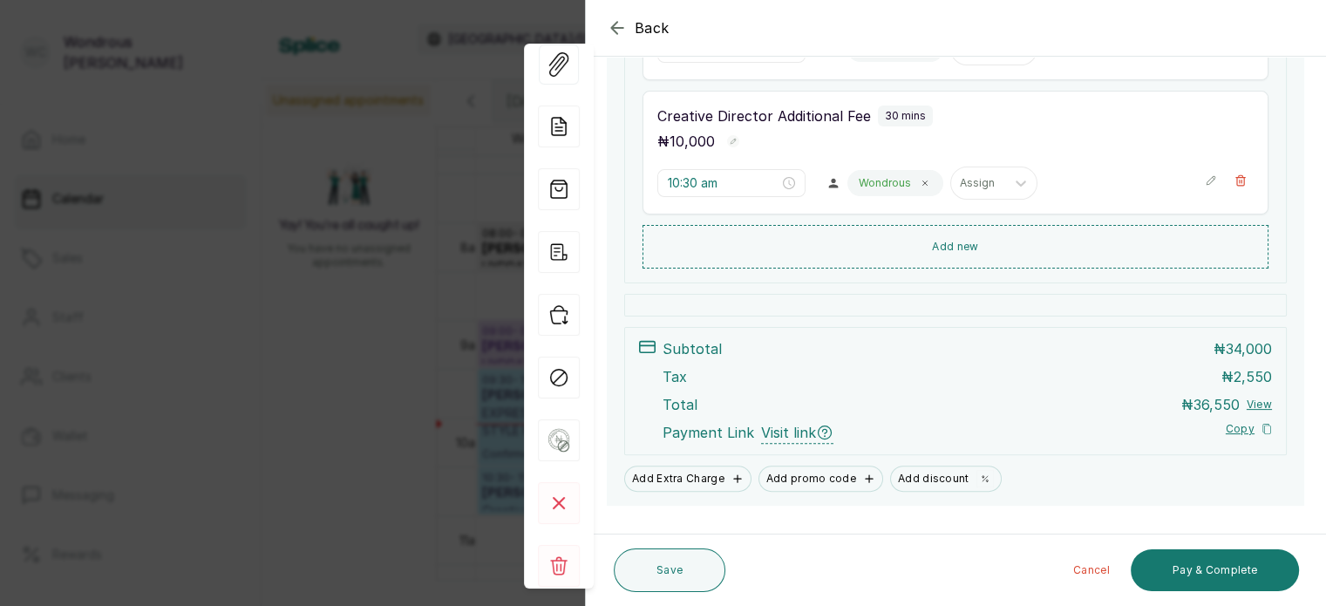
click at [268, 396] on div "Back Appointment Details Edit appointment 🚶 Walk-in (booked by Wondrous Carter)…" at bounding box center [663, 303] width 1326 height 606
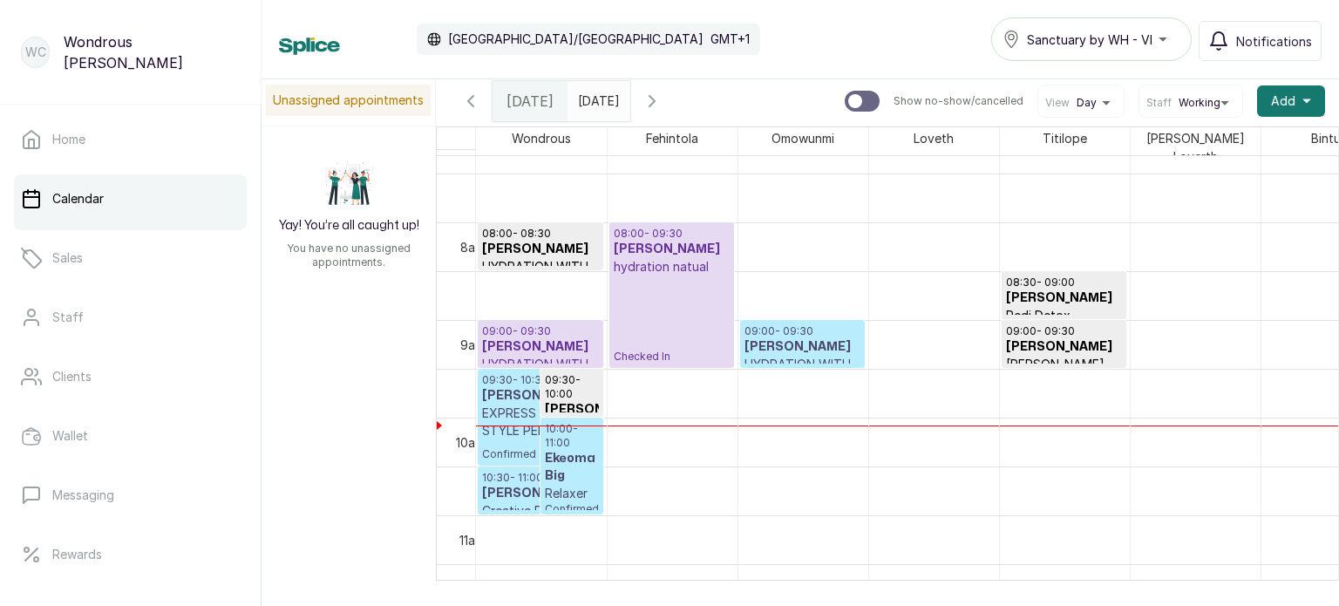
click at [578, 338] on h3 "Cathy Necheozo" at bounding box center [540, 346] width 117 height 17
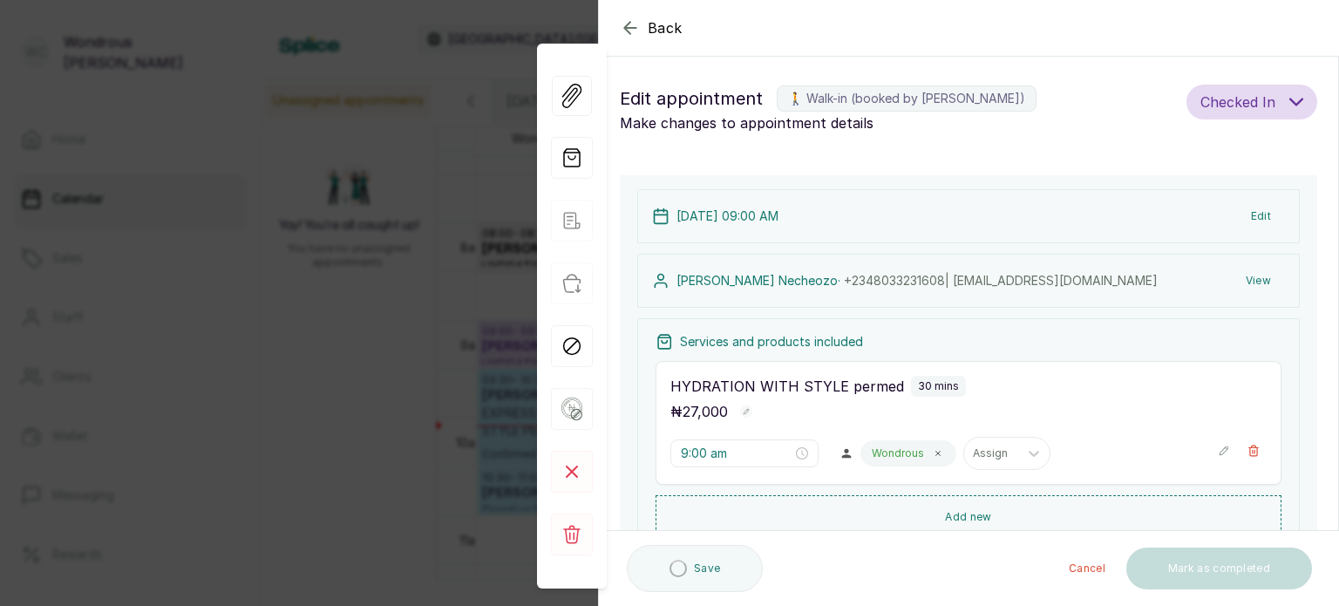
type input "9:00 am"
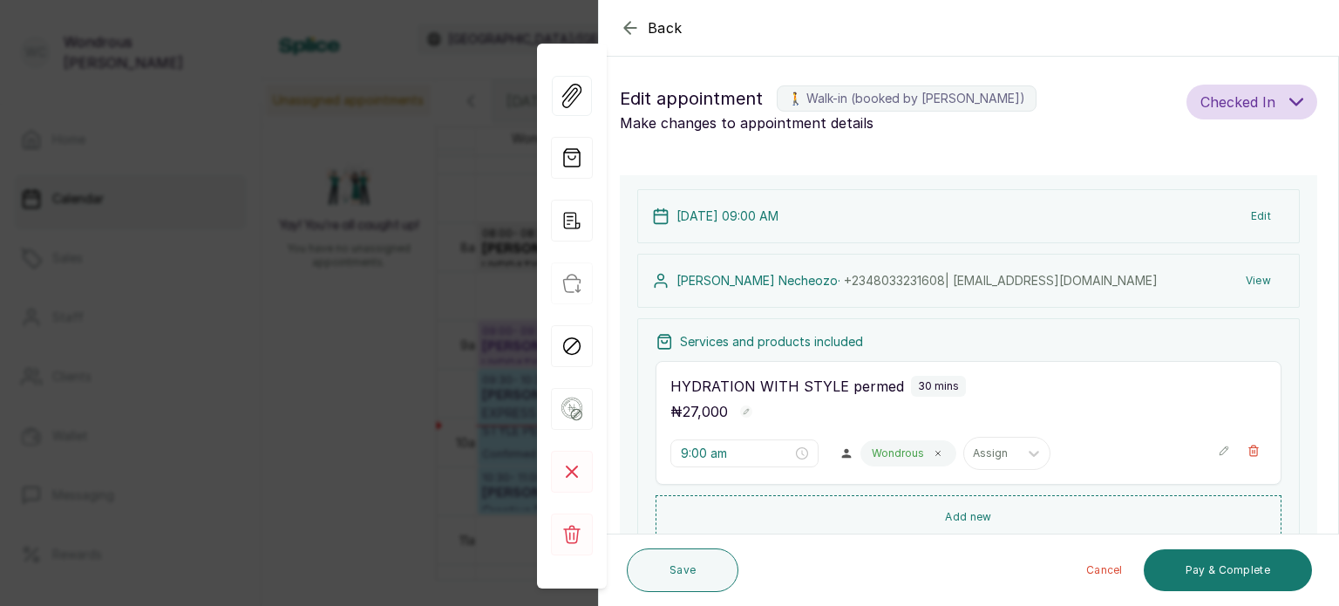
click at [1249, 278] on button "View" at bounding box center [1258, 280] width 53 height 31
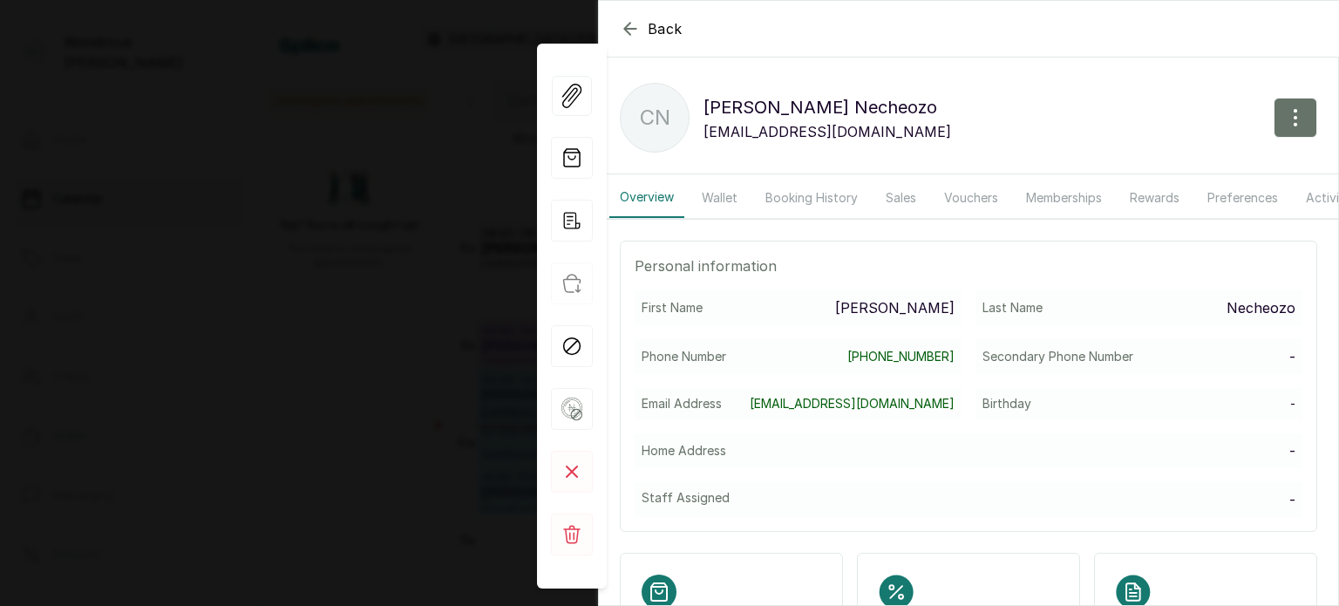
click at [729, 198] on button "Wallet" at bounding box center [719, 198] width 57 height 40
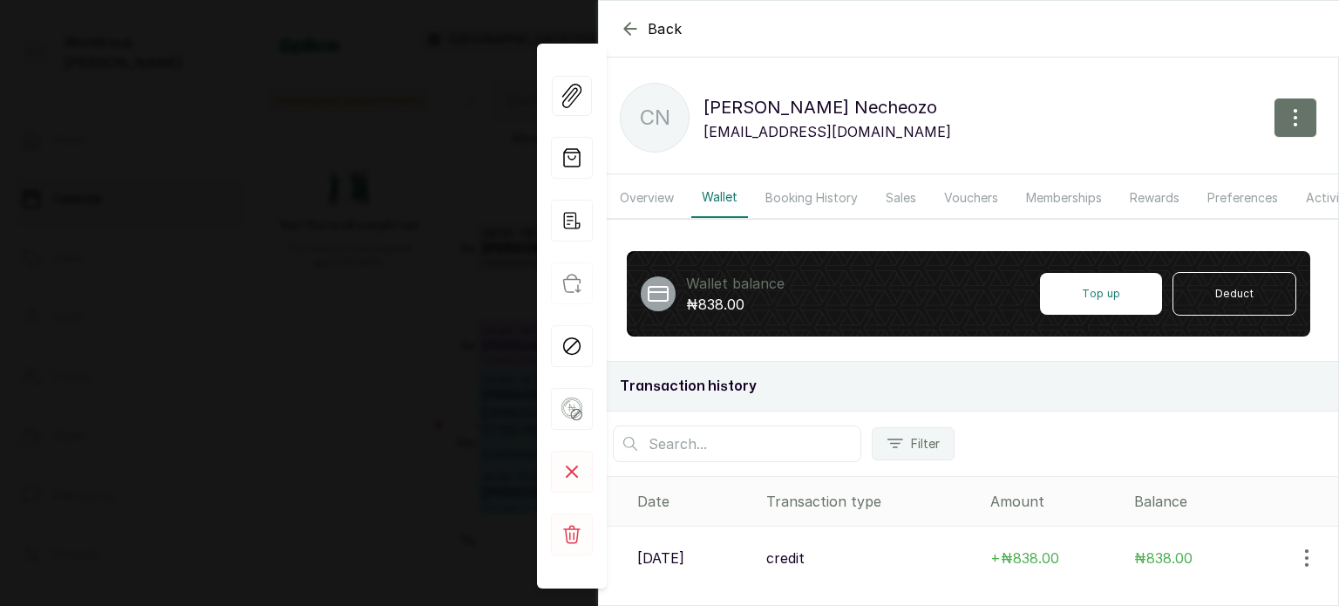
click at [629, 29] on icon "button" at bounding box center [629, 28] width 11 height 11
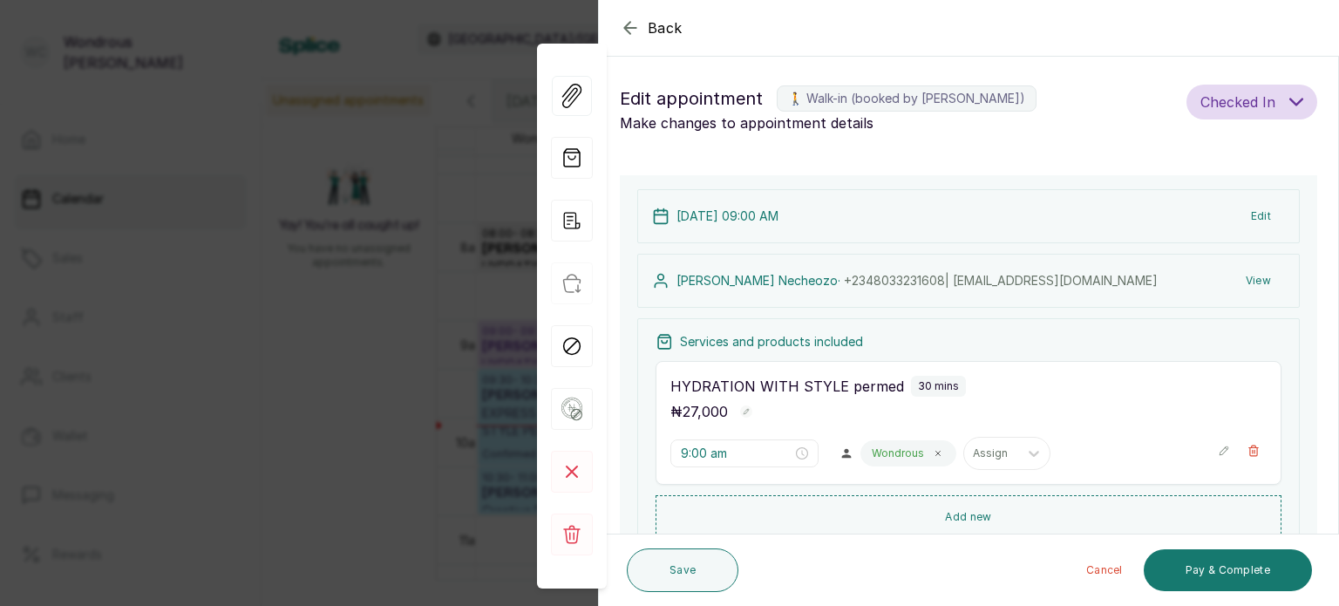
click at [310, 130] on div "Back Appointment Details Edit appointment 🚶 Walk-in (booked by Wondrous Carter)…" at bounding box center [669, 303] width 1339 height 606
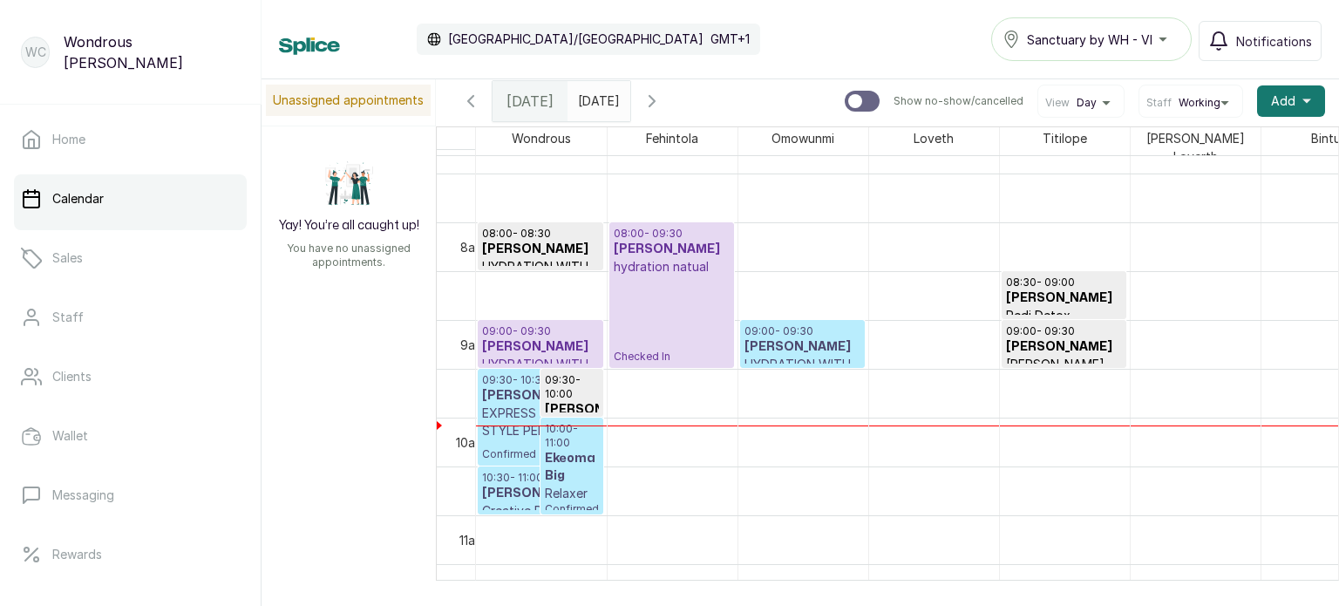
click at [520, 387] on h3 "Veronica Odeka" at bounding box center [540, 395] width 117 height 17
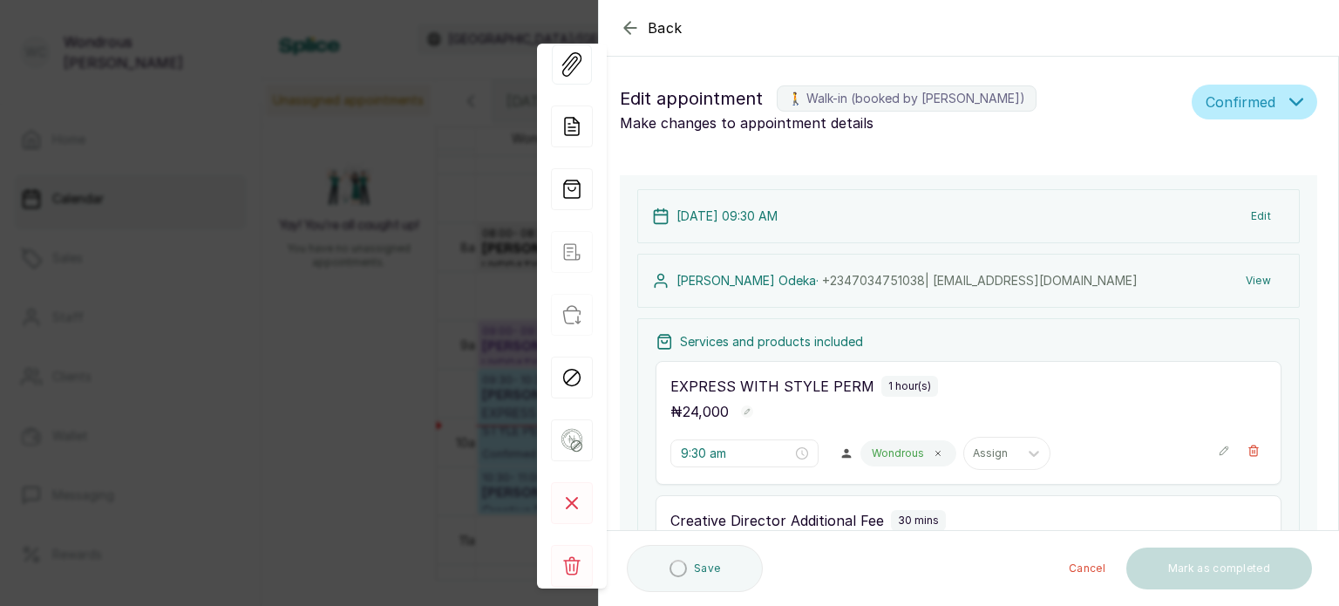
type input "9:30 am"
click at [1254, 277] on button "View" at bounding box center [1258, 280] width 53 height 31
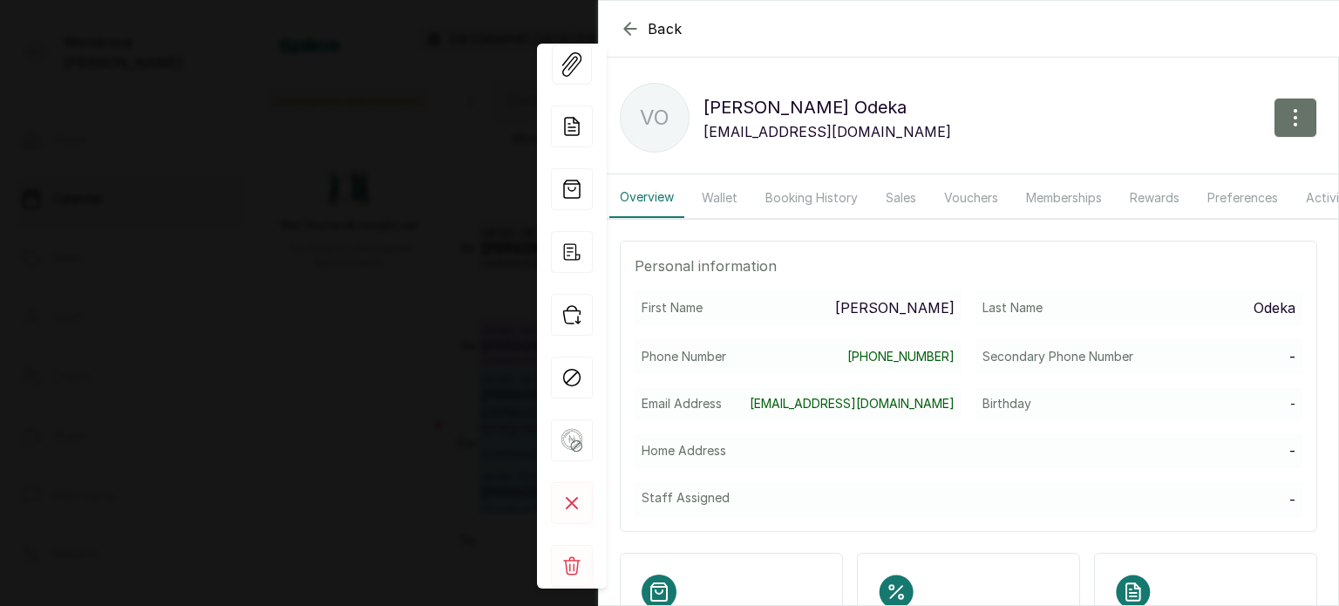
click at [720, 194] on button "Wallet" at bounding box center [719, 198] width 57 height 40
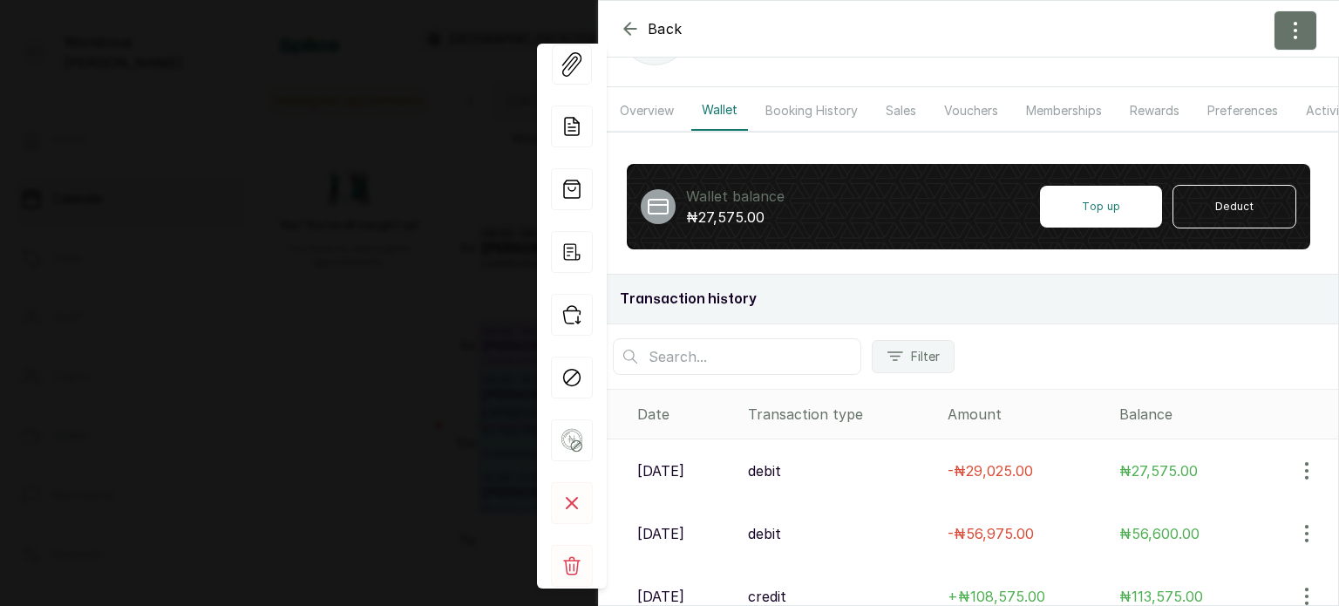
scroll to position [0, 0]
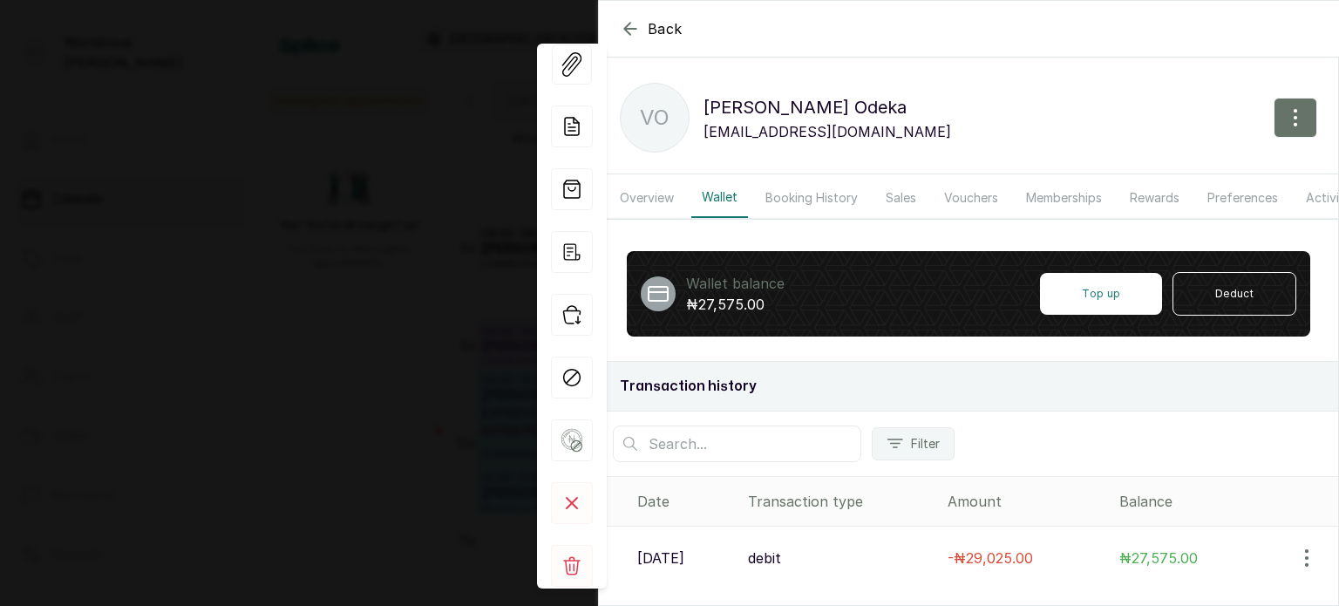
click at [627, 42] on div "Back" at bounding box center [1268, 29] width 1339 height 56
click at [629, 25] on icon "button" at bounding box center [630, 28] width 21 height 21
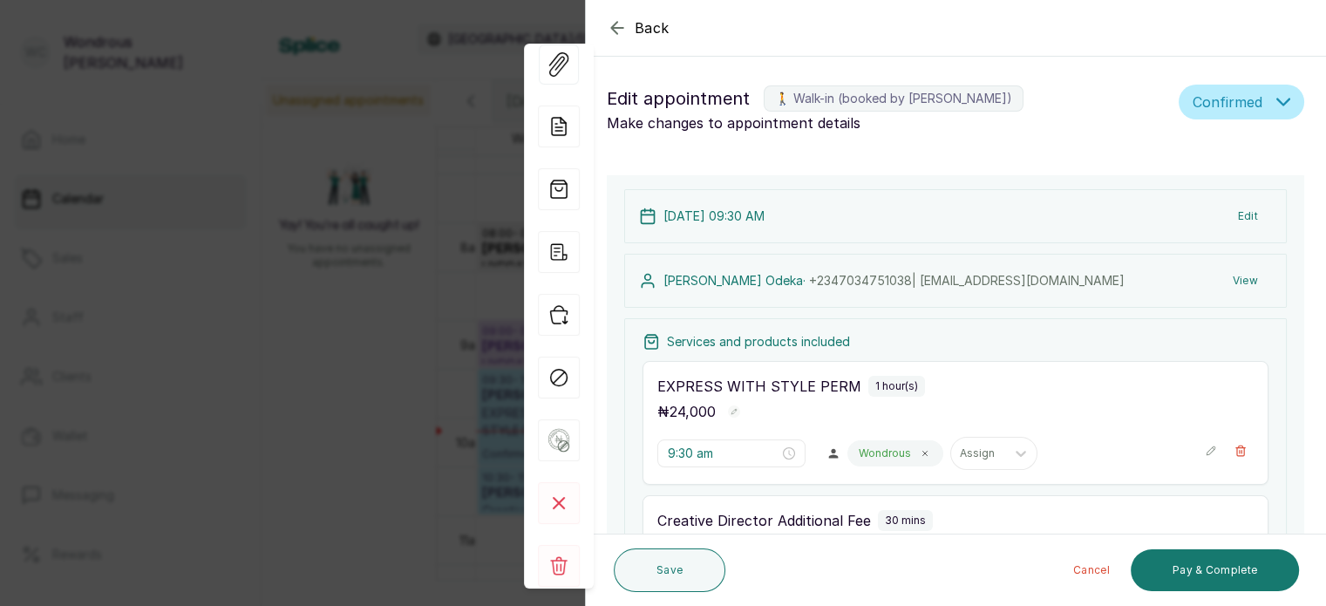
click at [629, 25] on button "Back" at bounding box center [638, 27] width 63 height 21
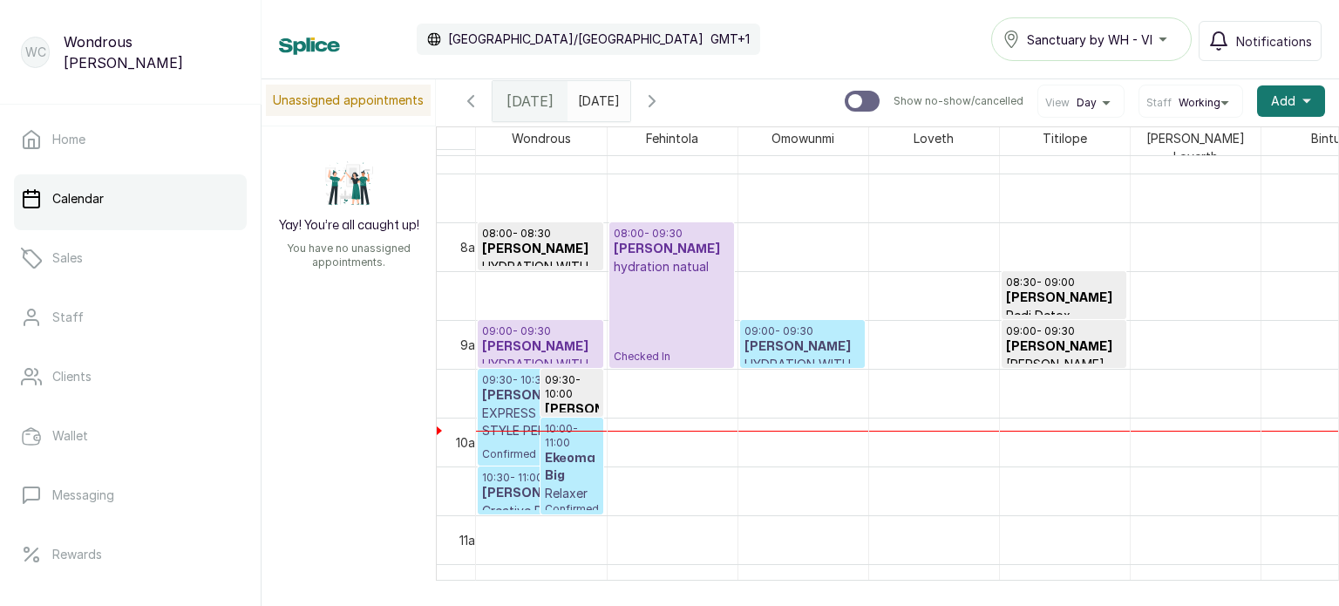
click at [679, 299] on p "Checked In" at bounding box center [672, 319] width 116 height 88
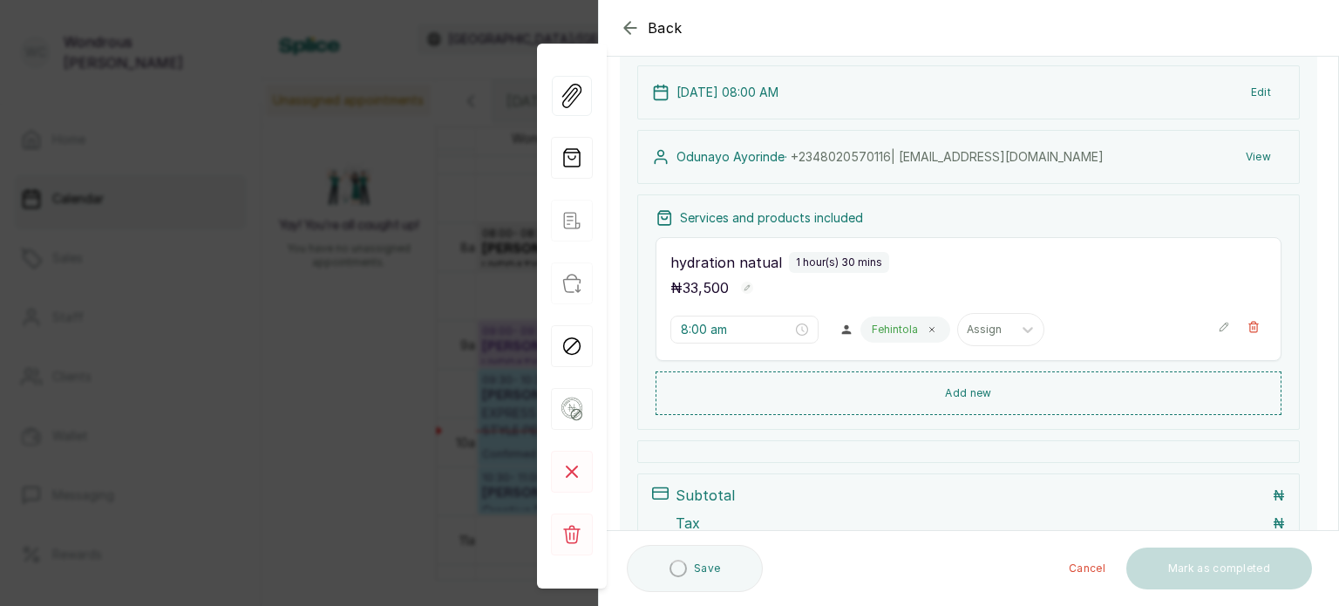
scroll to position [138, 0]
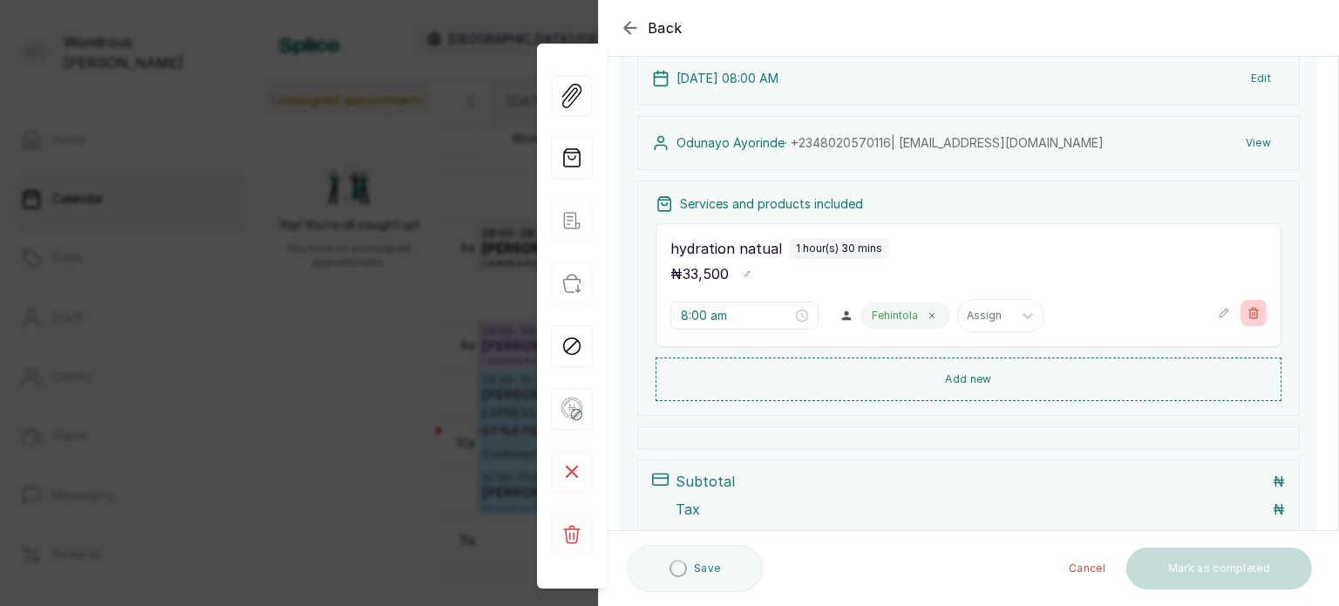
click at [1247, 311] on icon "button" at bounding box center [1253, 313] width 12 height 12
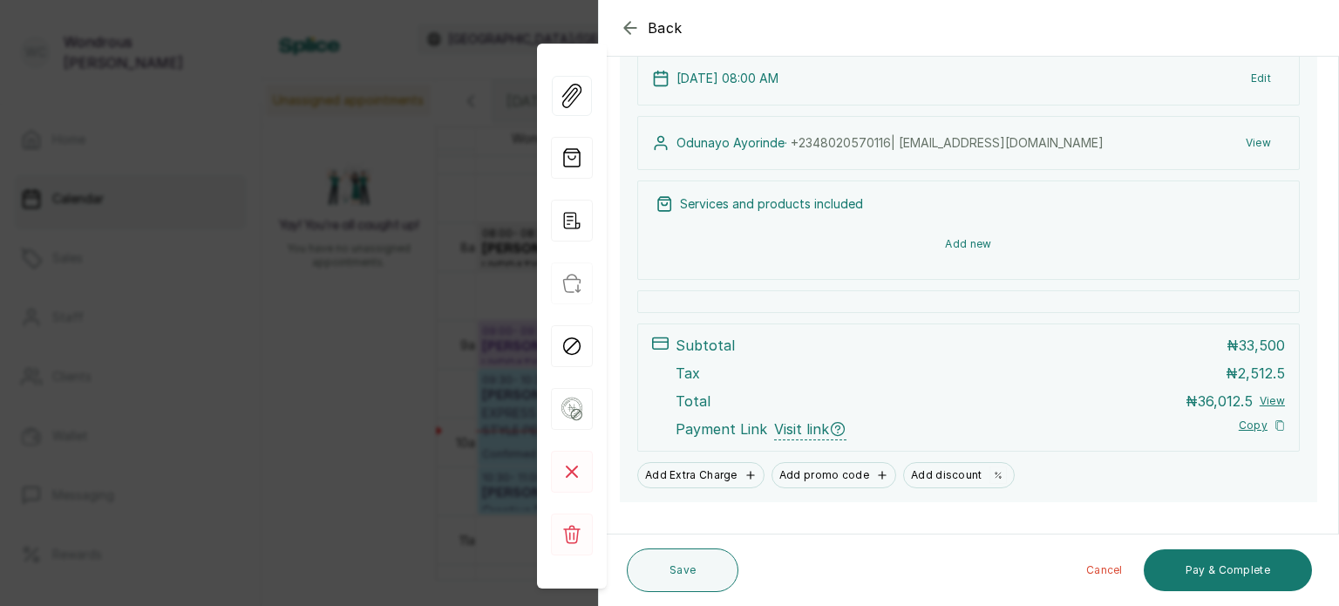
click at [957, 254] on button "Add new" at bounding box center [969, 244] width 626 height 42
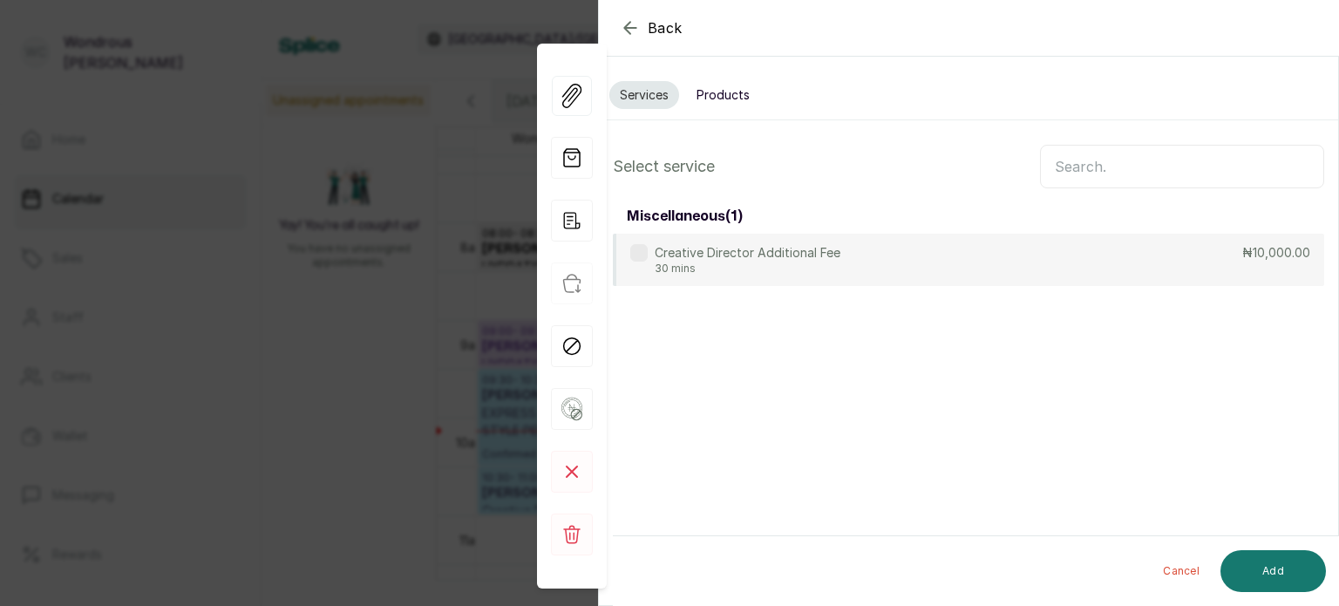
scroll to position [0, 0]
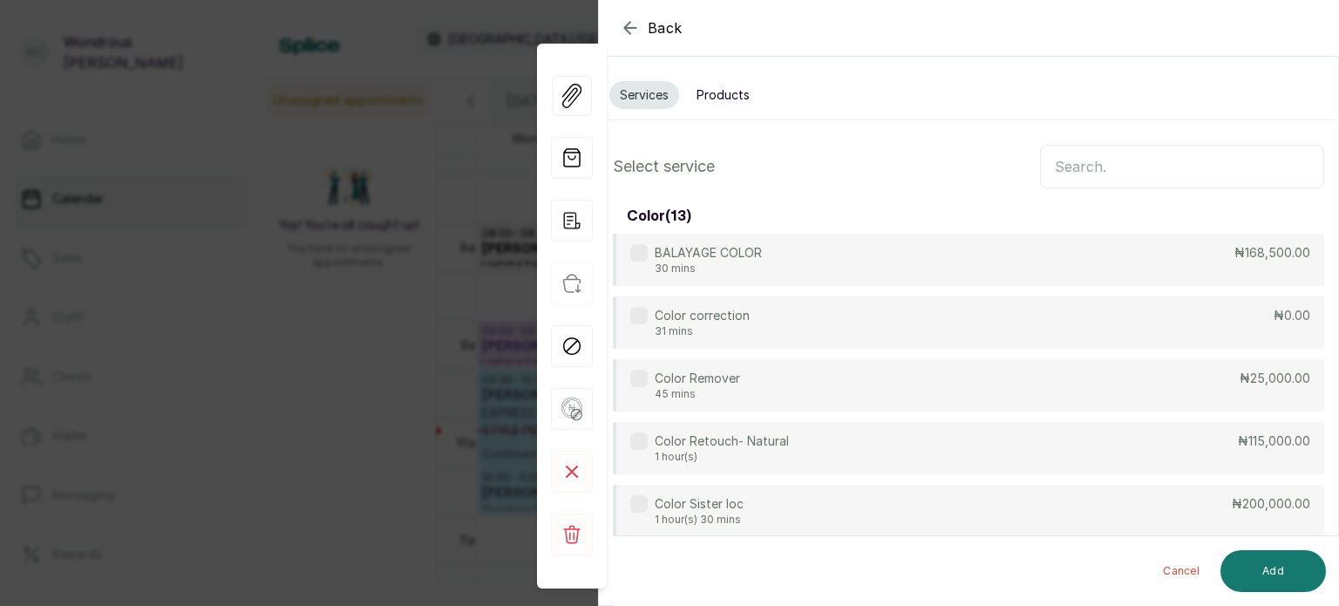
click at [1091, 152] on input "text" at bounding box center [1182, 167] width 284 height 44
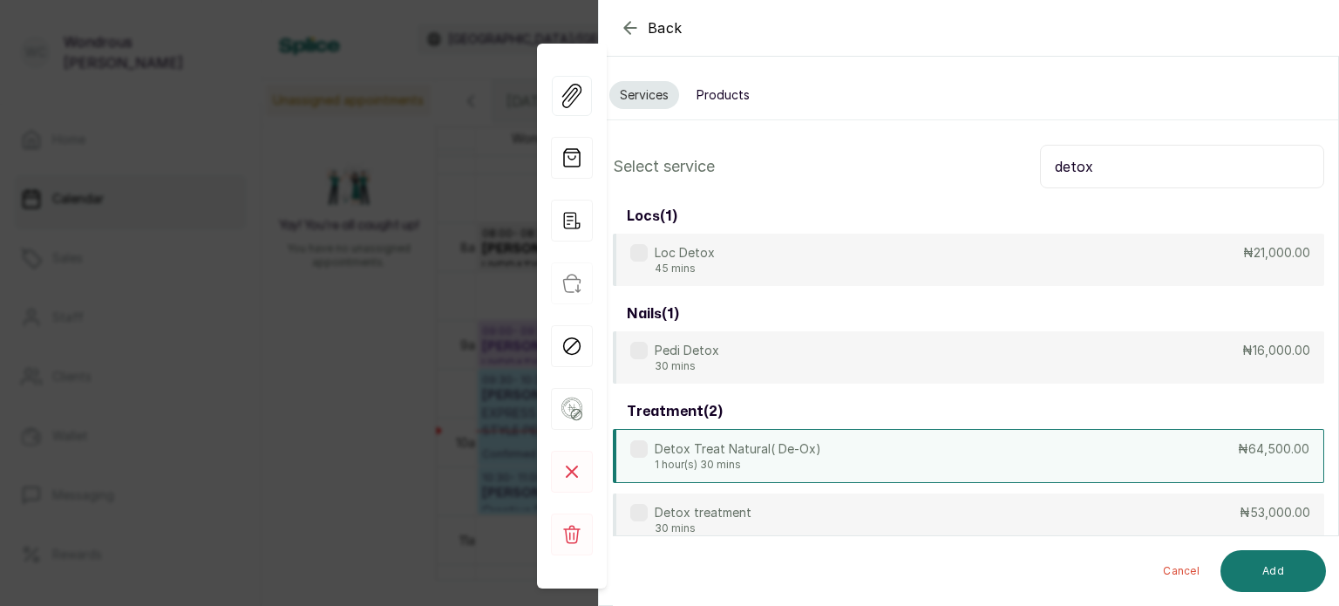
scroll to position [58, 0]
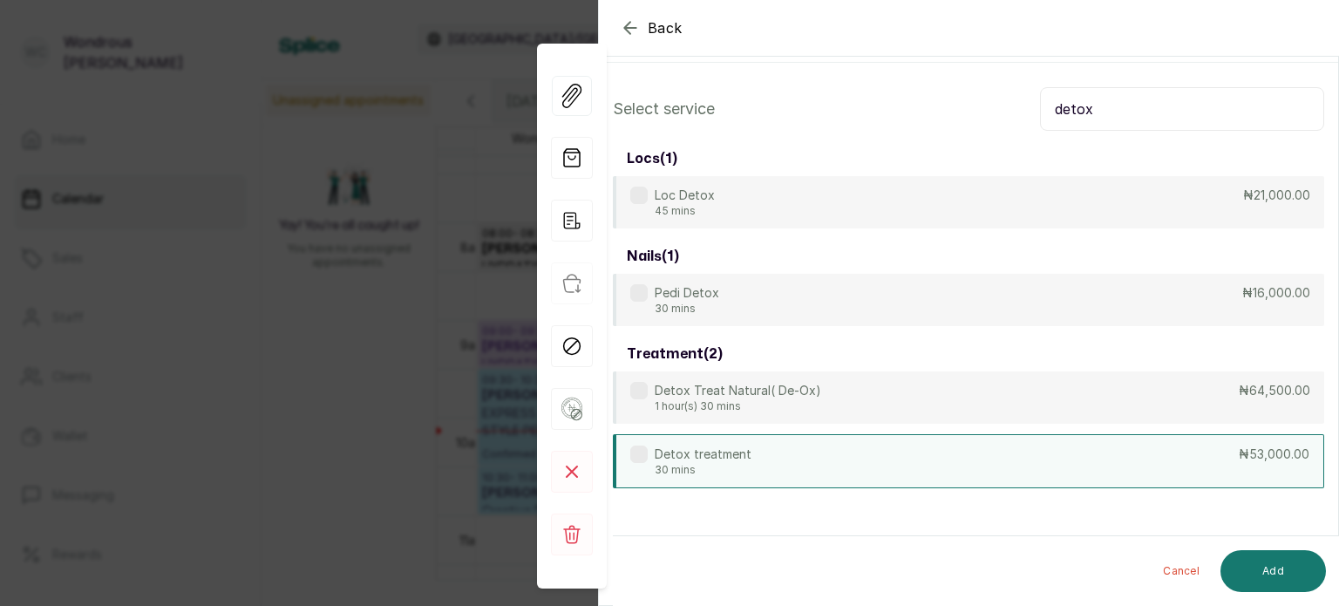
click at [844, 453] on div "Detox treatment 30 mins ₦53,000.00" at bounding box center [968, 461] width 711 height 54
click at [1150, 114] on input "detox" at bounding box center [1182, 109] width 284 height 44
type input "d"
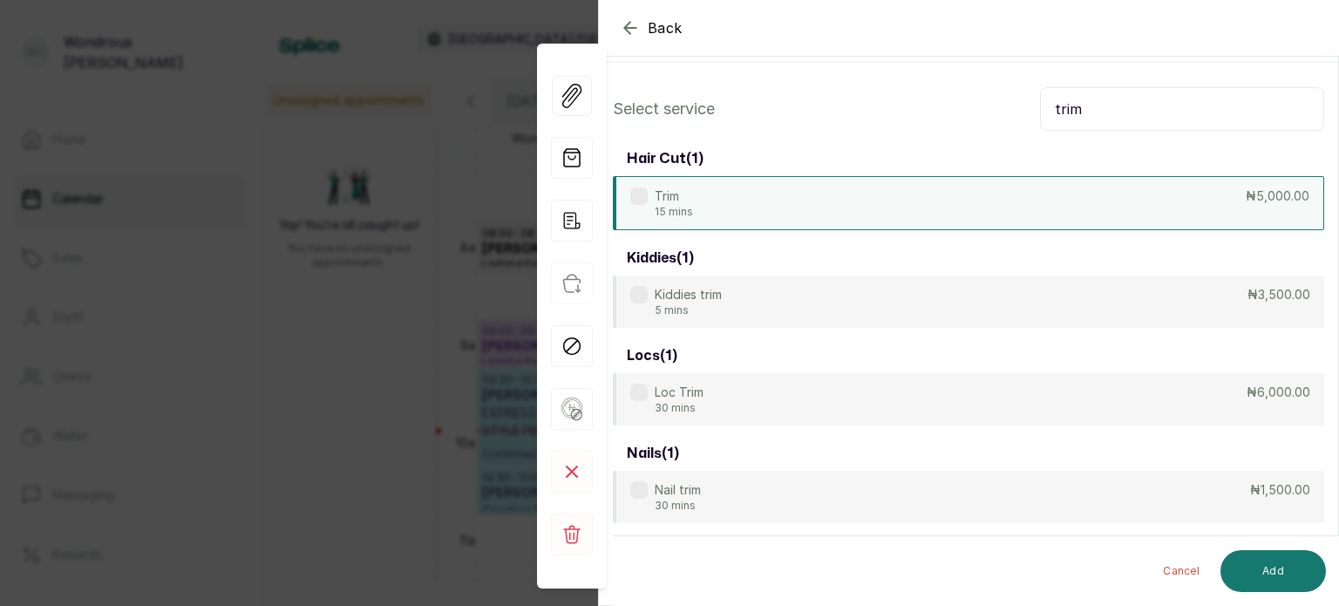
type input "trim"
click at [880, 186] on div "Trim 15 mins ₦5,000.00" at bounding box center [968, 203] width 711 height 54
click at [1262, 574] on button "Add" at bounding box center [1272, 571] width 105 height 42
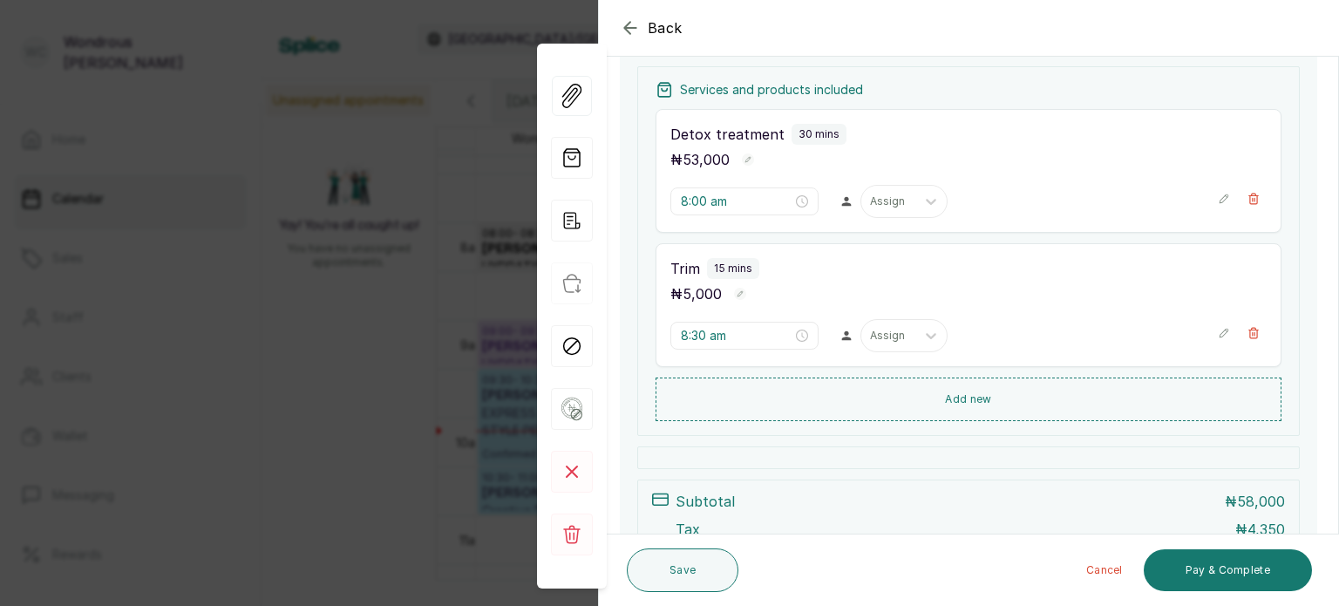
scroll to position [253, 0]
click at [1218, 330] on icon "button" at bounding box center [1224, 332] width 12 height 12
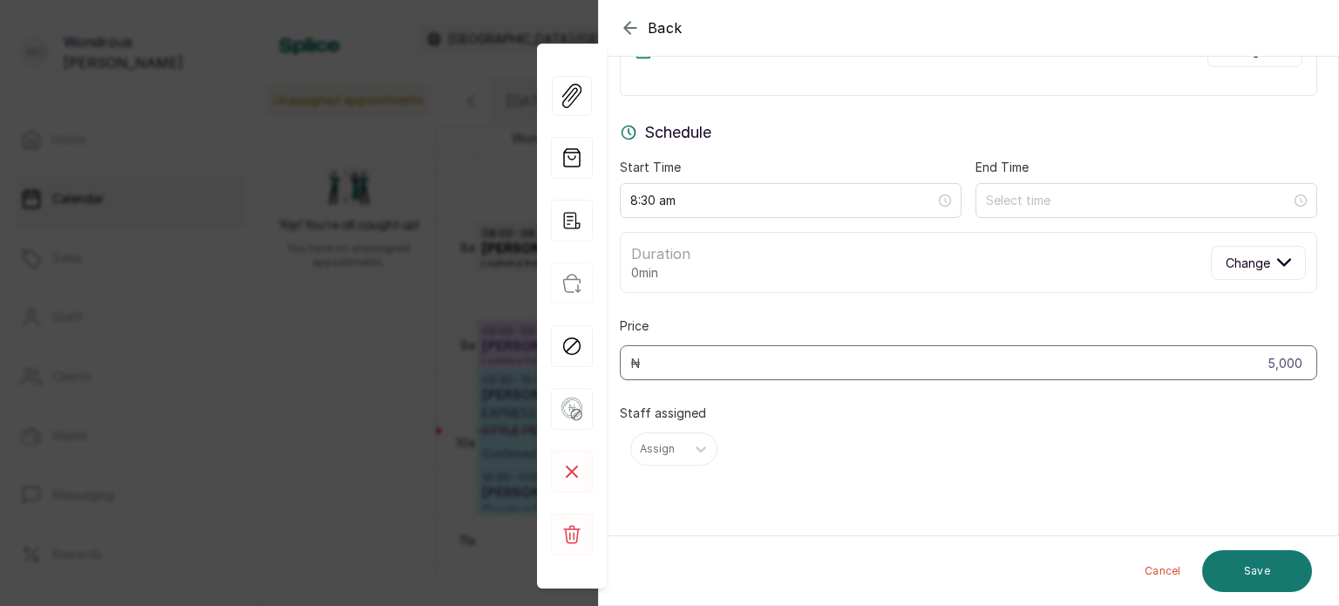
scroll to position [110, 0]
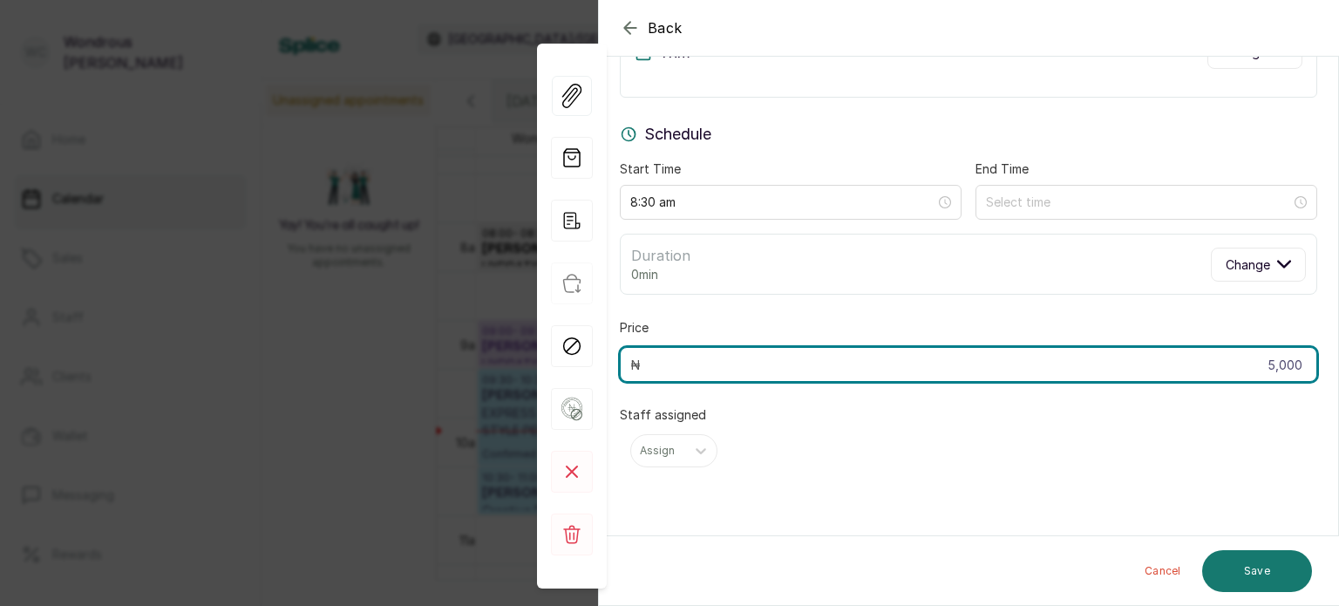
click at [1290, 367] on input "5,000" at bounding box center [968, 364] width 697 height 35
type input "5"
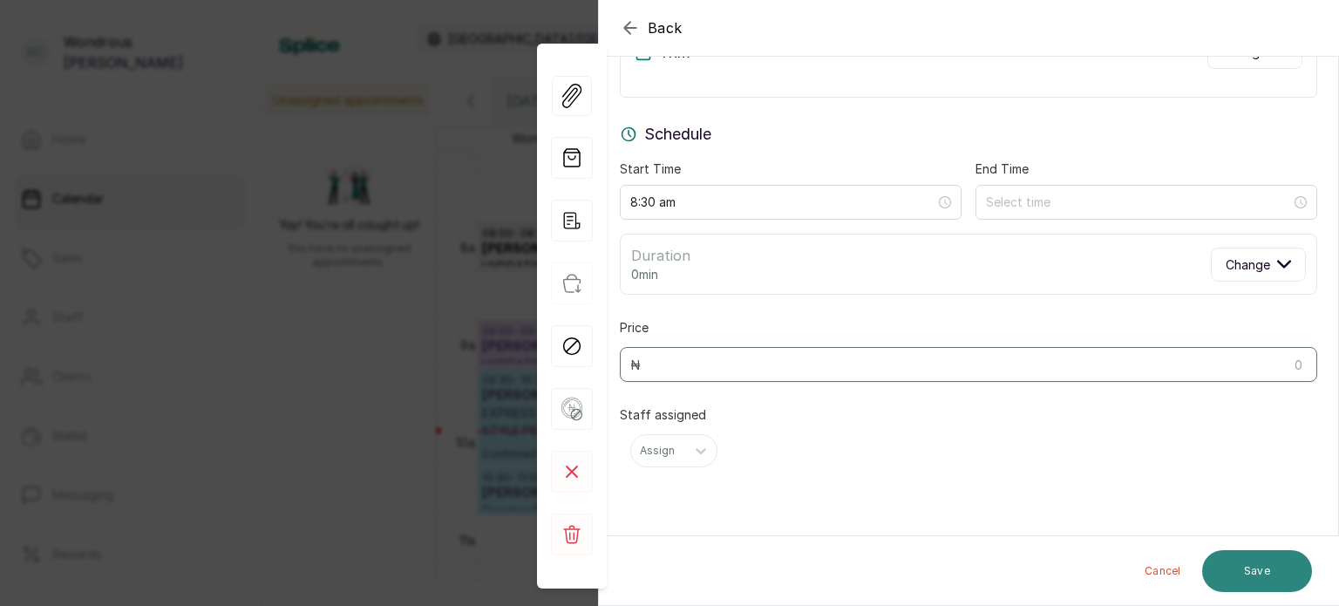
click at [1274, 574] on button "Save" at bounding box center [1257, 571] width 110 height 42
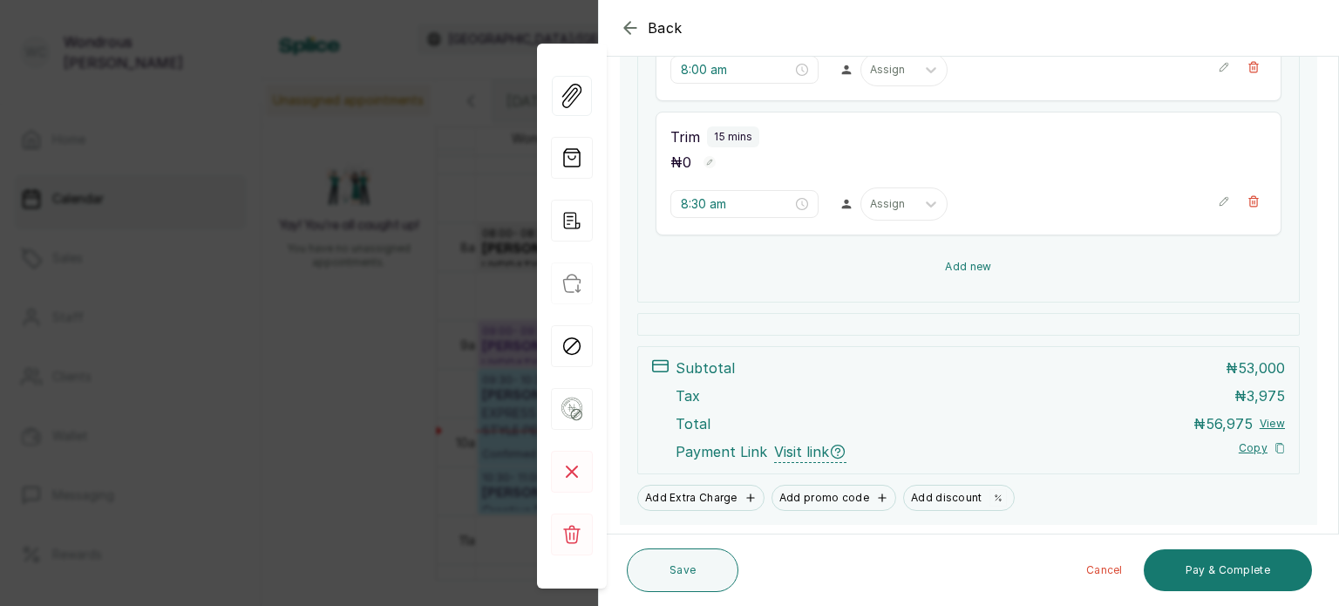
scroll to position [433, 0]
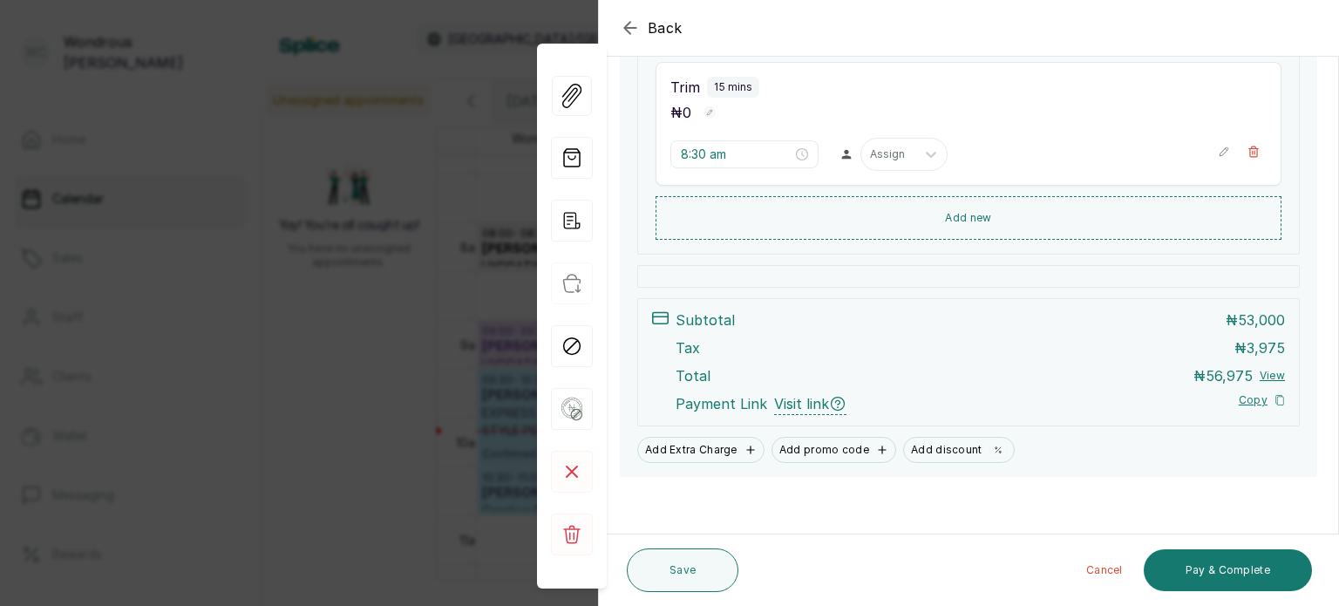
click at [1260, 372] on button "View" at bounding box center [1272, 376] width 25 height 14
click at [1260, 369] on button "View" at bounding box center [1272, 376] width 25 height 14
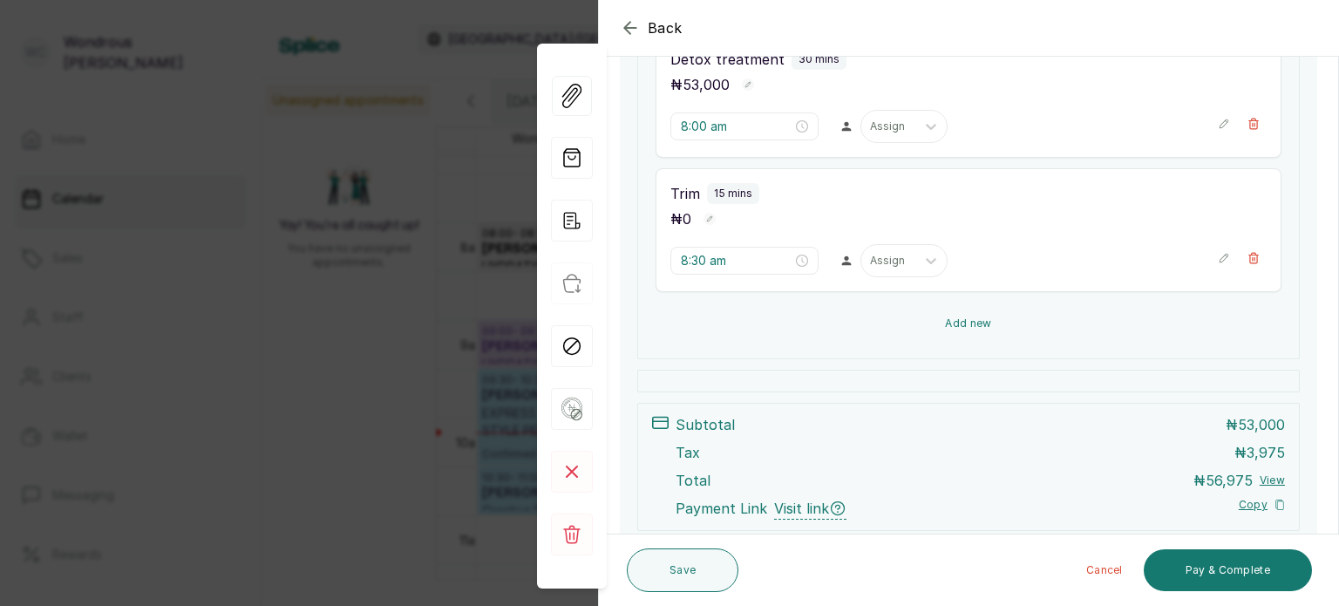
scroll to position [326, 0]
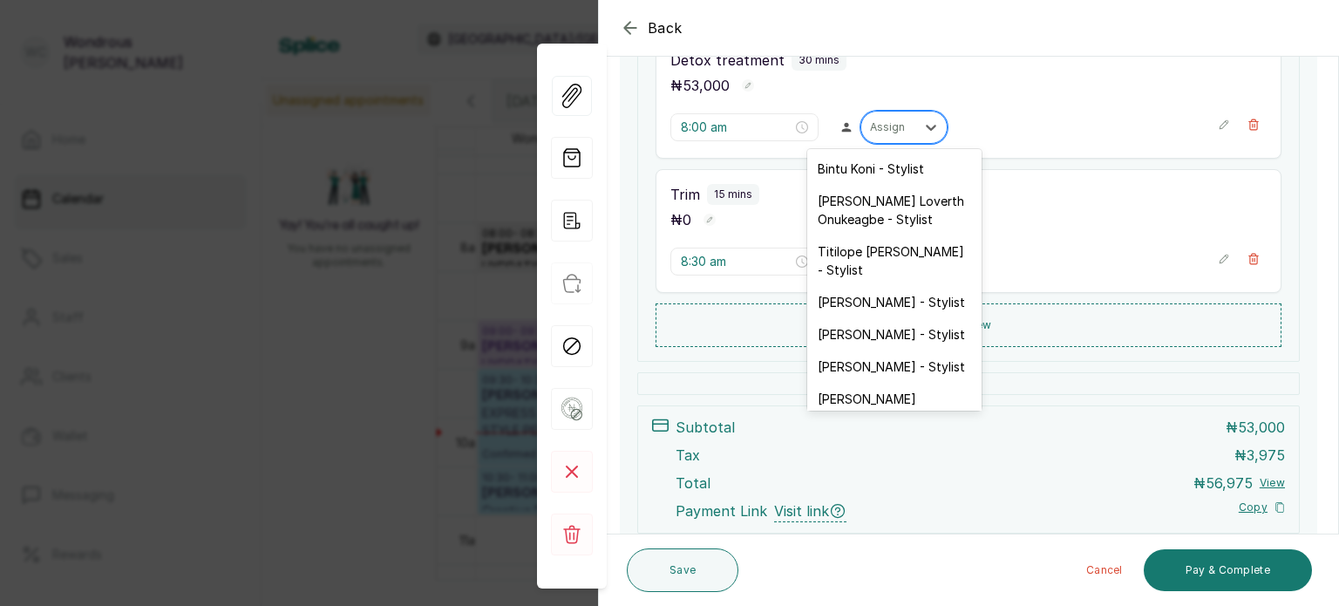
click at [887, 133] on div at bounding box center [888, 127] width 37 height 16
click at [884, 234] on div "Chinyere Loverth Onukeagbe - Stylist" at bounding box center [894, 210] width 174 height 51
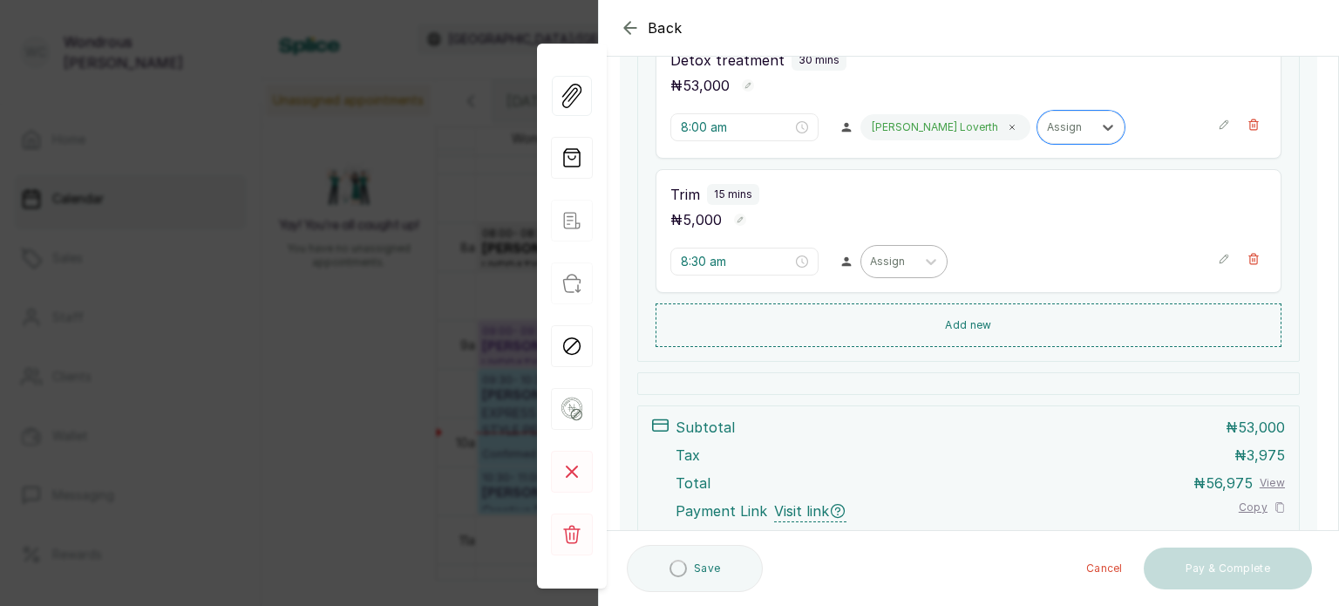
click at [889, 257] on div at bounding box center [888, 262] width 37 height 16
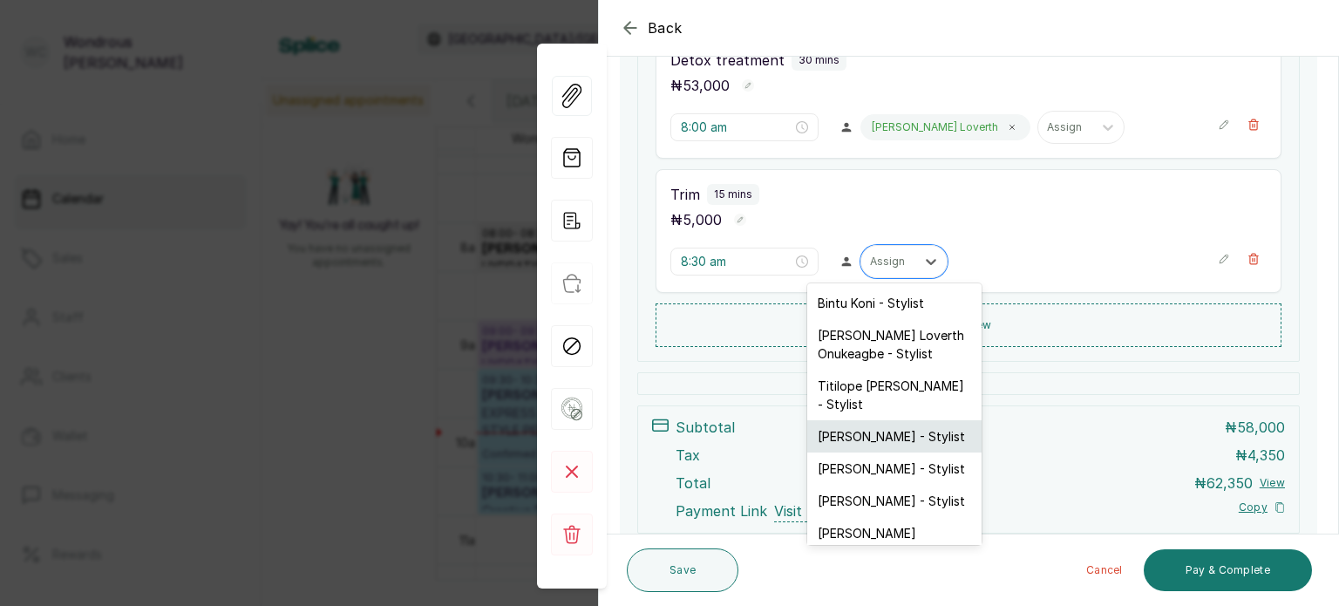
click at [908, 420] on div "Loveth Ogar - Stylist" at bounding box center [894, 436] width 174 height 32
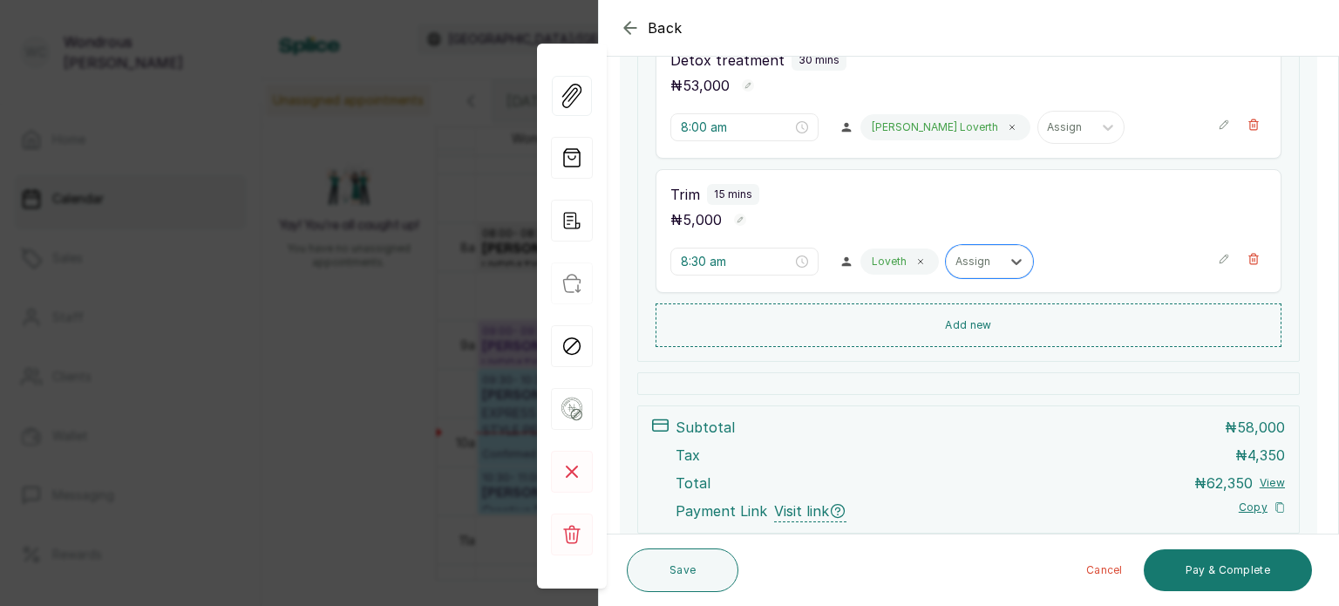
click at [736, 219] on rect "button" at bounding box center [740, 220] width 12 height 12
click at [736, 219] on input "5,000" at bounding box center [712, 221] width 84 height 27
type input "5"
type input "0"
click at [770, 218] on rect "button" at bounding box center [772, 221] width 15 height 15
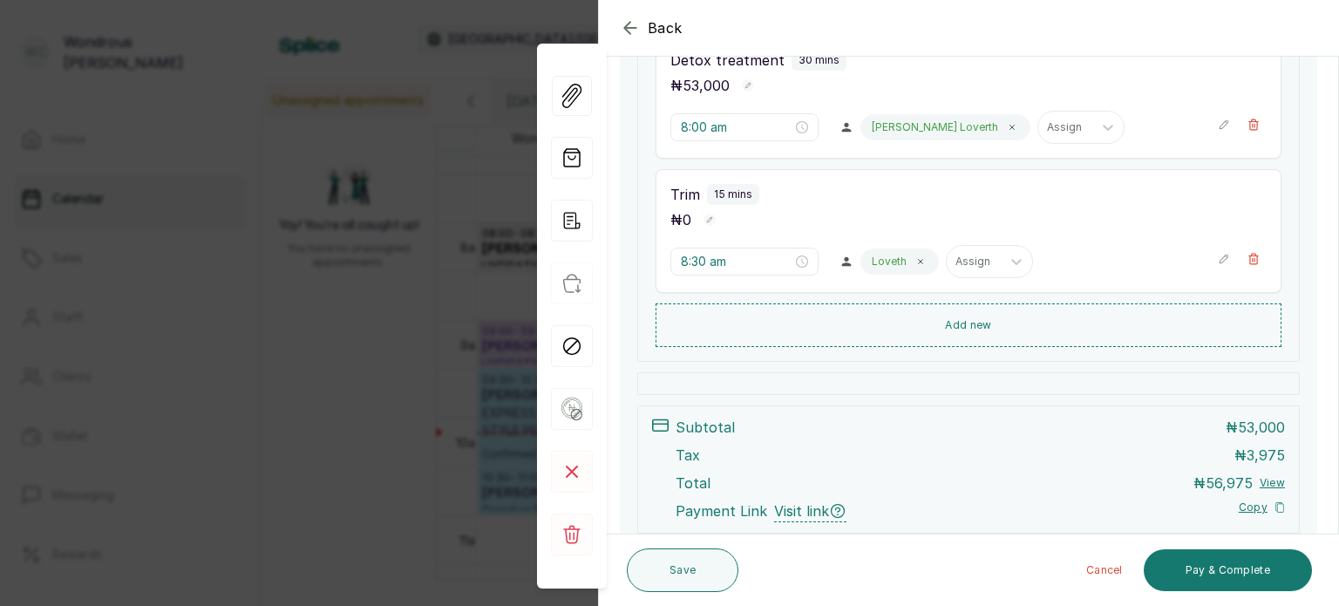
scroll to position [433, 0]
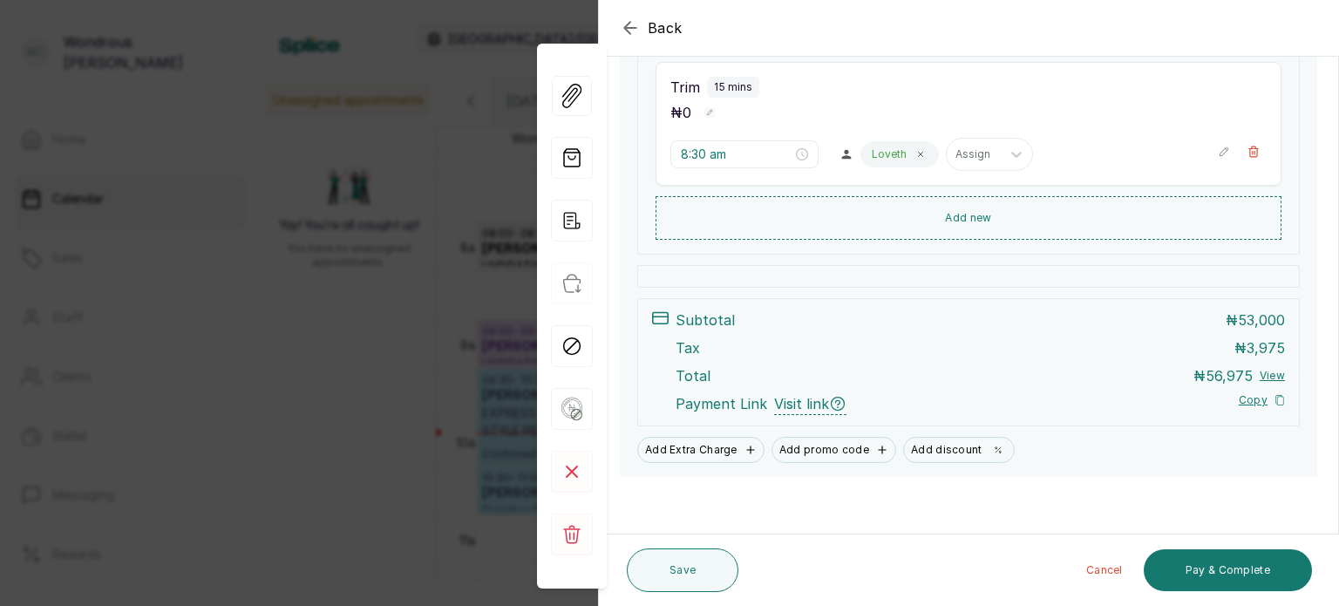
click at [1260, 374] on button "View" at bounding box center [1272, 376] width 25 height 14
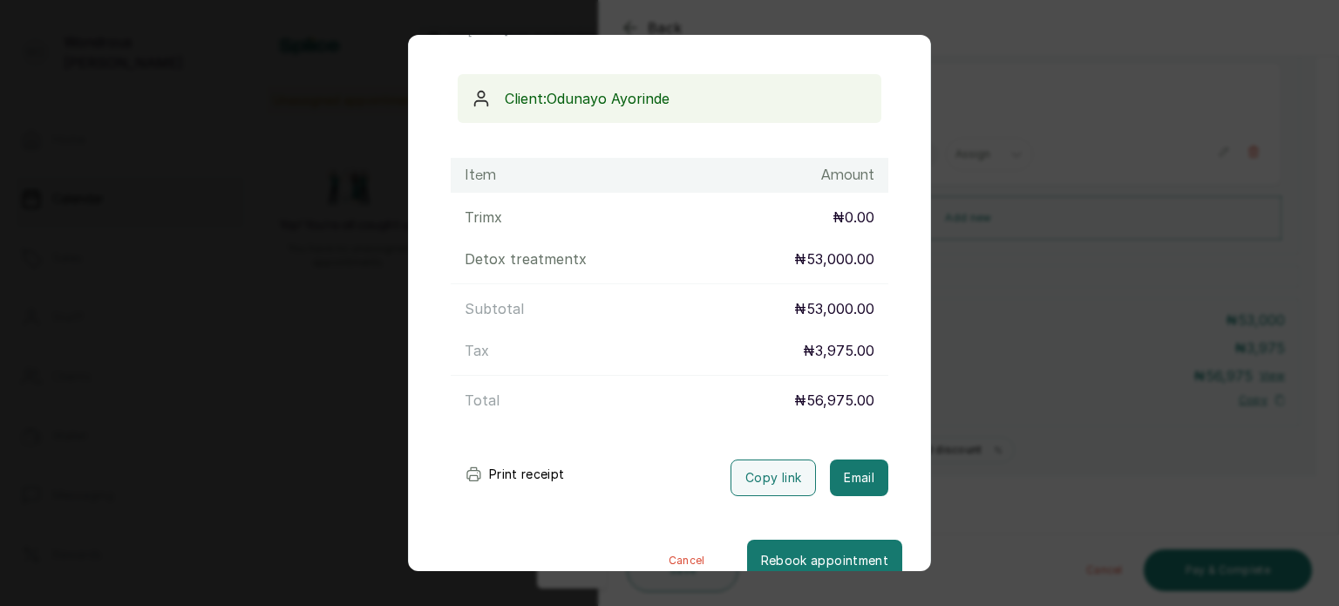
scroll to position [168, 0]
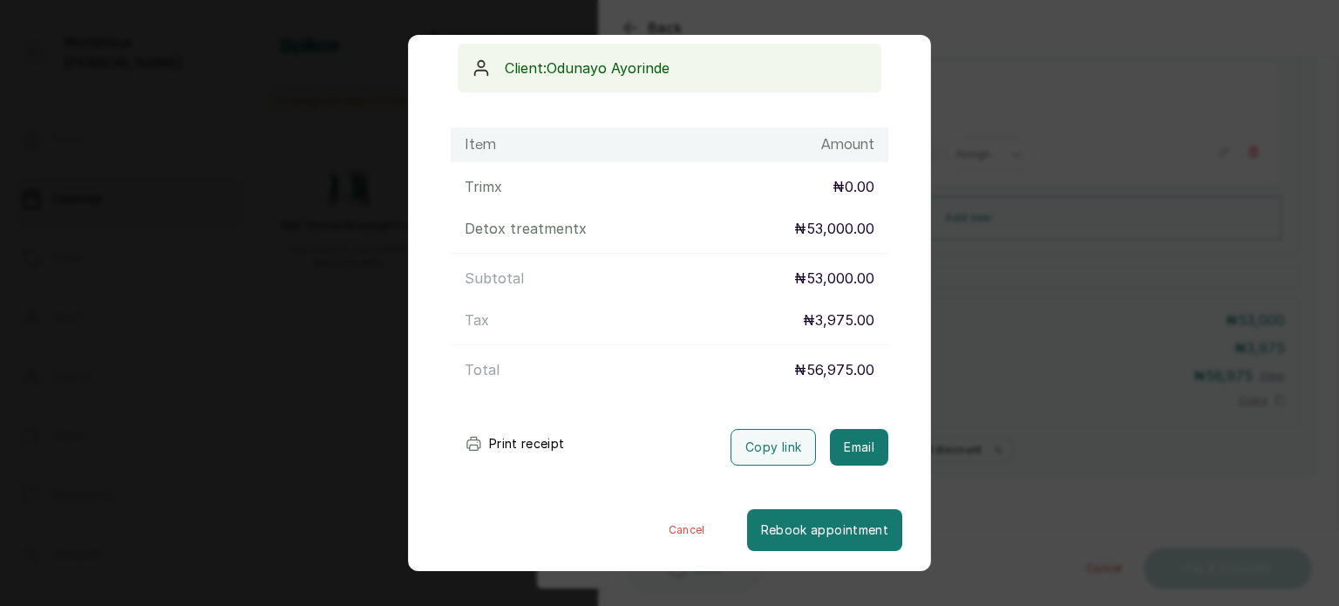
click at [527, 438] on button "Print receipt" at bounding box center [515, 443] width 128 height 35
click at [1042, 444] on div "Transaction Details Booking ID: # SP1rfqXP Date: 16 Sep, 2025 ・ 8:00 AM Billed …" at bounding box center [669, 303] width 1339 height 606
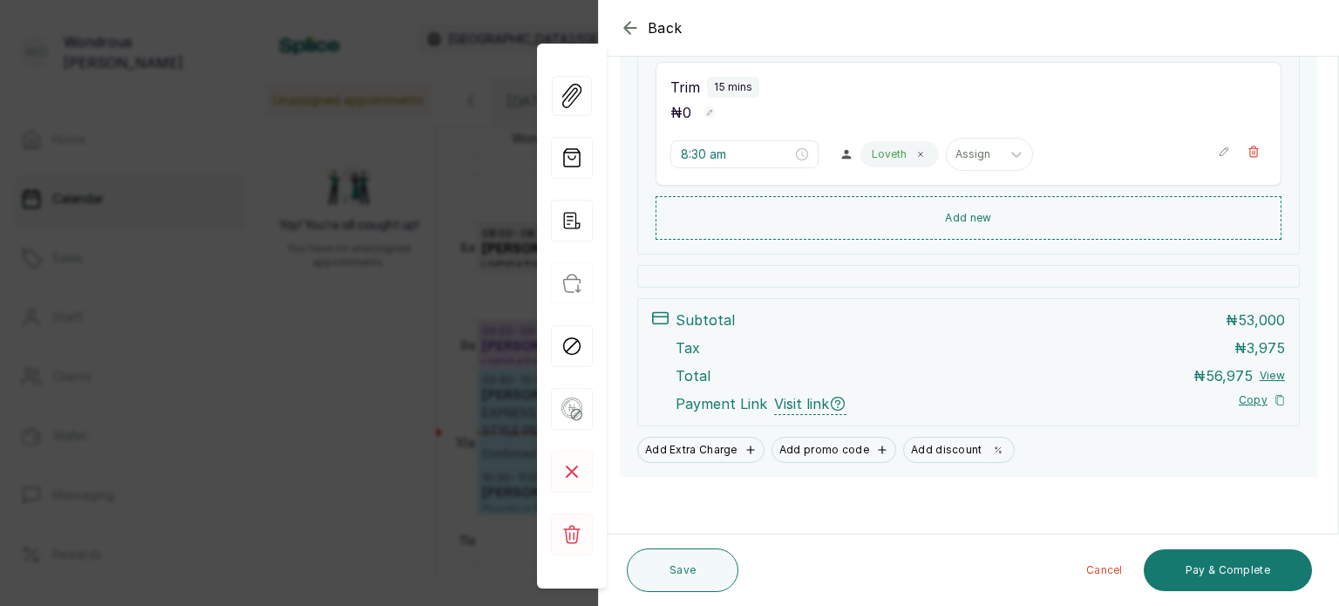
click at [285, 272] on div "Back Appointment Details Edit appointment 🚶 Walk-in (booked by Wondrous Carter)…" at bounding box center [669, 303] width 1339 height 606
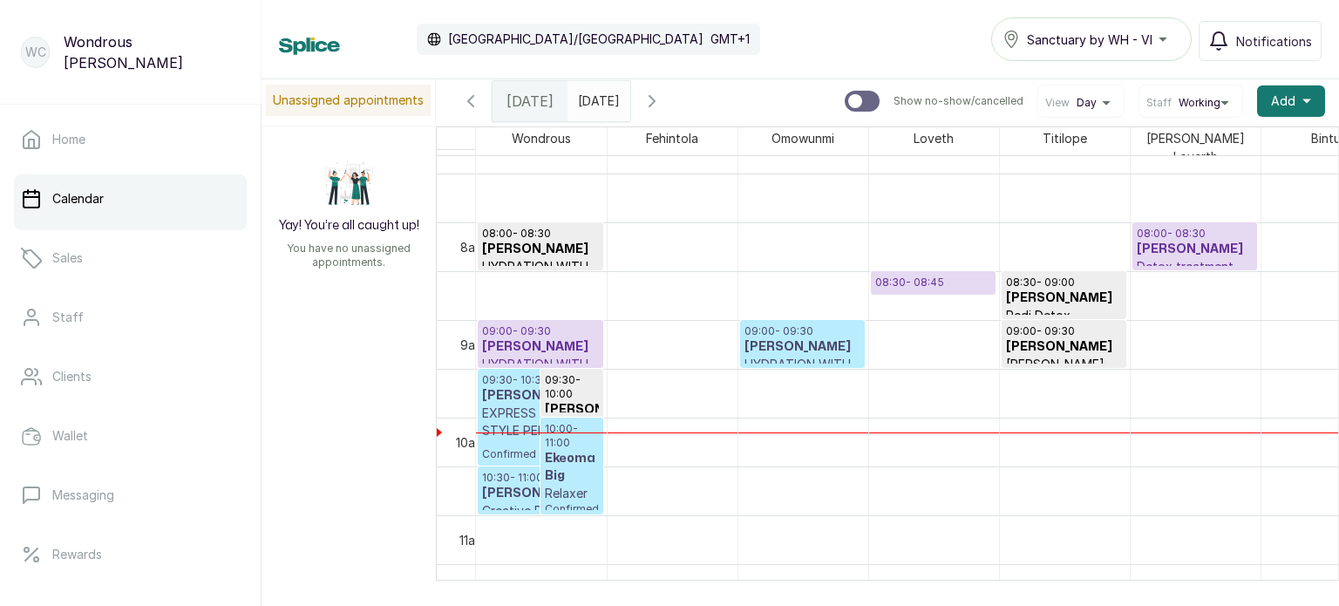
click at [514, 392] on h3 "Veronica Odeka" at bounding box center [540, 395] width 117 height 17
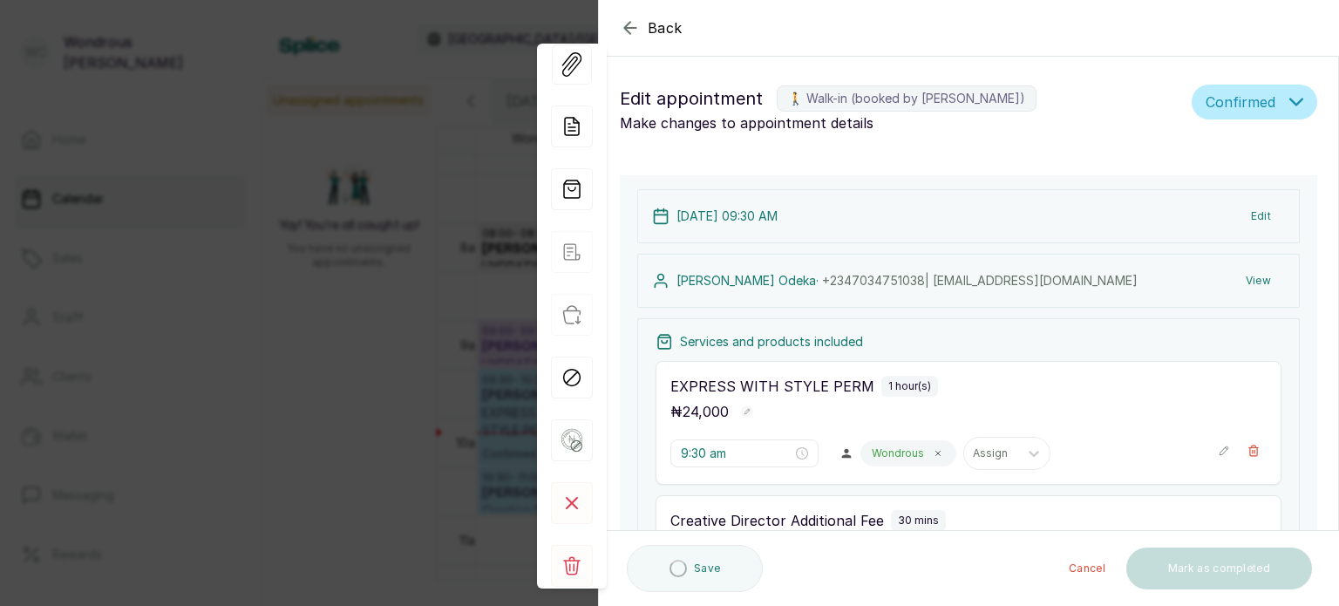
type input "9:30 am"
type input "10:30 am"
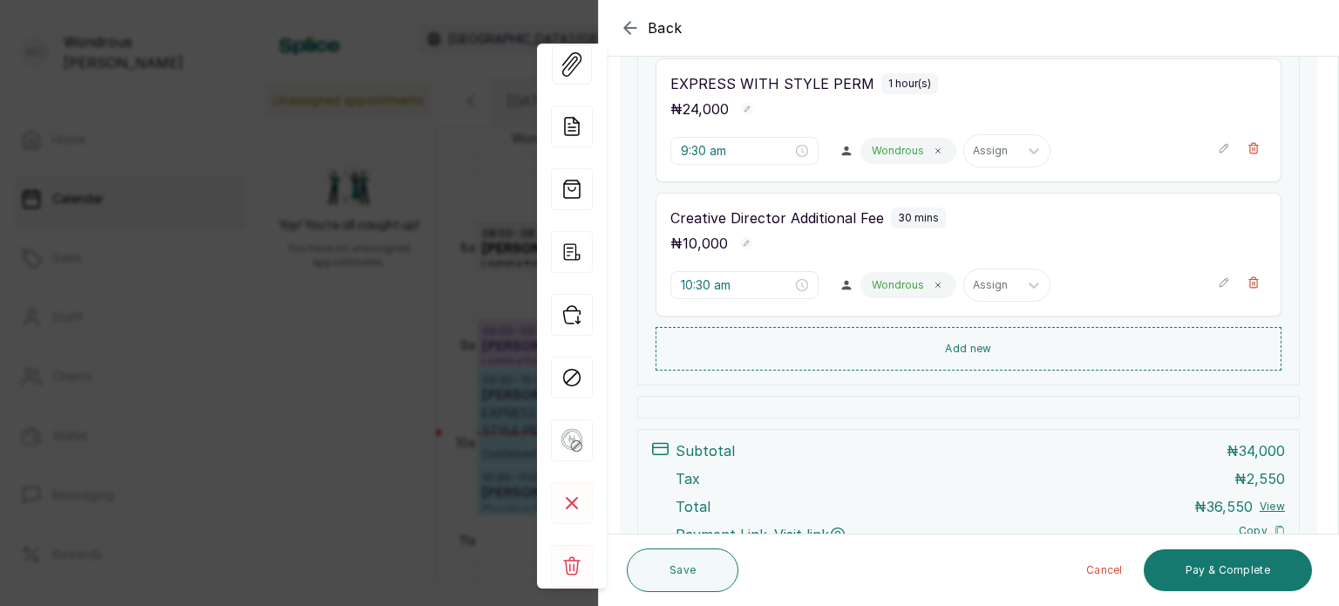
scroll to position [433, 0]
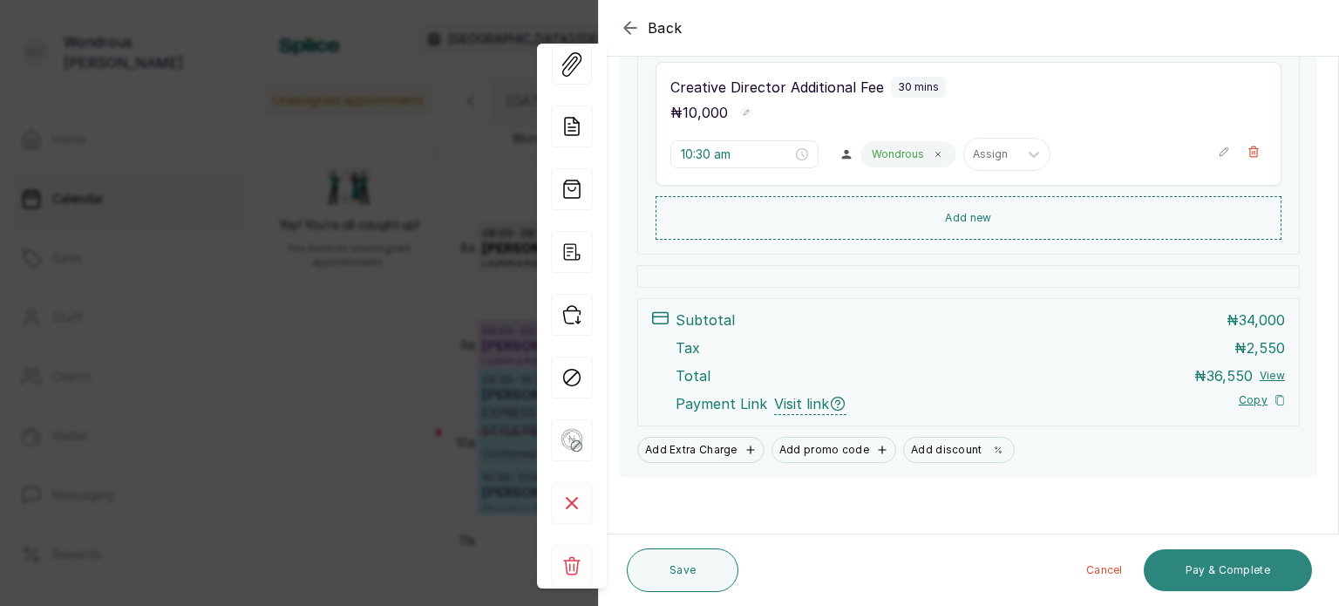
click at [1213, 568] on button "Pay & Complete" at bounding box center [1228, 570] width 168 height 42
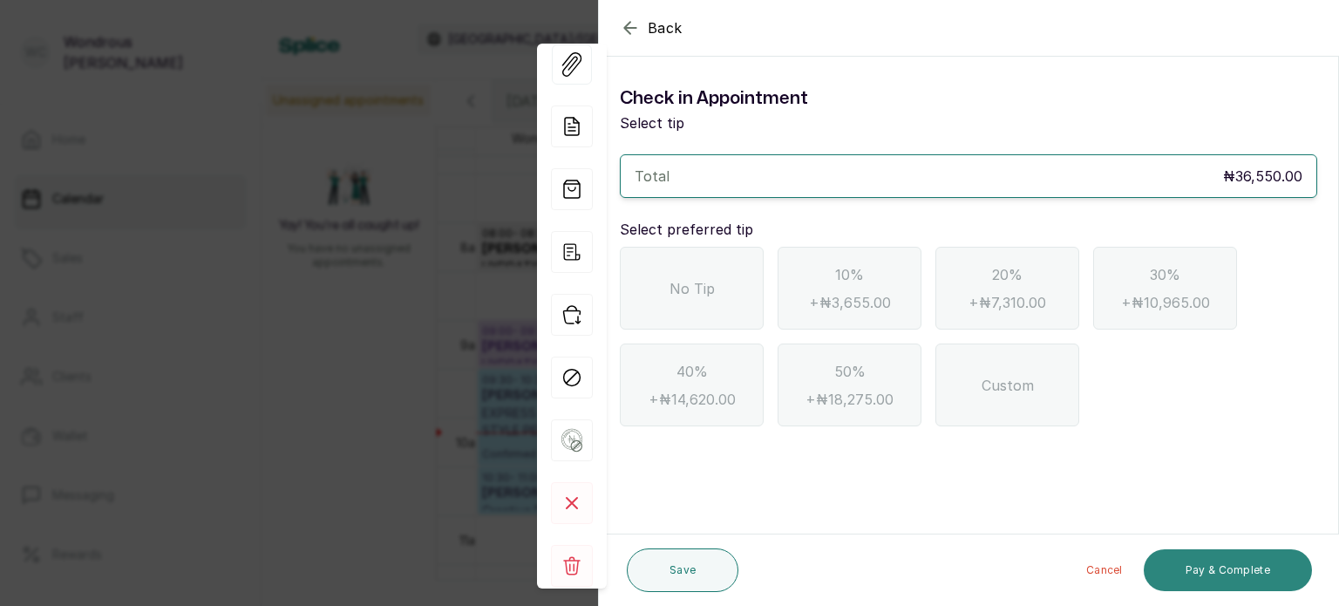
scroll to position [0, 0]
click at [724, 290] on div "No Tip" at bounding box center [692, 288] width 144 height 83
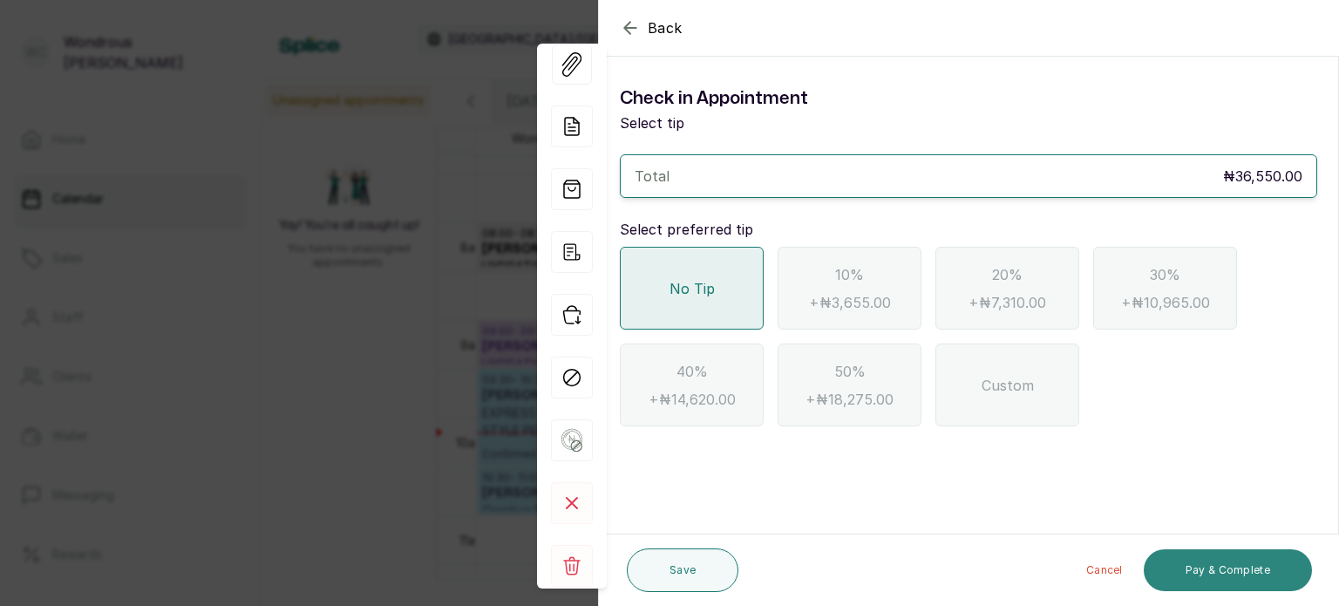
click at [1191, 560] on button "Pay & Complete" at bounding box center [1228, 570] width 168 height 42
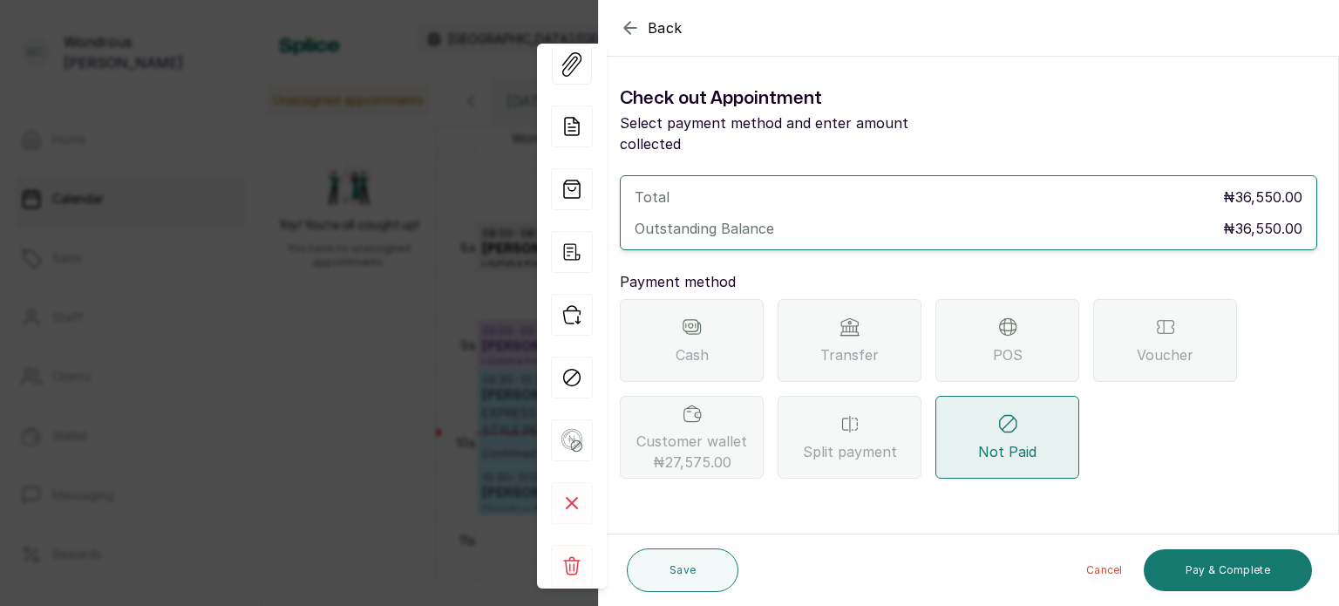
click at [698, 431] on span "Customer wallet ₦27,575.00" at bounding box center [691, 452] width 111 height 42
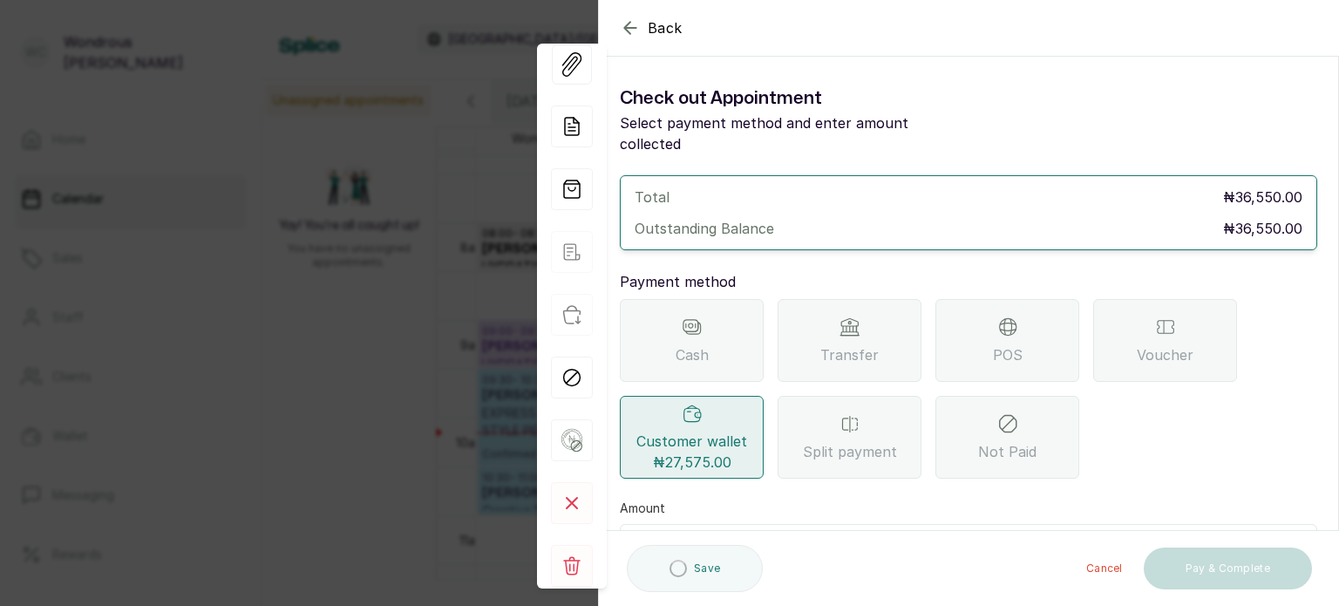
scroll to position [91, 0]
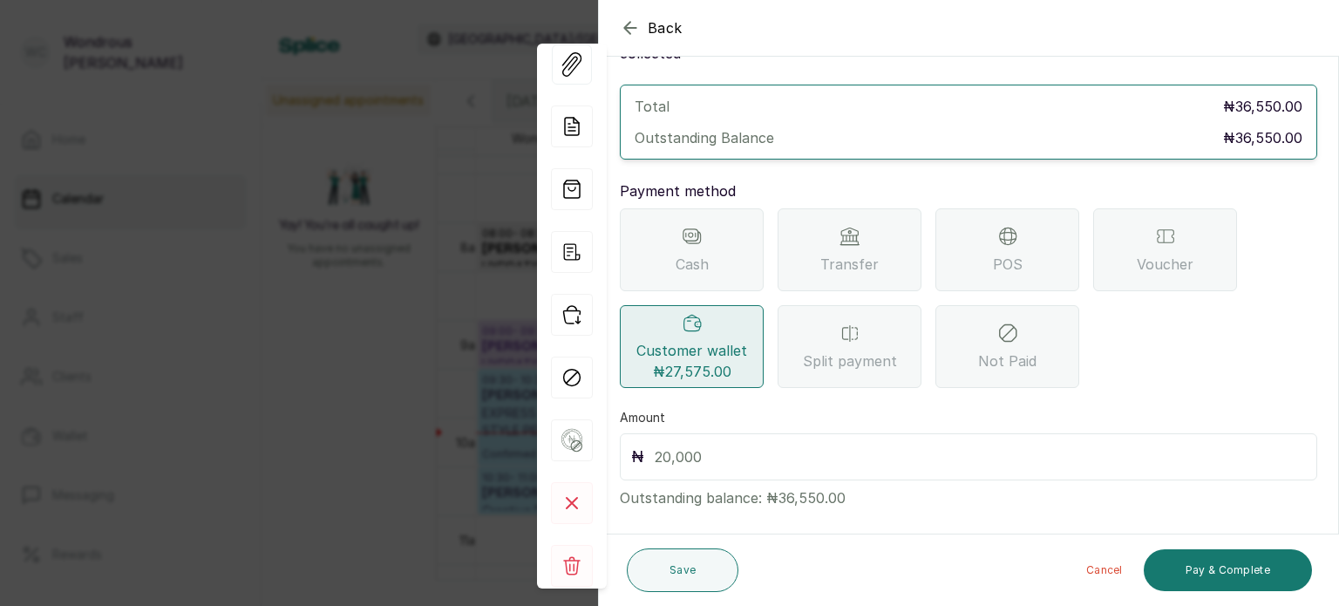
click at [716, 445] on input "text" at bounding box center [980, 457] width 651 height 24
type input "36,550"
click at [1205, 568] on button "Pay & Complete" at bounding box center [1228, 570] width 168 height 42
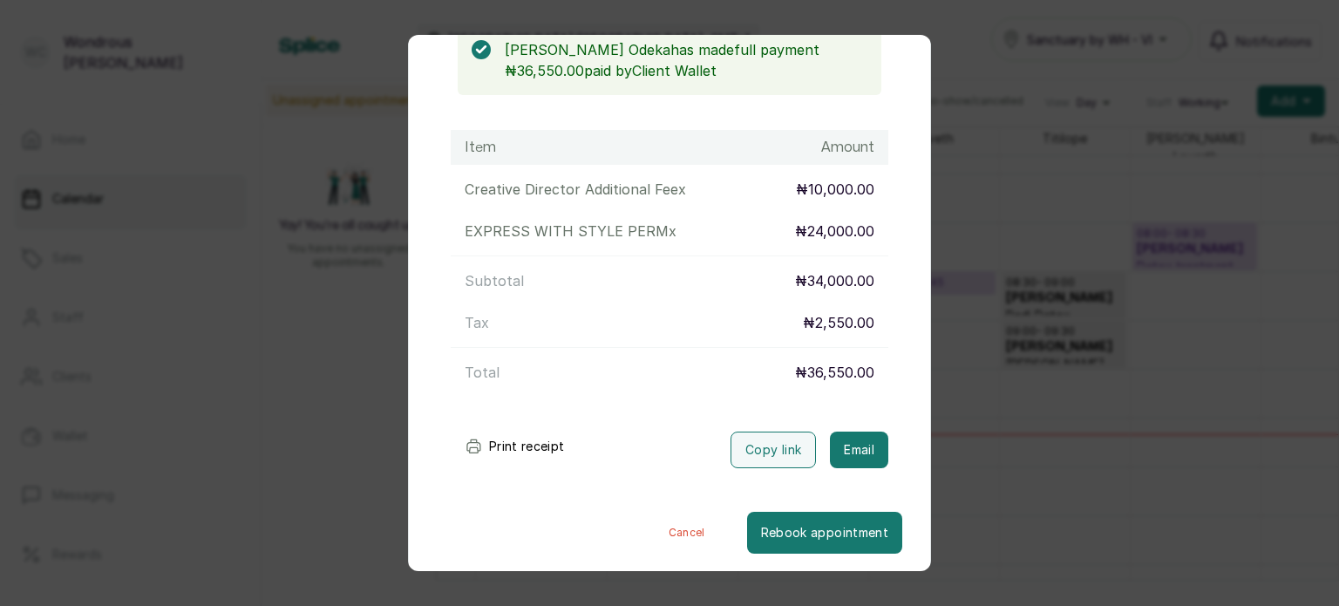
scroll to position [189, 0]
click at [1118, 300] on div "Transaction Details Booking ID: # SPfVzjs2 Date: 16 Sep, 2025 ・ 9:30 AM Billed …" at bounding box center [669, 303] width 1339 height 606
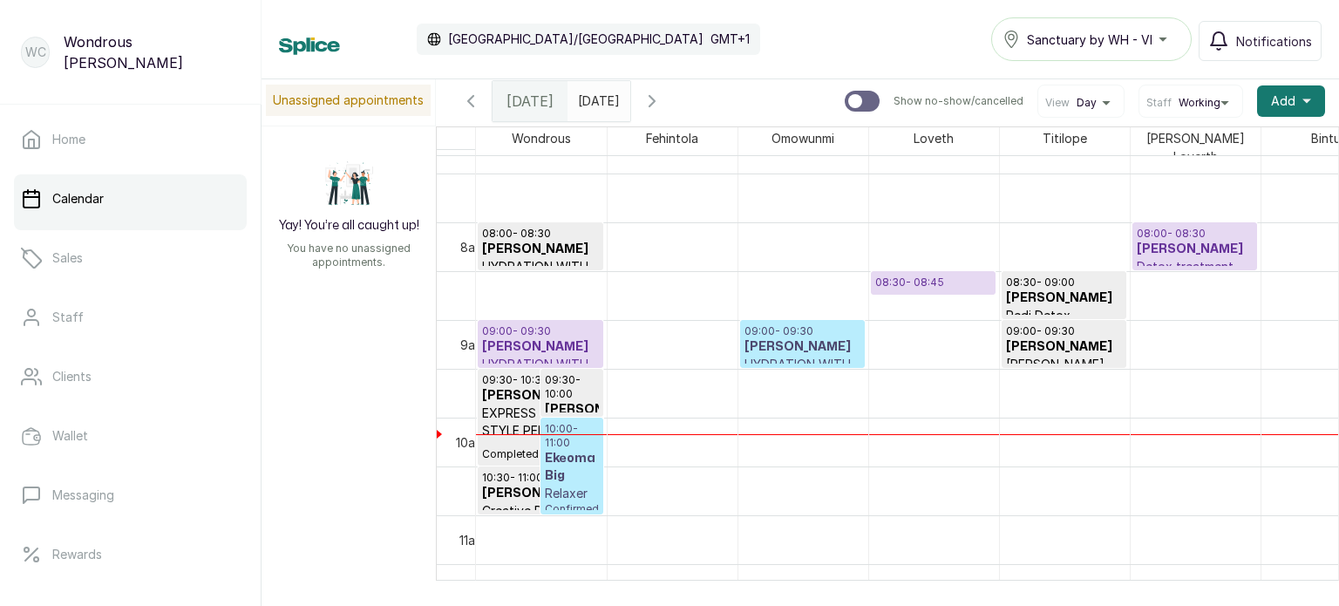
click at [510, 387] on h3 "Veronica Odeka" at bounding box center [540, 395] width 117 height 17
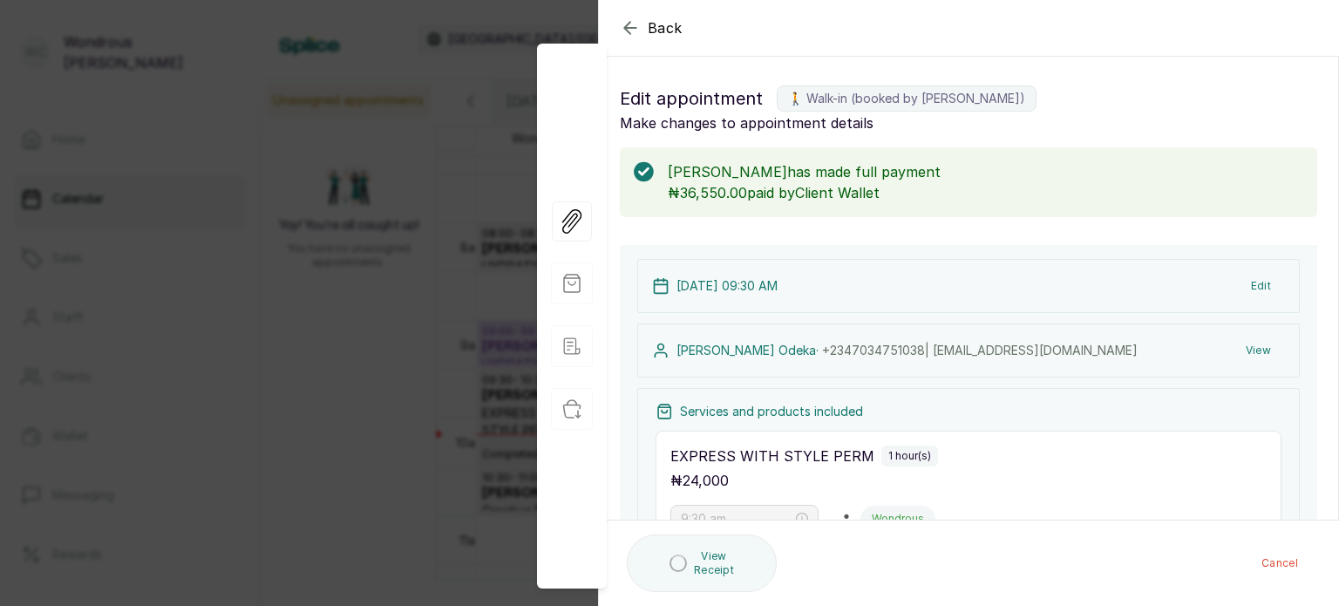
click at [1247, 346] on button "View" at bounding box center [1258, 350] width 53 height 31
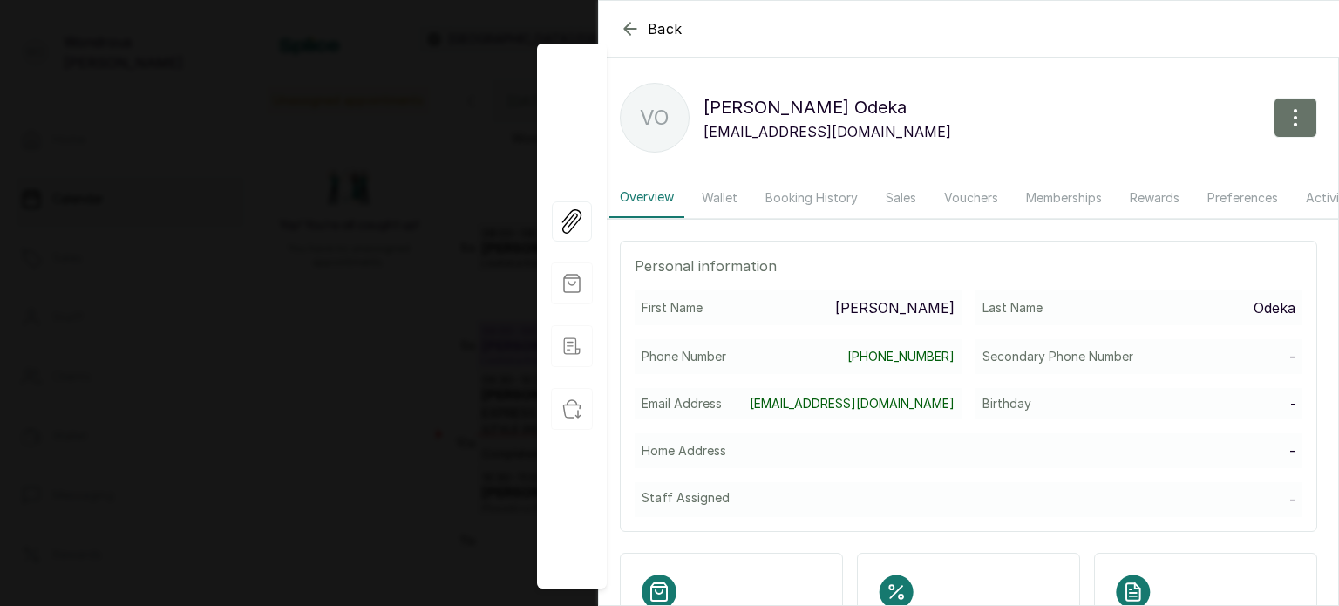
click at [724, 198] on button "Wallet" at bounding box center [719, 198] width 57 height 40
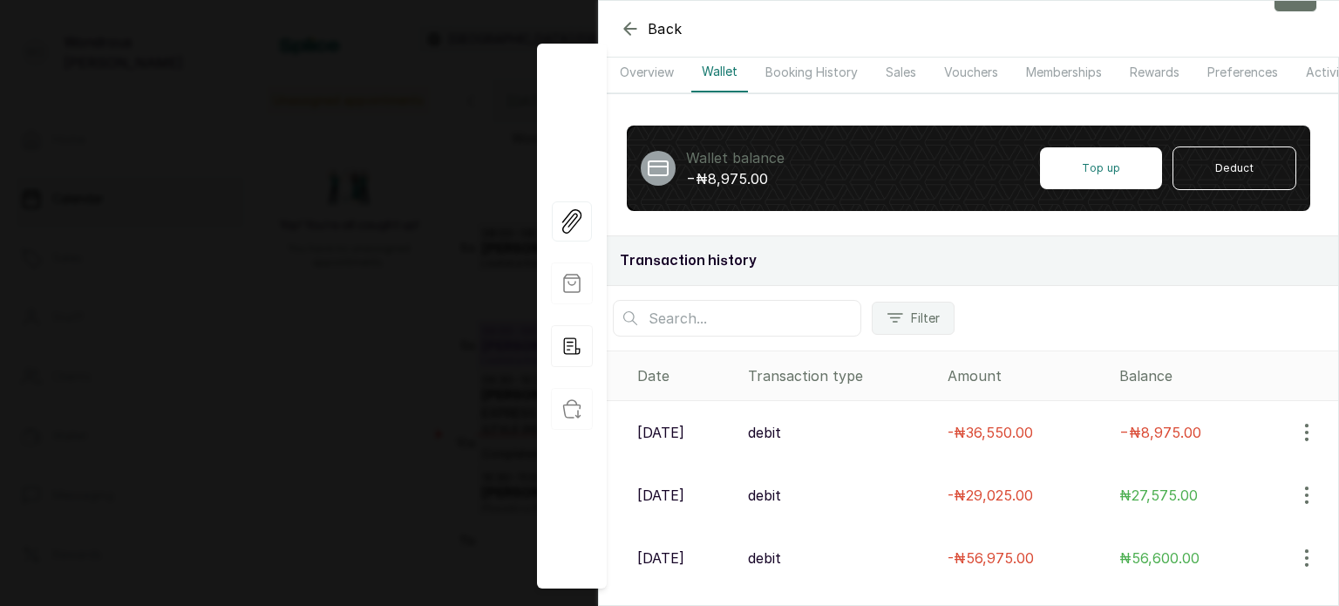
scroll to position [128, 0]
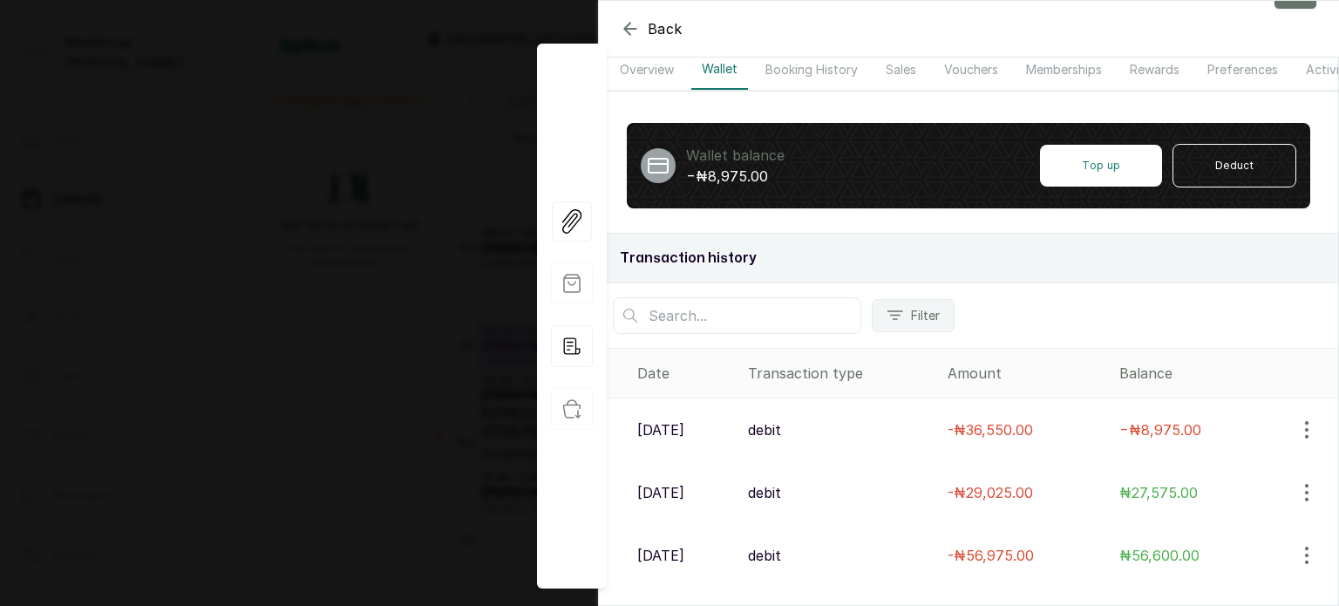
click at [368, 271] on div "Back Veronica Odeka VO Veronica Odeka vebie@hotmail.com Overview Wallet Booking…" at bounding box center [669, 303] width 1339 height 606
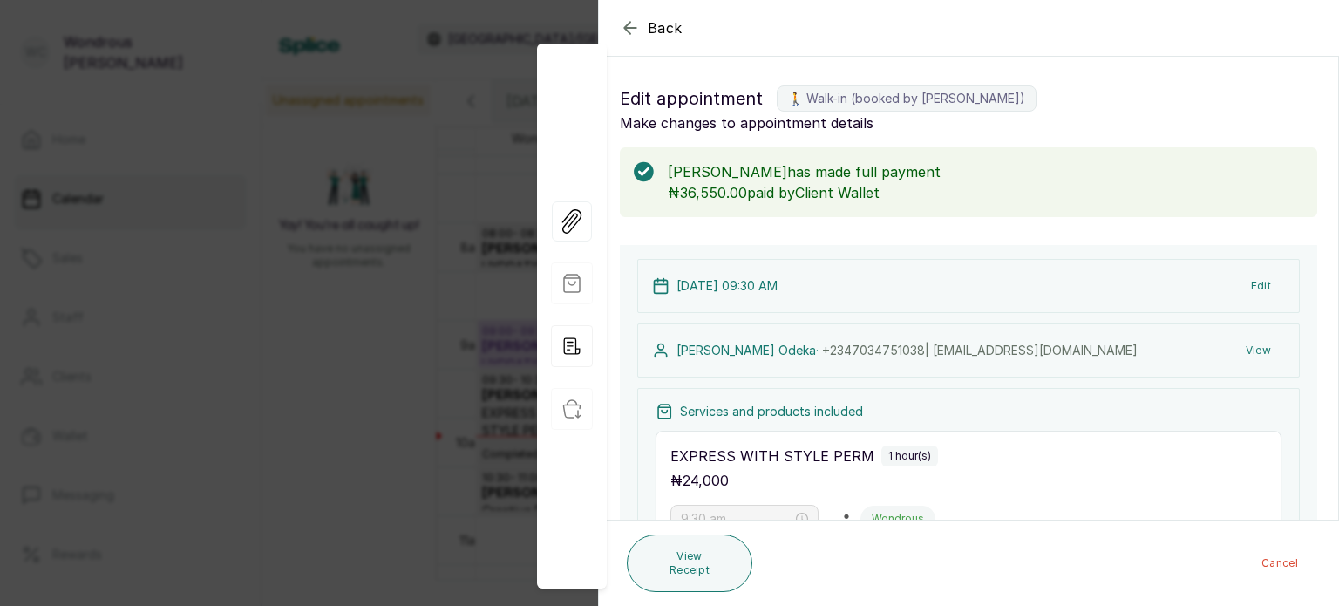
click at [373, 318] on div "Back Appointment Details Edit appointment 🚶 Walk-in (booked by Wondrous Carter)…" at bounding box center [669, 303] width 1339 height 606
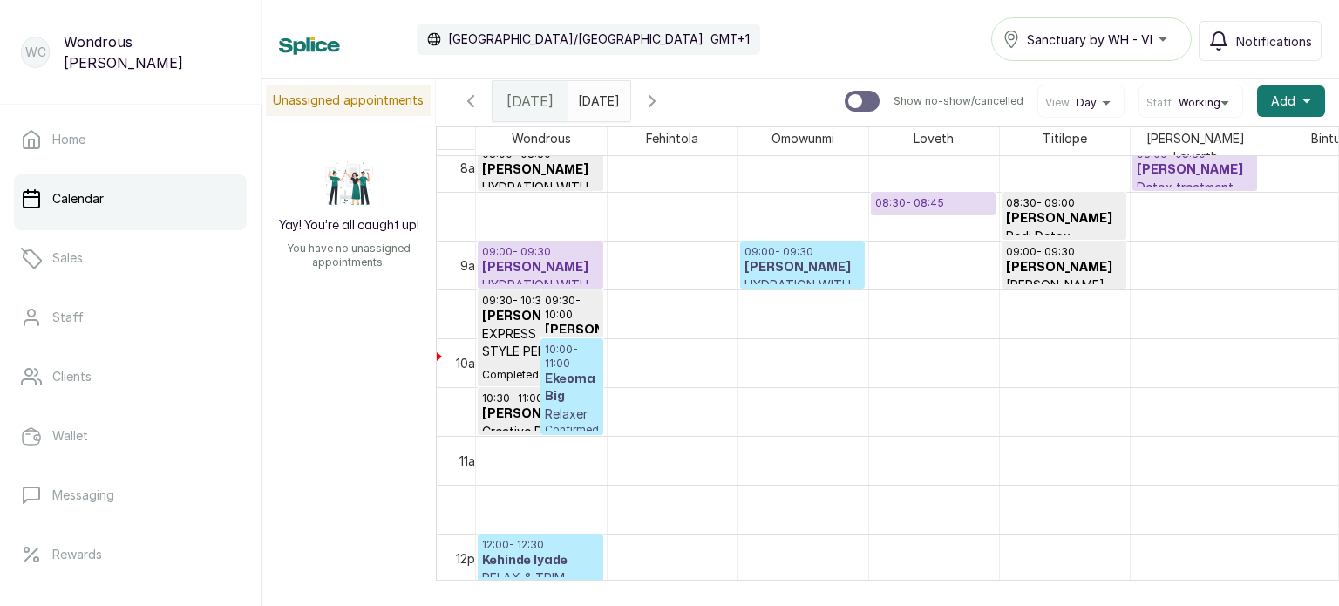
scroll to position [731, 0]
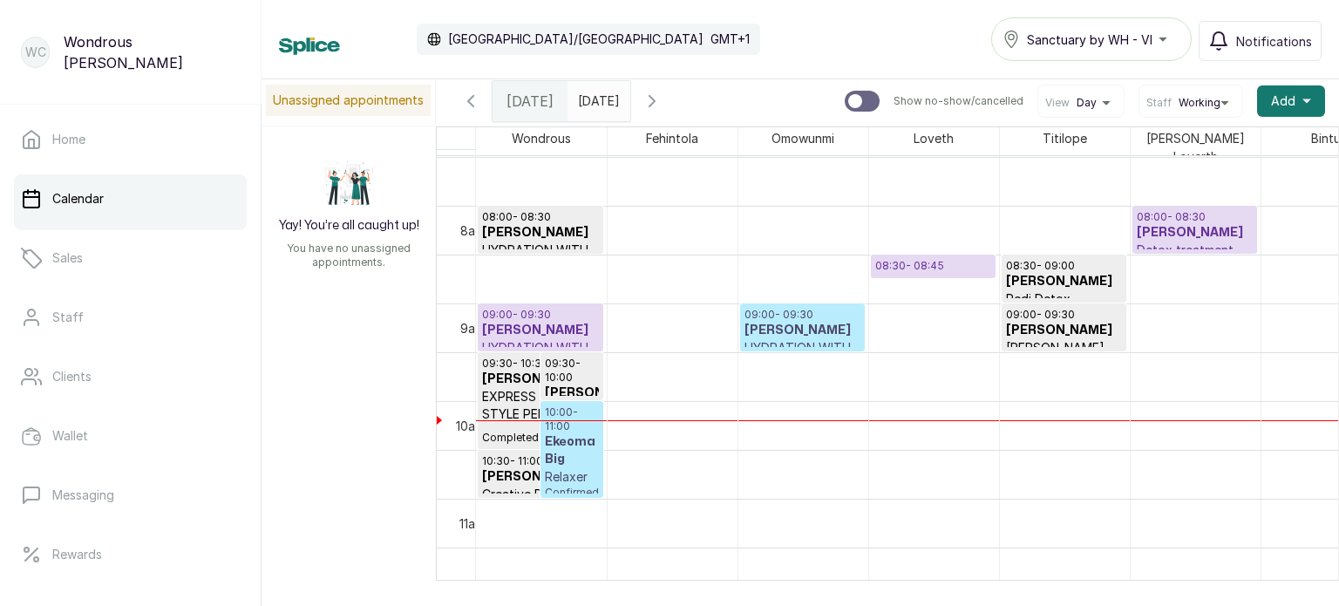
click at [498, 370] on h3 "Veronica Odeka" at bounding box center [540, 378] width 117 height 17
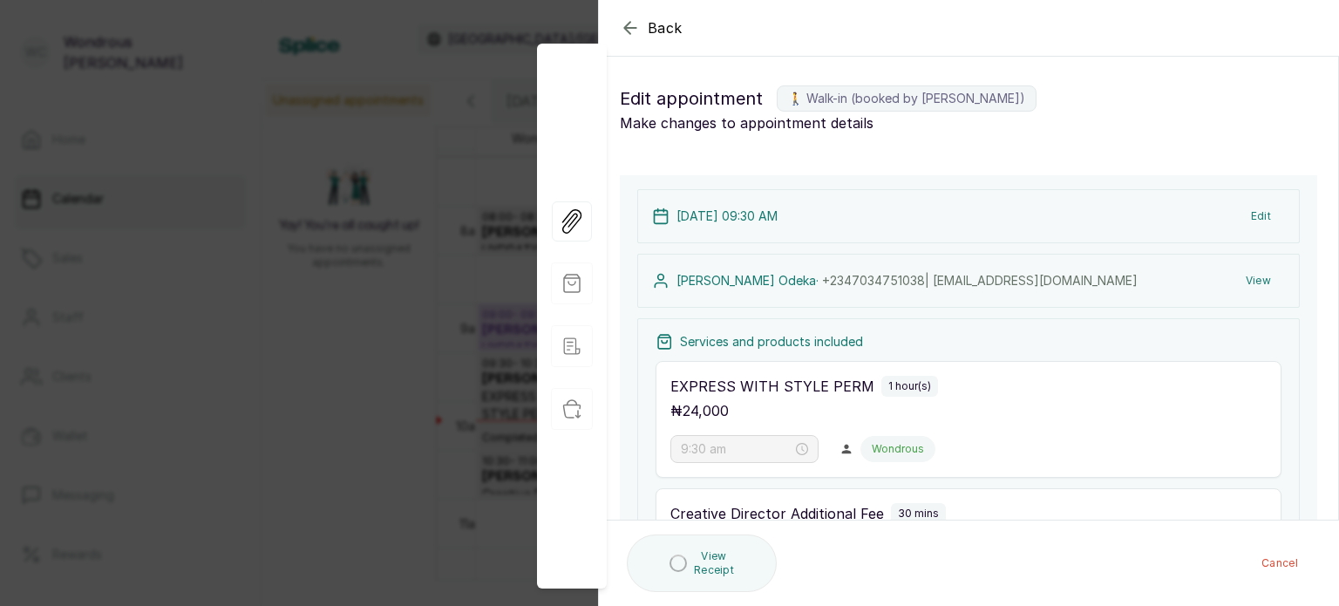
click at [1009, 309] on div "16 Sep 2025, 09:30 AM Edit Veronica Odeka · +234 7034751038 | vebie@hotmail.com…" at bounding box center [968, 535] width 697 height 720
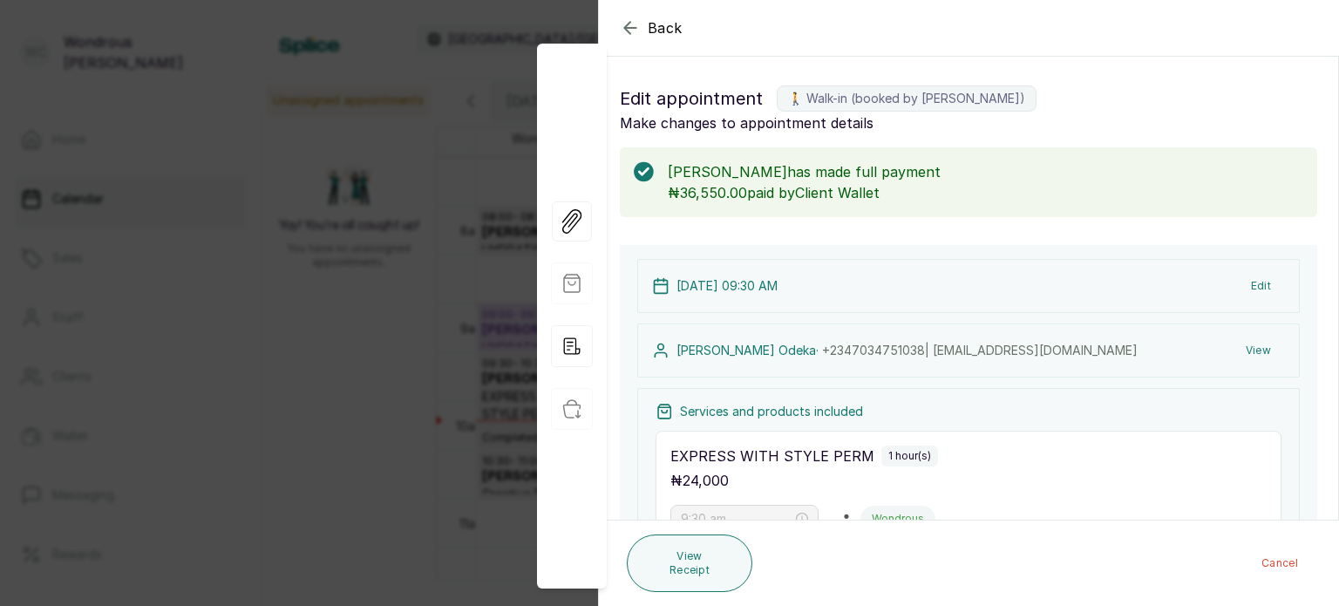
click at [425, 391] on div "Back Appointment Details Edit appointment 🚶 Walk-in (booked by Wondrous Carter)…" at bounding box center [669, 303] width 1339 height 606
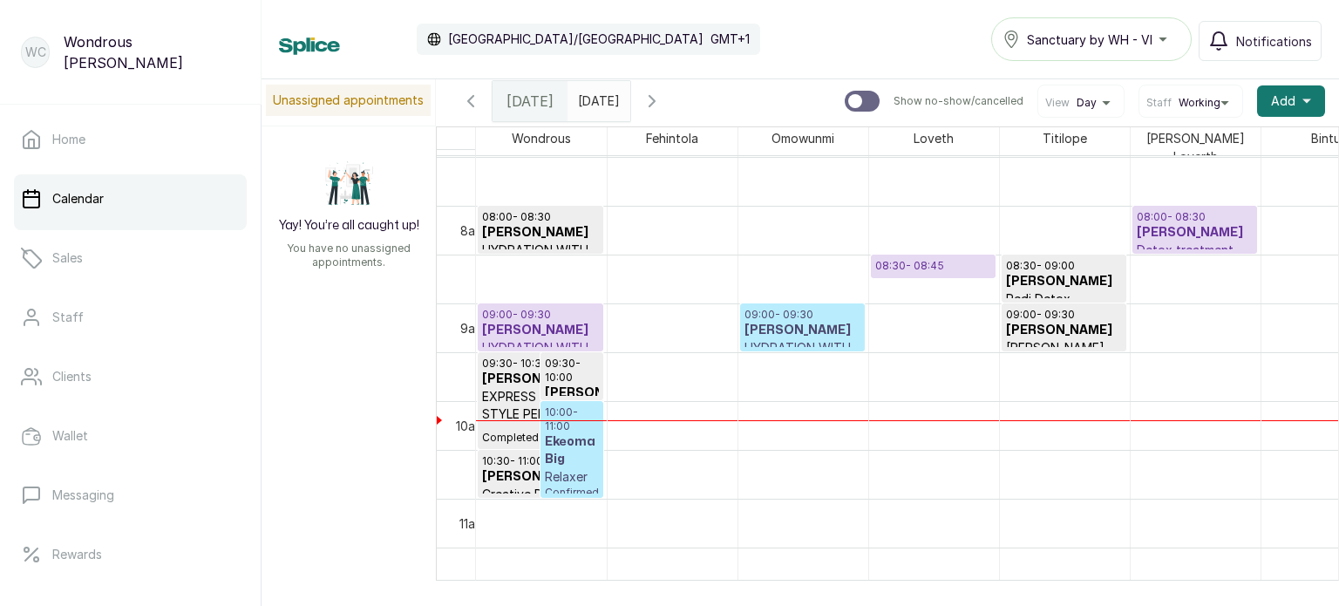
click at [1174, 224] on h3 "Odunayo Ayorinde" at bounding box center [1195, 232] width 116 height 17
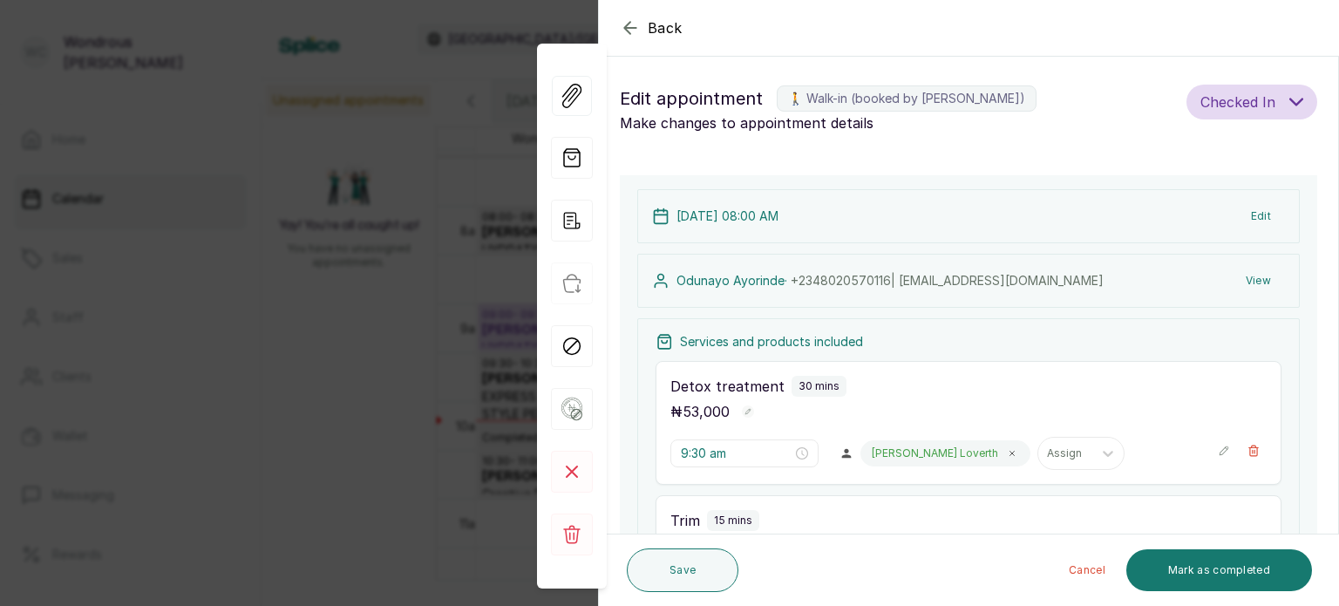
type input "8:00 am"
type input "8:30 am"
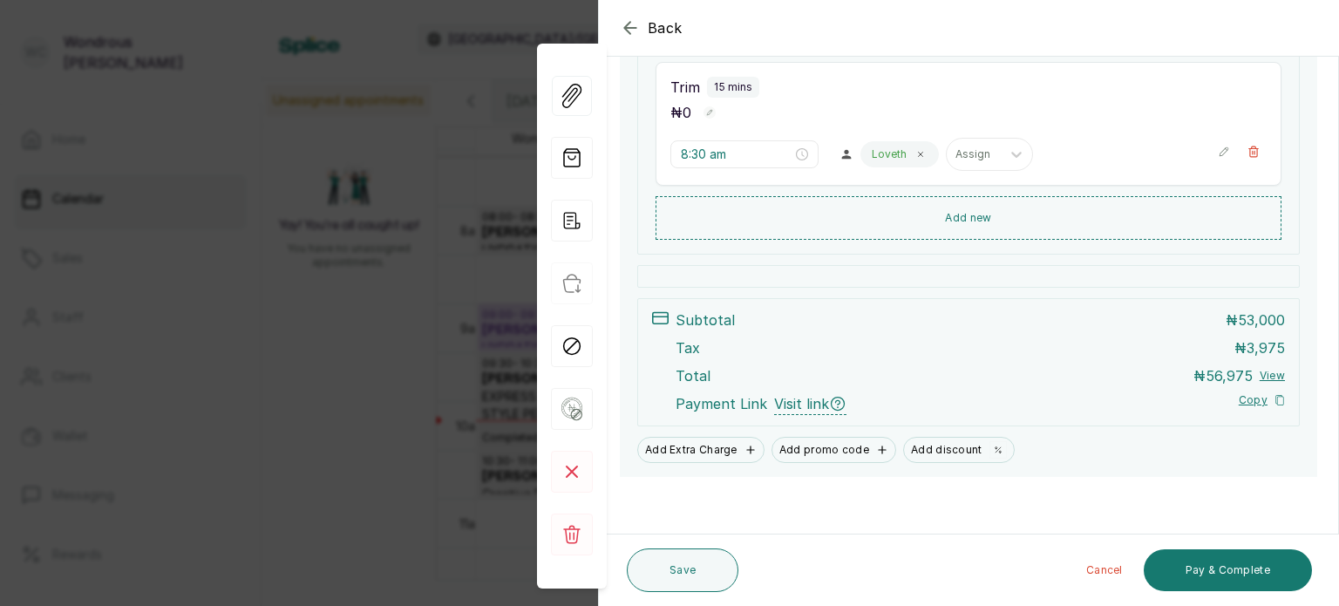
scroll to position [433, 0]
click at [1232, 576] on button "Pay & Complete" at bounding box center [1228, 570] width 168 height 42
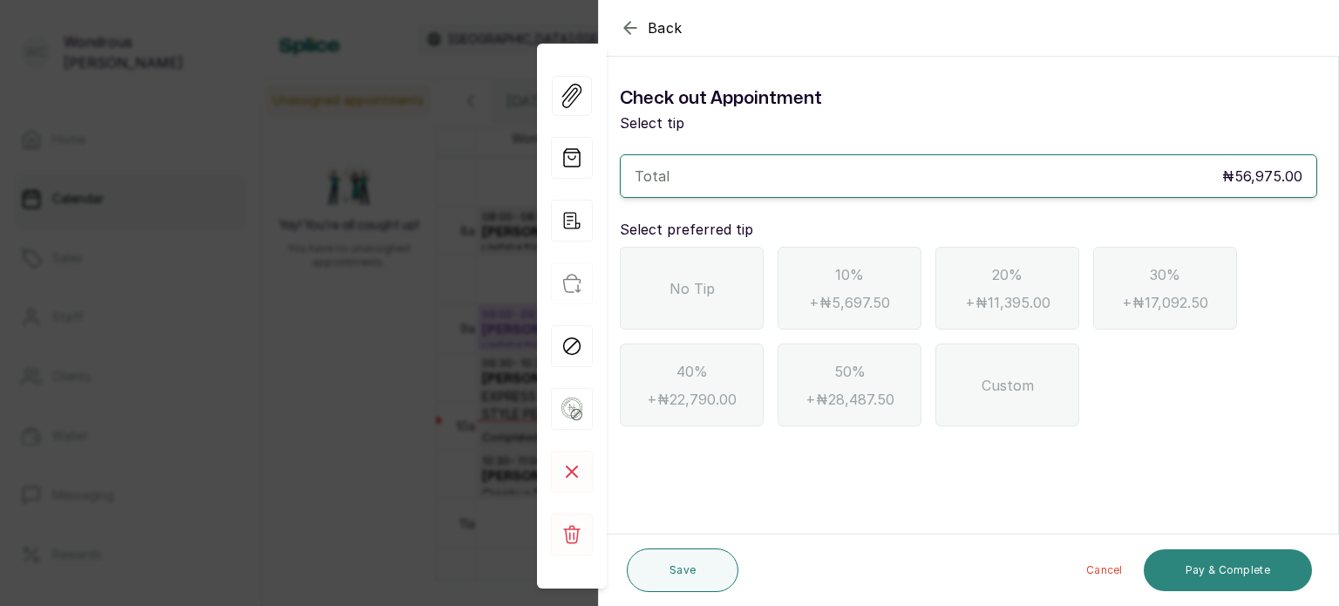
scroll to position [0, 0]
click at [711, 286] on span "No Tip" at bounding box center [692, 288] width 45 height 21
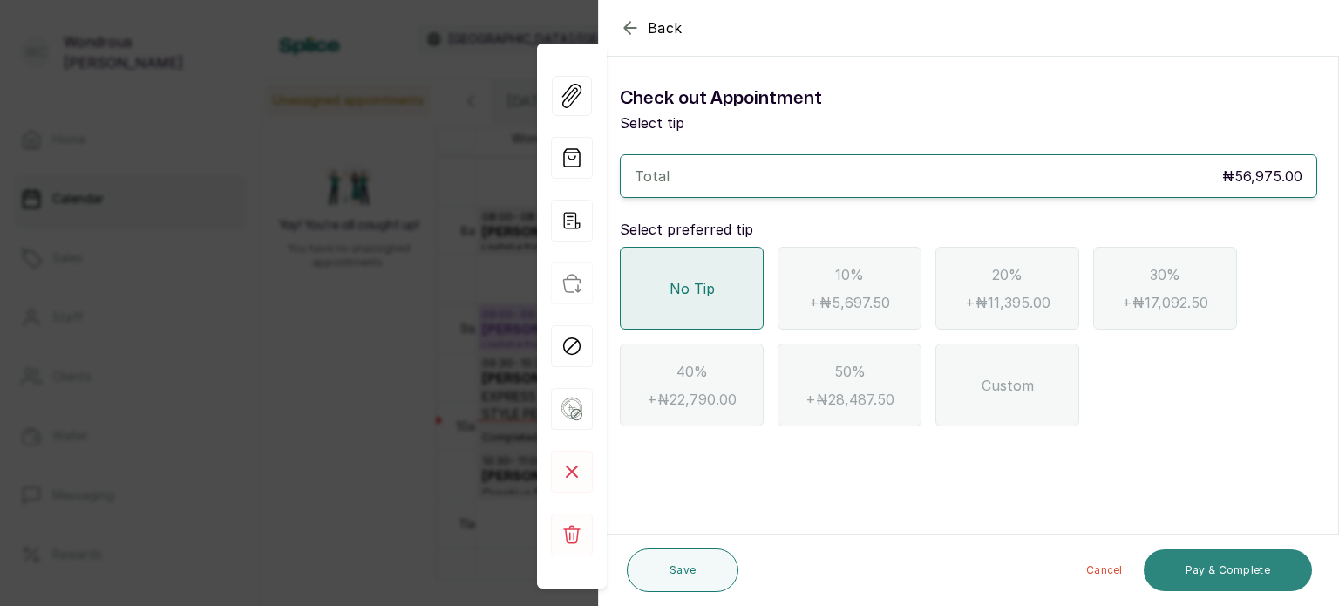
click at [1206, 570] on button "Pay & Complete" at bounding box center [1228, 570] width 168 height 42
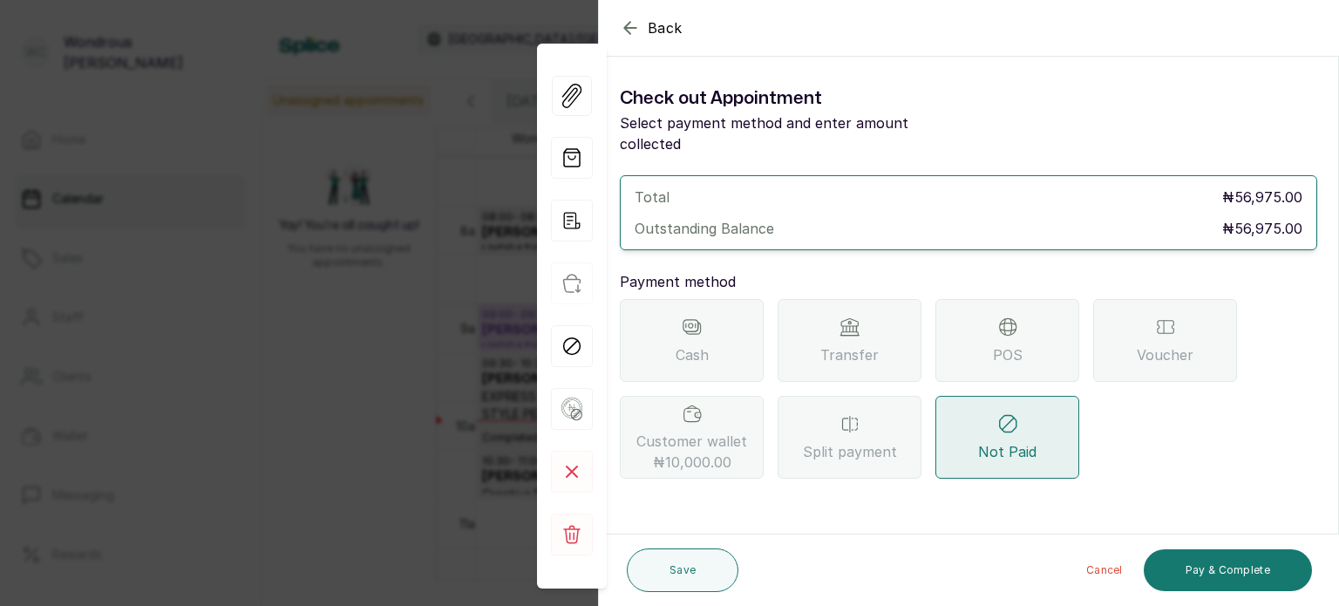
click at [990, 324] on div "POS" at bounding box center [1007, 340] width 144 height 83
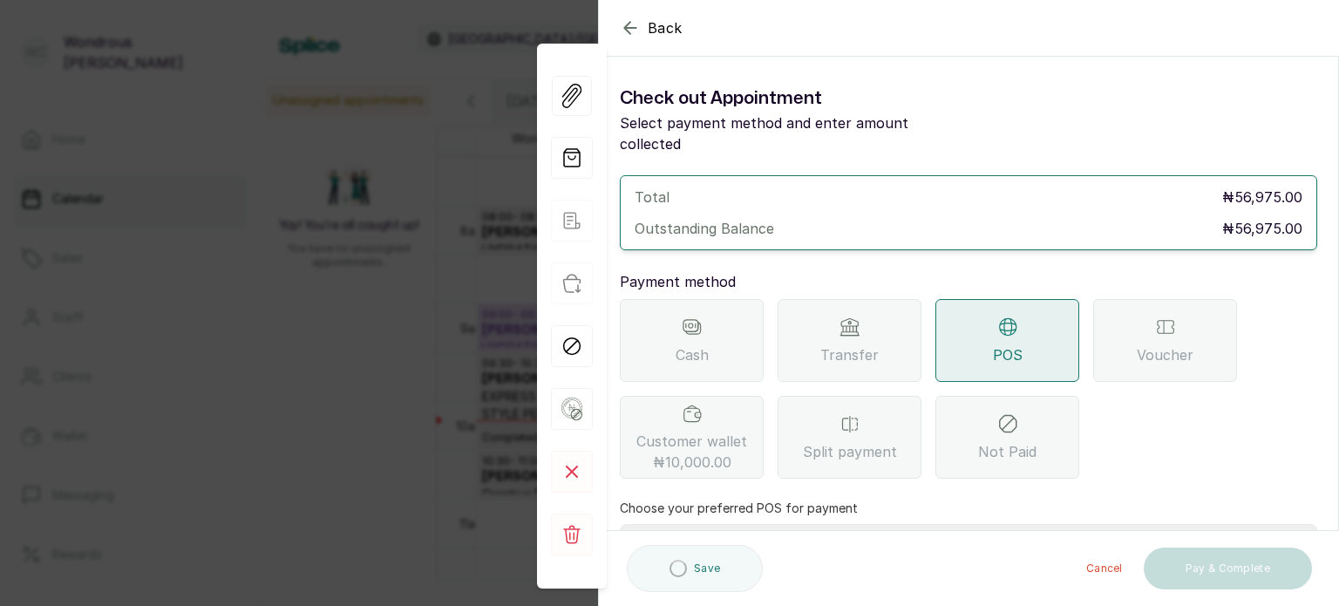
scroll to position [179, 0]
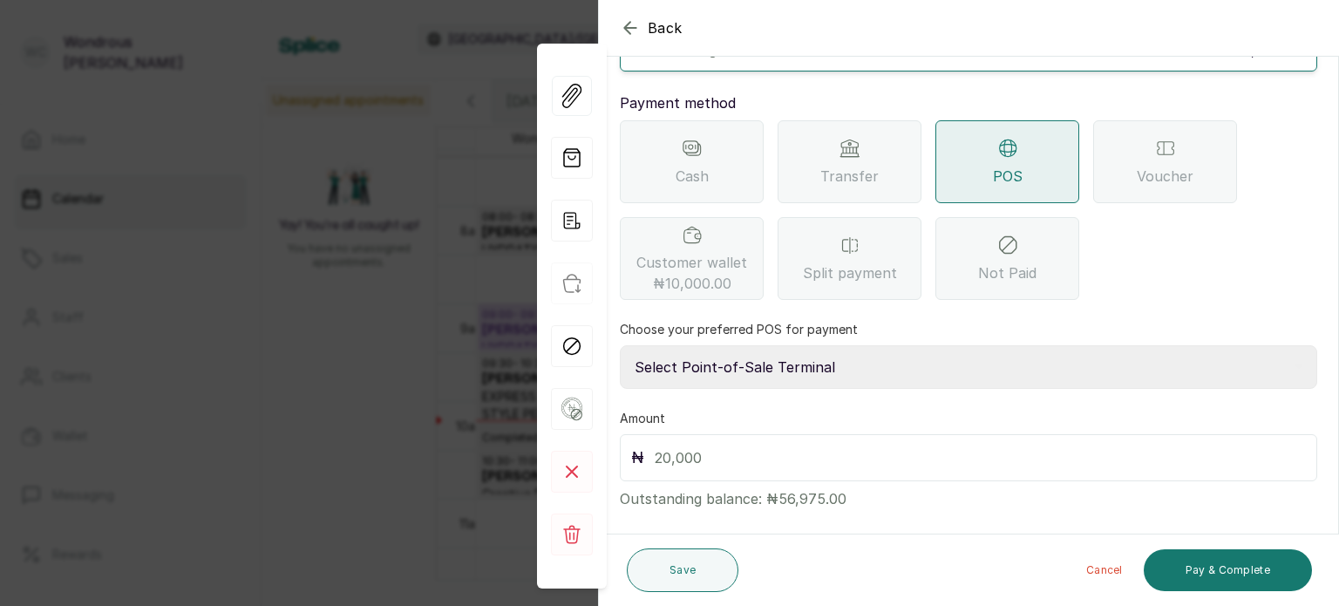
click at [765, 345] on select "Select Point-of-Sale Terminal s by wh enterprise Guaranty Trust Bank Union Bank…" at bounding box center [968, 367] width 697 height 44
select select "aceeee34-48ab-4a8a-8369-545a8d520b0b"
click at [620, 345] on select "Select Point-of-Sale Terminal s by wh enterprise Guaranty Trust Bank Union Bank…" at bounding box center [968, 367] width 697 height 44
click at [722, 450] on div "₦" at bounding box center [968, 457] width 697 height 47
click at [704, 445] on input "text" at bounding box center [980, 457] width 651 height 24
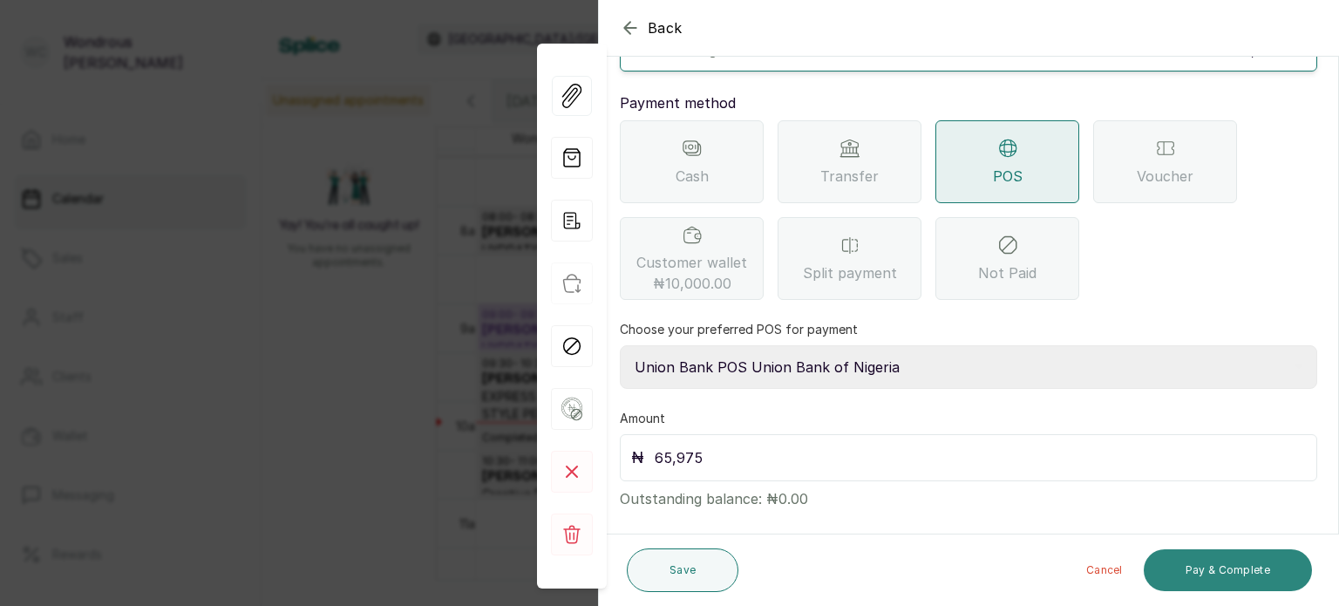
click at [1227, 570] on button "Pay & Complete" at bounding box center [1228, 570] width 168 height 42
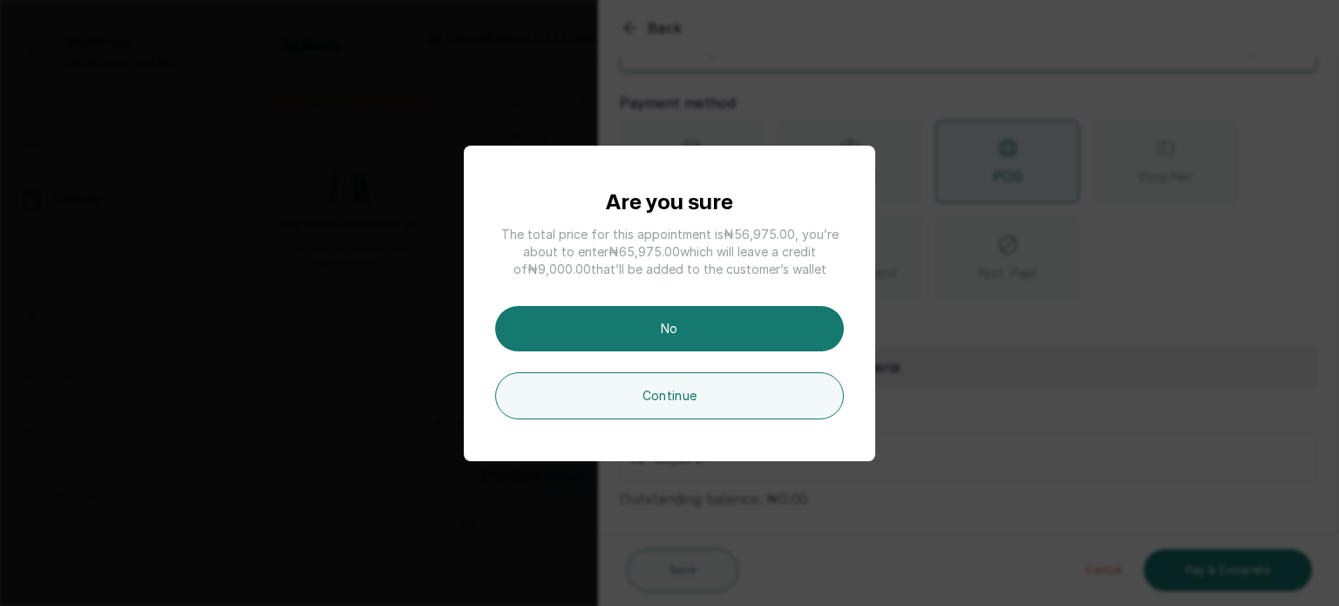
click at [940, 313] on div "Are you sure The total price for this appointment is ₦56,975.00 , you’re about …" at bounding box center [669, 303] width 1339 height 606
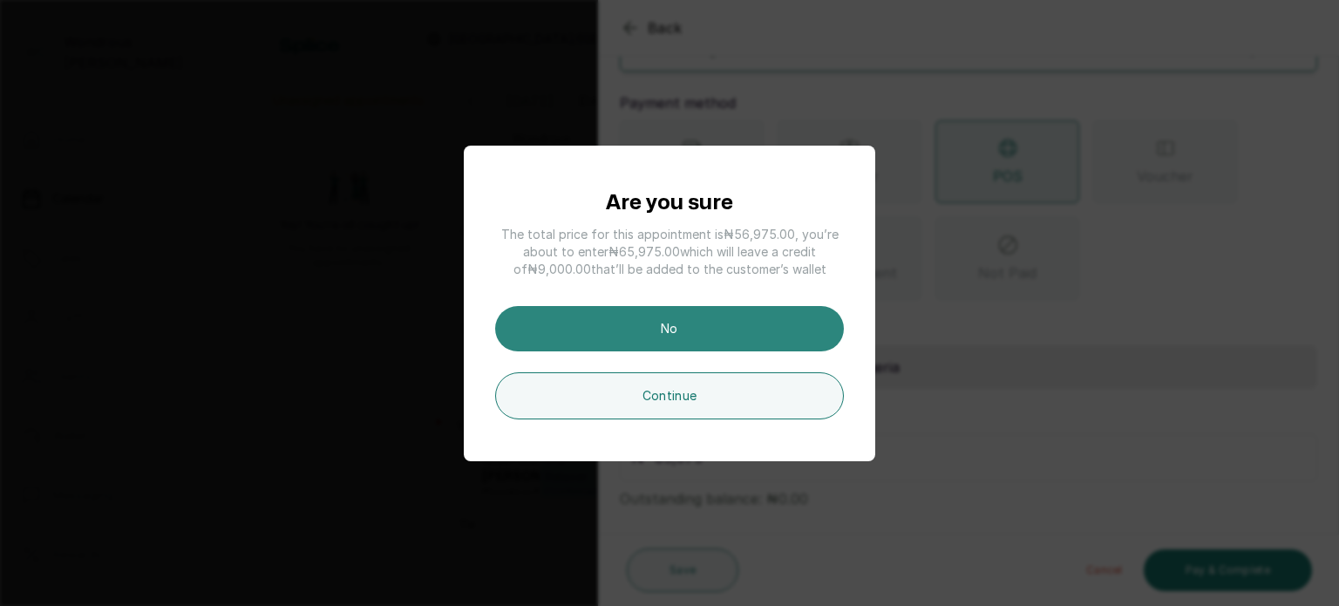
click at [781, 317] on button "No" at bounding box center [669, 328] width 349 height 45
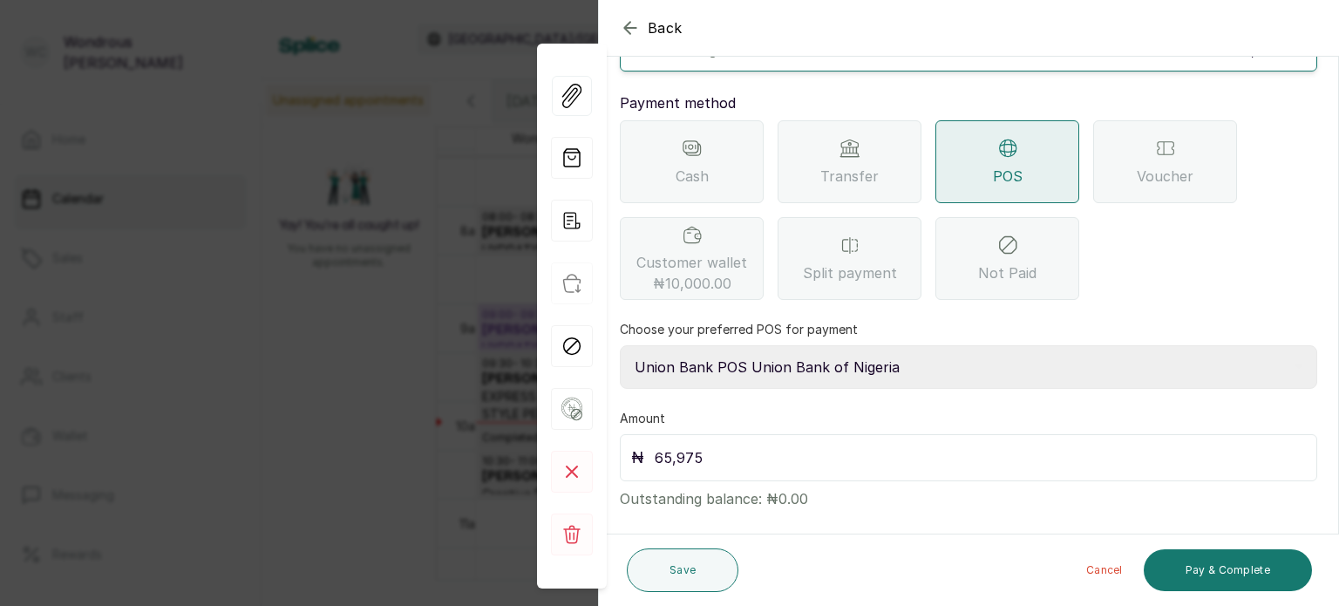
click at [757, 445] on input "65,975" at bounding box center [980, 457] width 651 height 24
type input "6"
type input "56,975"
click at [1231, 567] on button "Pay & Complete" at bounding box center [1228, 570] width 168 height 42
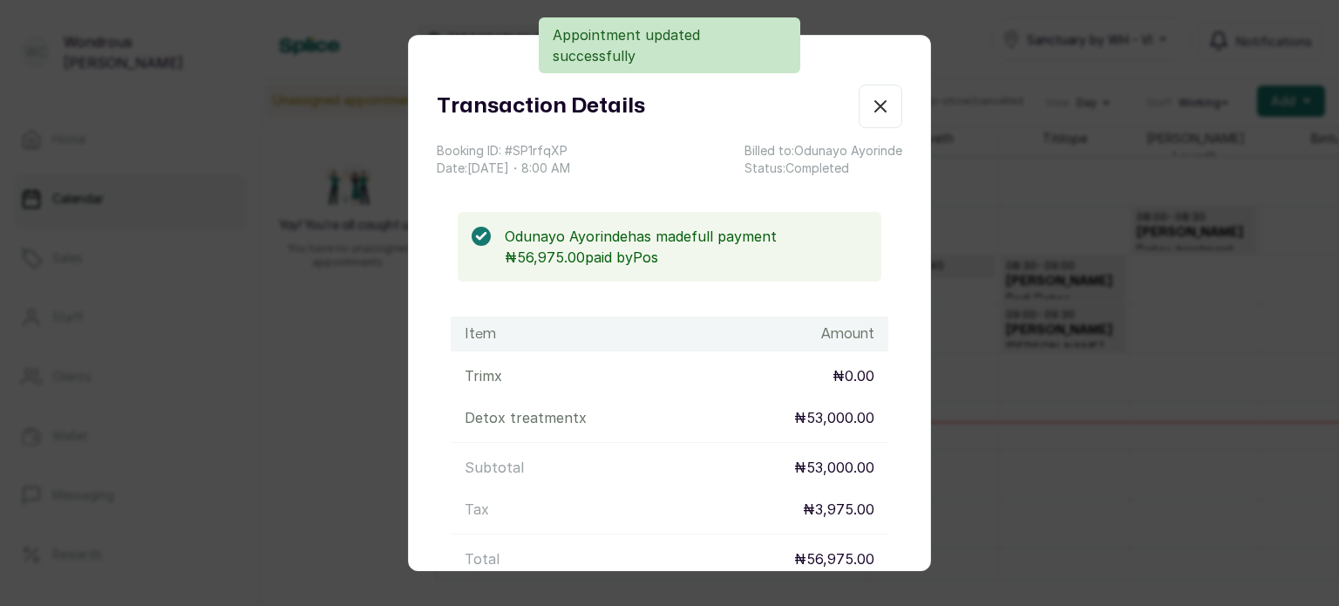
scroll to position [189, 0]
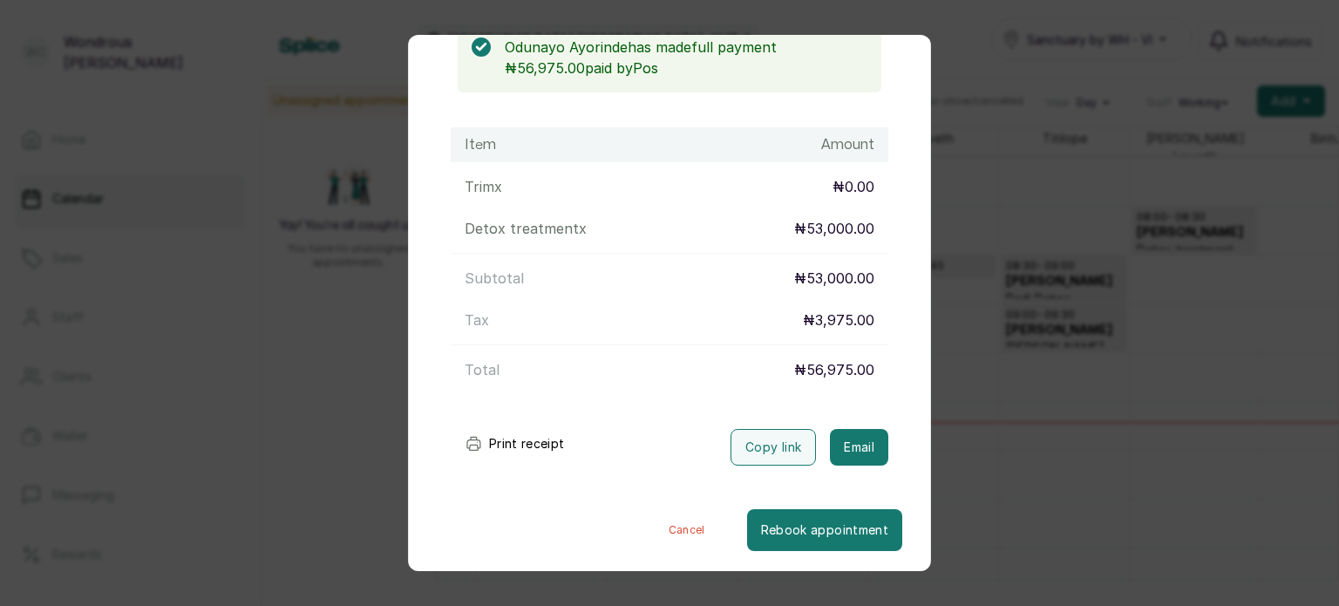
click at [510, 439] on button "Print receipt" at bounding box center [515, 443] width 128 height 35
click at [1002, 466] on div "Transaction Details Booking ID: # SP1rfqXP Date: 16 Sep, 2025 ・ 8:00 AM Billed …" at bounding box center [669, 303] width 1339 height 606
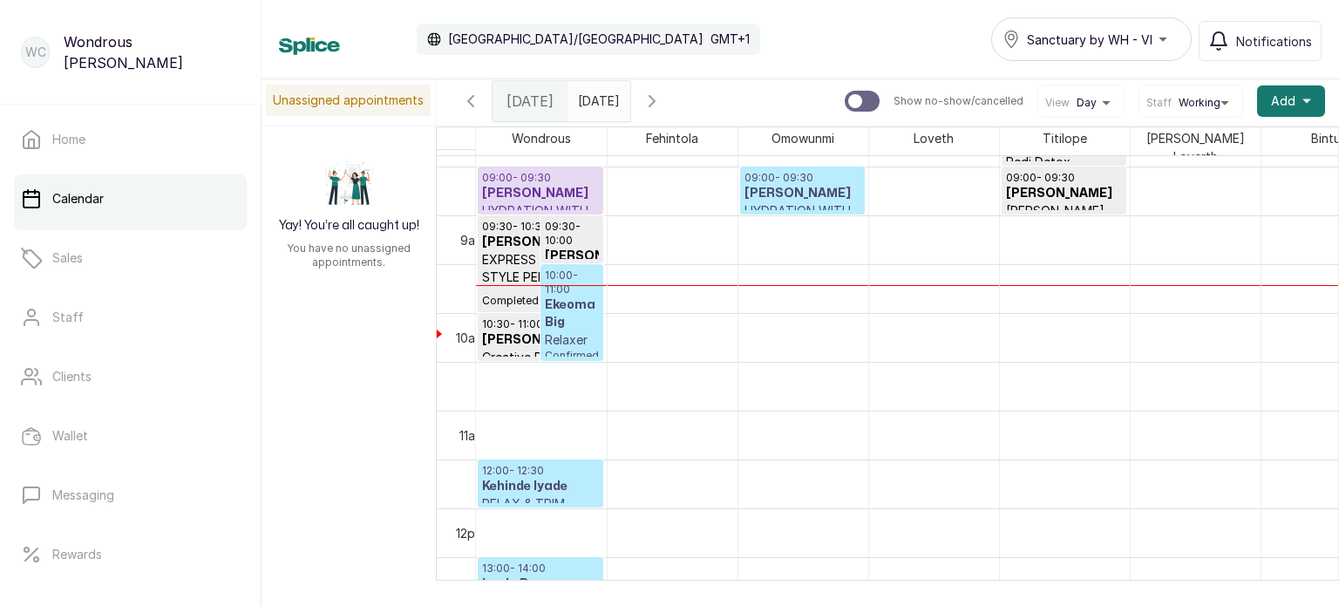
scroll to position [875, 0]
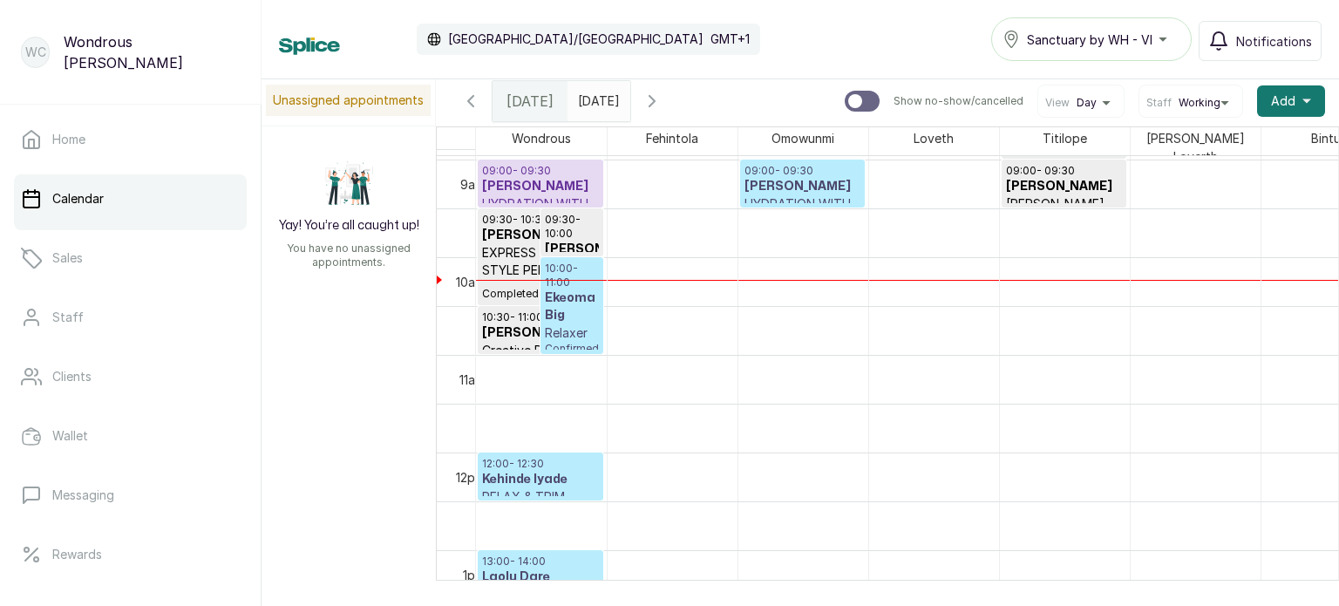
click at [808, 178] on h3 "Veronica Odeka" at bounding box center [802, 186] width 116 height 17
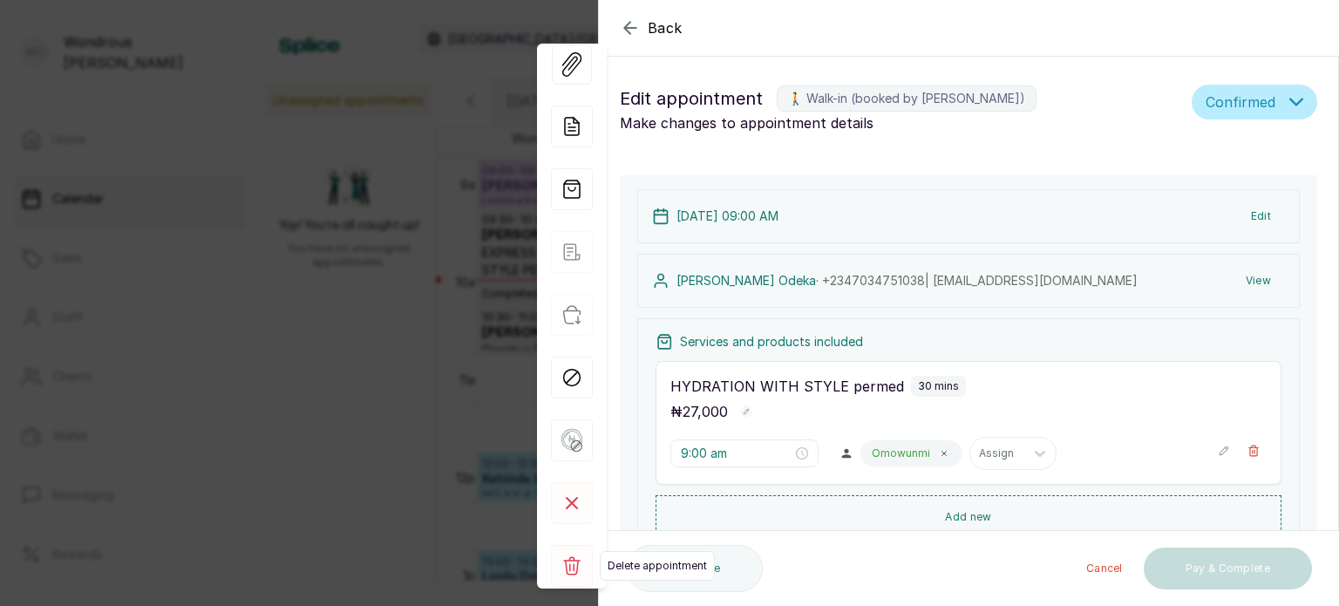
click at [571, 563] on rect at bounding box center [572, 566] width 42 height 42
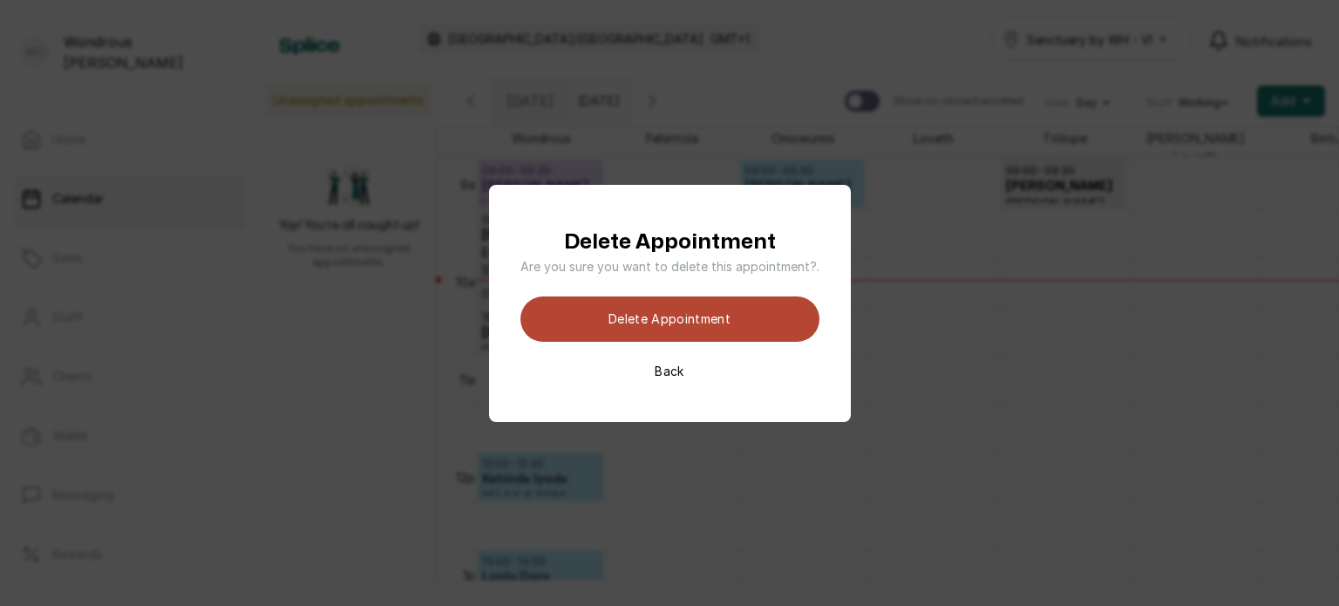
click at [622, 322] on button "Delete appointment" at bounding box center [669, 318] width 299 height 45
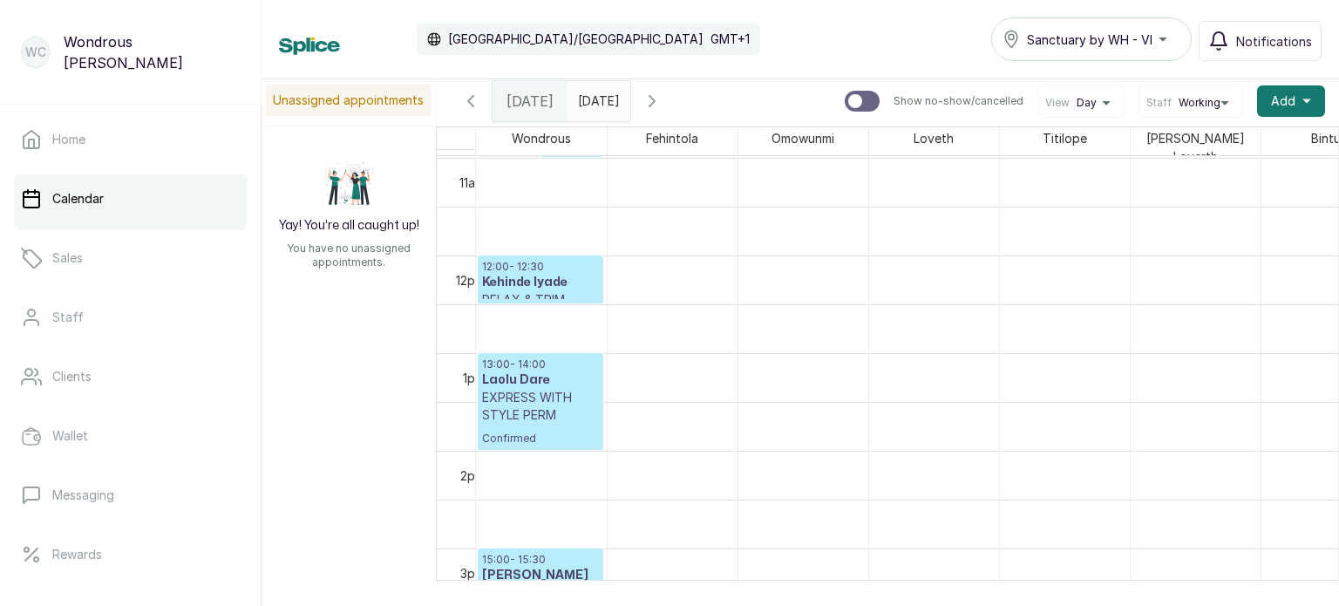
scroll to position [1125, 0]
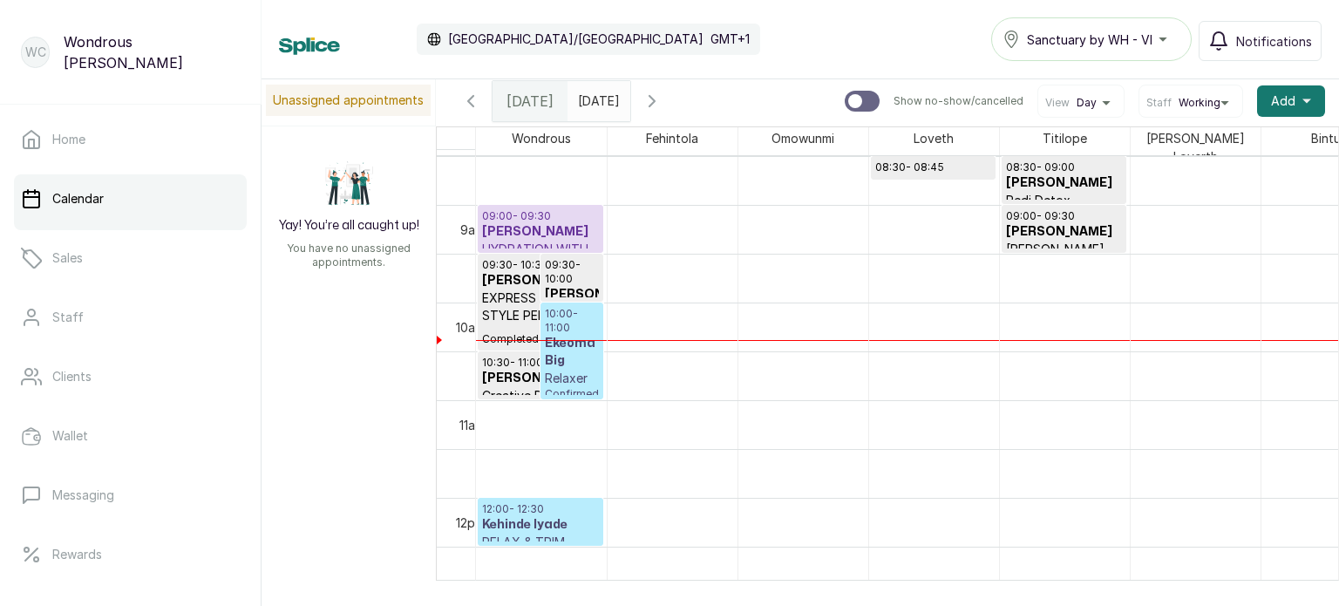
click at [571, 321] on p "10:00 - 11:00" at bounding box center [572, 321] width 54 height 28
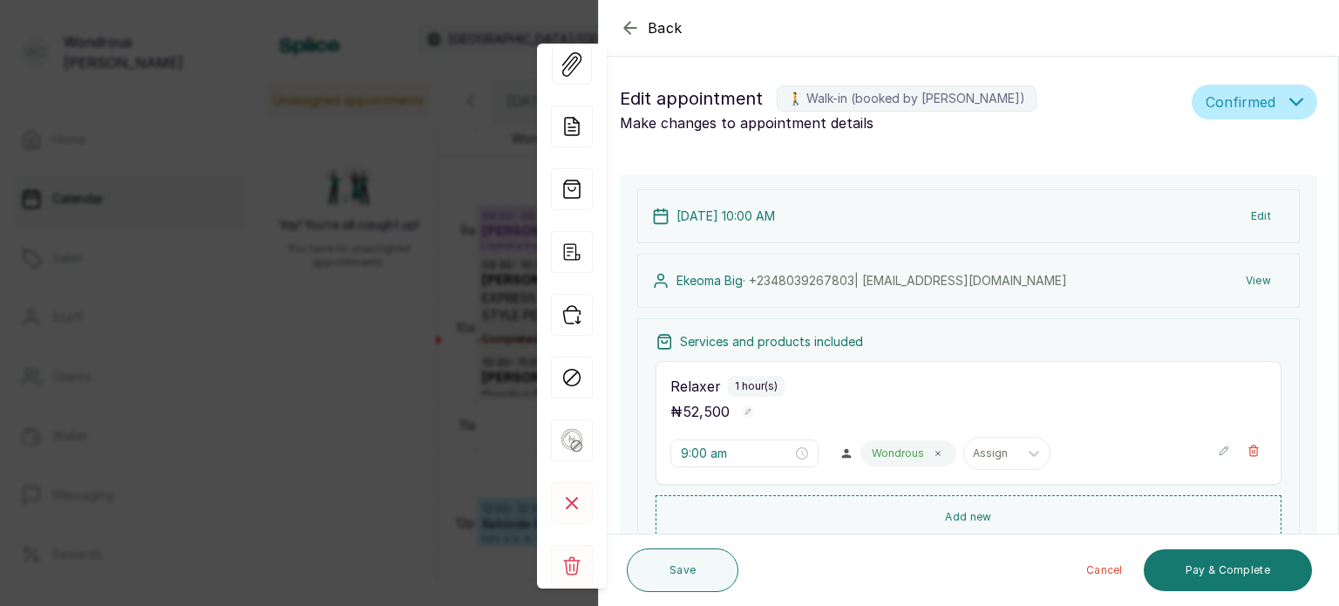
type input "10:00 am"
click at [1245, 210] on button "Edit" at bounding box center [1261, 216] width 48 height 31
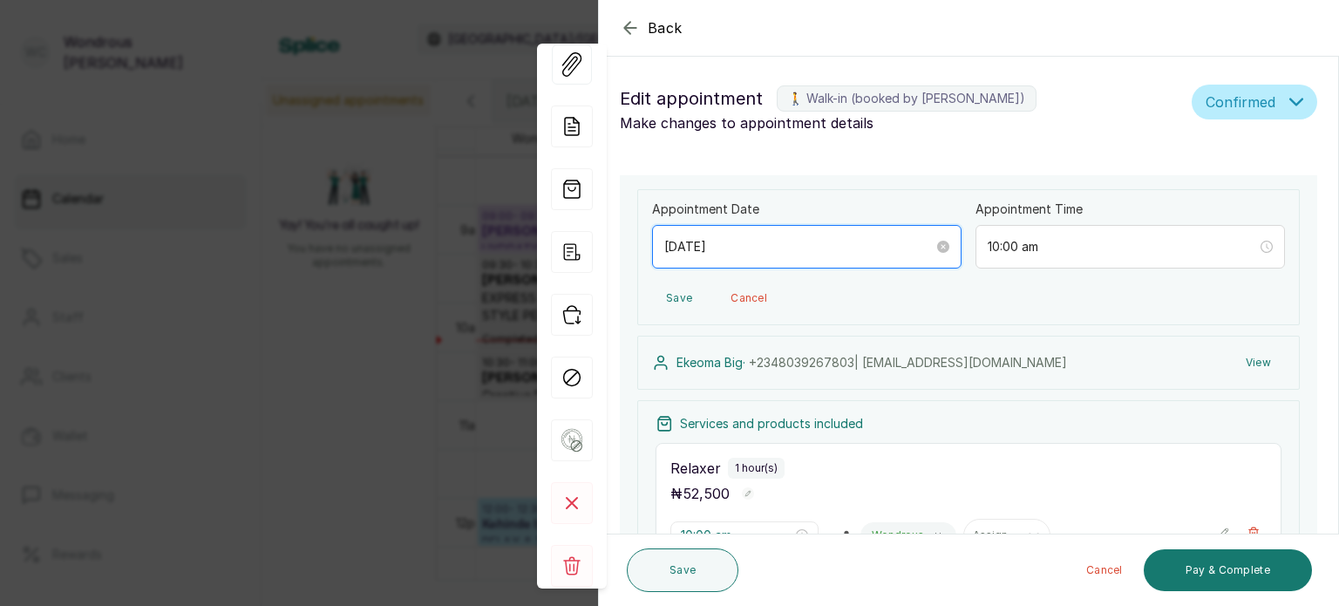
click at [848, 245] on input "2025/09/16" at bounding box center [798, 246] width 269 height 19
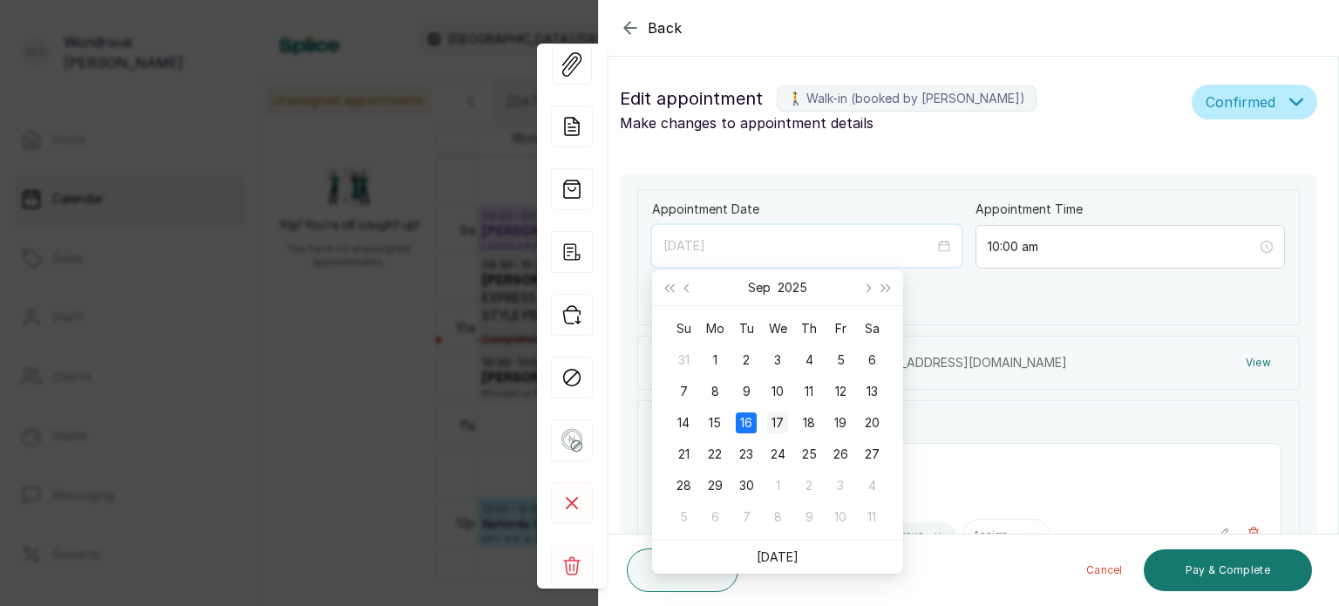
type input "2025/09/17"
click at [779, 410] on td "17" at bounding box center [777, 422] width 31 height 31
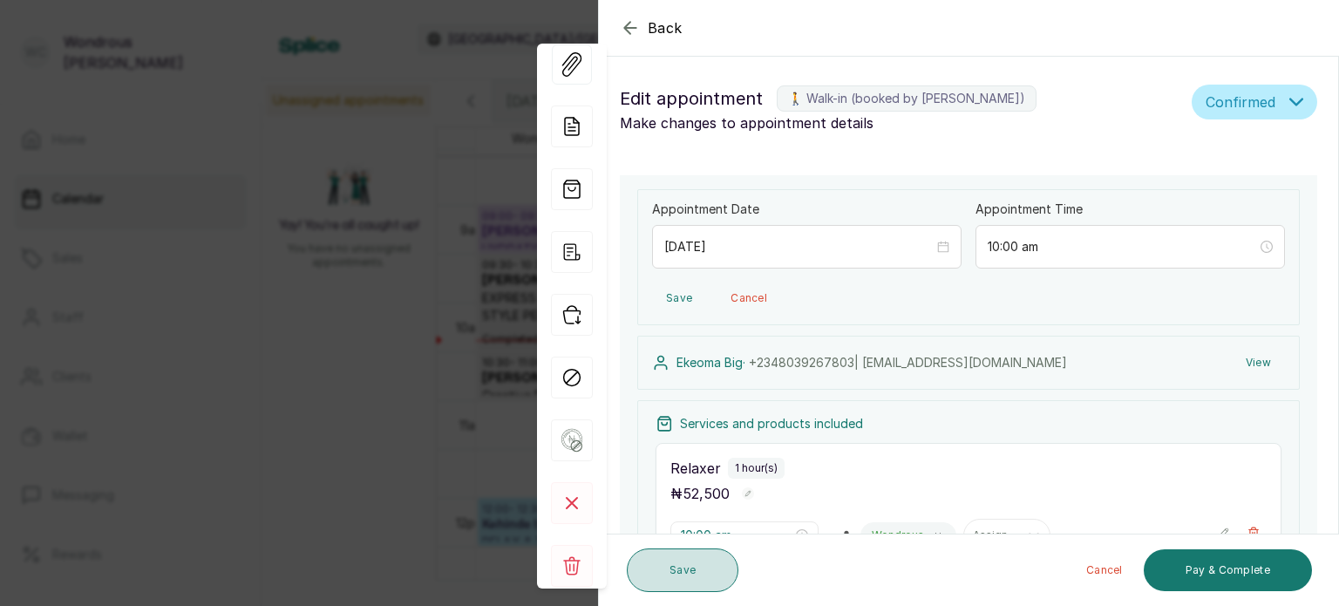
click at [723, 570] on button "Save" at bounding box center [683, 570] width 112 height 44
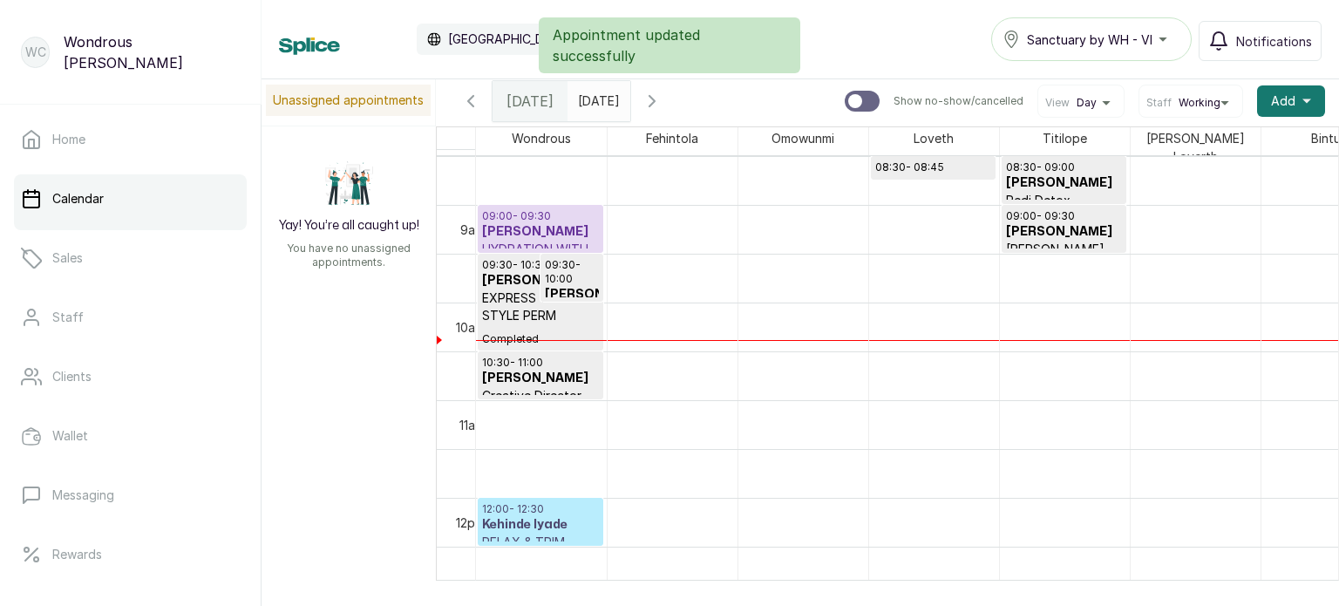
click at [655, 99] on icon "button" at bounding box center [651, 101] width 5 height 10
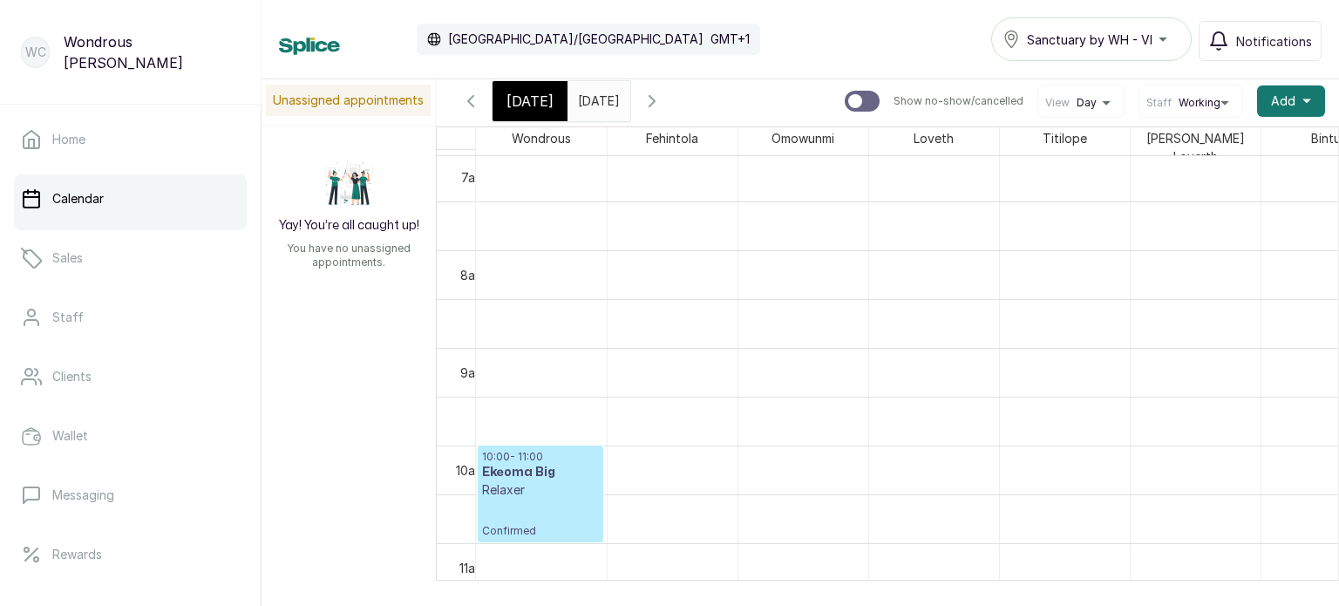
scroll to position [690, 0]
click at [545, 495] on p "Confirmed" at bounding box center [540, 514] width 117 height 39
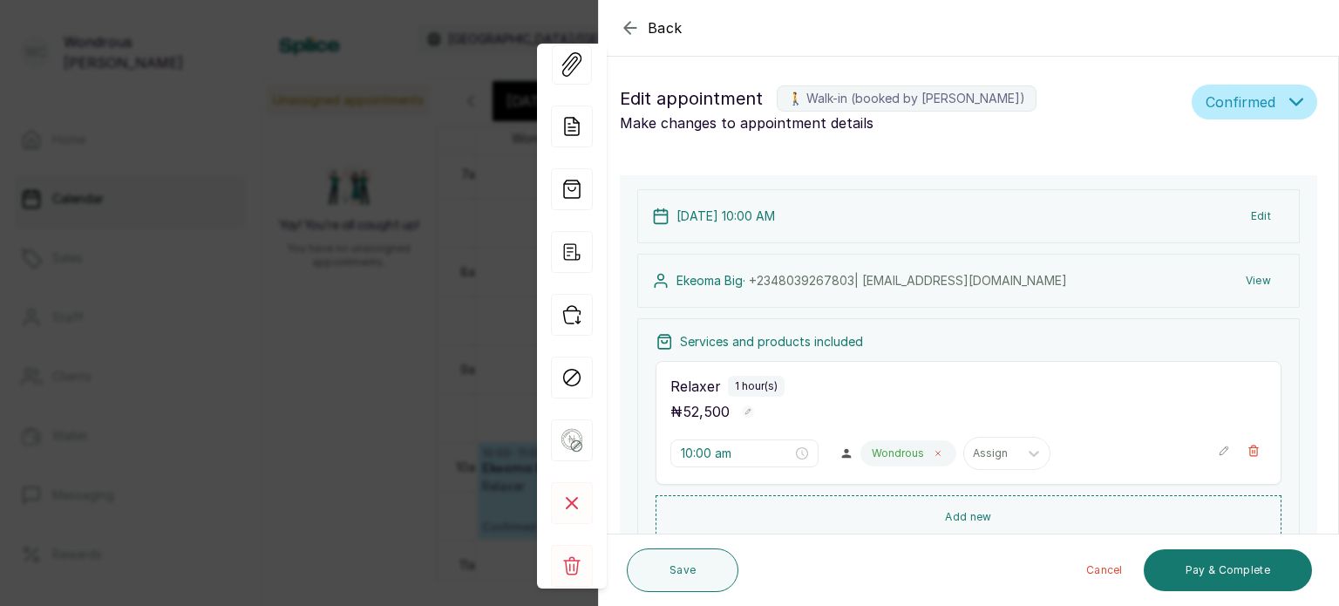
scroll to position [72, 0]
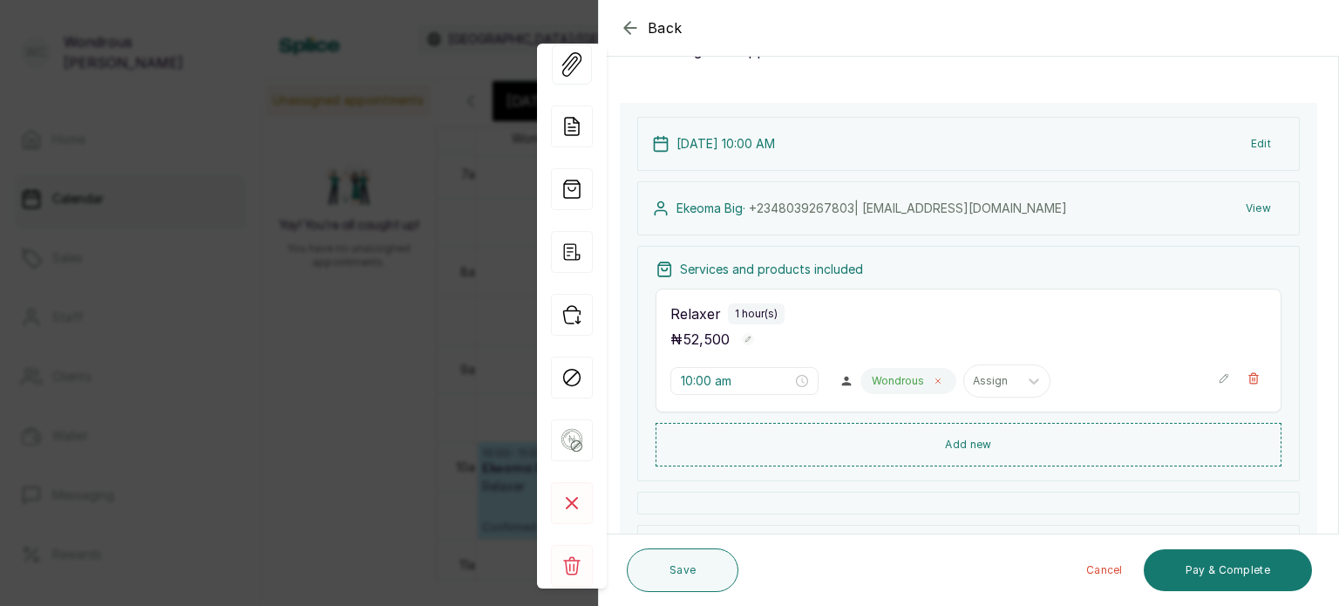
click at [934, 379] on icon at bounding box center [938, 381] width 9 height 9
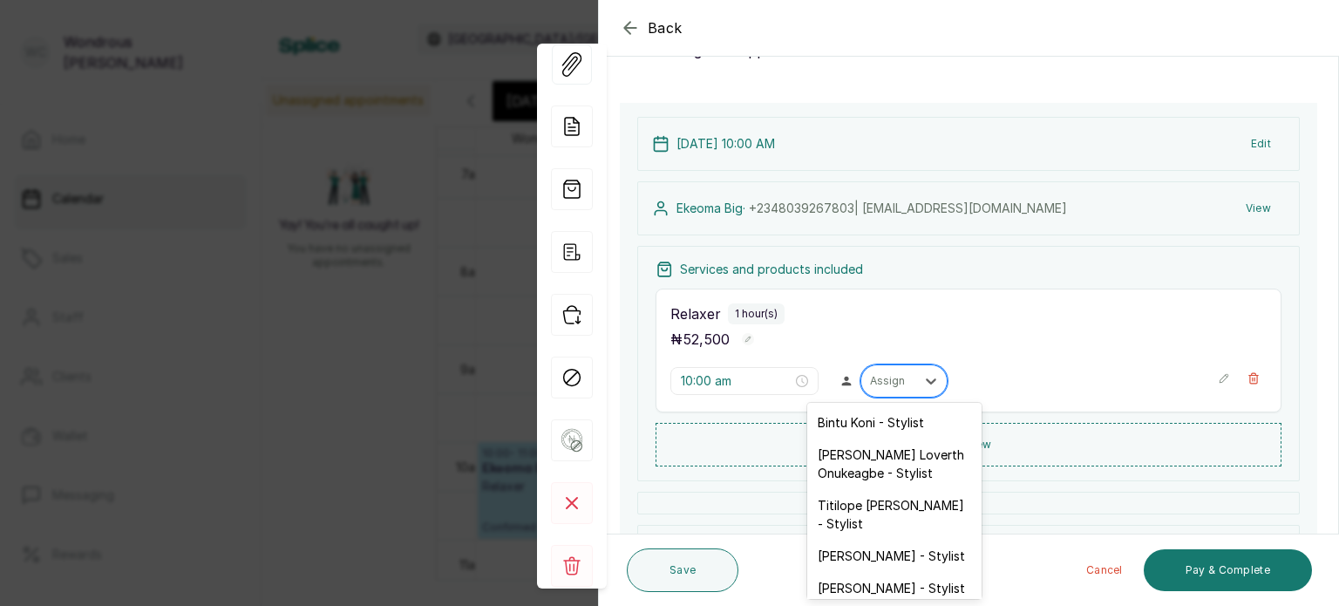
click at [901, 376] on div "Assign" at bounding box center [888, 381] width 54 height 23
click at [892, 540] on div "Loveth Ogar - Stylist" at bounding box center [894, 556] width 174 height 32
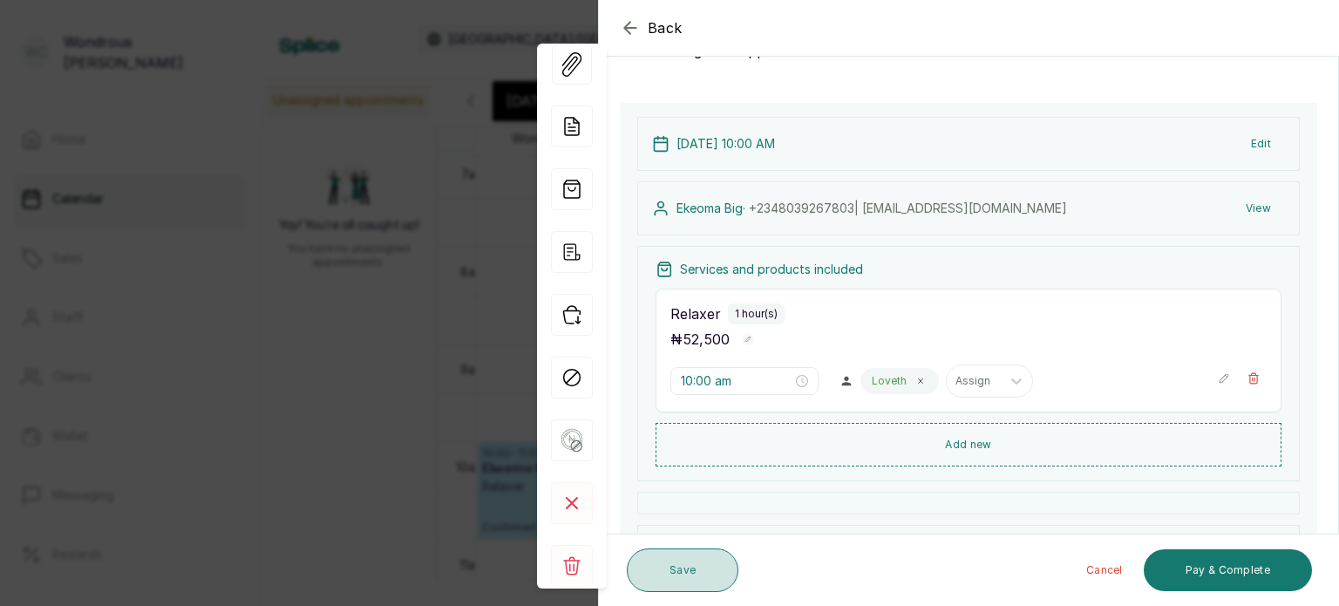
click at [684, 569] on button "Save" at bounding box center [683, 570] width 112 height 44
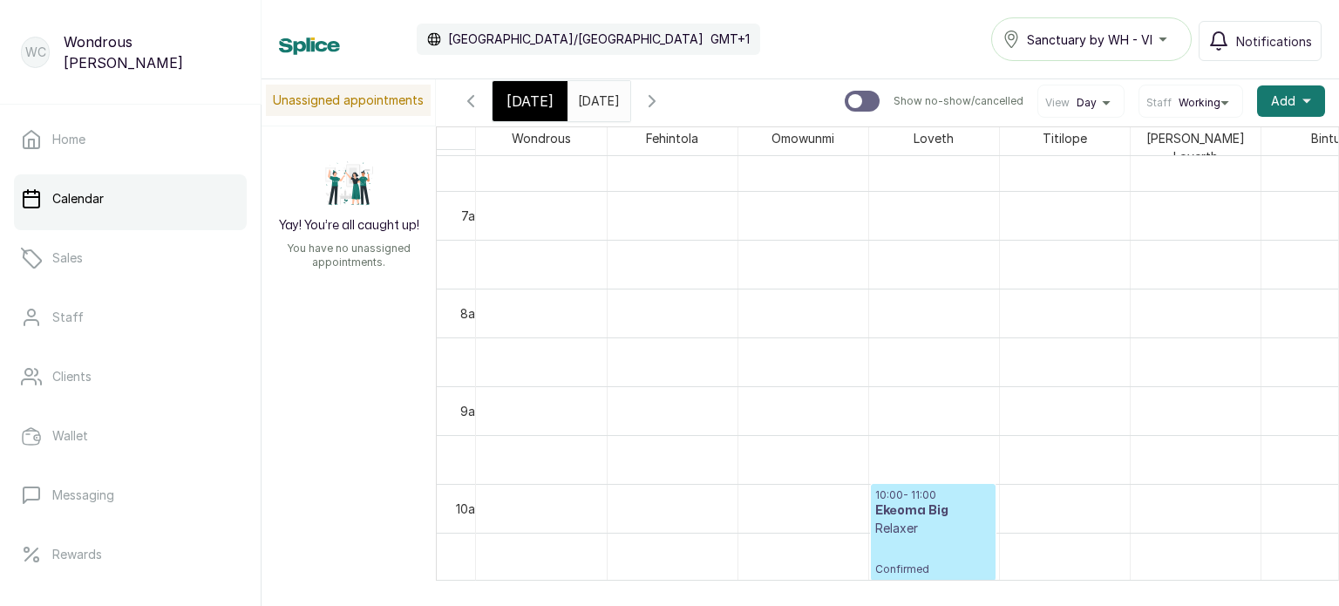
scroll to position [629, 0]
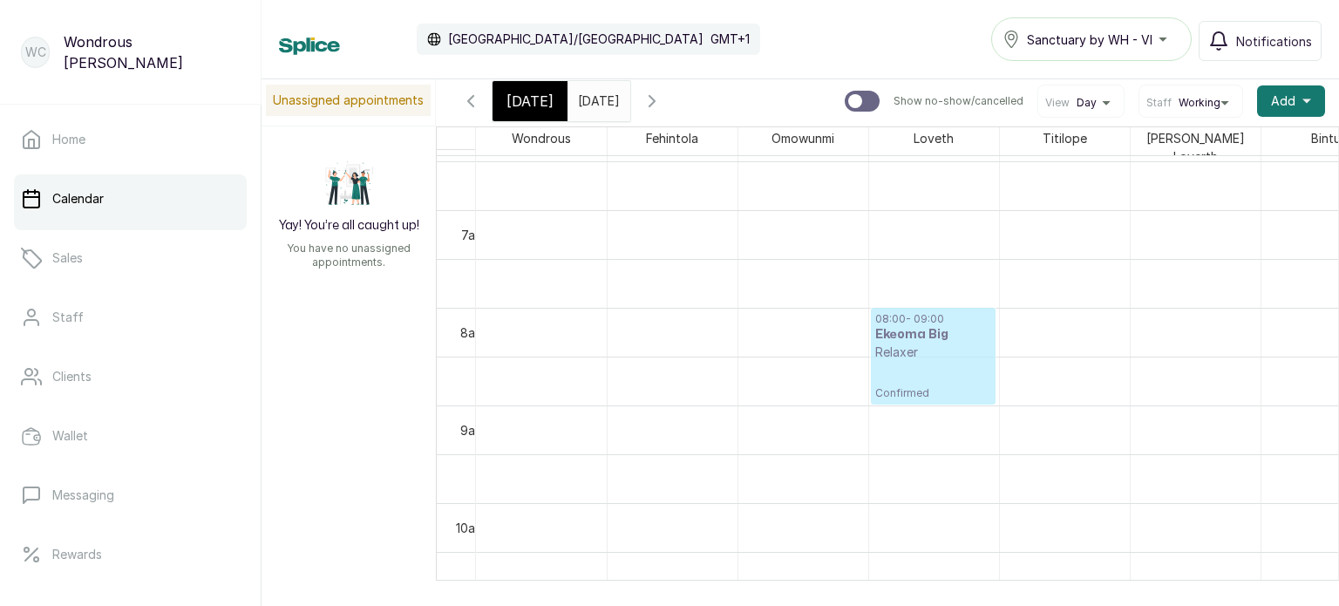
drag, startPoint x: 912, startPoint y: 534, endPoint x: 884, endPoint y: 358, distance: 178.3
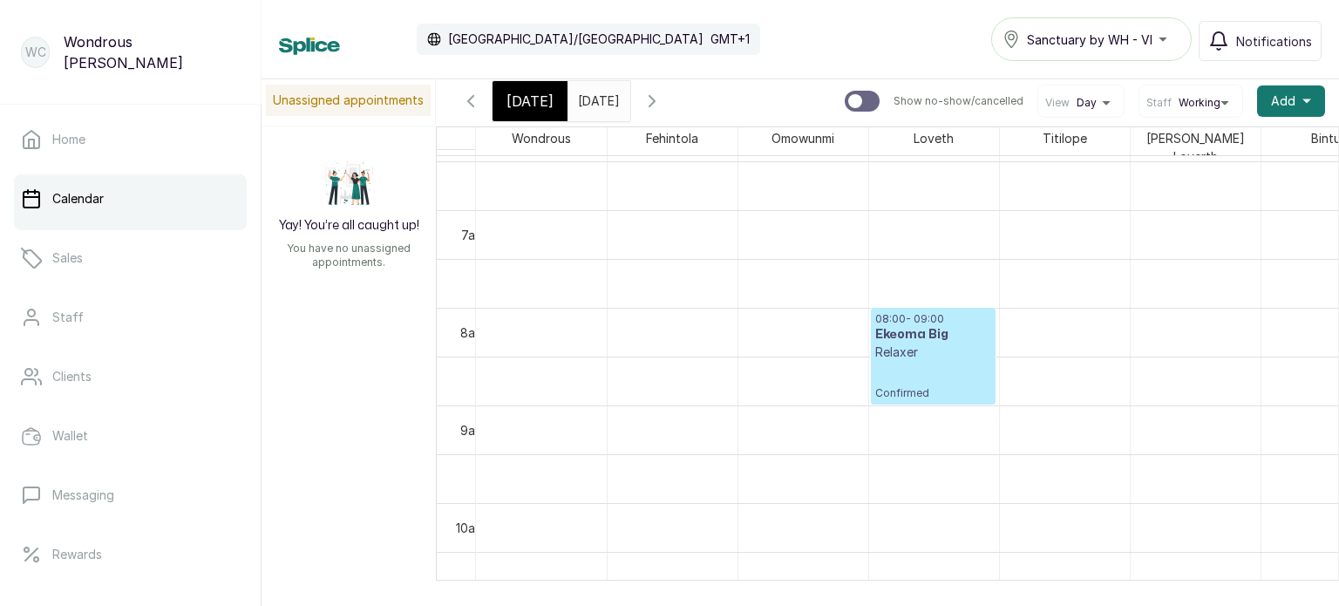
click at [663, 98] on icon "button" at bounding box center [652, 101] width 21 height 21
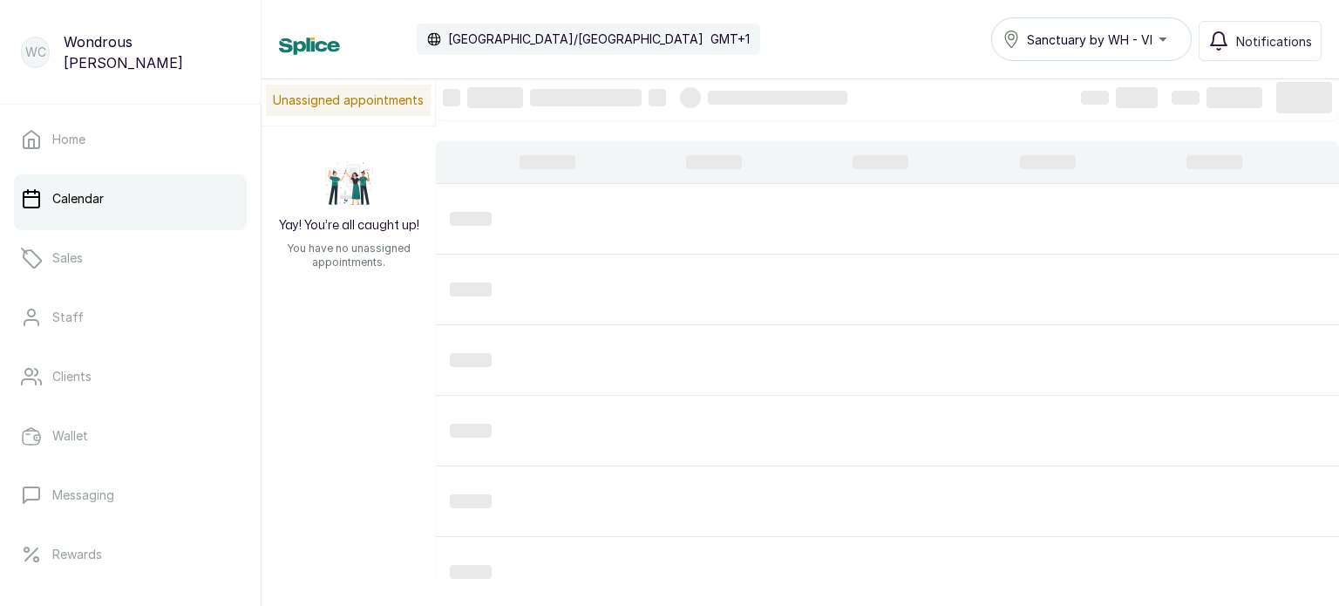
scroll to position [586, 0]
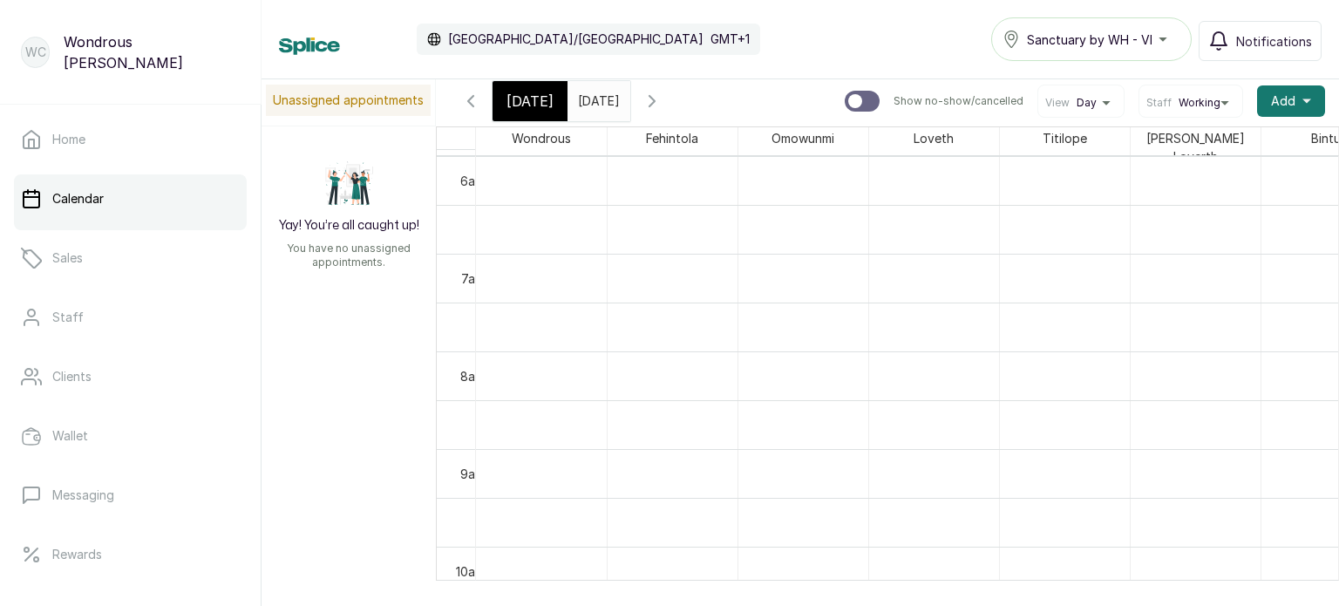
click at [468, 96] on icon "button" at bounding box center [470, 101] width 21 height 21
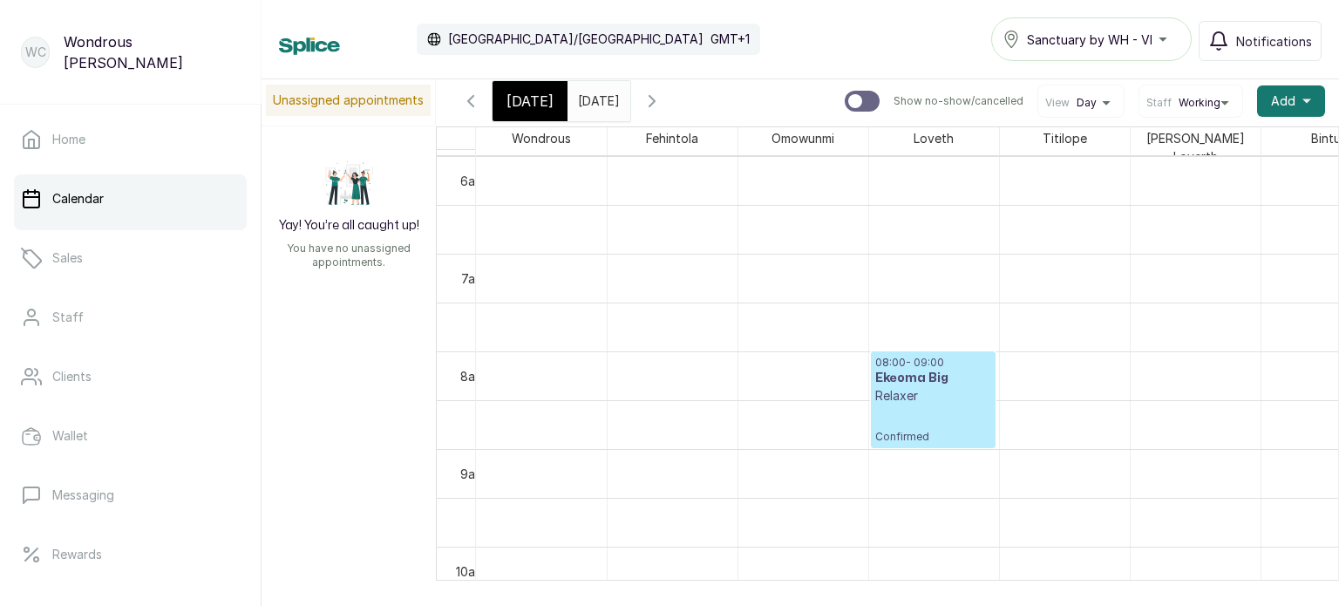
click at [468, 96] on icon "button" at bounding box center [470, 101] width 21 height 21
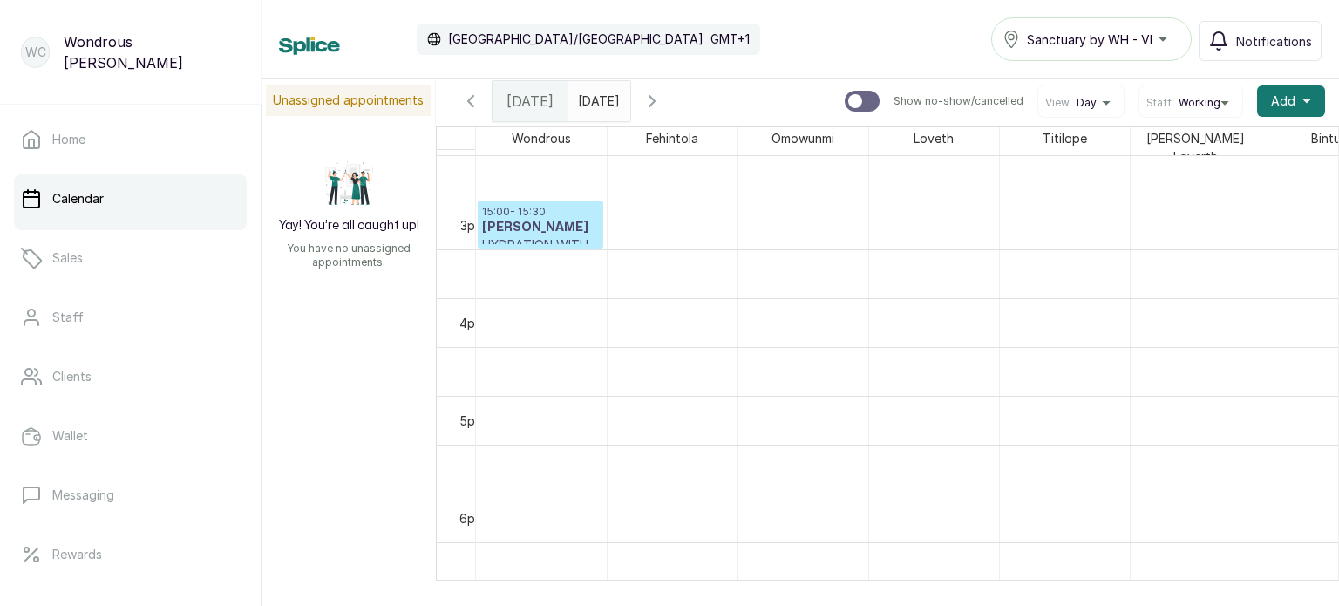
scroll to position [1003, 0]
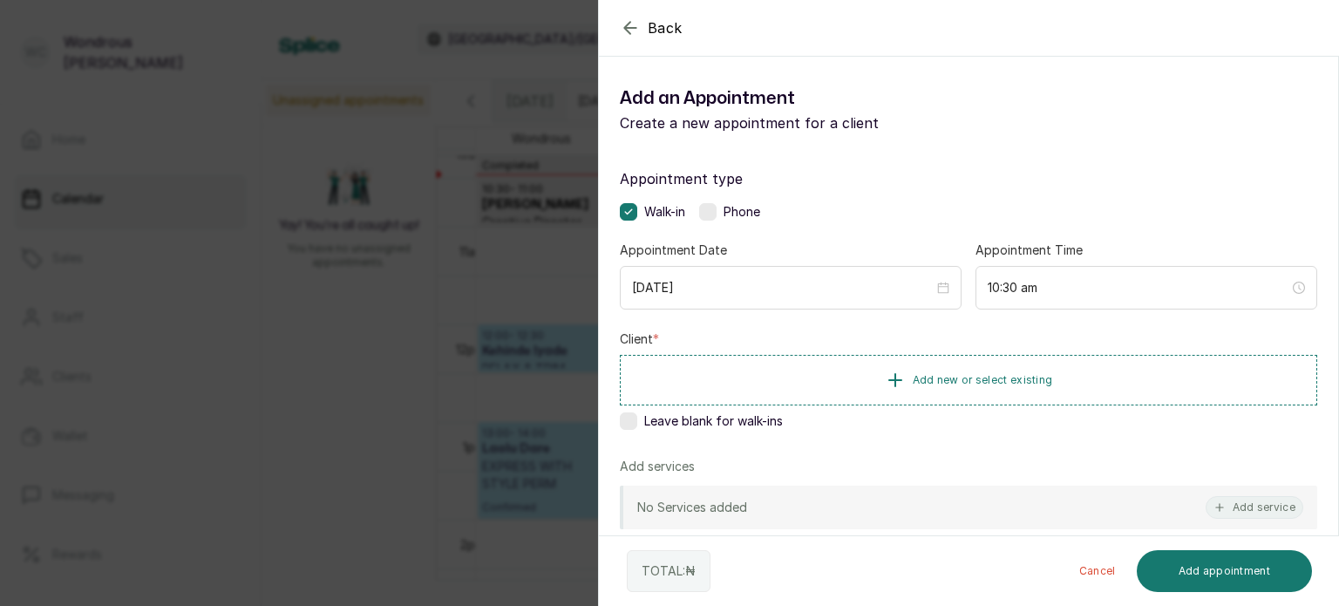
click at [624, 20] on icon "button" at bounding box center [630, 27] width 21 height 21
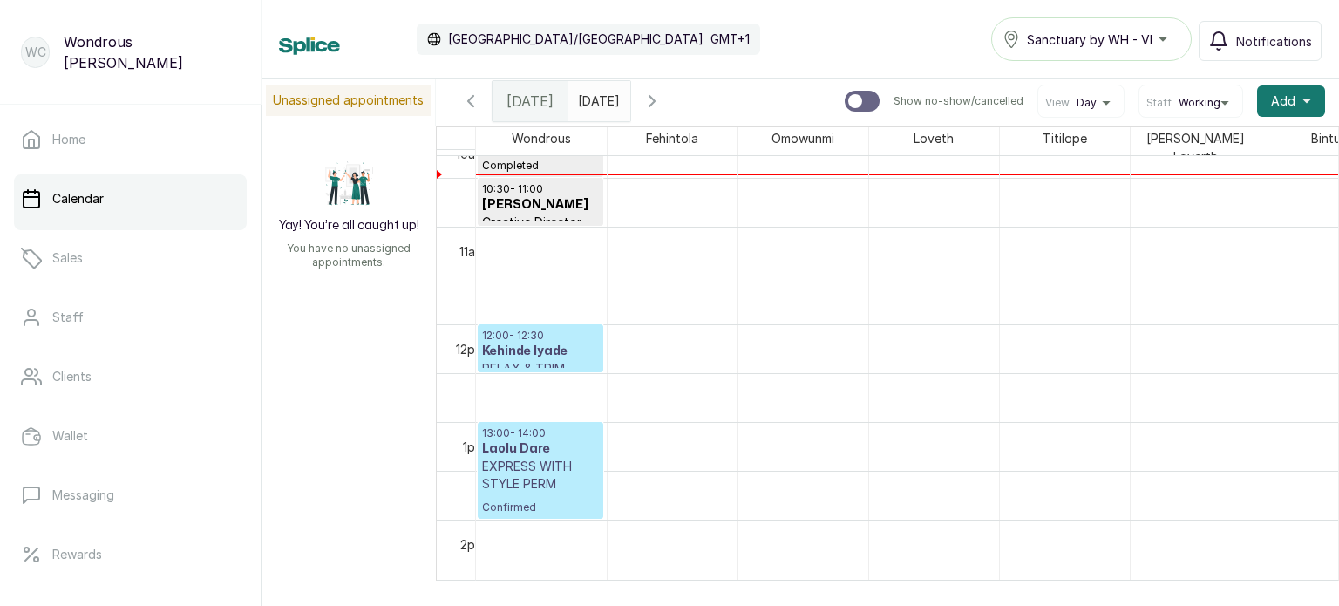
scroll to position [1420, 0]
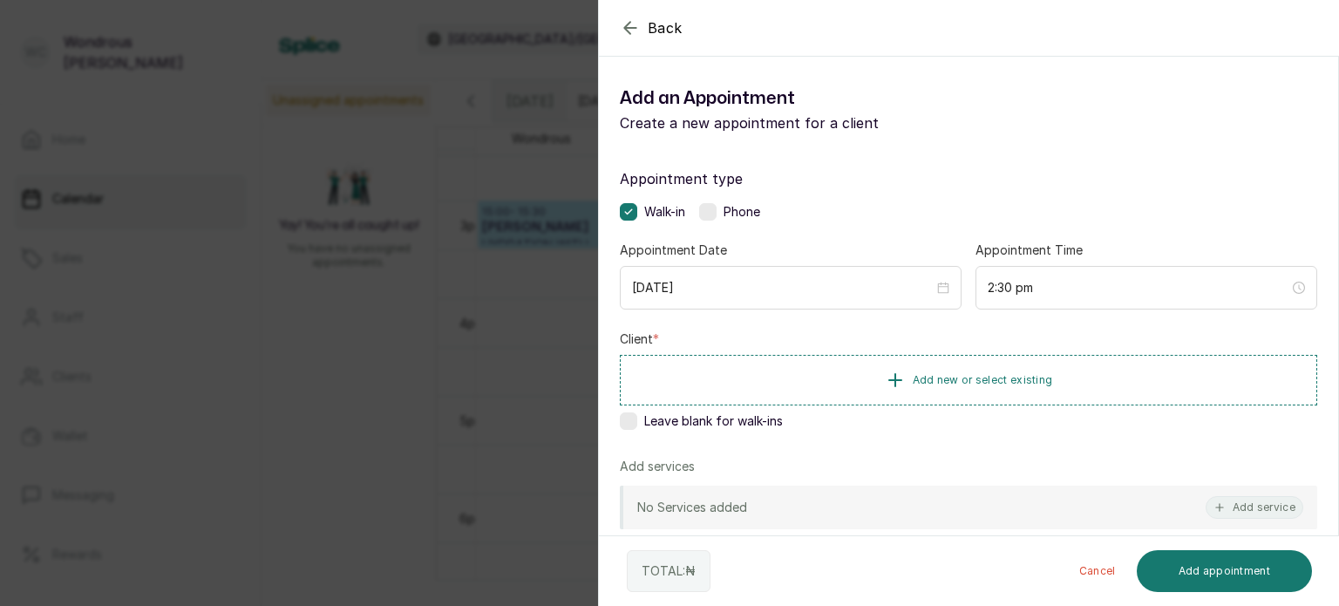
click at [650, 28] on span "Back" at bounding box center [665, 27] width 35 height 21
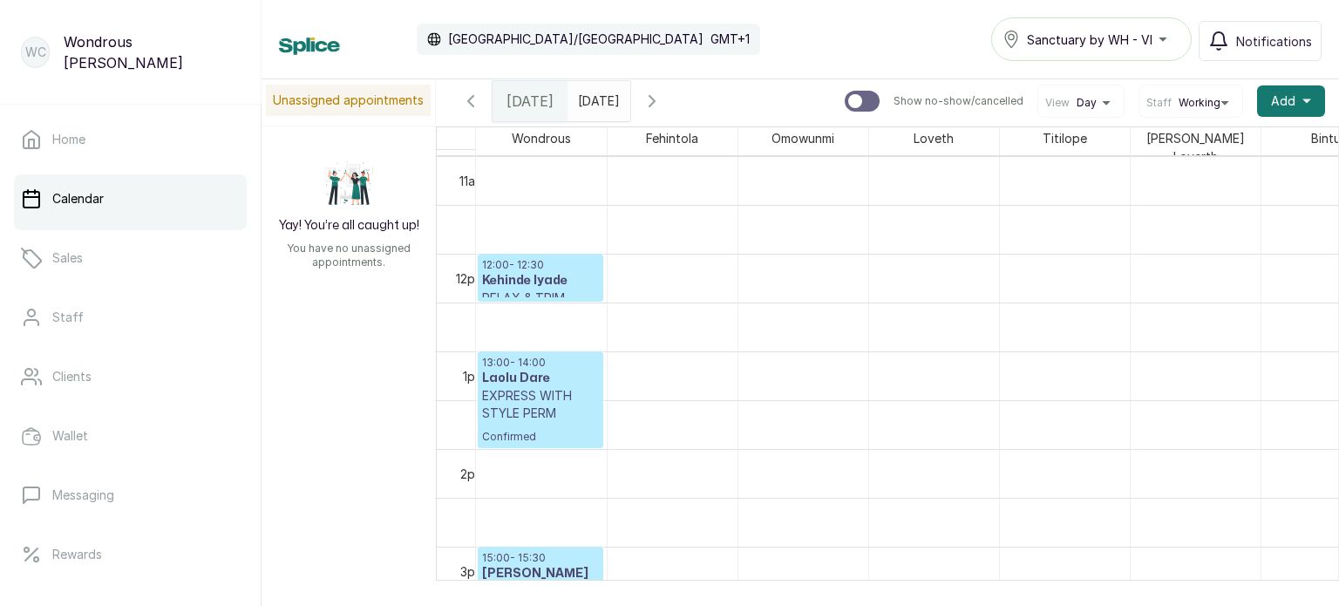
scroll to position [1073, 0]
click at [655, 100] on icon "button" at bounding box center [651, 101] width 5 height 10
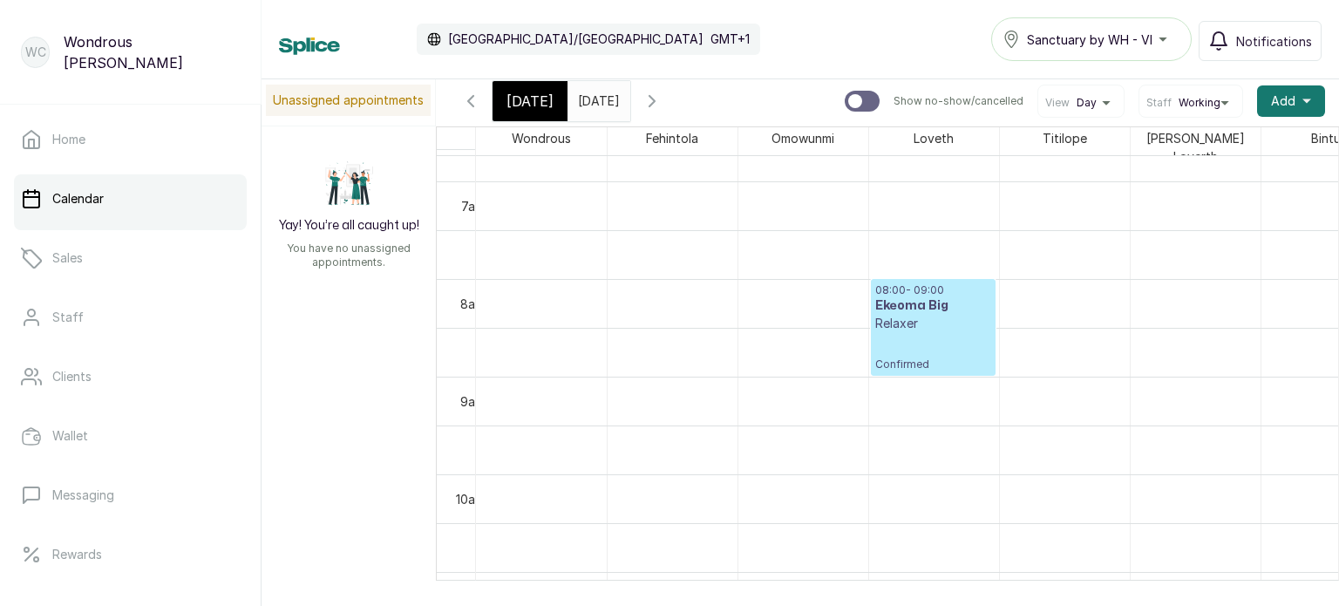
scroll to position [672, 0]
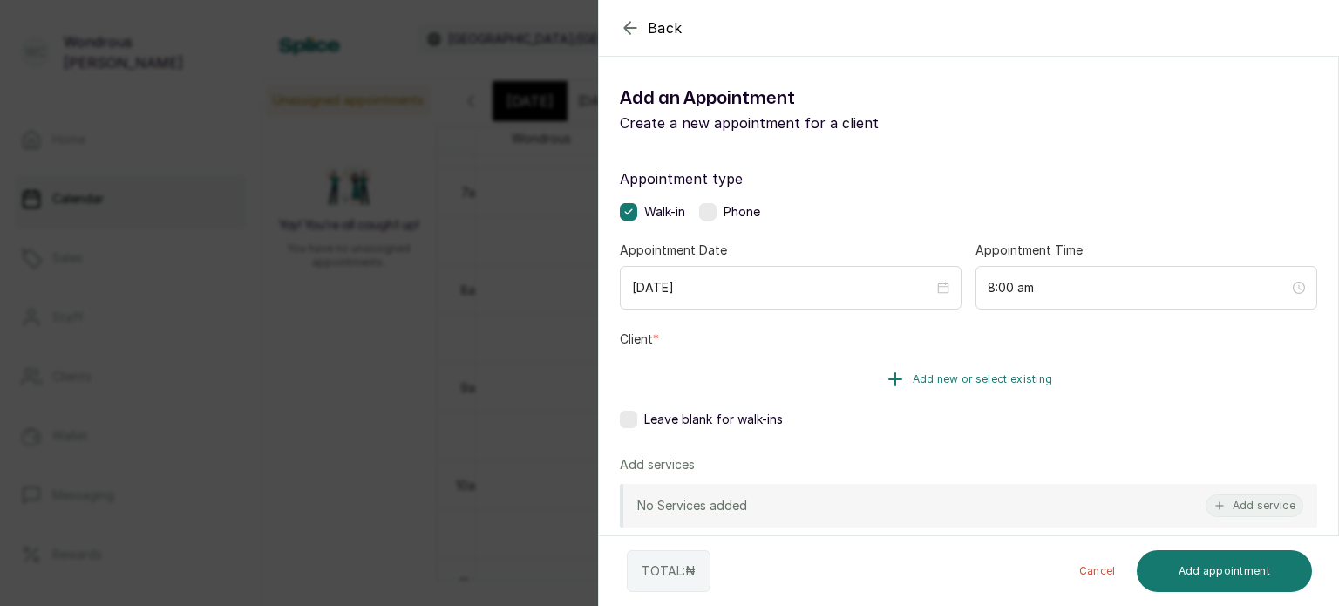
click at [817, 375] on button "Add new or select existing" at bounding box center [968, 379] width 697 height 49
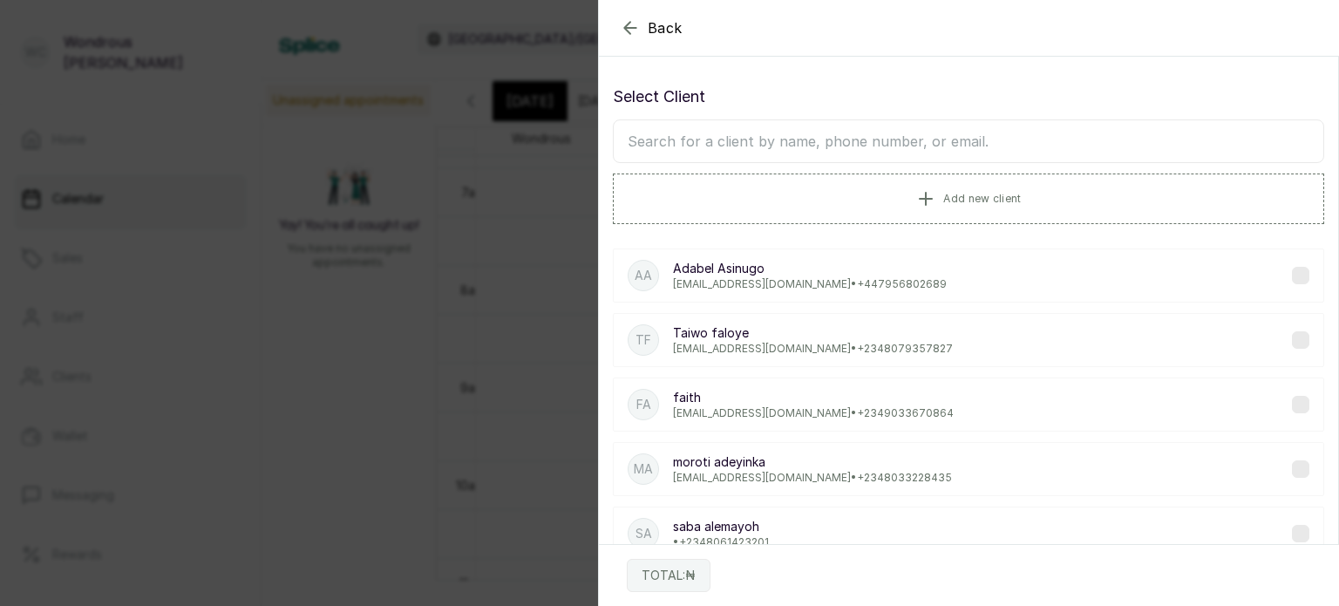
click at [792, 128] on input "text" at bounding box center [968, 141] width 711 height 44
type input "a"
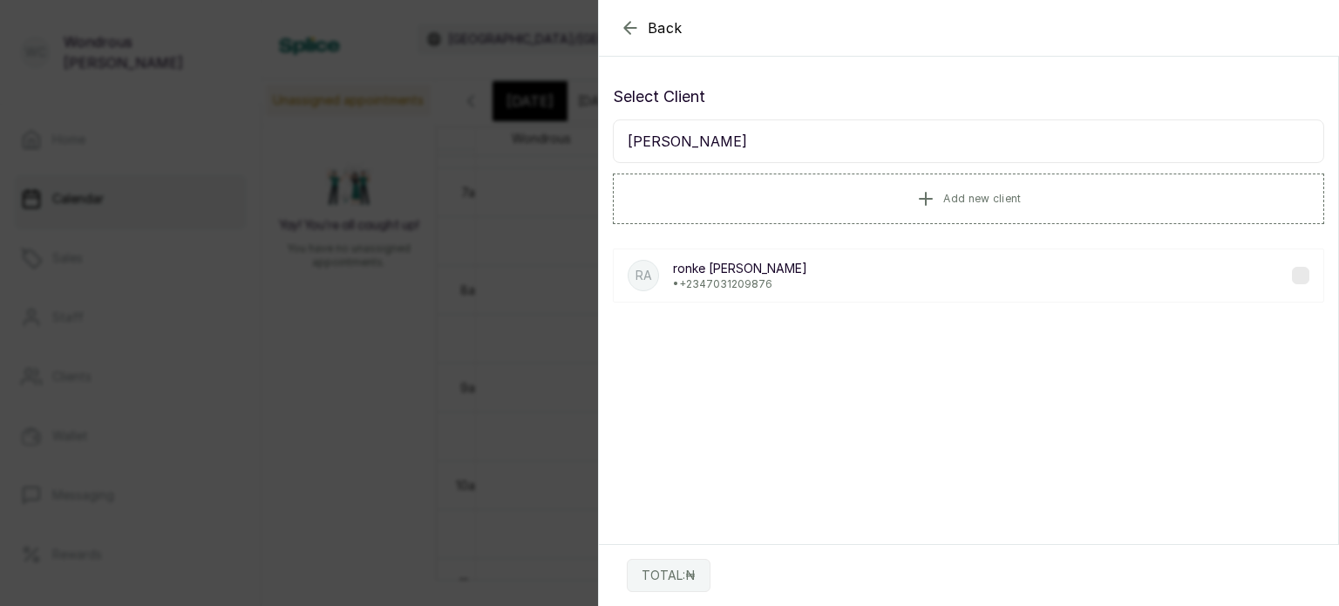
type input "ronke ab"
click at [792, 278] on div "ra ronke abdul • +234 7031209876" at bounding box center [968, 275] width 711 height 54
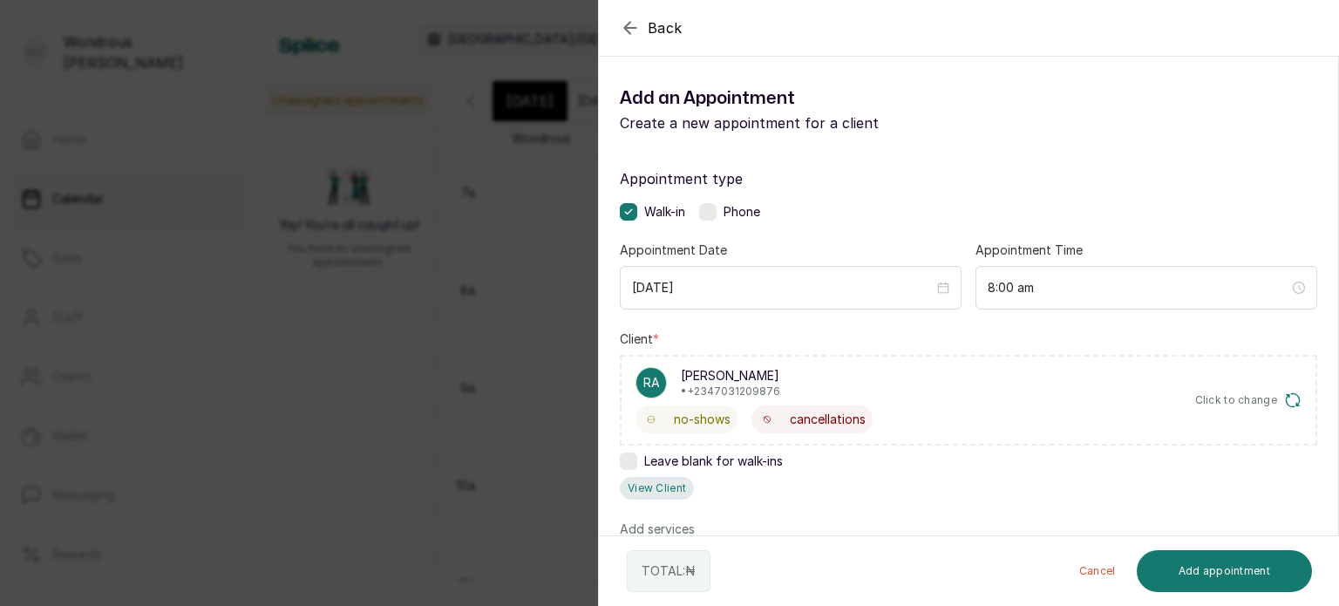
click at [668, 480] on button "View Client" at bounding box center [657, 488] width 74 height 23
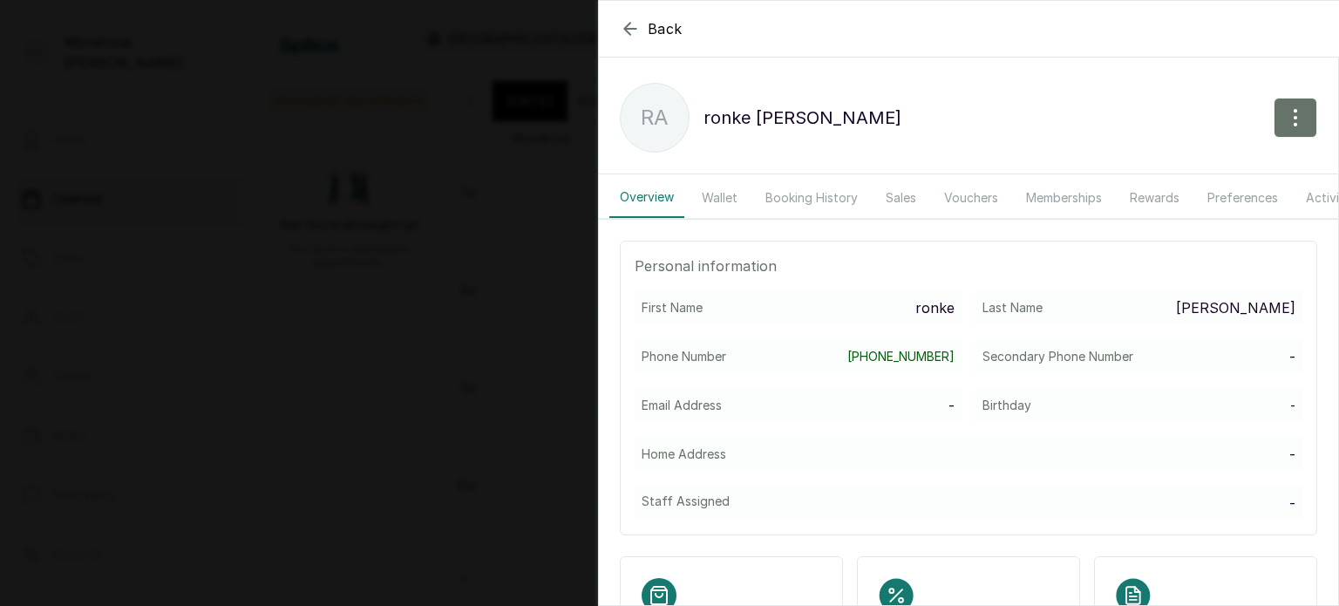
click at [819, 201] on button "Booking History" at bounding box center [811, 198] width 113 height 40
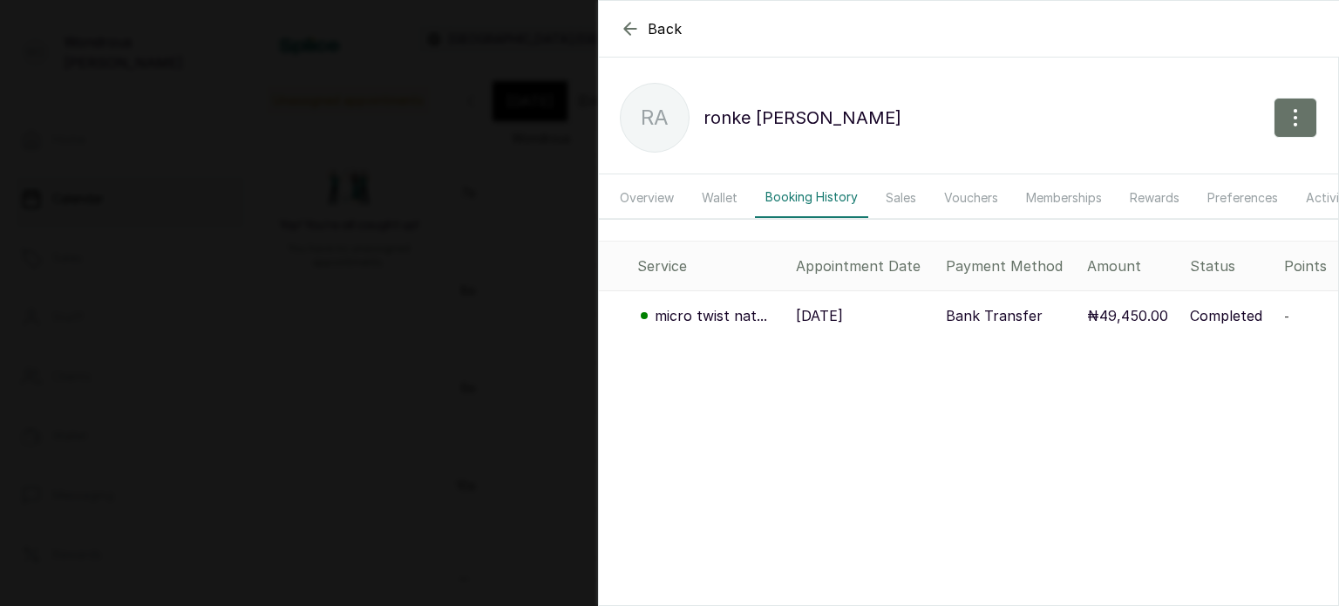
scroll to position [586, 0]
click at [843, 320] on p "19 May, 2025" at bounding box center [819, 315] width 47 height 21
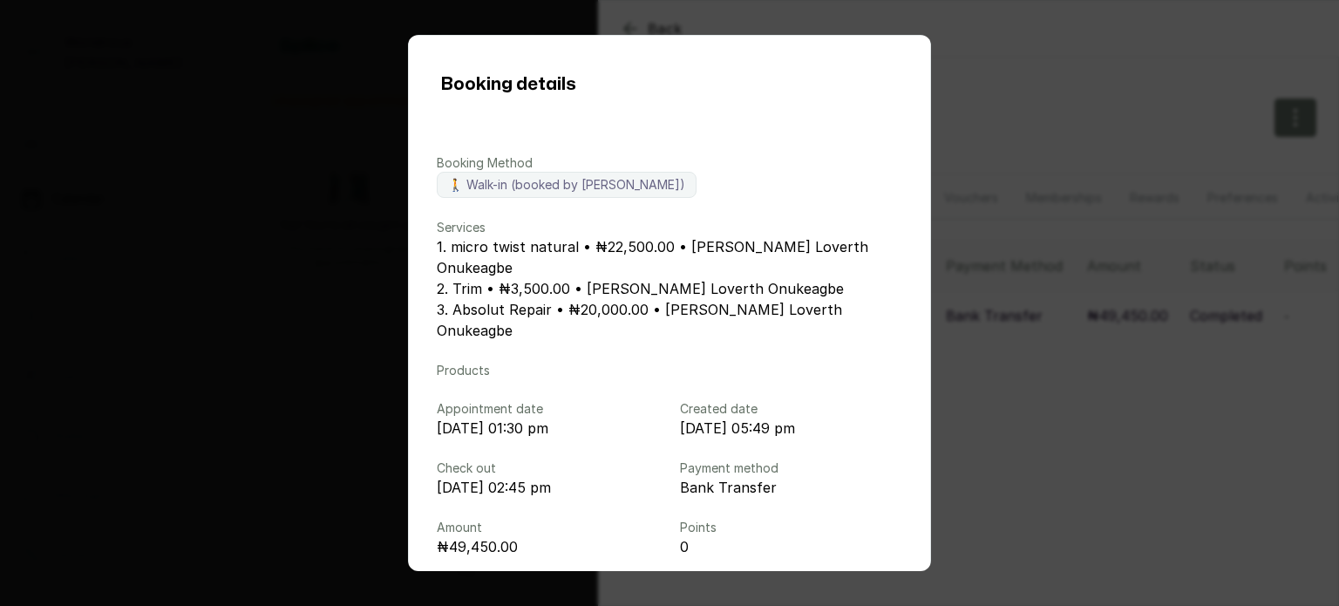
click at [1093, 386] on div "Booking details Booking Method 🚶 Walk-in (booked by Wondrous Carter) Services 1…" at bounding box center [669, 303] width 1339 height 606
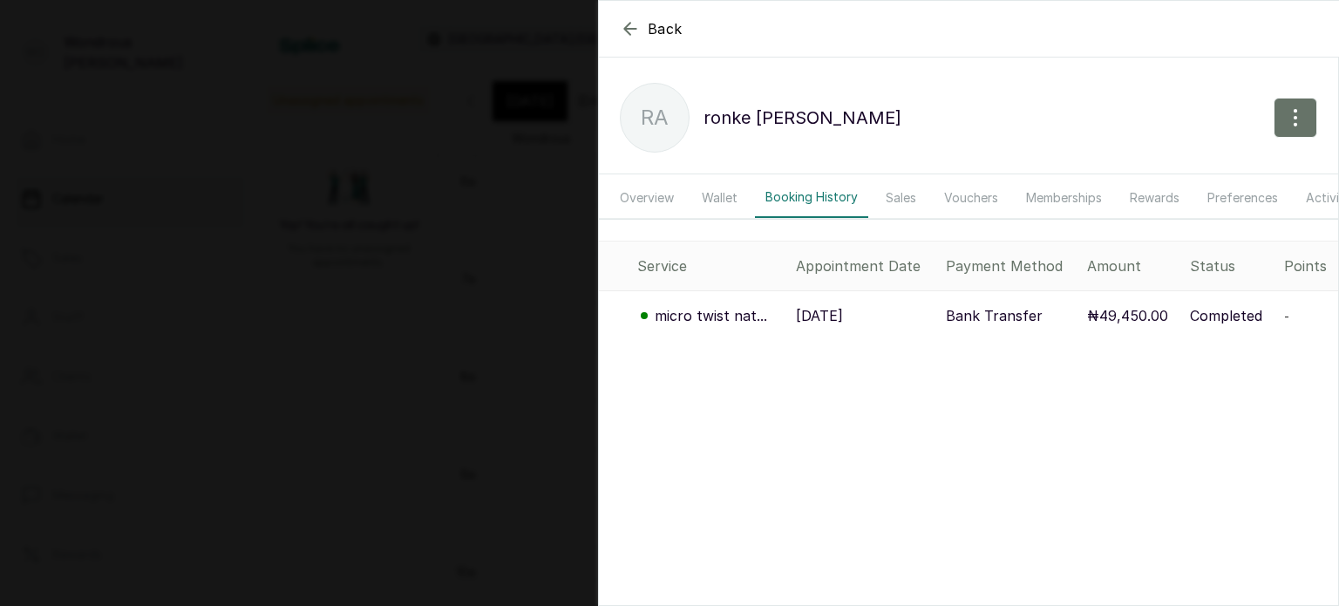
click at [408, 332] on div "Back ronke abdul ra ronke abdul Overview Wallet Booking History Sales Vouchers …" at bounding box center [669, 303] width 1339 height 606
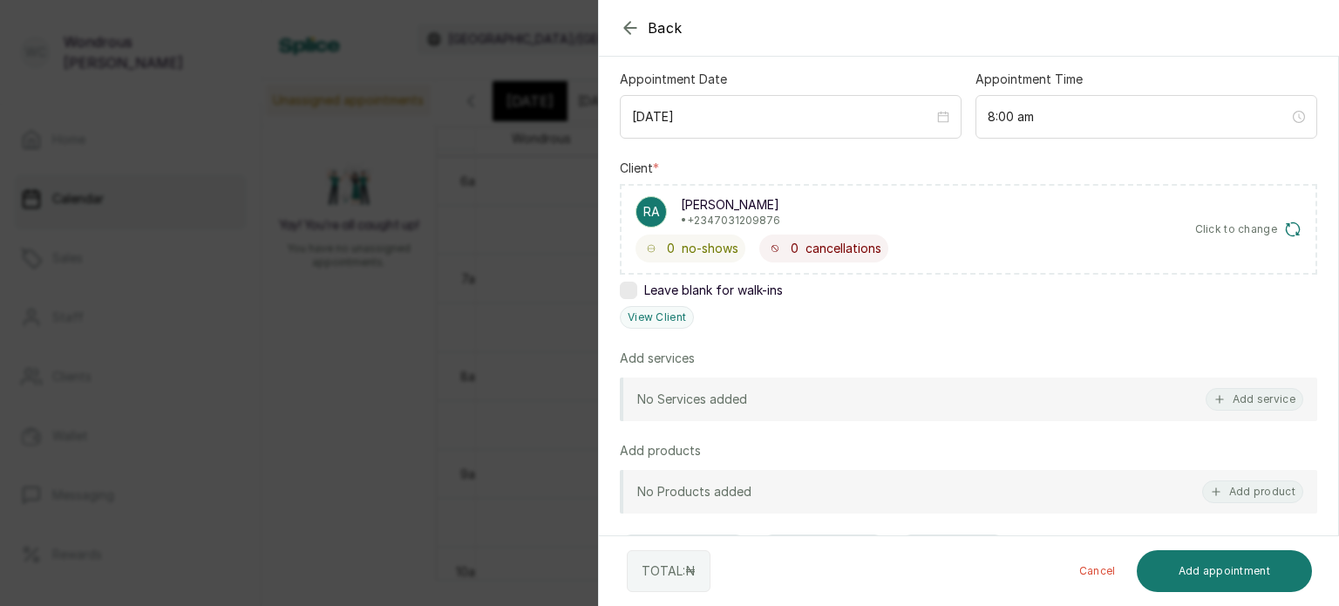
scroll to position [171, 0]
click at [1240, 400] on button "Add service" at bounding box center [1255, 399] width 98 height 23
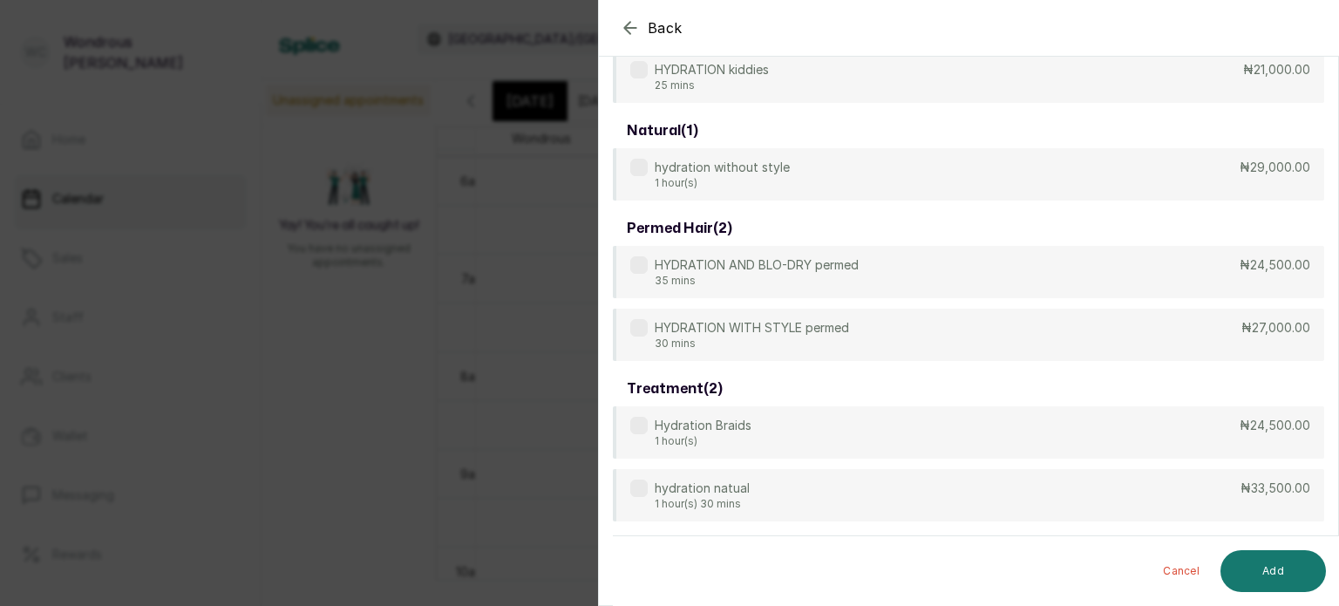
scroll to position [70, 0]
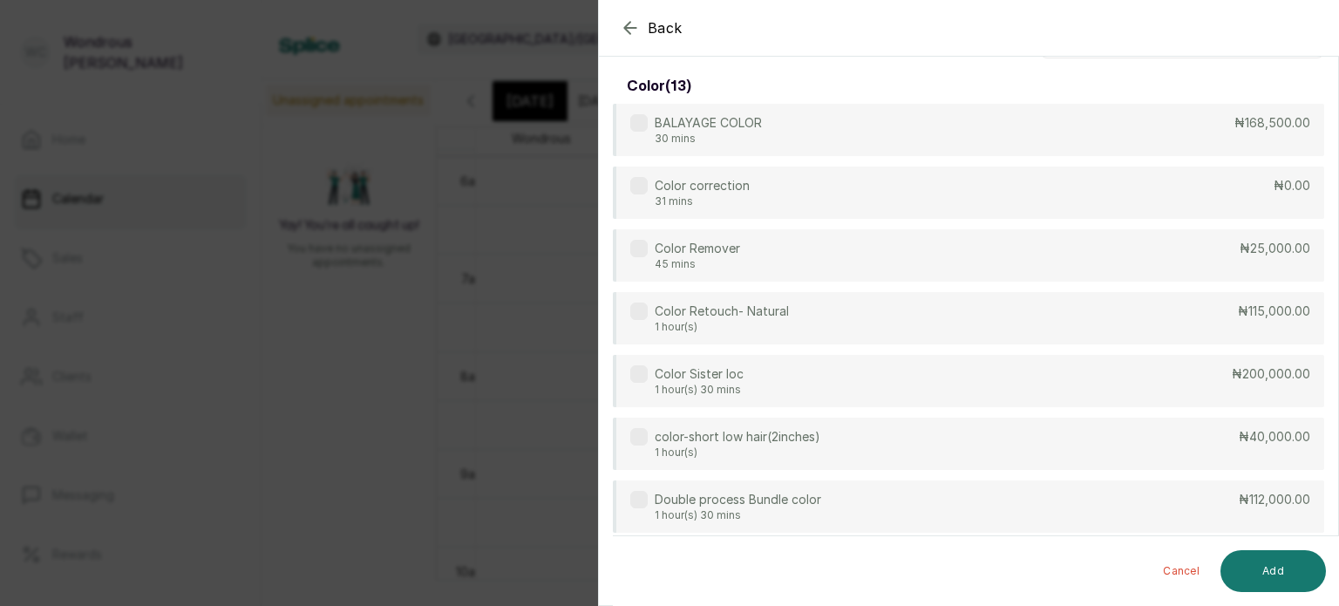
click at [373, 309] on div "Back Add Appointment Select service color ( 13 ) BALAYAGE COLOR 30 mins ₦168,50…" at bounding box center [669, 303] width 1339 height 606
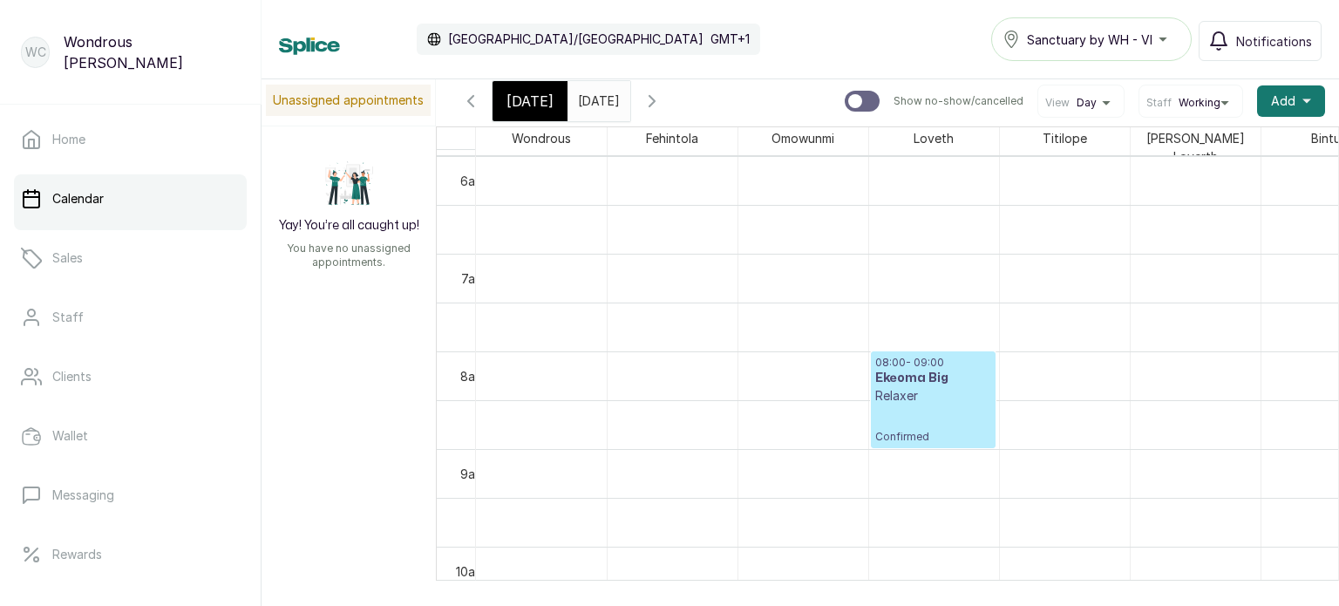
click at [549, 93] on div "Today" at bounding box center [530, 101] width 75 height 40
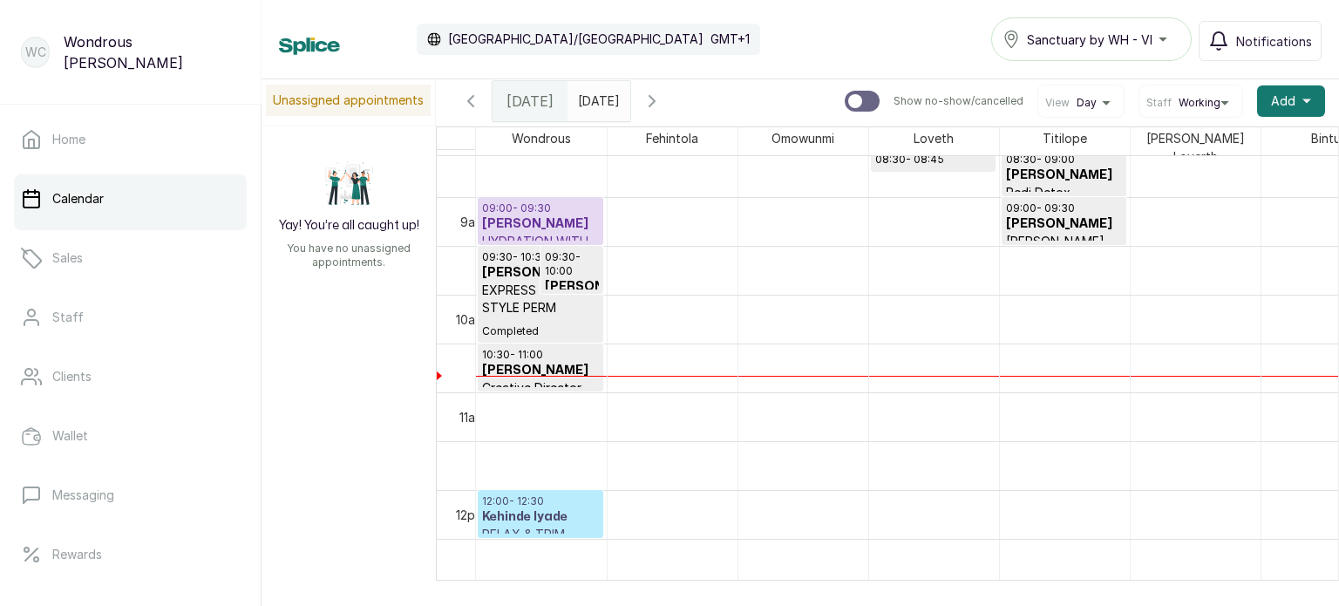
scroll to position [839, 0]
click at [544, 364] on h3 "Veronica Odeka" at bounding box center [540, 368] width 117 height 17
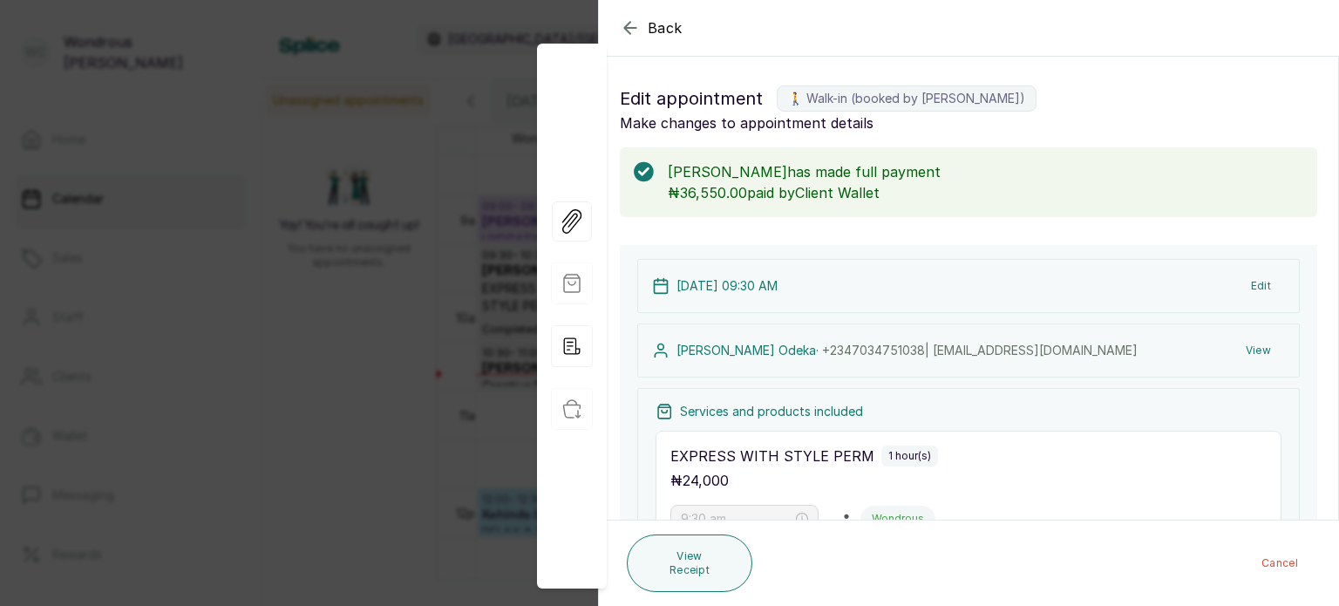
click at [1234, 348] on button "View" at bounding box center [1258, 350] width 53 height 31
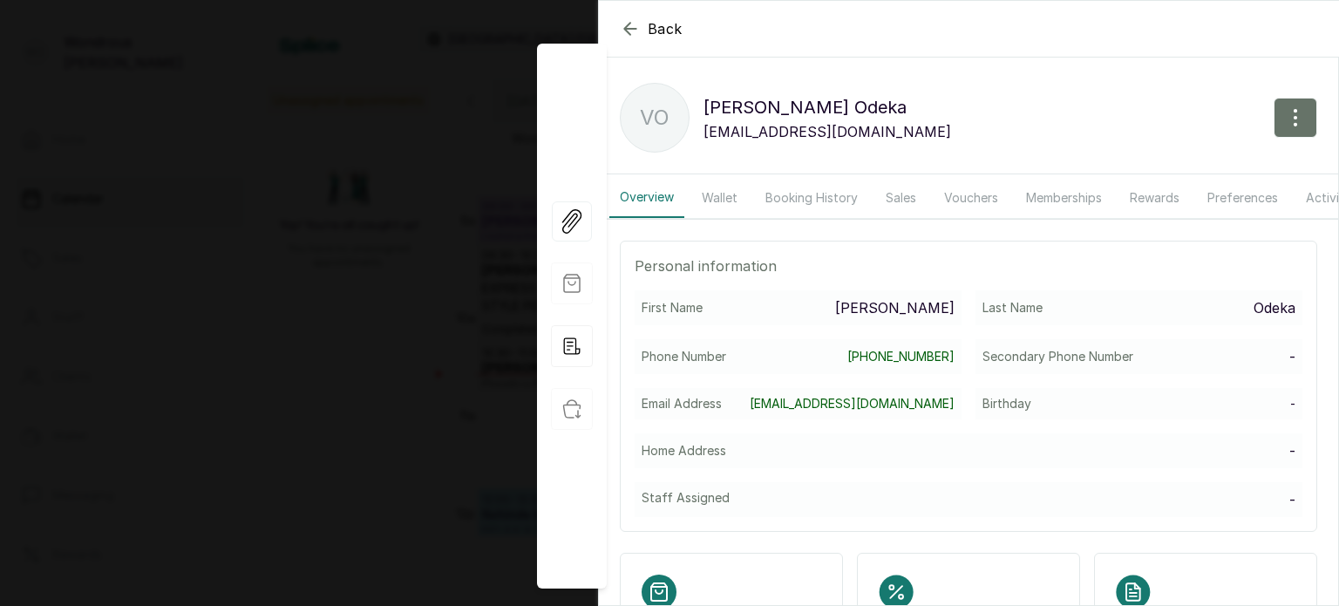
click at [715, 192] on button "Wallet" at bounding box center [719, 198] width 57 height 40
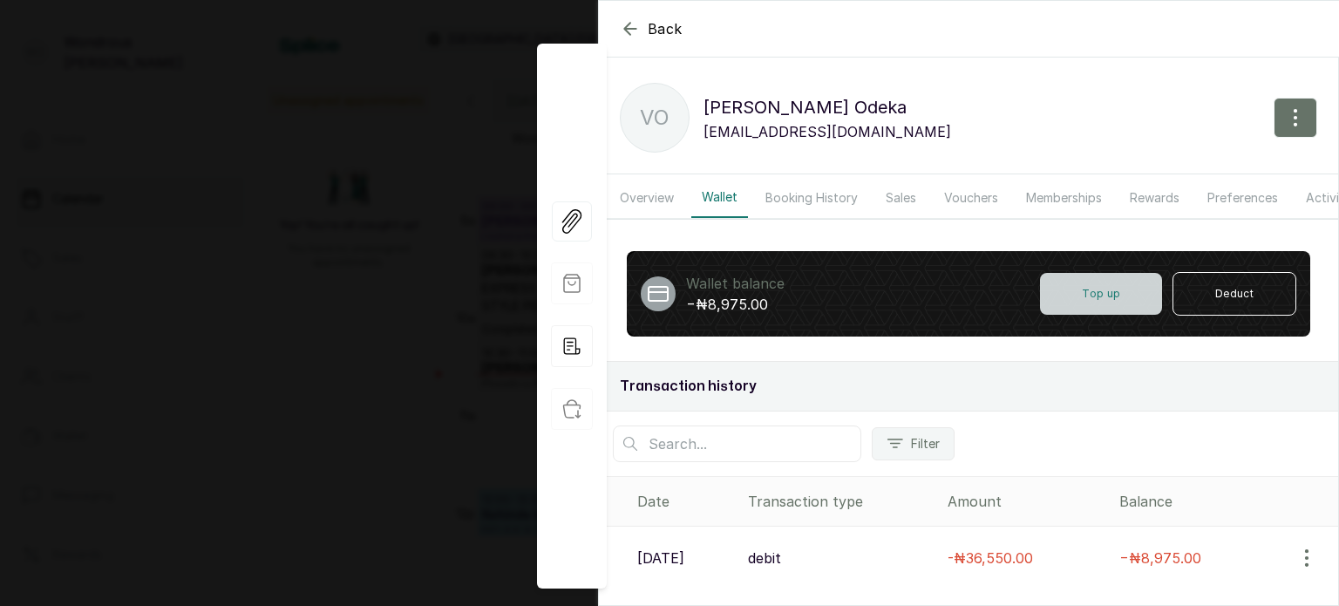
click at [1117, 311] on button "Top up" at bounding box center [1101, 294] width 122 height 42
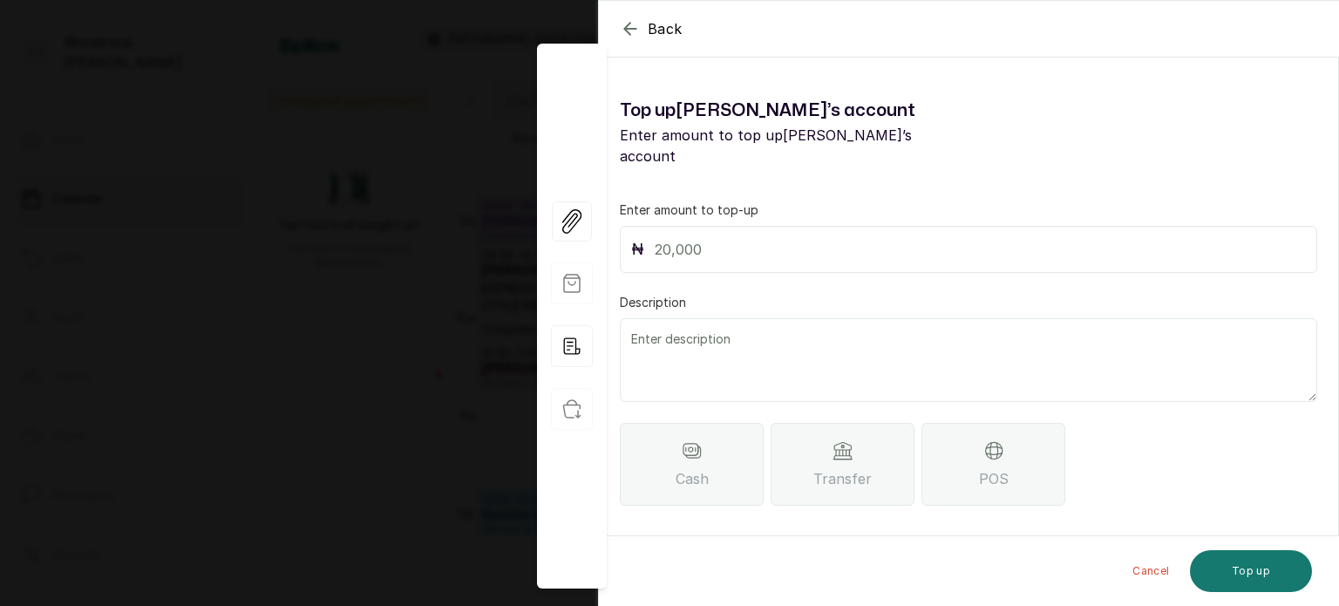
click at [762, 237] on input "text" at bounding box center [980, 249] width 651 height 24
type input "8,975"
click at [842, 468] on span "Transfer" at bounding box center [842, 478] width 58 height 21
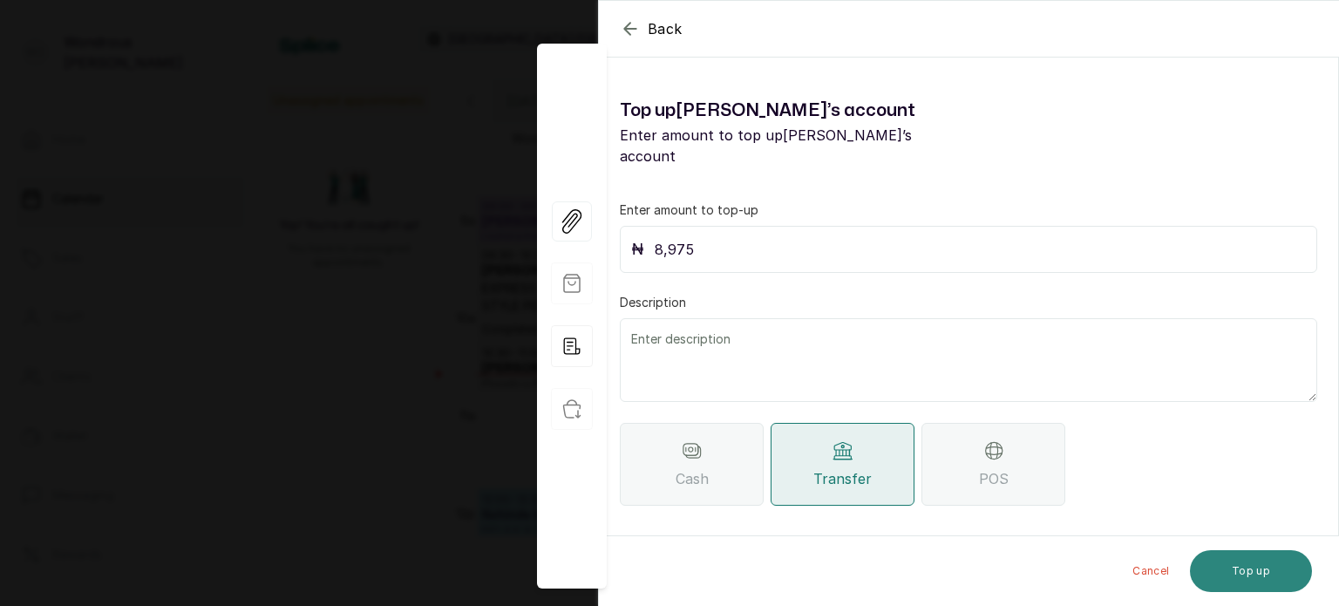
click at [1239, 571] on button "Top up" at bounding box center [1251, 571] width 122 height 42
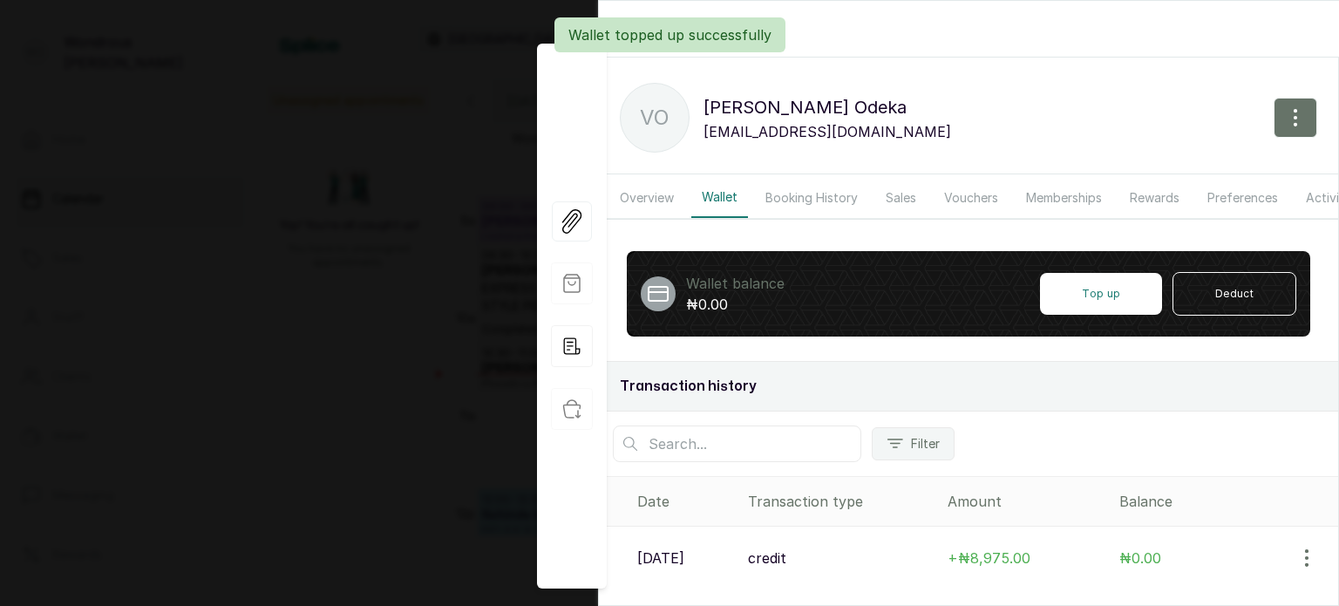
click at [377, 155] on div "Back Veronica Odeka VO Veronica Odeka vebie@hotmail.com Overview Wallet Booking…" at bounding box center [669, 303] width 1339 height 606
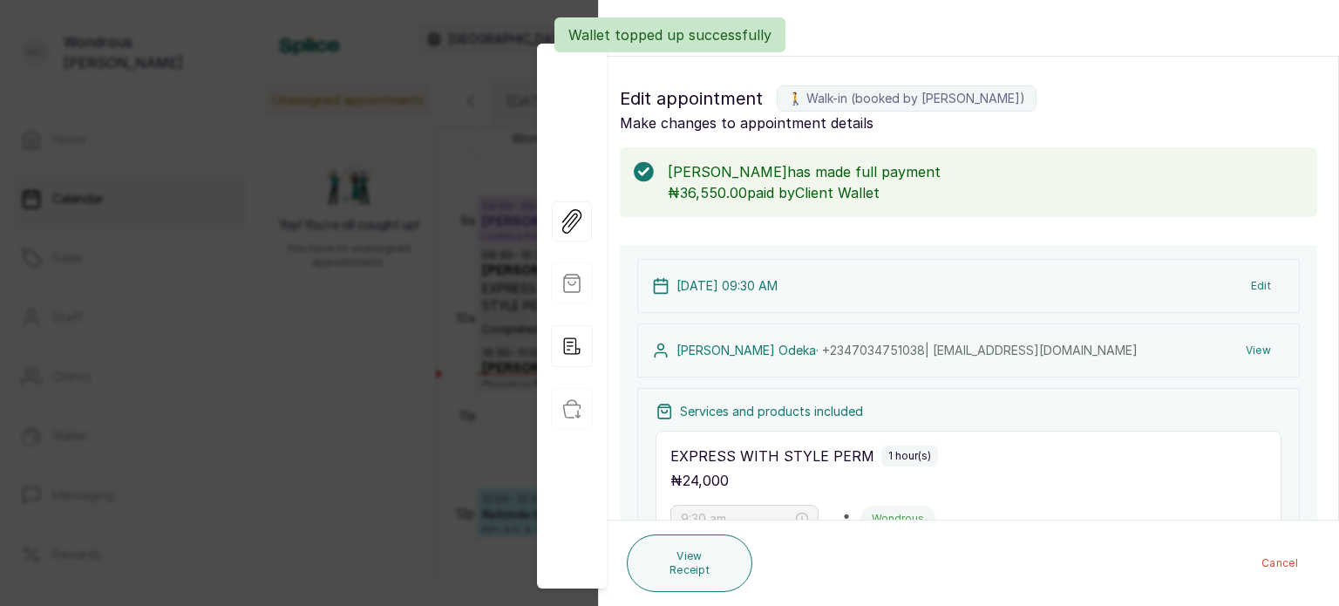
click at [377, 155] on div "Back Appointment Details Edit appointment 🚶 Walk-in (booked by Wondrous Carter)…" at bounding box center [669, 303] width 1339 height 606
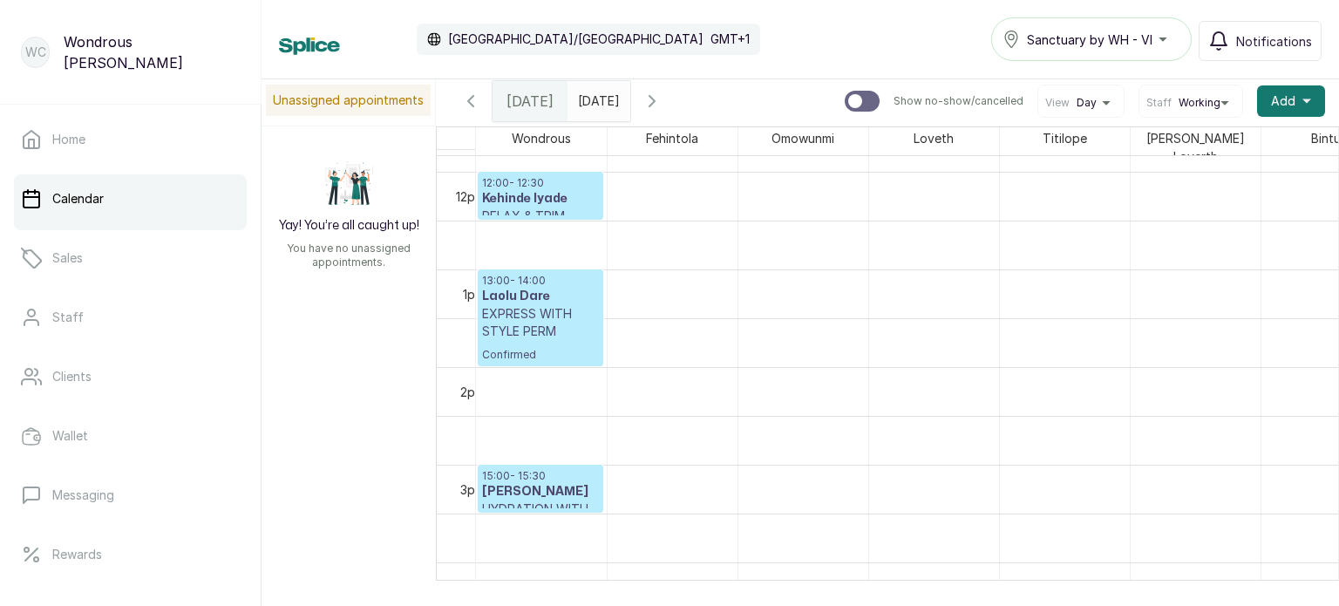
scroll to position [1184, 0]
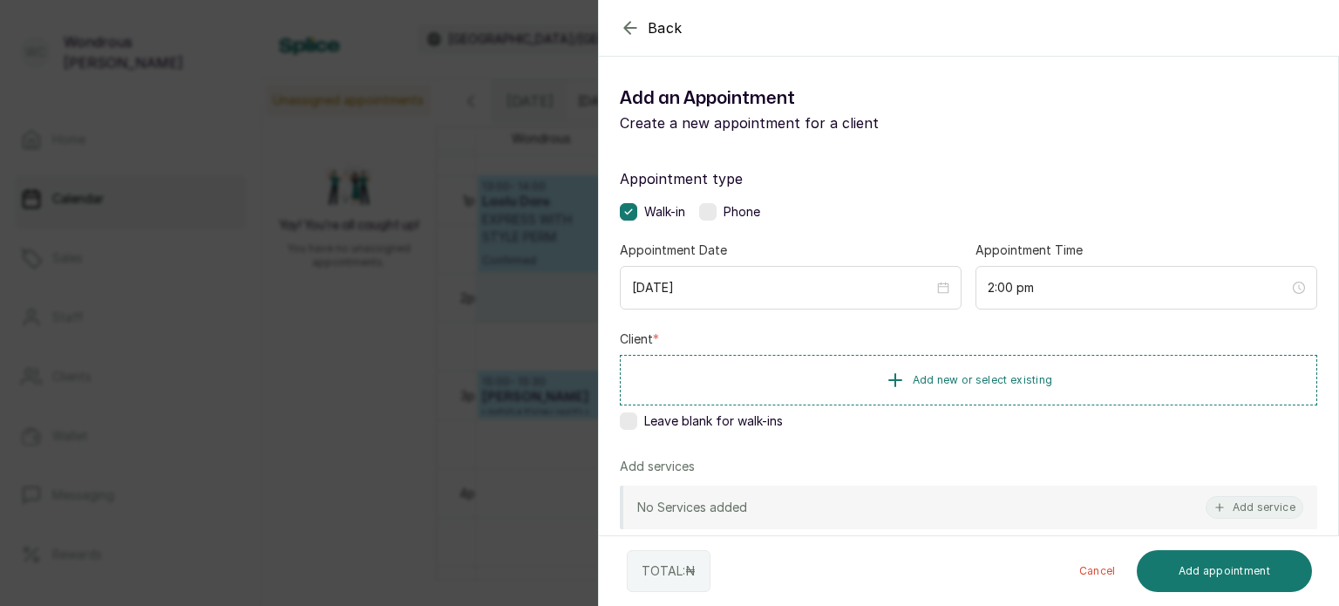
click at [417, 303] on div "Back Add Appointment Add an Appointment Create a new appointment for a client A…" at bounding box center [669, 303] width 1339 height 606
click at [912, 370] on button "Add new or select existing" at bounding box center [968, 379] width 697 height 49
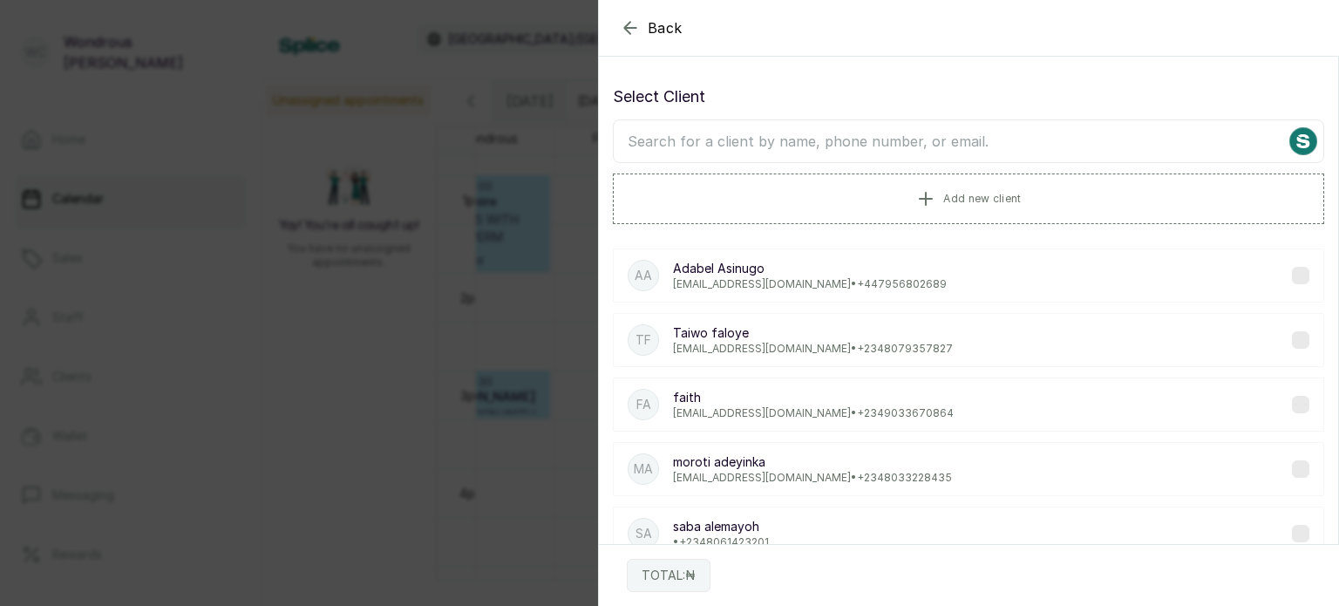
click at [790, 146] on input "text" at bounding box center [968, 141] width 711 height 44
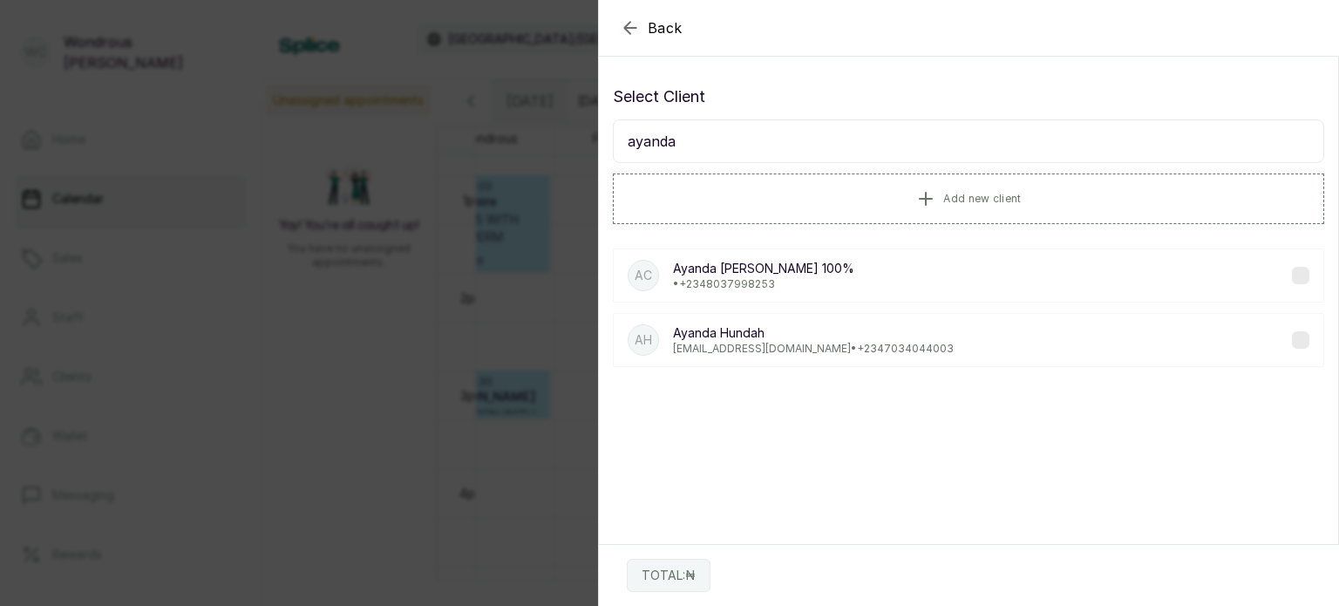
type input "ayanda"
click at [794, 279] on div "AC Ayanda Carter 100% • +234 8037998253" at bounding box center [968, 275] width 711 height 54
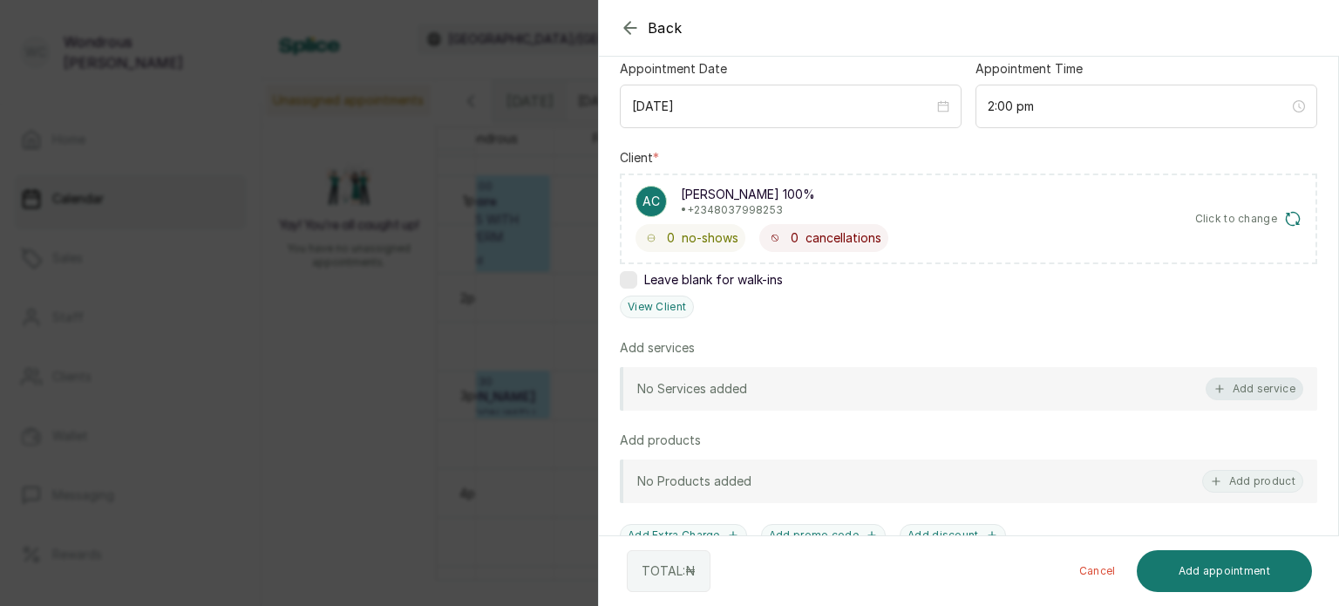
click at [1227, 388] on button "Add service" at bounding box center [1255, 388] width 98 height 23
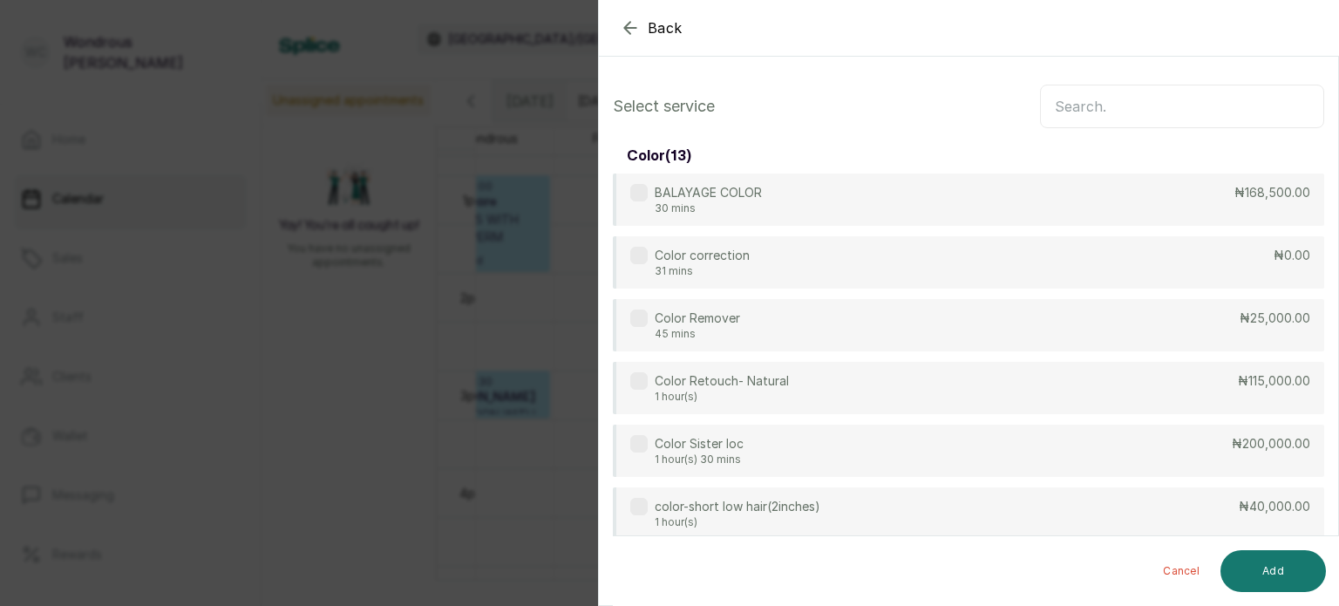
click at [1085, 105] on input "text" at bounding box center [1182, 107] width 284 height 44
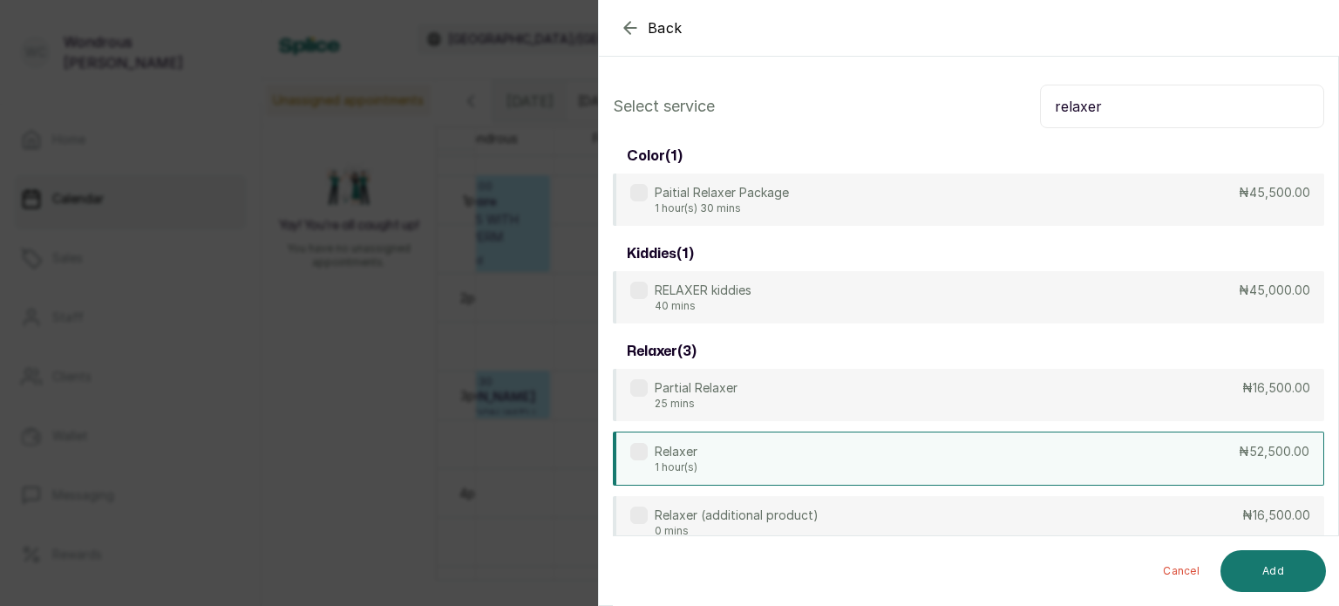
type input "relaxer"
click at [928, 452] on div "Relaxer 1 hour(s) ₦52,500.00" at bounding box center [968, 459] width 711 height 54
click at [1283, 563] on button "Add" at bounding box center [1272, 571] width 105 height 42
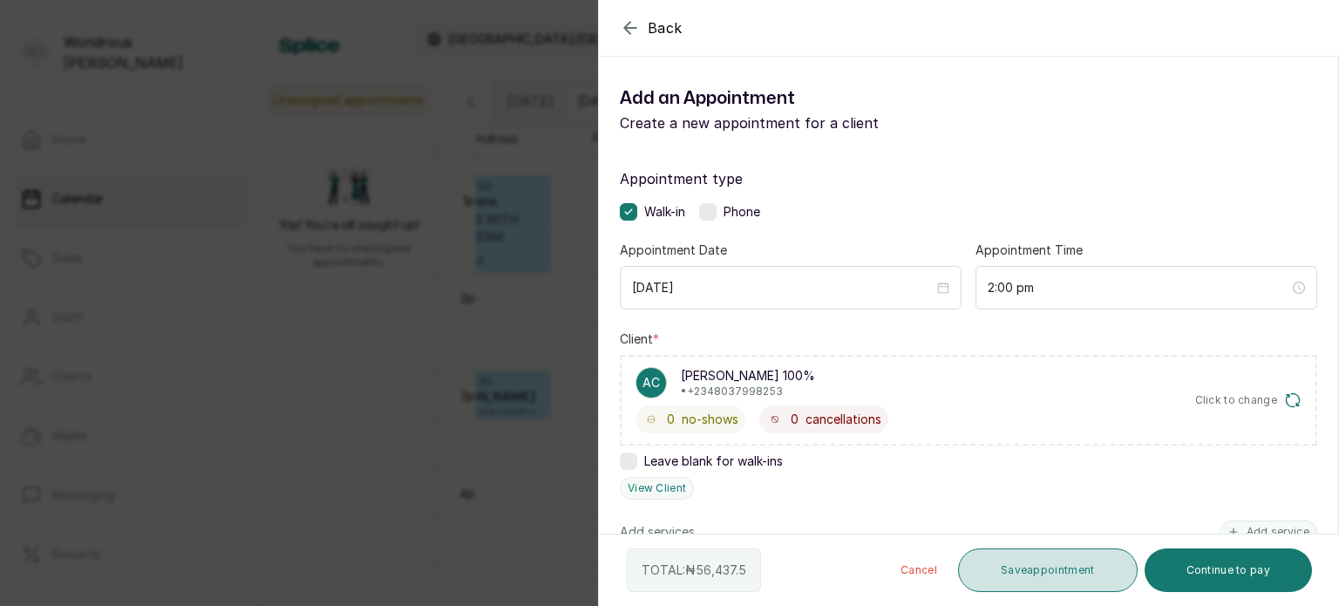
click at [1085, 556] on button "Save appointment" at bounding box center [1048, 570] width 180 height 44
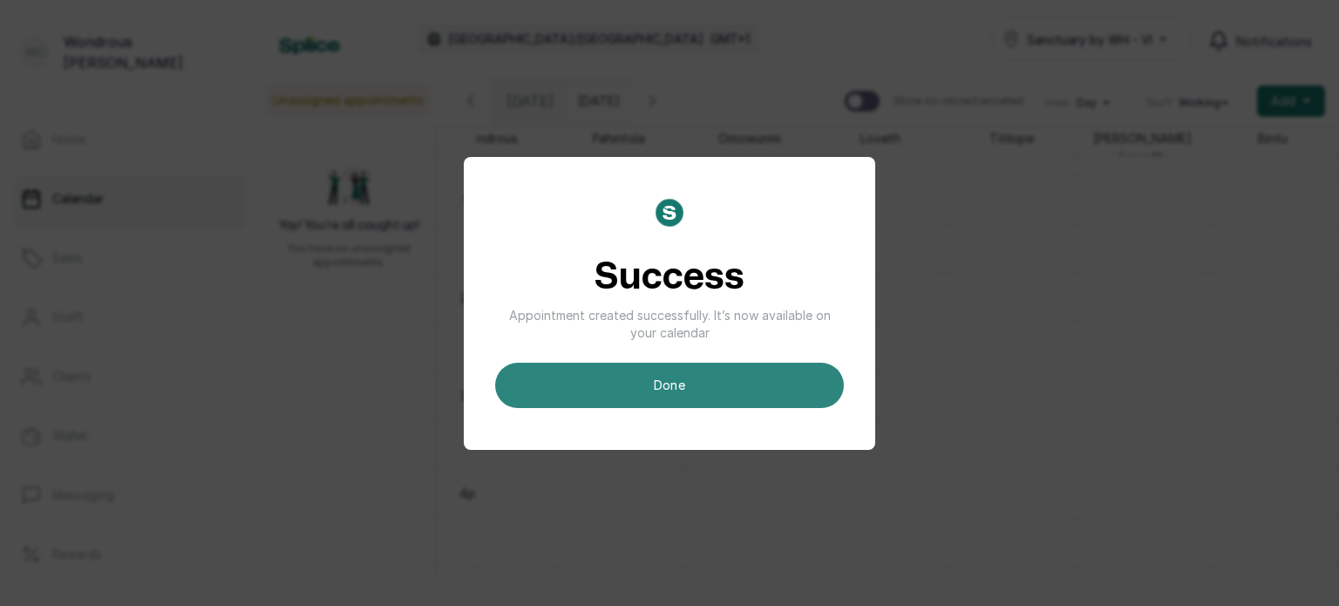
click at [747, 378] on button "done" at bounding box center [669, 385] width 349 height 45
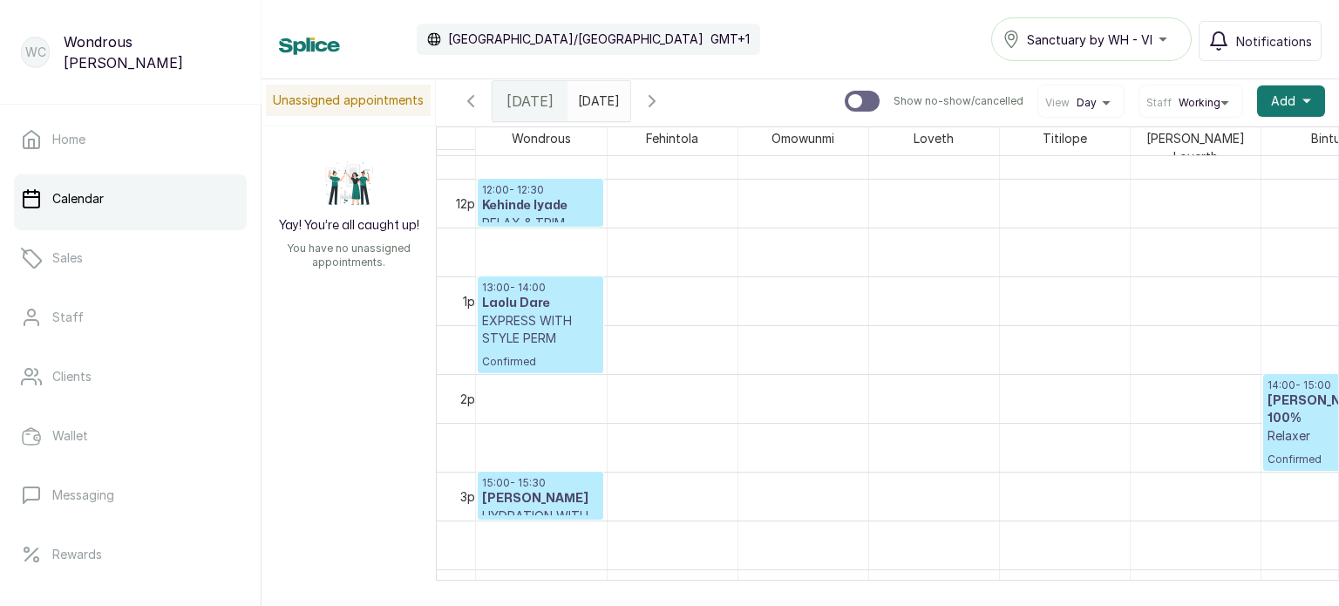
scroll to position [1078, 0]
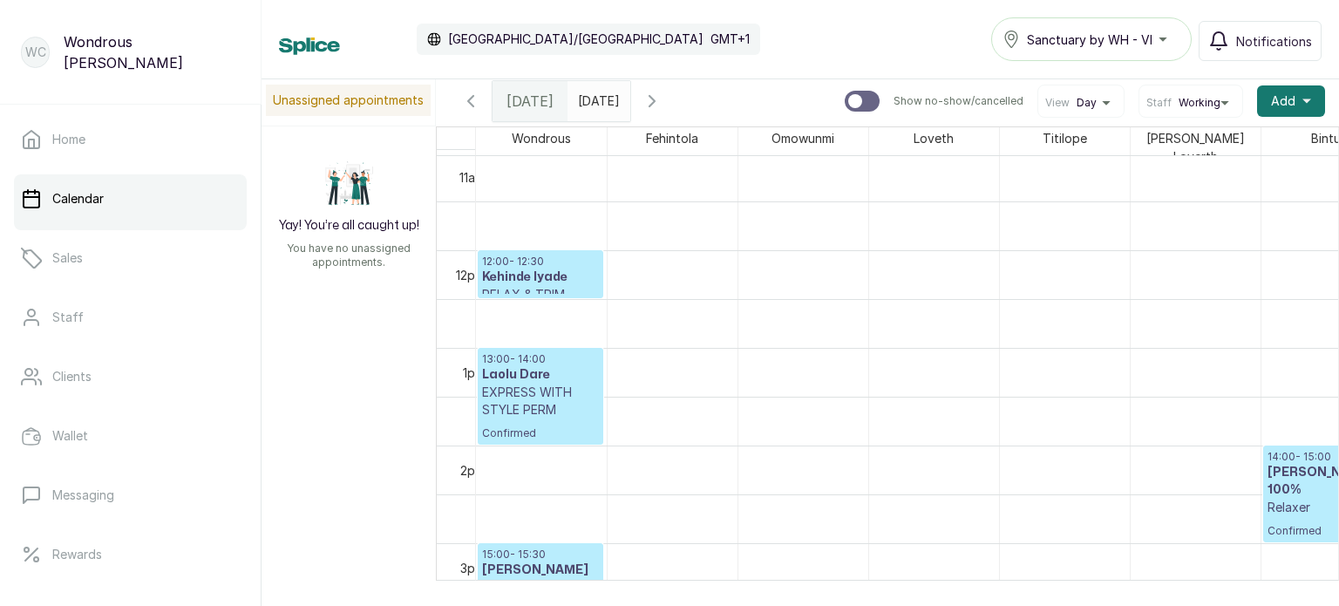
click at [1281, 479] on h3 "Ayanda Carter 100%" at bounding box center [1326, 481] width 117 height 35
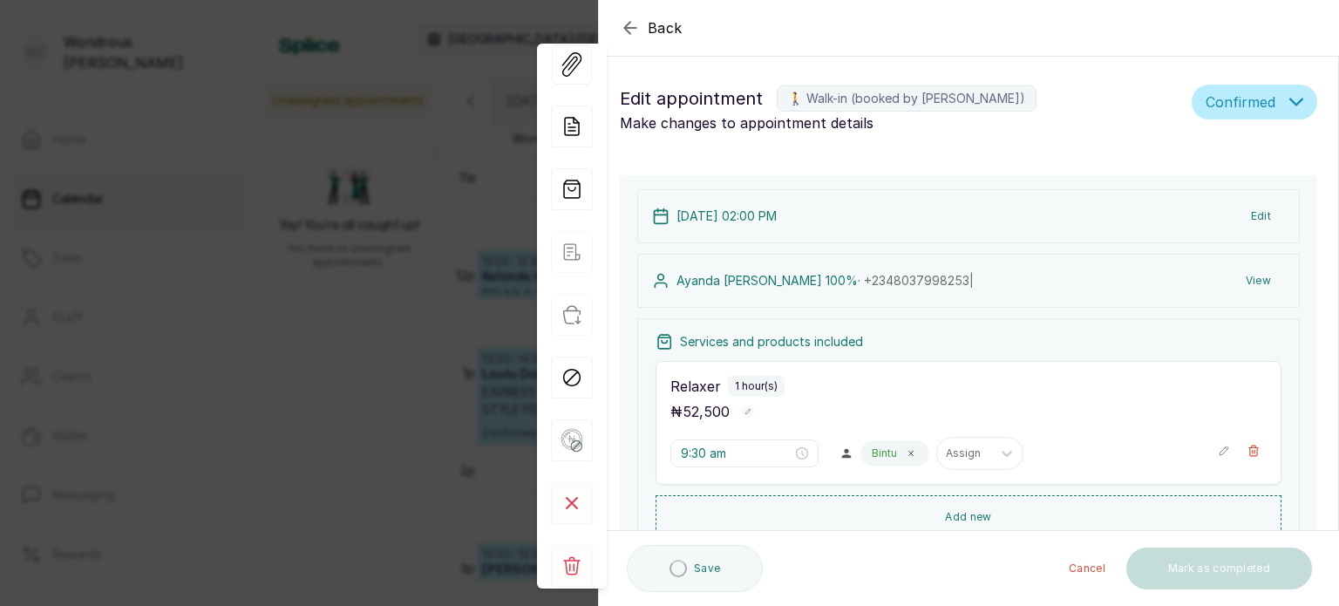
type input "2:00 pm"
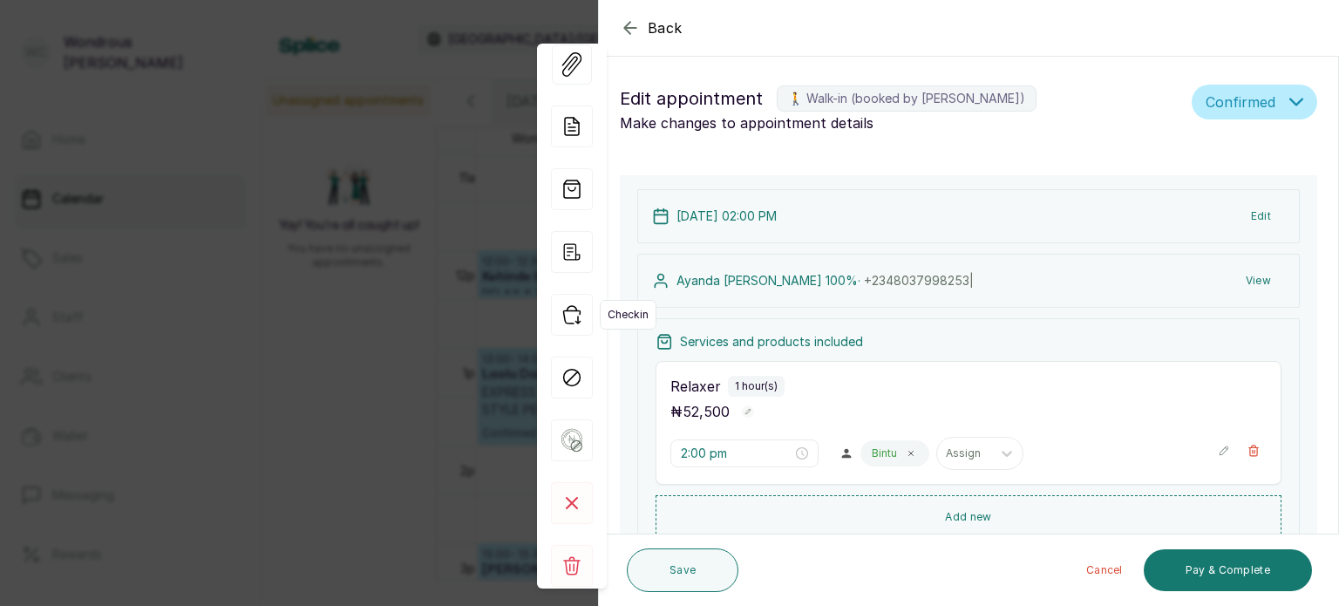
click at [572, 316] on icon "button" at bounding box center [572, 315] width 42 height 42
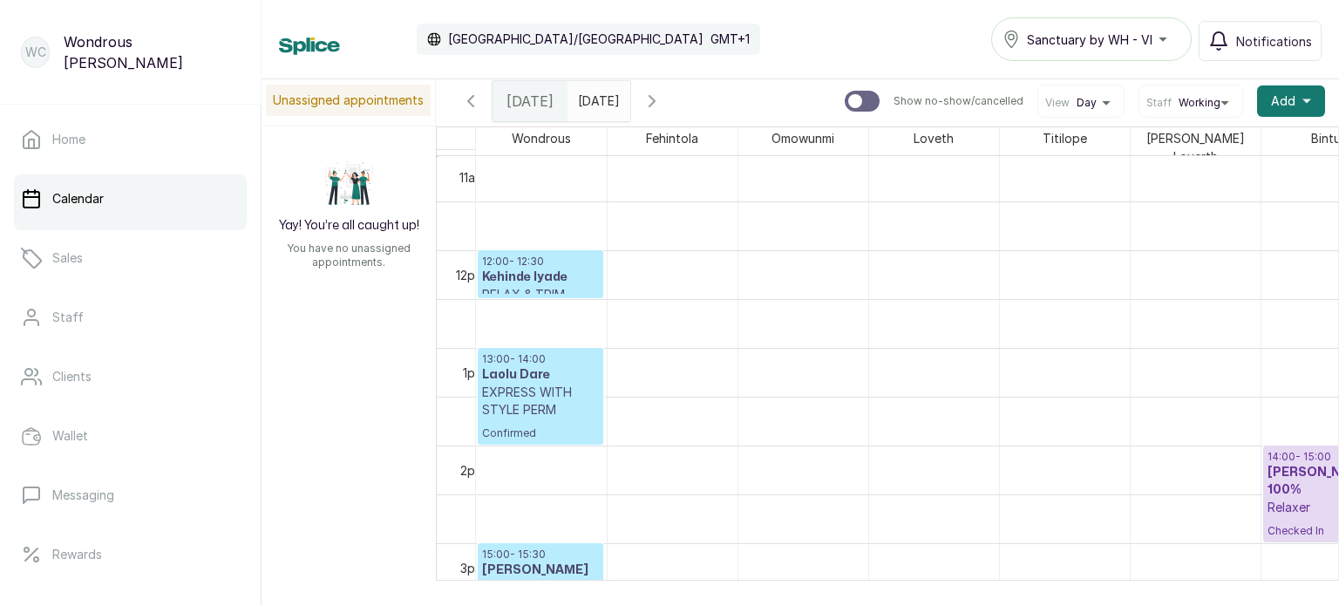
click at [589, 93] on input "30/09/2025" at bounding box center [582, 97] width 28 height 30
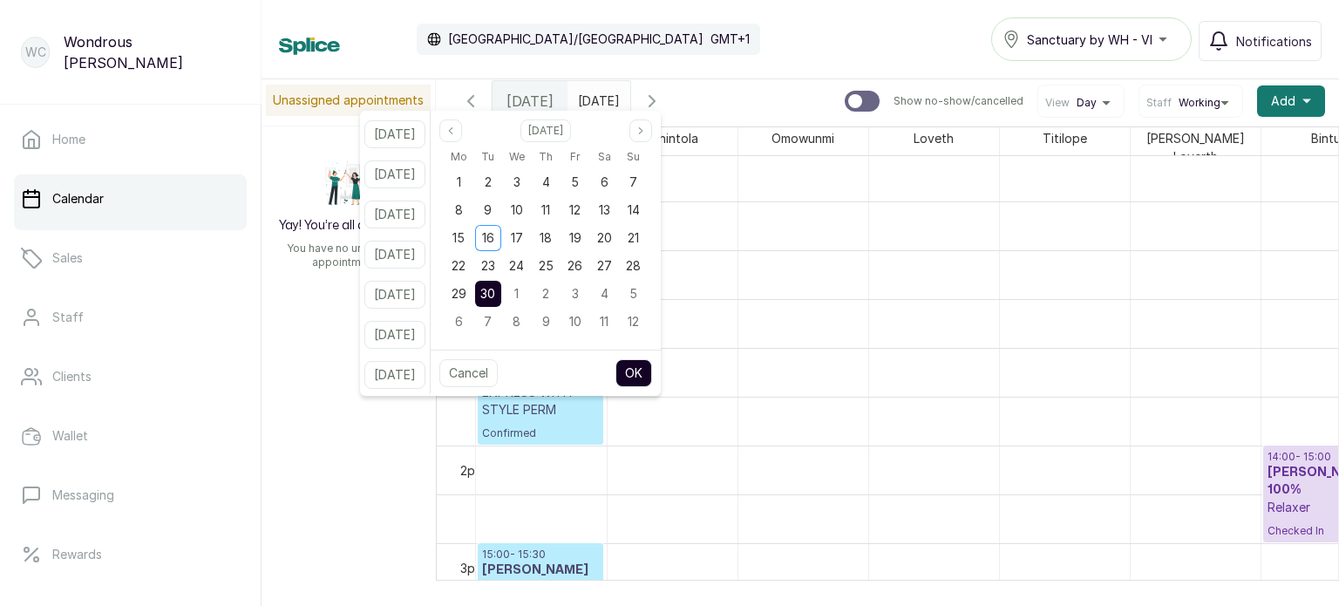
click at [495, 289] on span "30" at bounding box center [487, 293] width 15 height 15
click at [652, 359] on button "OK" at bounding box center [633, 373] width 37 height 28
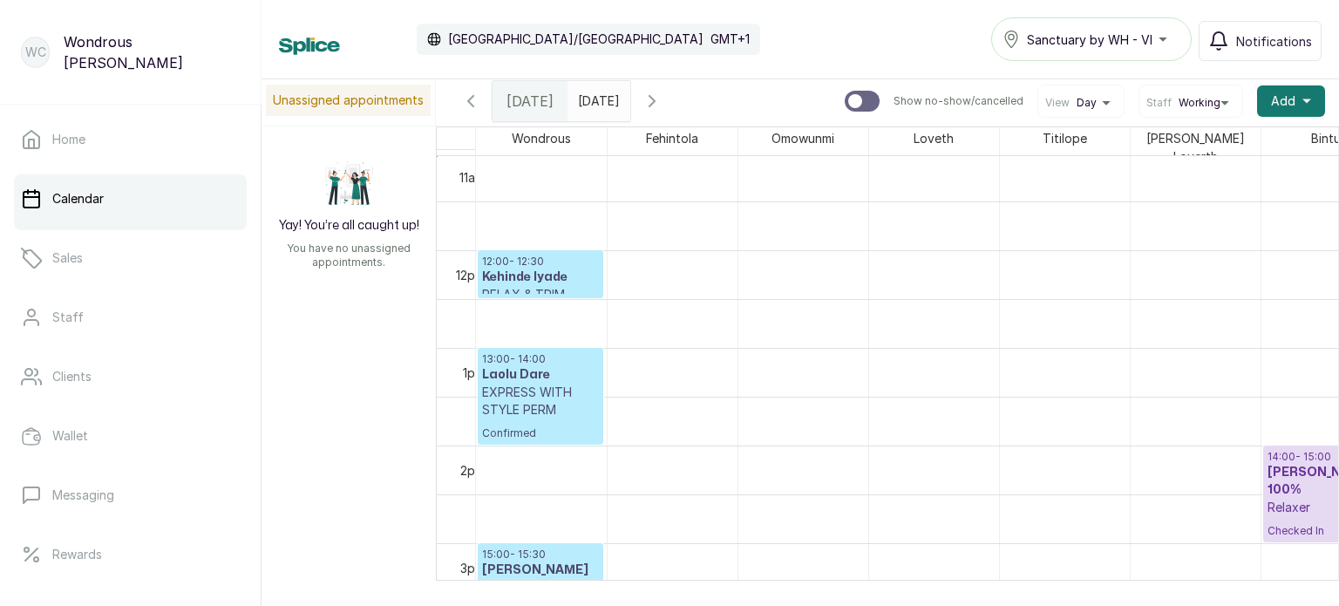
click at [663, 102] on icon "button" at bounding box center [652, 101] width 21 height 21
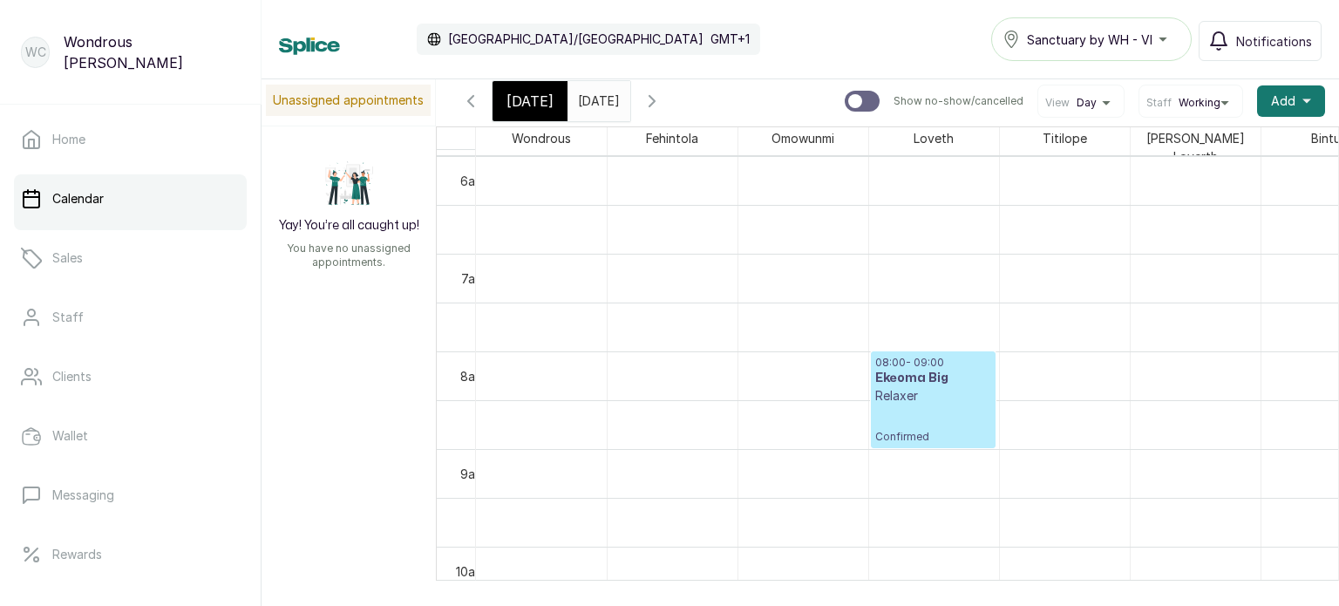
click at [596, 99] on input "30/09/2025" at bounding box center [582, 97] width 28 height 30
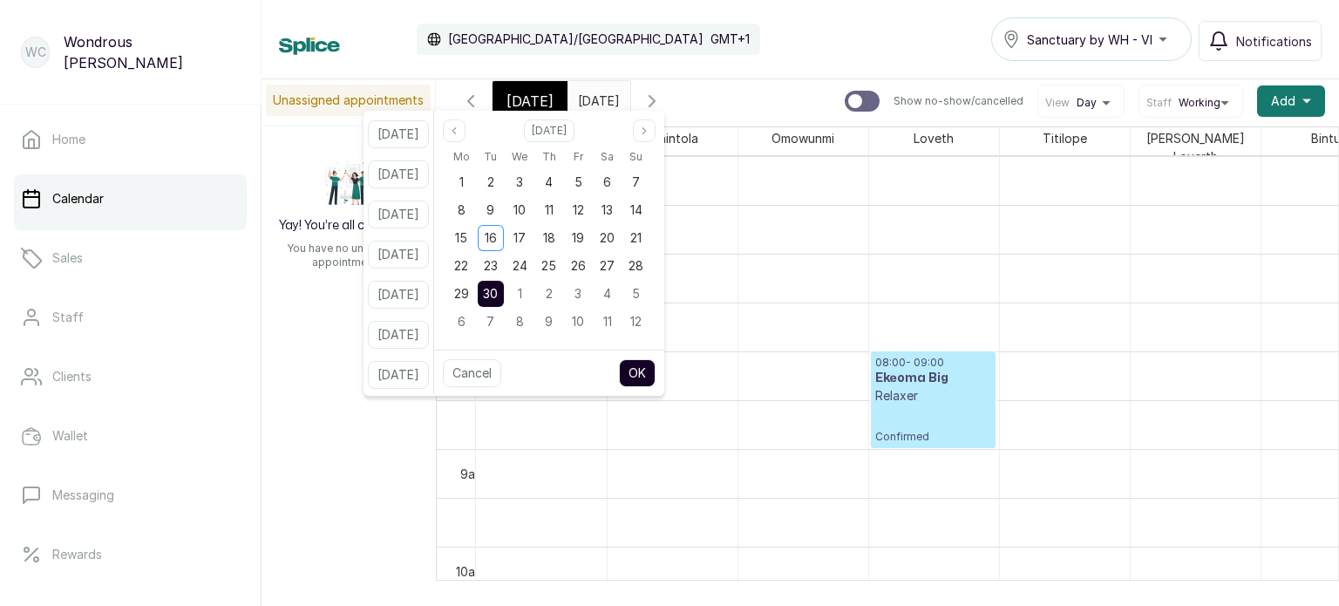
click at [498, 296] on span "30" at bounding box center [490, 293] width 15 height 15
click at [469, 292] on span "29" at bounding box center [461, 293] width 15 height 15
click at [656, 371] on button "OK" at bounding box center [637, 373] width 37 height 28
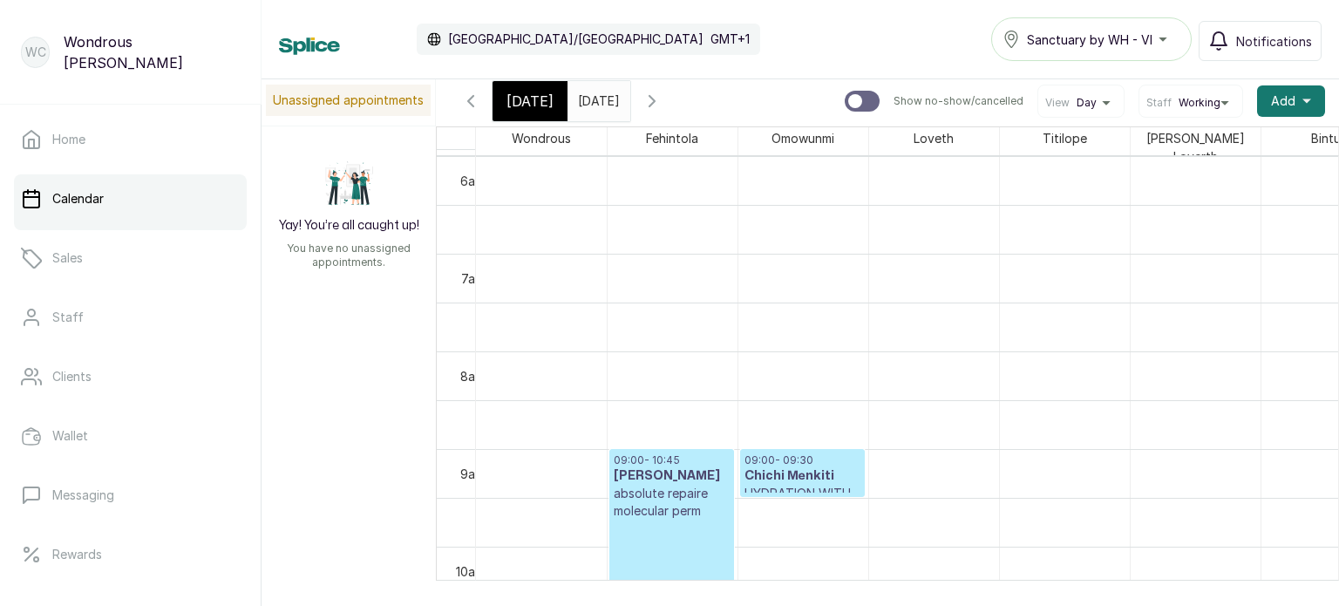
click at [663, 99] on icon "button" at bounding box center [652, 101] width 21 height 21
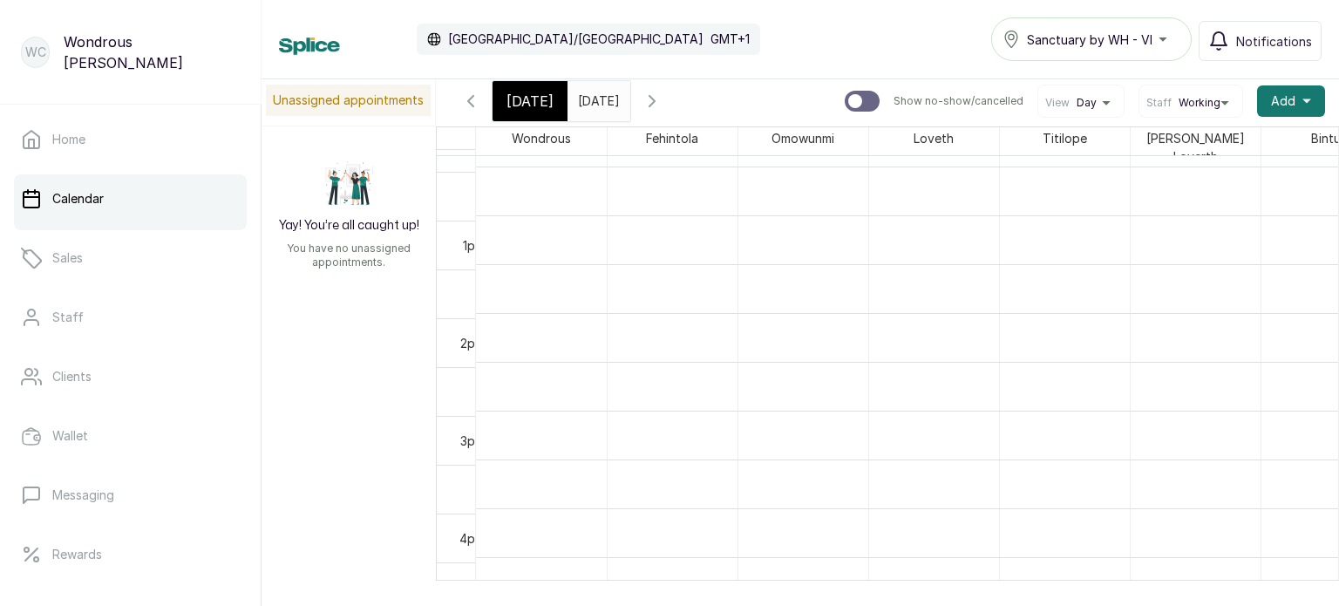
scroll to position [1210, 0]
click at [544, 99] on span "Today" at bounding box center [529, 101] width 47 height 21
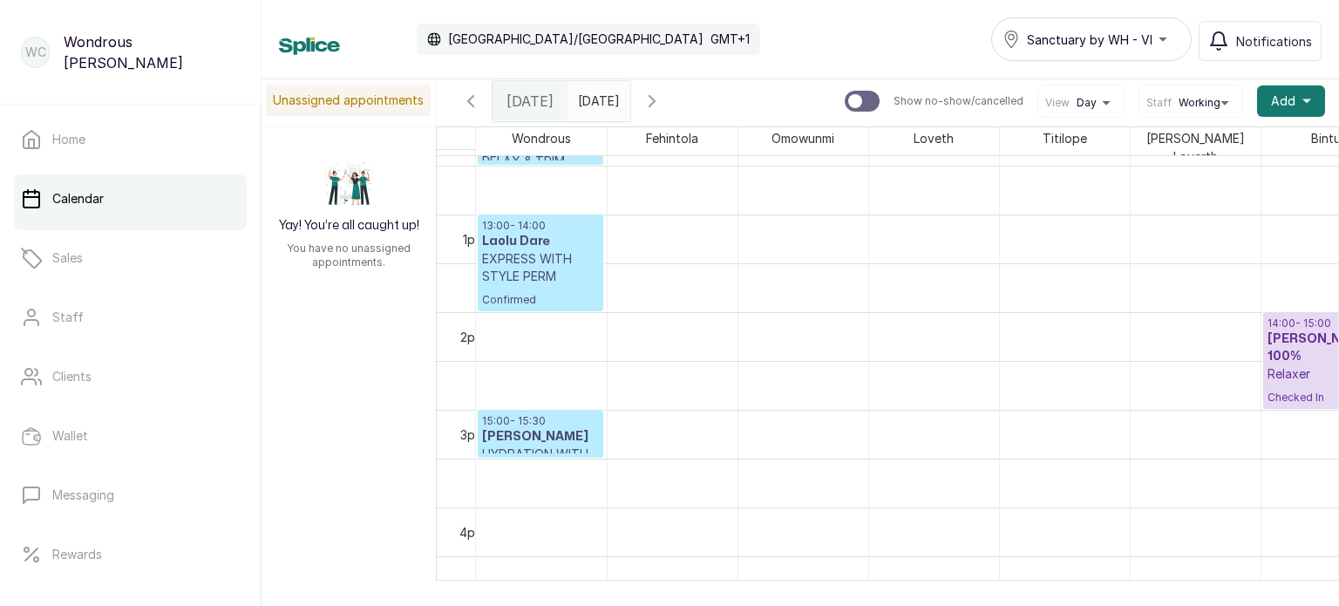
scroll to position [586, 0]
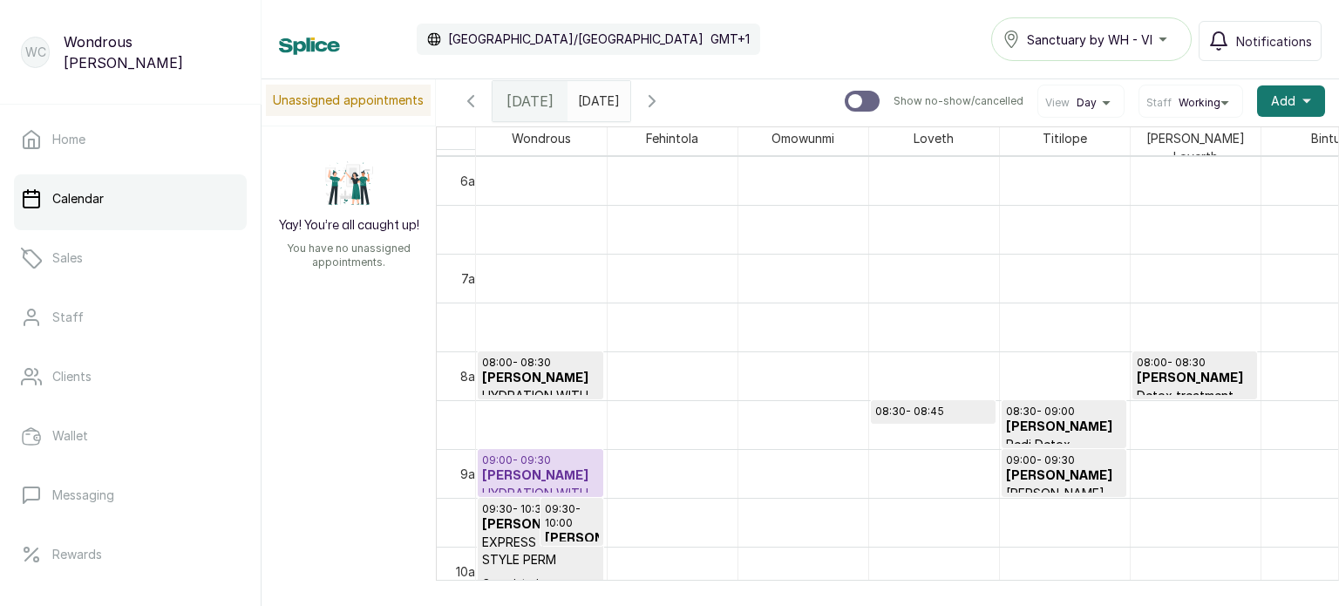
click at [596, 104] on input "29/09/2025" at bounding box center [582, 97] width 28 height 30
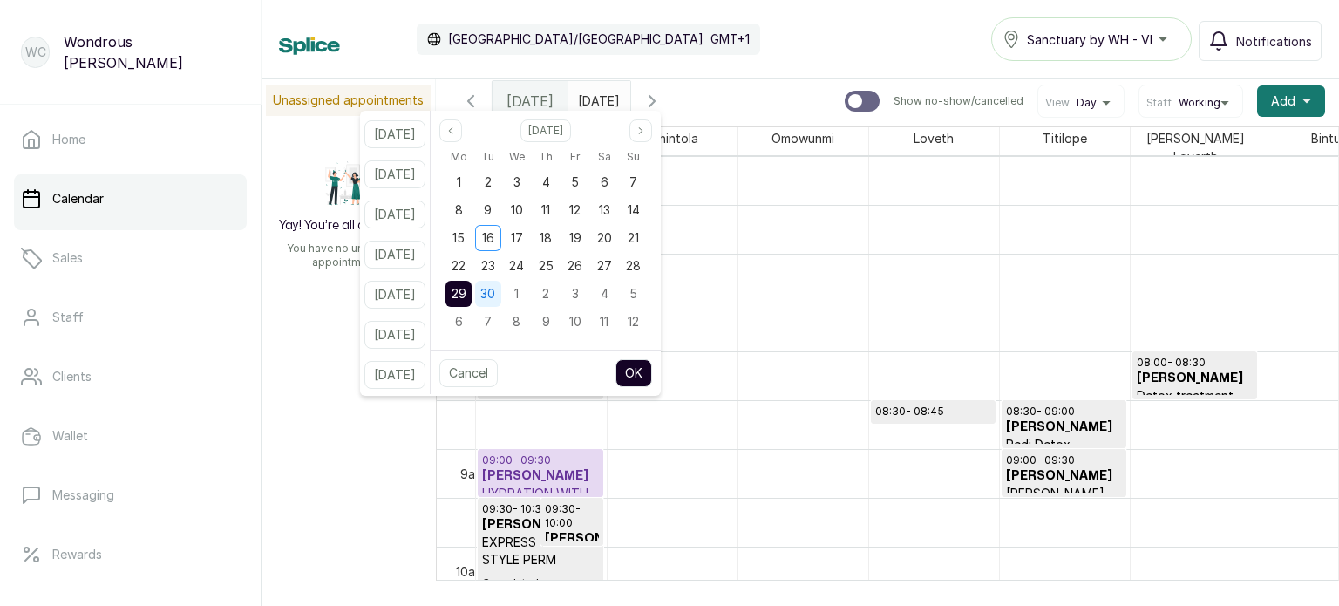
click at [495, 294] on span "30" at bounding box center [487, 293] width 15 height 15
click at [652, 372] on button "OK" at bounding box center [633, 373] width 37 height 28
type input "30/09/2025"
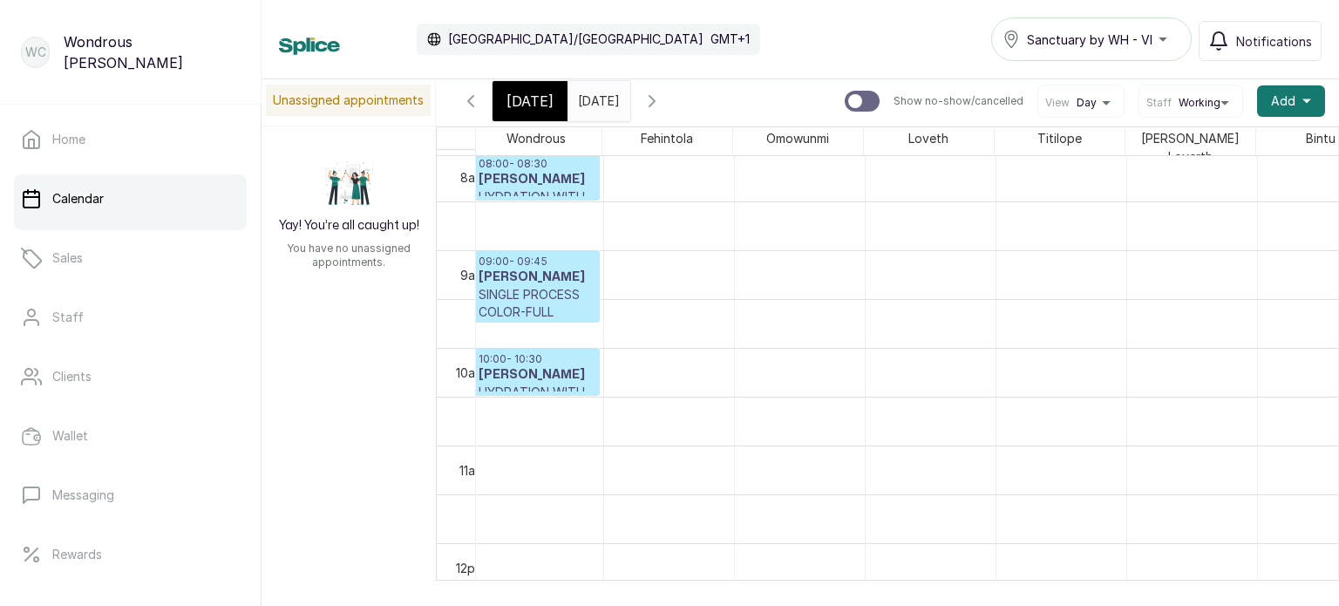
scroll to position [0, 3]
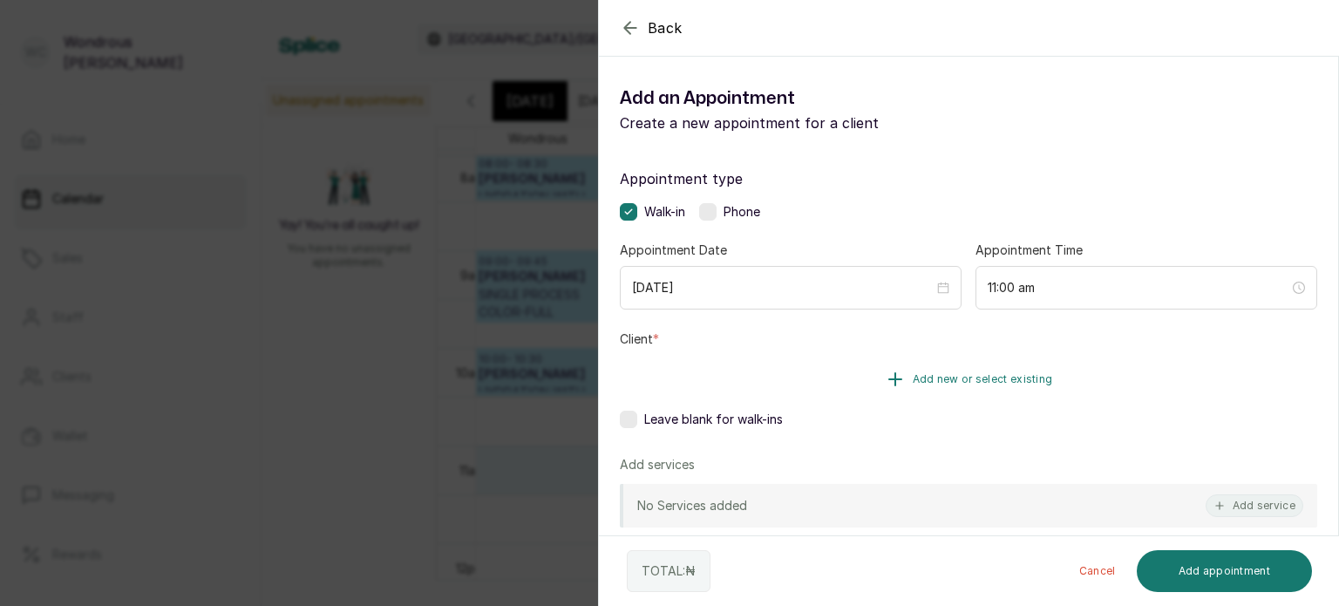
click at [760, 390] on button "Add new or select existing" at bounding box center [968, 379] width 697 height 49
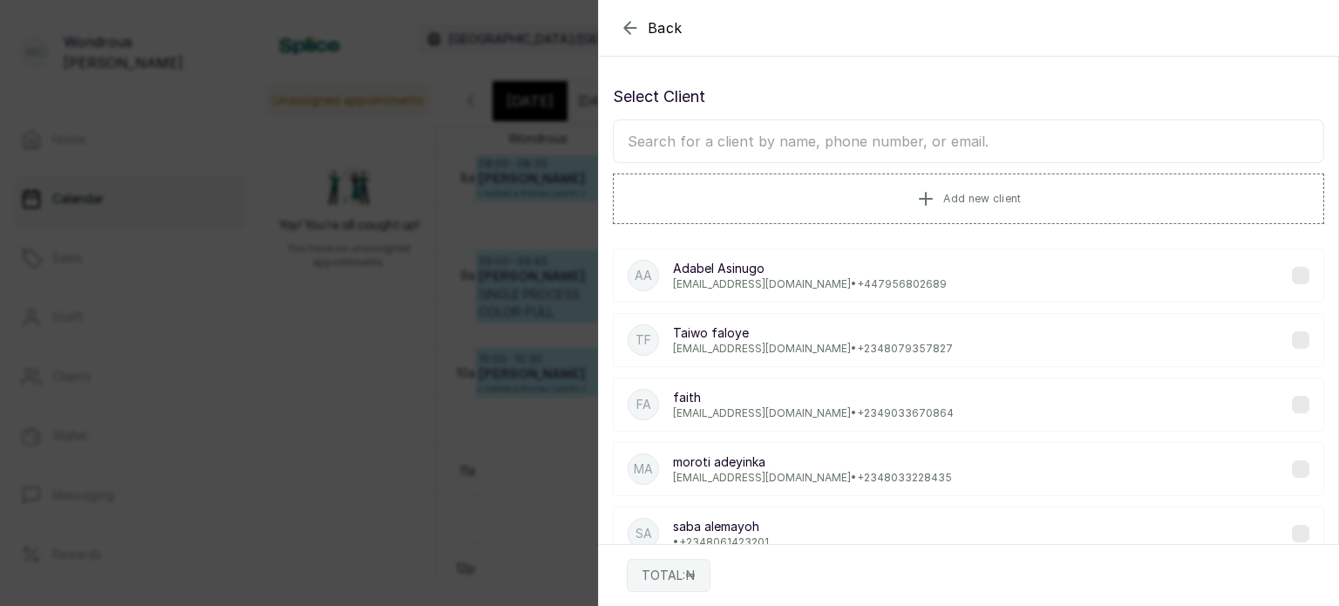
click at [732, 139] on input "text" at bounding box center [968, 141] width 711 height 44
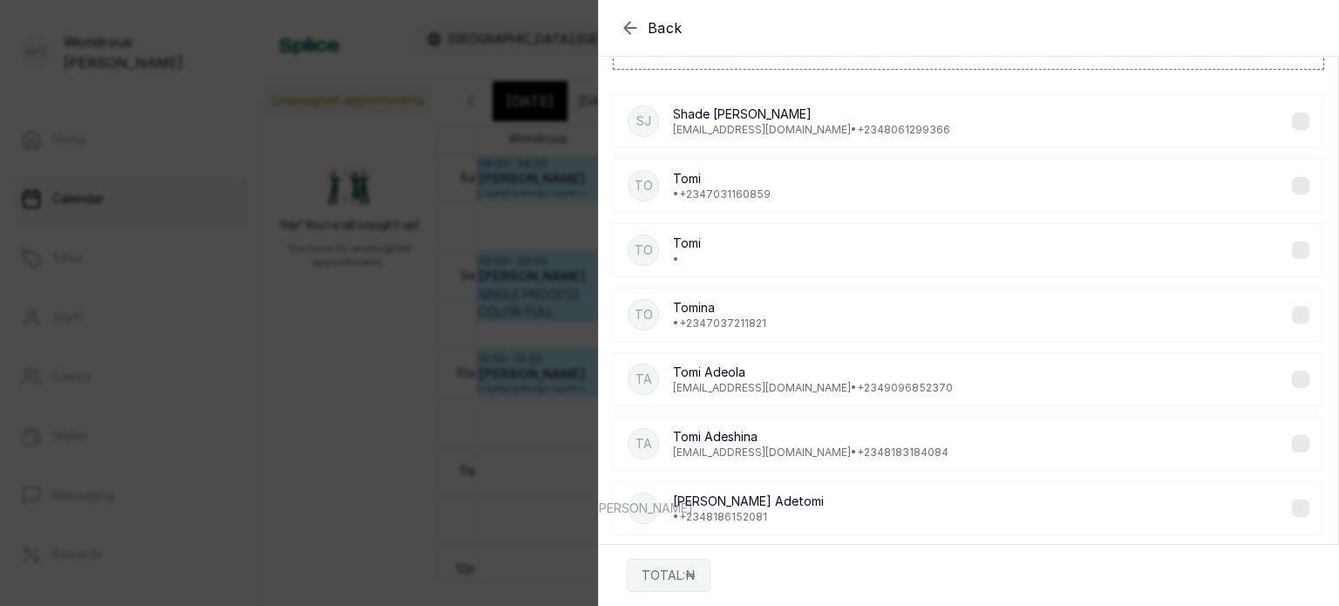
scroll to position [0, 0]
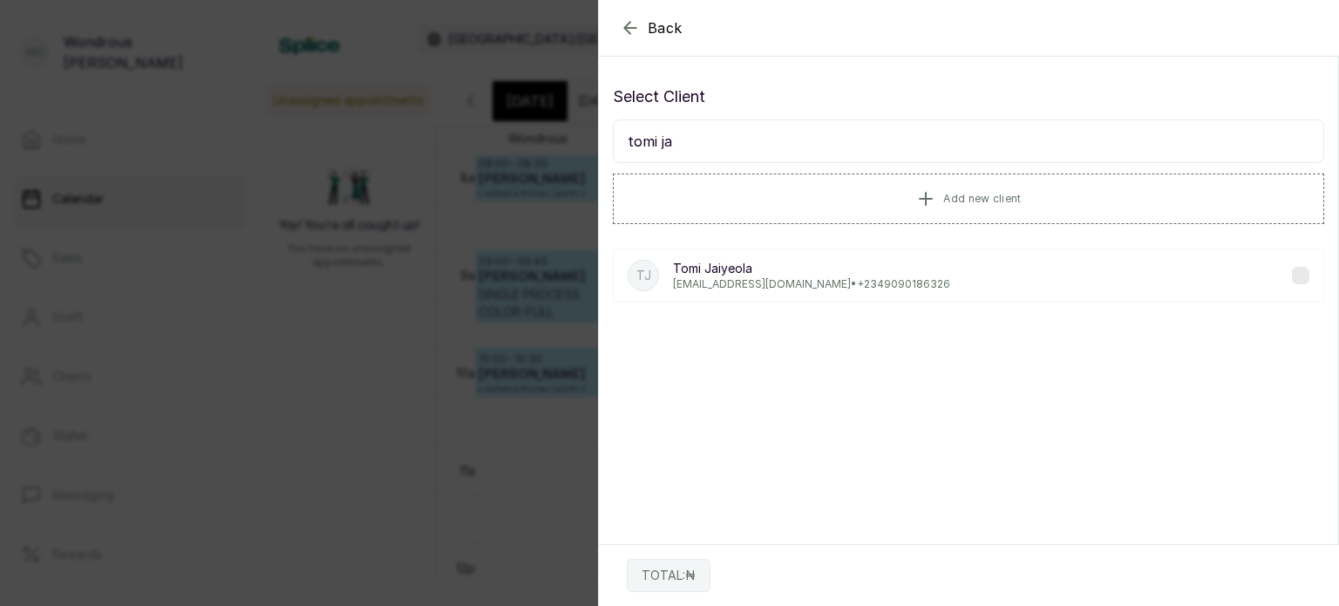
type input "tomi ja"
click at [780, 246] on div "TJ Tomi Jaiyeola tomi.jaiye@gmail.com • +234 9090186326" at bounding box center [968, 276] width 711 height 82
click at [802, 271] on p "Tomi Jaiyeola" at bounding box center [811, 268] width 277 height 17
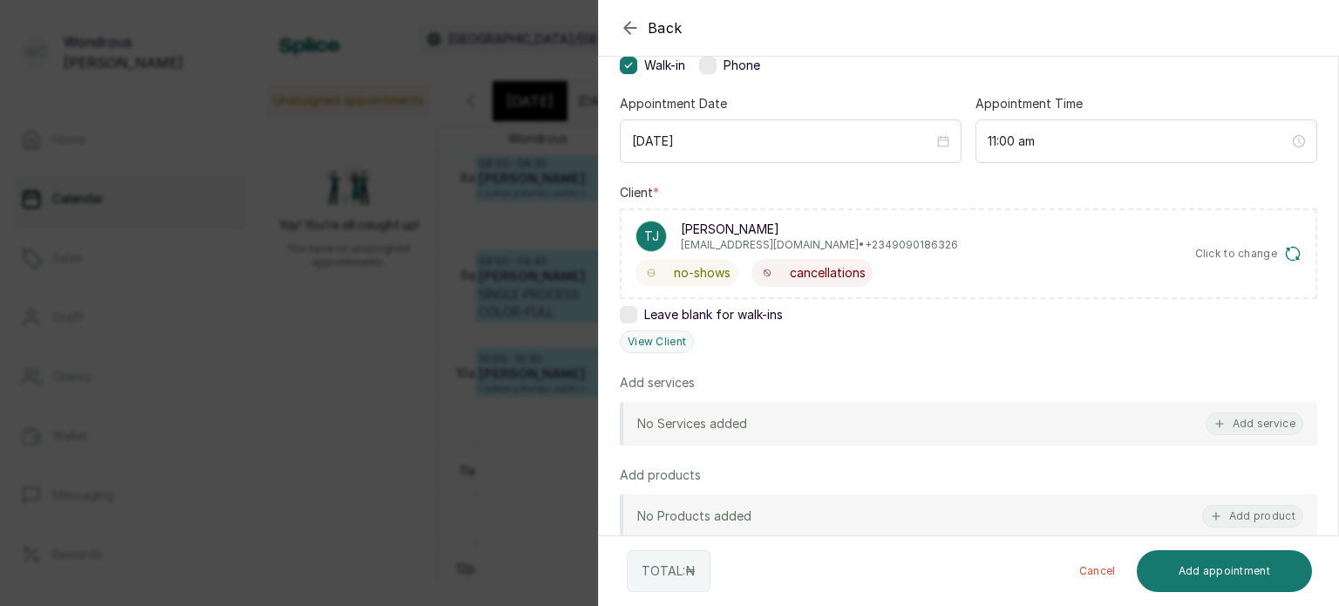
scroll to position [146, 0]
click at [1255, 418] on button "Add service" at bounding box center [1255, 423] width 98 height 23
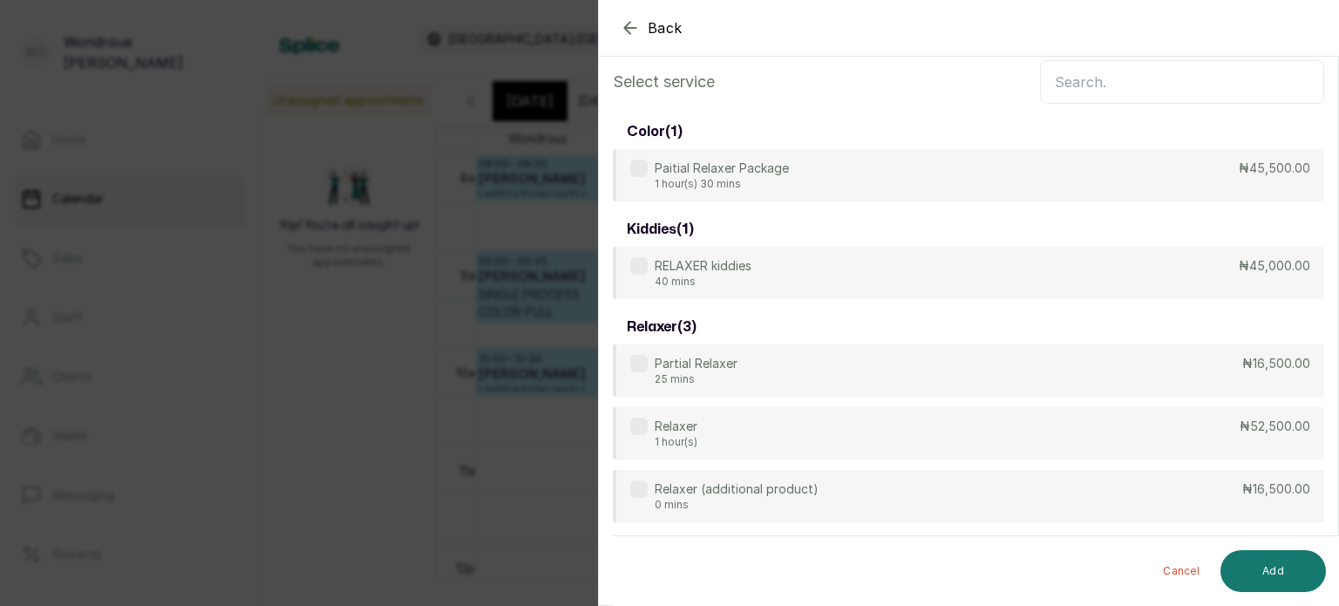
scroll to position [0, 0]
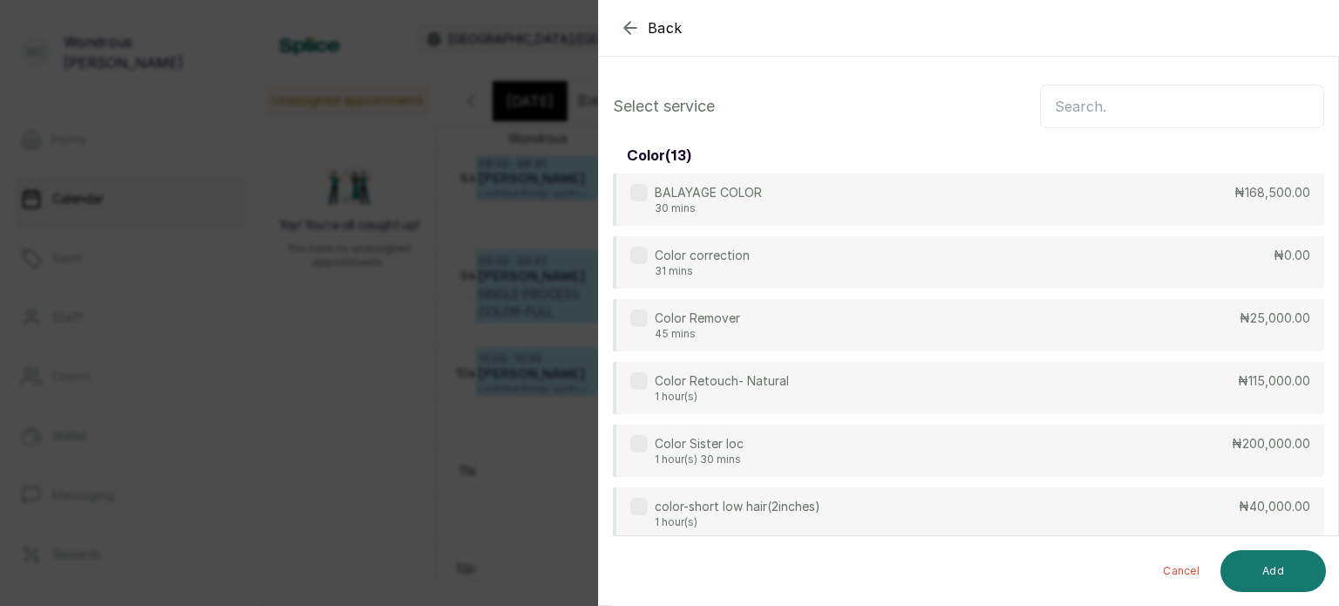
click at [1101, 109] on input "text" at bounding box center [1182, 107] width 284 height 44
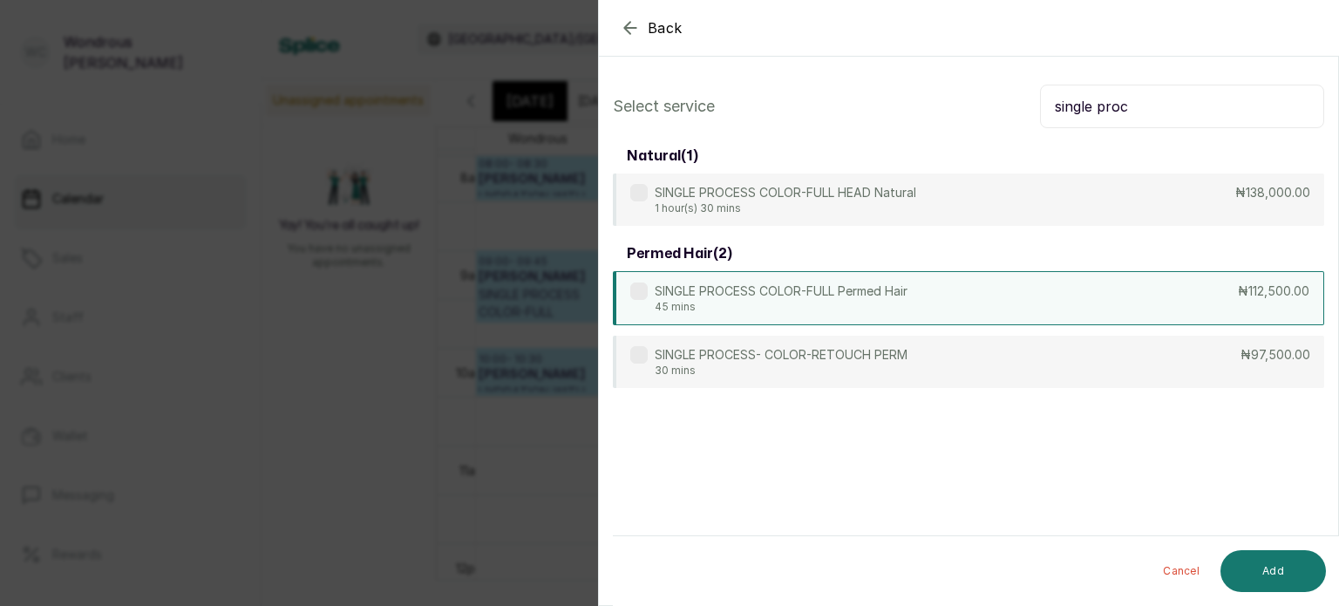
type input "single proc"
click at [1013, 299] on div "SINGLE PROCESS COLOR-FULL Permed Hair 45 mins ₦112,500.00" at bounding box center [968, 298] width 711 height 54
click at [1263, 561] on button "Add" at bounding box center [1272, 571] width 105 height 42
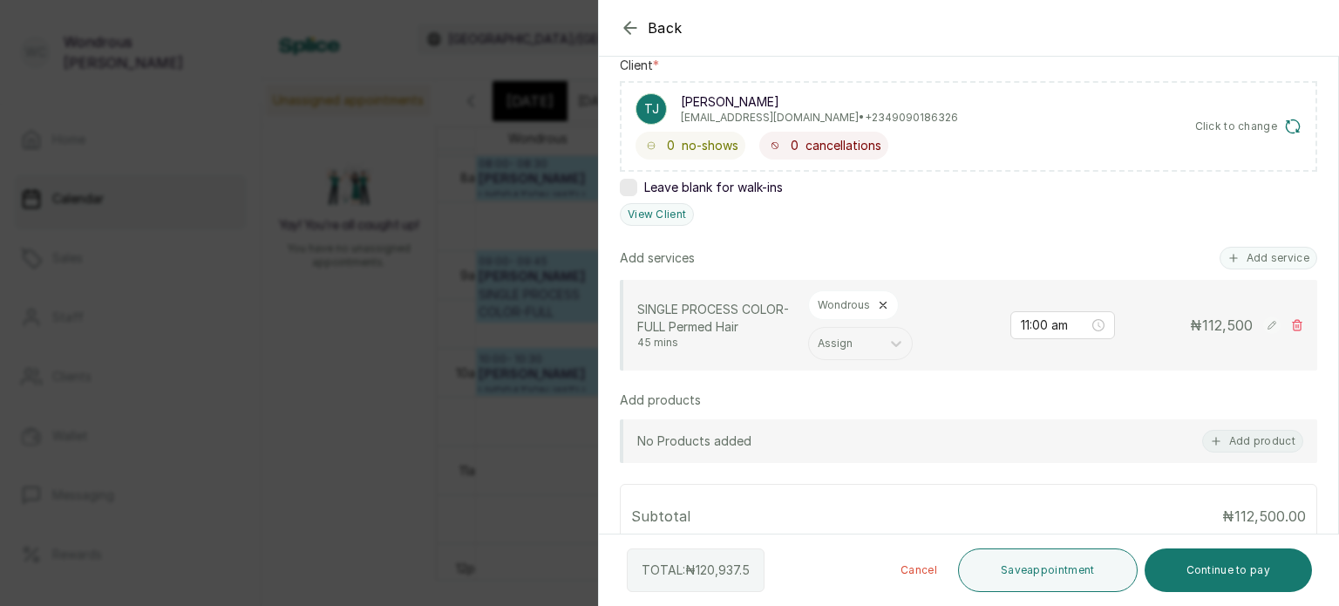
scroll to position [296, 0]
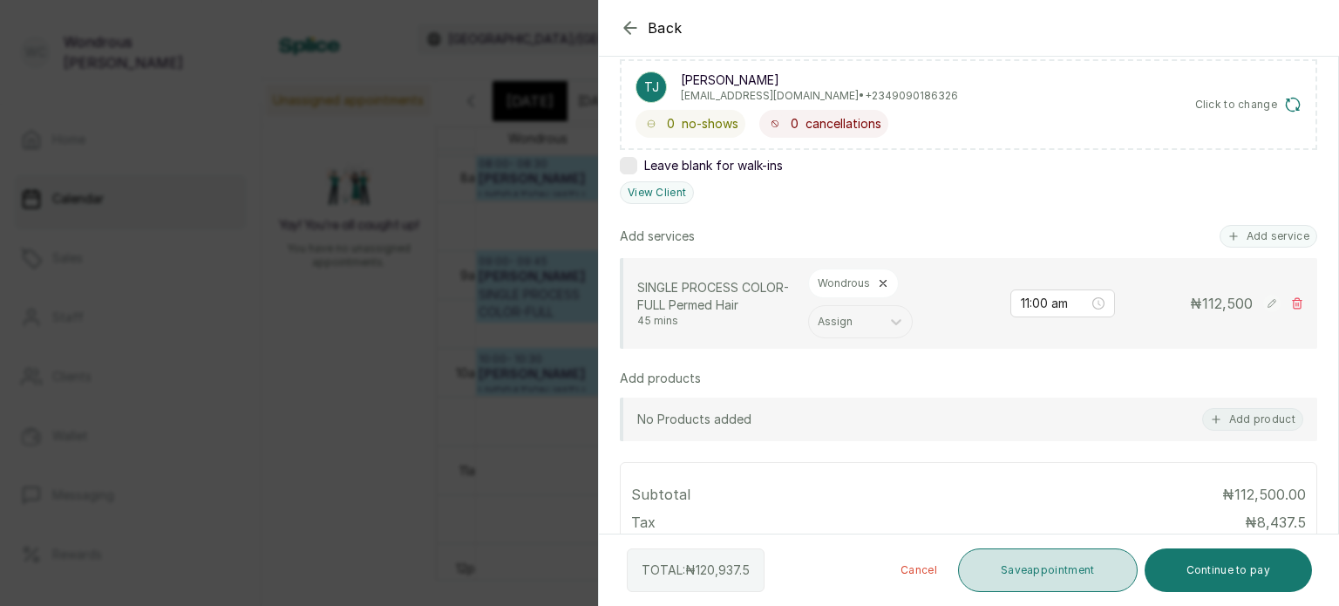
click at [1034, 572] on button "Save appointment" at bounding box center [1048, 570] width 180 height 44
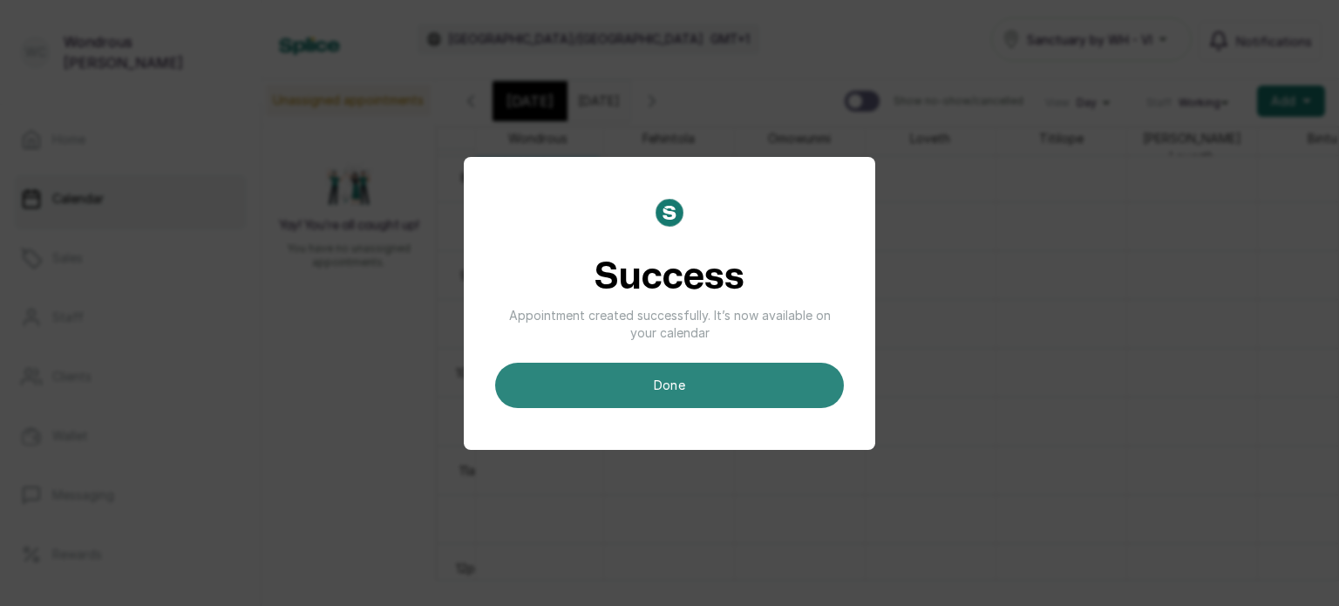
click at [712, 369] on button "done" at bounding box center [669, 385] width 349 height 45
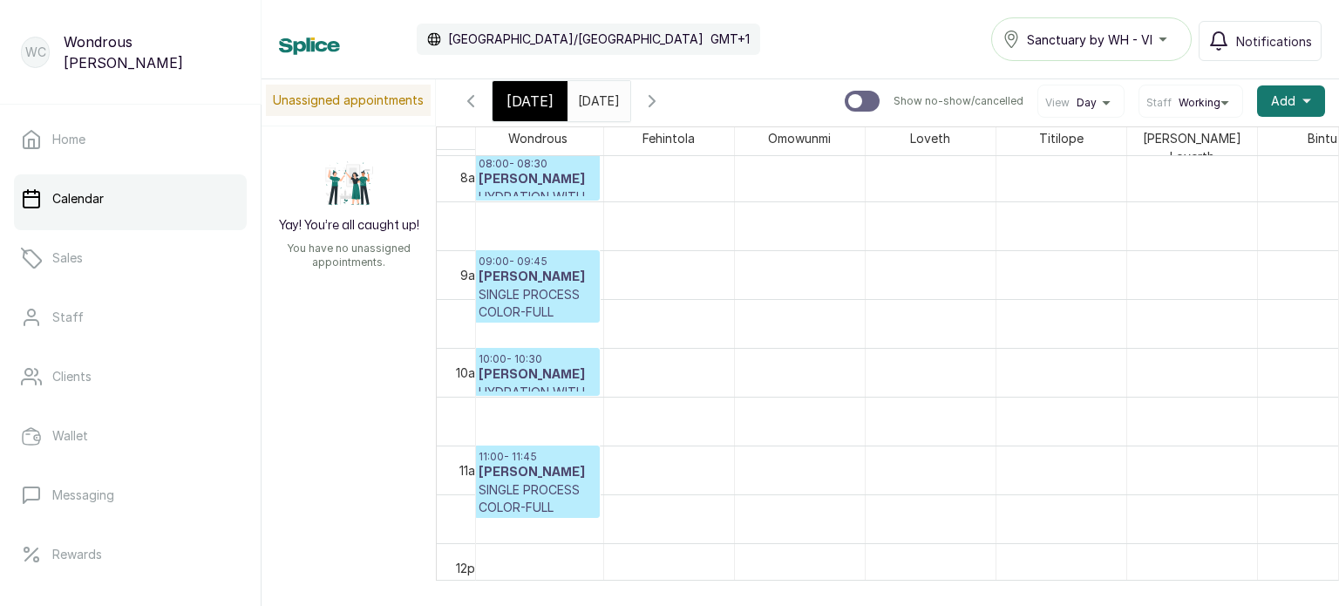
click at [533, 99] on span "Today" at bounding box center [529, 101] width 47 height 21
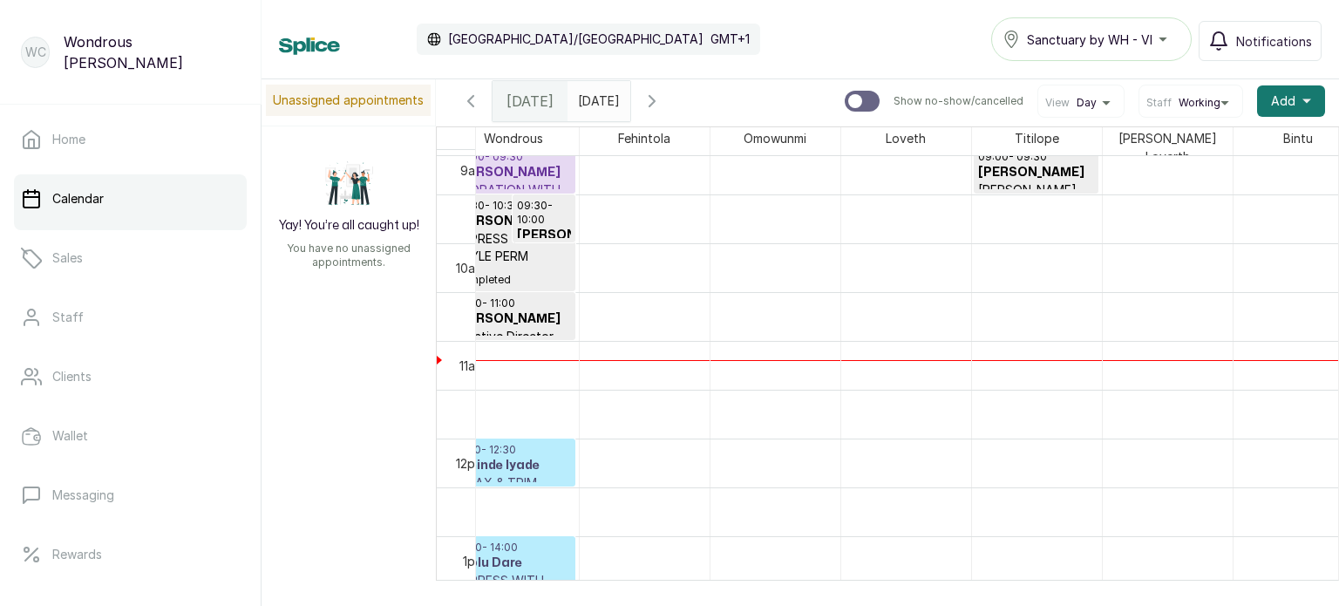
scroll to position [889, 0]
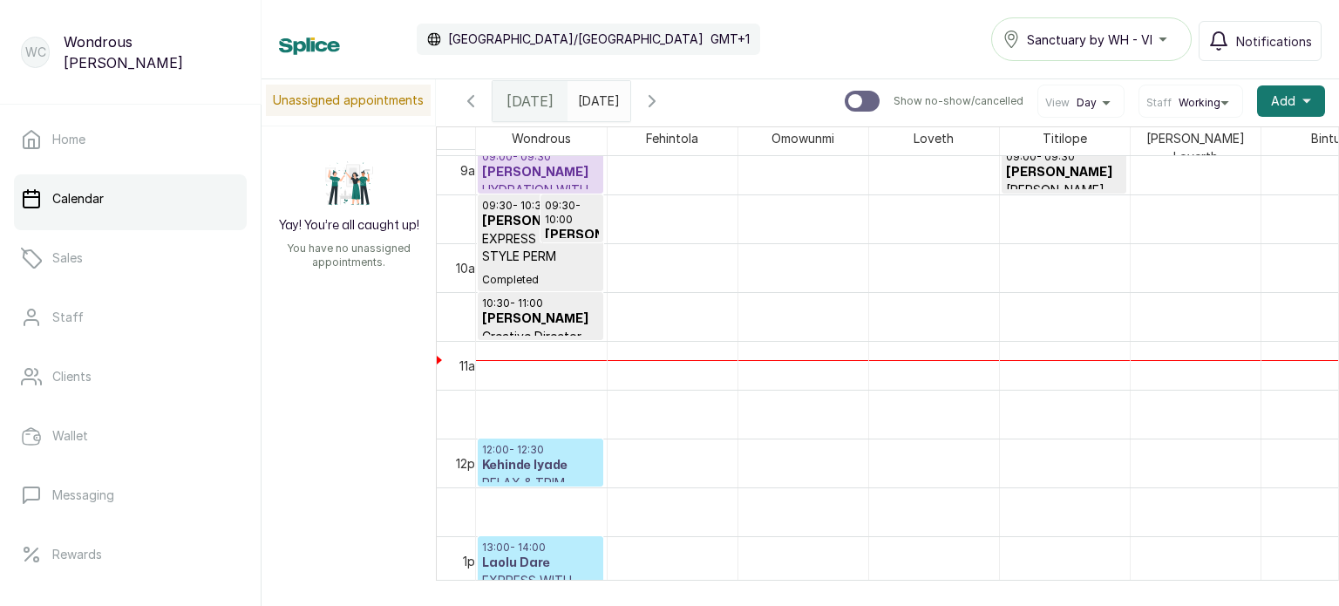
click at [563, 170] on h3 "Cathy Necheozo" at bounding box center [540, 172] width 117 height 17
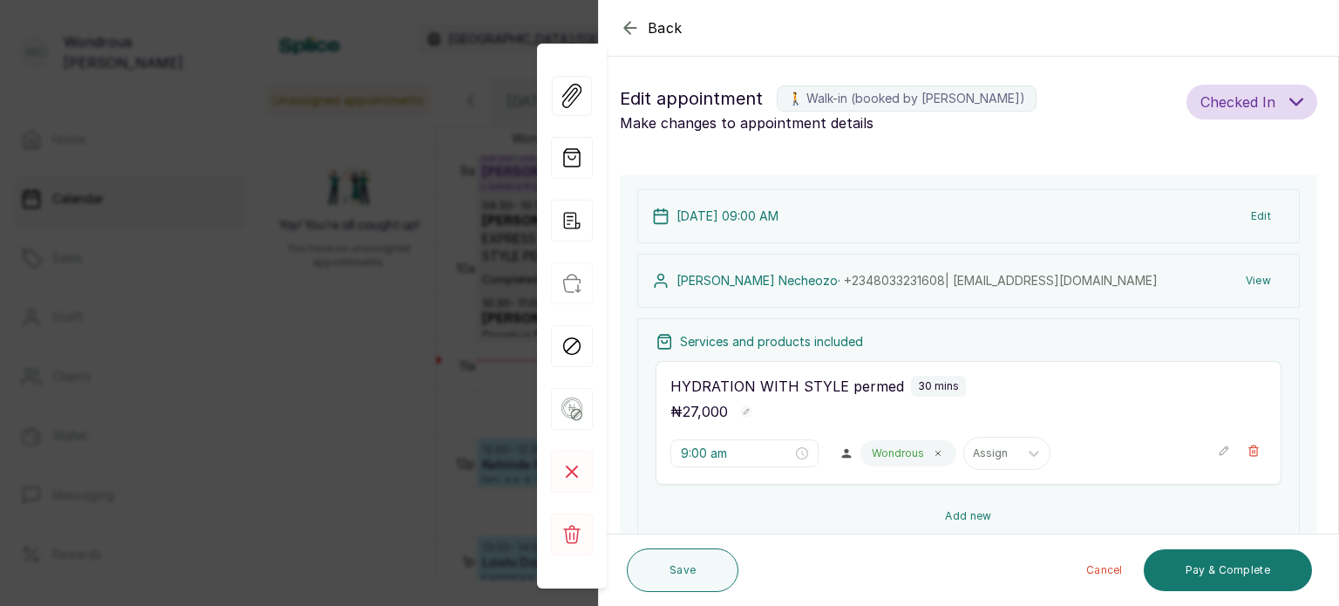
drag, startPoint x: 1023, startPoint y: 529, endPoint x: 982, endPoint y: 506, distance: 46.5
click at [982, 506] on button "Add new" at bounding box center [969, 516] width 626 height 42
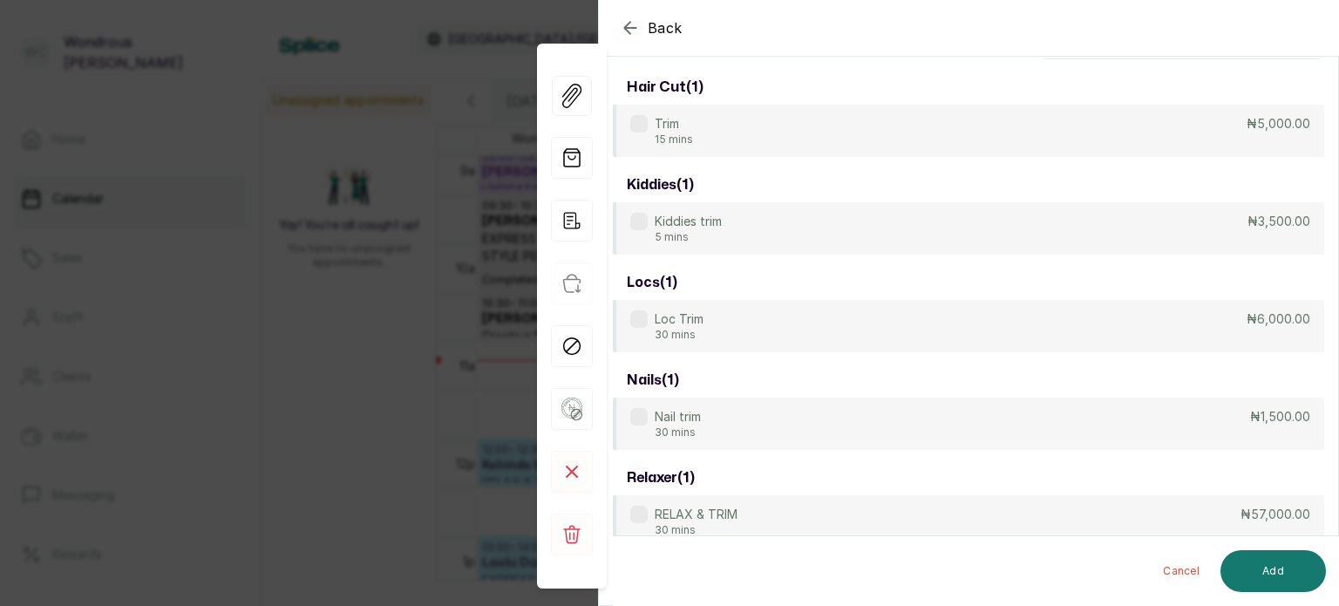
click at [982, 506] on div "relaxer ( 1 ) RELAX & TRIM 30 mins ₦57,000.00" at bounding box center [968, 503] width 711 height 87
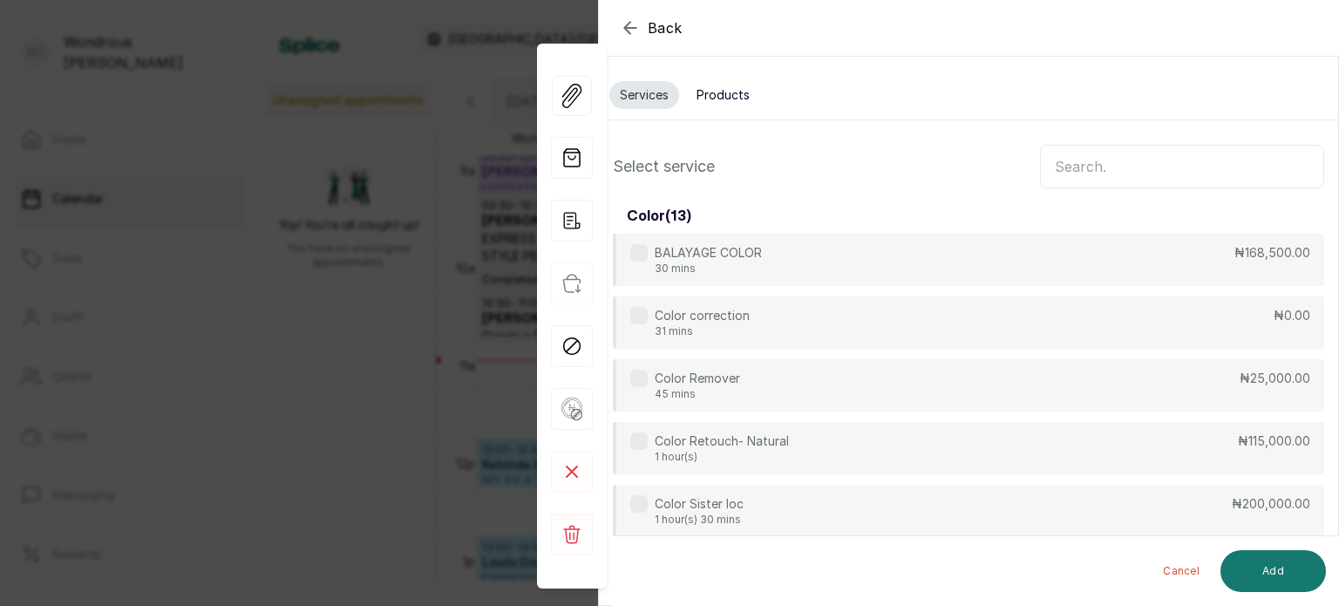
click at [1074, 163] on input "text" at bounding box center [1182, 167] width 284 height 44
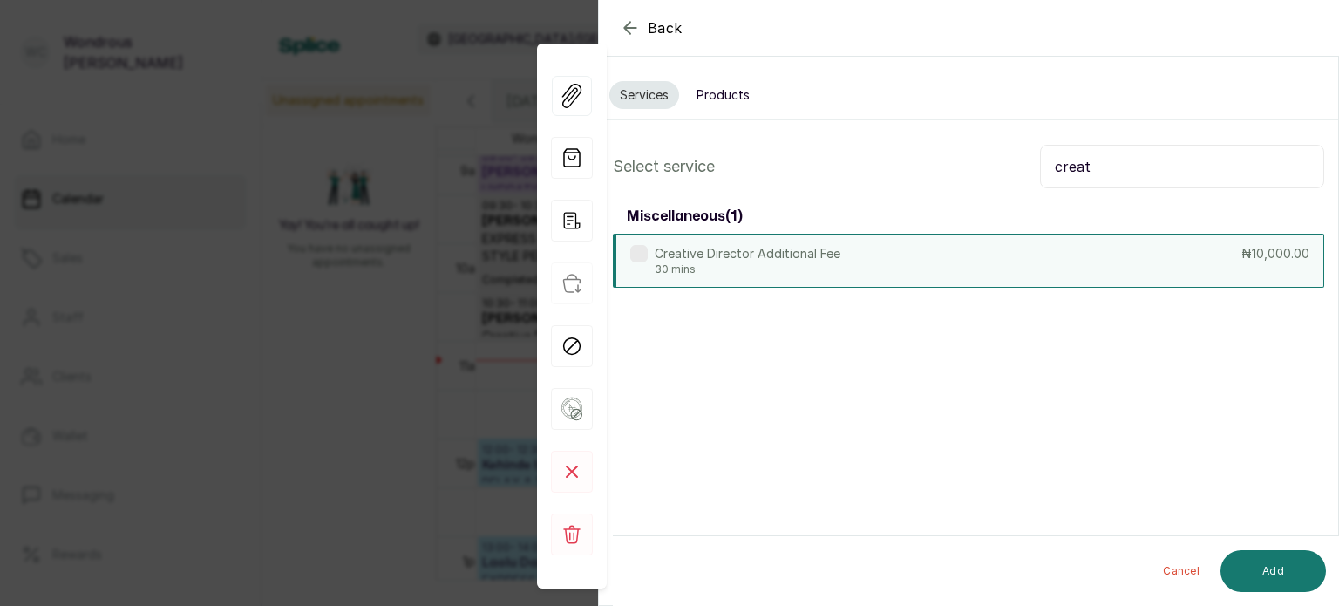
type input "creat"
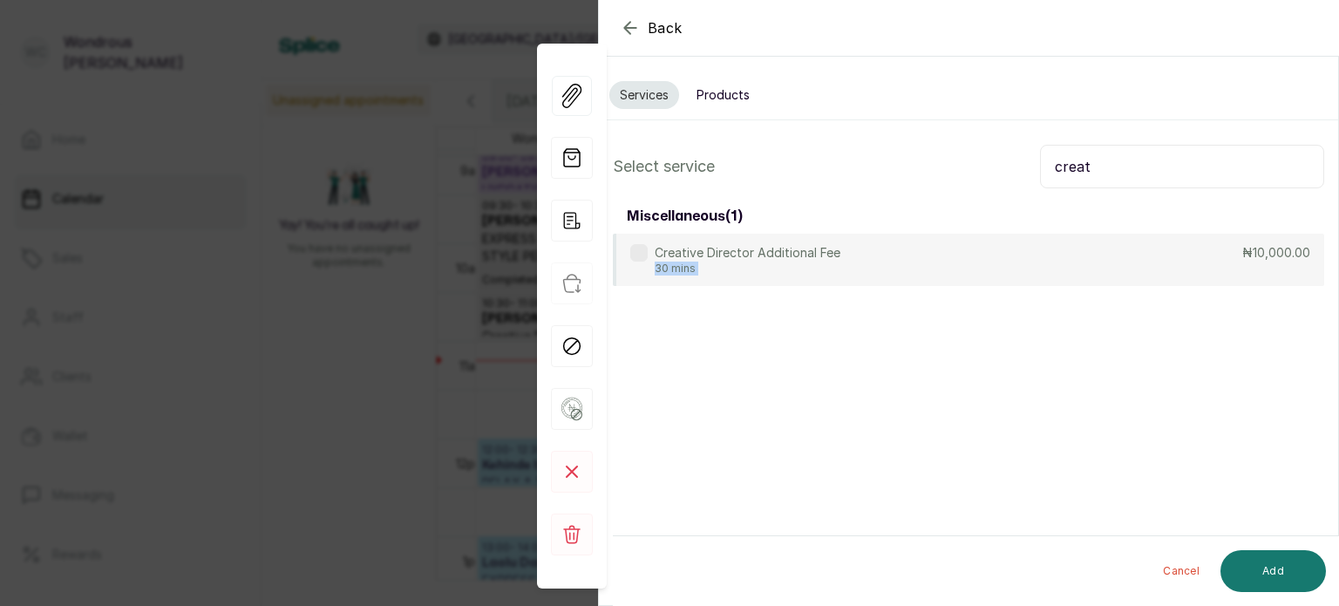
drag, startPoint x: 887, startPoint y: 250, endPoint x: 1301, endPoint y: 595, distance: 539.1
click at [1301, 300] on div "Select service creat miscellaneous ( 1 ) Creative Director Additional Fee 30 mi…" at bounding box center [968, 215] width 739 height 169
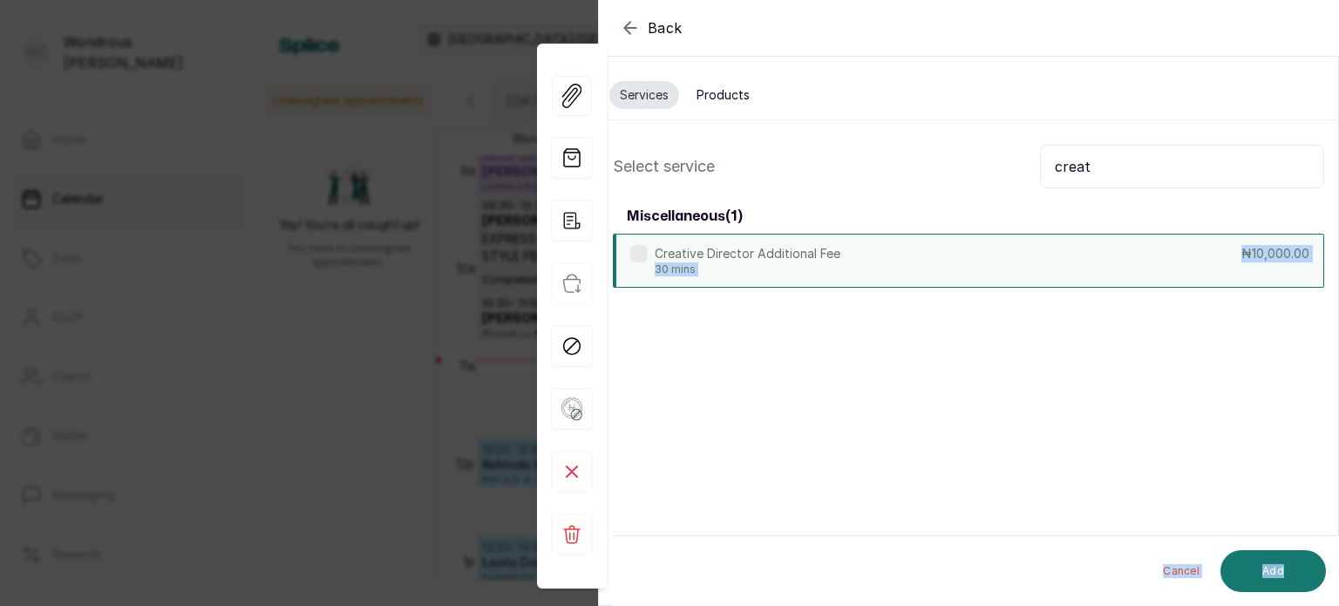
click at [998, 247] on div "Creative Director Additional Fee 30 mins ₦10,000.00" at bounding box center [968, 261] width 711 height 54
click at [1293, 567] on button "Add" at bounding box center [1272, 571] width 105 height 42
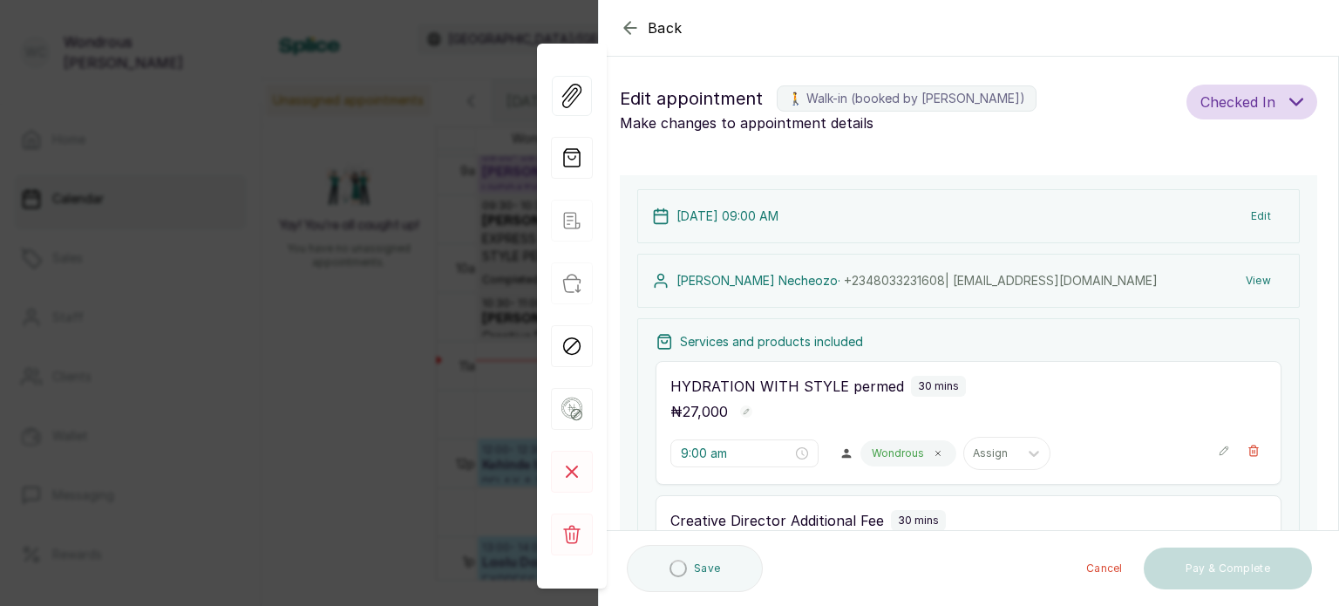
type input "9:30 am"
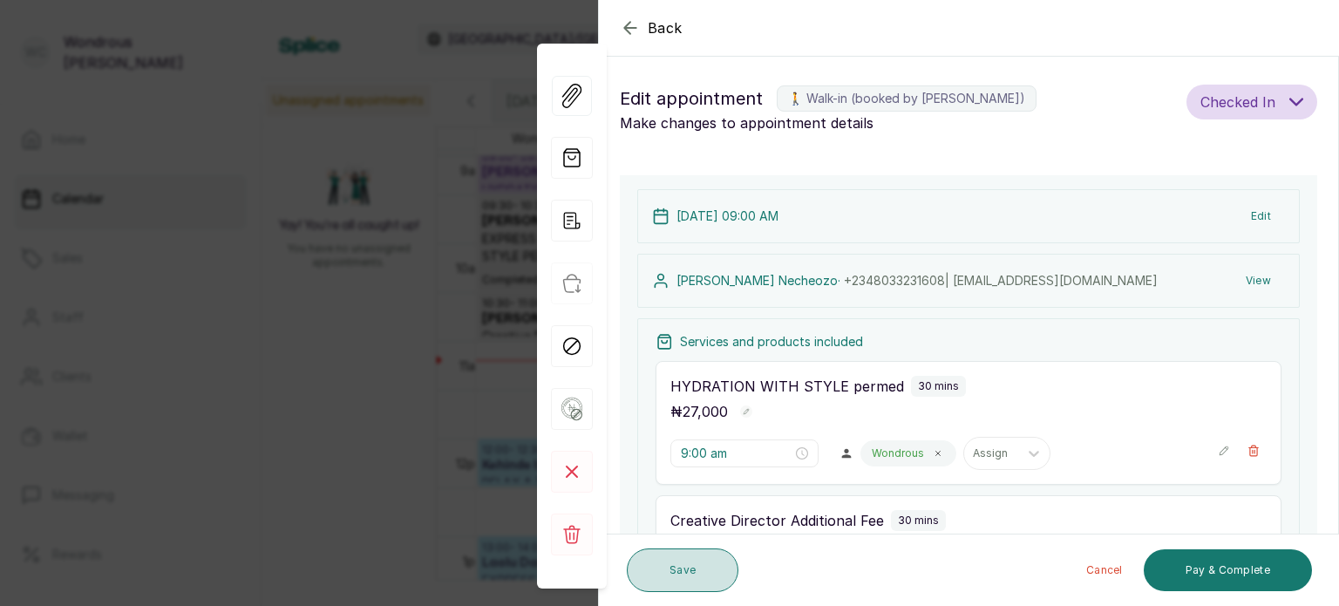
click at [701, 574] on button "Save" at bounding box center [683, 570] width 112 height 44
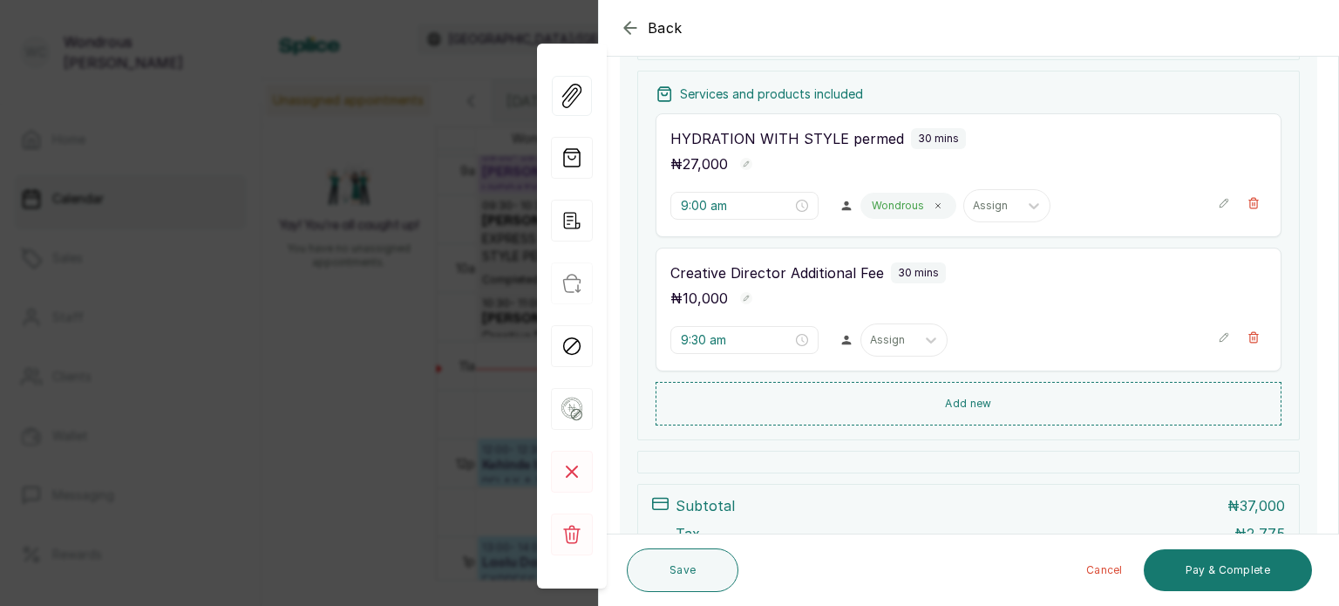
scroll to position [249, 0]
click at [885, 338] on div at bounding box center [888, 338] width 37 height 16
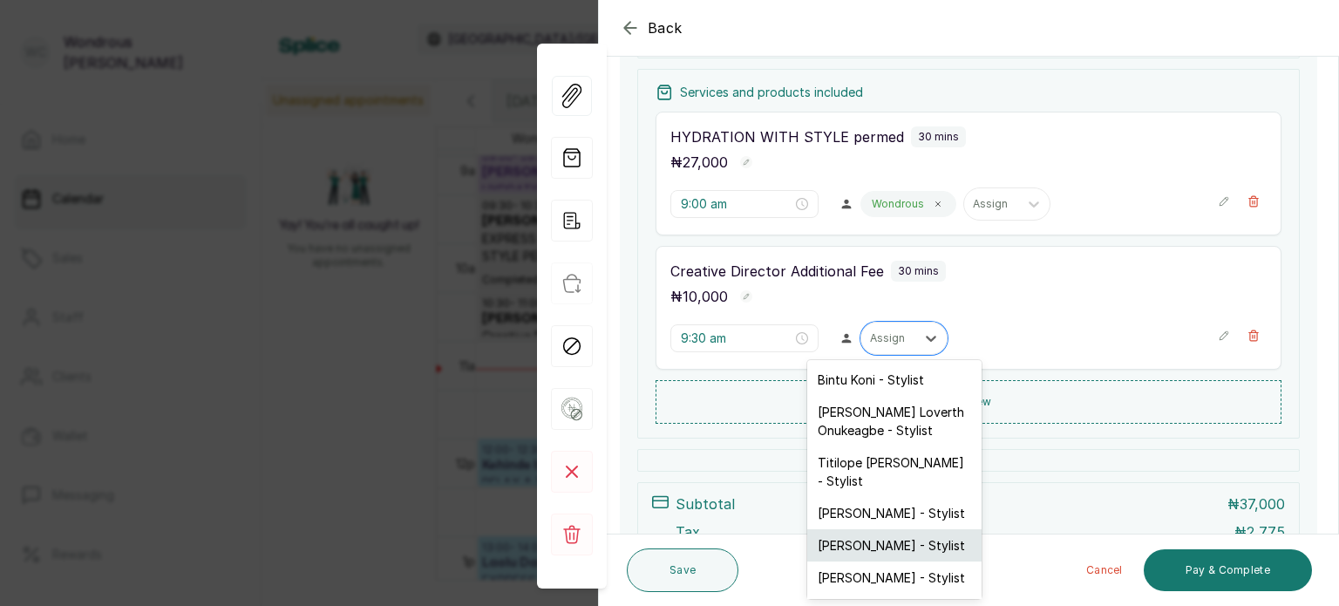
scroll to position [49, 0]
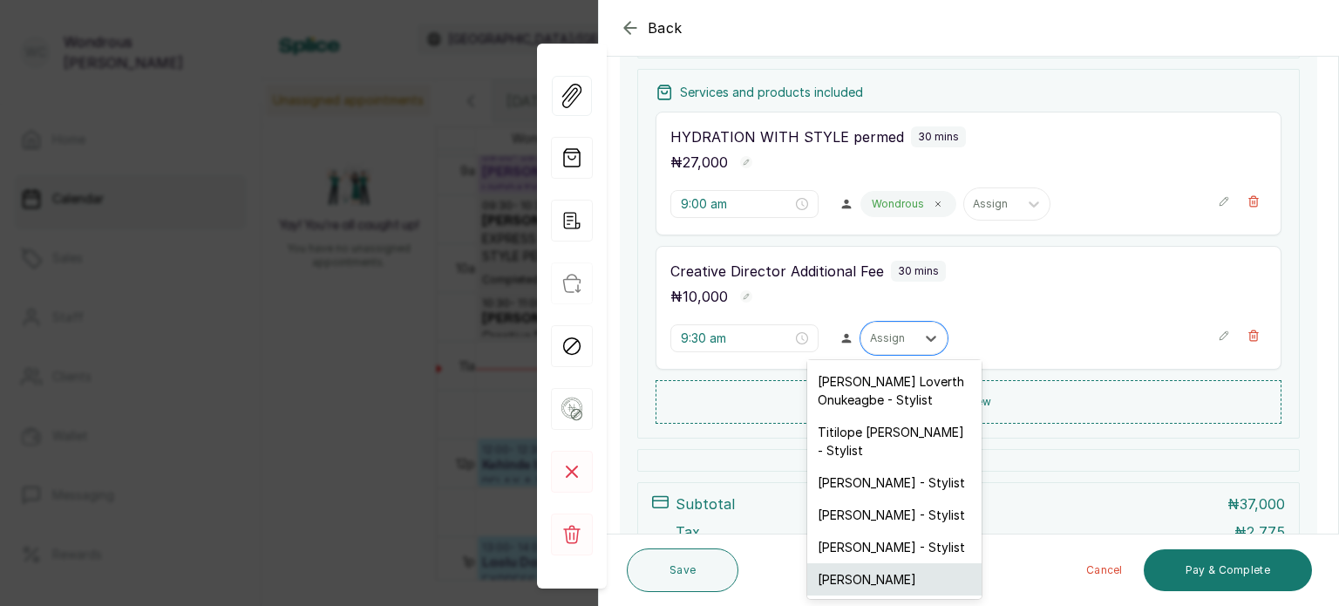
click at [898, 574] on div "Wondrous Carter" at bounding box center [894, 579] width 174 height 32
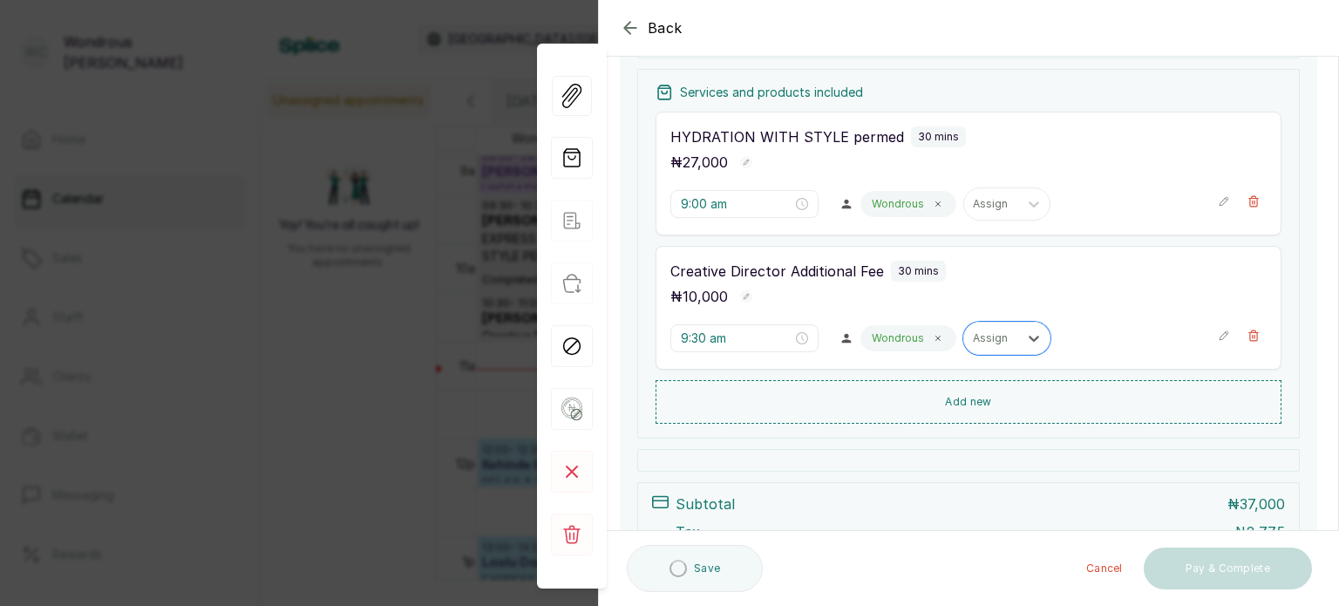
scroll to position [433, 0]
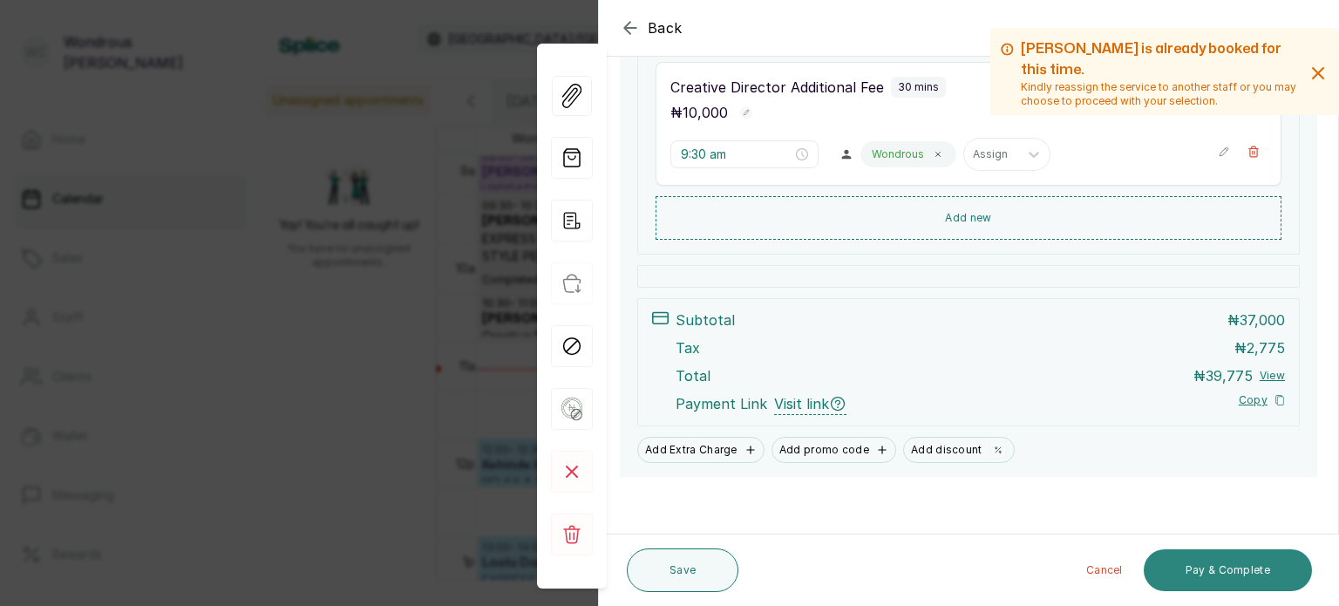
click at [1210, 575] on button "Pay & Complete" at bounding box center [1228, 570] width 168 height 42
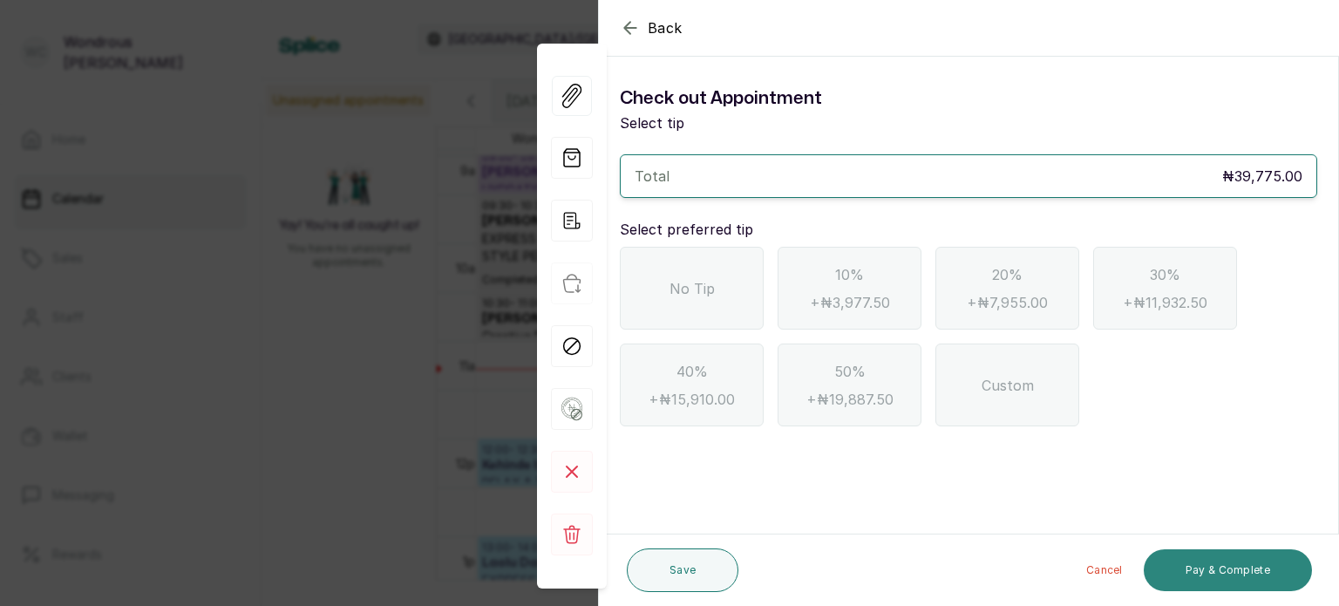
scroll to position [0, 0]
click at [687, 291] on span "No Tip" at bounding box center [692, 288] width 45 height 21
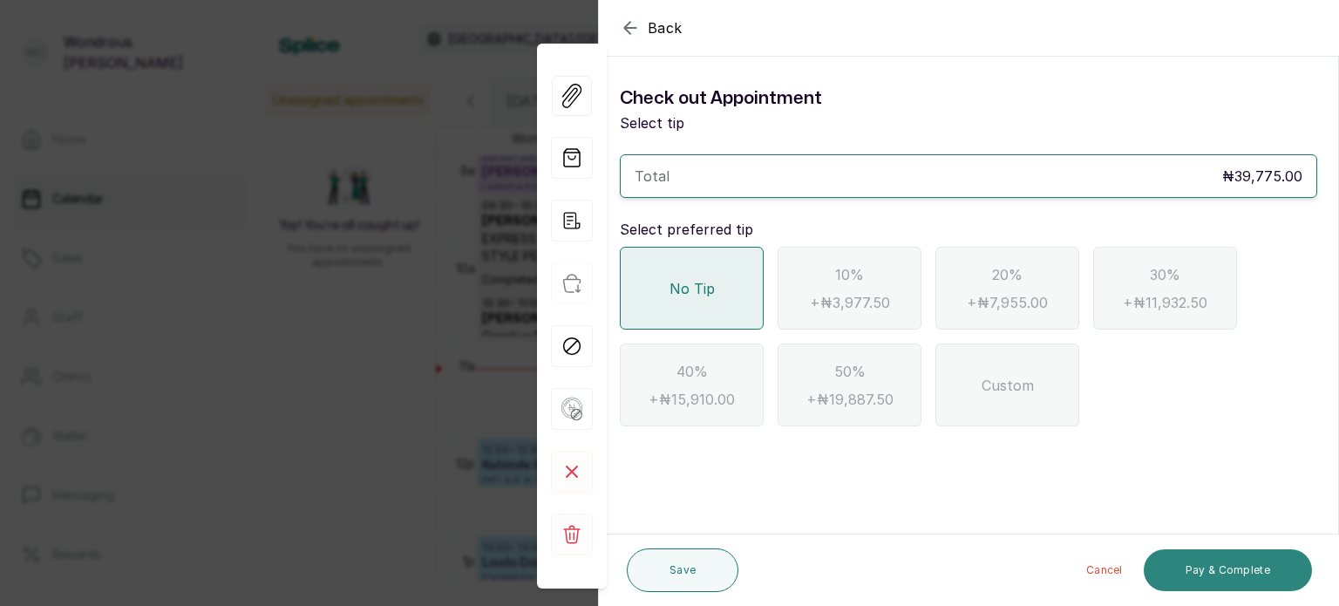
click at [1220, 576] on button "Pay & Complete" at bounding box center [1228, 570] width 168 height 42
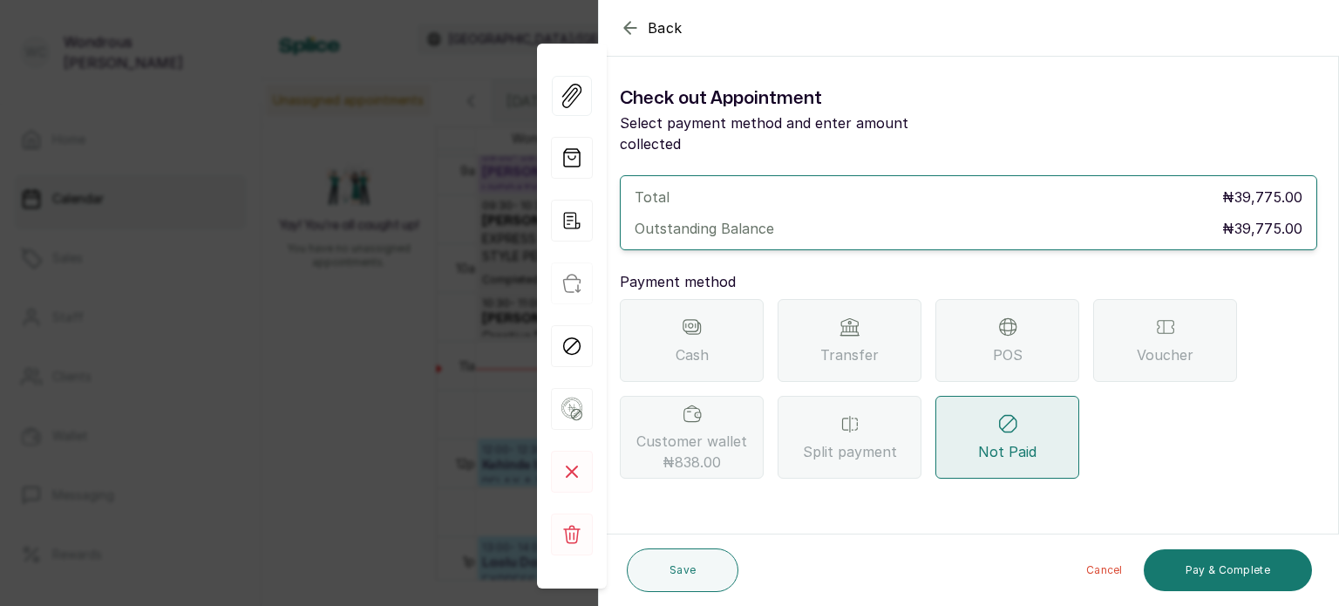
click at [844, 344] on span "Transfer" at bounding box center [849, 354] width 58 height 21
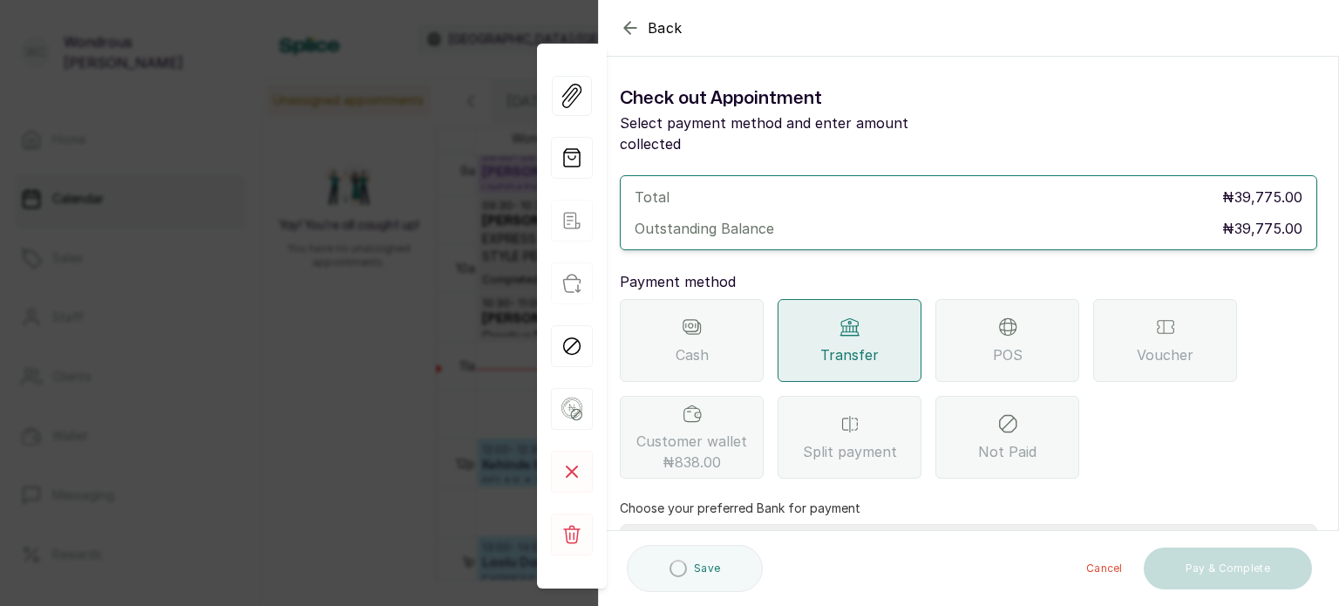
scroll to position [179, 0]
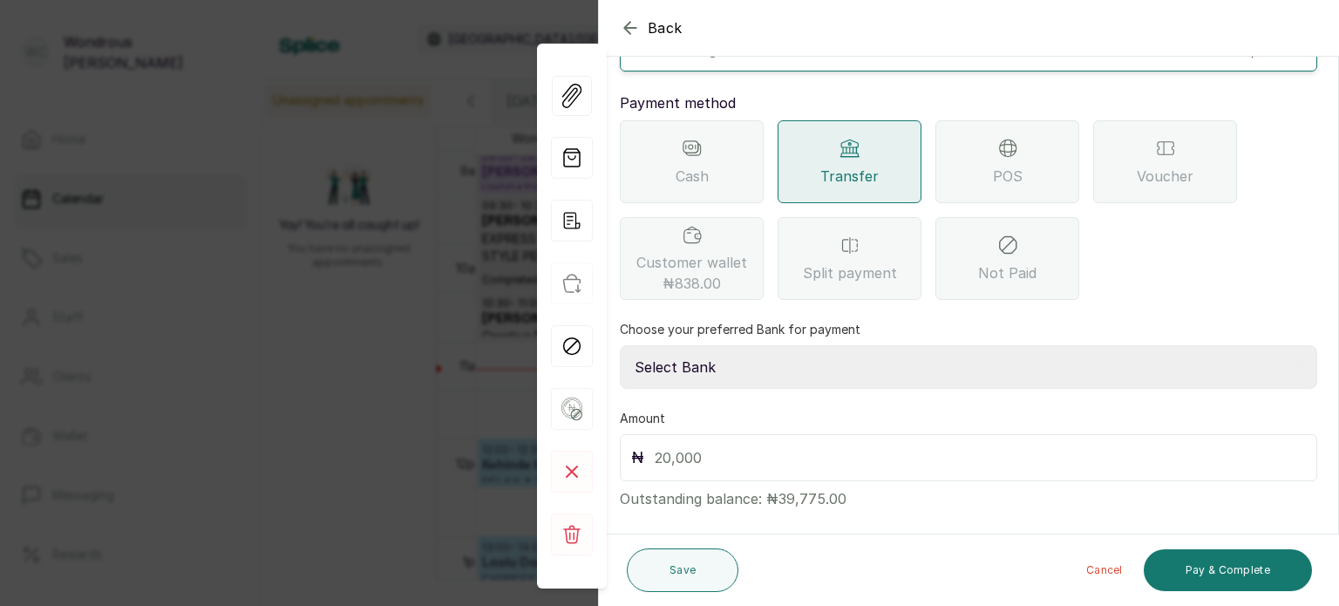
click at [778, 345] on select "Select Bank SBYWH ENTERPRISE Union Bank of Nigeria SBYWH ENTERPRISE Guaranty Tr…" at bounding box center [968, 367] width 697 height 44
select select "f830ea5e-06d5-4311-bd58-7c5840535f66"
click at [620, 345] on select "Select Bank SBYWH ENTERPRISE Union Bank of Nigeria SBYWH ENTERPRISE Guaranty Tr…" at bounding box center [968, 367] width 697 height 44
drag, startPoint x: 760, startPoint y: 474, endPoint x: 849, endPoint y: 482, distance: 89.3
click at [849, 482] on p "Outstanding balance: ₦39,775.00" at bounding box center [968, 495] width 697 height 28
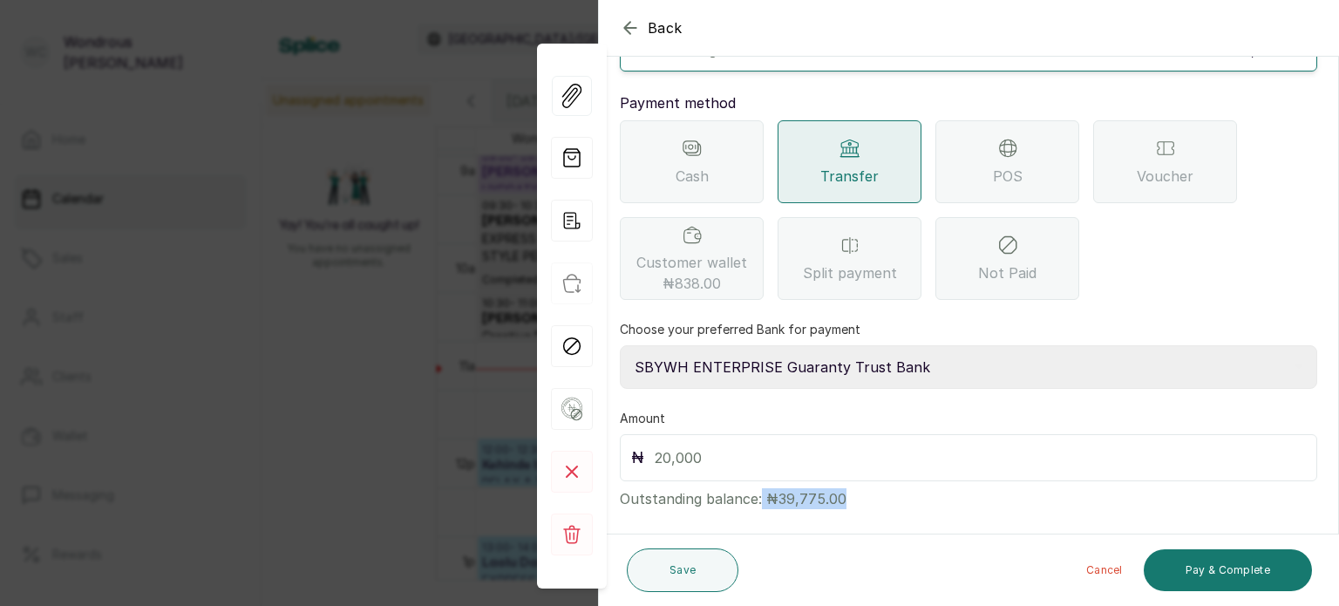
copy p "₦39,775.00"
click at [740, 445] on input "text" at bounding box center [980, 457] width 651 height 24
paste input "39,775.00"
type input "39,775.0"
click at [1193, 568] on button "Pay & Complete" at bounding box center [1228, 570] width 168 height 42
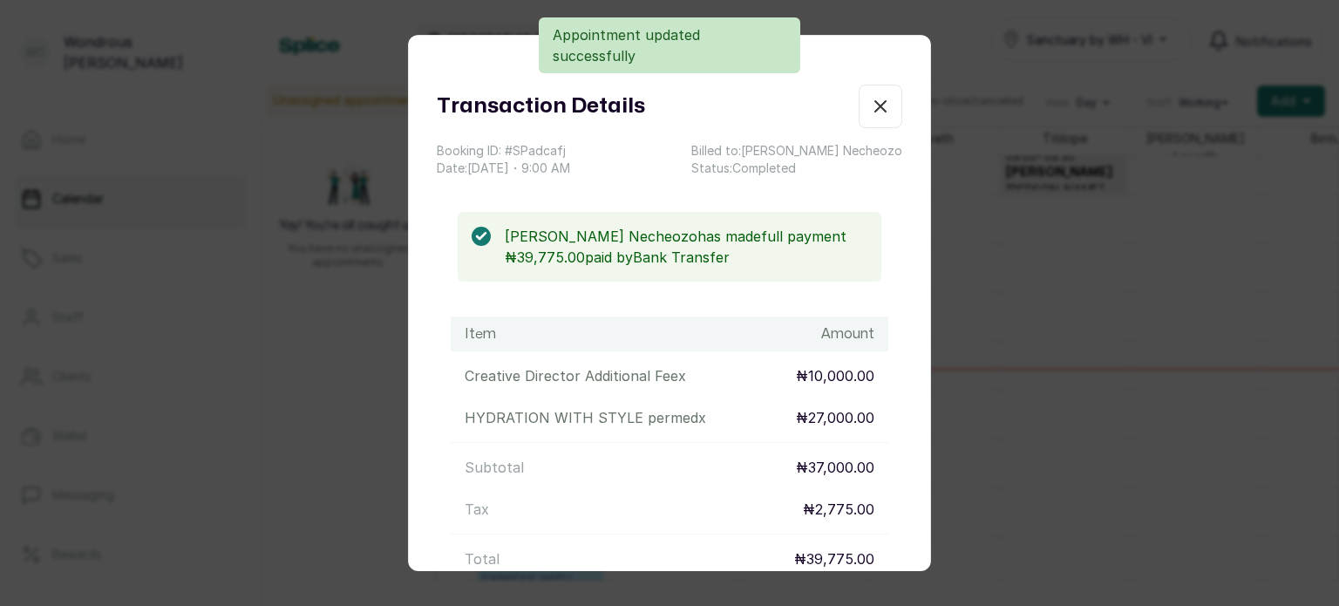
scroll to position [189, 0]
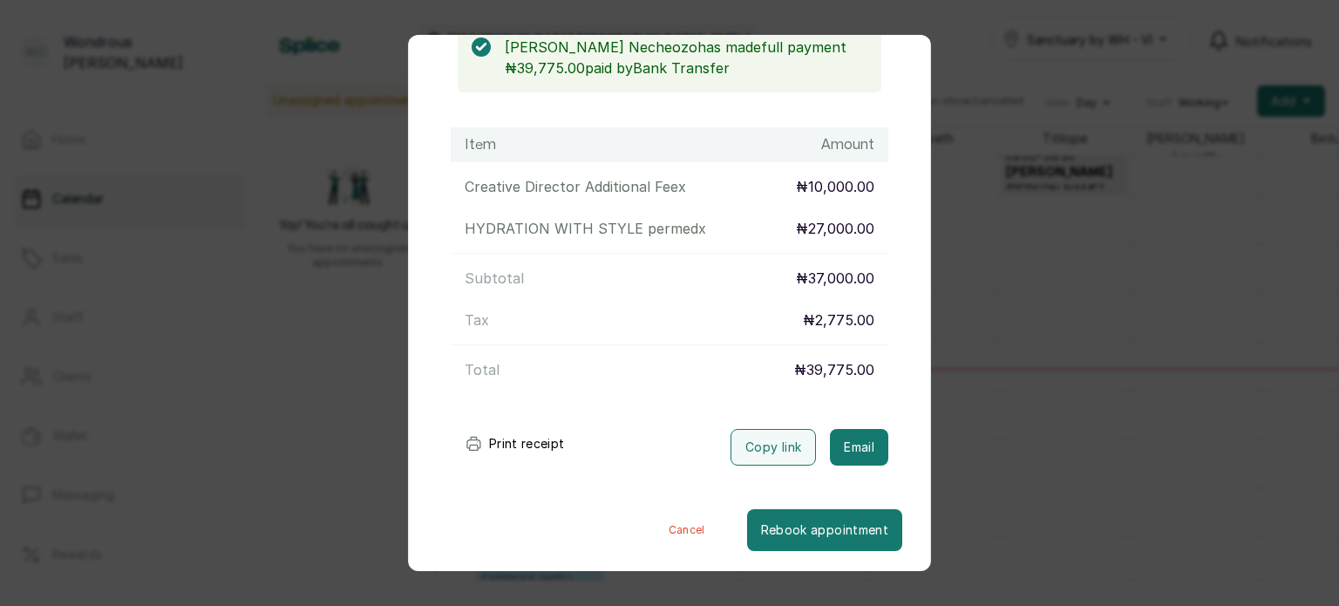
click at [534, 438] on button "Print receipt" at bounding box center [515, 443] width 128 height 35
click at [1005, 459] on div "Transaction Details Booking ID: # SPadcafj Date: 16 Sep, 2025 ・ 9:00 AM Billed …" at bounding box center [669, 303] width 1339 height 606
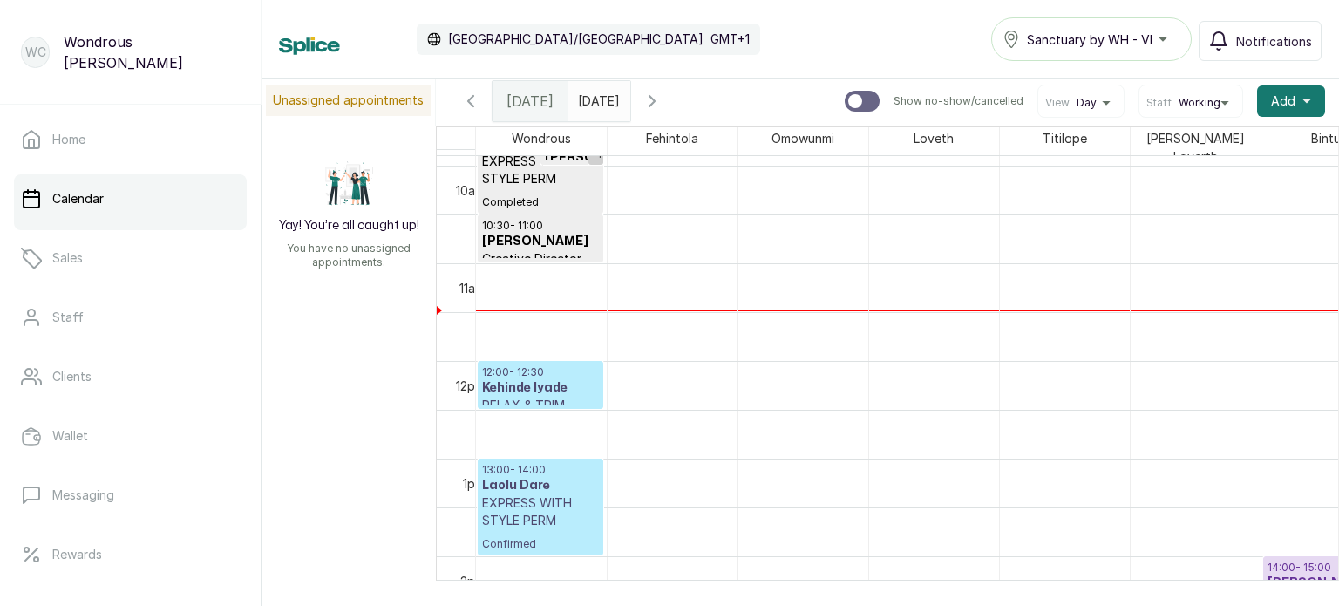
scroll to position [964, 0]
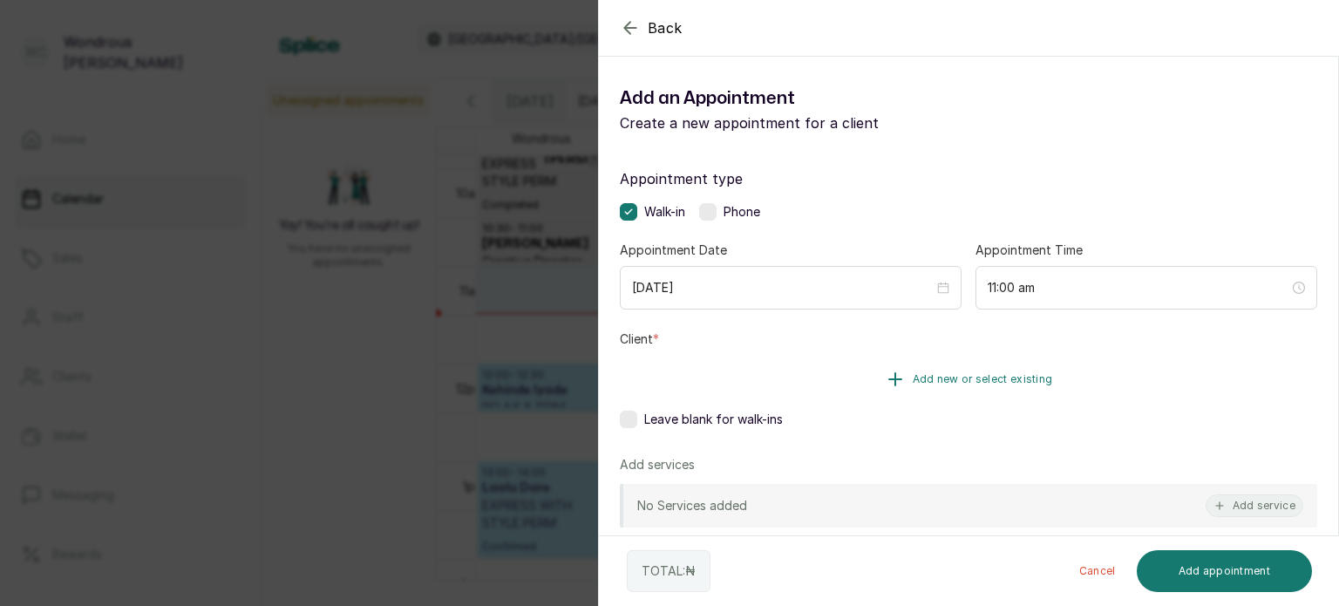
click at [800, 385] on button "Add new or select existing" at bounding box center [968, 379] width 697 height 49
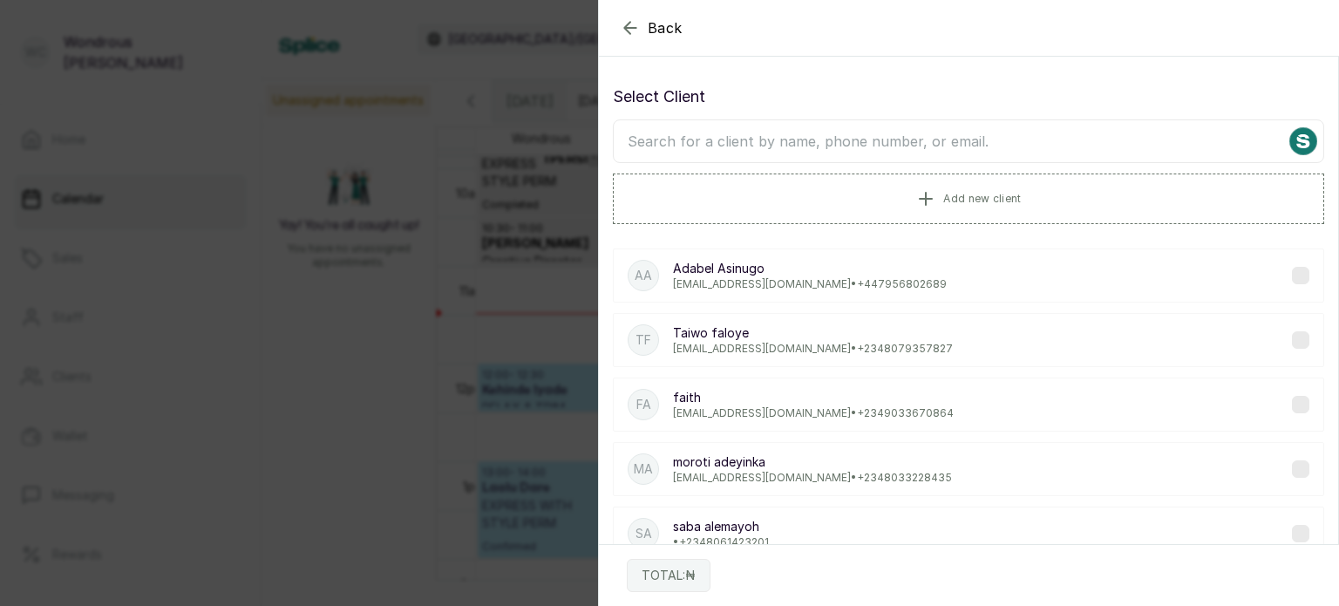
click at [726, 143] on input "text" at bounding box center [968, 141] width 711 height 44
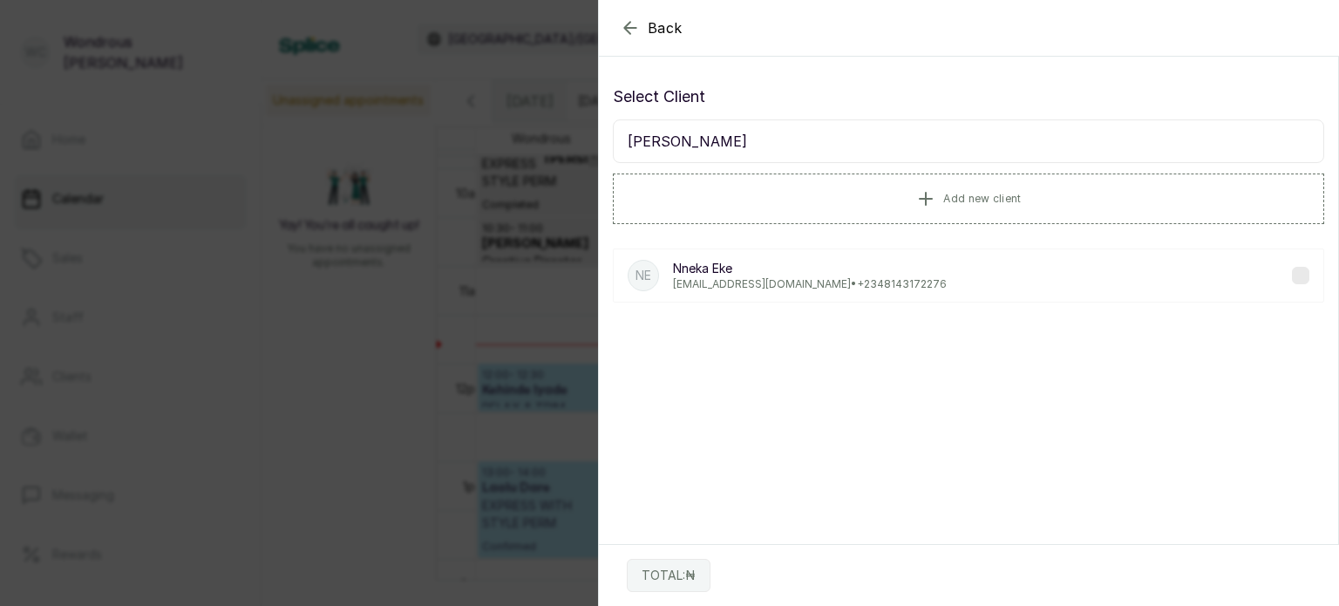
type input "nneka eke"
click at [788, 257] on div "NE Nneka Eke wannysameke@yahoo.com • +234 8143172276" at bounding box center [968, 275] width 711 height 54
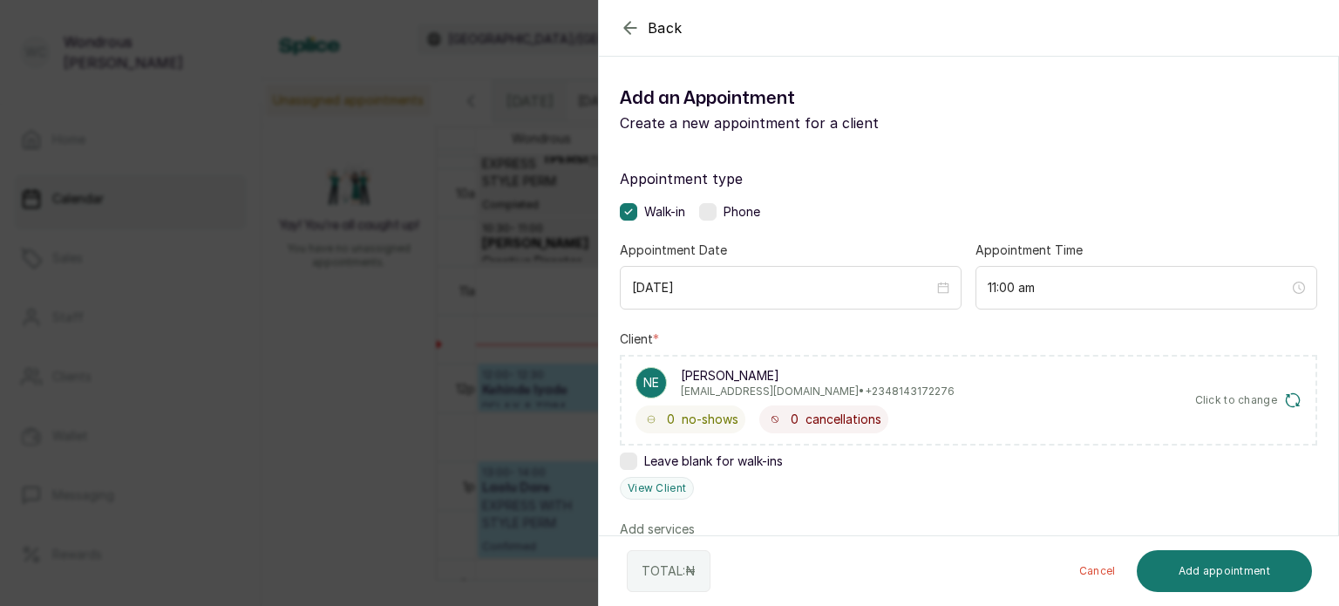
scroll to position [115, 0]
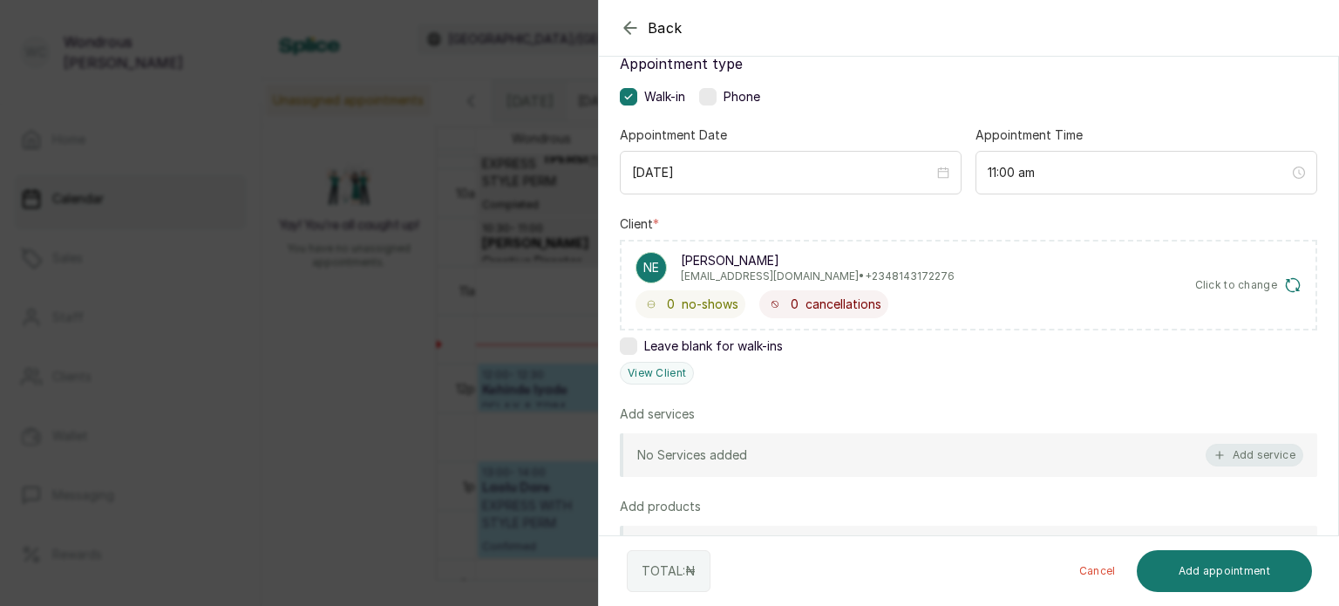
click at [1213, 450] on icon "button" at bounding box center [1219, 455] width 12 height 12
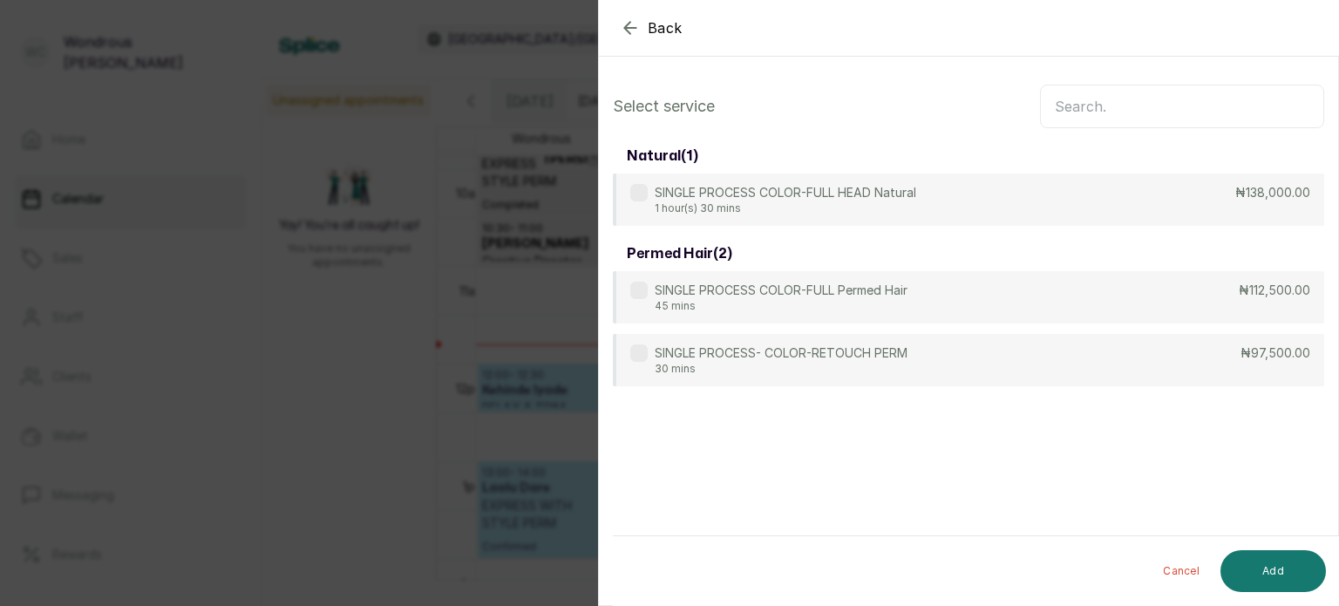
scroll to position [0, 0]
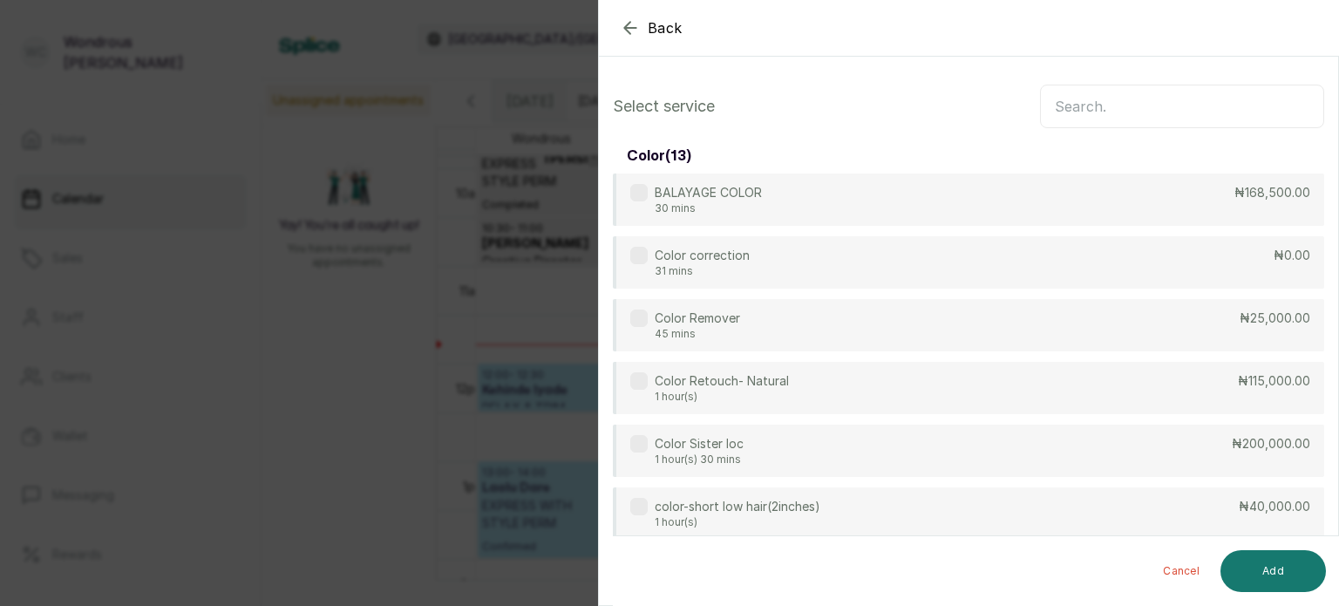
click at [1064, 104] on input "text" at bounding box center [1182, 107] width 284 height 44
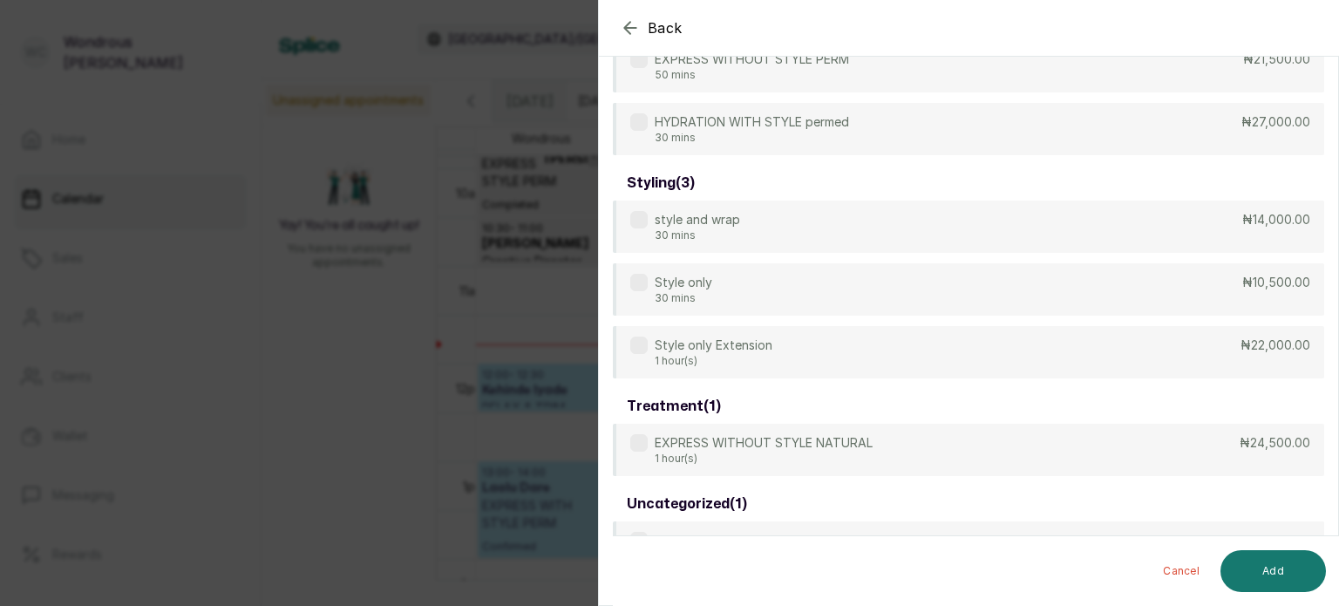
scroll to position [392, 0]
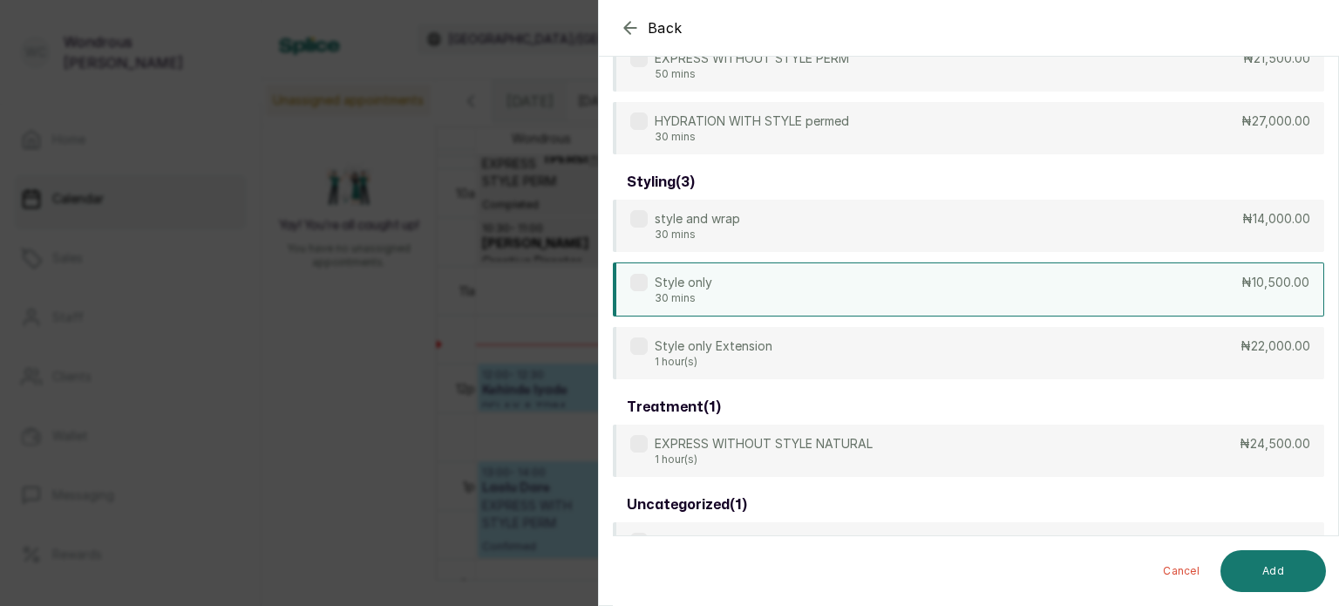
type input "style"
click at [887, 270] on div "Style only 30 mins ₦10,500.00" at bounding box center [968, 289] width 711 height 54
click at [1309, 566] on button "Add" at bounding box center [1272, 571] width 105 height 42
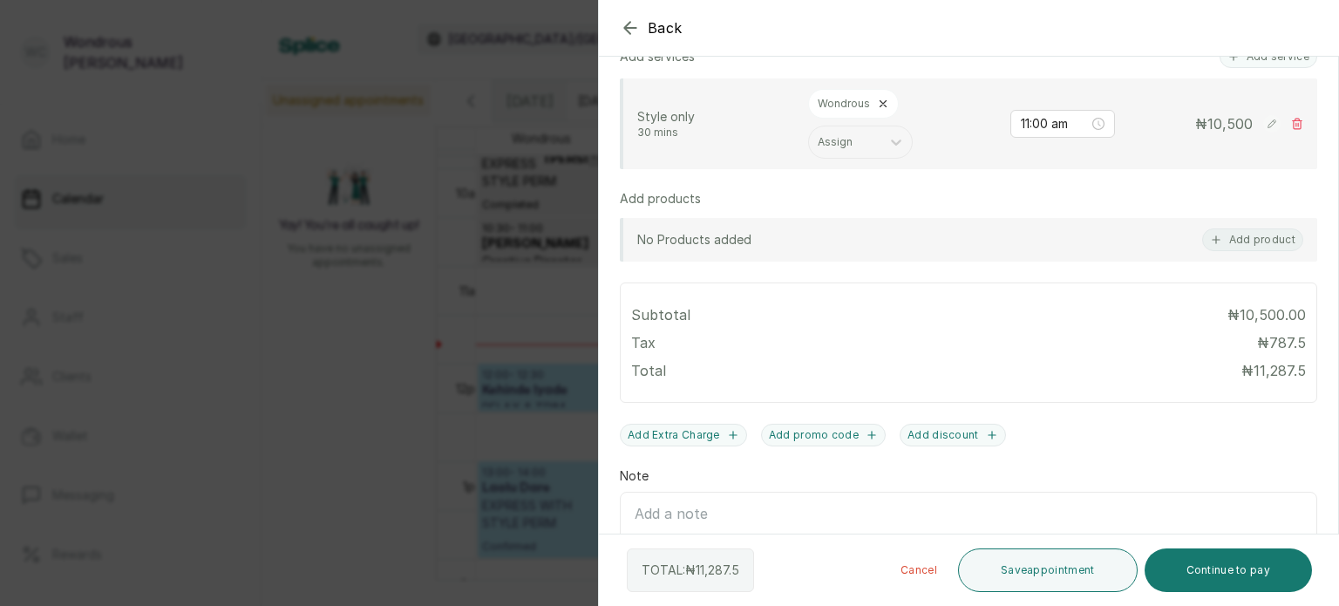
scroll to position [479, 0]
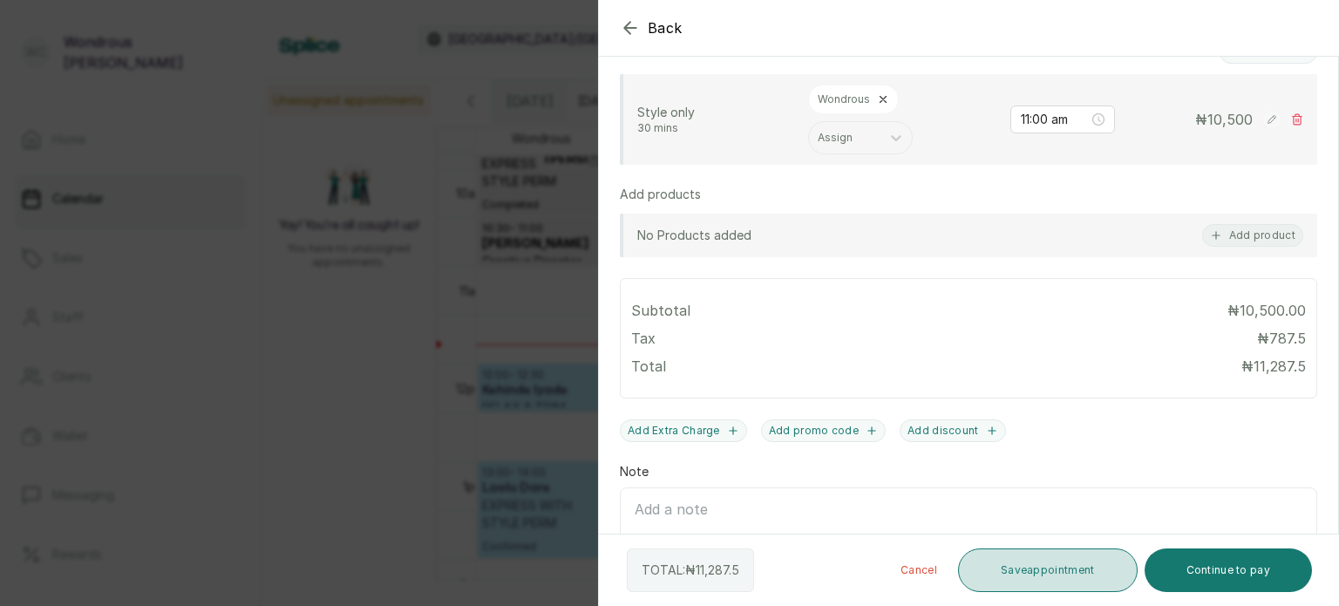
click at [1061, 574] on button "Save appointment" at bounding box center [1048, 570] width 180 height 44
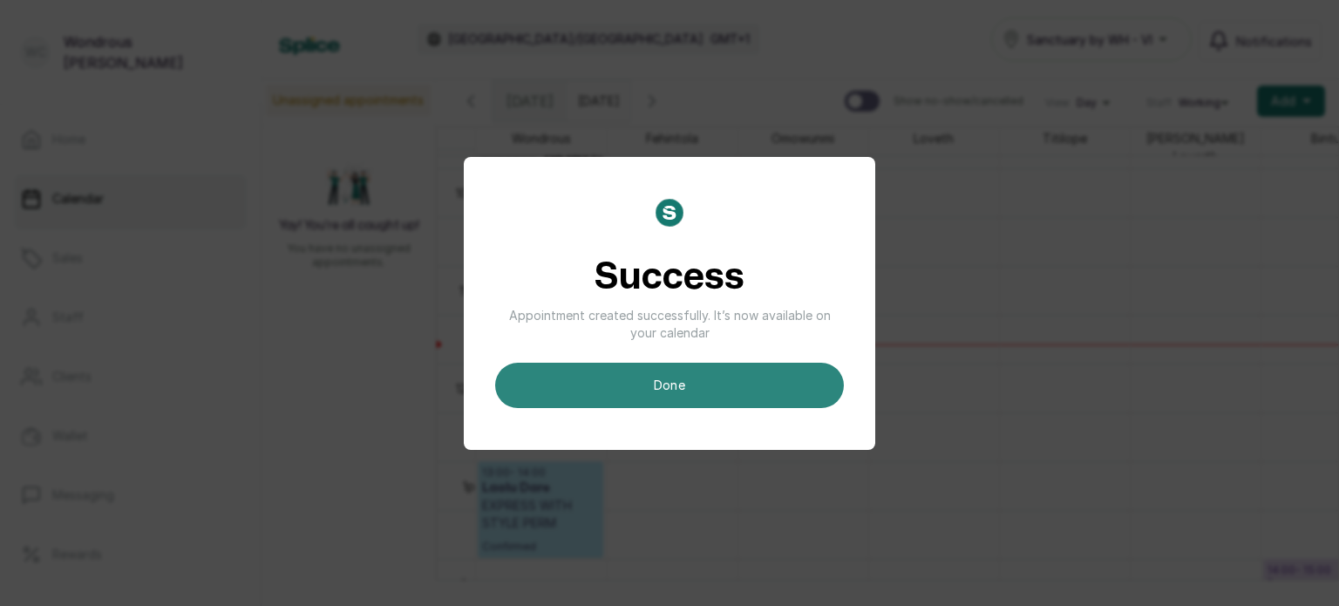
click at [785, 391] on button "done" at bounding box center [669, 385] width 349 height 45
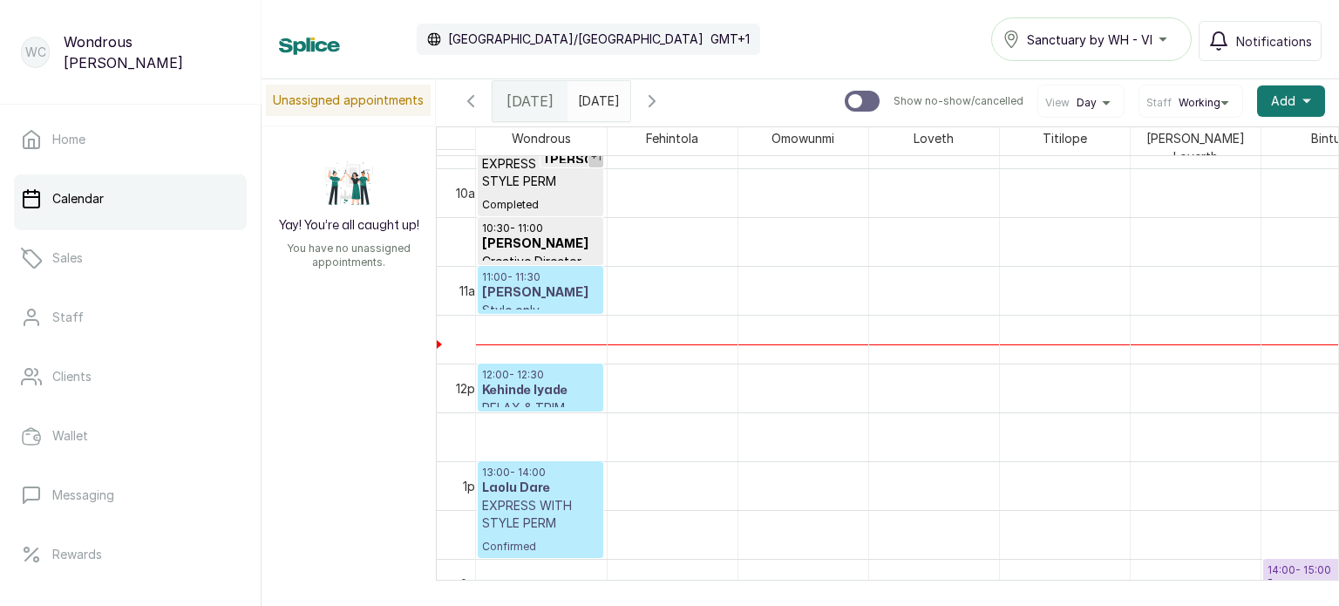
click at [564, 385] on h3 "Kehinde Iyade" at bounding box center [540, 390] width 117 height 17
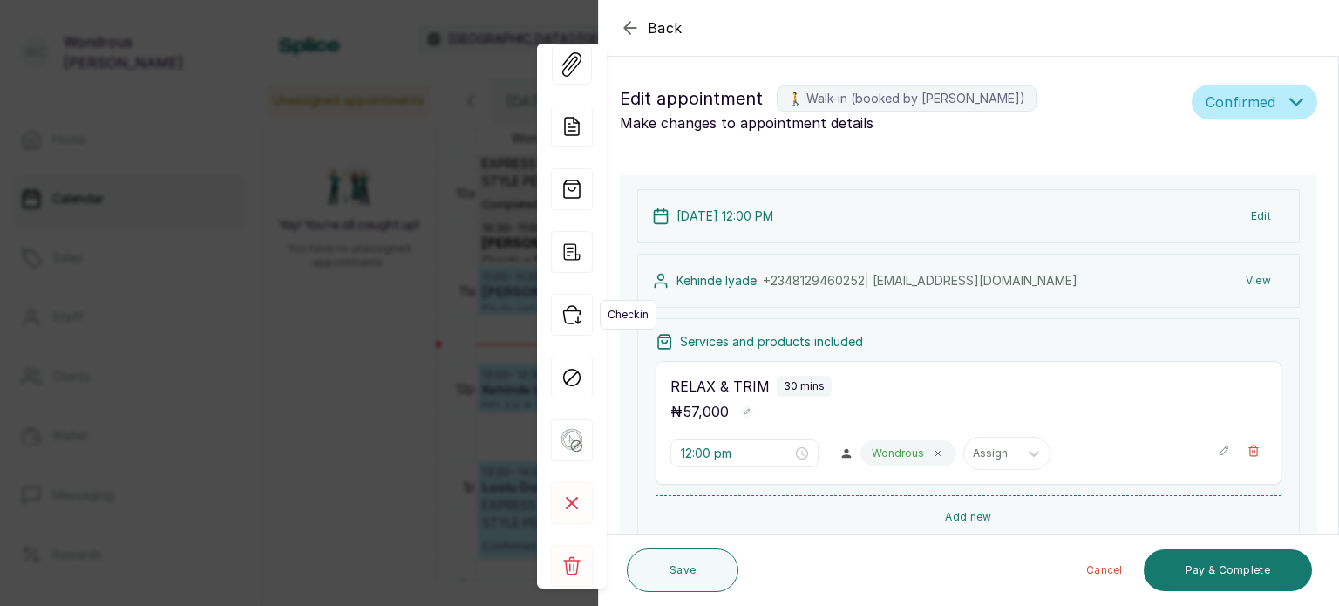
click at [576, 317] on icon "button" at bounding box center [572, 315] width 42 height 42
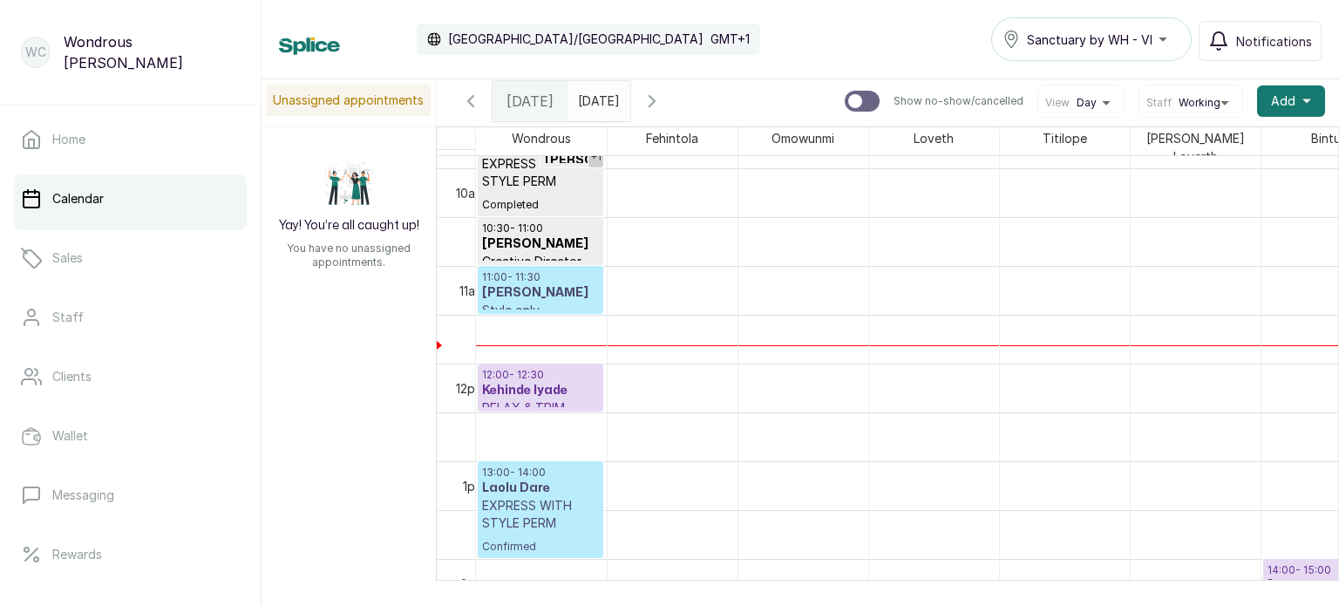
click at [564, 286] on h3 "Nneka Eke" at bounding box center [540, 292] width 117 height 17
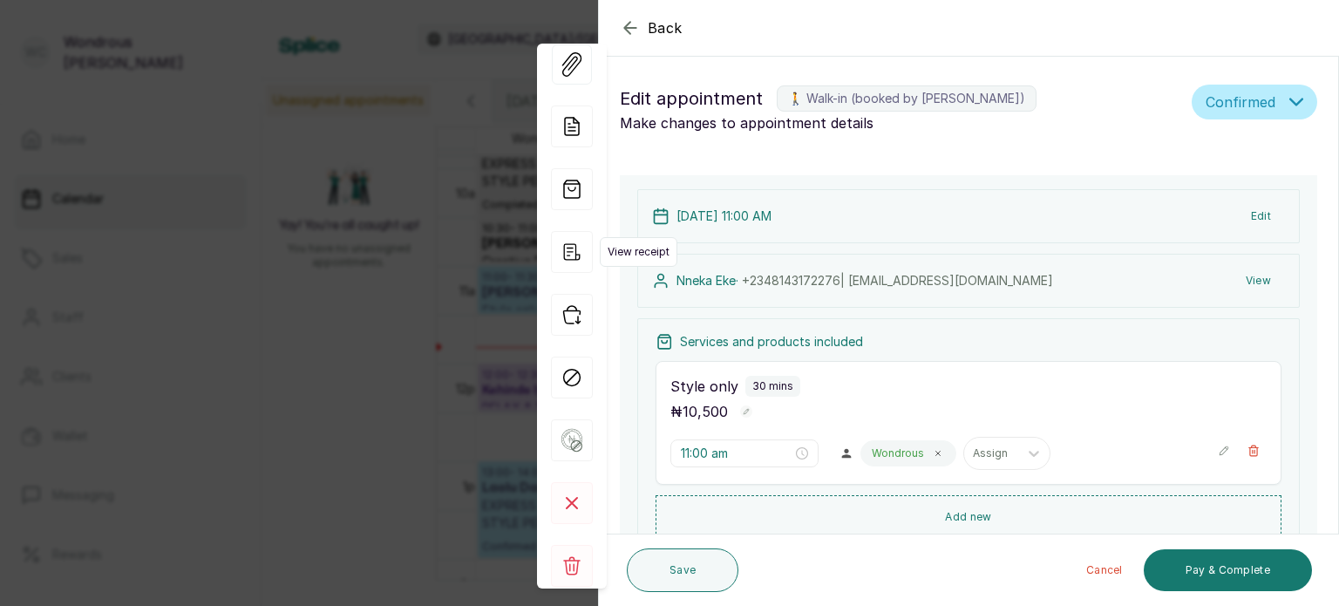
click at [568, 247] on icon "button" at bounding box center [572, 252] width 42 height 42
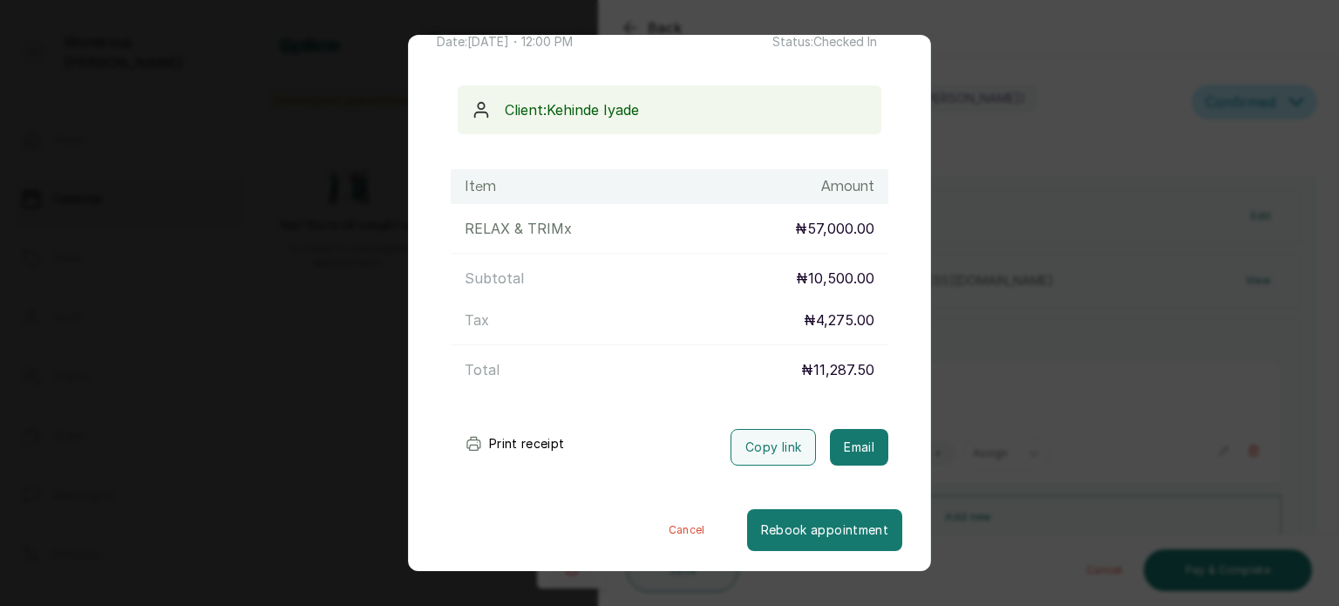
scroll to position [126, 0]
click at [529, 445] on button "Print receipt" at bounding box center [515, 444] width 128 height 35
click at [1083, 318] on div "Transaction Details Booking ID: # SPFVjVaW Date: 16 Sep, 2025 ・ 12:00 PM Billed…" at bounding box center [669, 303] width 1339 height 606
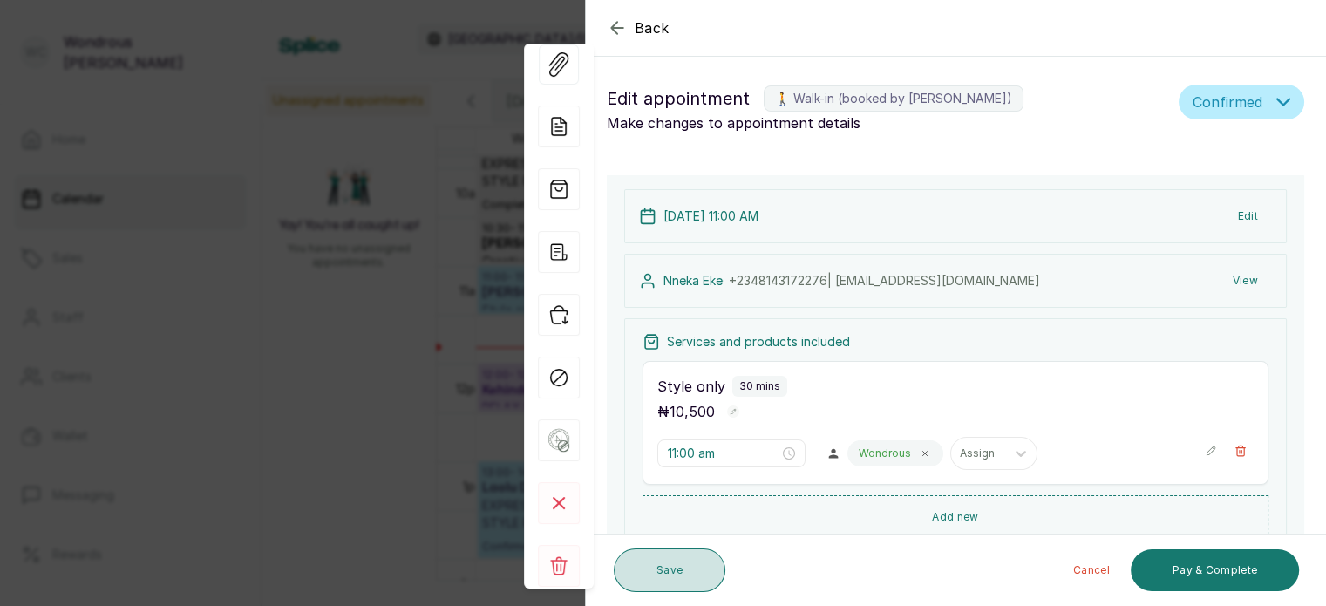
click at [658, 565] on button "Save" at bounding box center [670, 570] width 112 height 44
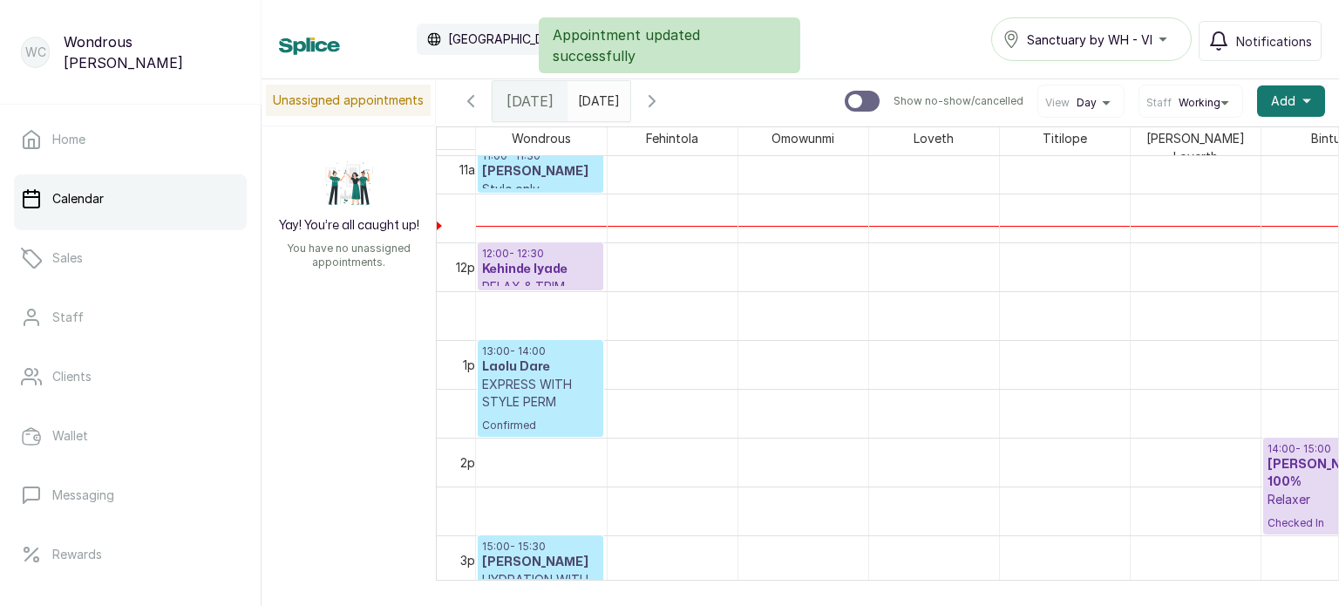
scroll to position [1086, 0]
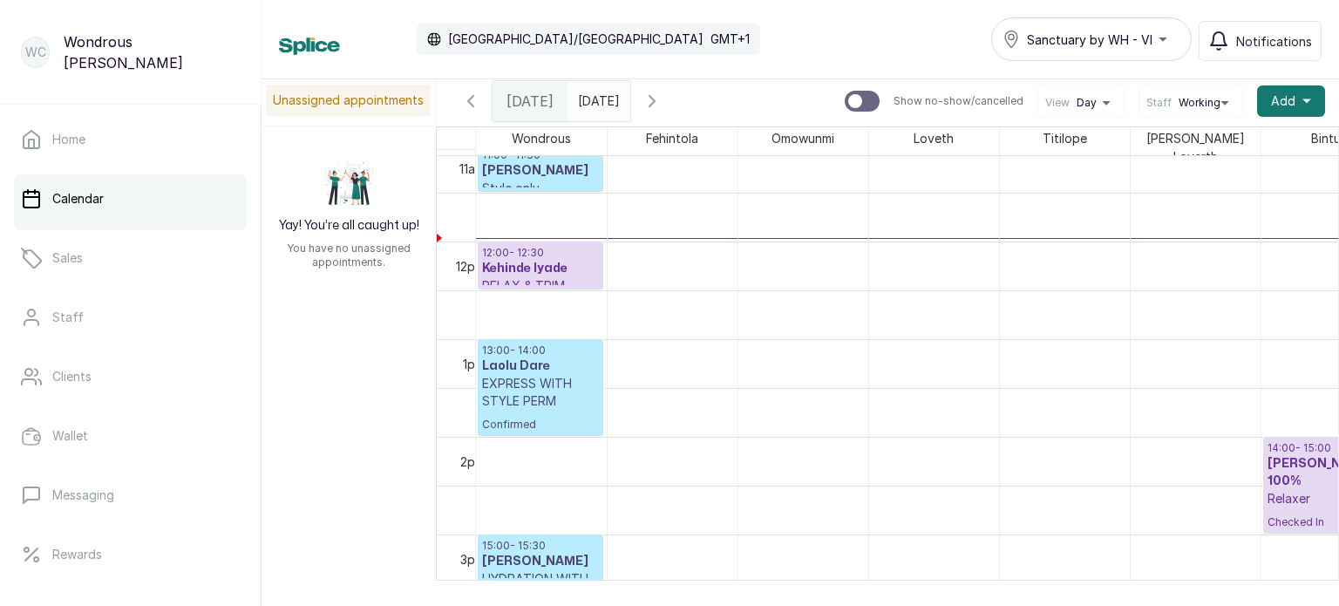
click at [540, 162] on h3 "Nneka Eke" at bounding box center [540, 170] width 117 height 17
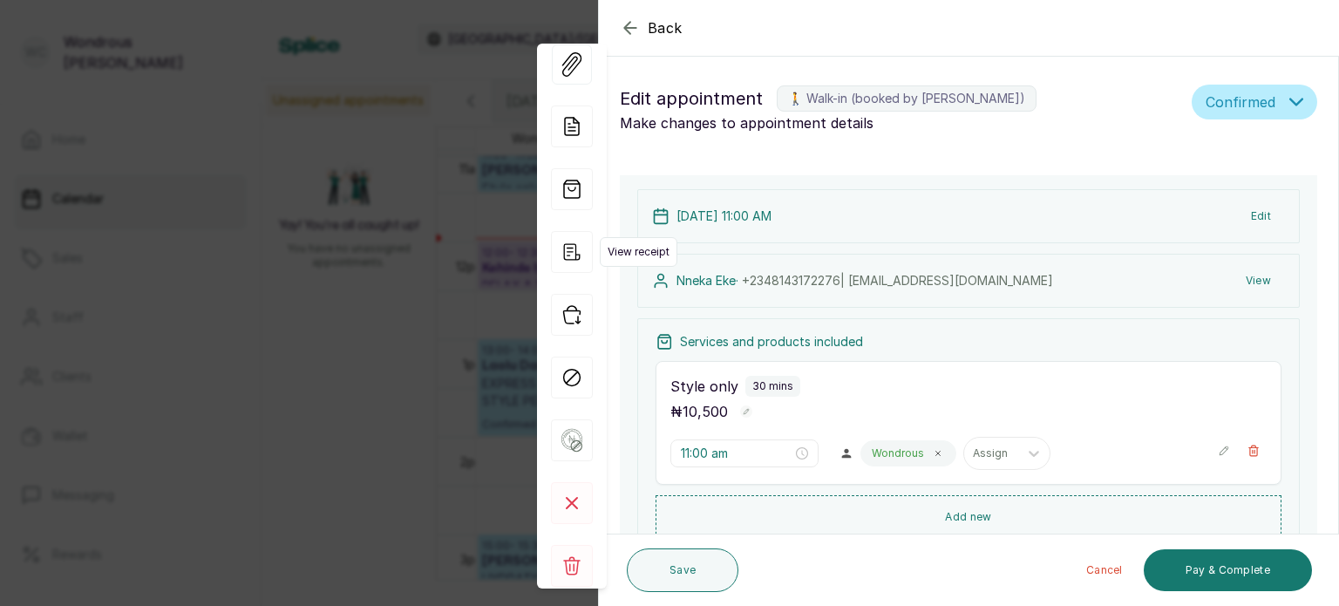
click at [574, 245] on icon "button" at bounding box center [572, 252] width 42 height 42
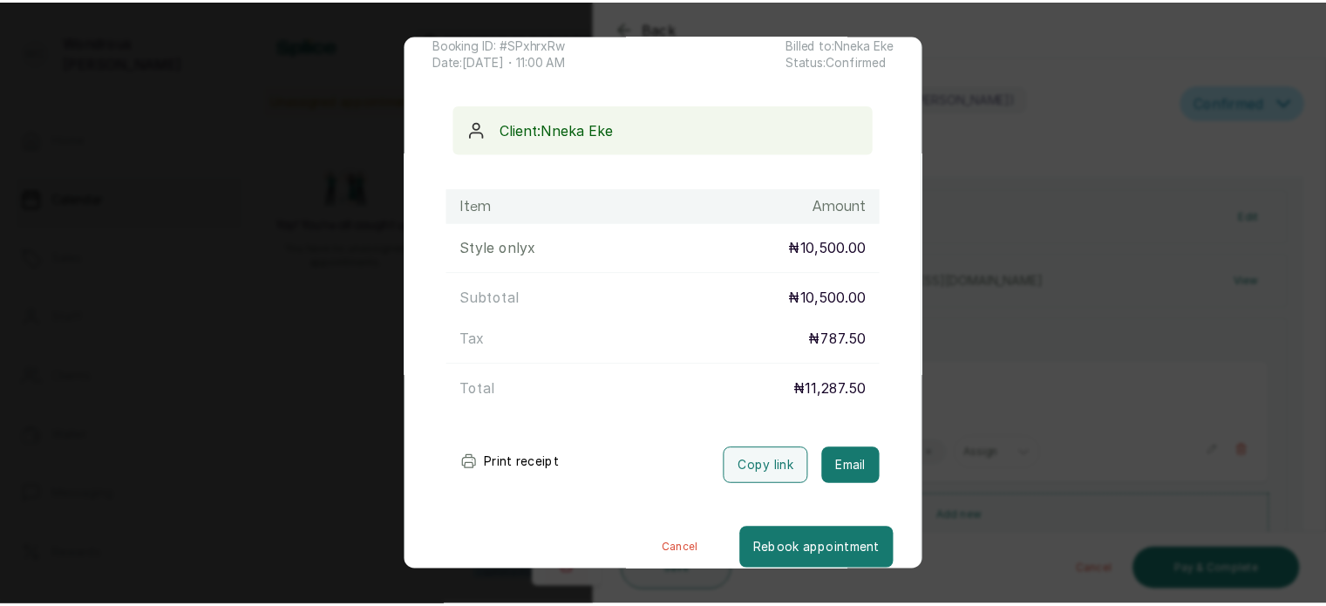
scroll to position [126, 0]
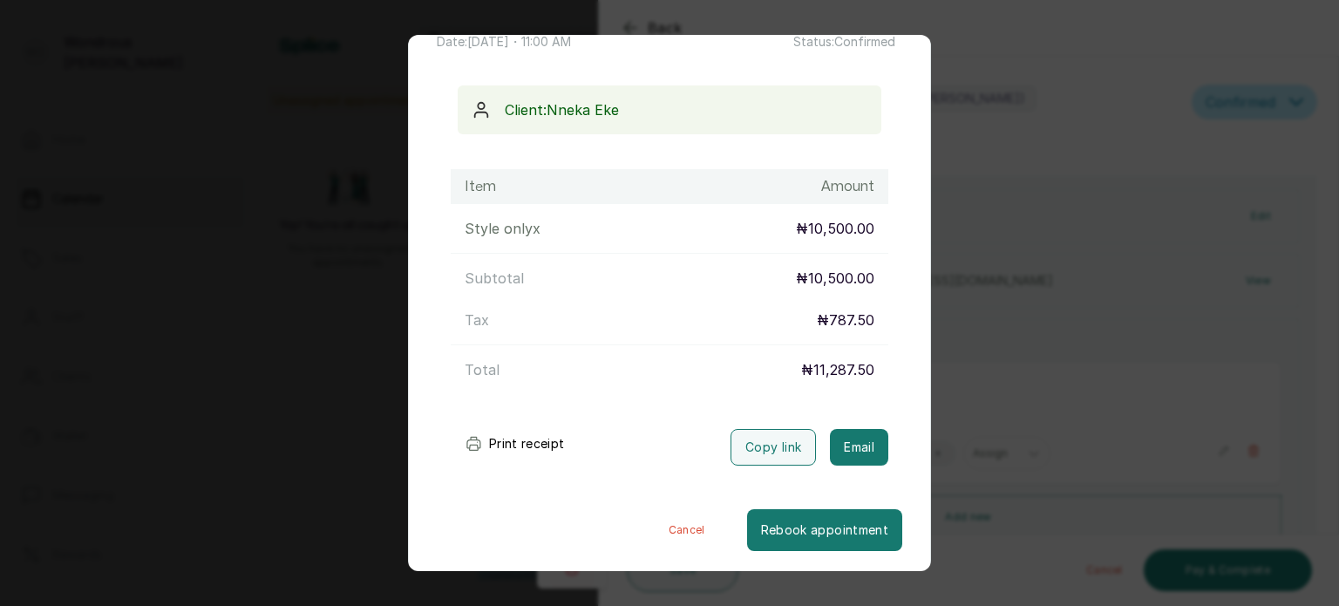
click at [527, 438] on button "Print receipt" at bounding box center [515, 443] width 128 height 35
click at [988, 354] on div "Transaction Details Booking ID: # SPxhrxRw Date: 16 Sep, 2025 ・ 11:00 AM Billed…" at bounding box center [669, 303] width 1339 height 606
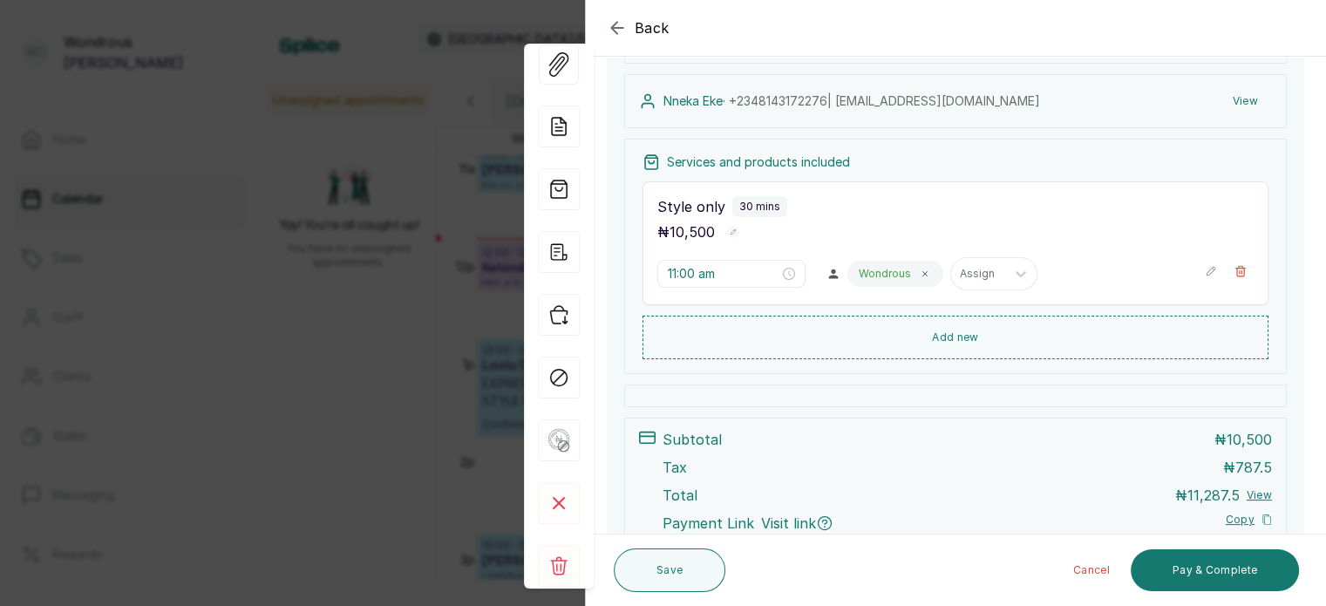
scroll to position [300, 0]
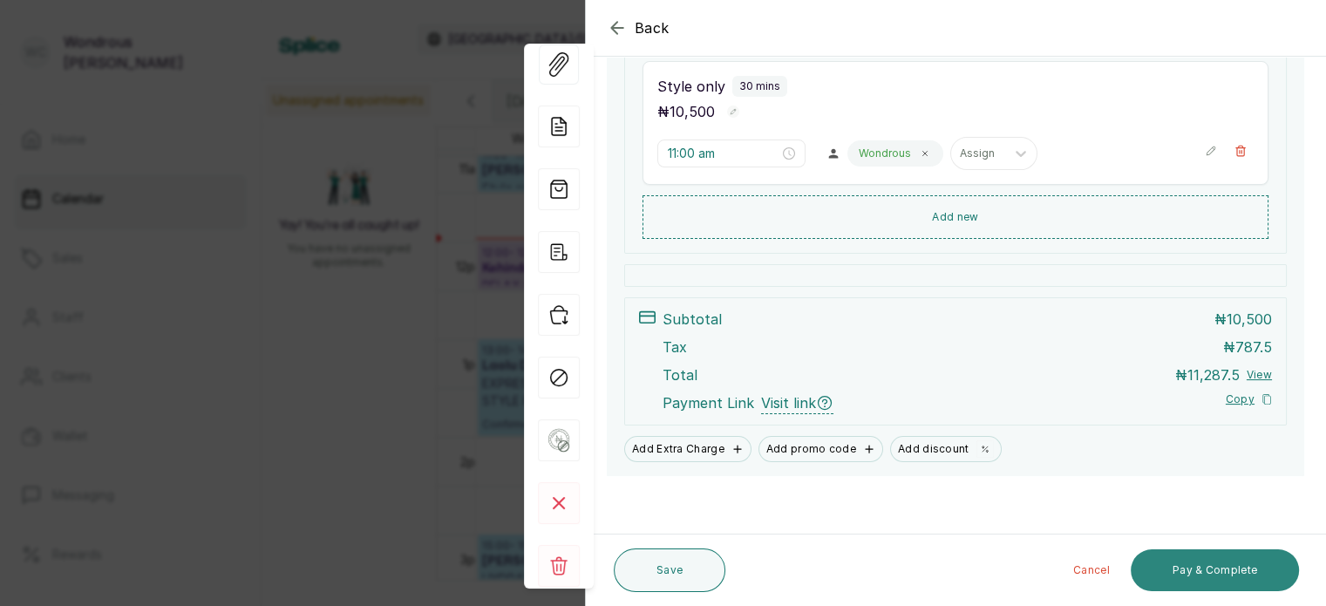
click at [1227, 568] on button "Pay & Complete" at bounding box center [1215, 570] width 168 height 42
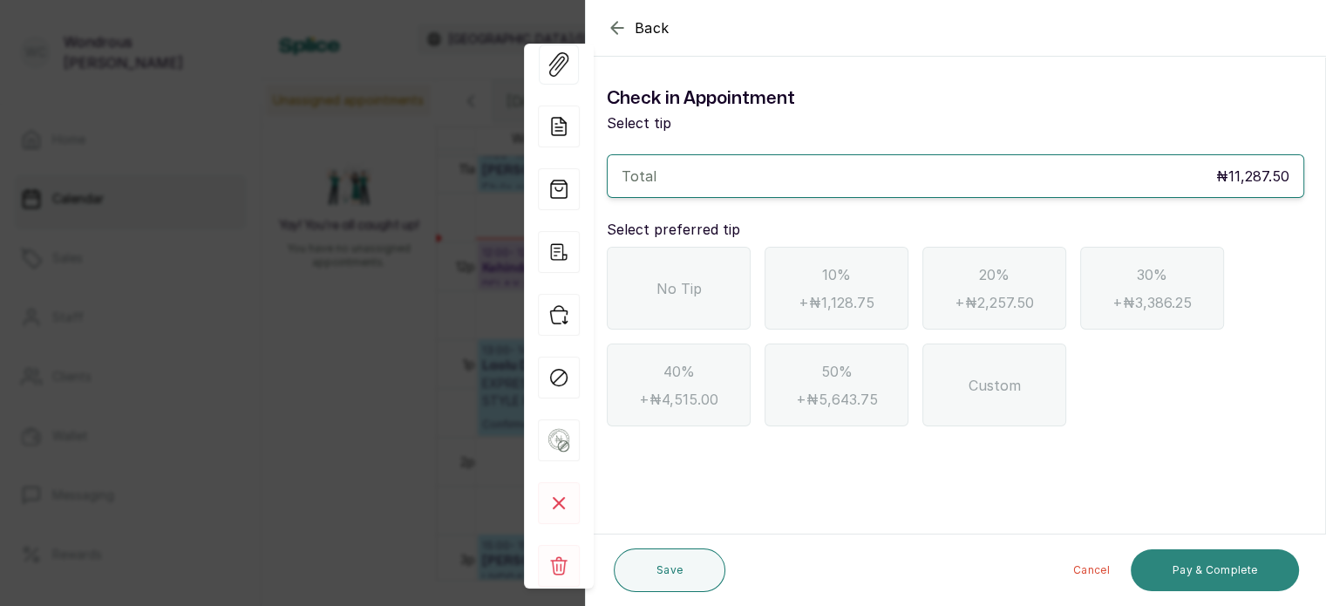
scroll to position [0, 0]
click at [663, 286] on span "No Tip" at bounding box center [678, 288] width 45 height 21
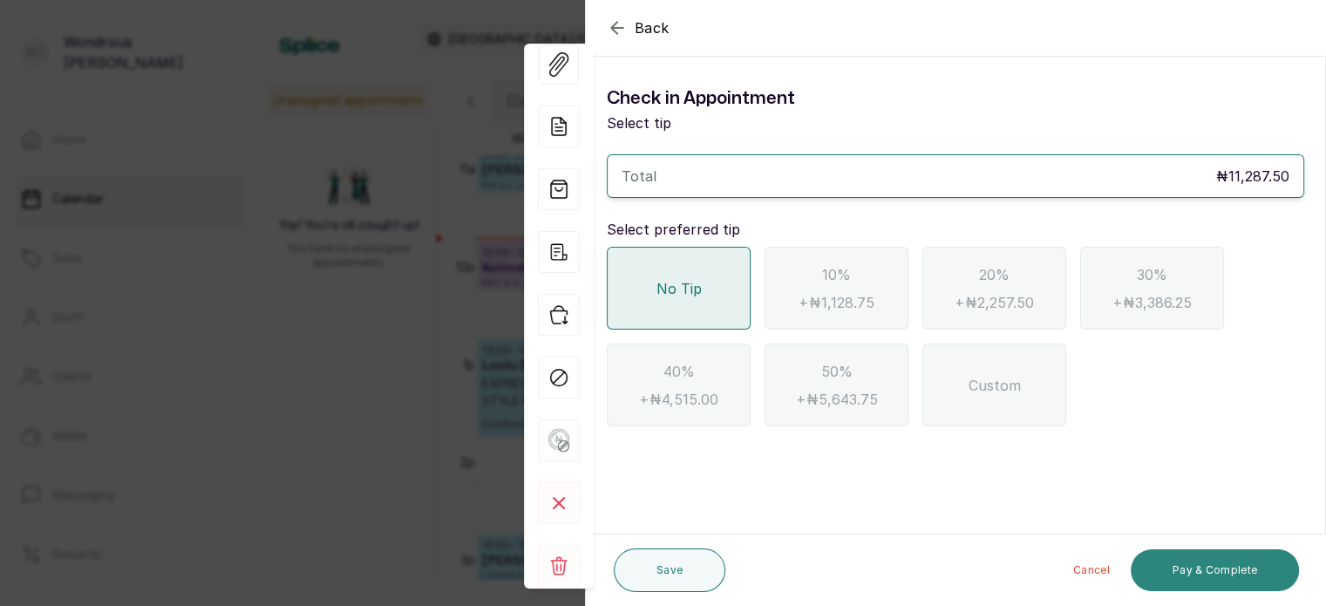
click at [1220, 568] on button "Pay & Complete" at bounding box center [1215, 570] width 168 height 42
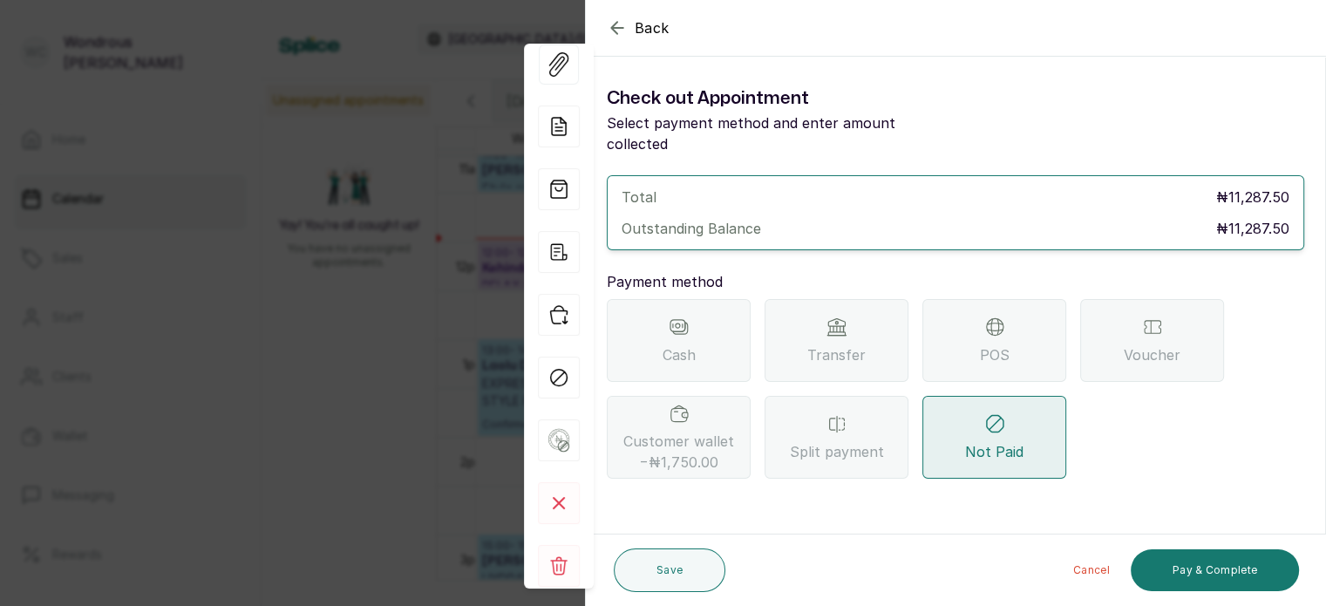
click at [815, 313] on div "Transfer" at bounding box center [837, 340] width 144 height 83
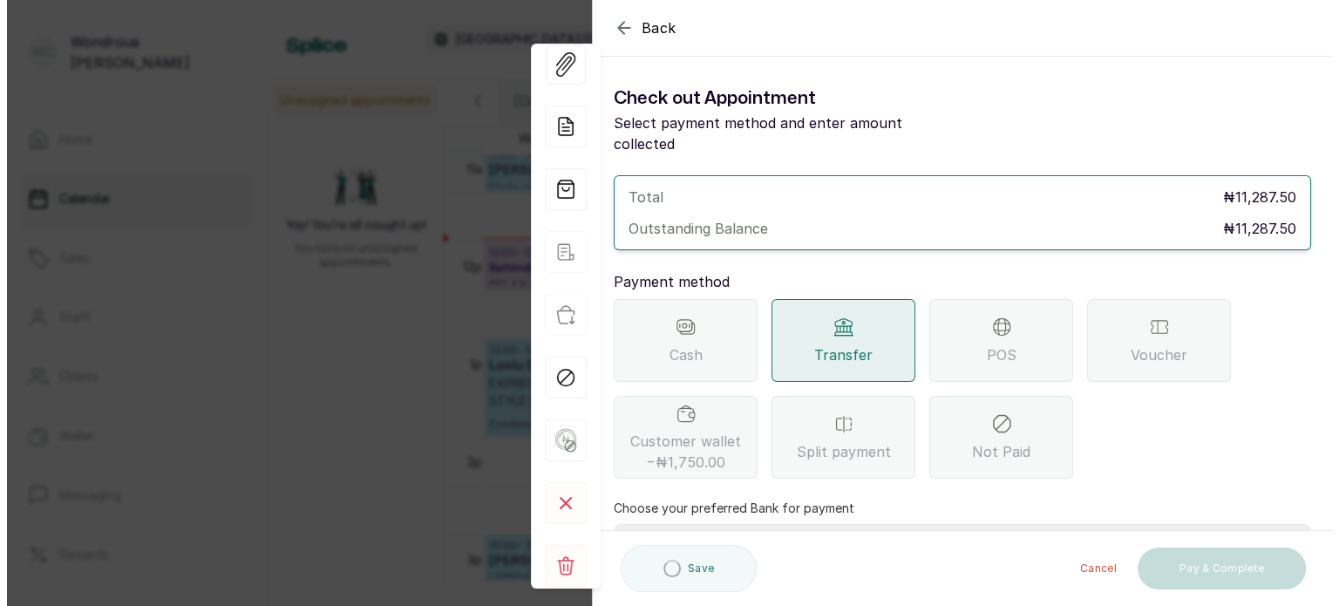
scroll to position [179, 0]
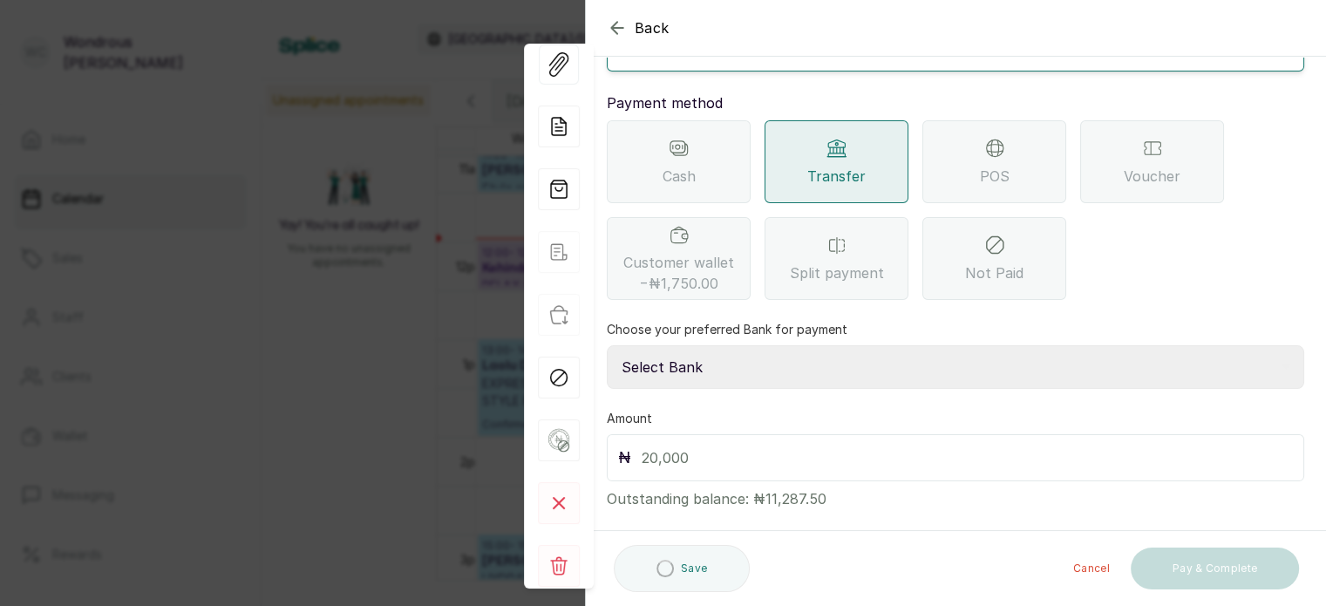
click at [704, 350] on select "Select Bank SBYWH ENTERPRISE Union Bank of Nigeria SBYWH ENTERPRISE Guaranty Tr…" at bounding box center [955, 367] width 697 height 44
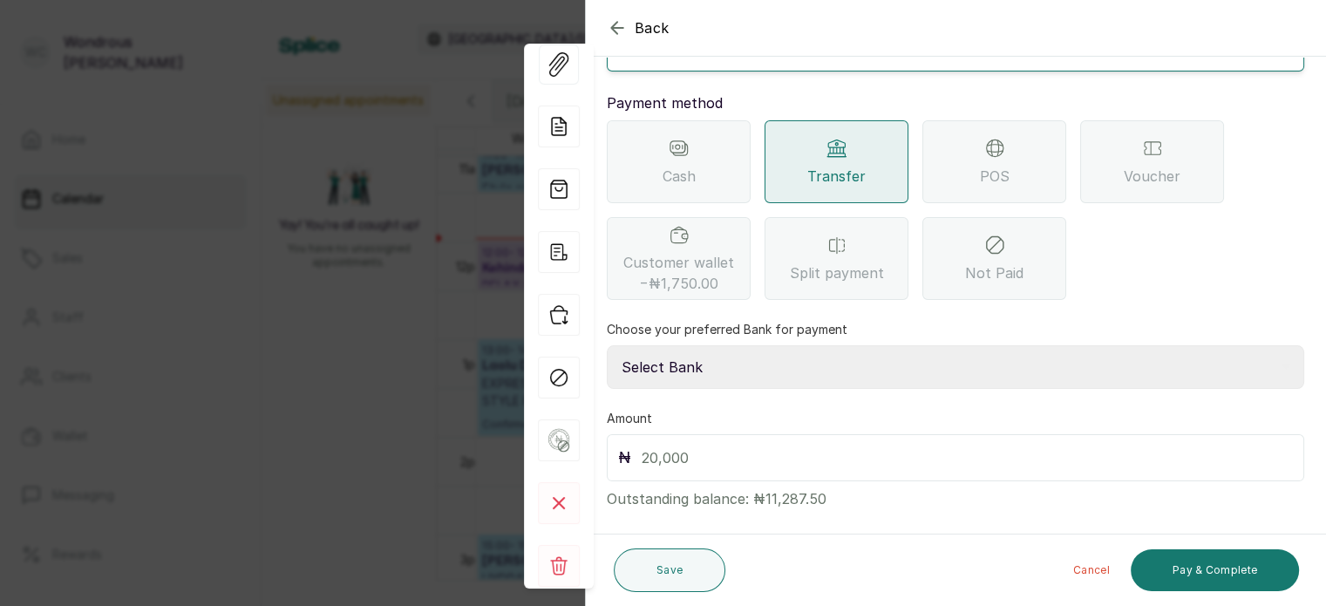
select select "8fb54e95-ef8c-4328-b98d-ff4cf8a4a716"
click at [607, 345] on select "Select Bank SBYWH ENTERPRISE Union Bank of Nigeria SBYWH ENTERPRISE Guaranty Tr…" at bounding box center [955, 367] width 697 height 44
click at [707, 445] on input "text" at bounding box center [967, 457] width 651 height 24
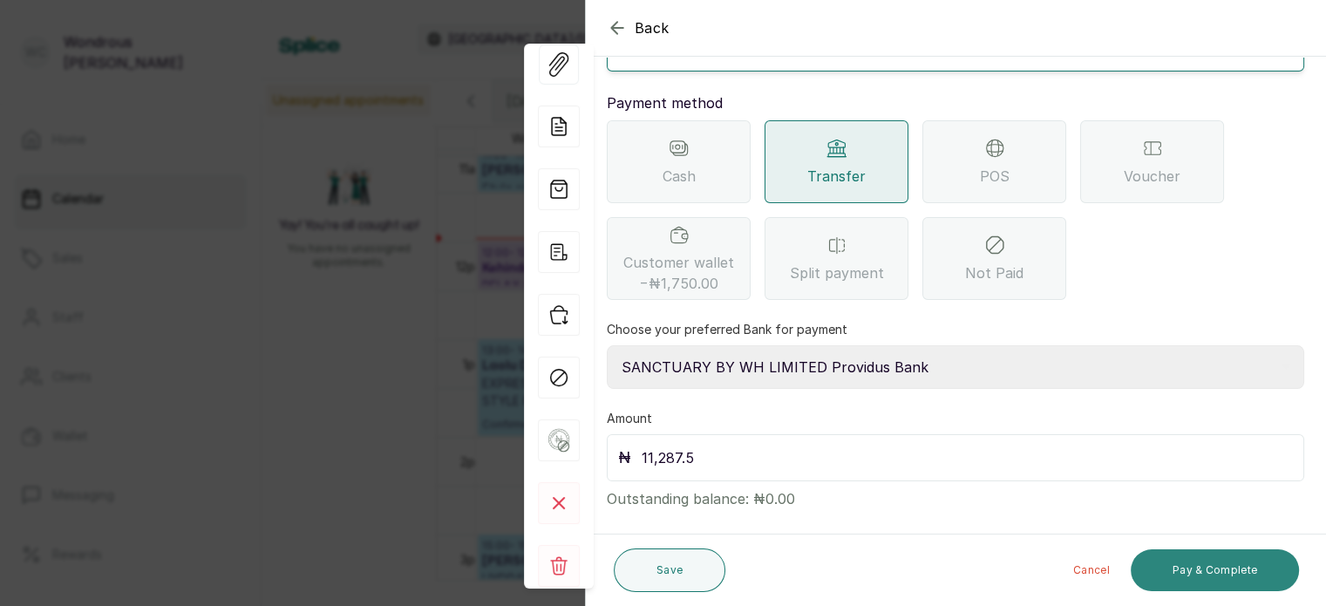
type input "11,287.5"
click at [1178, 561] on button "Pay & Complete" at bounding box center [1215, 570] width 168 height 42
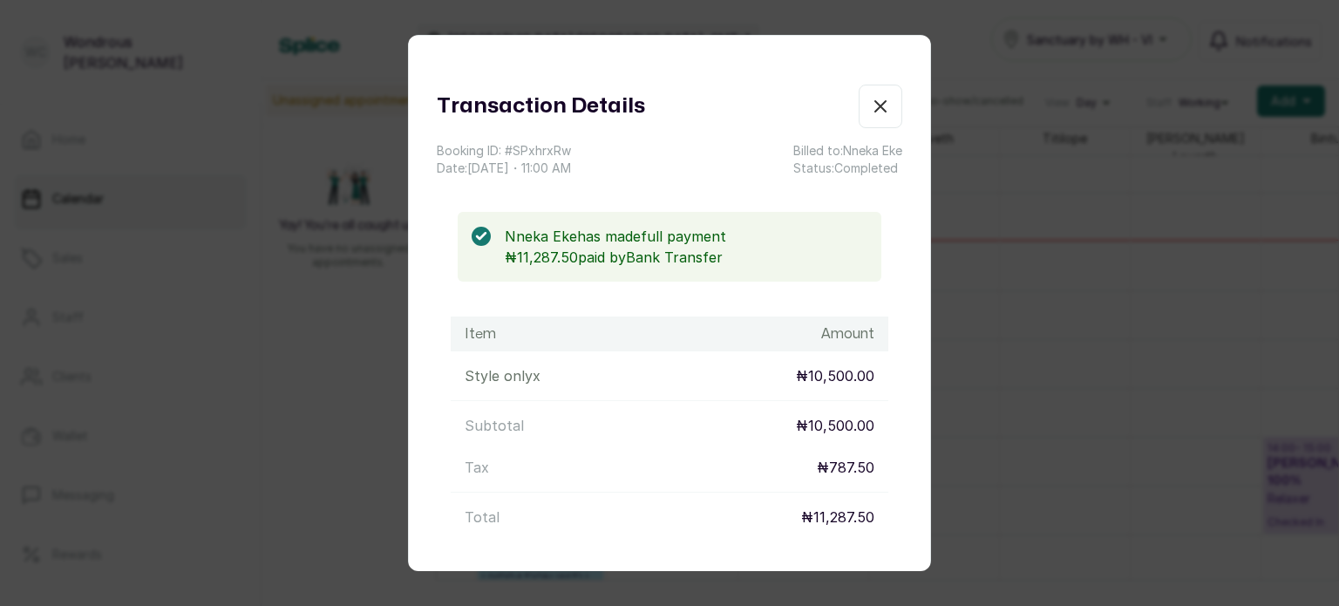
click at [1159, 417] on div "Transaction Details Booking ID: # SPxhrxRw Date: 16 Sep, 2025 ・ 11:00 AM Billed…" at bounding box center [669, 303] width 1339 height 606
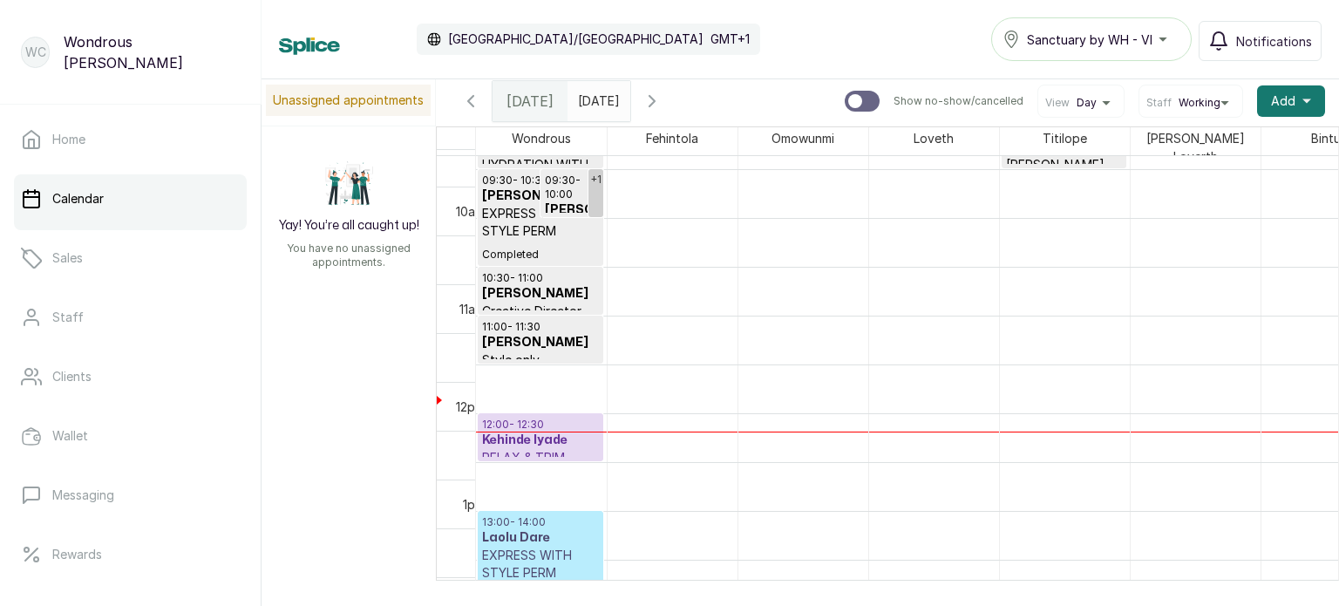
scroll to position [907, 0]
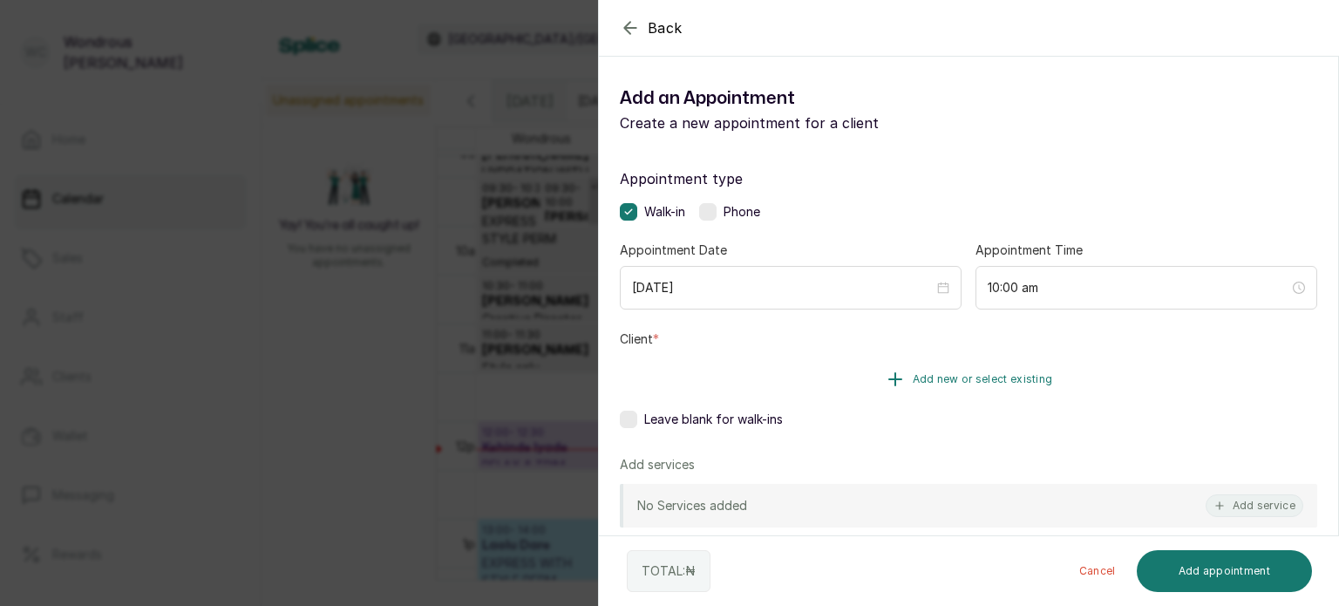
click at [894, 390] on button "Add new or select existing" at bounding box center [968, 379] width 697 height 49
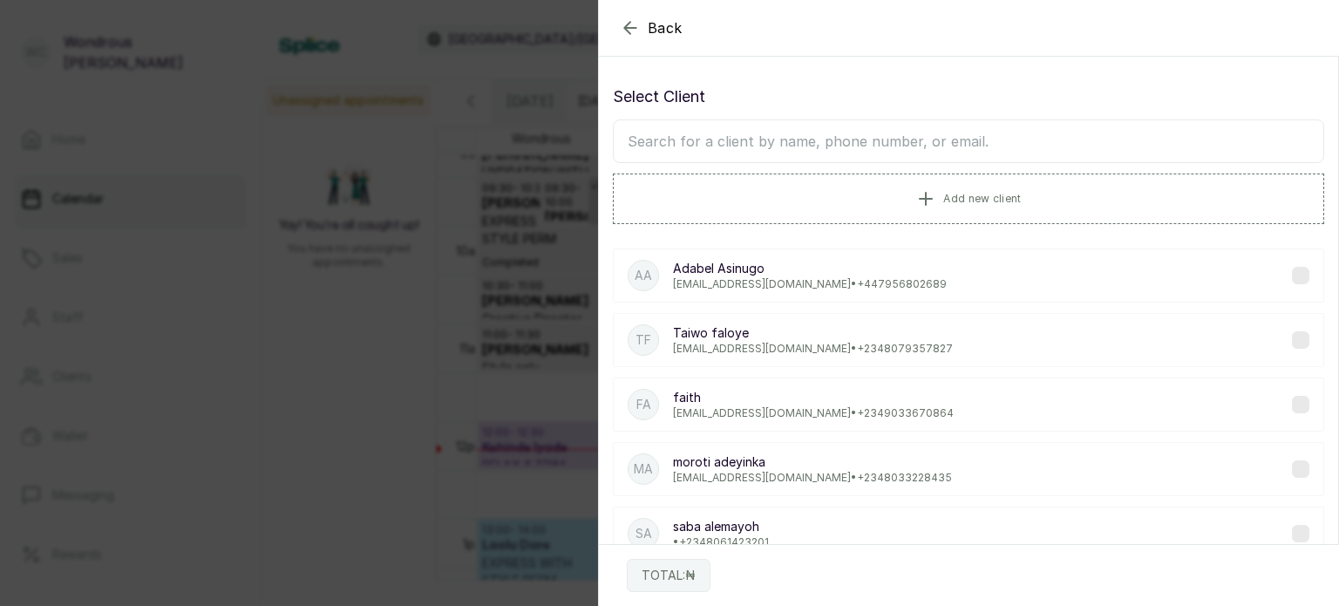
click at [822, 149] on input "text" at bounding box center [968, 141] width 711 height 44
type input ","
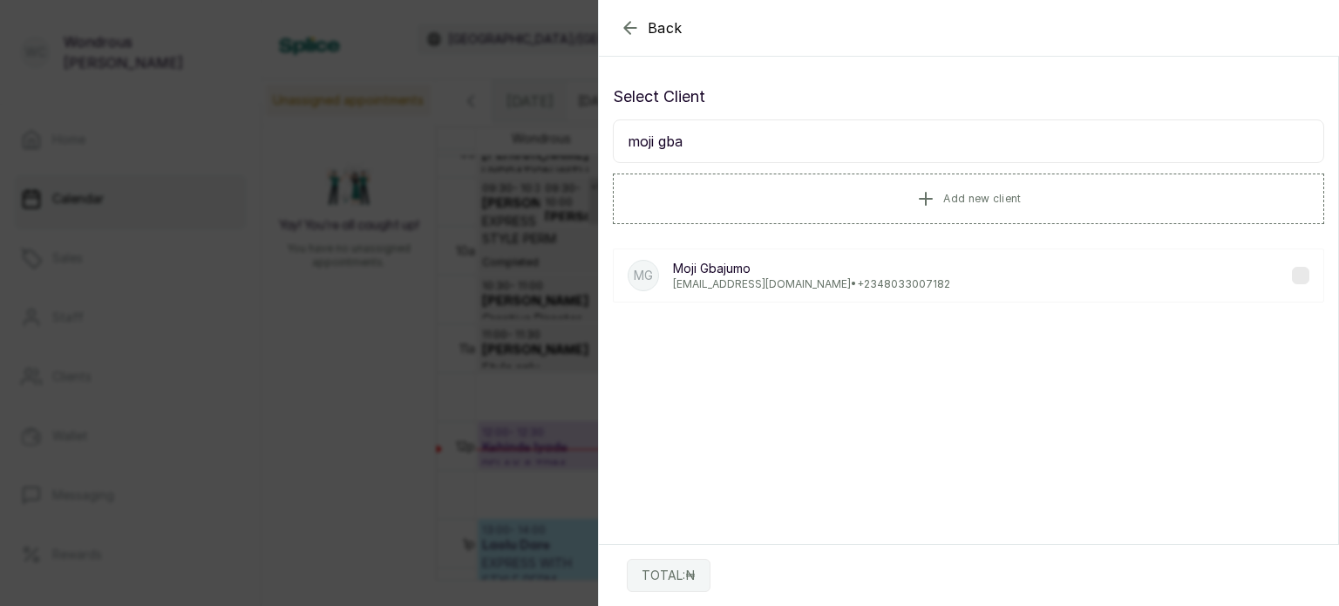
type input "moji gba"
click at [738, 268] on p "Moji Gbajumo" at bounding box center [811, 268] width 277 height 17
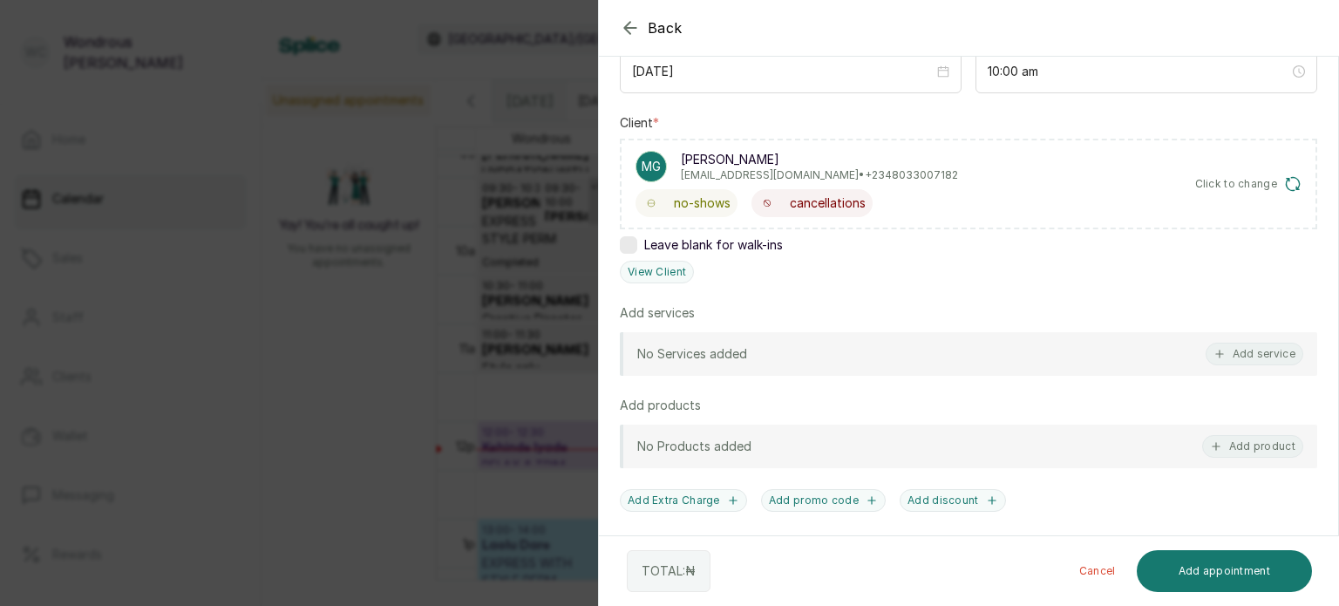
scroll to position [218, 0]
click at [1229, 349] on button "Add service" at bounding box center [1255, 352] width 98 height 23
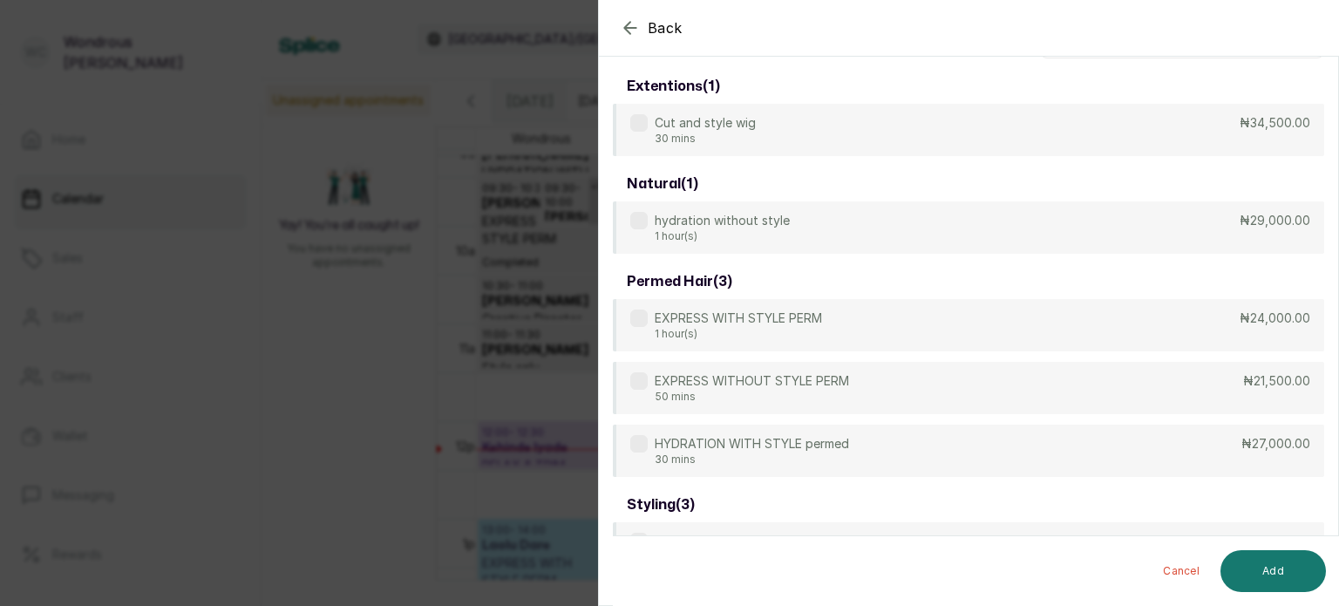
scroll to position [0, 0]
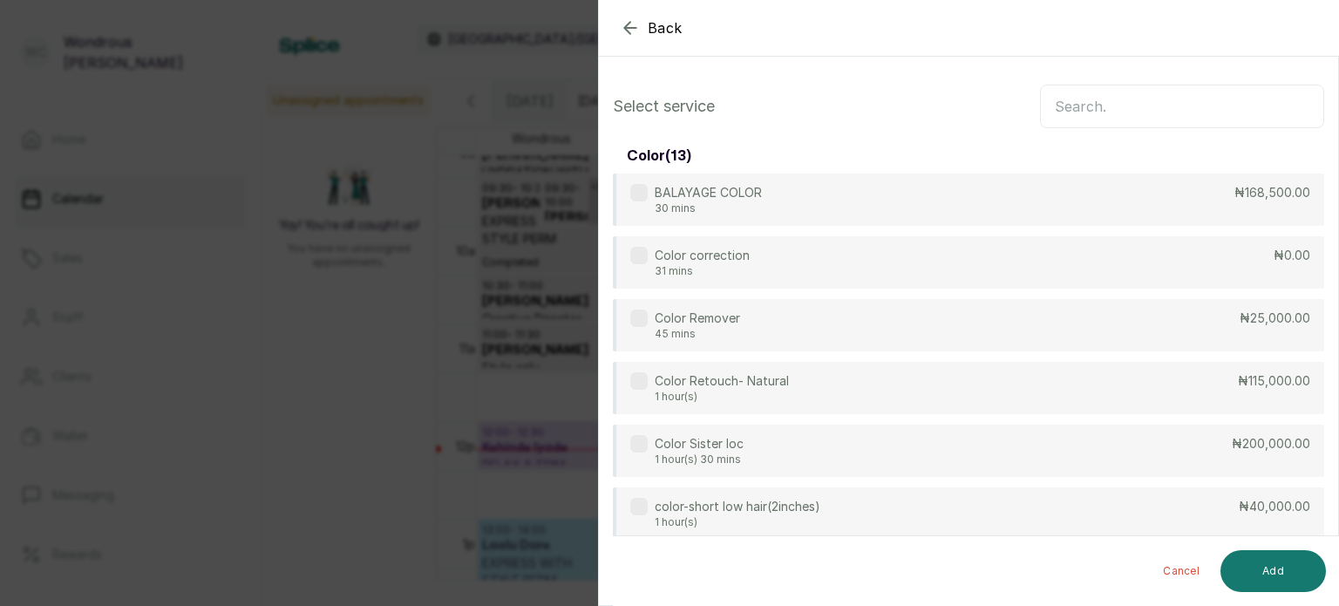
click at [1154, 111] on input "text" at bounding box center [1182, 107] width 284 height 44
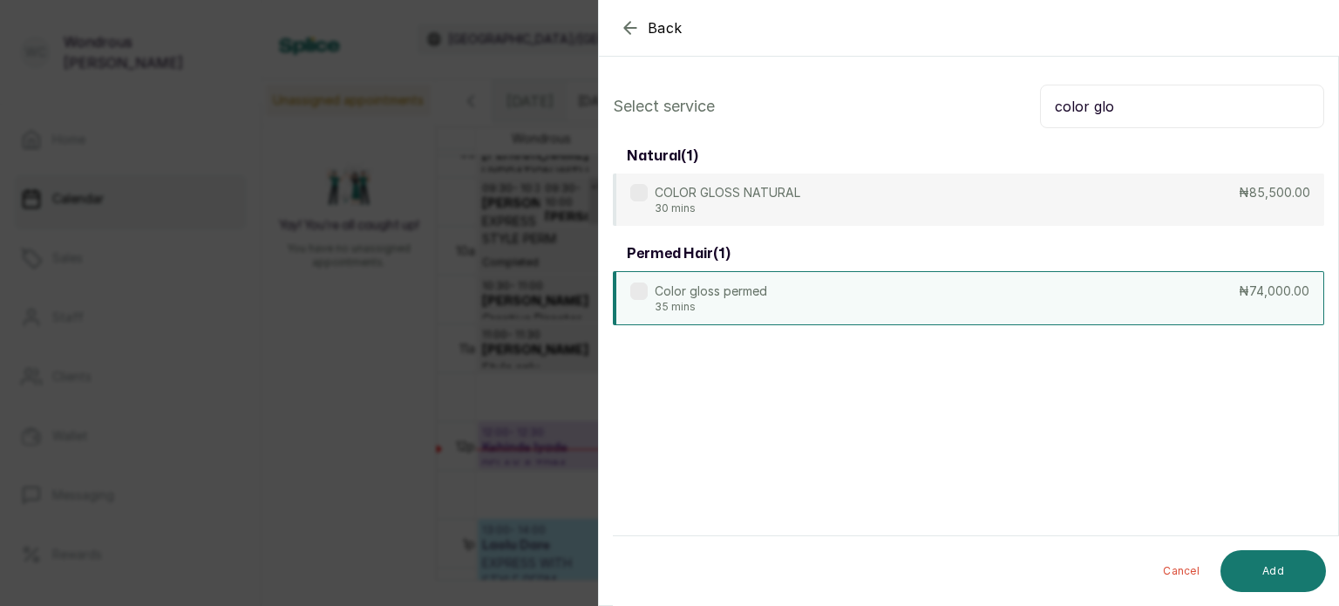
click at [1045, 278] on div "Color gloss permed 35 mins ₦74,000.00" at bounding box center [968, 298] width 711 height 54
click at [1149, 112] on input "color glo" at bounding box center [1182, 107] width 284 height 44
type input "c"
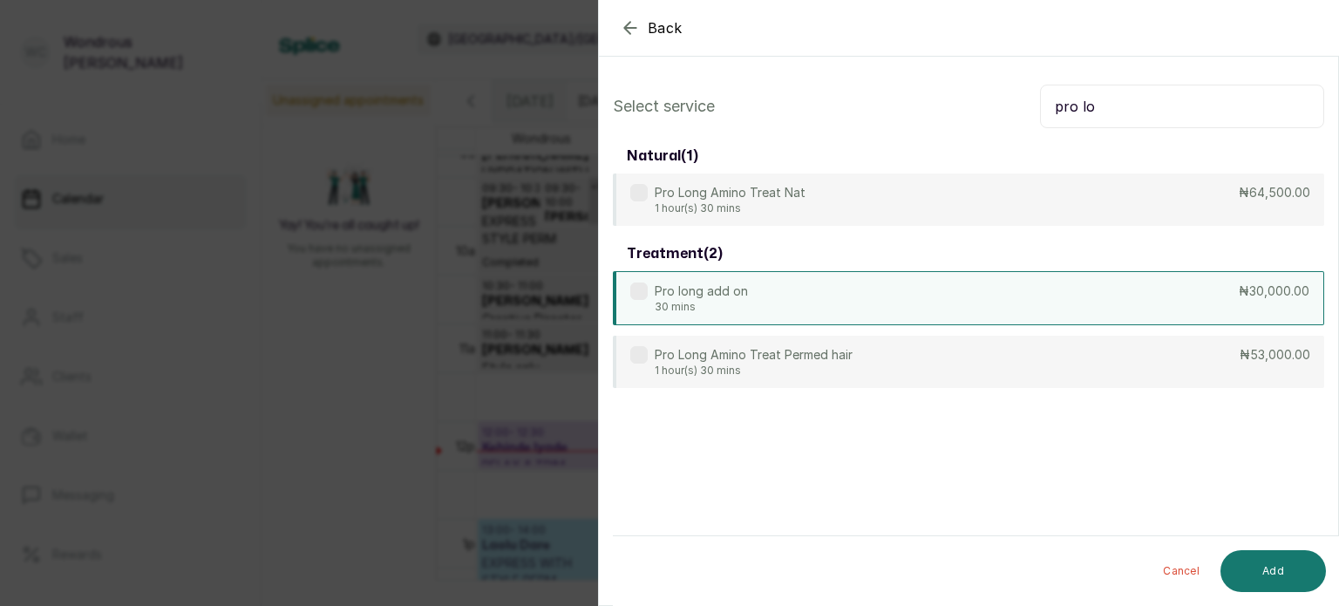
click at [985, 291] on div "Pro long add on 30 mins ₦30,000.00" at bounding box center [968, 298] width 711 height 54
click at [1109, 101] on input "pro lo" at bounding box center [1182, 107] width 284 height 44
type input "p"
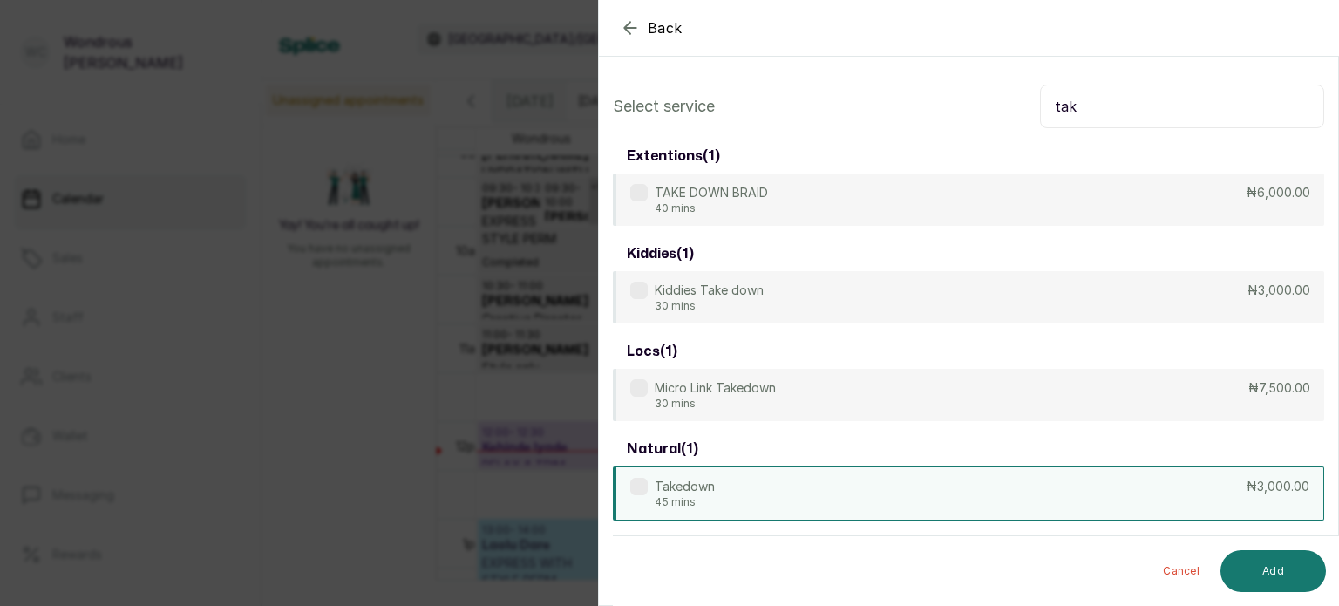
type input "tak"
click at [986, 498] on div "Takedown 45 mins ₦3,000.00" at bounding box center [968, 493] width 711 height 54
click at [1271, 573] on button "Add" at bounding box center [1272, 571] width 105 height 42
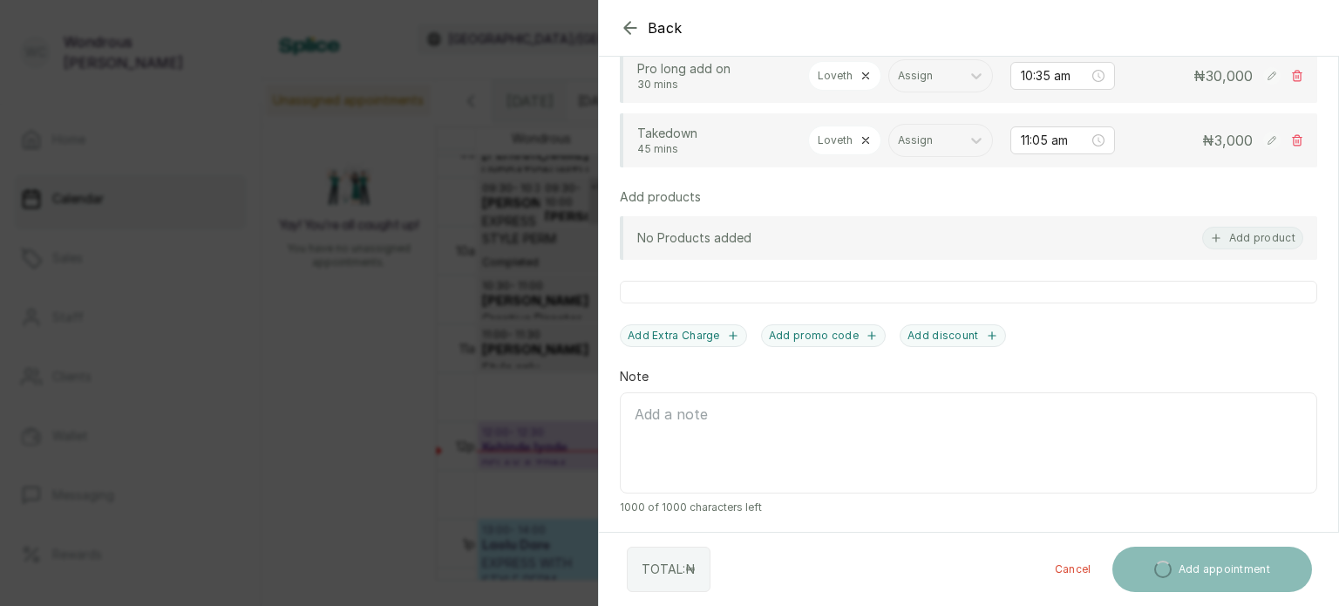
scroll to position [636, 0]
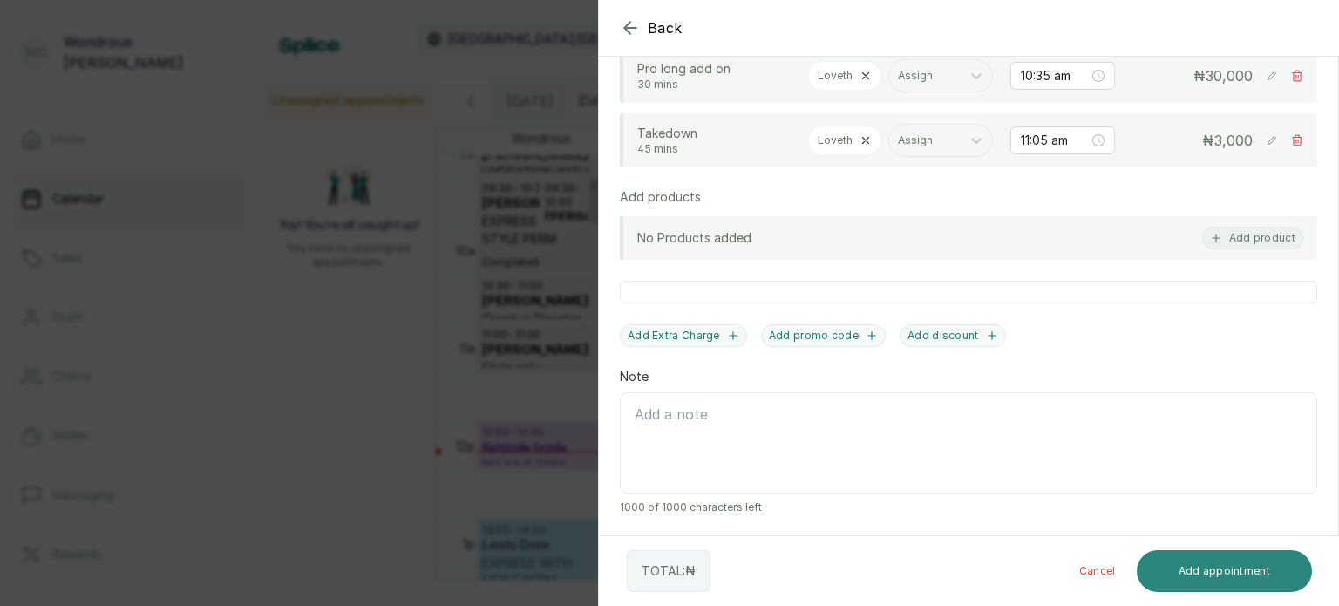
click at [1193, 569] on button "Add appointment" at bounding box center [1225, 571] width 176 height 42
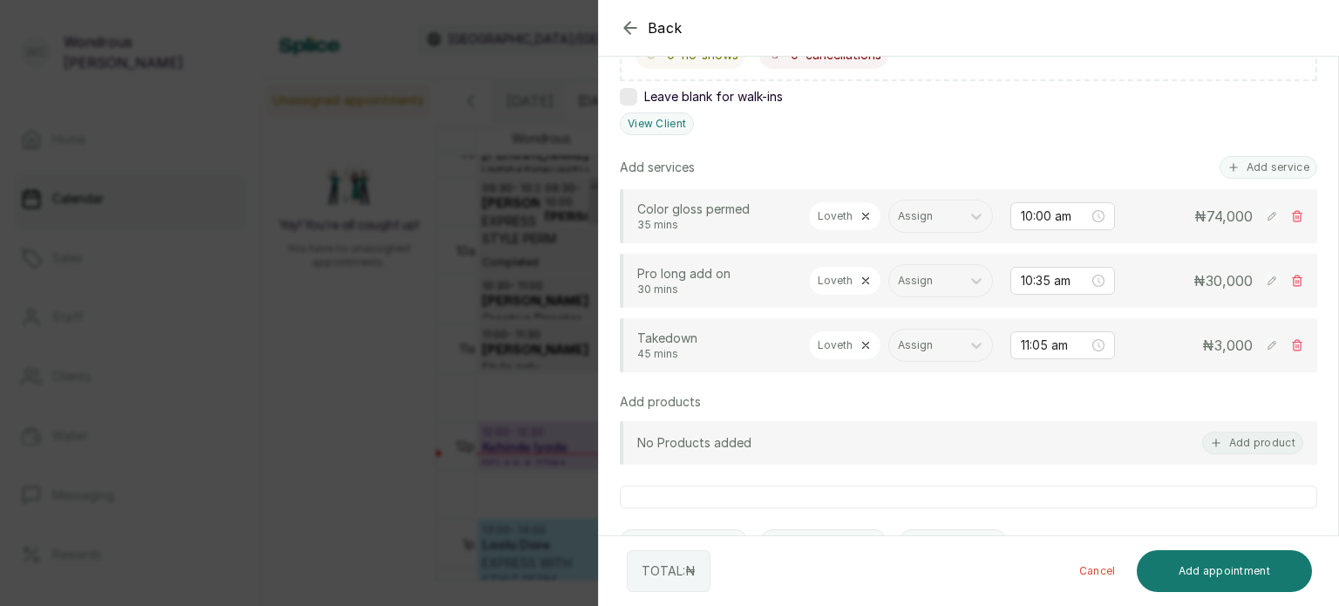
scroll to position [364, 0]
click at [1200, 568] on button "Add appointment" at bounding box center [1225, 571] width 176 height 42
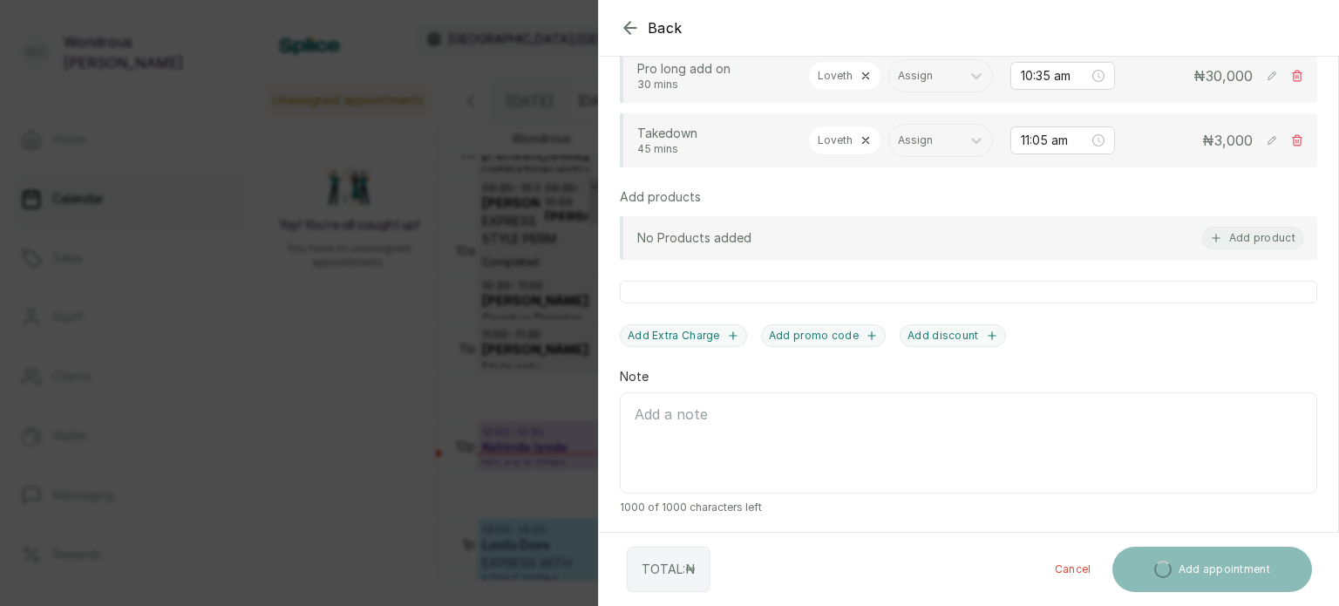
scroll to position [675, 0]
click at [493, 285] on div "Back Add Appointment Add an Appointment Create a new appointment for a client A…" at bounding box center [669, 303] width 1339 height 606
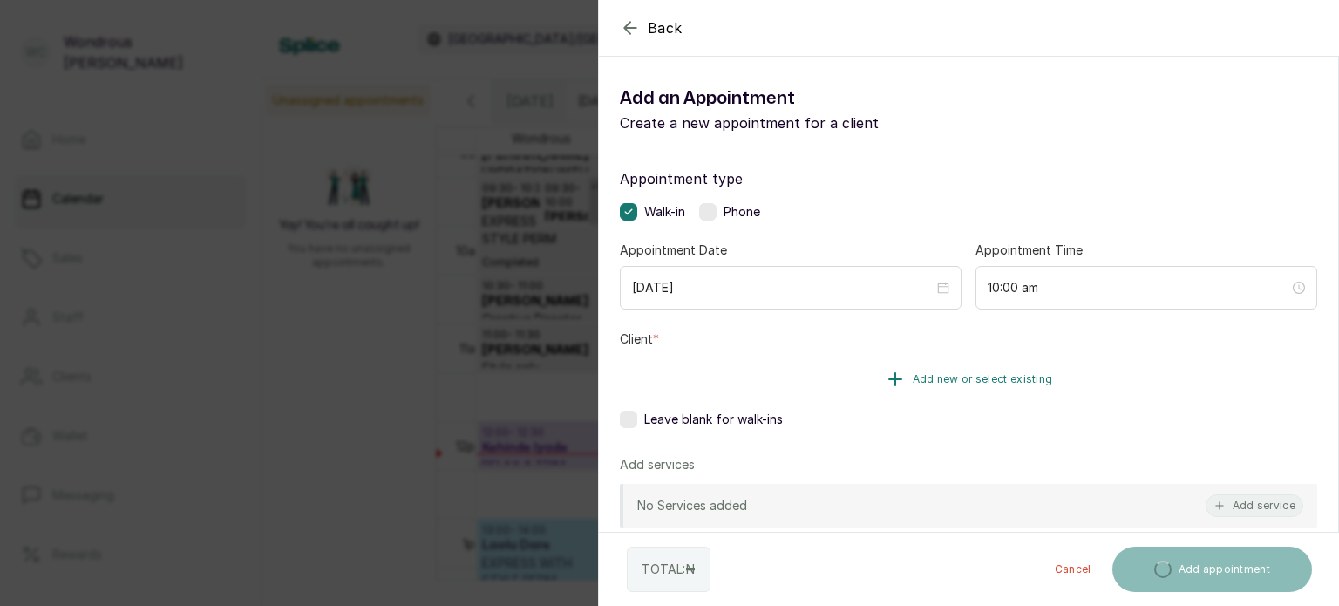
click at [921, 372] on span "Add new or select existing" at bounding box center [983, 379] width 140 height 14
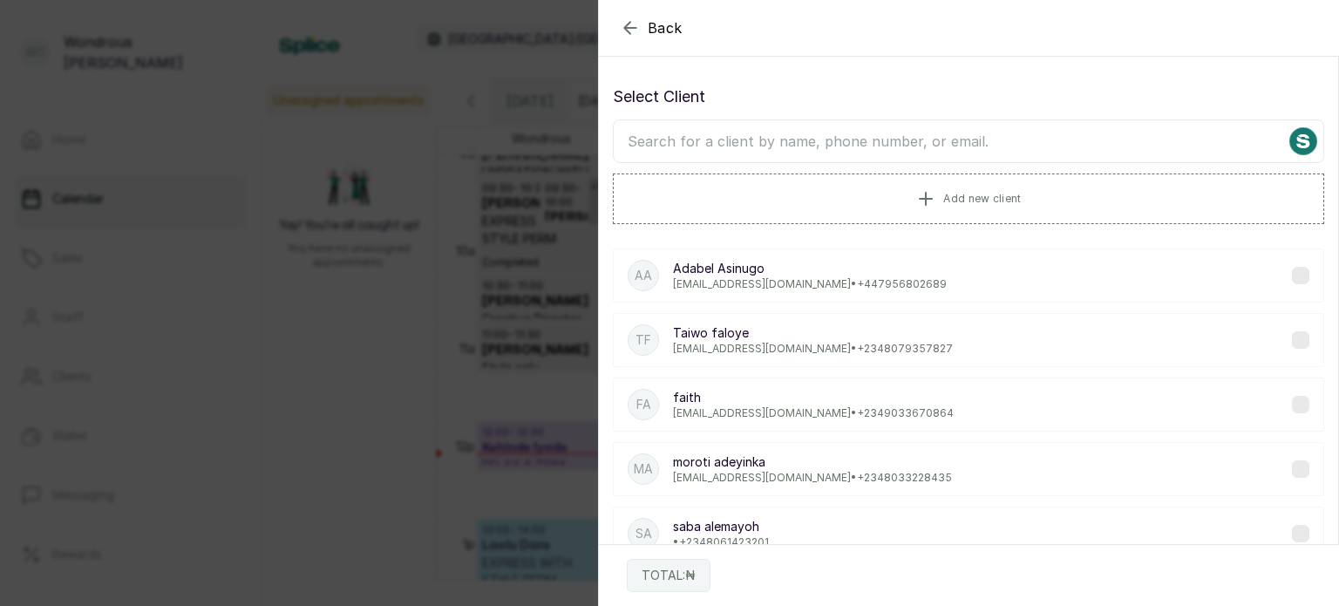
click at [845, 133] on input "text" at bounding box center [968, 141] width 711 height 44
click at [734, 127] on input "moji gba" at bounding box center [968, 141] width 711 height 44
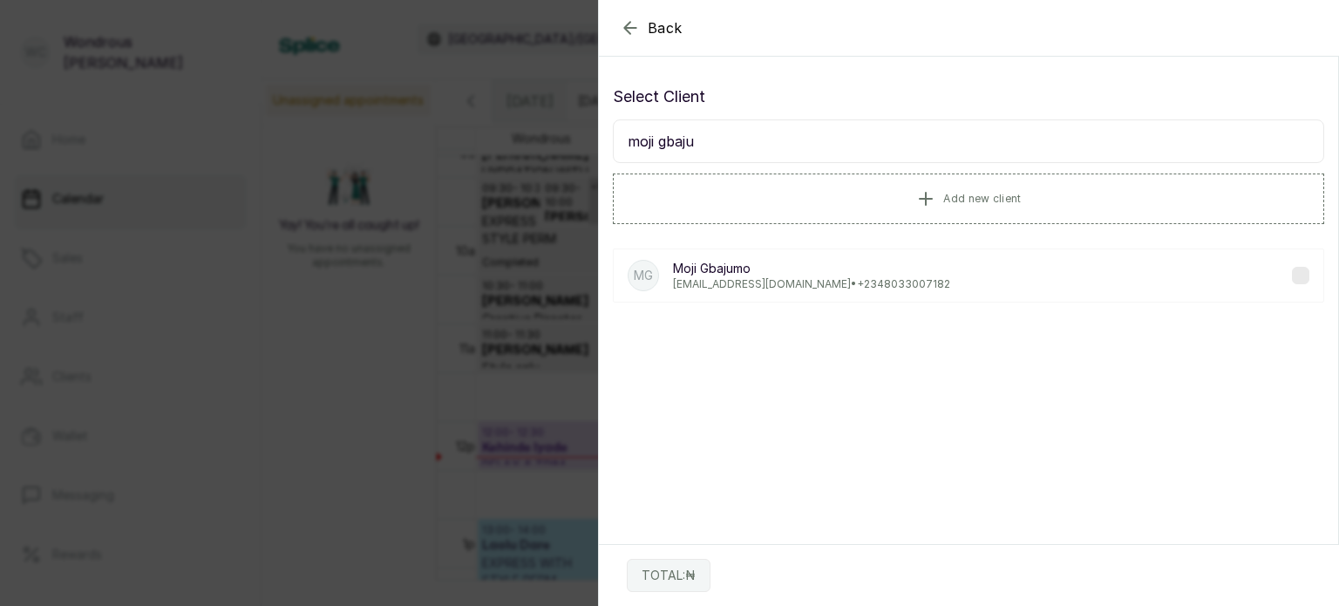
type input "moji gbaju"
click at [750, 278] on p "halimagbguw@yahoo.com • +234 8033007182" at bounding box center [811, 284] width 277 height 14
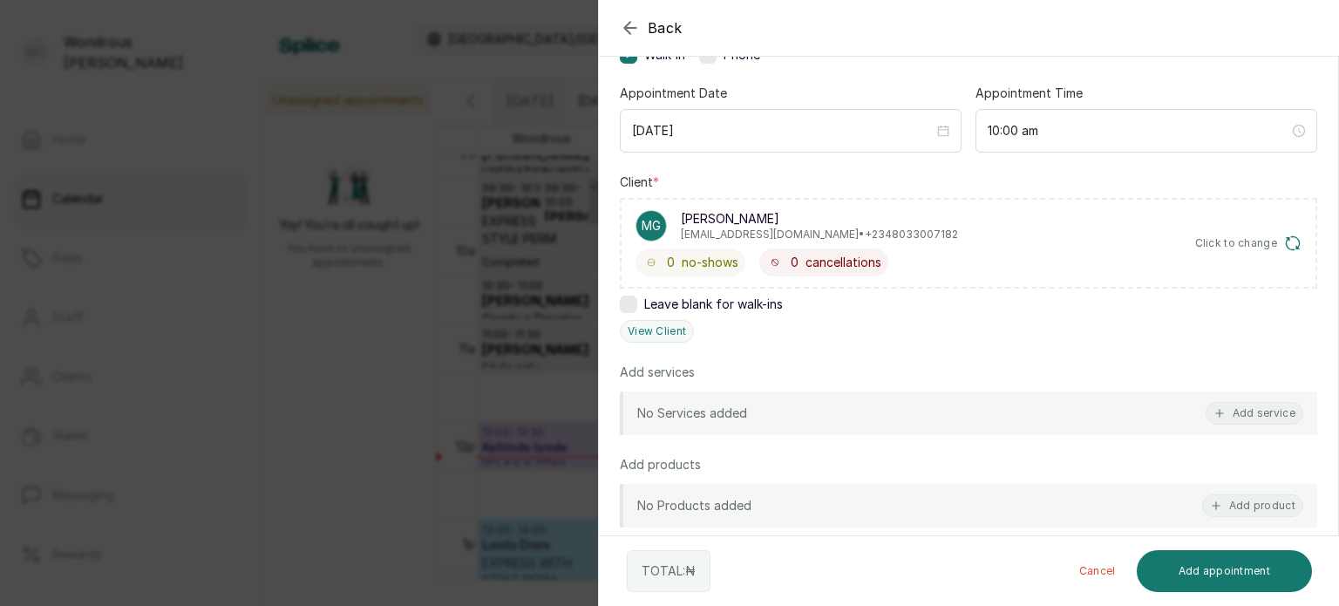
scroll to position [215, 0]
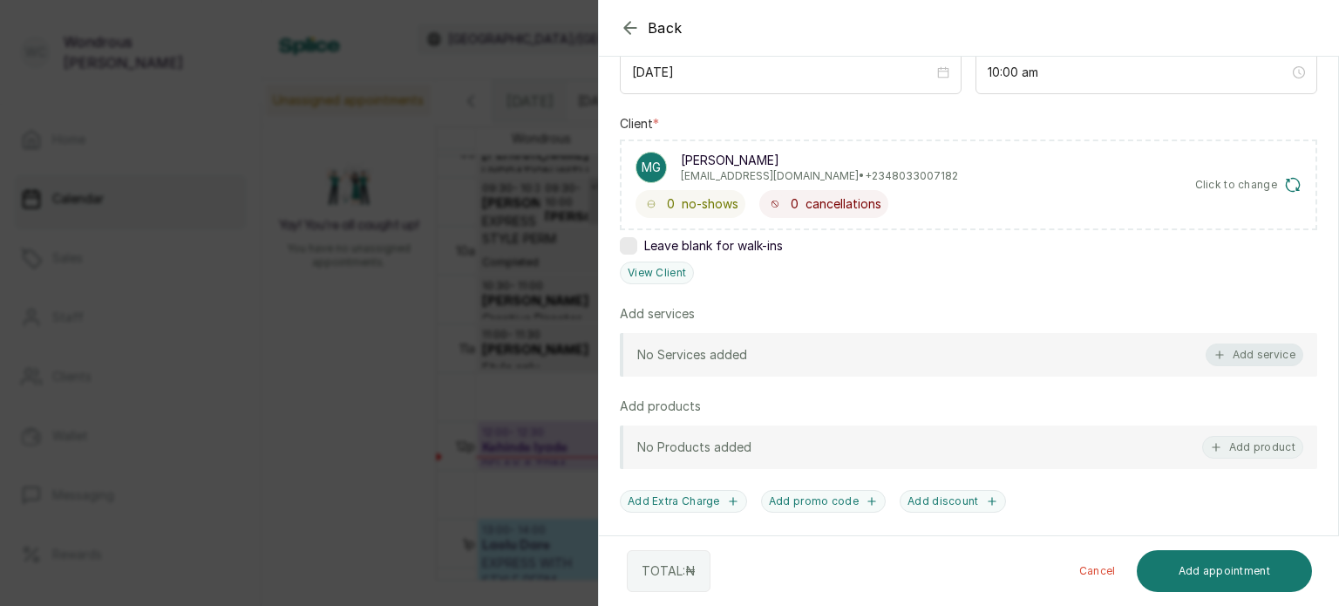
click at [1240, 362] on button "Add service" at bounding box center [1255, 354] width 98 height 23
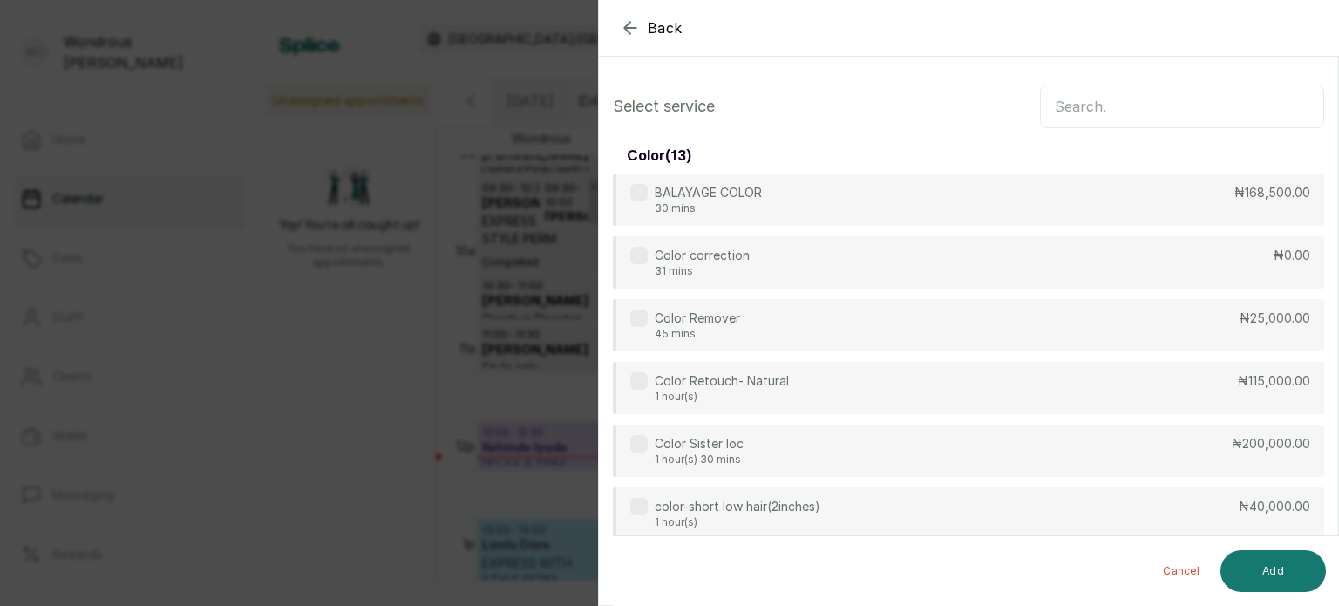
click at [1092, 112] on input "text" at bounding box center [1182, 107] width 284 height 44
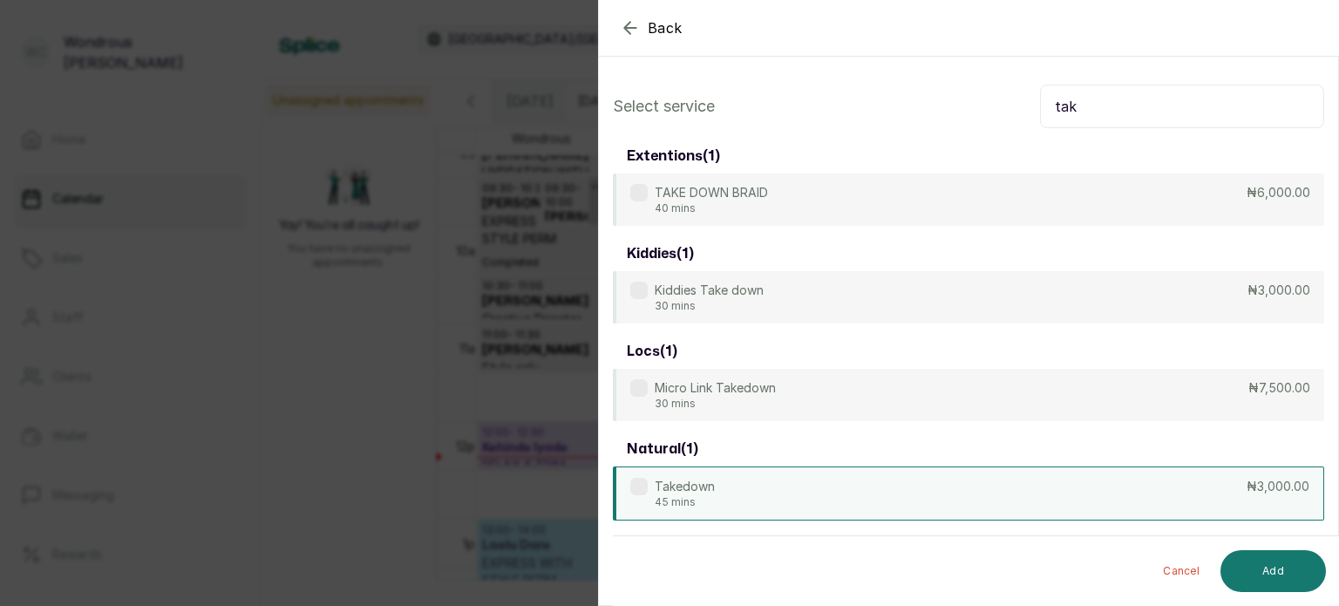
click at [929, 487] on div "Takedown 45 mins ₦3,000.00" at bounding box center [968, 493] width 711 height 54
click at [1118, 100] on input "tak" at bounding box center [1182, 107] width 284 height 44
type input "t"
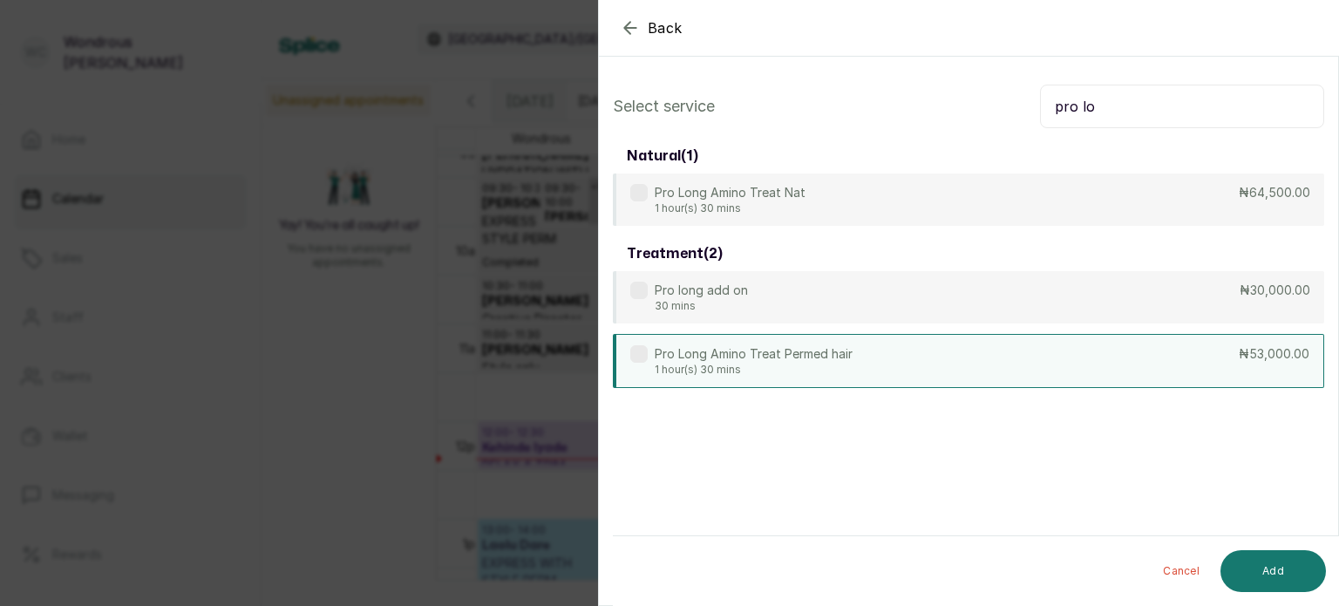
click at [873, 361] on div "Pro Long Amino Treat Permed hair 1 hour(s) 30 mins ₦53,000.00" at bounding box center [968, 361] width 711 height 54
click at [1130, 109] on input "pro lo" at bounding box center [1182, 107] width 284 height 44
type input "p"
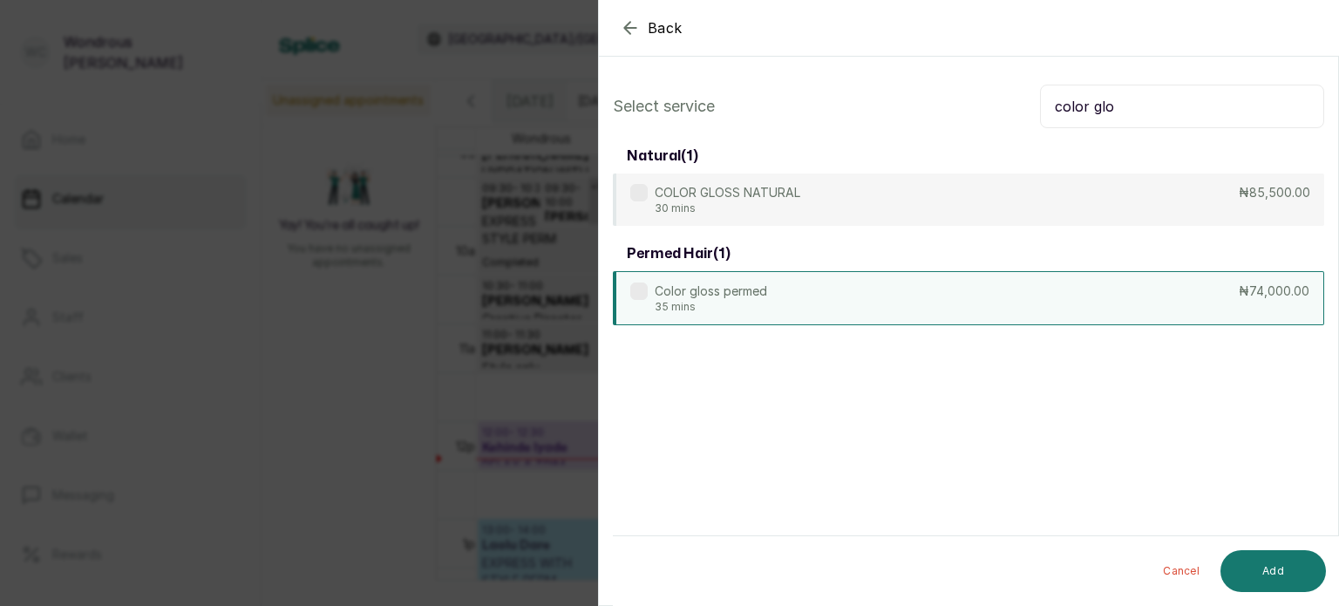
type input "color glo"
click at [860, 286] on div "Color gloss permed 35 mins ₦74,000.00" at bounding box center [968, 298] width 711 height 54
click at [1296, 565] on button "Add" at bounding box center [1272, 571] width 105 height 42
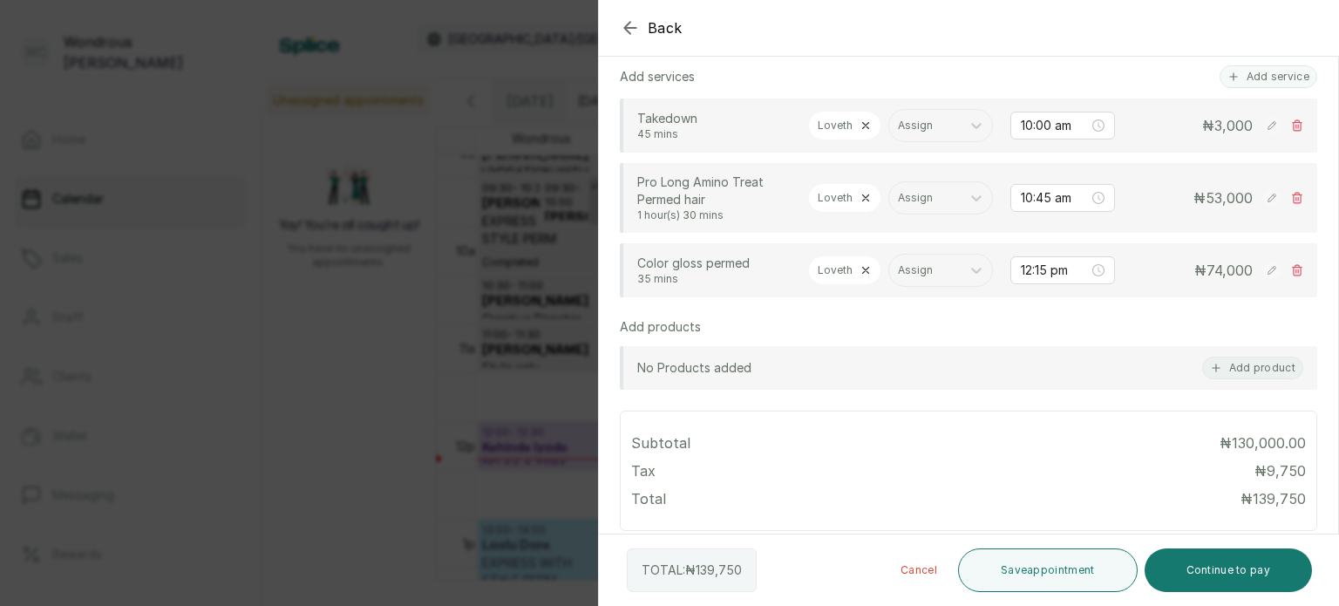
scroll to position [456, 0]
click at [1280, 207] on div "₦ 53,000" at bounding box center [1216, 197] width 174 height 21
click at [1276, 207] on div "₦ 53,000" at bounding box center [1216, 197] width 174 height 21
click at [1246, 76] on div at bounding box center [1164, 71] width 349 height 87
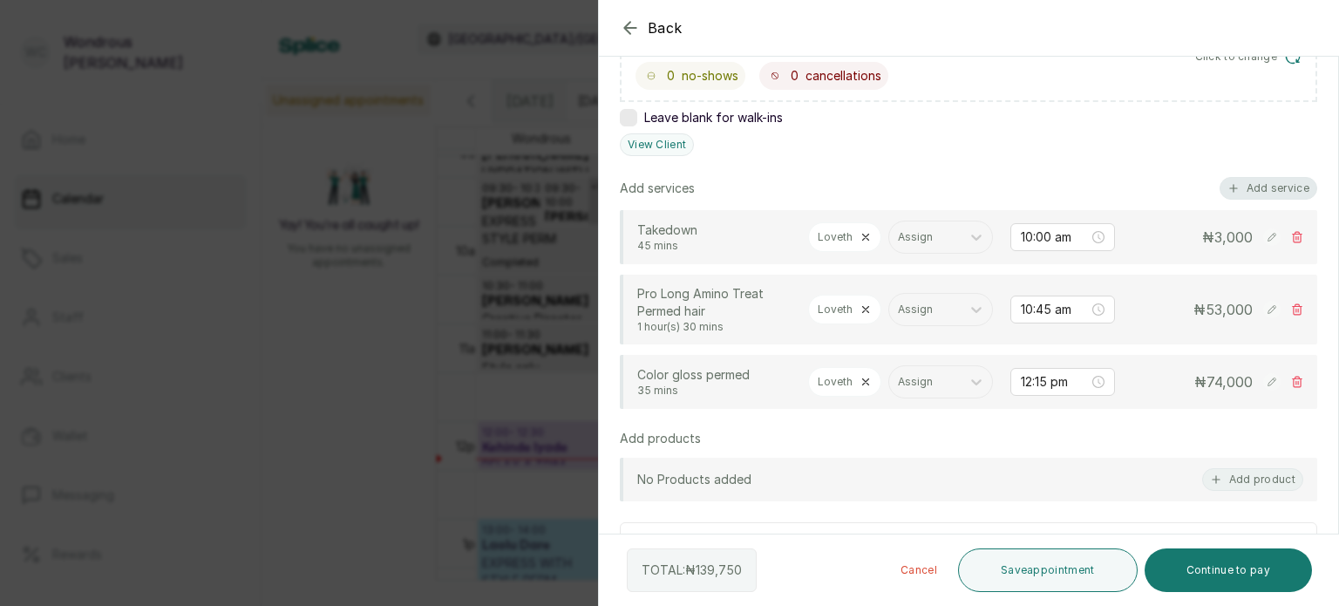
click at [1273, 181] on button "Add service" at bounding box center [1269, 188] width 98 height 23
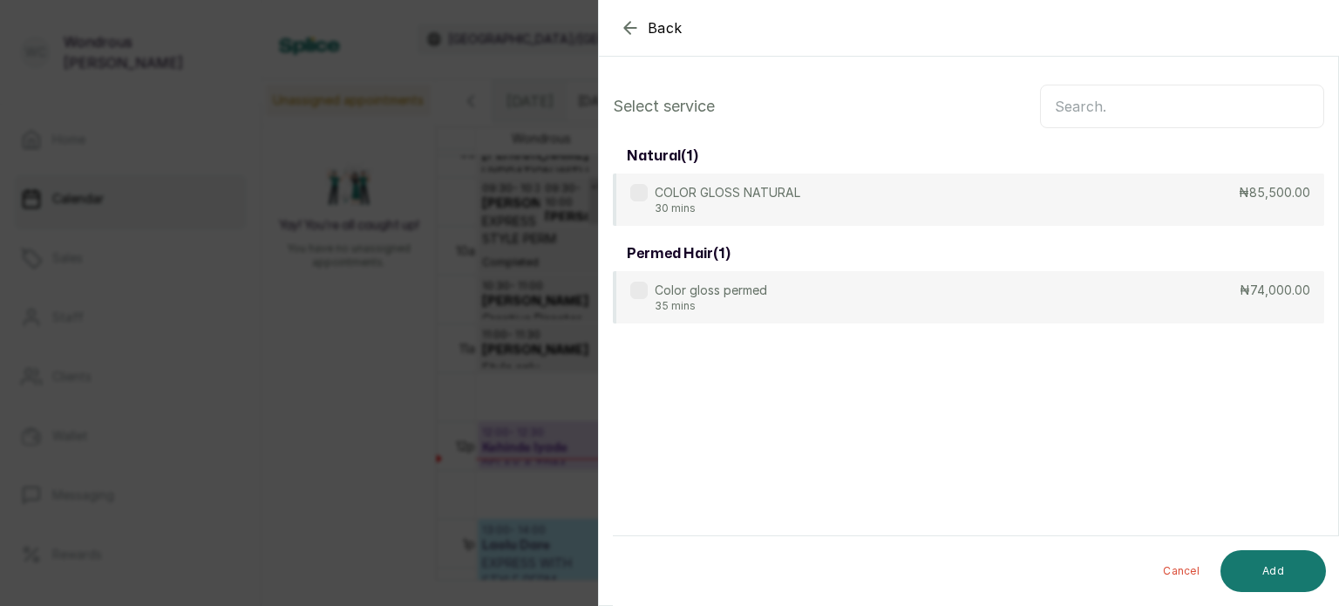
scroll to position [0, 0]
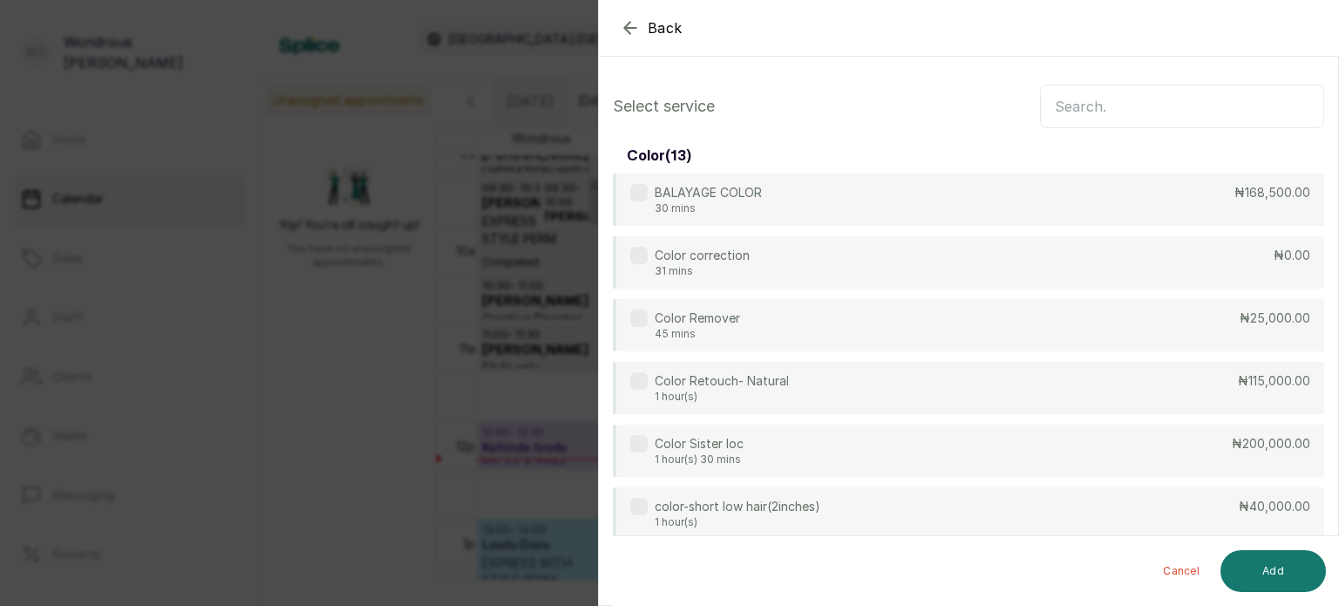
click at [1111, 100] on input "text" at bounding box center [1182, 107] width 284 height 44
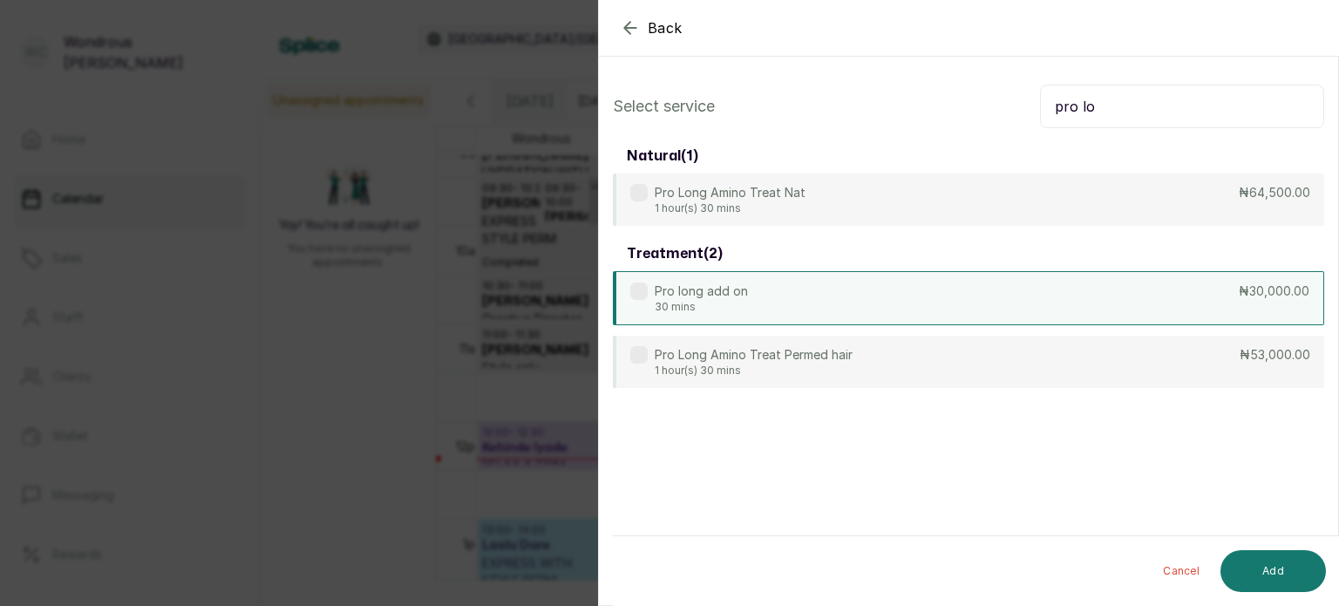
type input "pro lo"
click at [878, 293] on div "Pro long add on 30 mins ₦30,000.00" at bounding box center [968, 298] width 711 height 54
click at [1283, 569] on button "Add" at bounding box center [1272, 571] width 105 height 42
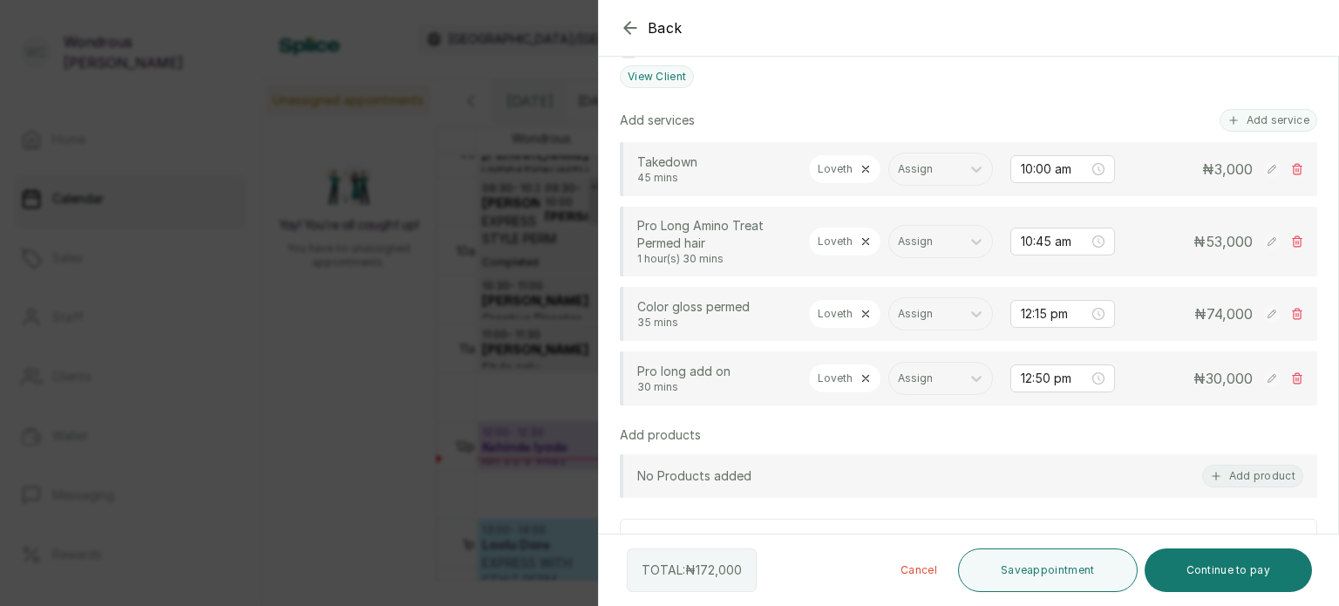
scroll to position [411, 0]
click at [1291, 248] on icon at bounding box center [1297, 241] width 12 height 12
type input "12:15 pm"
type input "12:50 pm"
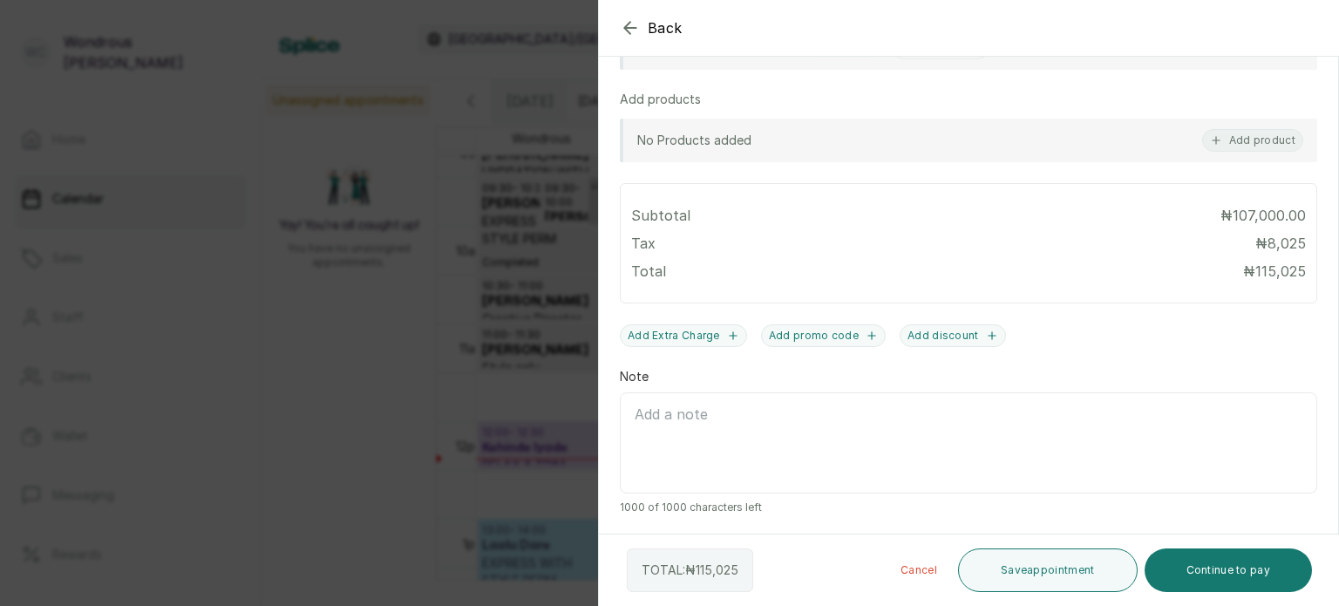
scroll to position [757, 0]
click at [1057, 571] on button "Save appointment" at bounding box center [1048, 570] width 180 height 44
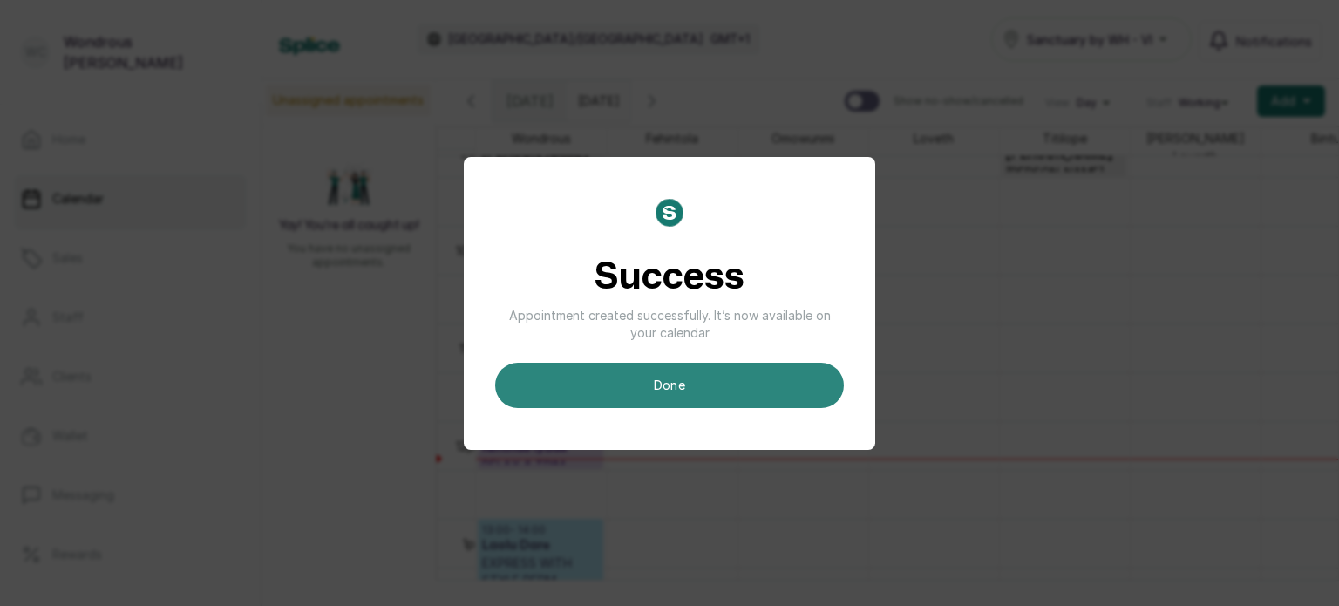
click at [706, 391] on button "done" at bounding box center [669, 385] width 349 height 45
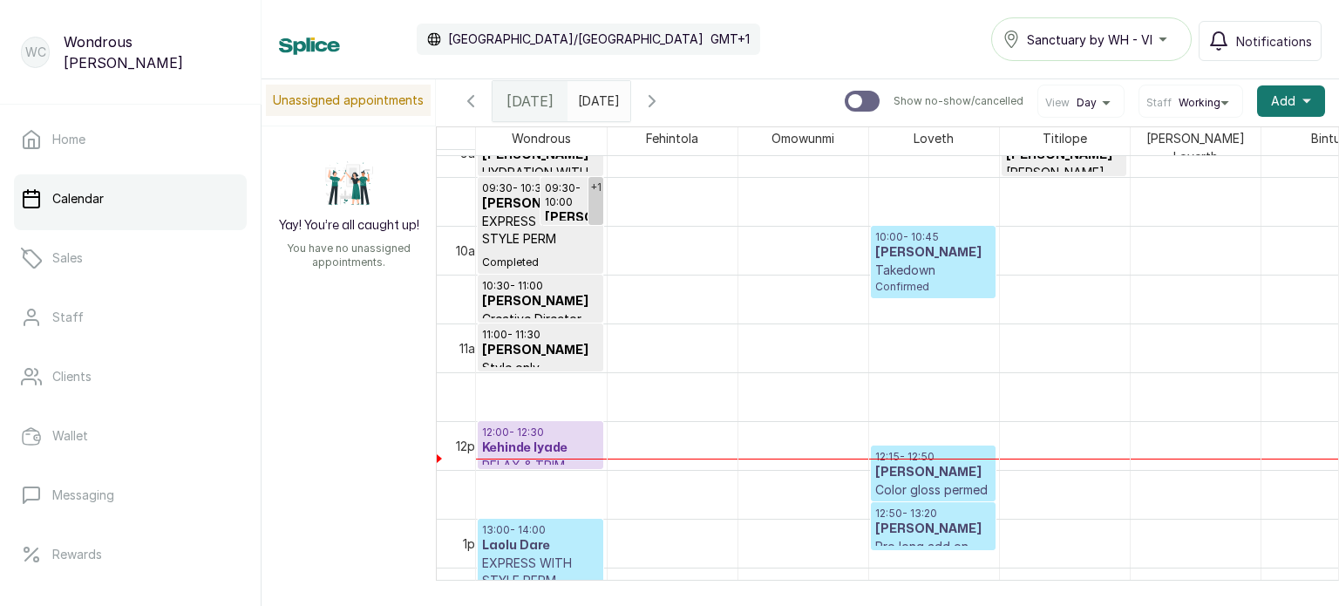
click at [952, 253] on h3 "Moji Gbajumo" at bounding box center [933, 252] width 116 height 17
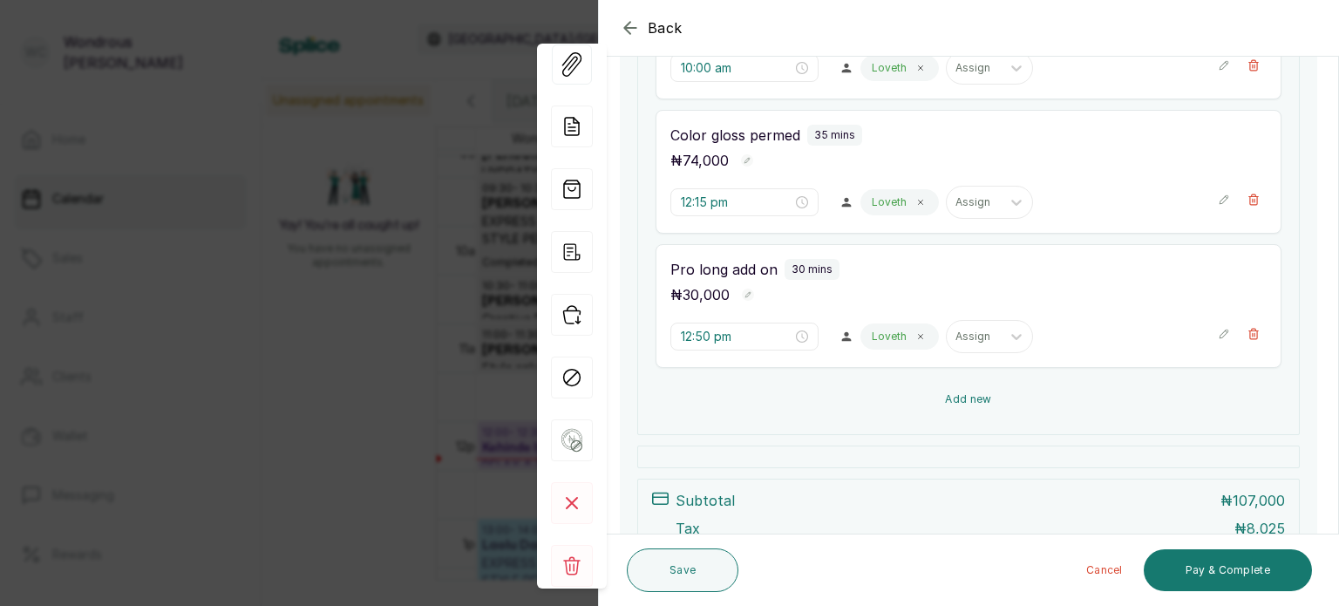
scroll to position [386, 0]
click at [565, 254] on icon "button" at bounding box center [572, 252] width 42 height 42
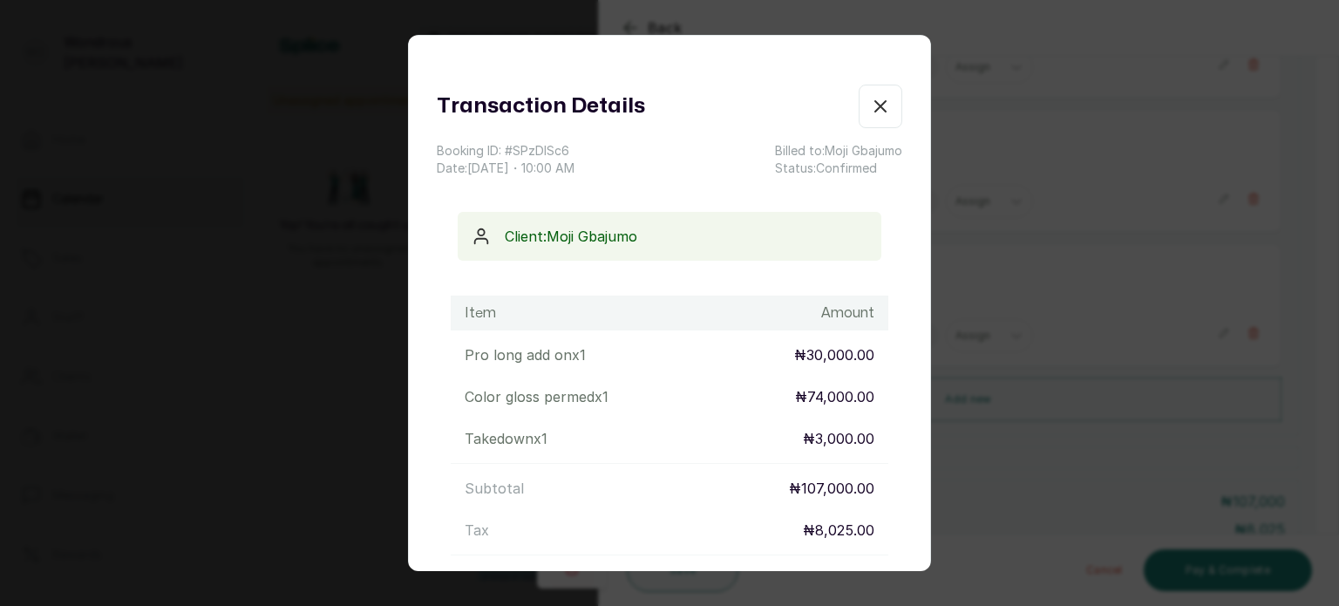
scroll to position [210, 0]
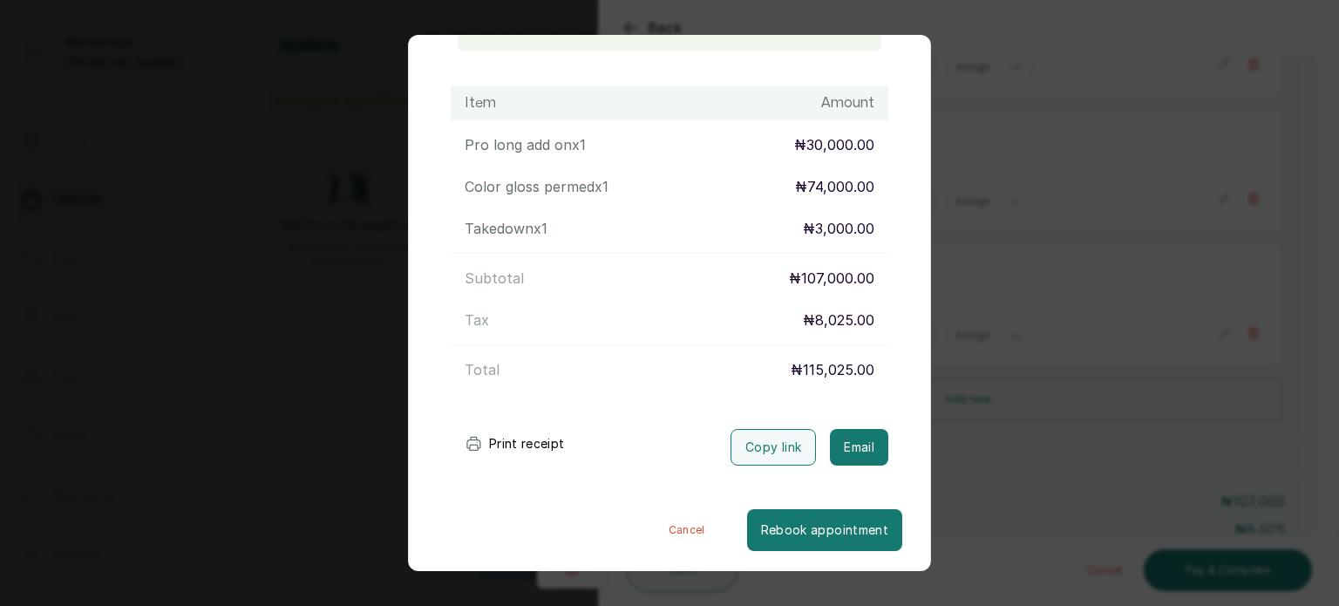
click at [522, 435] on button "Print receipt" at bounding box center [515, 443] width 128 height 35
click at [192, 280] on div "Transaction Details Booking ID: # SPzDlSc6 Date: 16 Sep, 2025 ・ 10:00 AM Billed…" at bounding box center [669, 303] width 1339 height 606
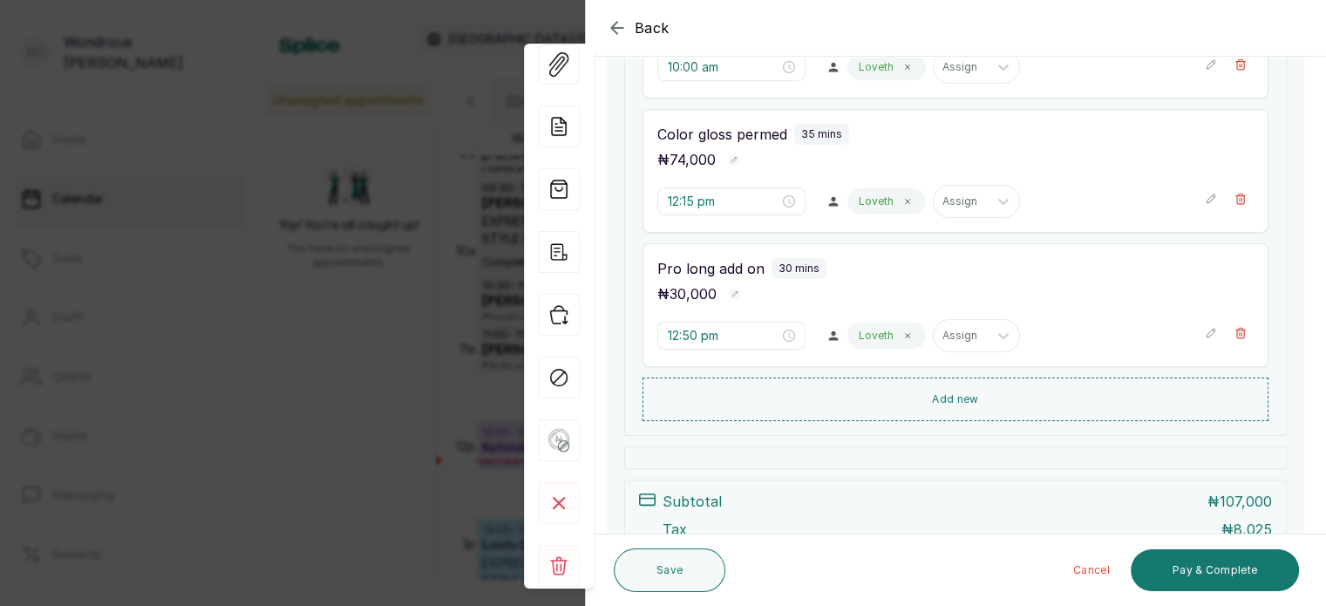
click at [337, 303] on div "Back Appointment Details Edit appointment 🚶 Walk-in (booked by Wondrous Carter)…" at bounding box center [663, 303] width 1326 height 606
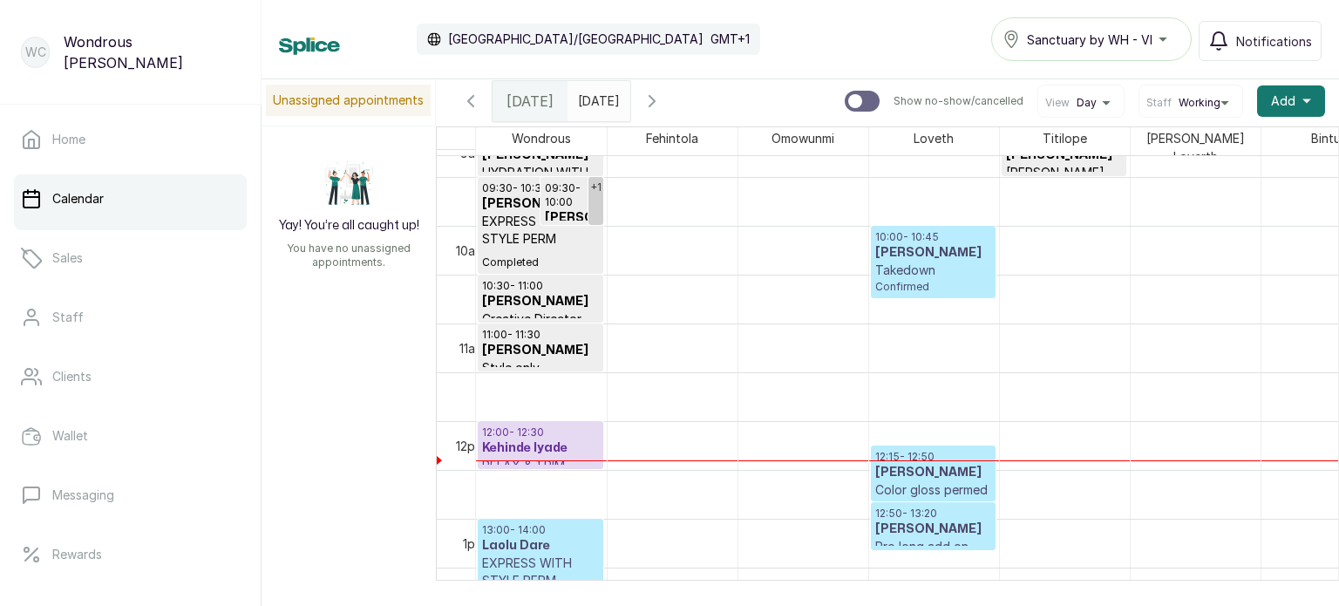
click at [935, 250] on h3 "Moji Gbajumo" at bounding box center [933, 252] width 116 height 17
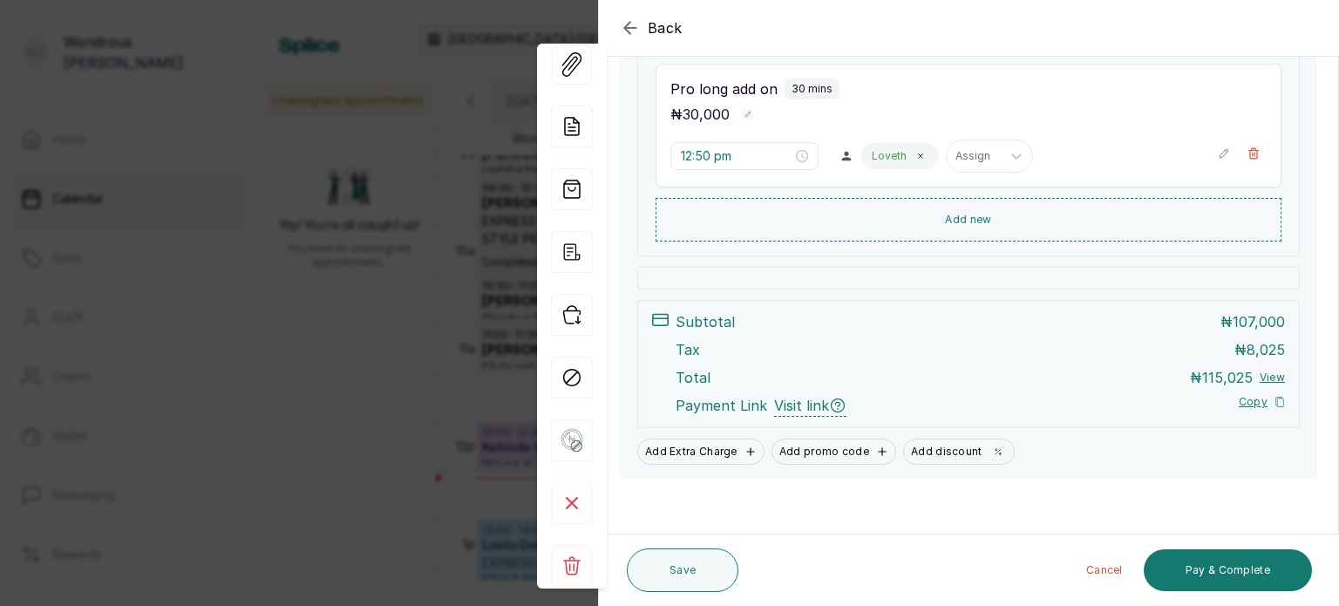
scroll to position [568, 0]
click at [1227, 564] on button "Pay & Complete" at bounding box center [1228, 570] width 168 height 42
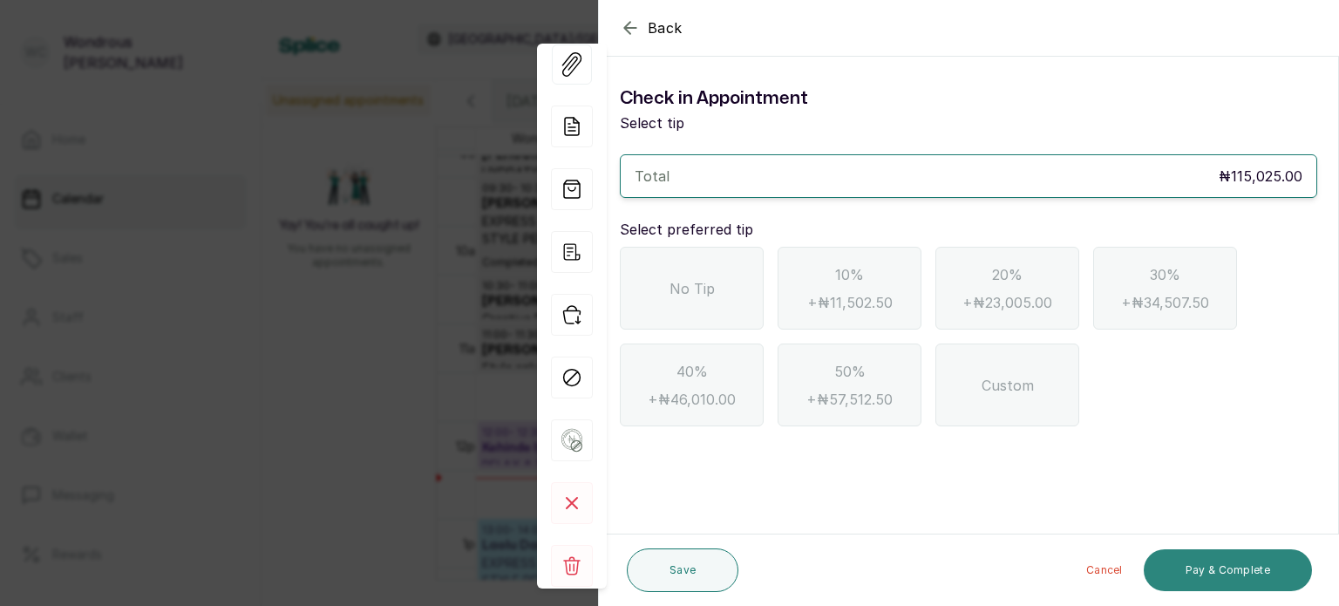
scroll to position [0, 0]
click at [700, 299] on div "No Tip" at bounding box center [692, 288] width 144 height 83
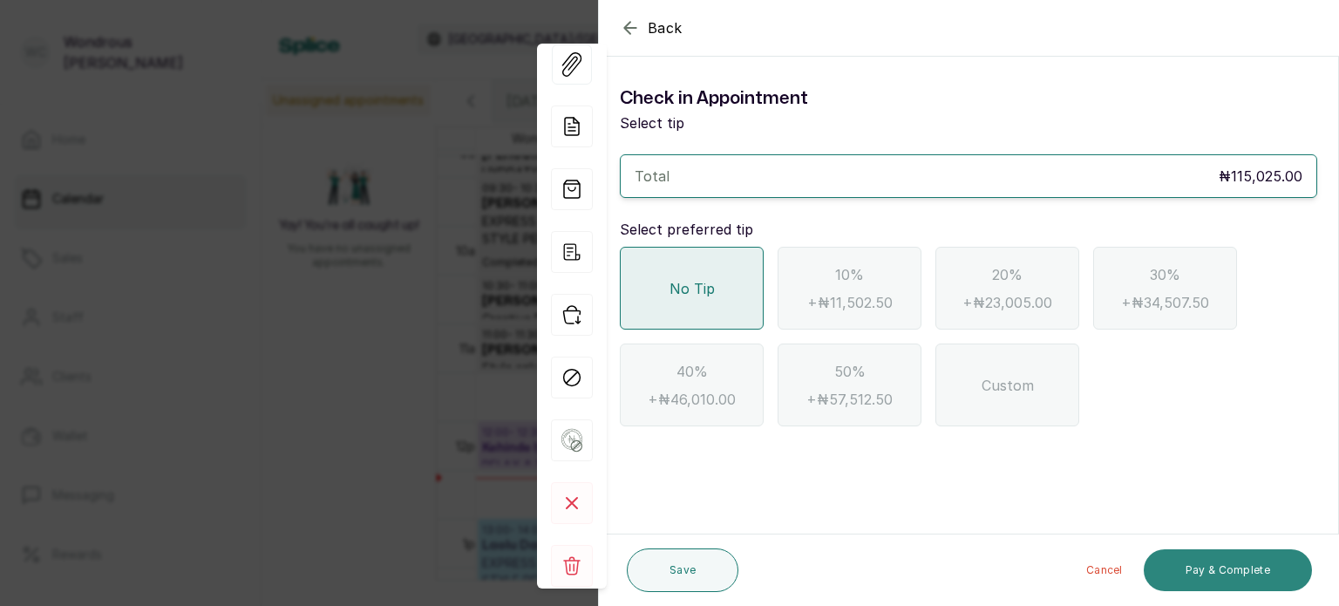
click at [1207, 572] on button "Pay & Complete" at bounding box center [1228, 570] width 168 height 42
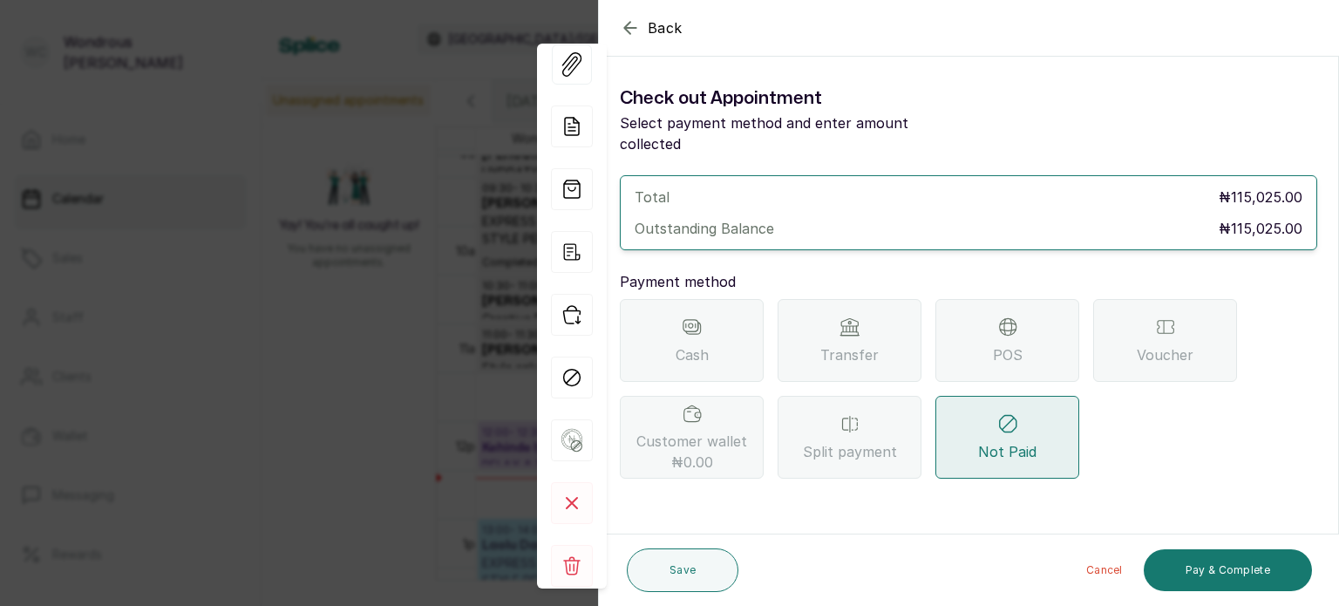
click at [1030, 335] on div "POS" at bounding box center [1007, 340] width 144 height 83
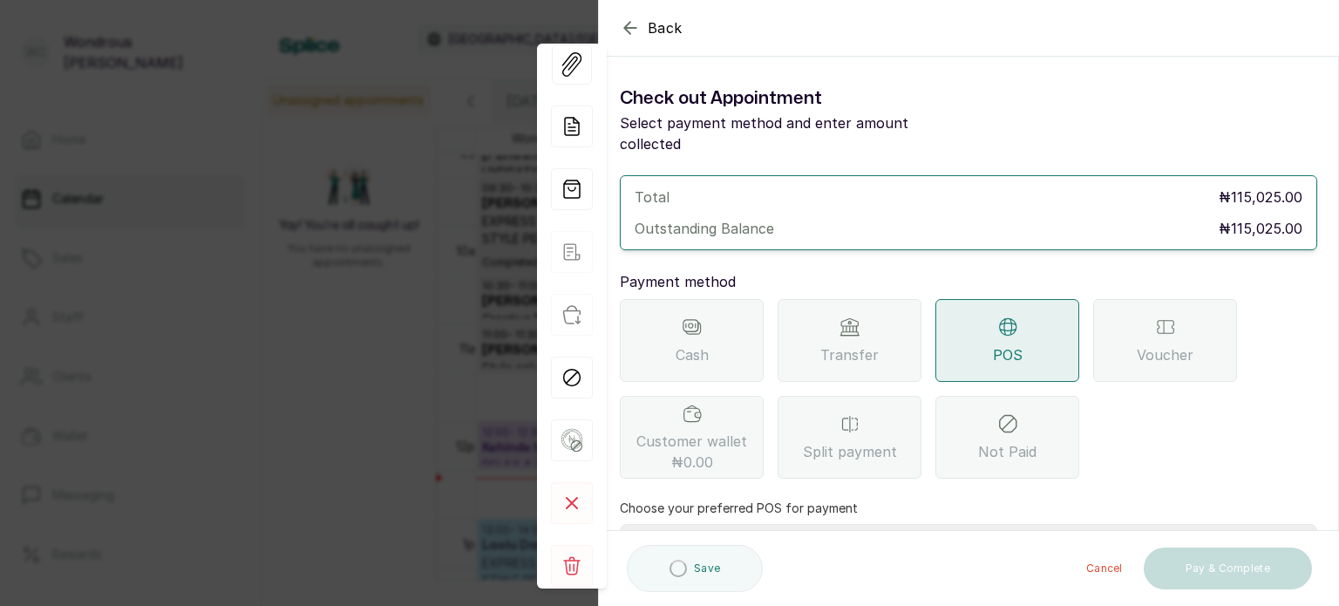
scroll to position [179, 0]
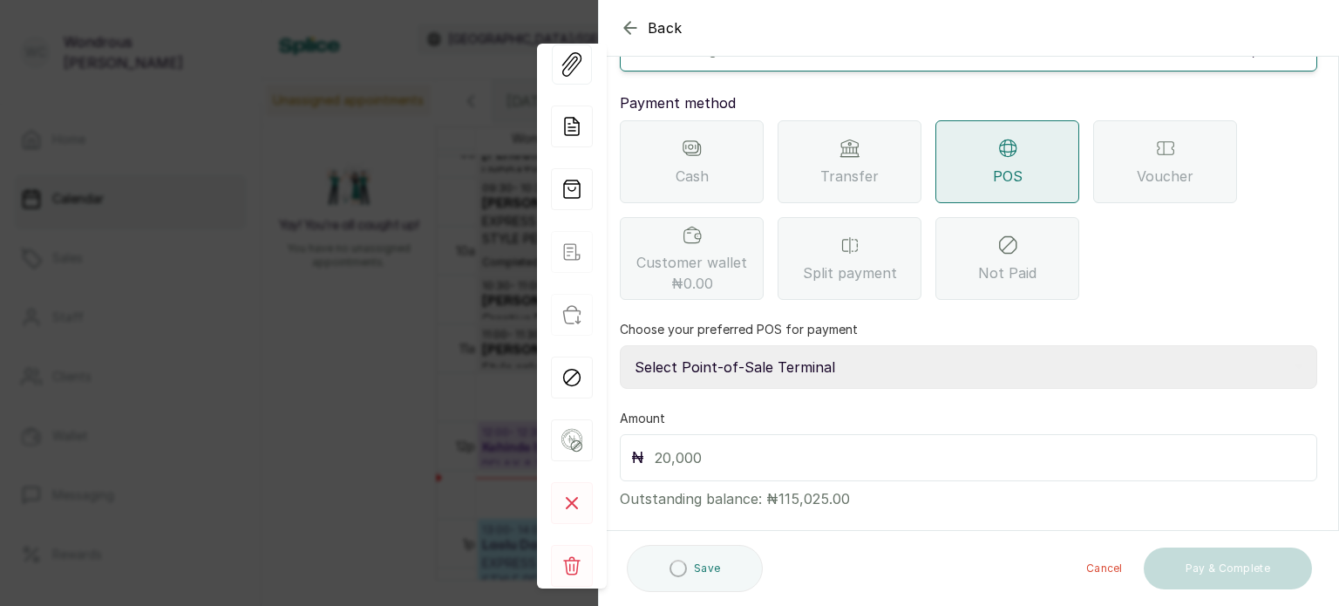
click at [846, 345] on select "Select Point-of-Sale Terminal s by wh enterprise Guaranty Trust Bank Union Bank…" at bounding box center [968, 367] width 697 height 44
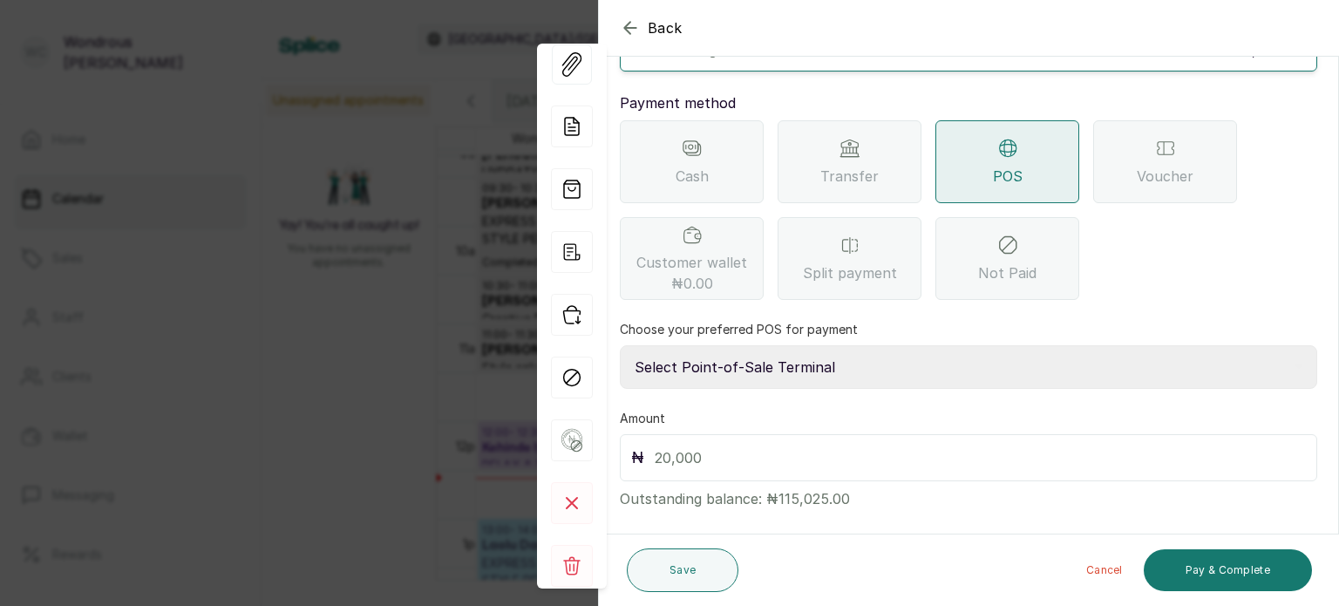
select select "aceeee34-48ab-4a8a-8369-545a8d520b0b"
click at [620, 345] on select "Select Point-of-Sale Terminal s by wh enterprise Guaranty Trust Bank Union Bank…" at bounding box center [968, 367] width 697 height 44
click at [772, 445] on input "text" at bounding box center [980, 457] width 651 height 24
type input "115,025"
click at [1230, 577] on button "Pay & Complete" at bounding box center [1228, 570] width 168 height 42
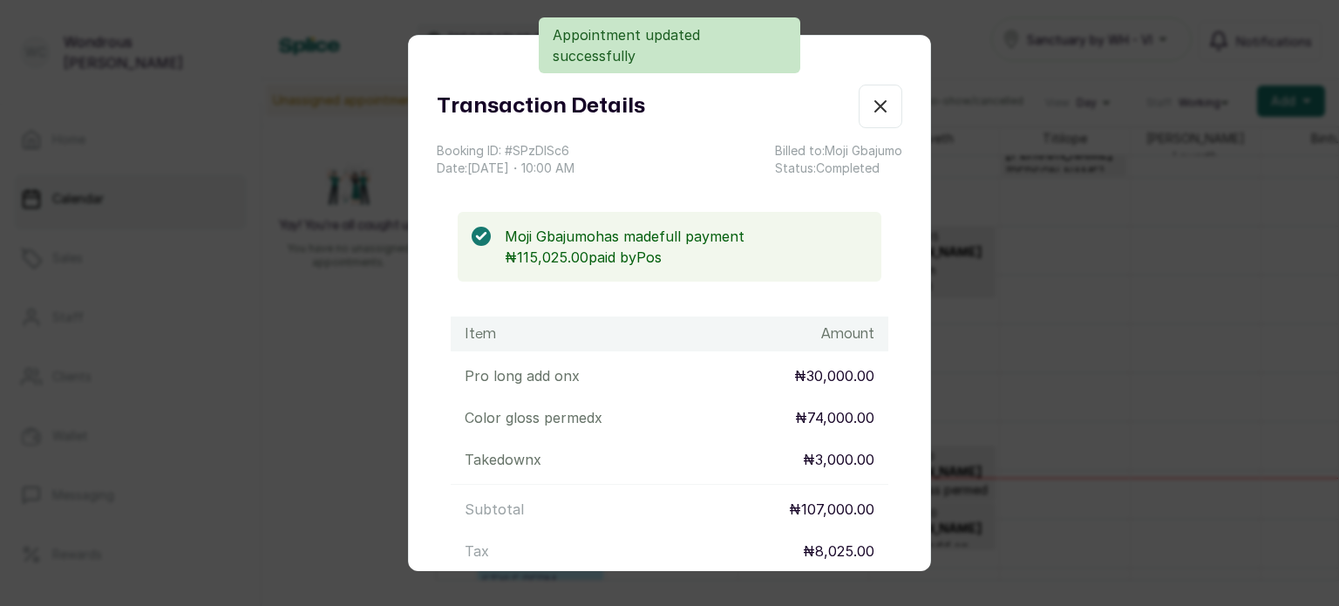
scroll to position [231, 0]
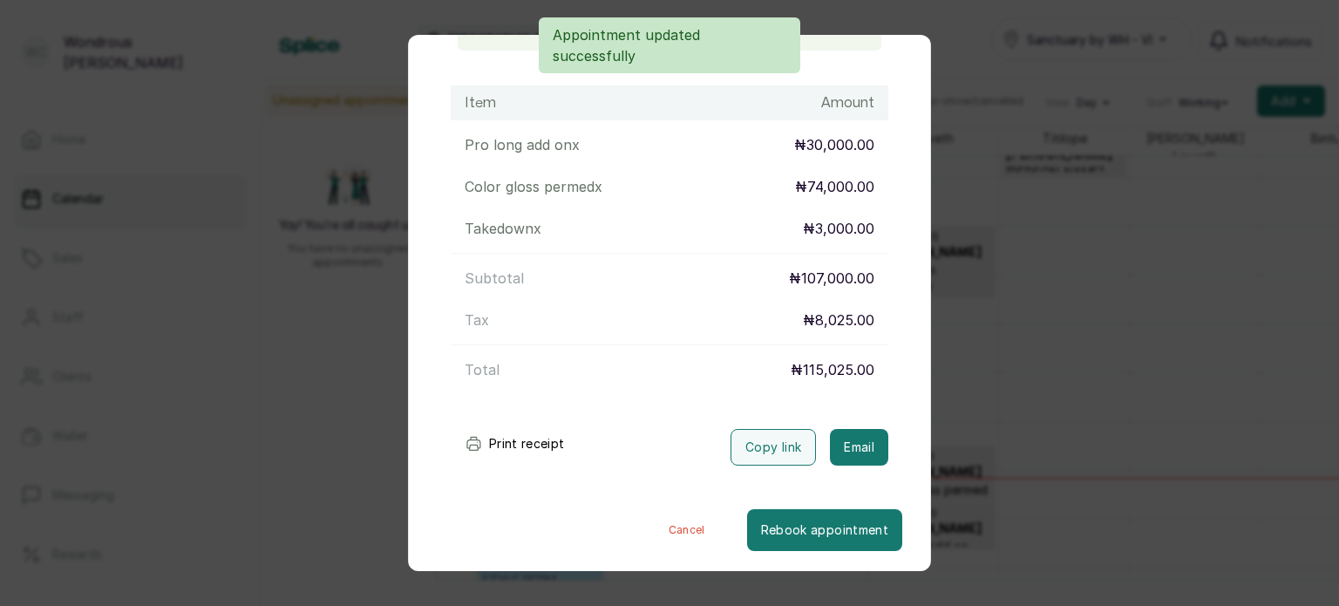
click at [527, 446] on button "Print receipt" at bounding box center [515, 443] width 128 height 35
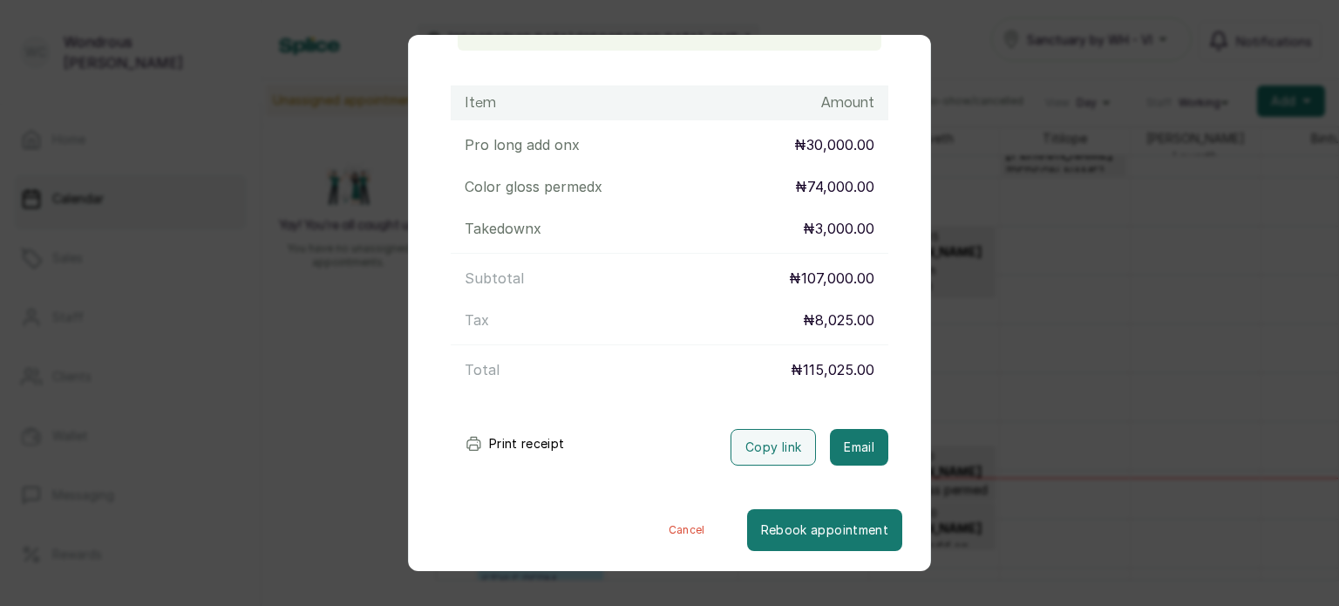
click at [1006, 533] on div "Transaction Details Booking ID: # SPzDlSc6 Date: 16 Sep, 2025 ・ 10:00 AM Billed…" at bounding box center [669, 303] width 1339 height 606
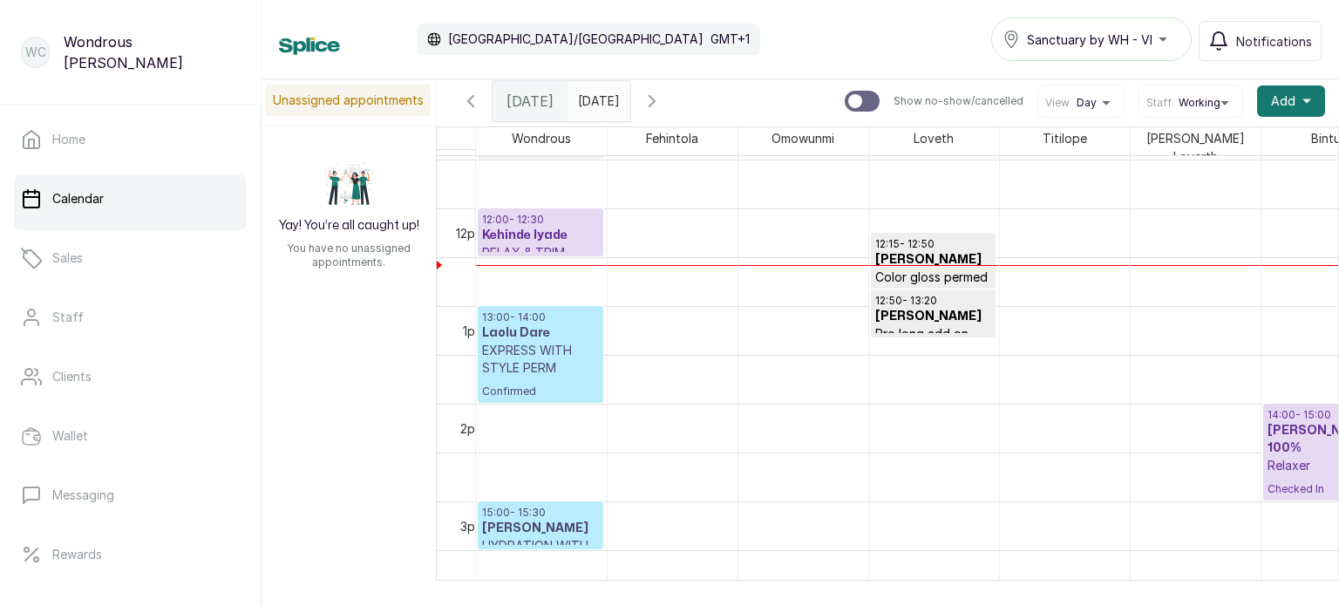
scroll to position [1119, 0]
click at [663, 93] on icon "button" at bounding box center [652, 101] width 21 height 21
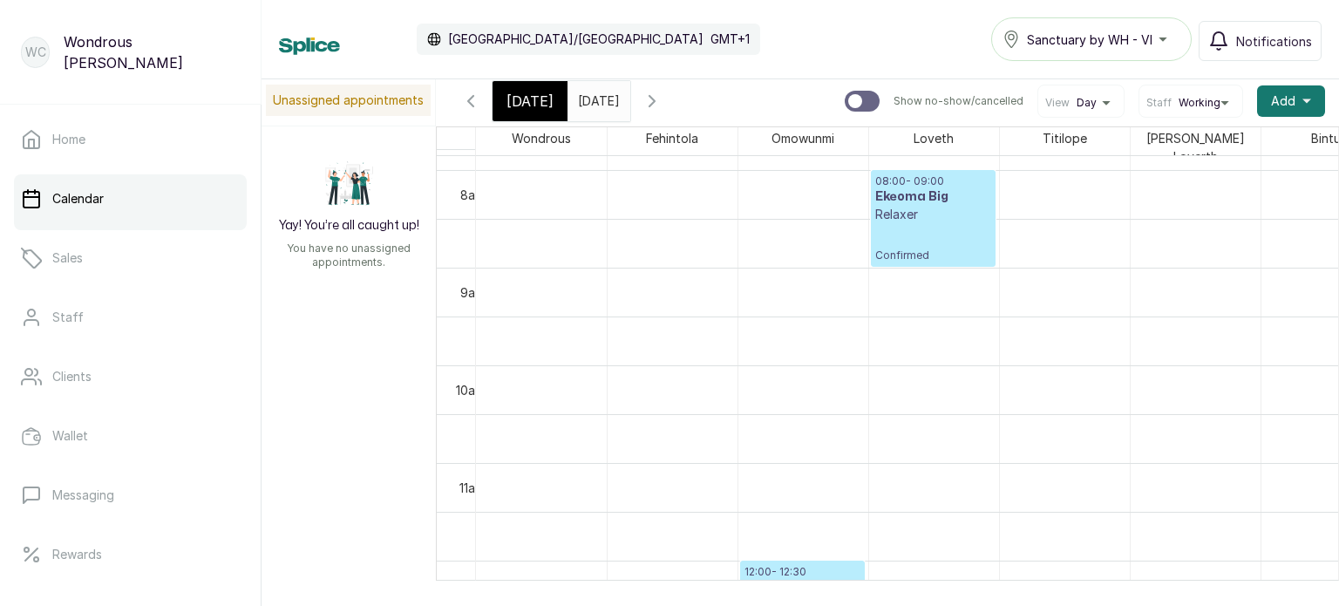
scroll to position [771, 0]
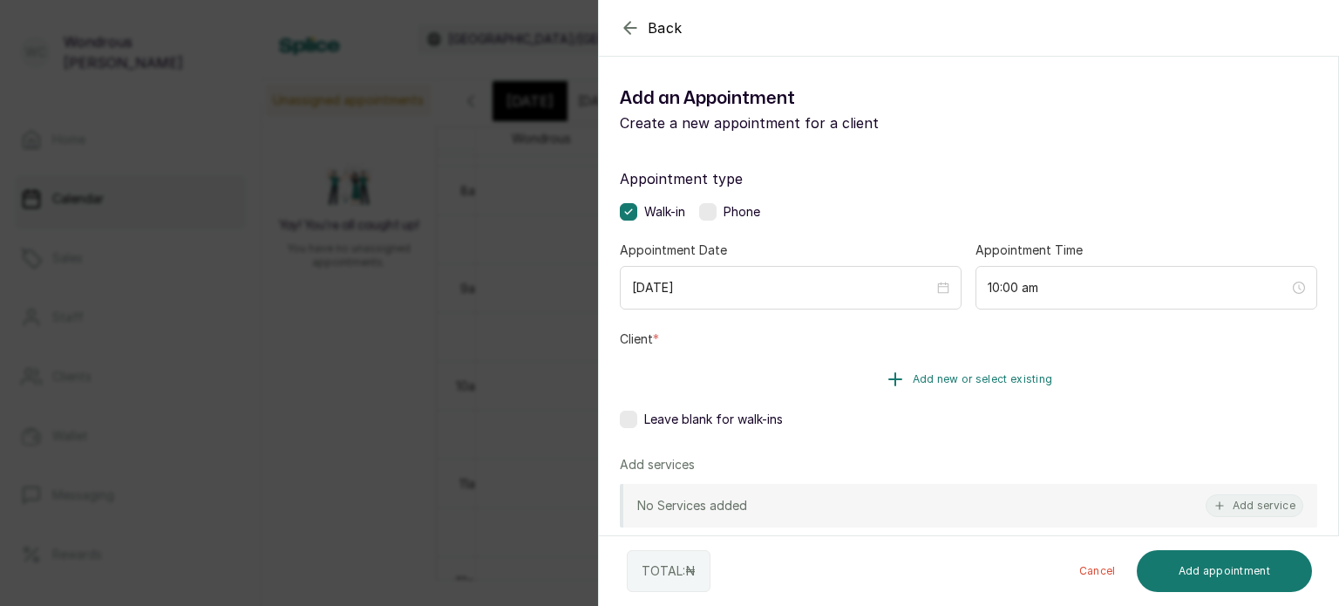
click at [1021, 386] on button "Add new or select existing" at bounding box center [968, 379] width 697 height 49
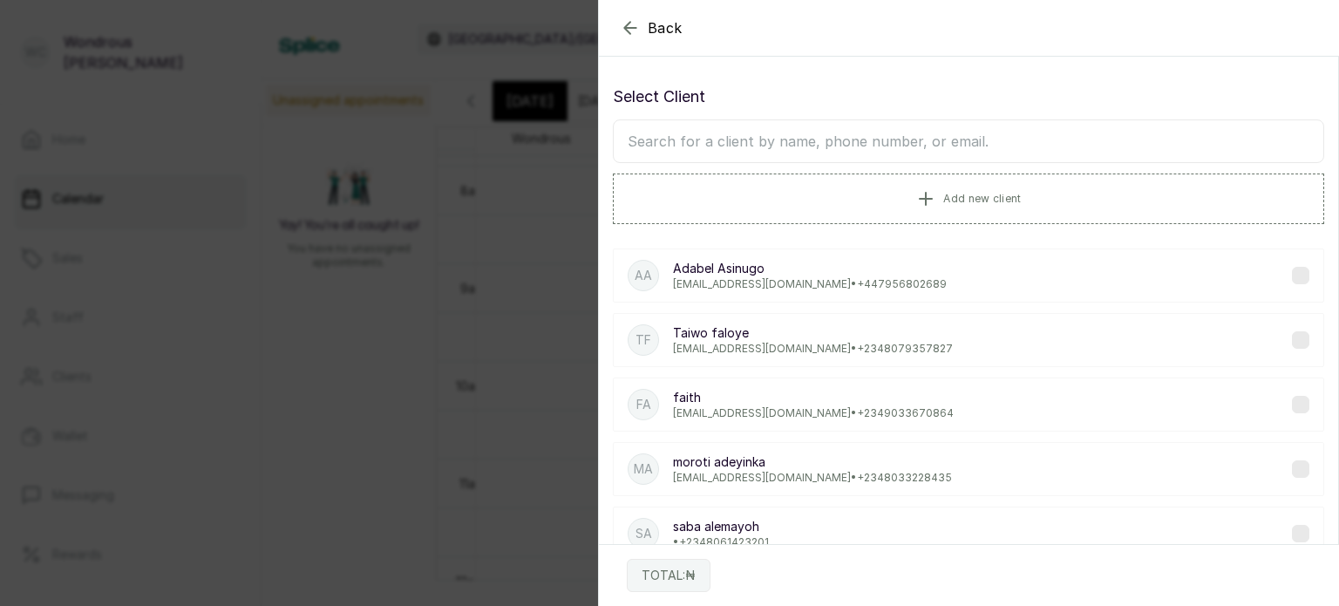
click at [891, 146] on input "text" at bounding box center [968, 141] width 711 height 44
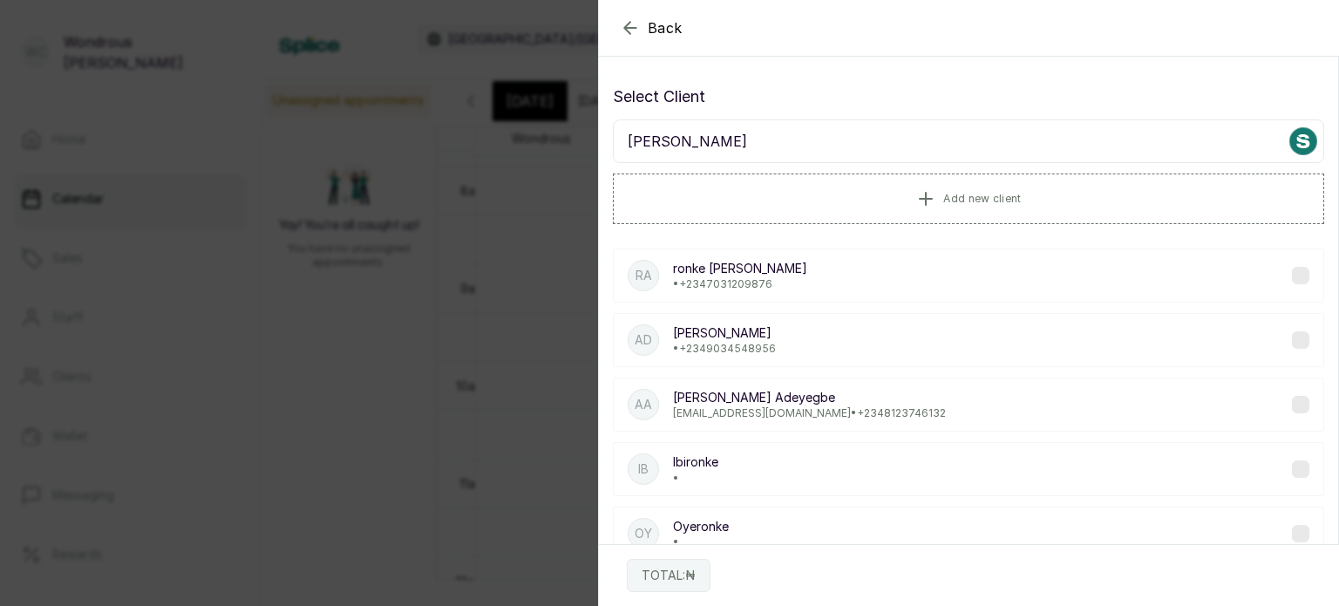
type input "ronke ab"
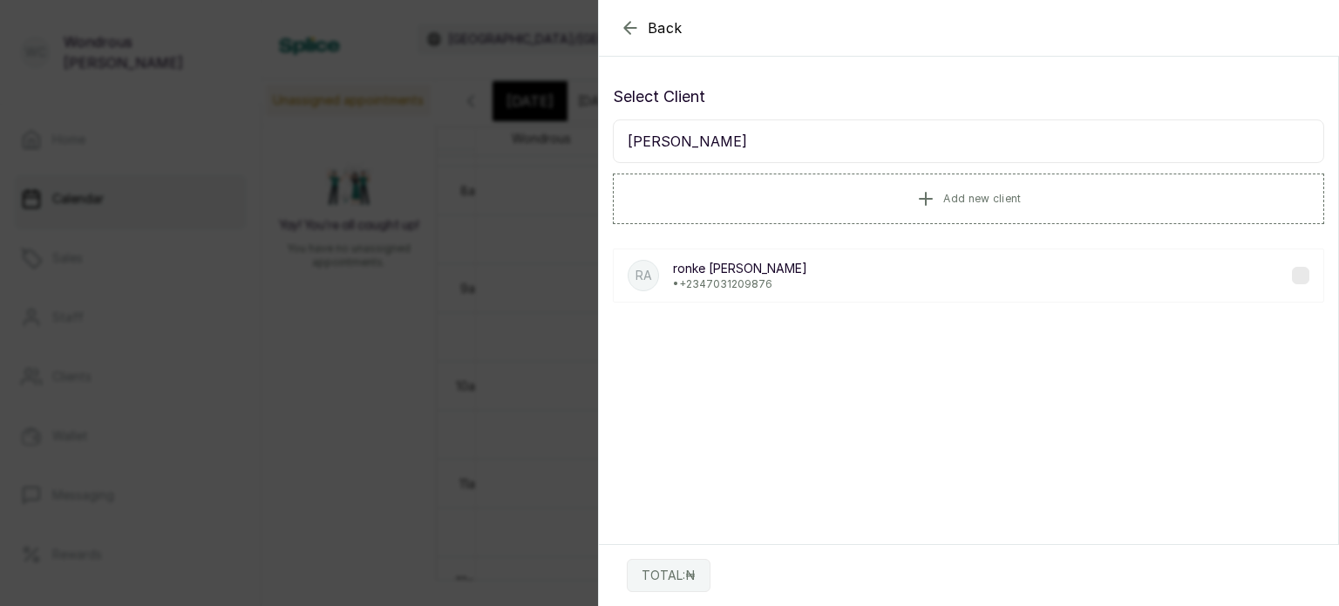
click at [812, 296] on div "ra ronke abdul • +234 7031209876" at bounding box center [968, 275] width 711 height 54
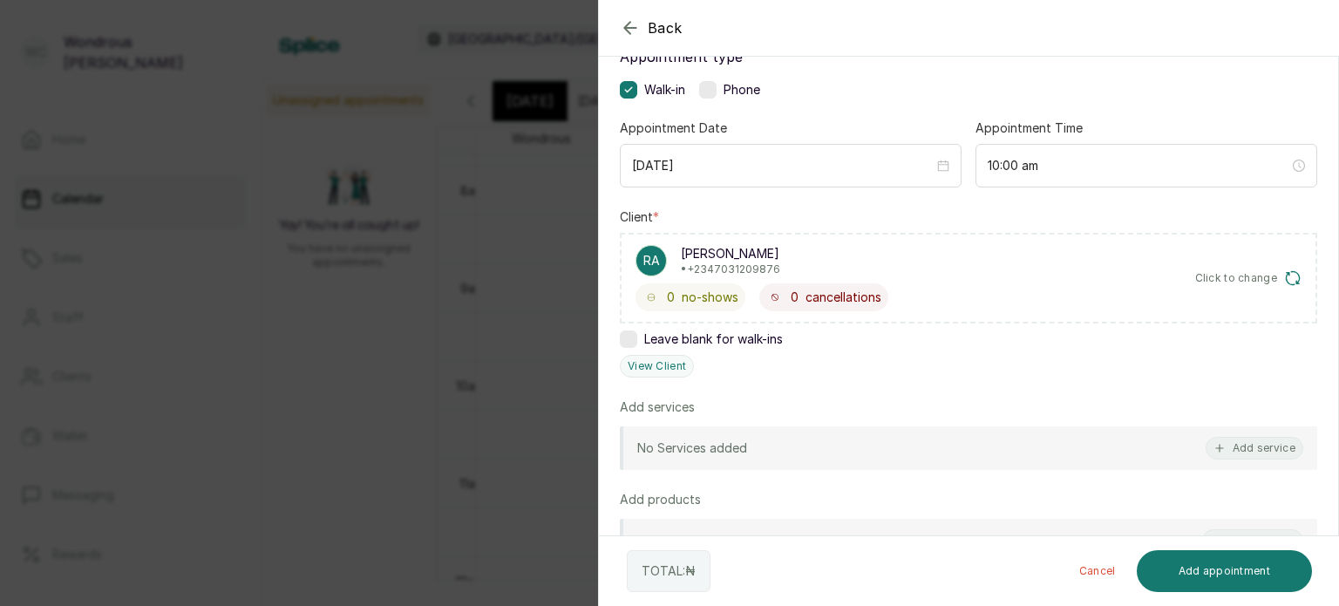
scroll to position [126, 0]
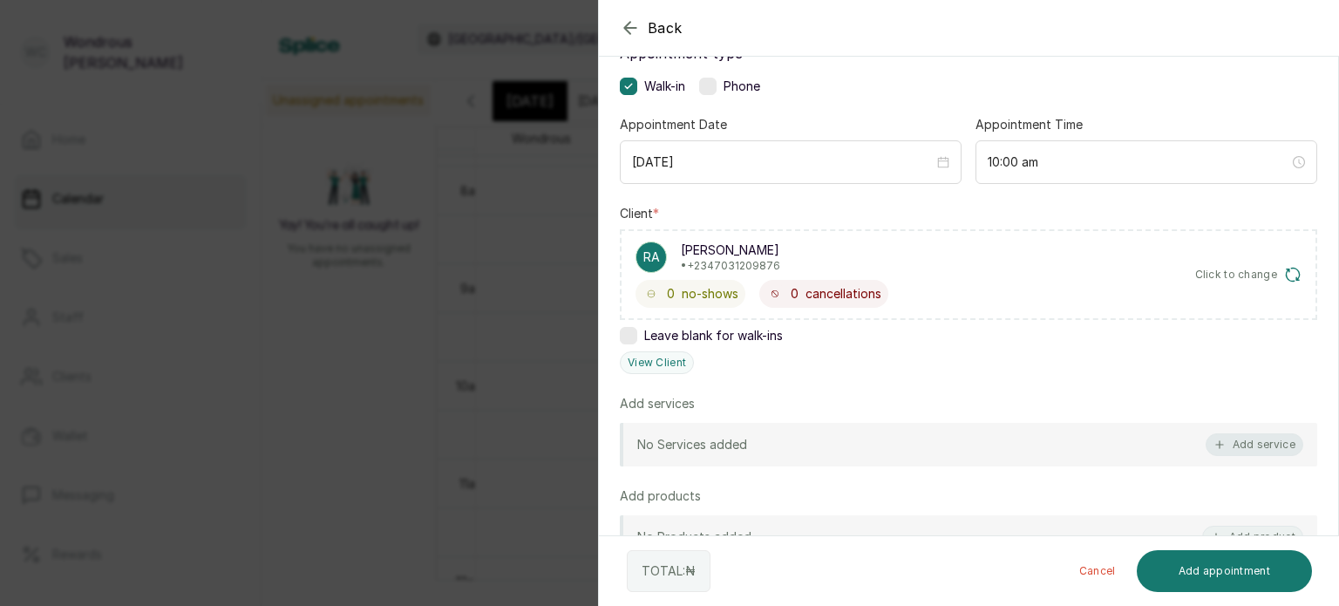
click at [1267, 447] on button "Add service" at bounding box center [1255, 444] width 98 height 23
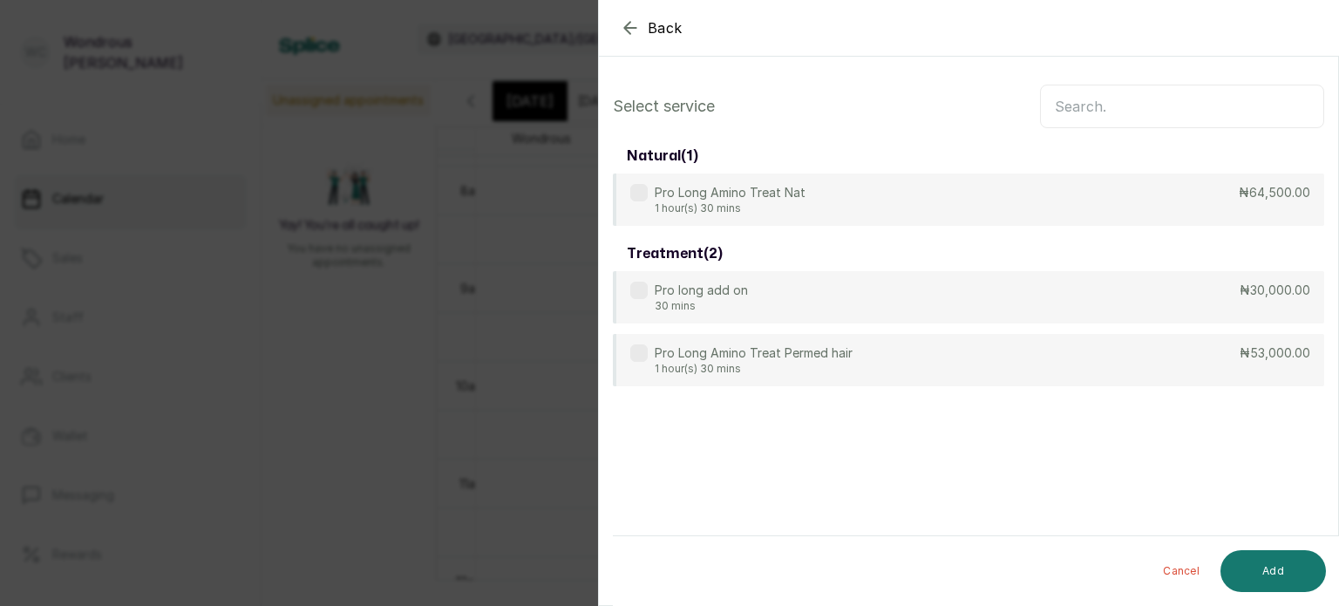
scroll to position [0, 0]
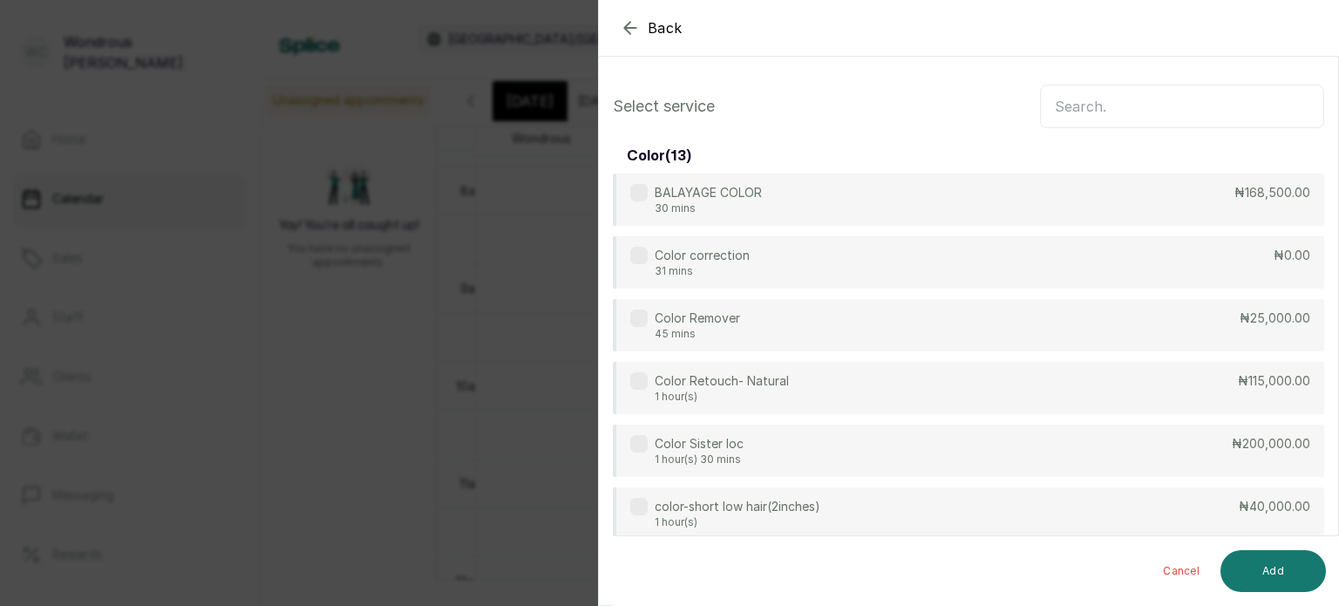
click at [1099, 100] on input "text" at bounding box center [1182, 107] width 284 height 44
type input "w"
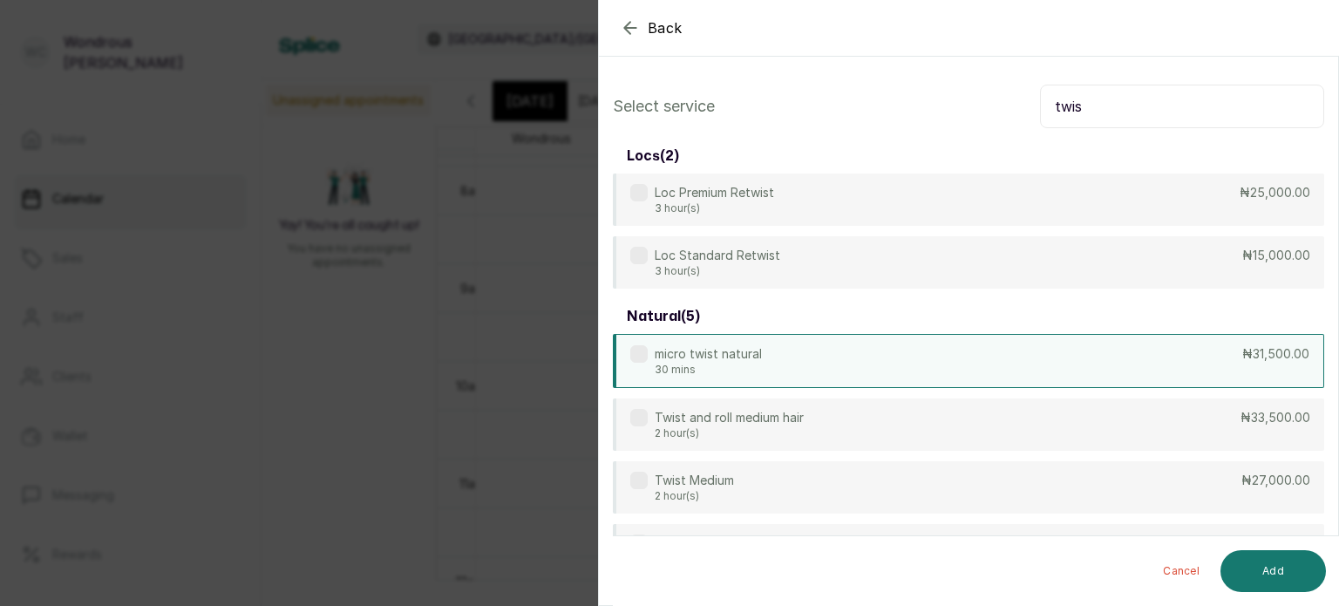
type input "twis"
click at [903, 357] on div "micro twist natural 30 mins ₦31,500.00" at bounding box center [968, 361] width 711 height 54
click at [1268, 579] on button "Add" at bounding box center [1272, 571] width 105 height 42
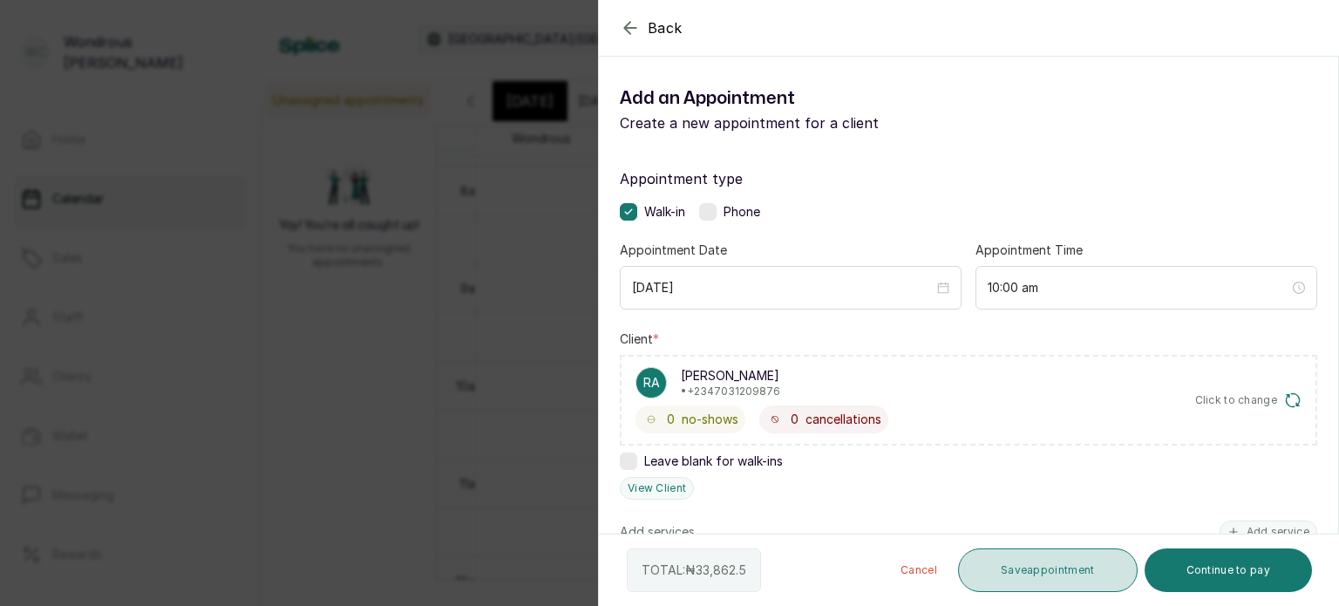
click at [1076, 583] on button "Save appointment" at bounding box center [1048, 570] width 180 height 44
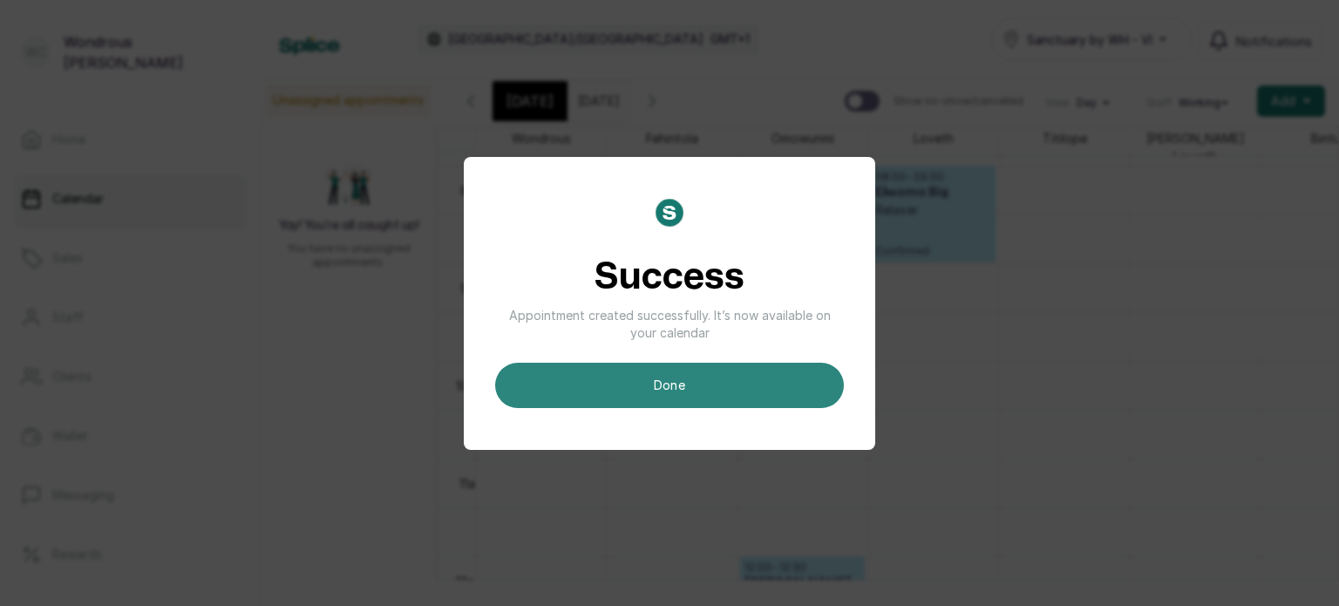
click at [697, 397] on button "done" at bounding box center [669, 385] width 349 height 45
